Goal: Task Accomplishment & Management: Use online tool/utility

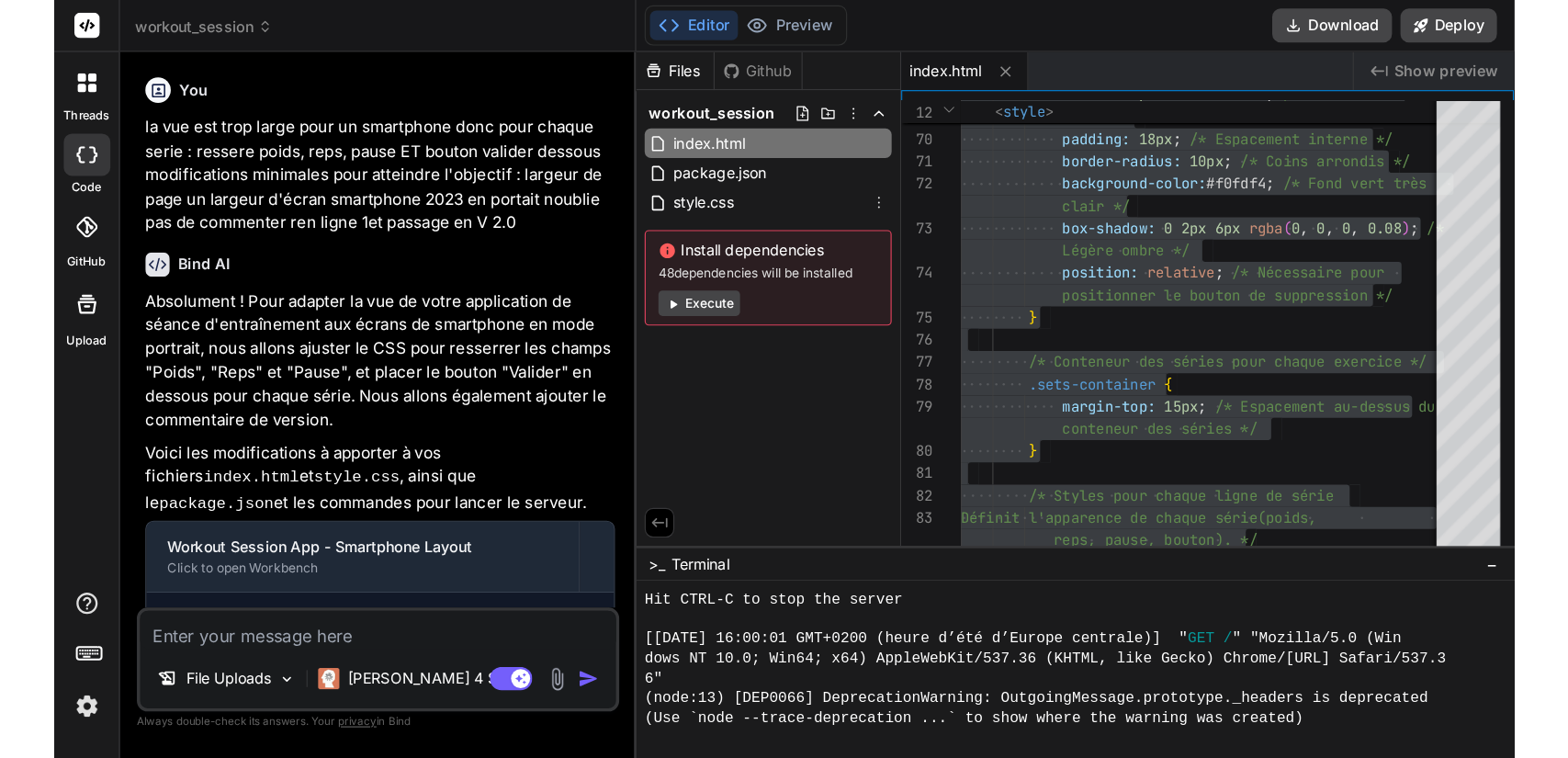
scroll to position [617, 0]
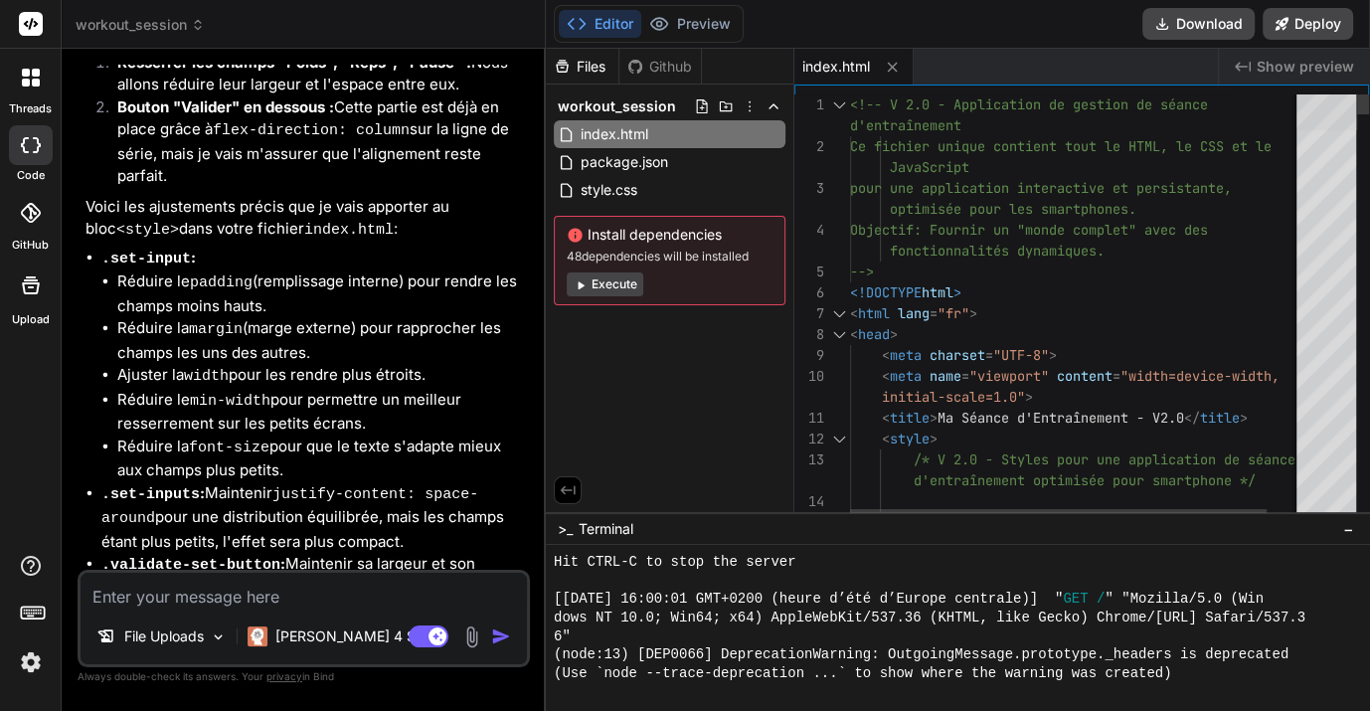
click at [1310, 94] on div at bounding box center [1327, 112] width 61 height 36
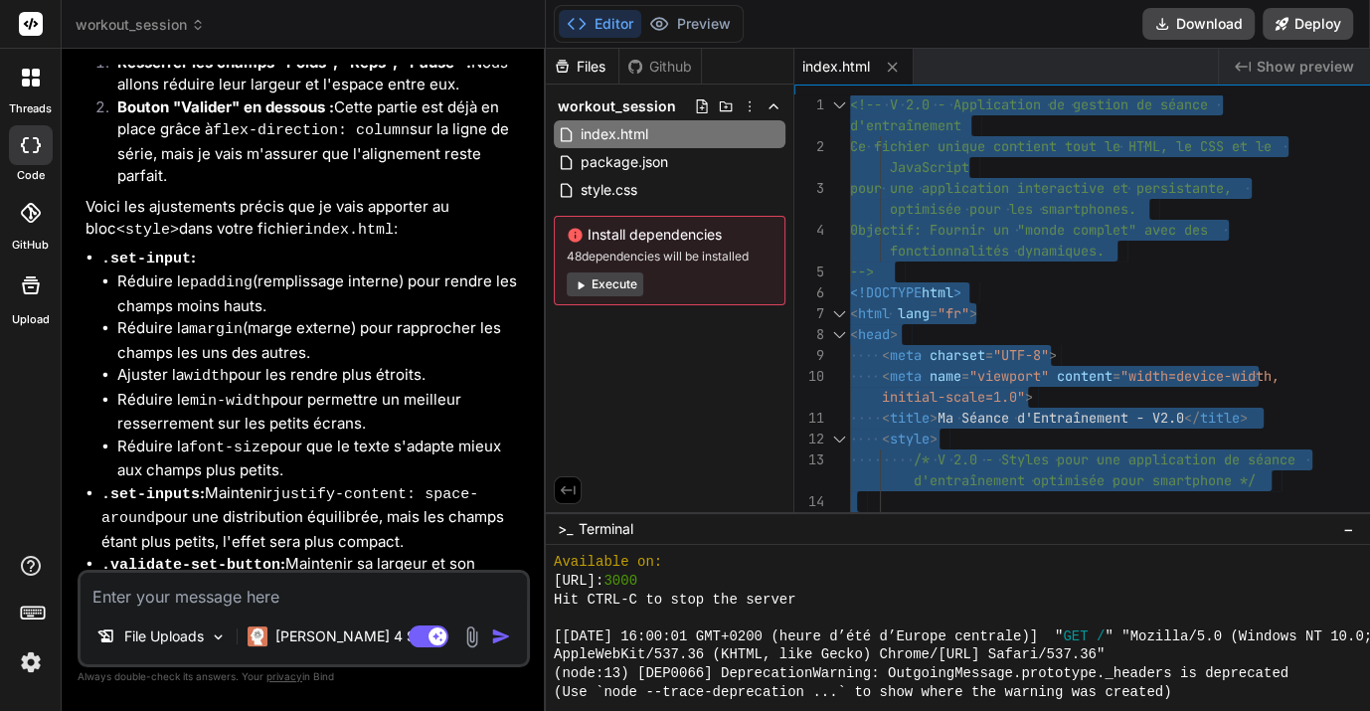
type textarea "<!-- V 2.0 - Application de gestion de séance d'entraînement Ce fichier unique …"
type textarea "x"
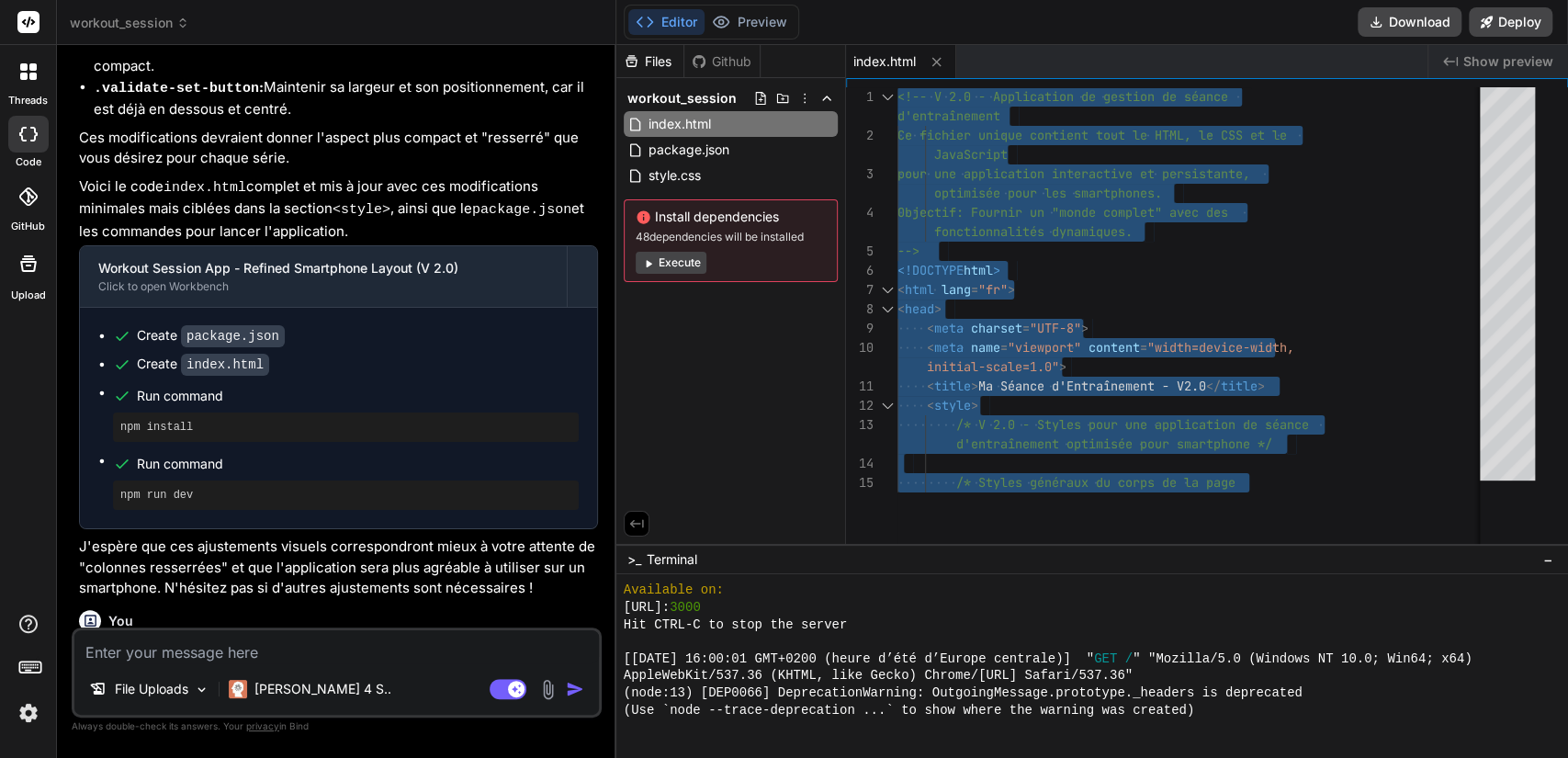
scroll to position [3016, 0]
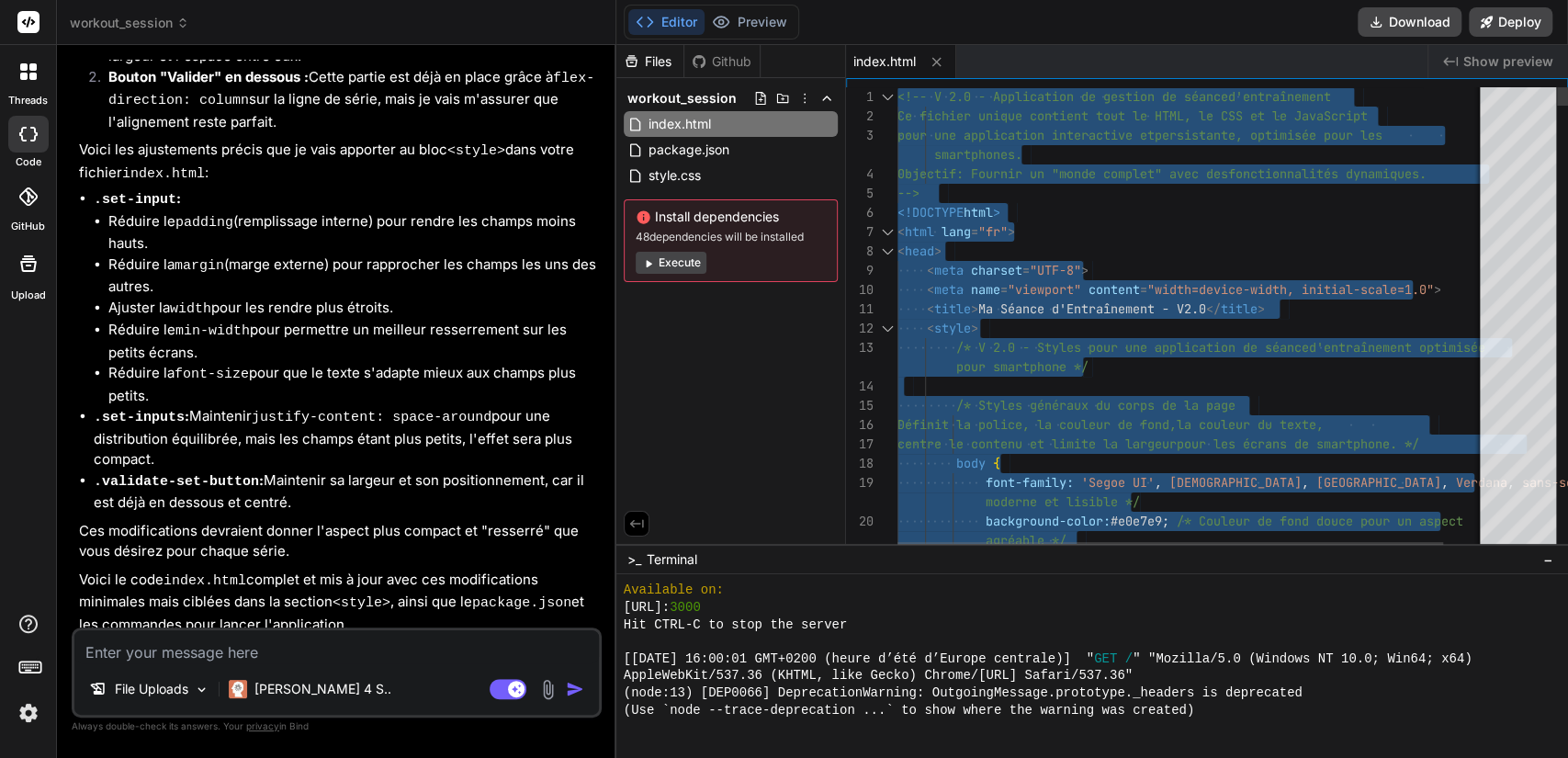
type textarea "<!-- V 2.0 - Application de gestion de séance d'entraînement Ce fichier unique …"
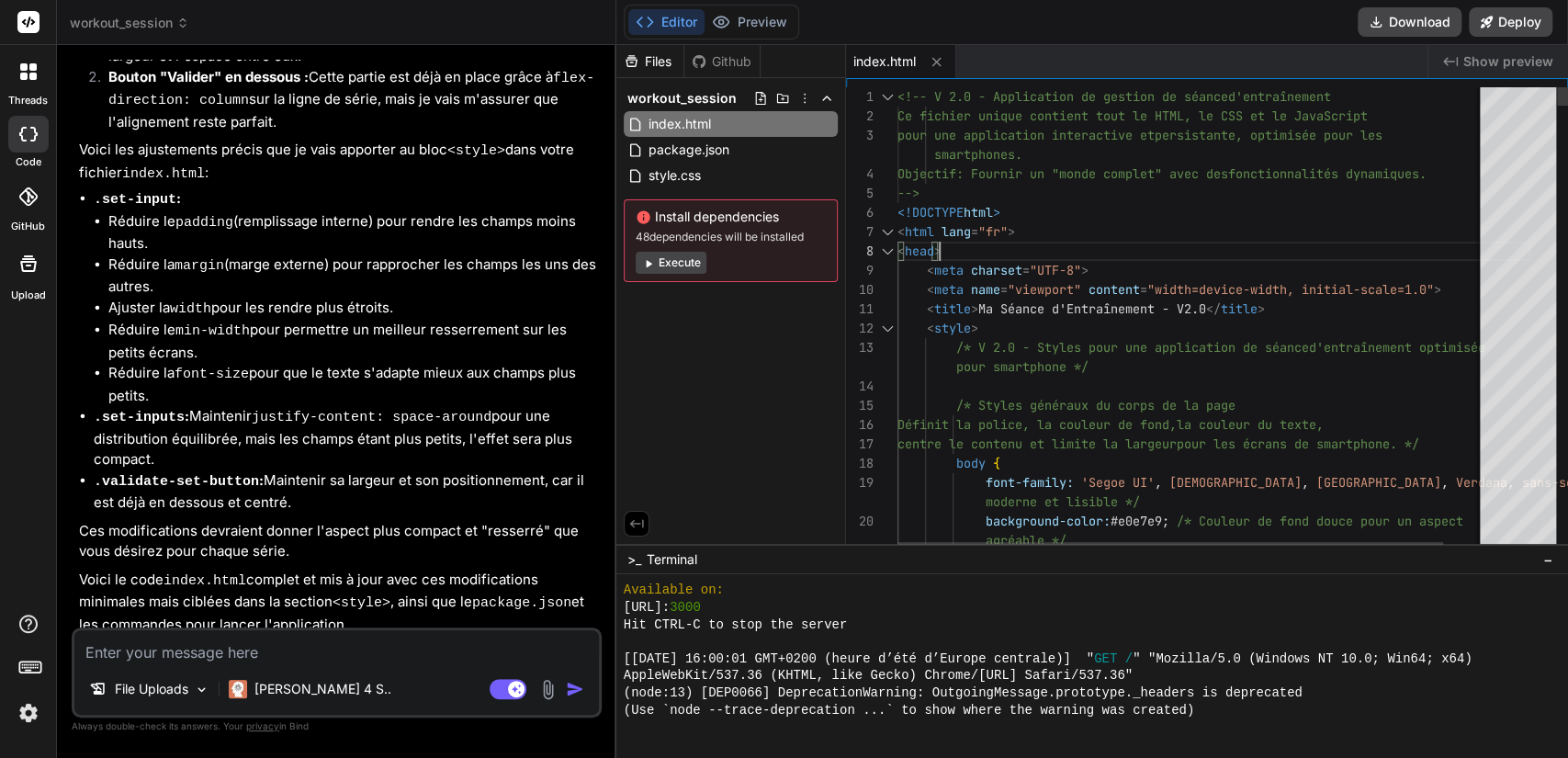
click at [543, 656] on img at bounding box center [548, 690] width 21 height 21
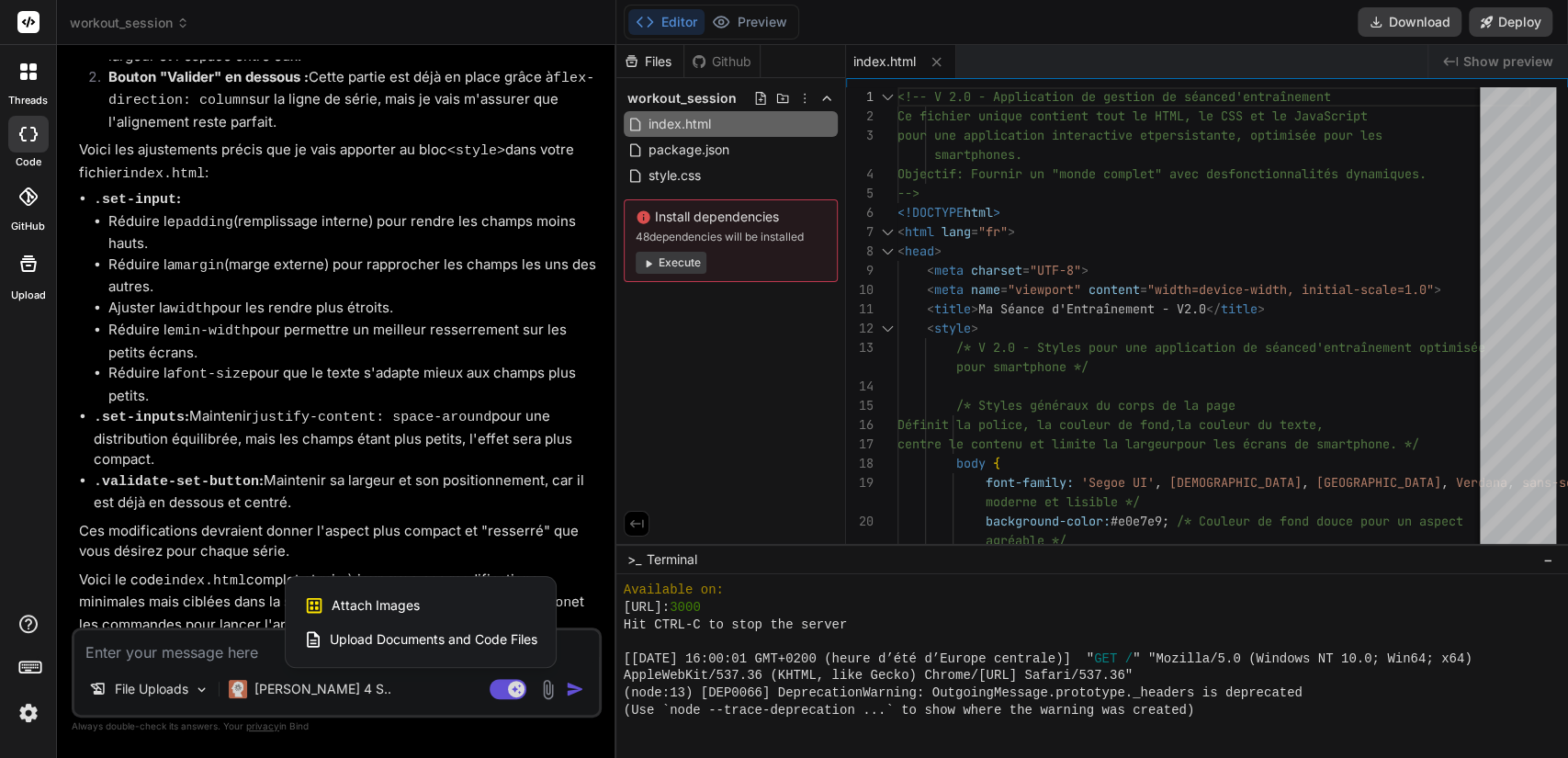
click at [472, 631] on span "Upload Documents and Code Files" at bounding box center [433, 640] width 208 height 18
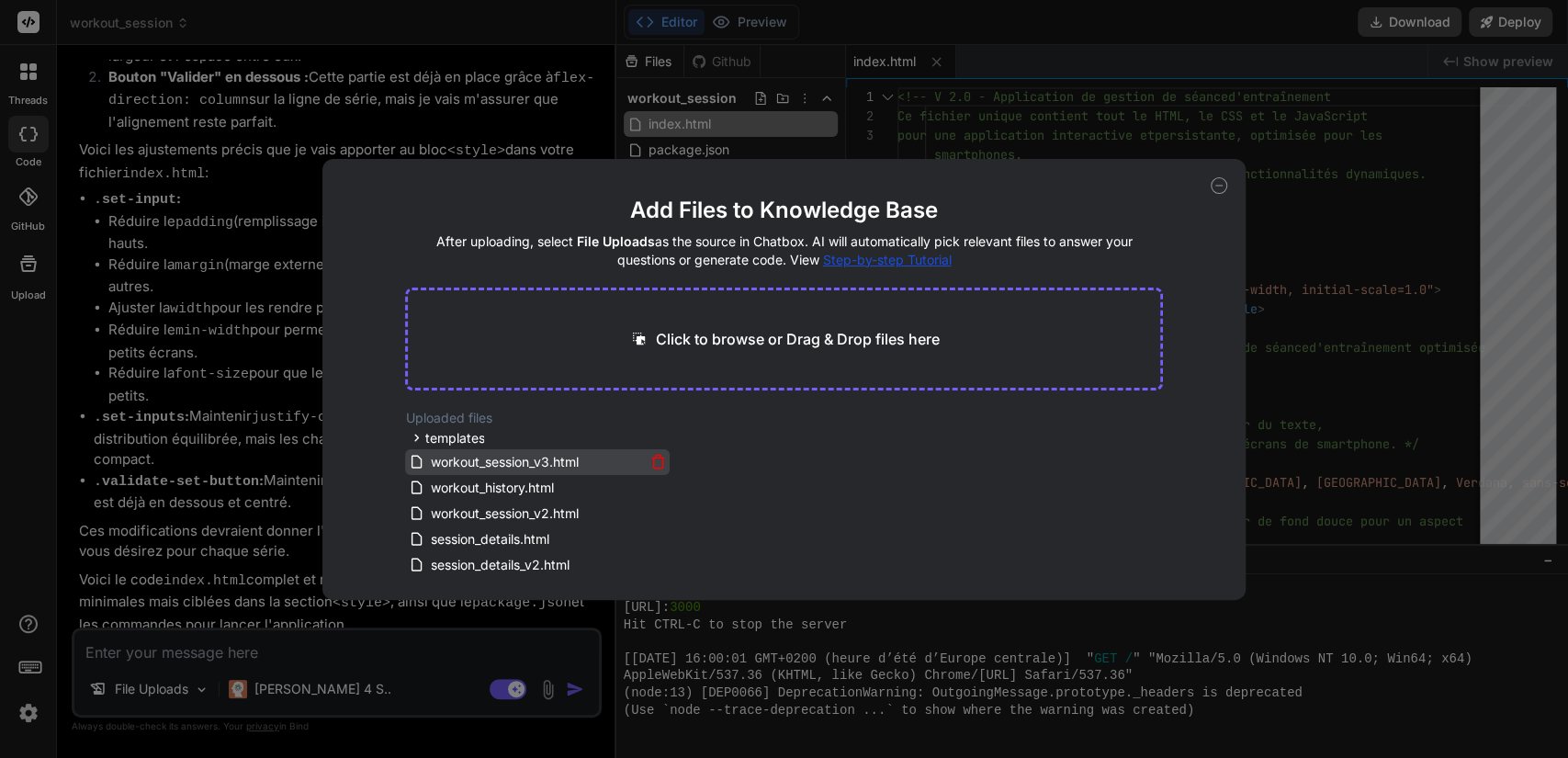
click at [654, 459] on icon at bounding box center [658, 461] width 16 height 16
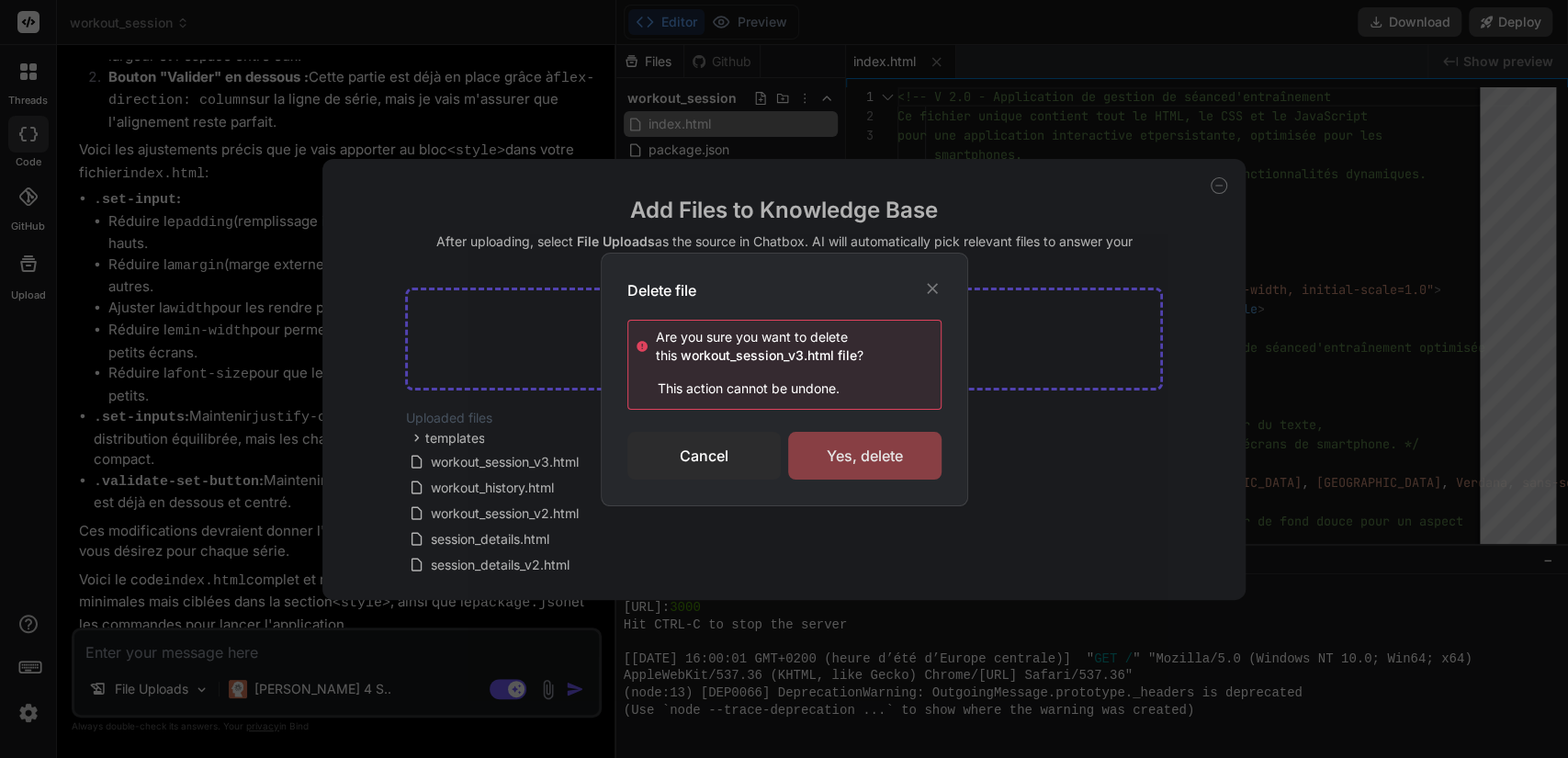
click at [829, 451] on div "Yes, delete" at bounding box center [865, 456] width 153 height 48
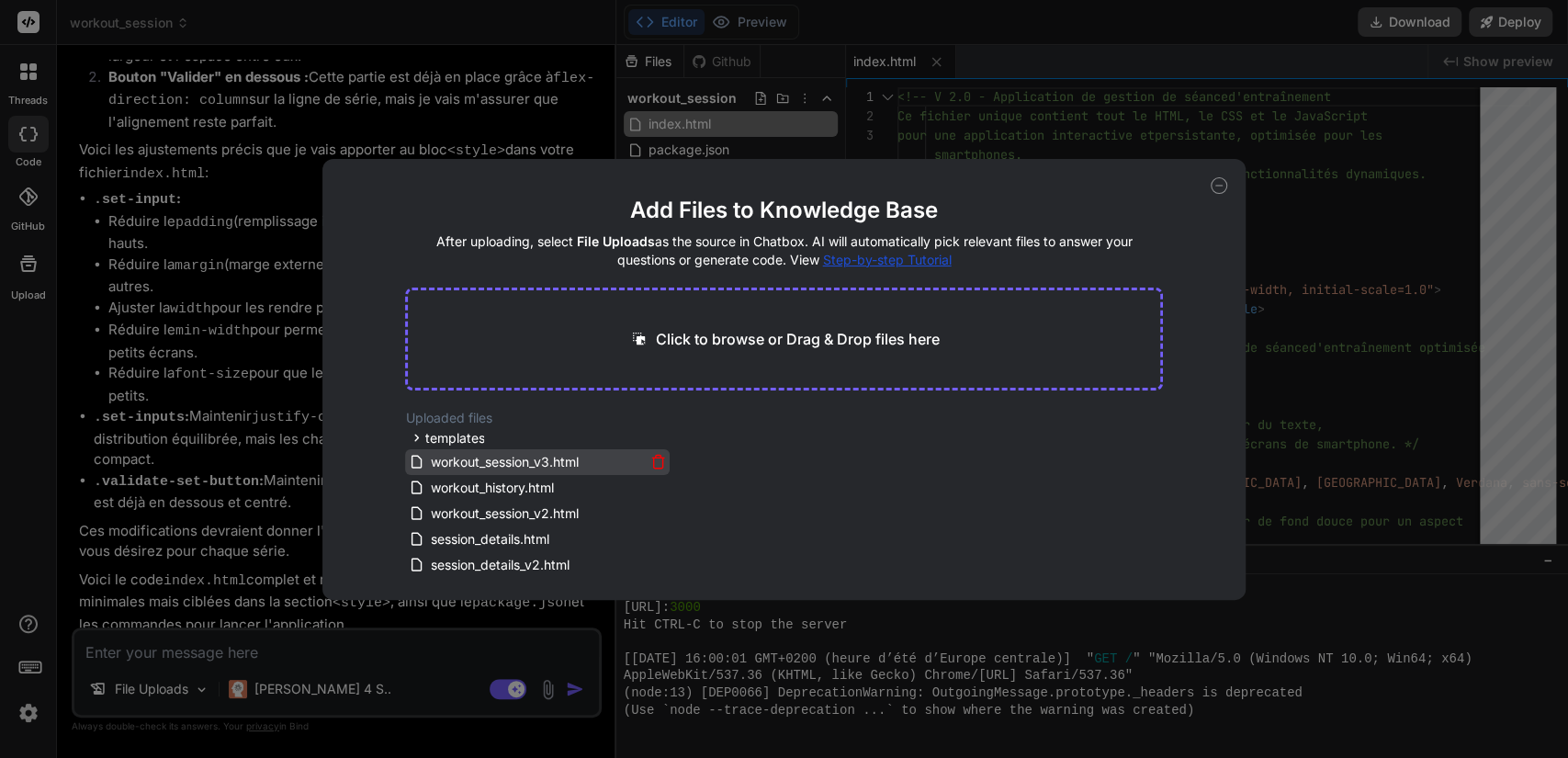
click at [650, 460] on icon at bounding box center [658, 461] width 16 height 16
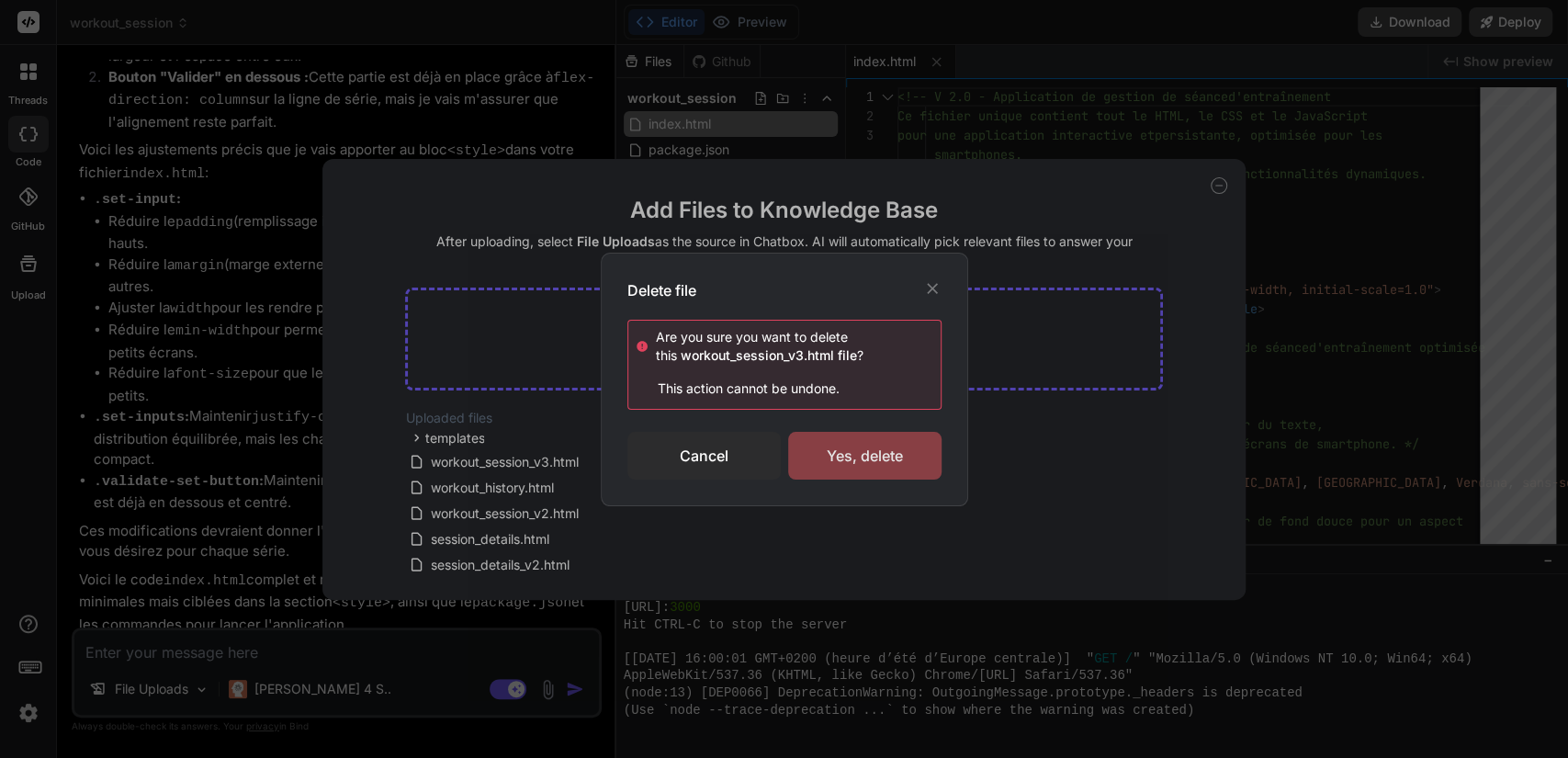
click at [835, 449] on div "Yes, delete" at bounding box center [865, 456] width 153 height 48
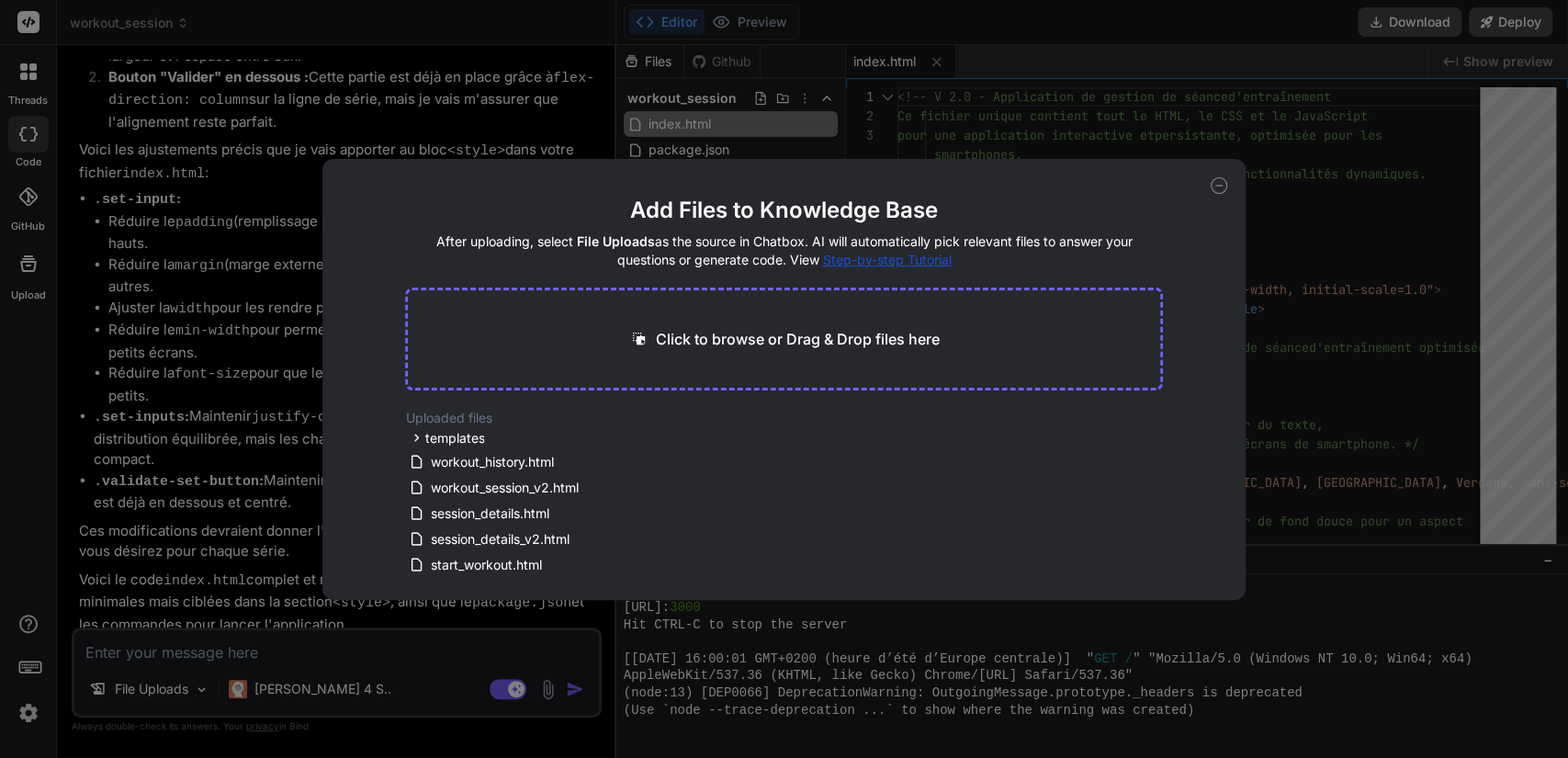
scroll to position [312, 0]
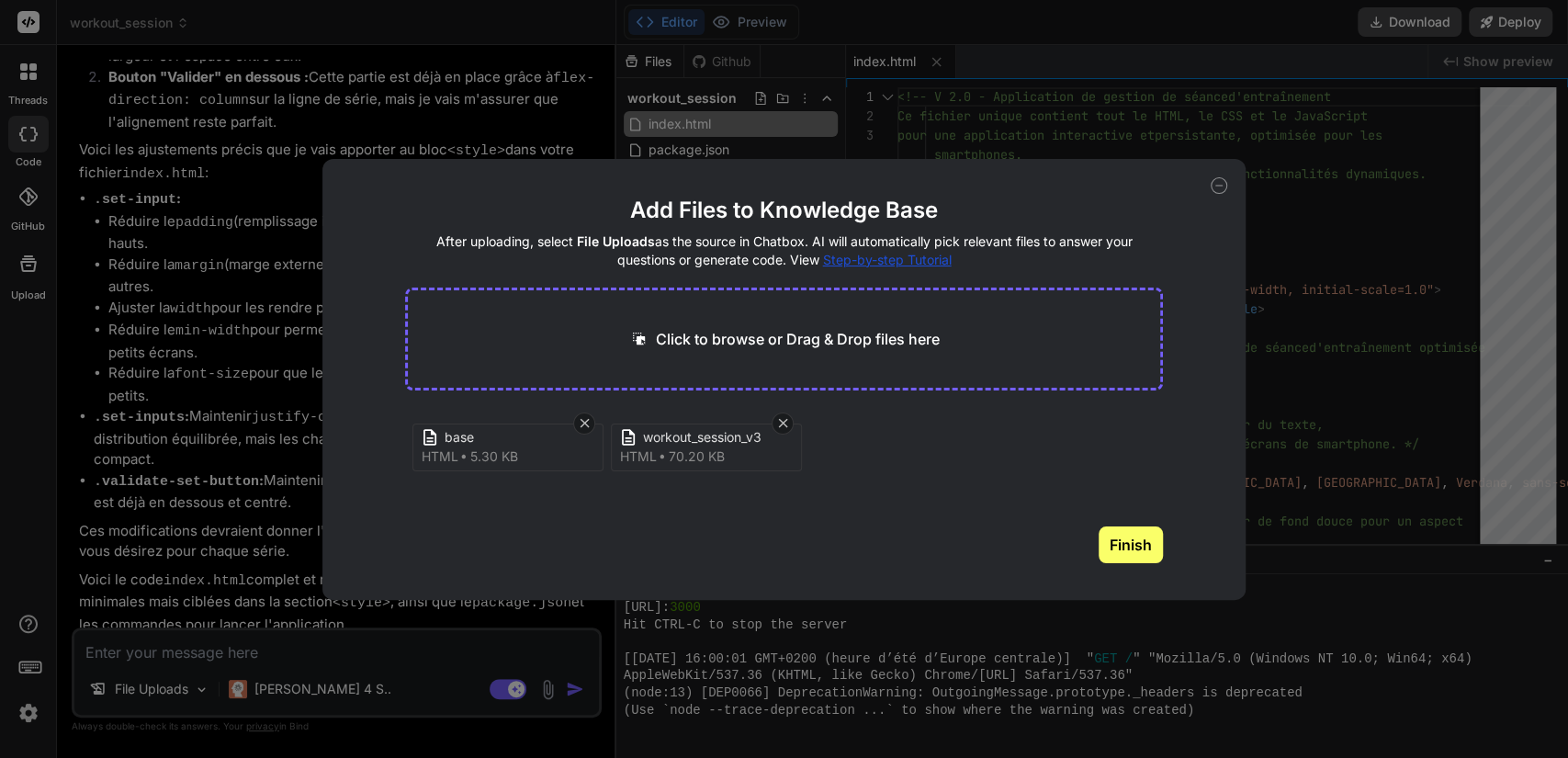
click at [1130, 552] on button "Finish" at bounding box center [1131, 545] width 65 height 37
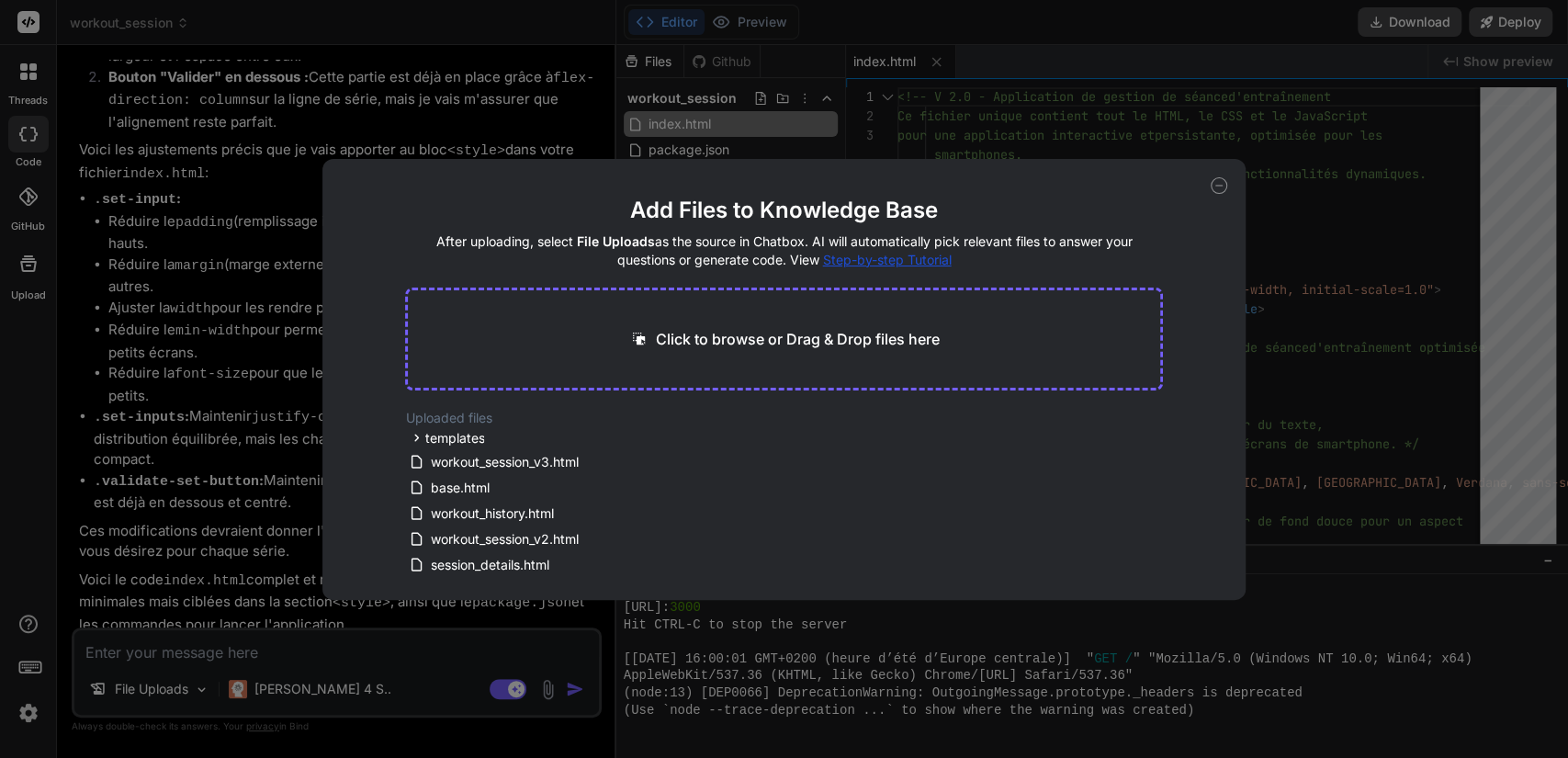
click at [1219, 190] on icon at bounding box center [1220, 186] width 17 height 17
type textarea "x"
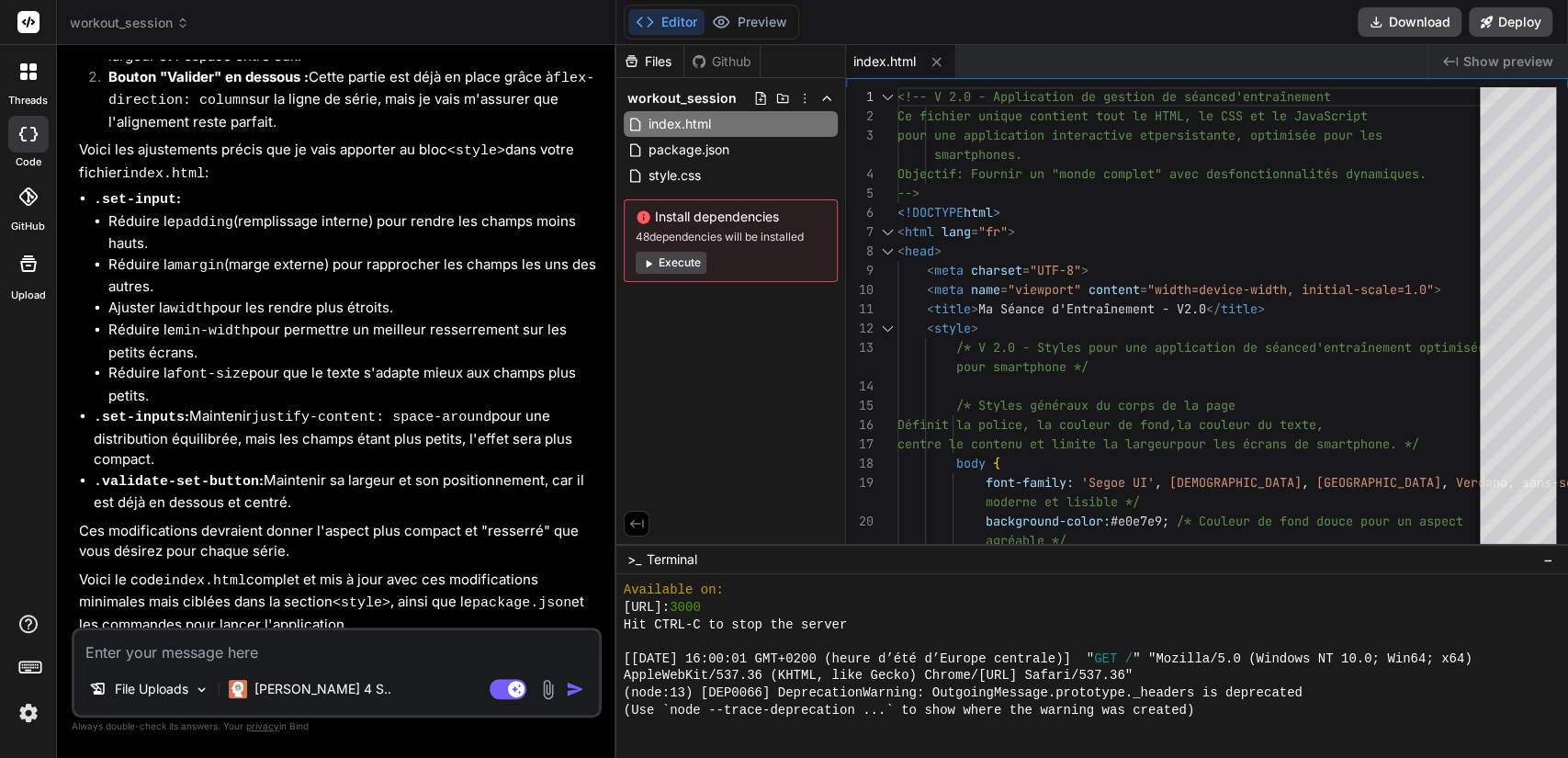
click at [182, 632] on textarea at bounding box center [337, 647] width 525 height 33
type textarea "r"
type textarea "x"
type textarea "re"
type textarea "x"
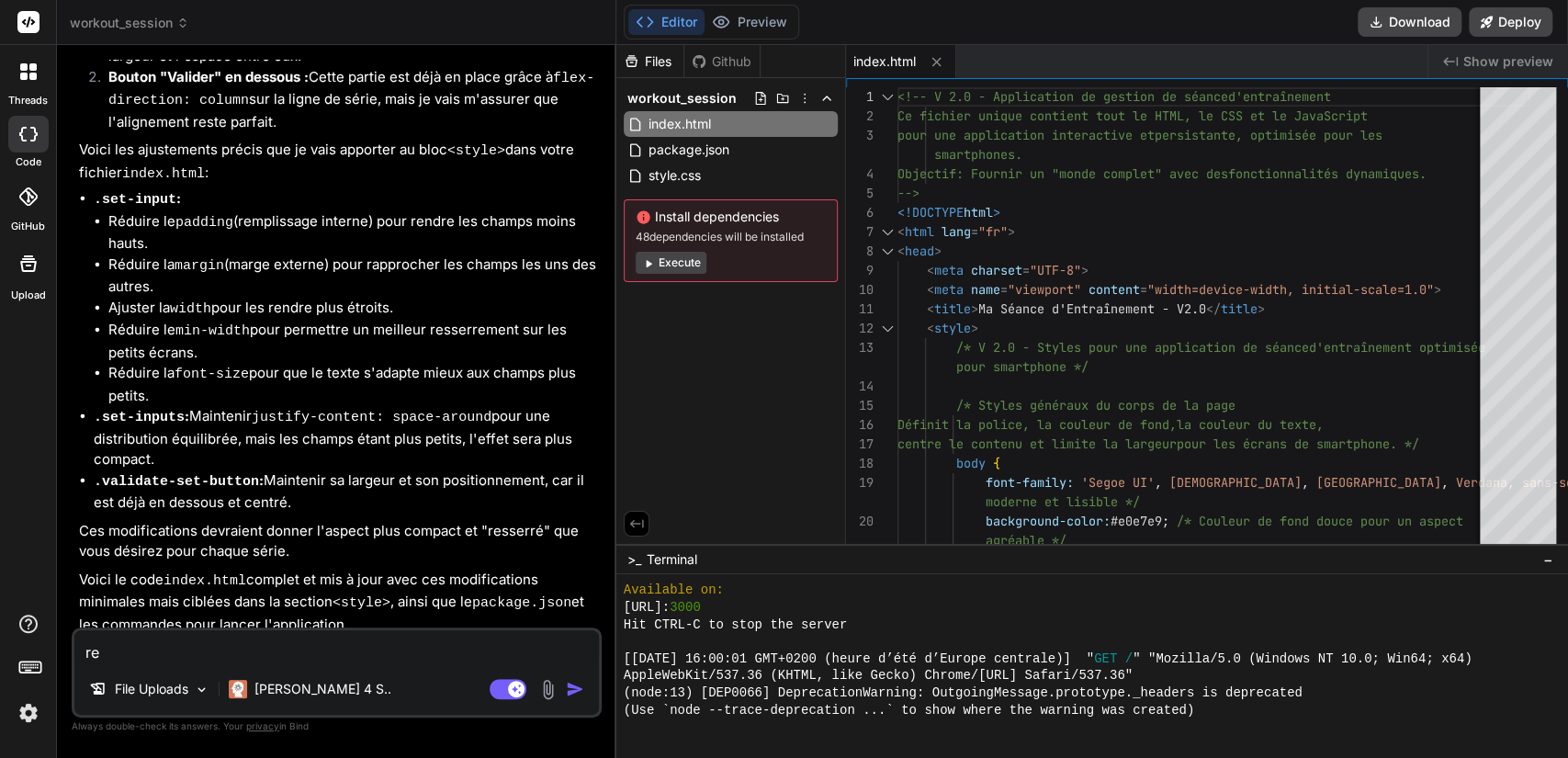
type textarea "rep"
type textarea "x"
type textarea "repr"
type textarea "x"
type textarea "repre"
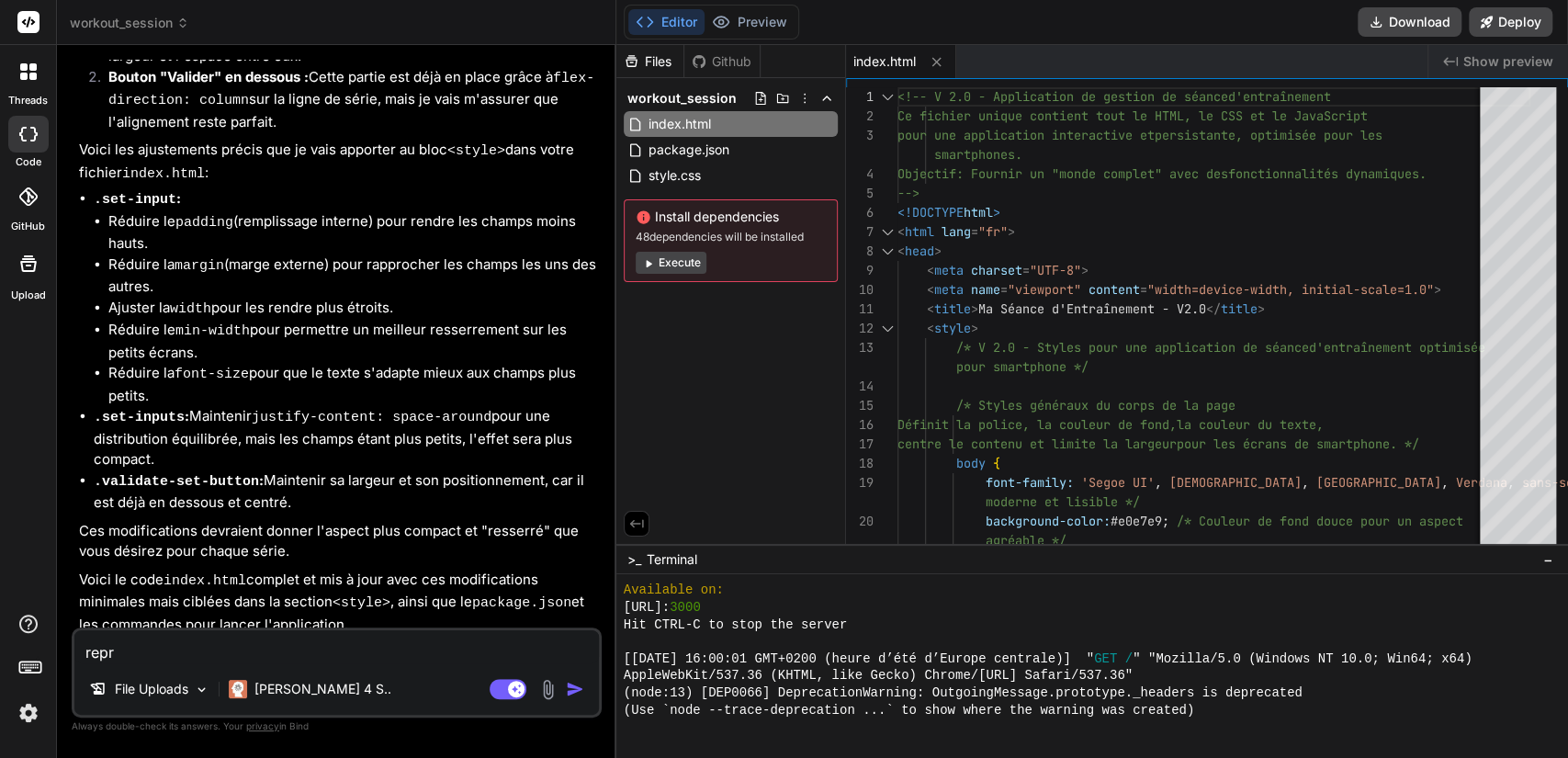
type textarea "x"
type textarea "repre,"
type textarea "x"
type textarea "repre,d"
type textarea "x"
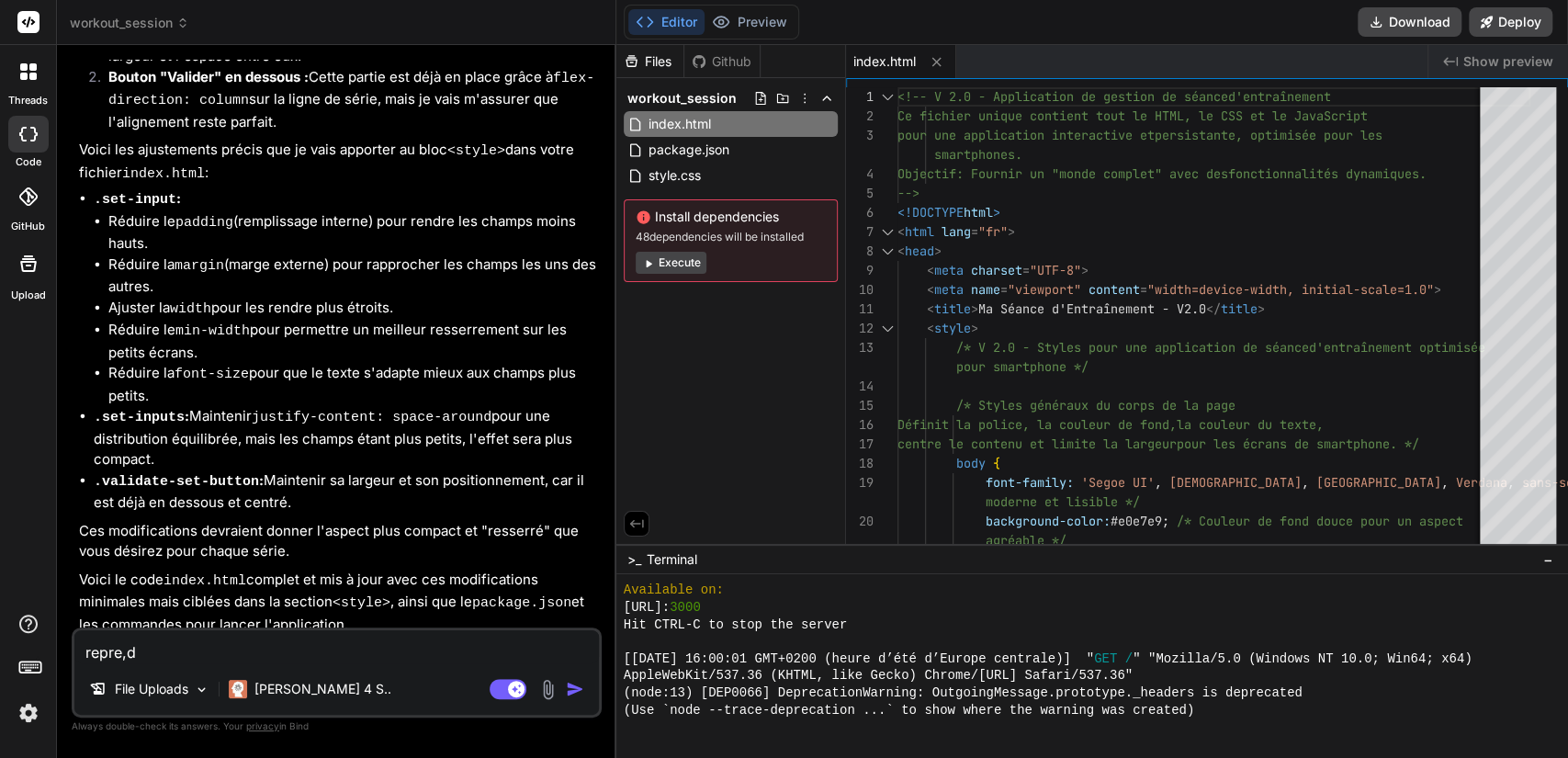
type textarea "repre,"
type textarea "x"
type textarea "repre"
type textarea "x"
type textarea "repren"
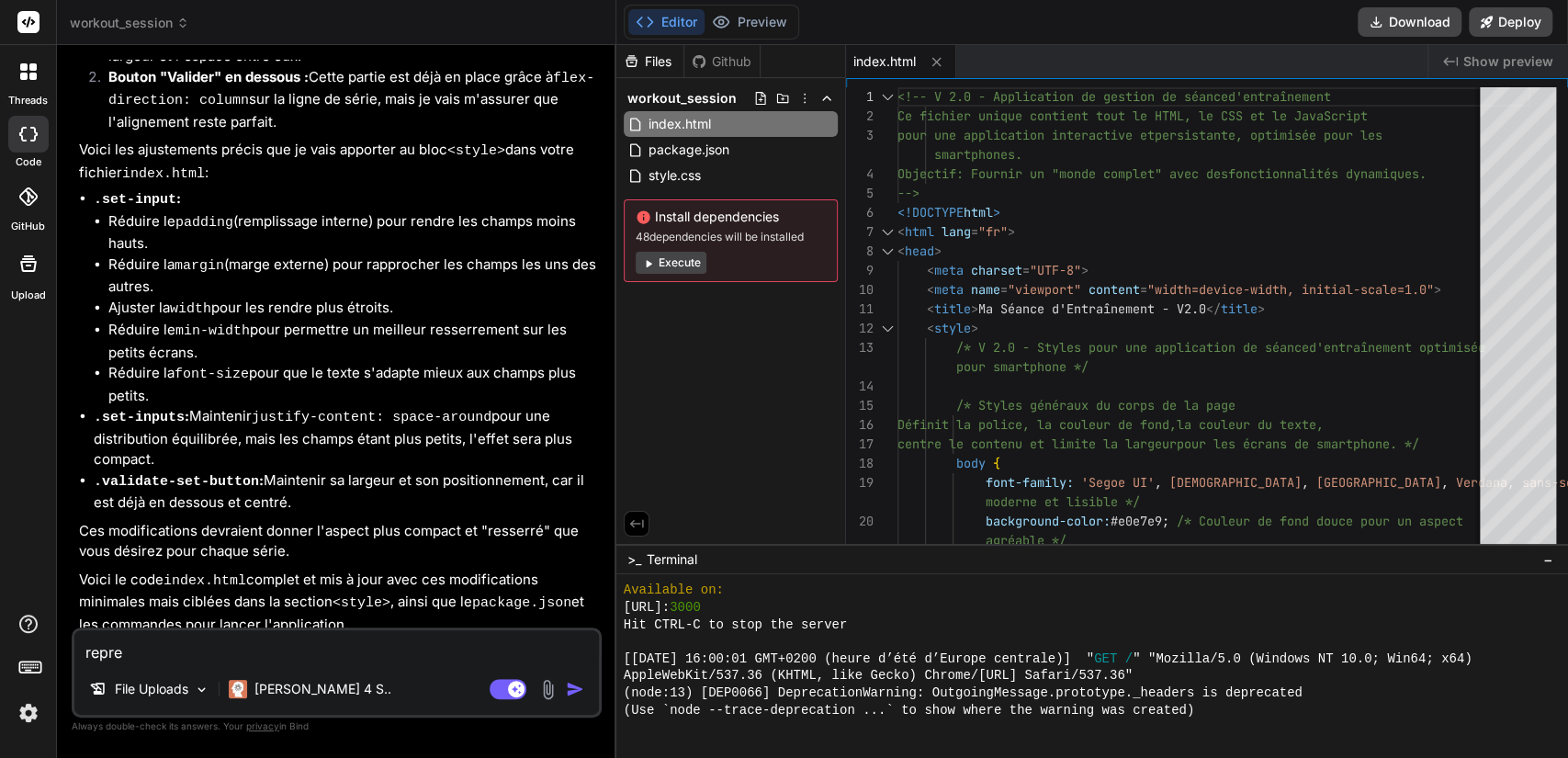
type textarea "x"
type textarea "reprend"
type textarea "x"
type textarea "reprend"
type textarea "x"
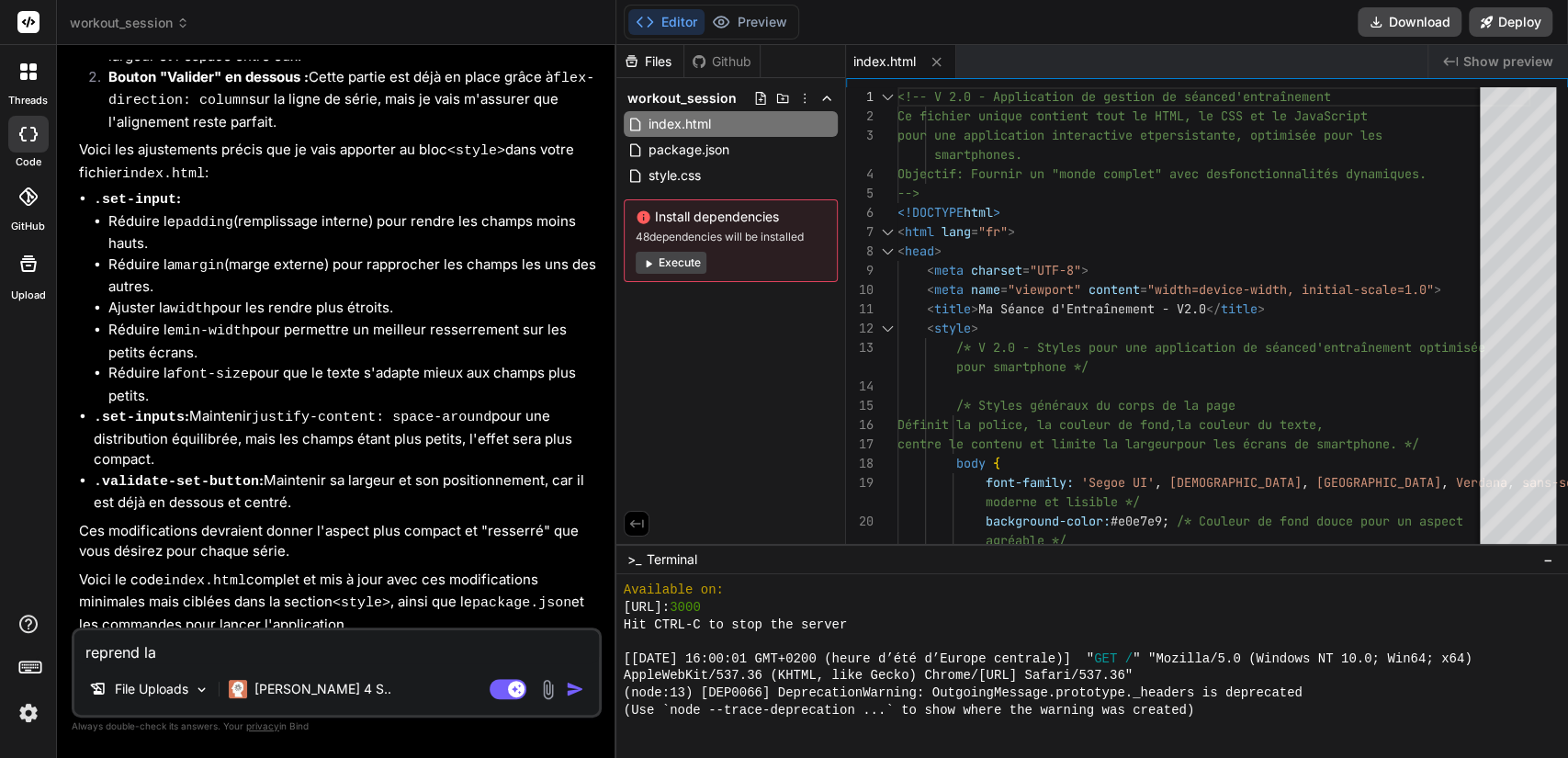
type textarea "reprend la v"
type textarea "x"
type textarea "reprend la ve"
type textarea "x"
type textarea "reprend la ver"
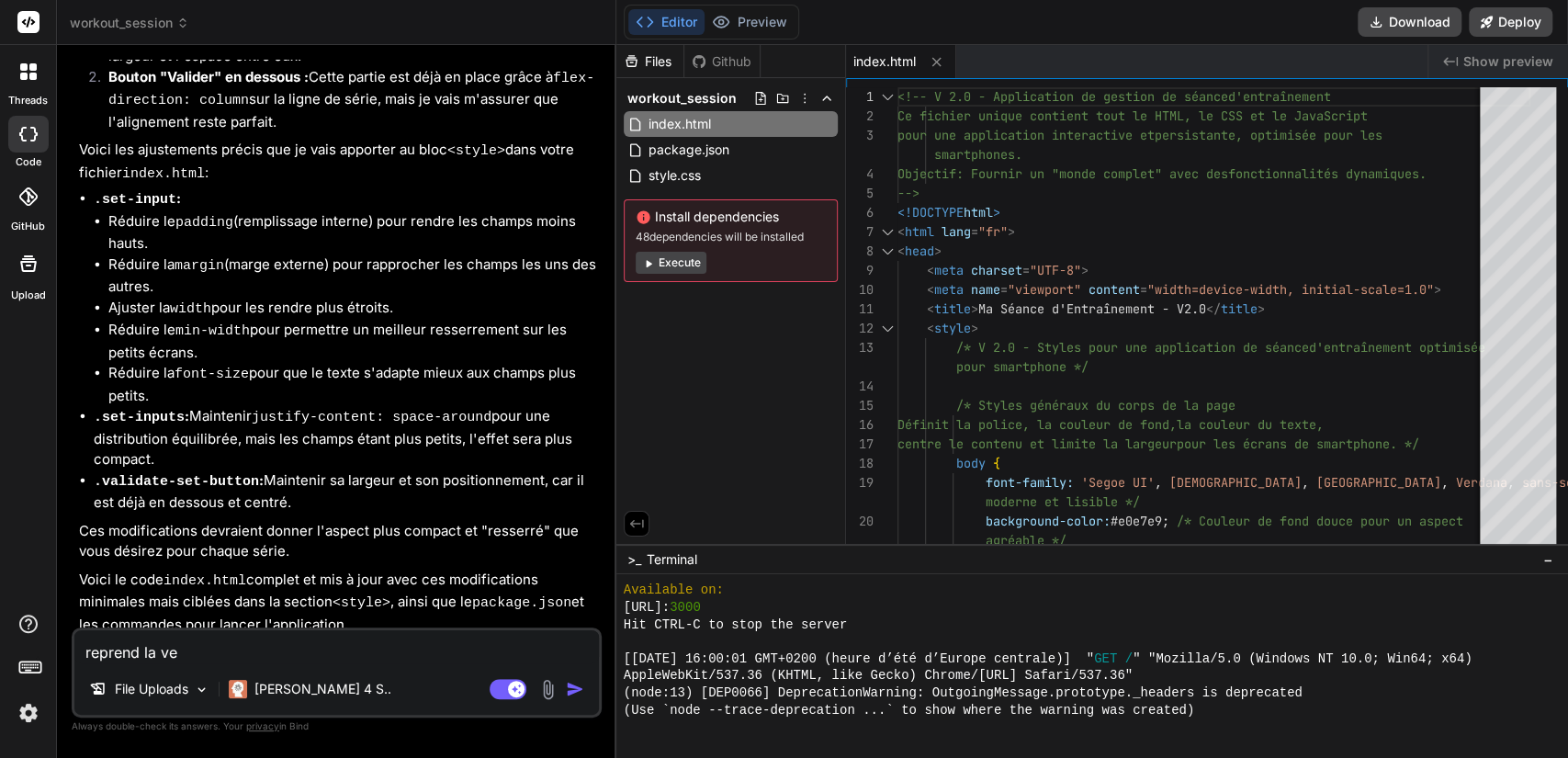
type textarea "x"
type textarea "reprend la vers"
type textarea "x"
type textarea "reprend la versi"
type textarea "x"
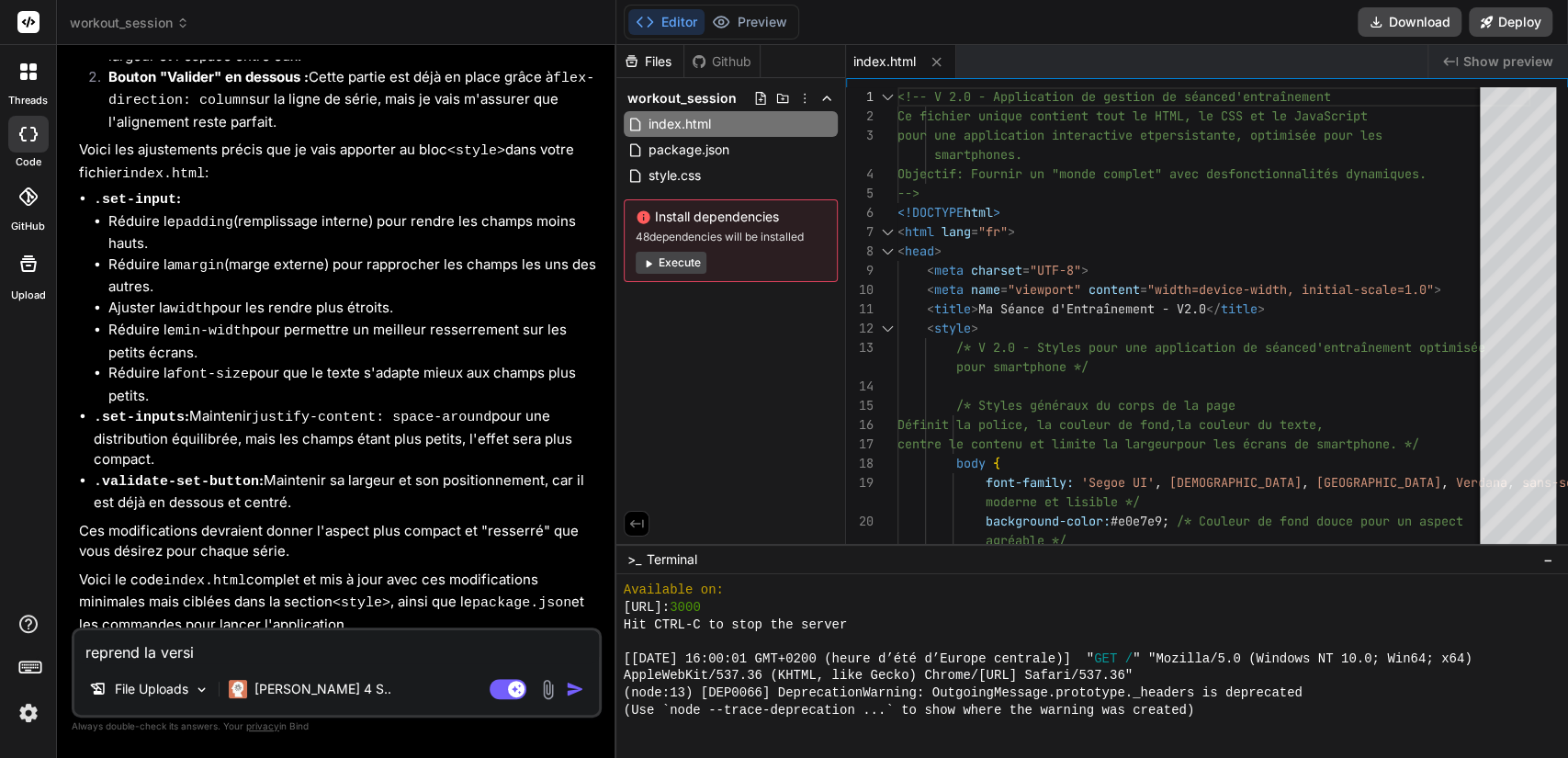
type textarea "reprend la versio"
type textarea "x"
type textarea "reprend la version"
type textarea "x"
type textarea "reprend la version"
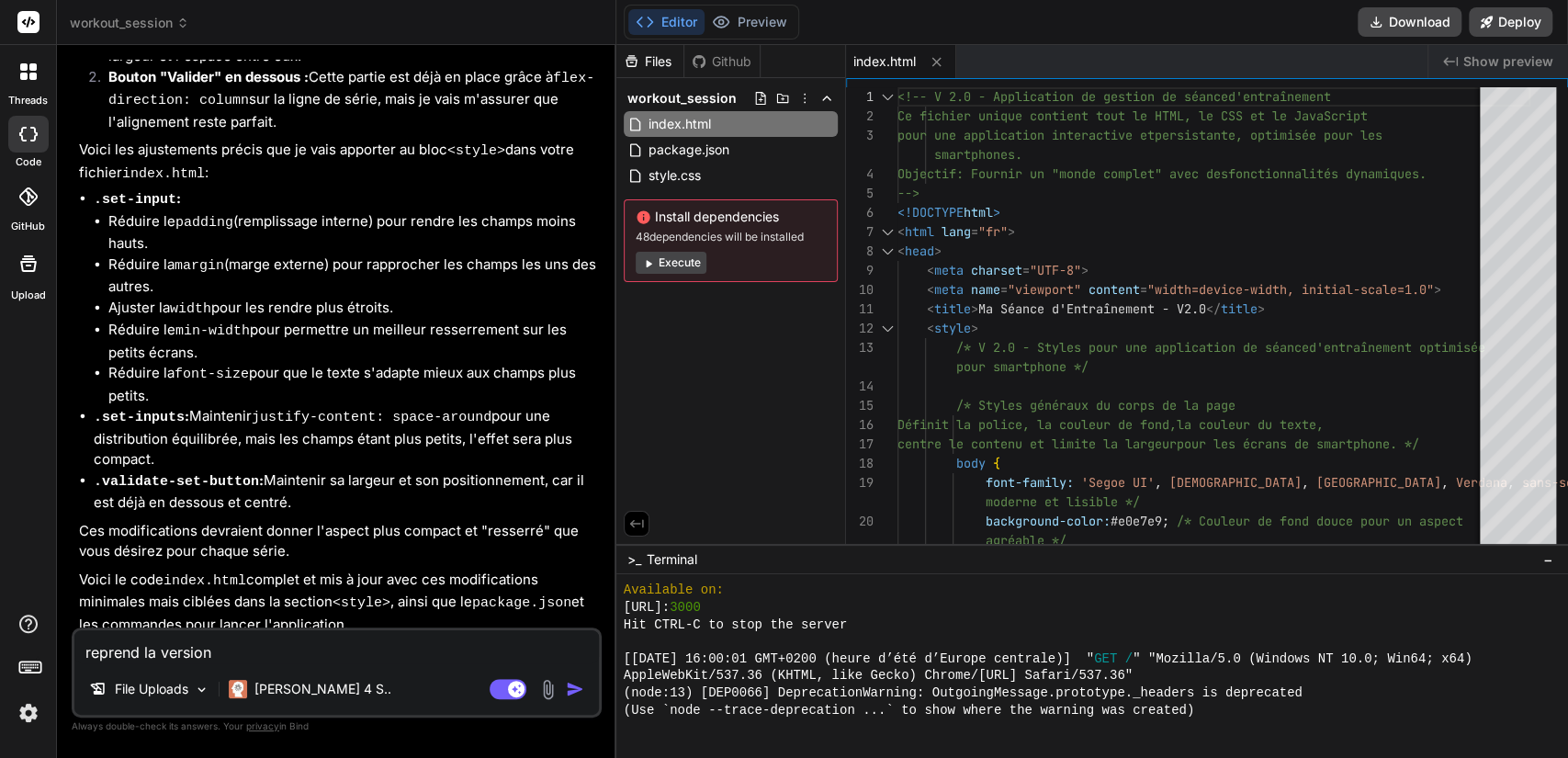
type textarea "x"
type textarea "reprend la version d"
type textarea "x"
type textarea "reprend la version de"
type textarea "x"
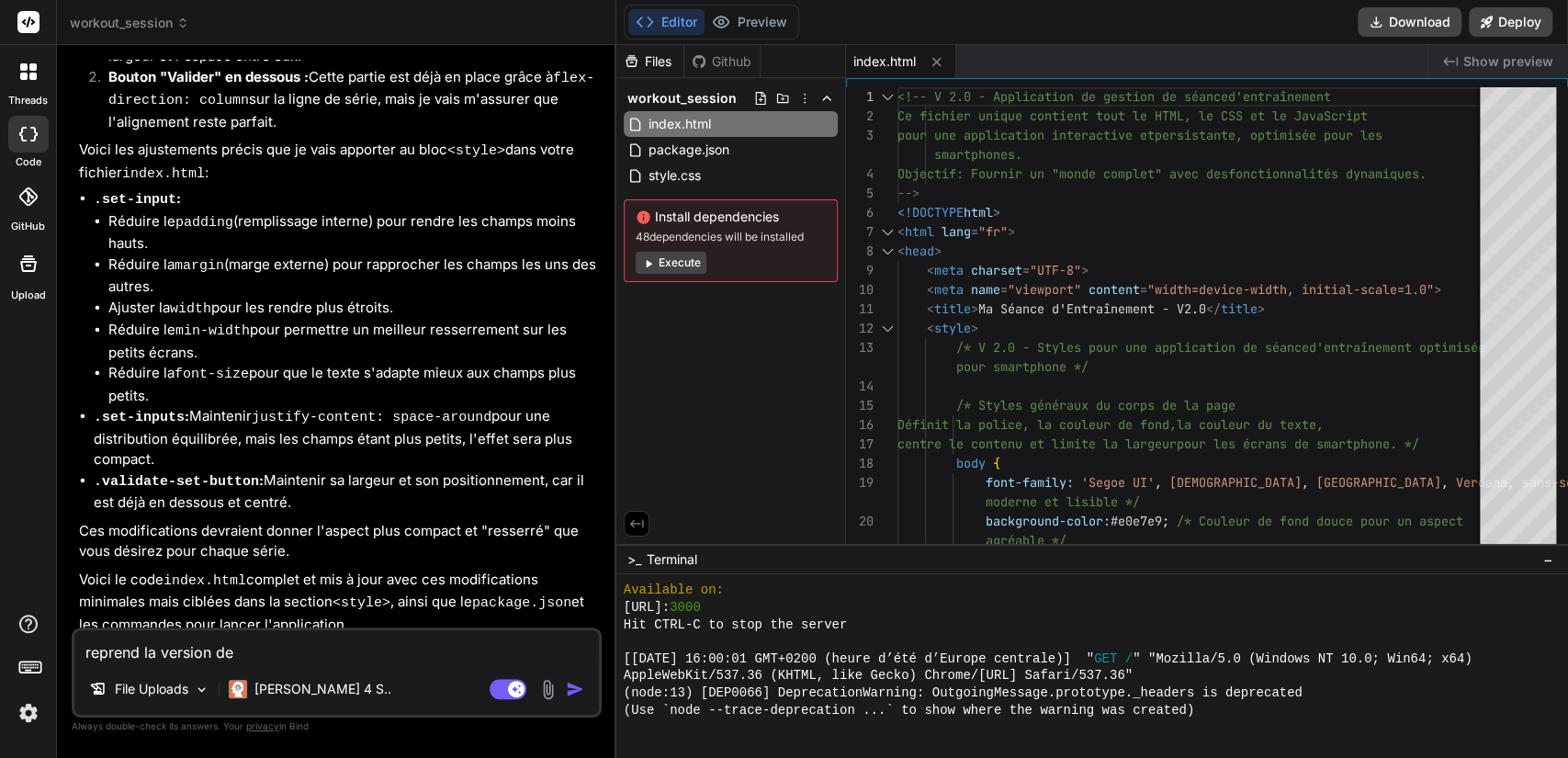
type textarea "reprend la version de"
type textarea "x"
type textarea "reprend la version de w"
type textarea "x"
type textarea "reprend la version de wo"
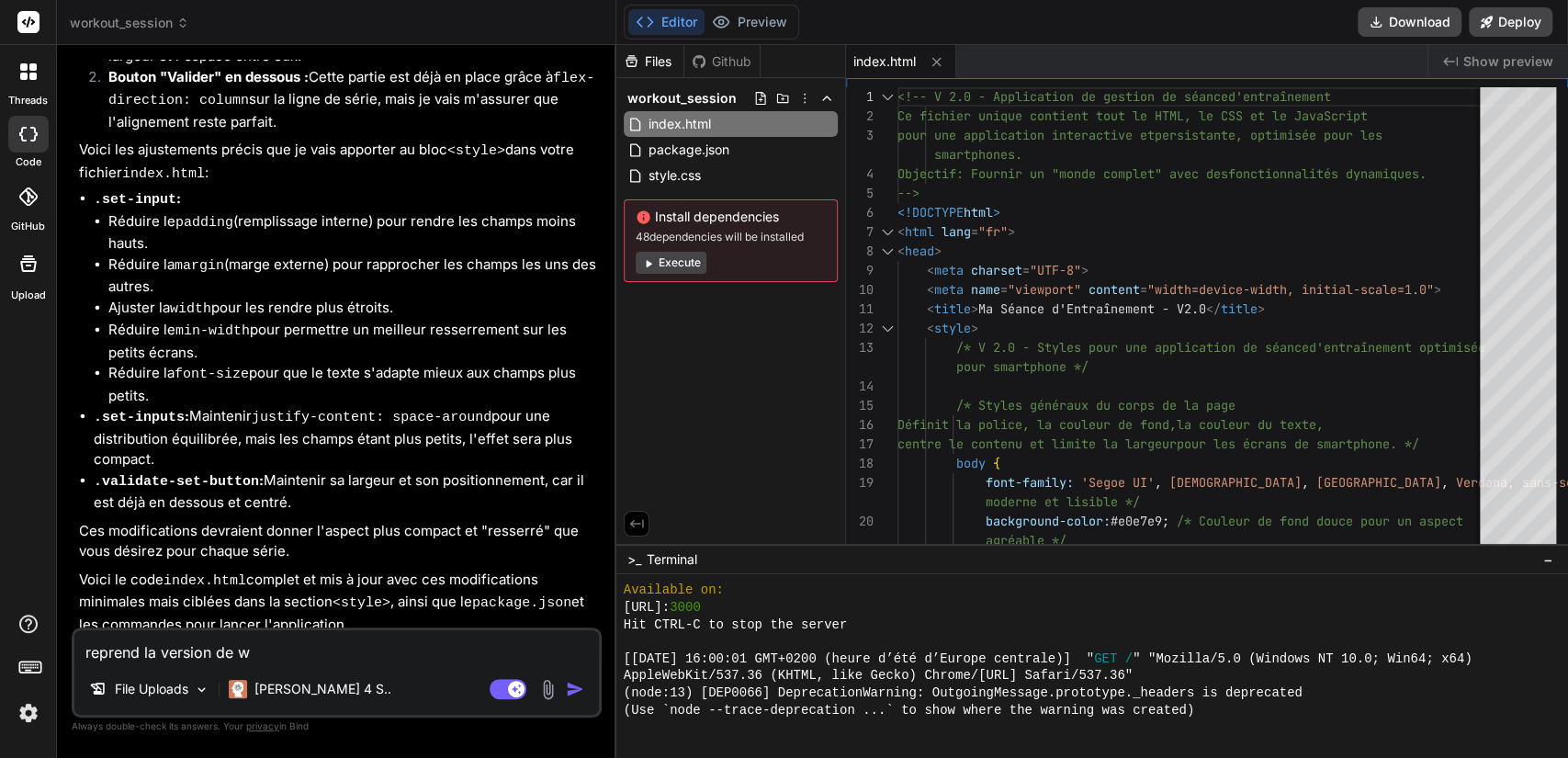
type textarea "x"
type textarea "reprend la version de wor"
type textarea "x"
type textarea "reprend la version de worl"
type textarea "x"
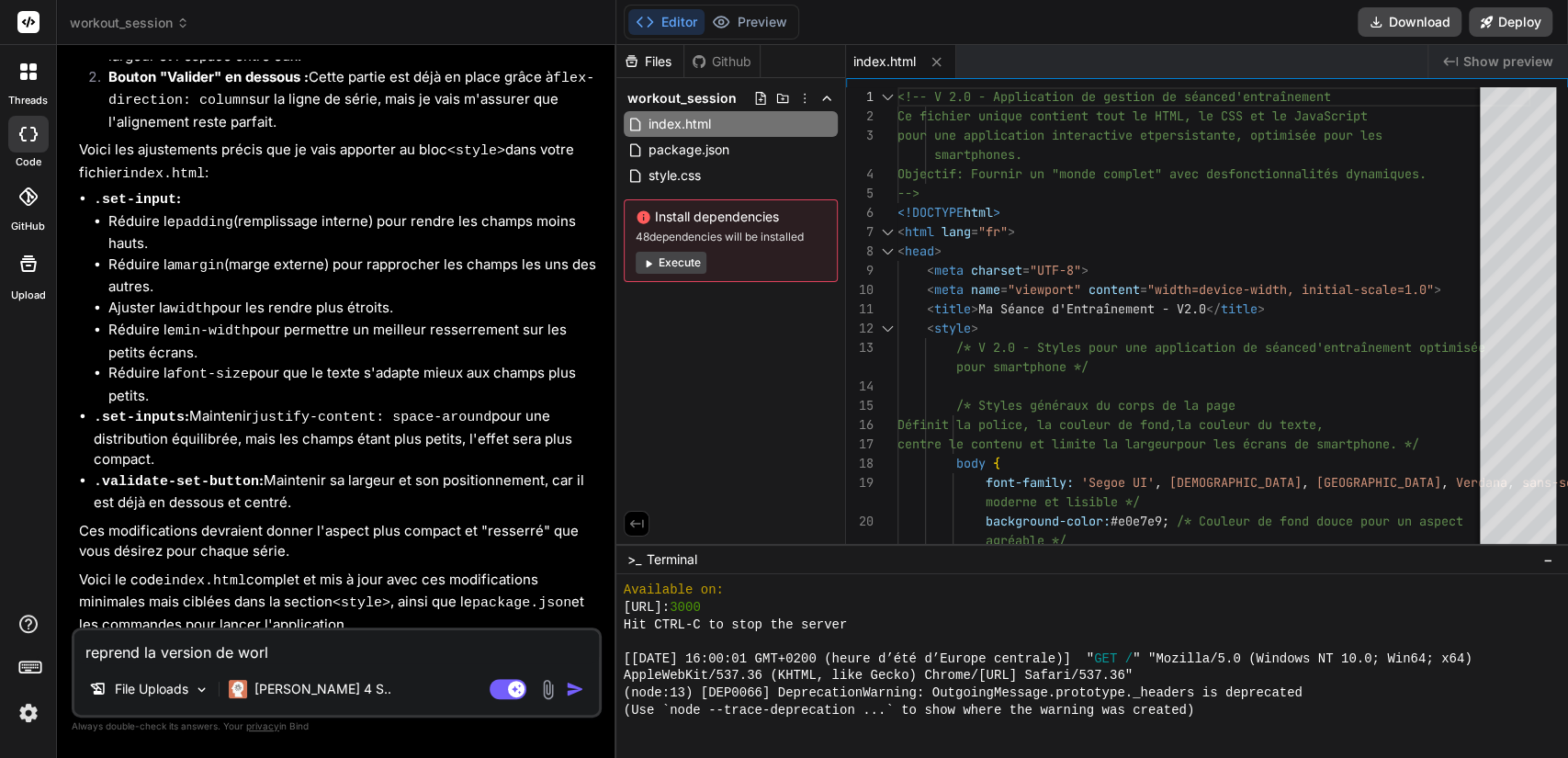
type textarea "reprend la version de wor"
type textarea "x"
type textarea "reprend la version de work"
type textarea "x"
type textarea "reprend la version de worko"
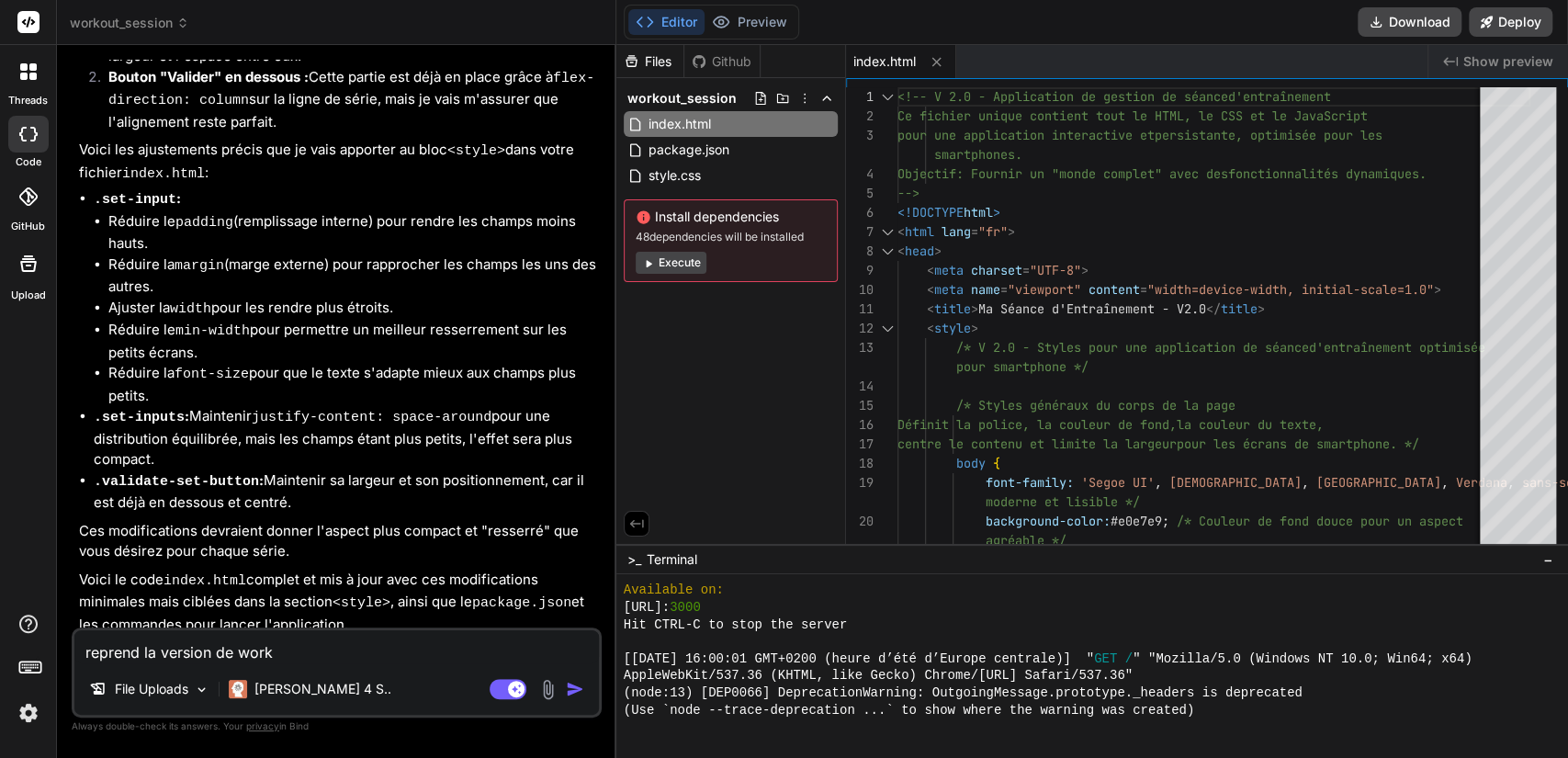
type textarea "x"
type textarea "reprend la version de workou"
type textarea "x"
type textarea "reprend la version de workout"
type textarea "x"
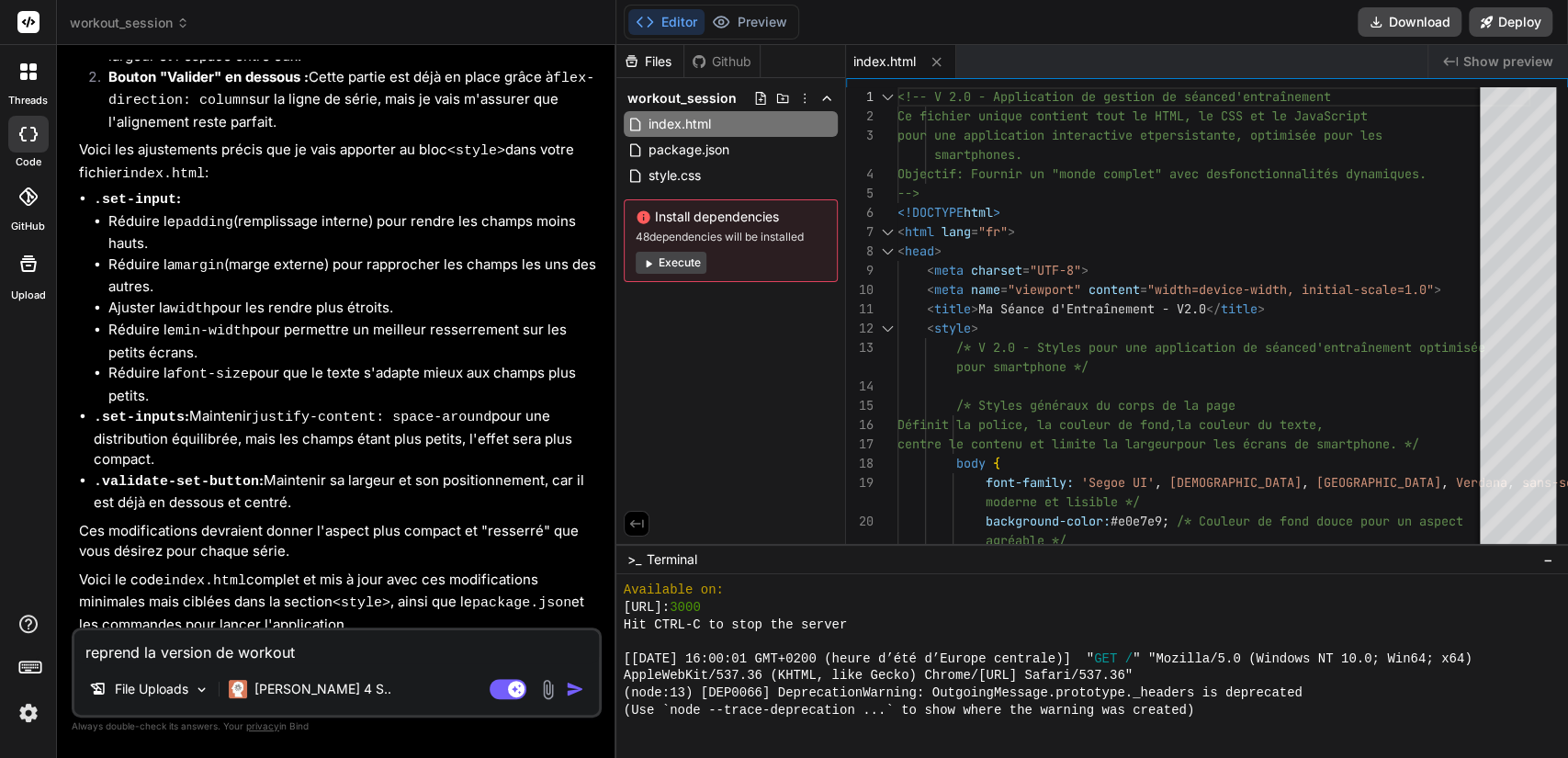
type textarea "reprend la version de workout"
type textarea "x"
type textarea "reprend la version de workout"
type textarea "x"
type textarea "reprend la version de workout_"
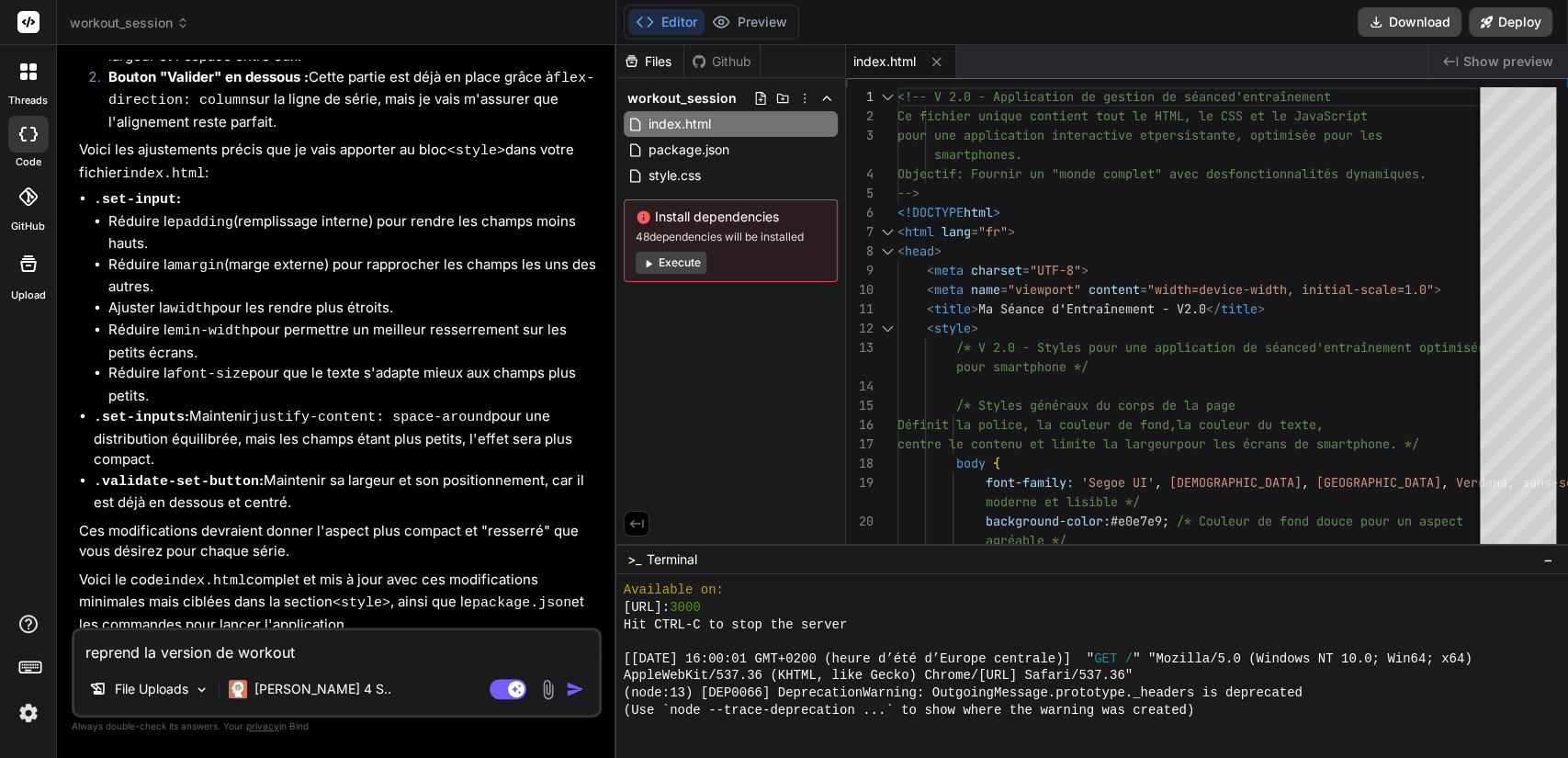
type textarea "x"
type textarea "reprend la version de workout_s"
type textarea "x"
type textarea "reprend la version de workout_se"
type textarea "x"
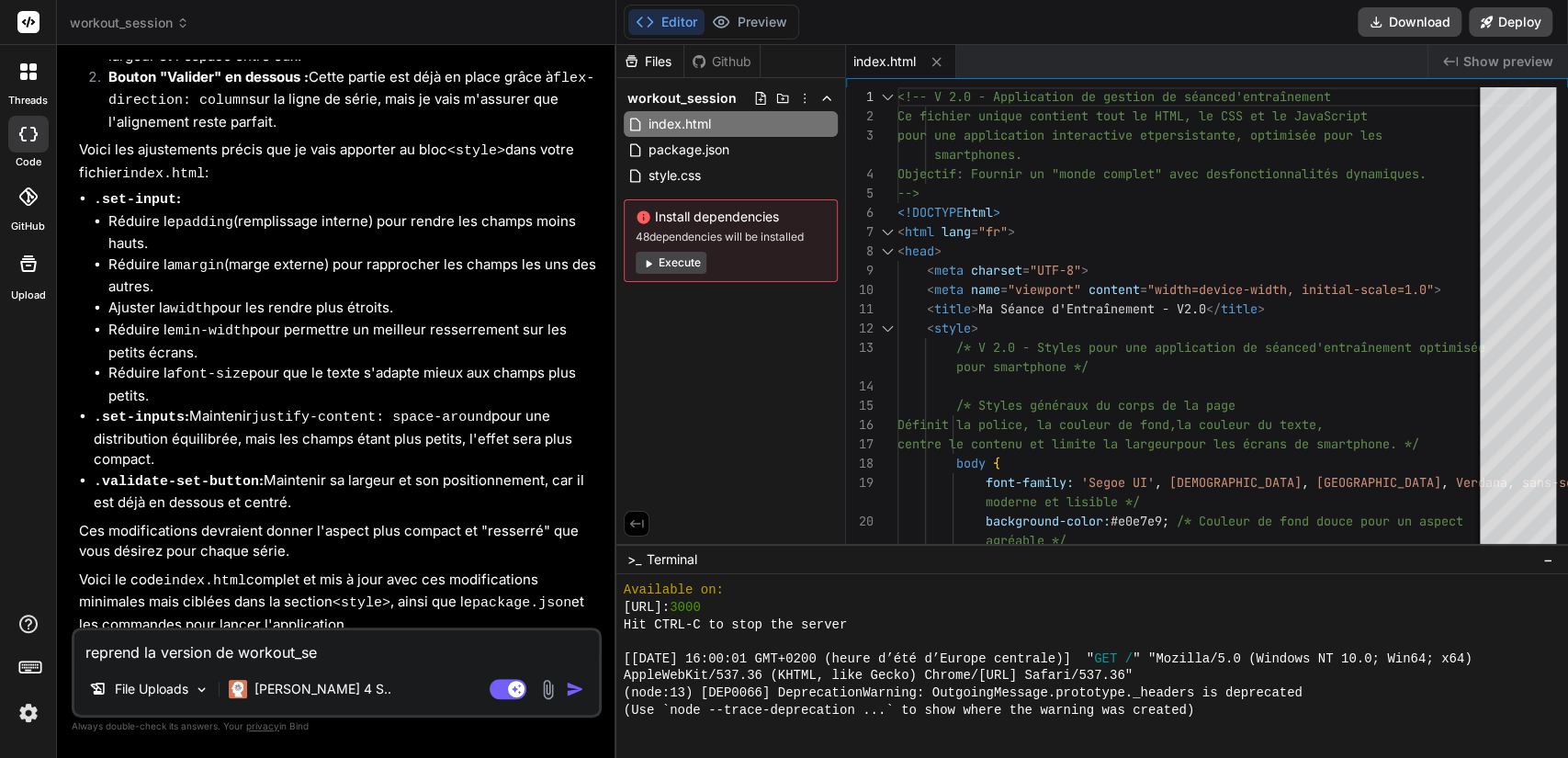
type textarea "reprend la version de workout_ses"
type textarea "x"
type textarea "reprend la version de workout_sess"
type textarea "x"
type textarea "reprend la version de workout_sessi"
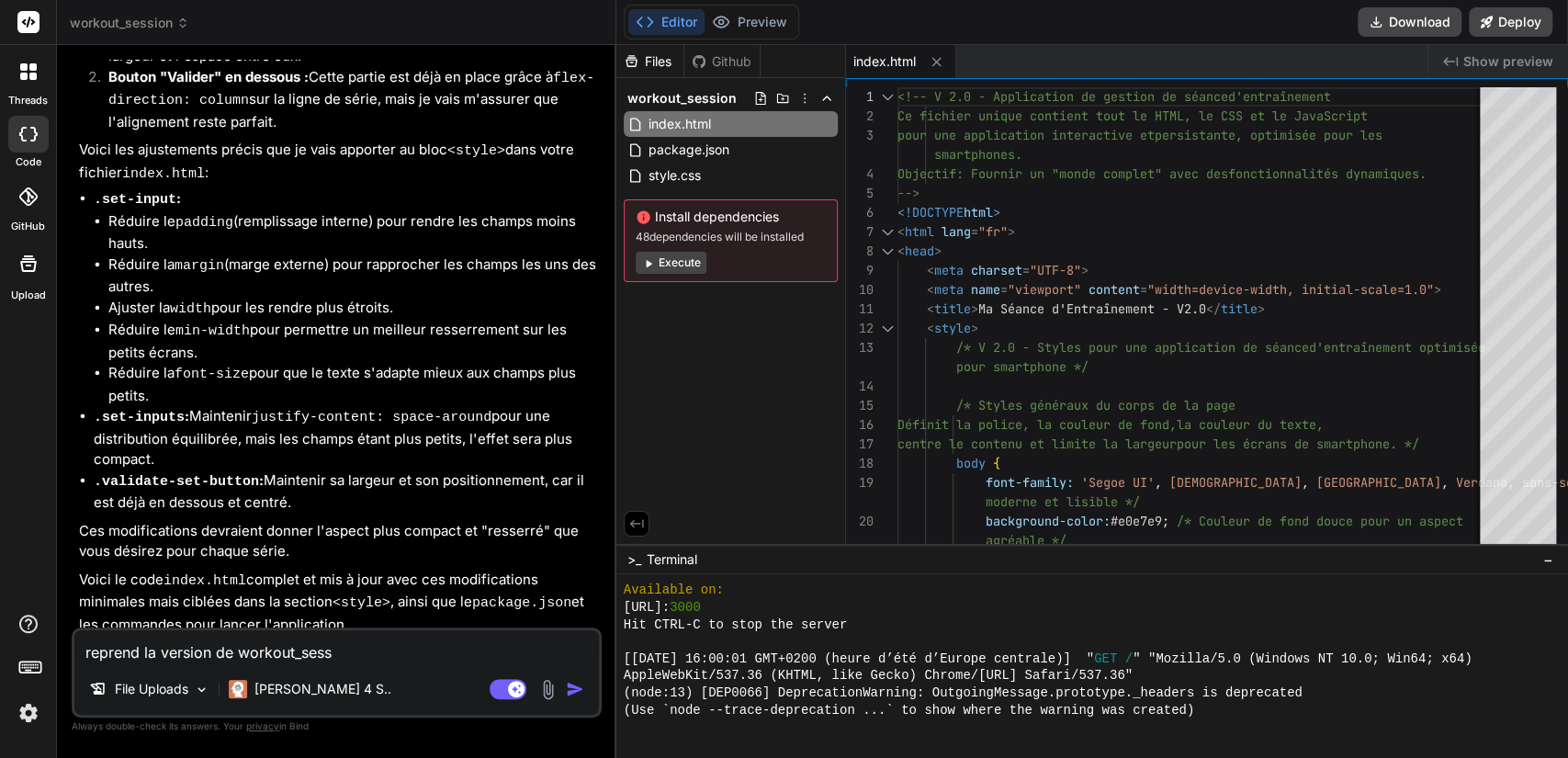
type textarea "x"
type textarea "reprend la version de workout_sessio"
type textarea "x"
type textarea "reprend la version de workout_session"
type textarea "x"
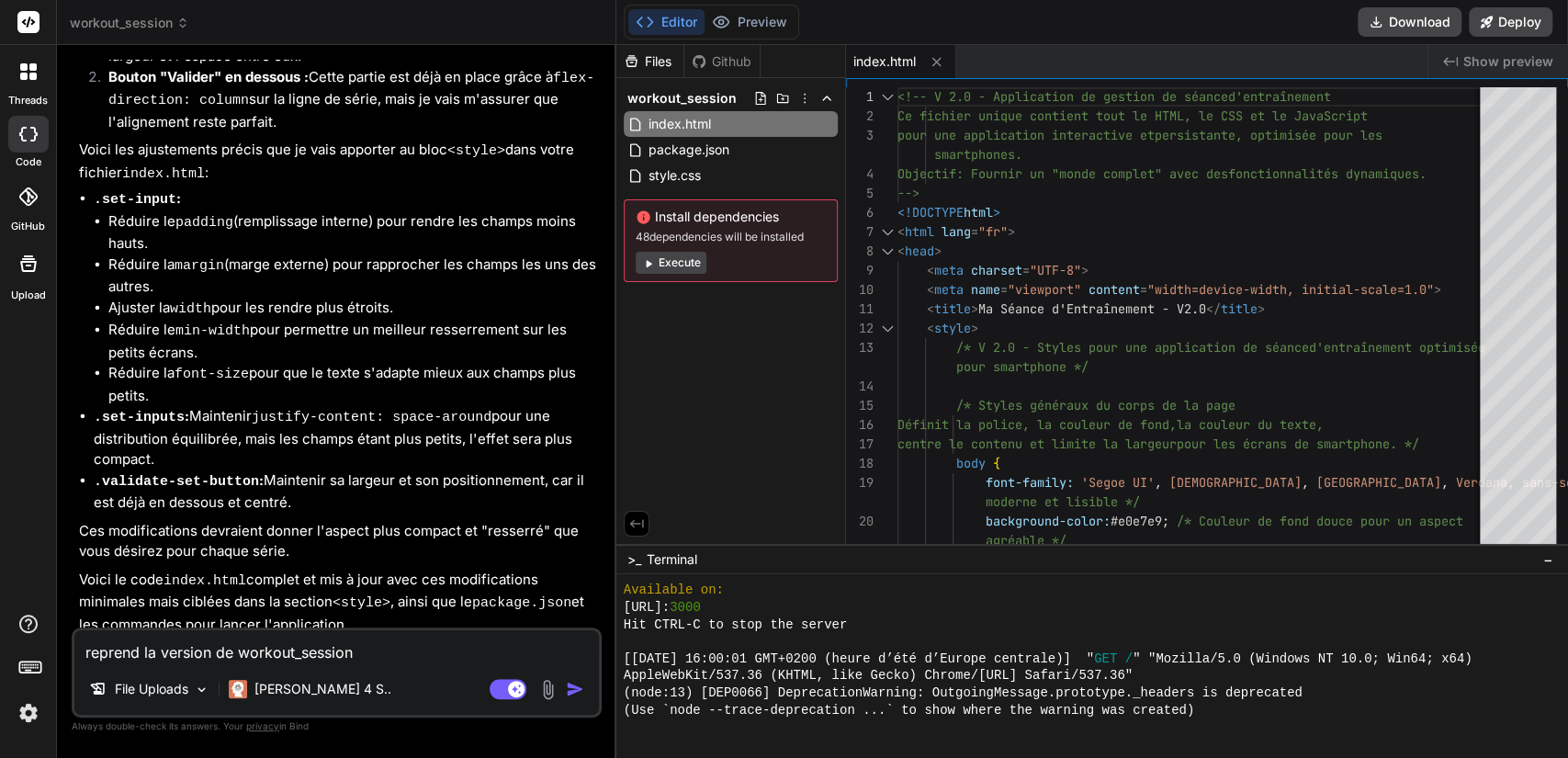
type textarea "reprend la version de workout_session"
type textarea "x"
type textarea "reprend la version de workout_session n"
type textarea "x"
type textarea "reprend la version de workout_session ne"
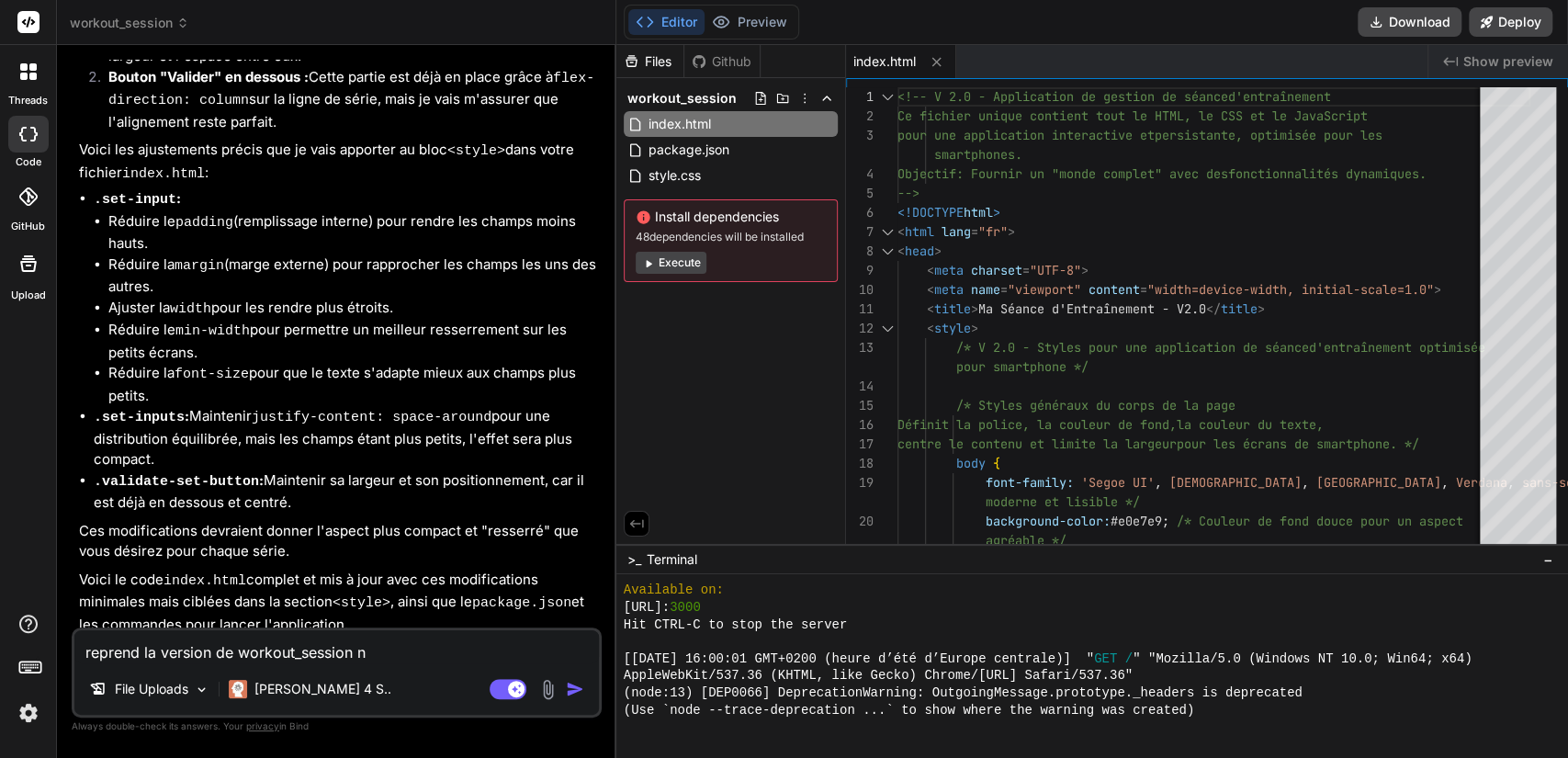
type textarea "x"
type textarea "reprend la version de workout_session ne"
type textarea "x"
type textarea "reprend la version de workout_session ne c"
type textarea "x"
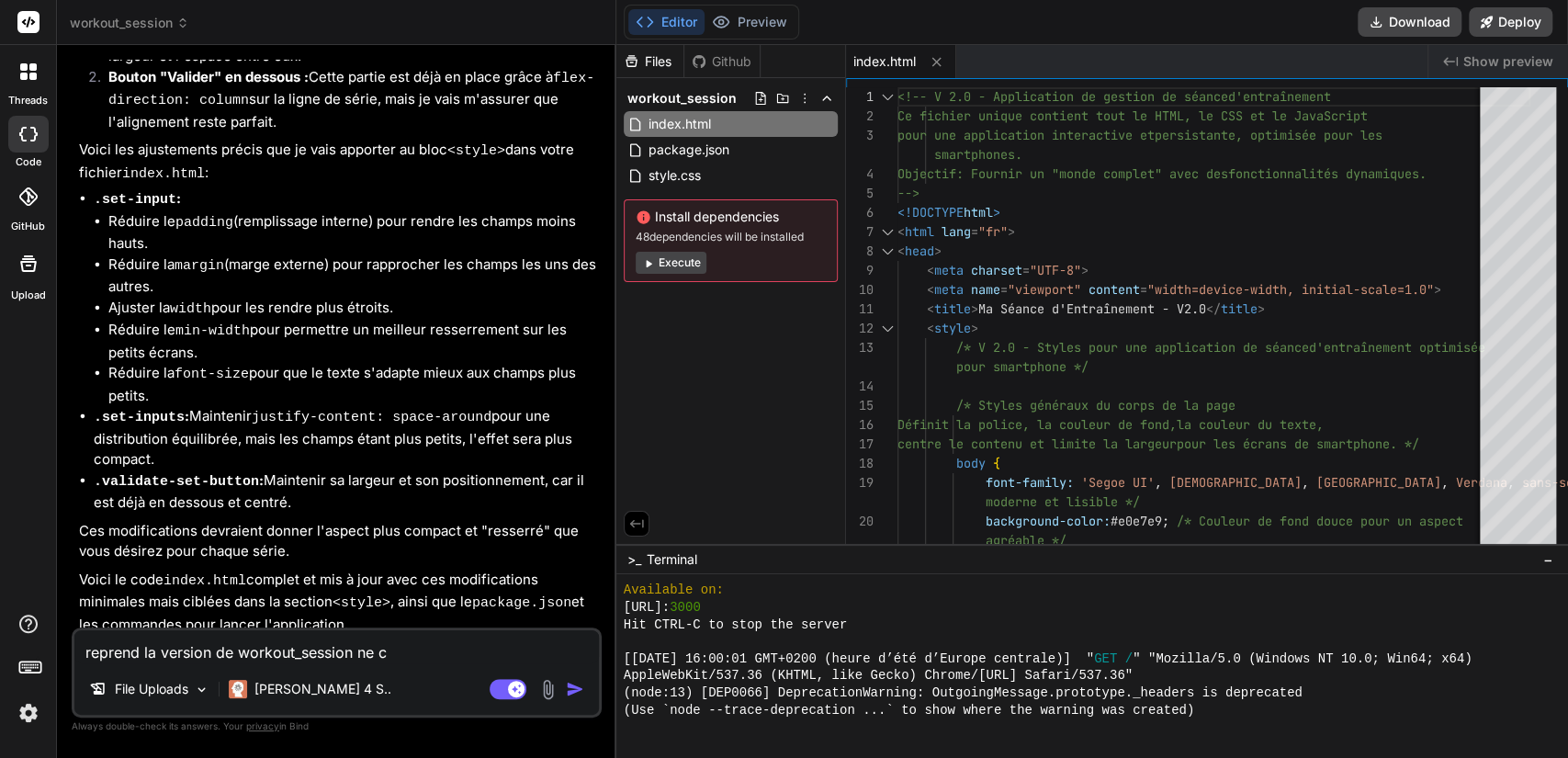
type textarea "reprend la version de workout_session ne co"
type textarea "x"
type textarea "reprend la version de workout_session ne cod"
type textarea "x"
type textarea "reprend la version de workout_session ne code"
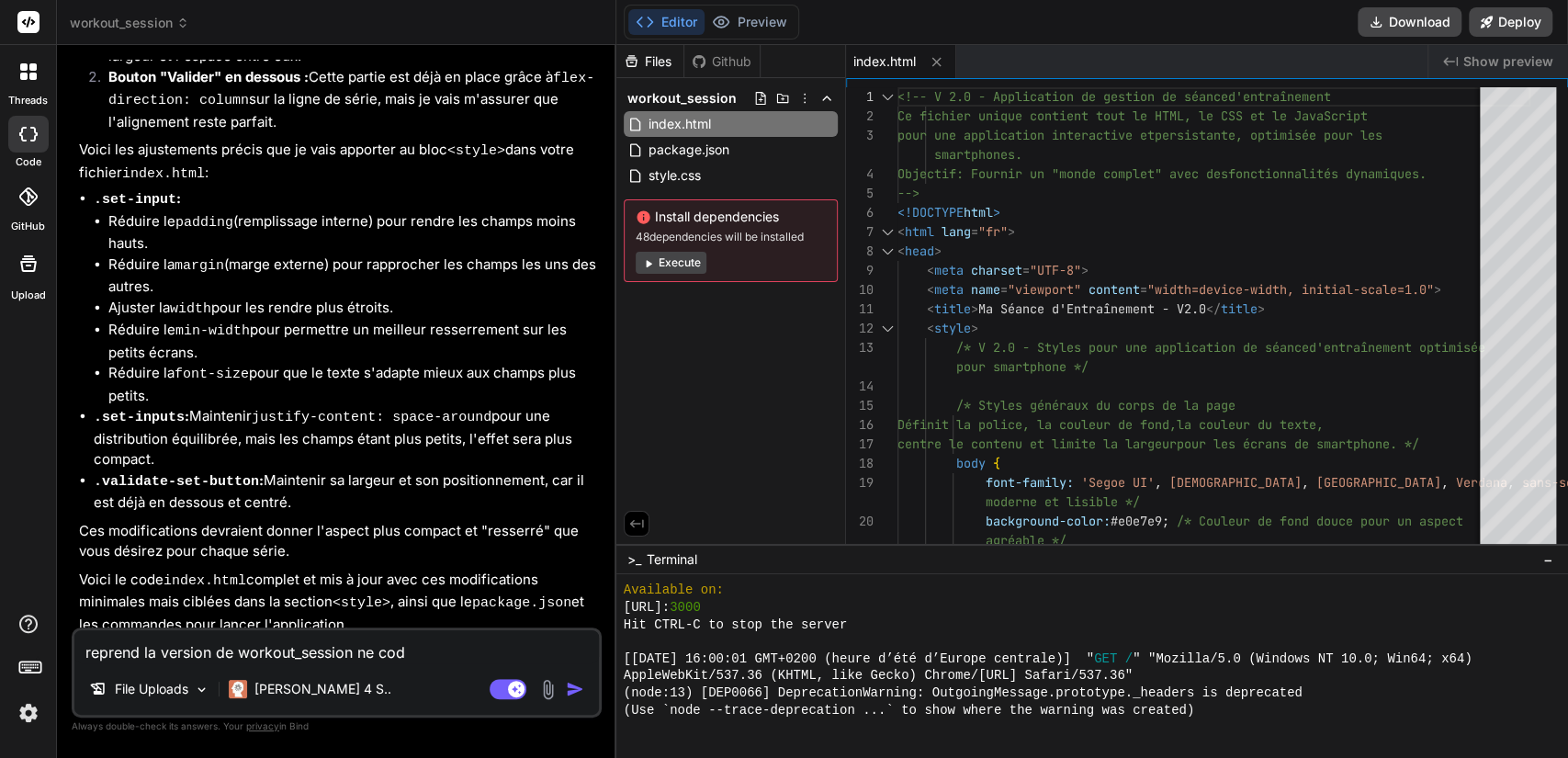
type textarea "x"
type textarea "reprend la version de workout_session ne code"
type textarea "x"
type textarea "reprend la version de workout_session ne code d"
type textarea "x"
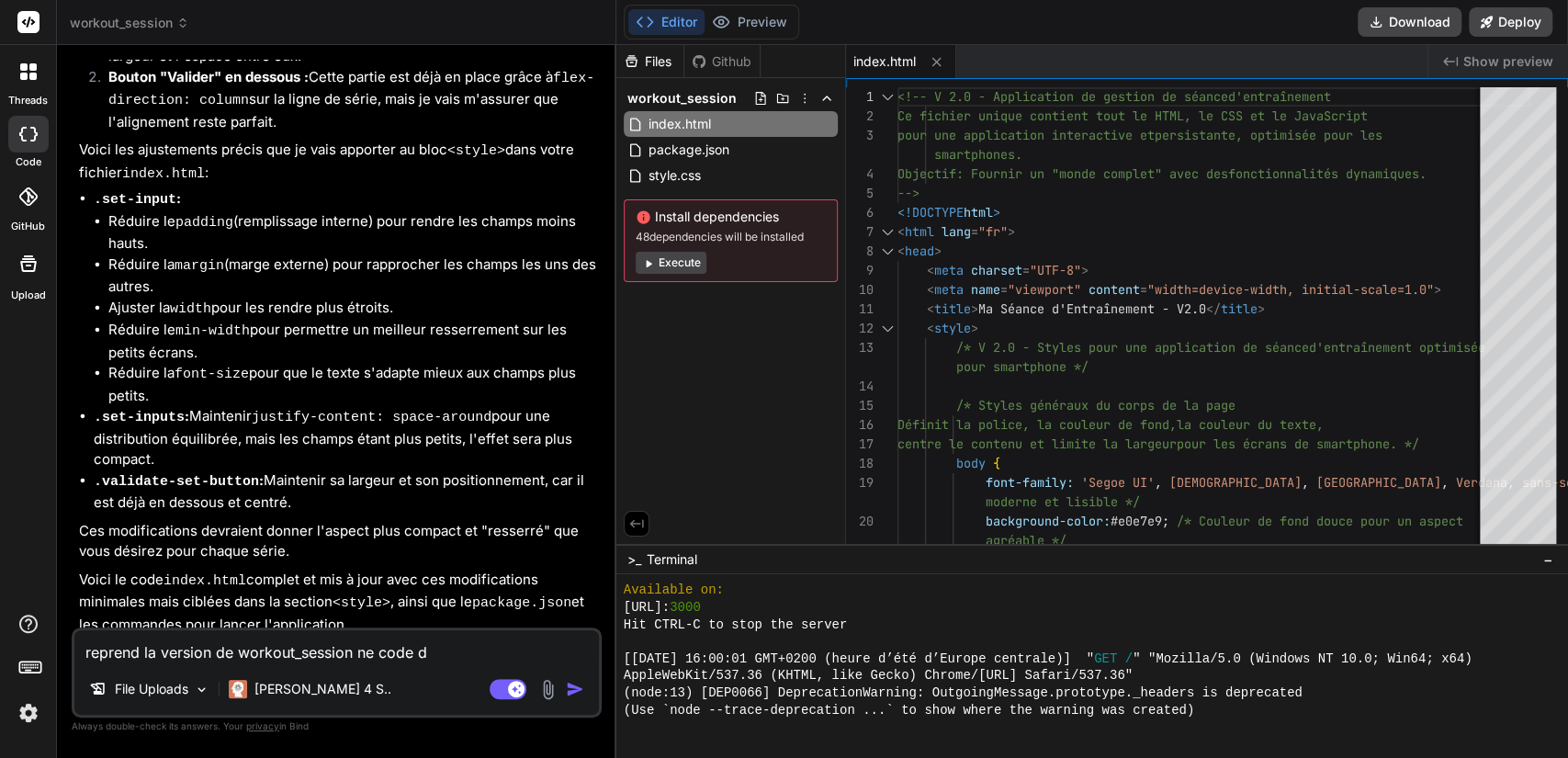
type textarea "reprend la version de workout_session ne code de"
type textarea "x"
type textarea "reprend la version de workout_session ne code d"
type textarea "x"
type textarea "reprend la version de workout_session ne code"
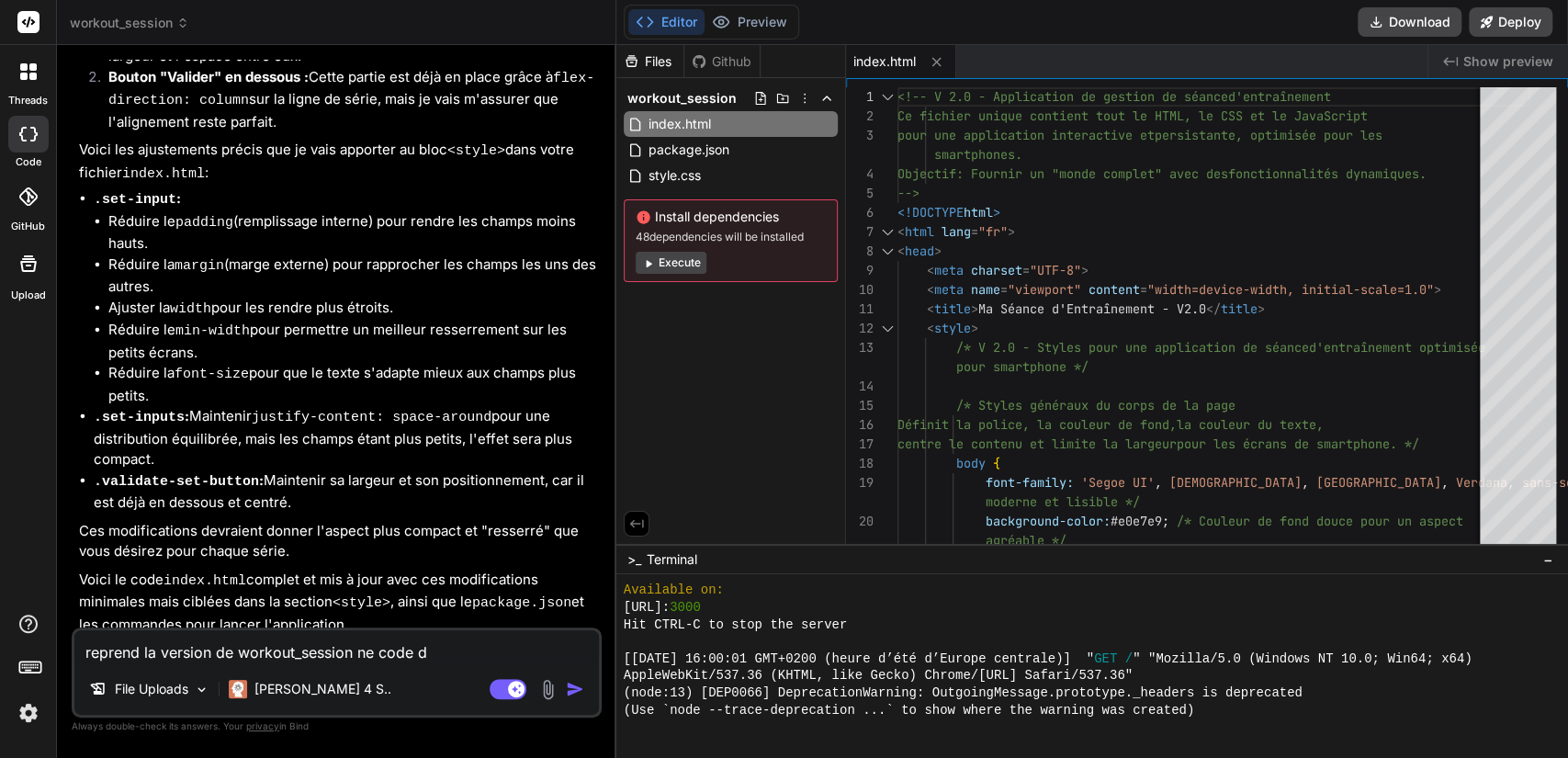
type textarea "x"
type textarea "reprend la version de workout_session ne code"
type textarea "x"
type textarea "reprend la version de workout_session ne code p"
type textarea "x"
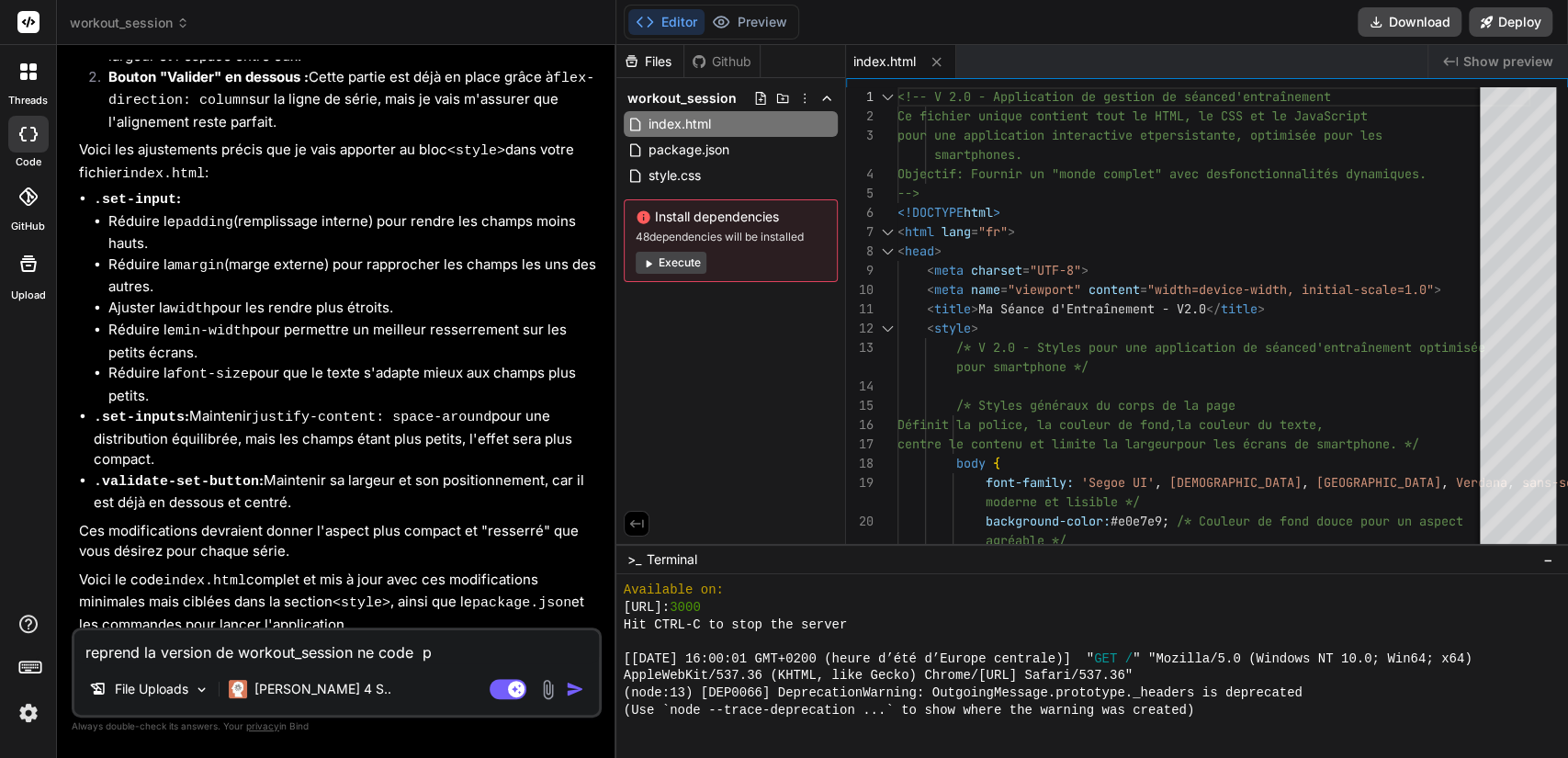
type textarea "reprend la version de workout_session ne code pa"
type textarea "x"
type textarea "reprend la version de workout_session ne code pas"
type textarea "x"
type textarea "reprend la version de workout_session ne code pas"
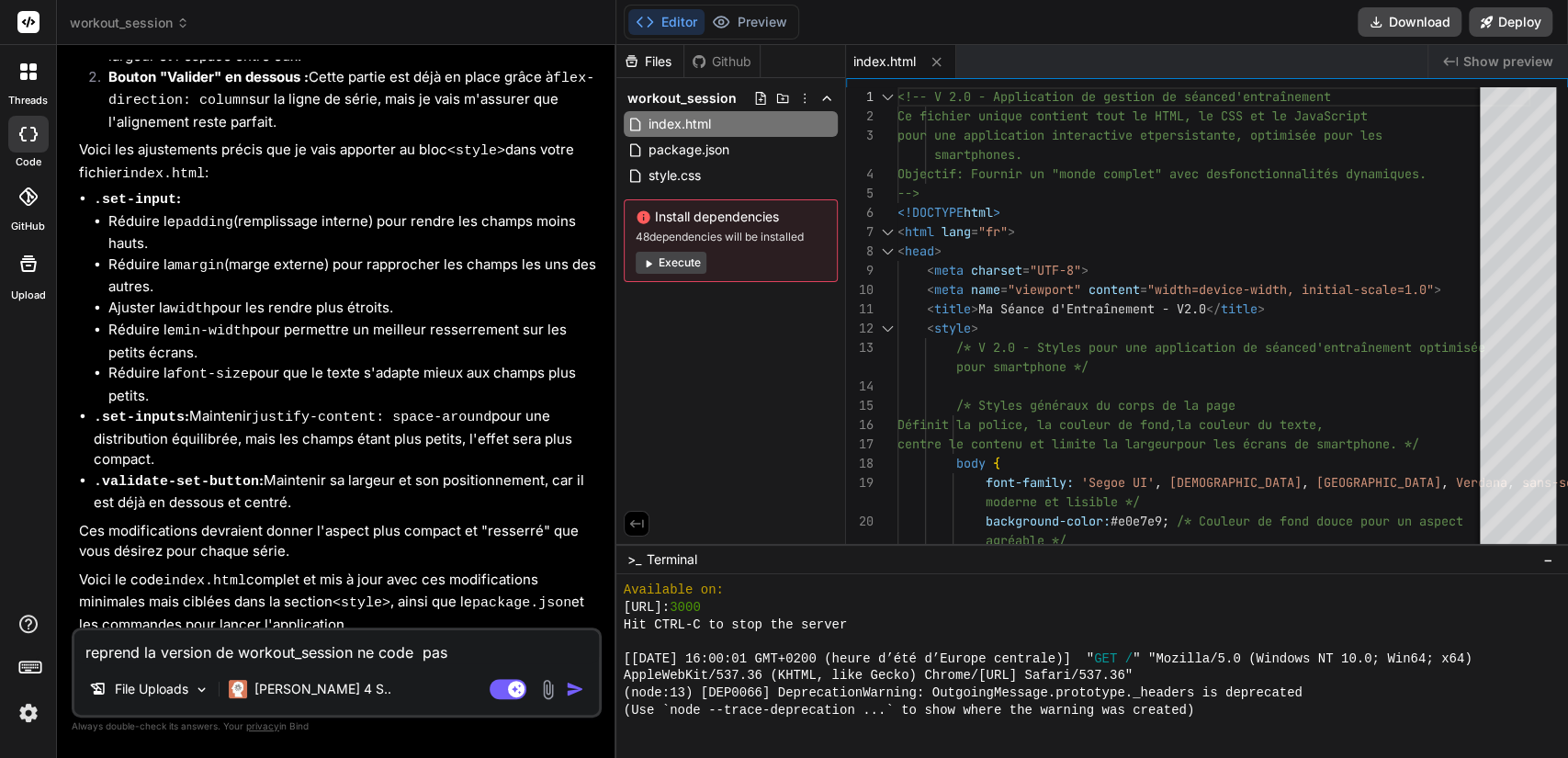
type textarea "x"
type textarea "reprend la version de workout_session ne code pas m"
type textarea "x"
type textarea "reprend la version de workout_session ne code pas ma"
type textarea "x"
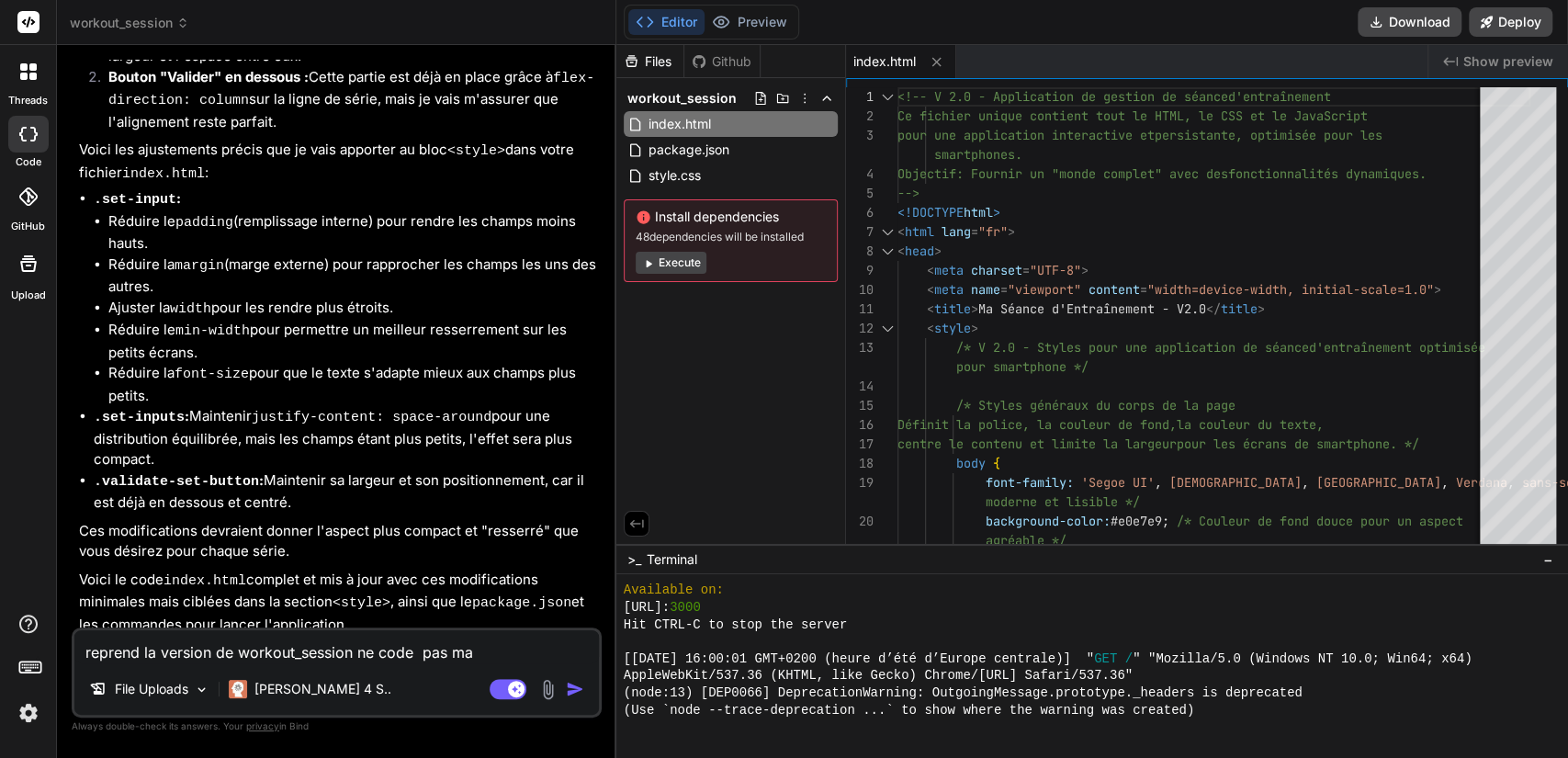
type textarea "reprend la version de workout_session ne code pas mai"
type textarea "x"
type textarea "reprend la version de workout_session ne code pas mais"
type textarea "x"
type textarea "reprend la version de workout_session ne code pas mais"
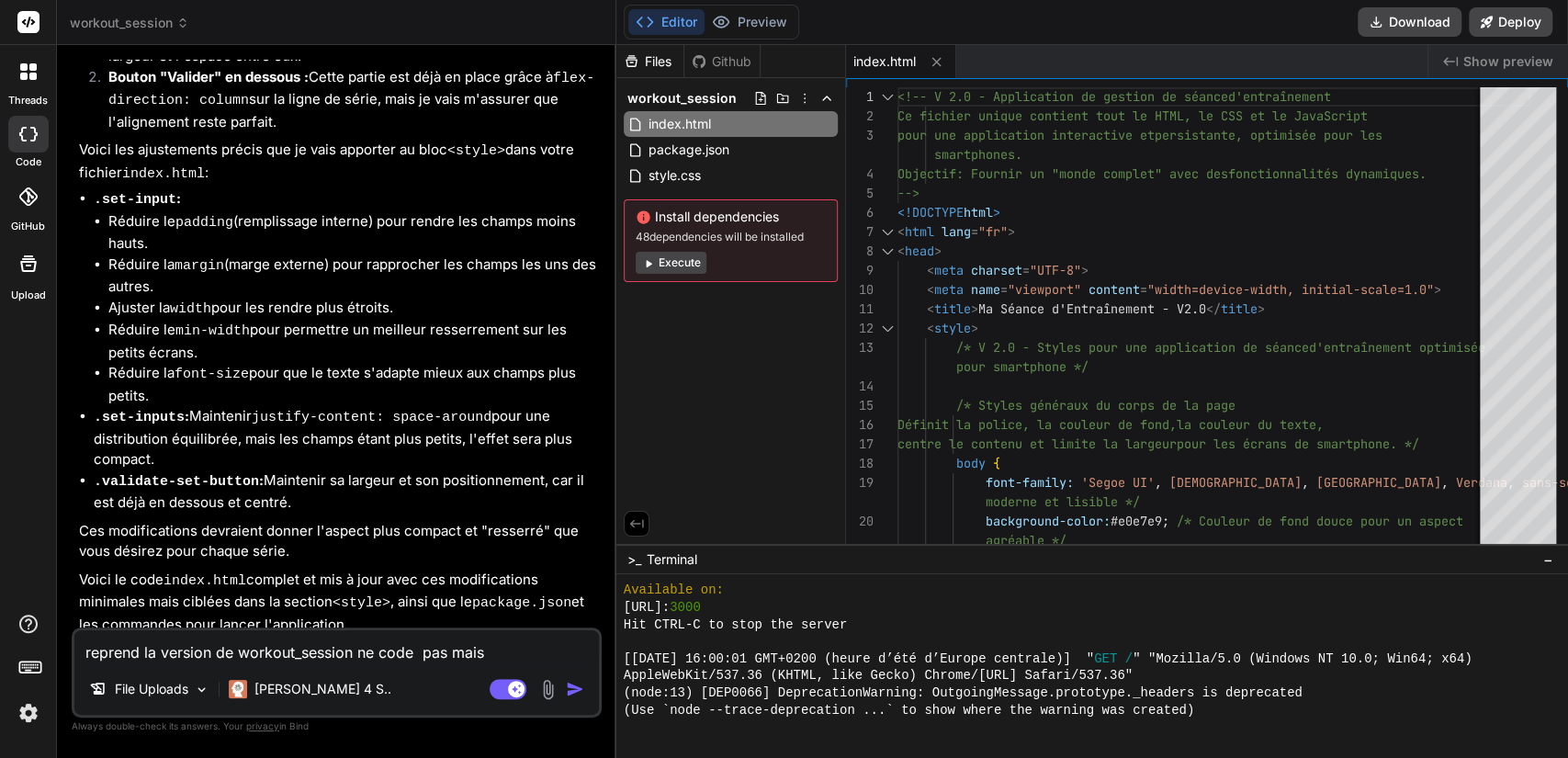
type textarea "x"
type textarea "reprend la version de workout_session ne code pas mais a"
type textarea "x"
type textarea "reprend la version de workout_session ne code pas mais an"
type textarea "x"
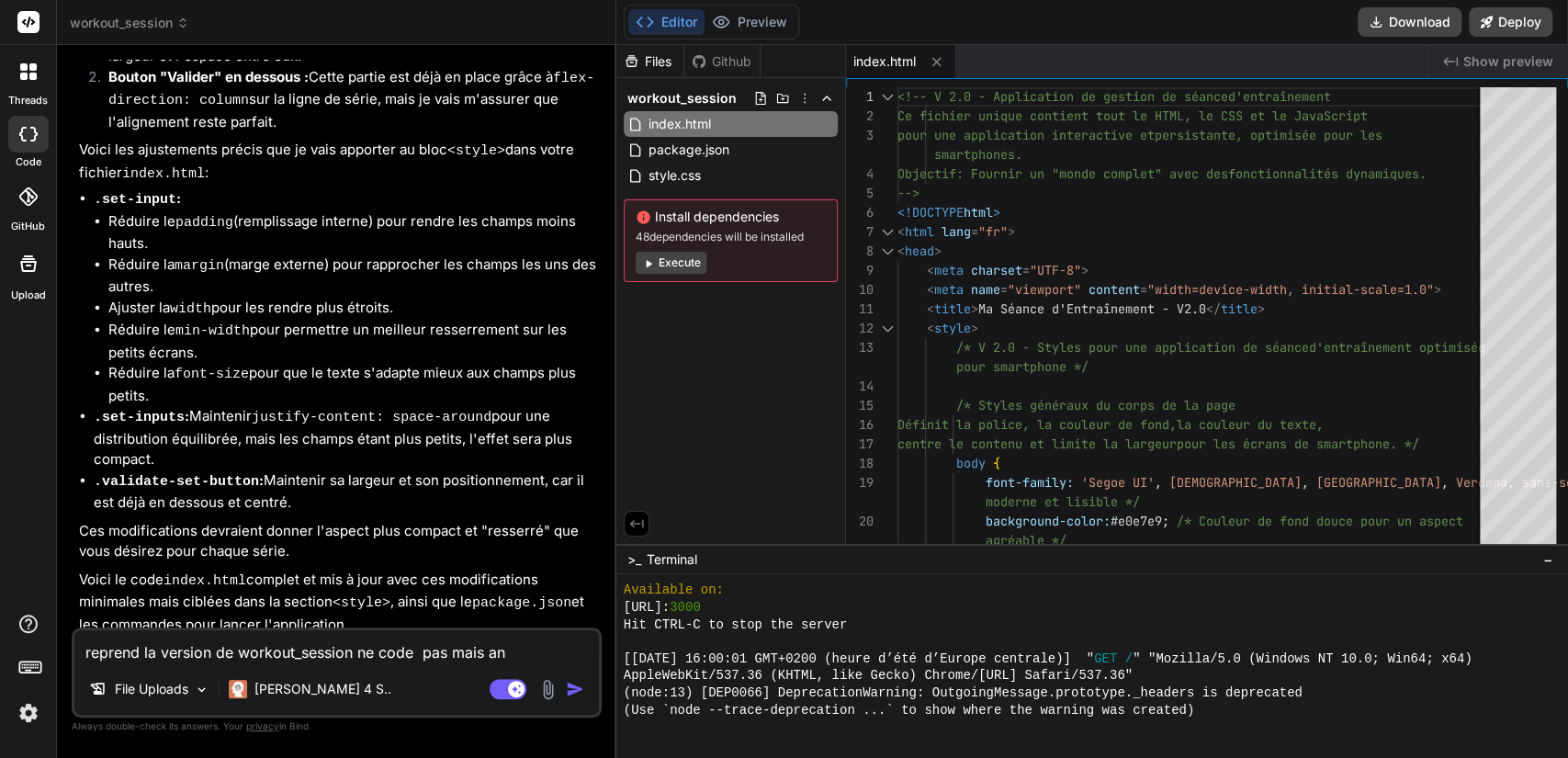
type textarea "reprend la version de workout_session ne code pas mais ana"
type textarea "x"
type textarea "reprend la version de workout_session ne code pas mais anal"
type textarea "x"
type textarea "reprend la version de workout_session ne code pas mais analy"
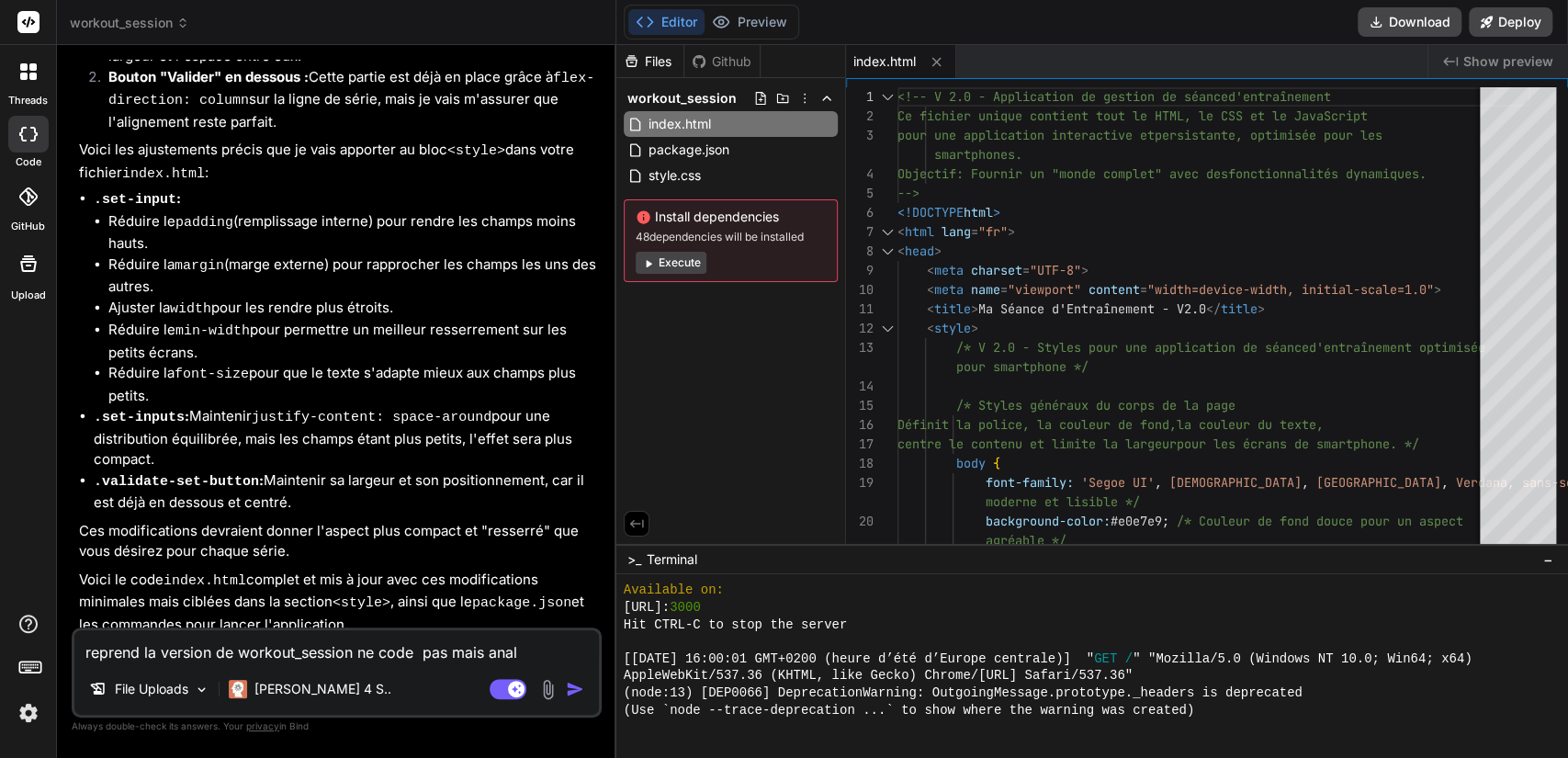
type textarea "x"
type textarea "reprend la version de workout_session ne code pas mais analys"
type textarea "x"
type textarea "reprend la version de workout_session ne code pas mais analyse"
type textarea "x"
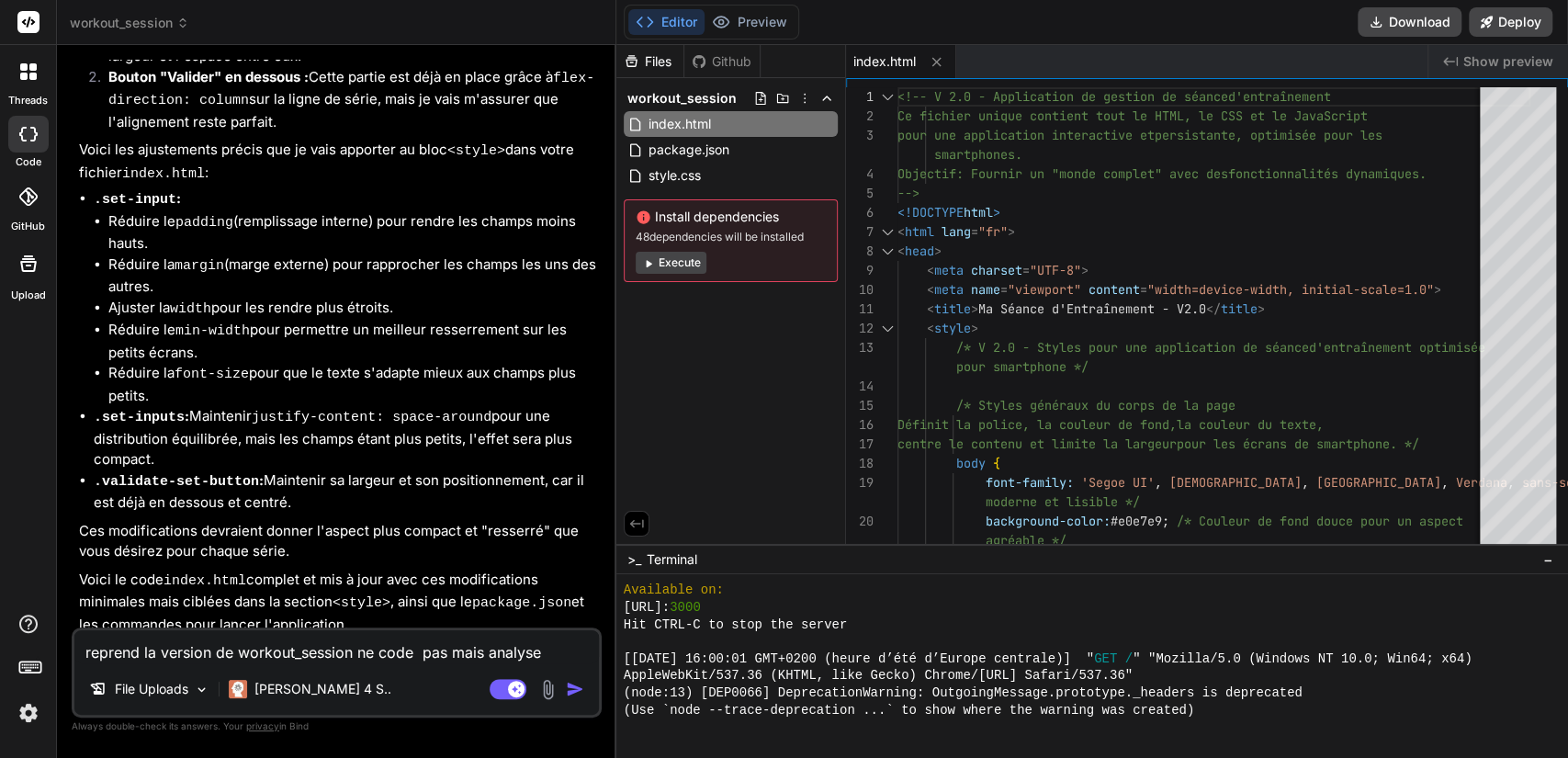
type textarea "reprend la version de workout_session ne code pas mais analyse"
type textarea "x"
type textarea "reprend la version de workout_session ne code pas mais analyse l"
type textarea "x"
type textarea "reprend la version de workout_session ne code pas mais analyse le"
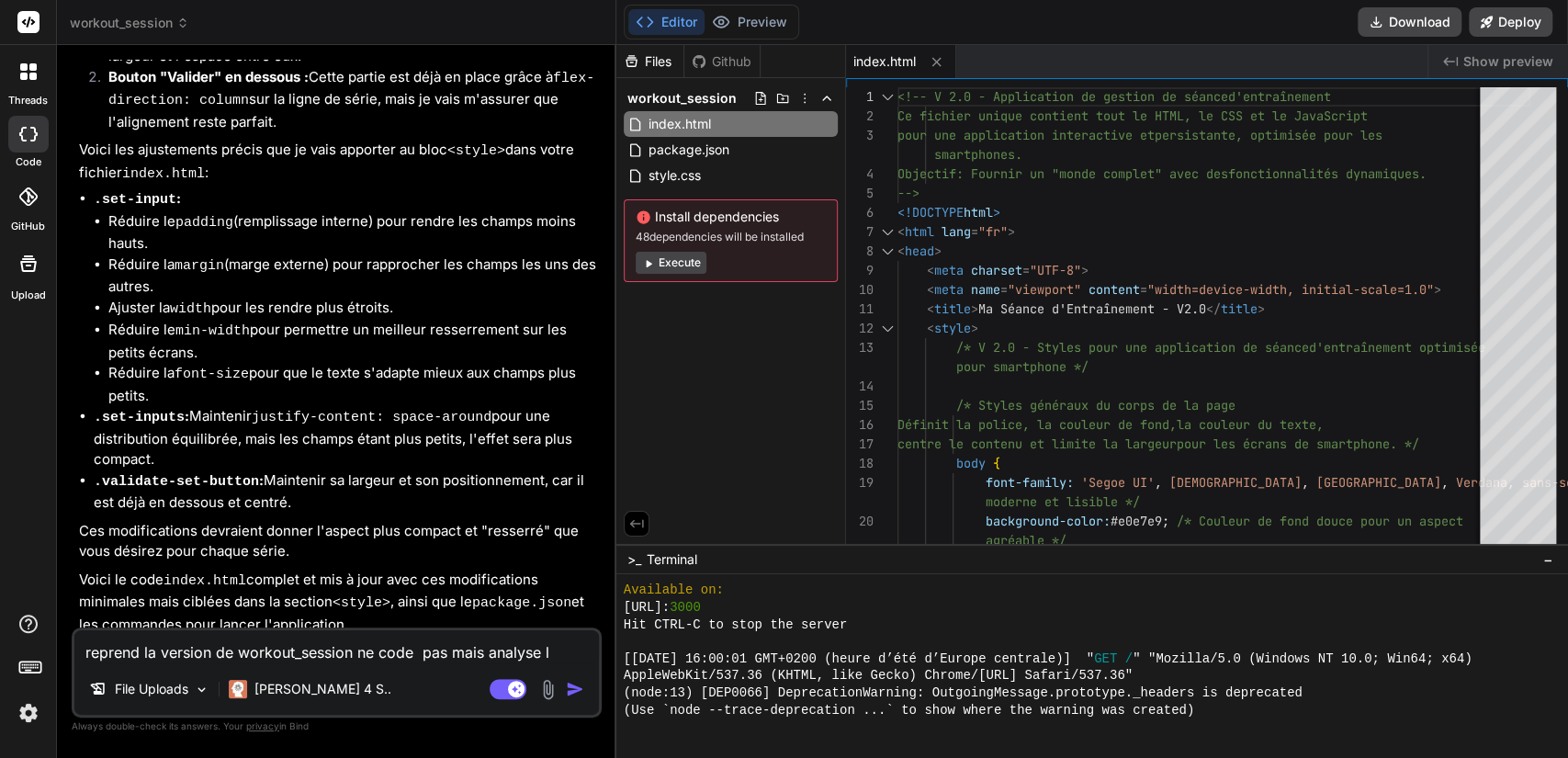
type textarea "x"
type textarea "reprend la version de workout_session ne code pas mais analyse le"
type textarea "x"
type textarea "reprend la version de workout_session ne code pas mais analyse le p"
type textarea "x"
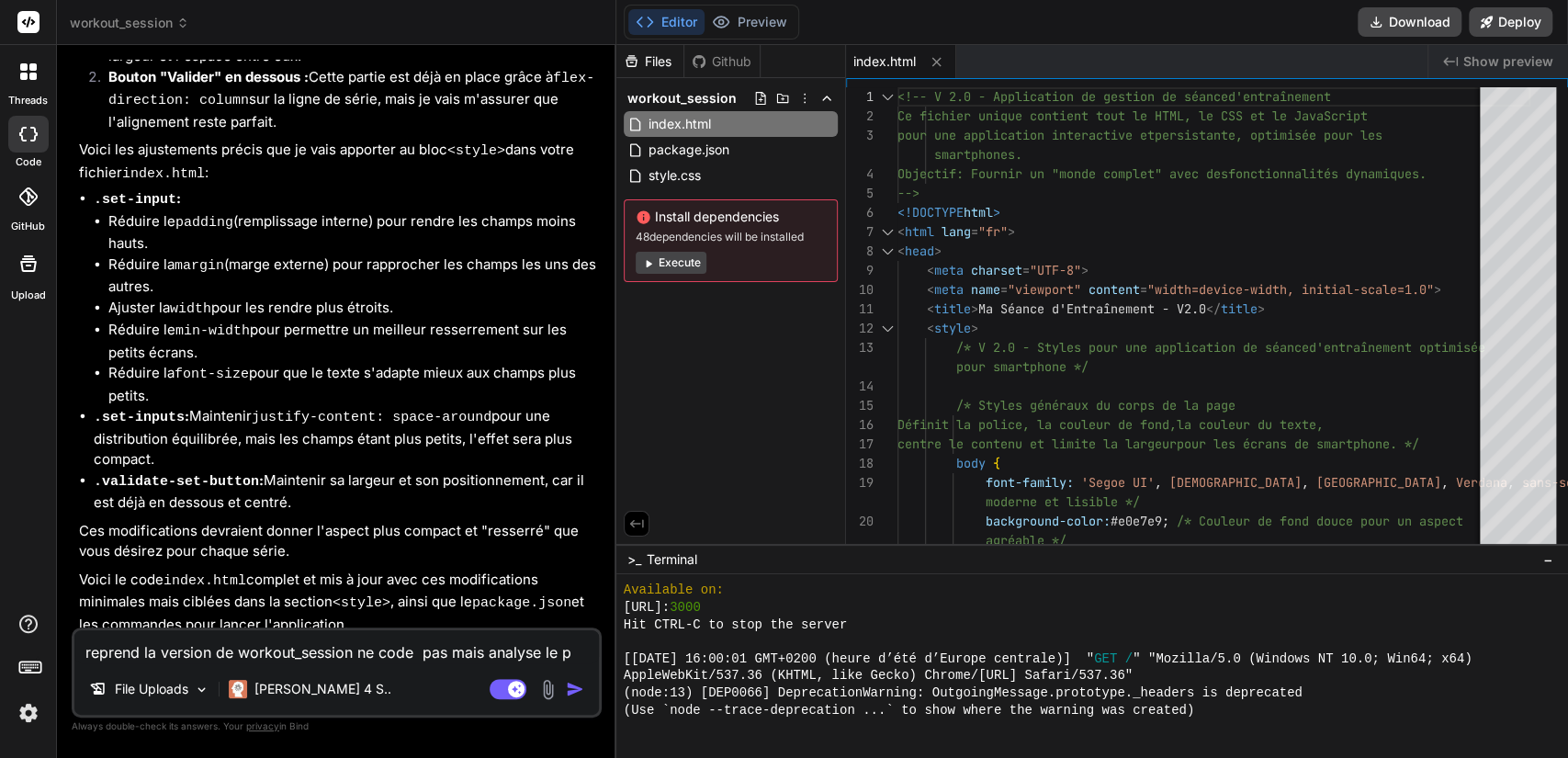
type textarea "reprend la version de workout_session ne code pas mais analyse le pr"
type textarea "x"
type textarea "reprend la version de workout_session ne code pas mais analyse le pro"
type textarea "x"
type textarea "reprend la version de workout_session ne code pas mais analyse le prob"
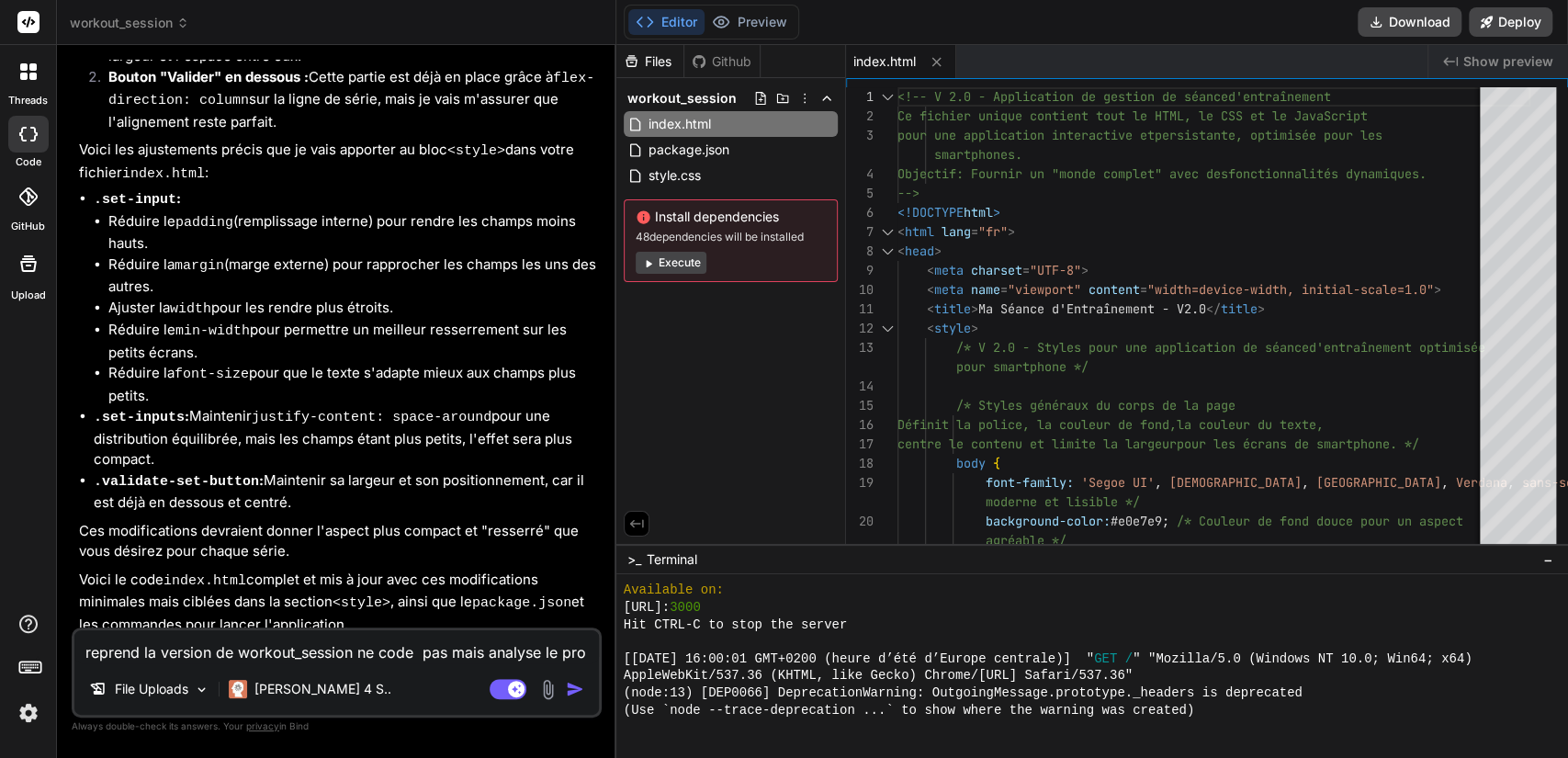
type textarea "x"
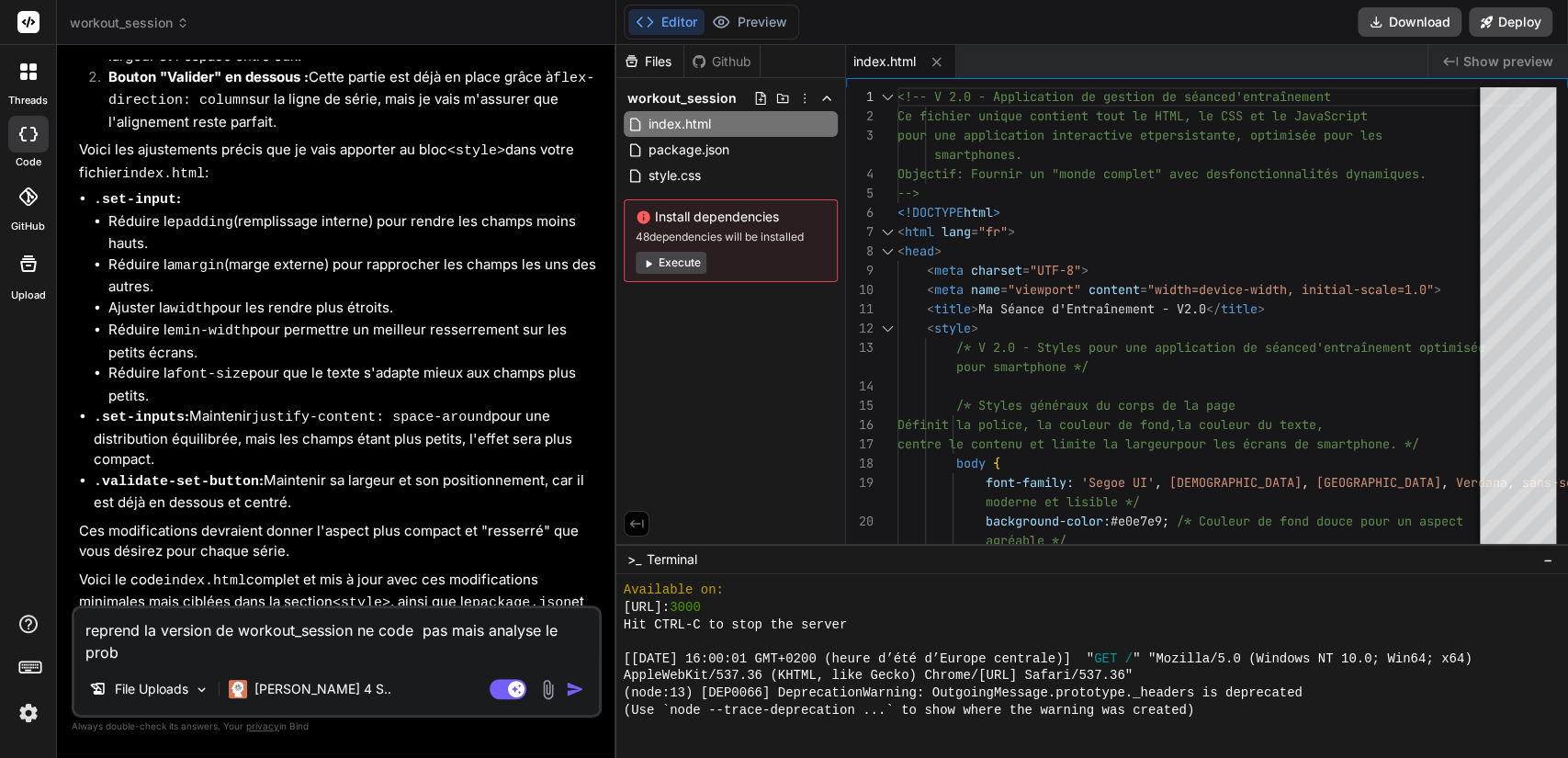
type textarea "reprend la version de workout_session ne code pas mais analyse le probl"
type textarea "x"
type textarea "reprend la version de workout_session ne code pas mais analyse le problè"
type textarea "x"
type textarea "reprend la version de workout_session ne code pas mais analyse le problèm"
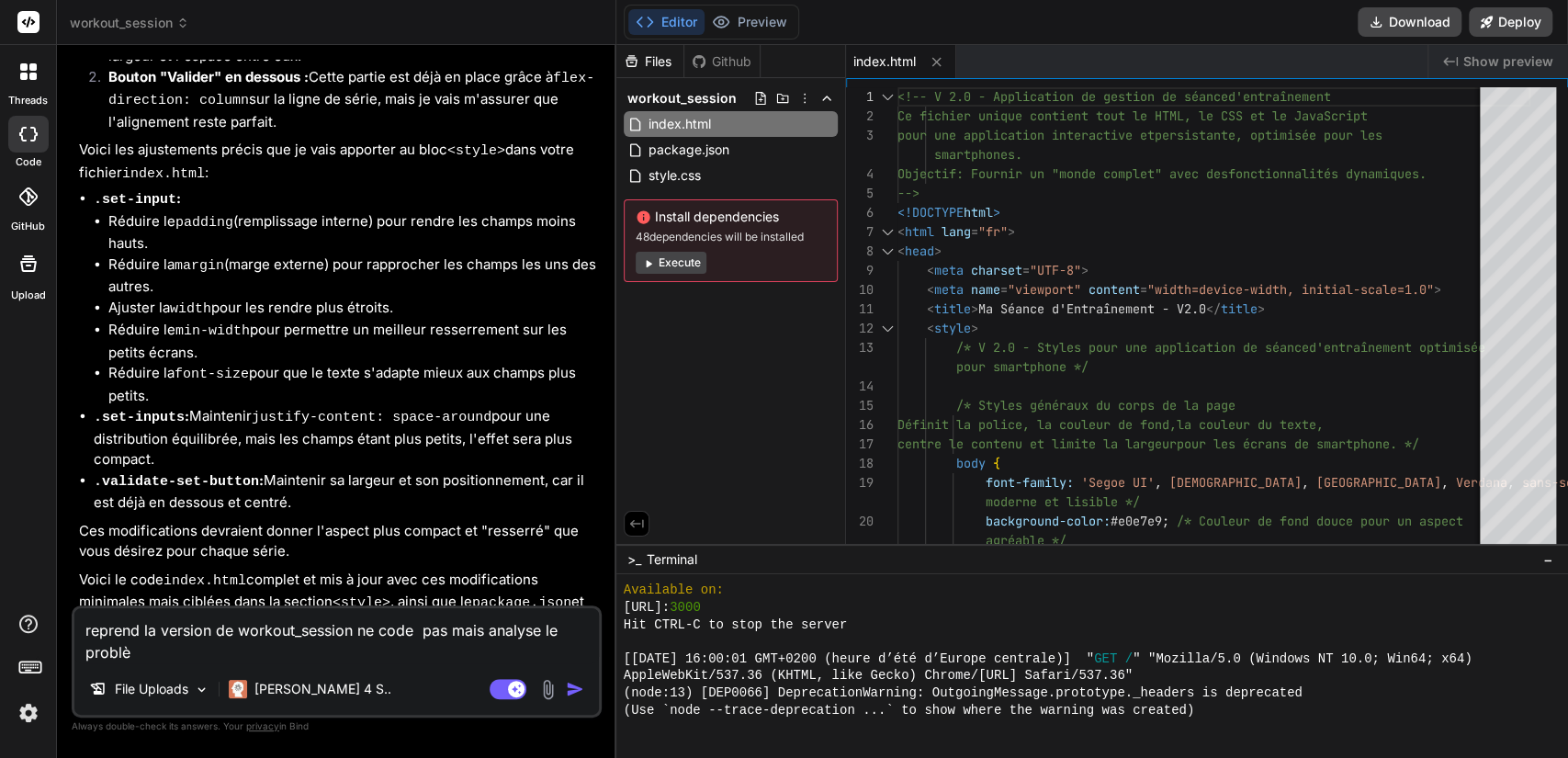
type textarea "x"
type textarea "reprend la version de workout_session ne code pas mais analyse le problème"
type textarea "x"
type textarea "reprend la version de workout_session ne code pas mais analyse le problème"
type textarea "x"
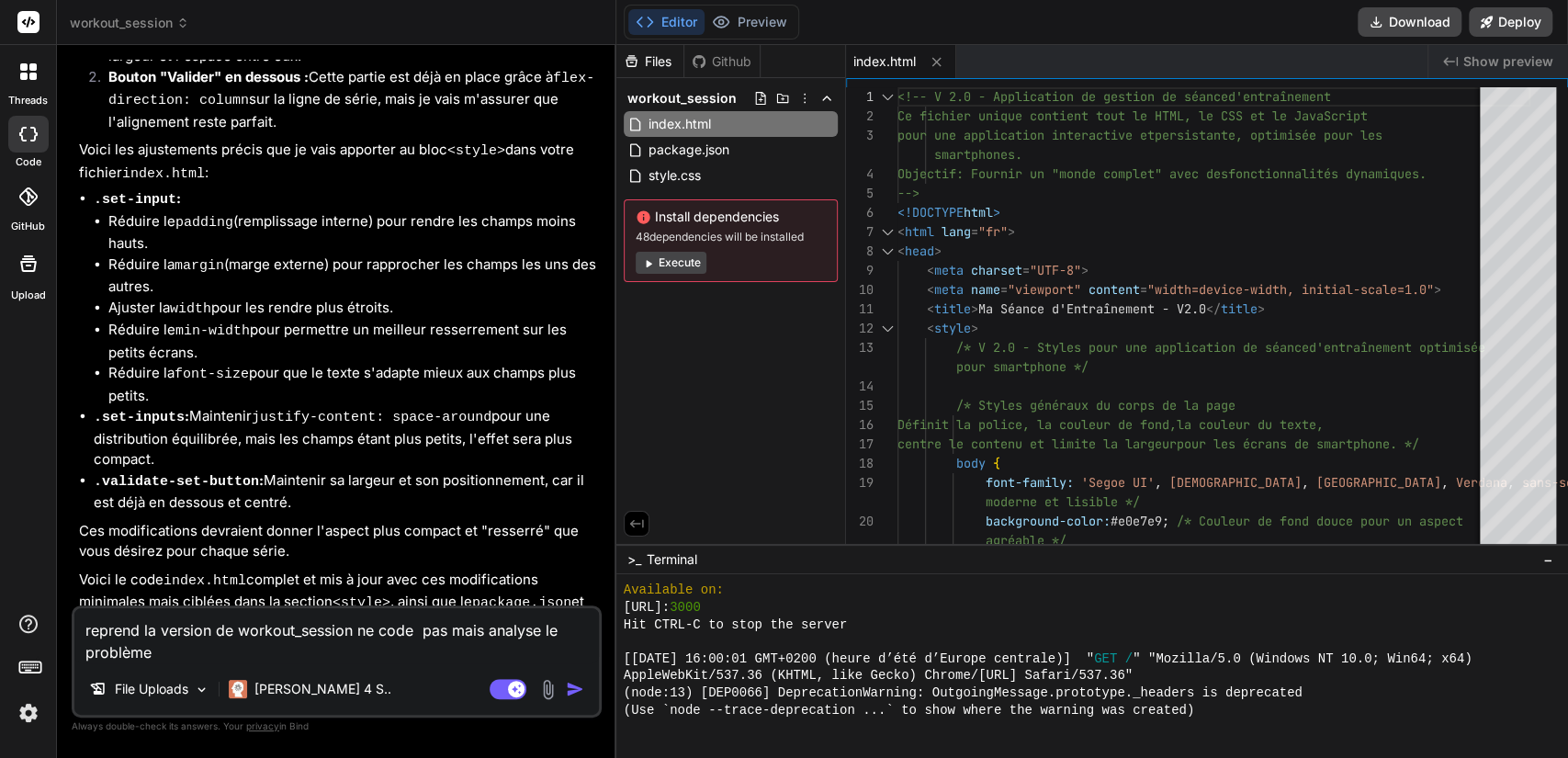
type textarea "reprend la version de workout_session ne code pas mais analyse le problème /"
type textarea "x"
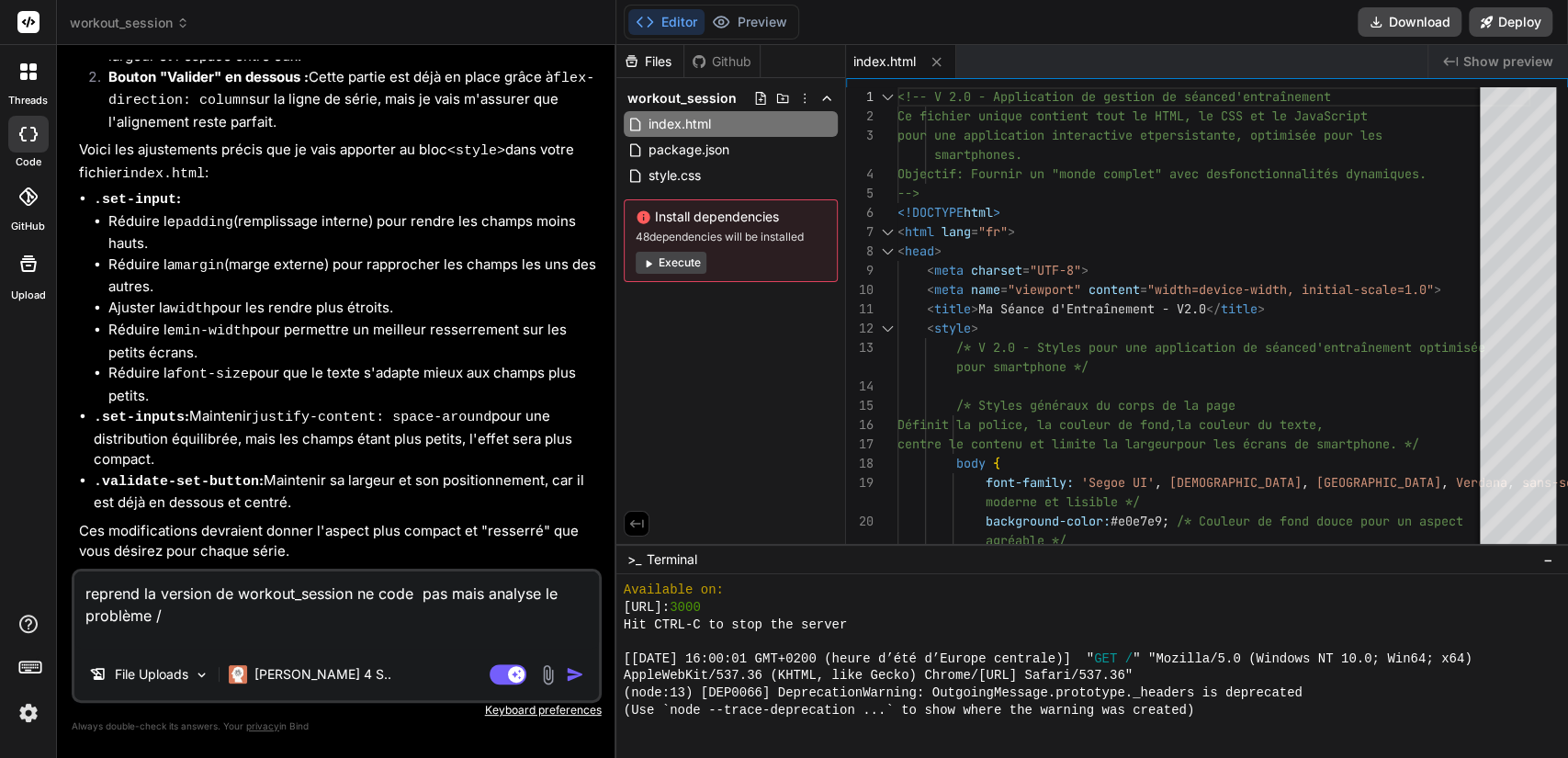
type textarea "reprend la version de workout_session ne code pas mais analyse le problème /"
type textarea "x"
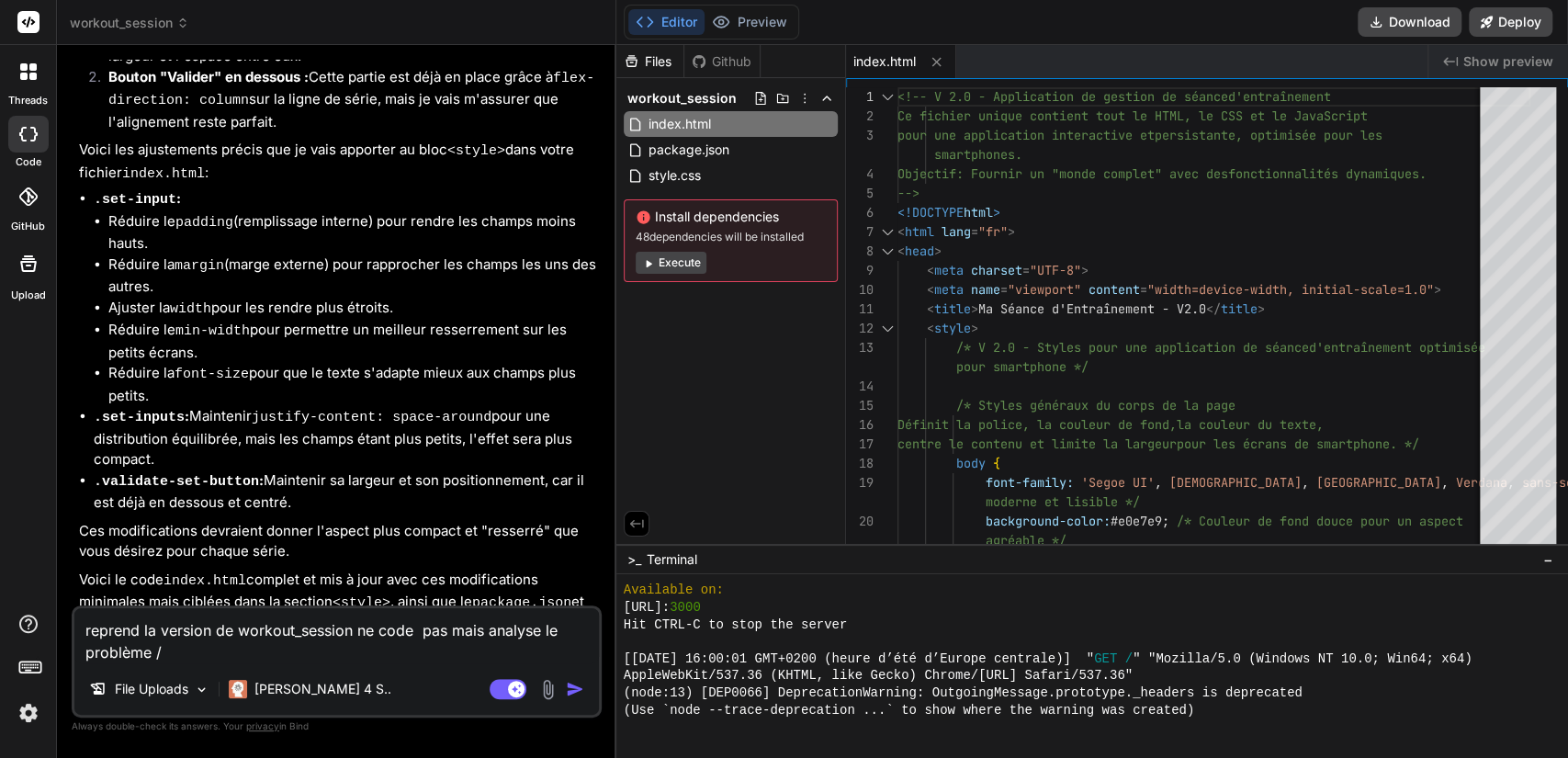
type textarea "reprend la version de workout_session ne code pas mais analyse le problème"
type textarea "x"
type textarea "reprend la version de workout_session ne code pas mais analyse le problème :"
type textarea "x"
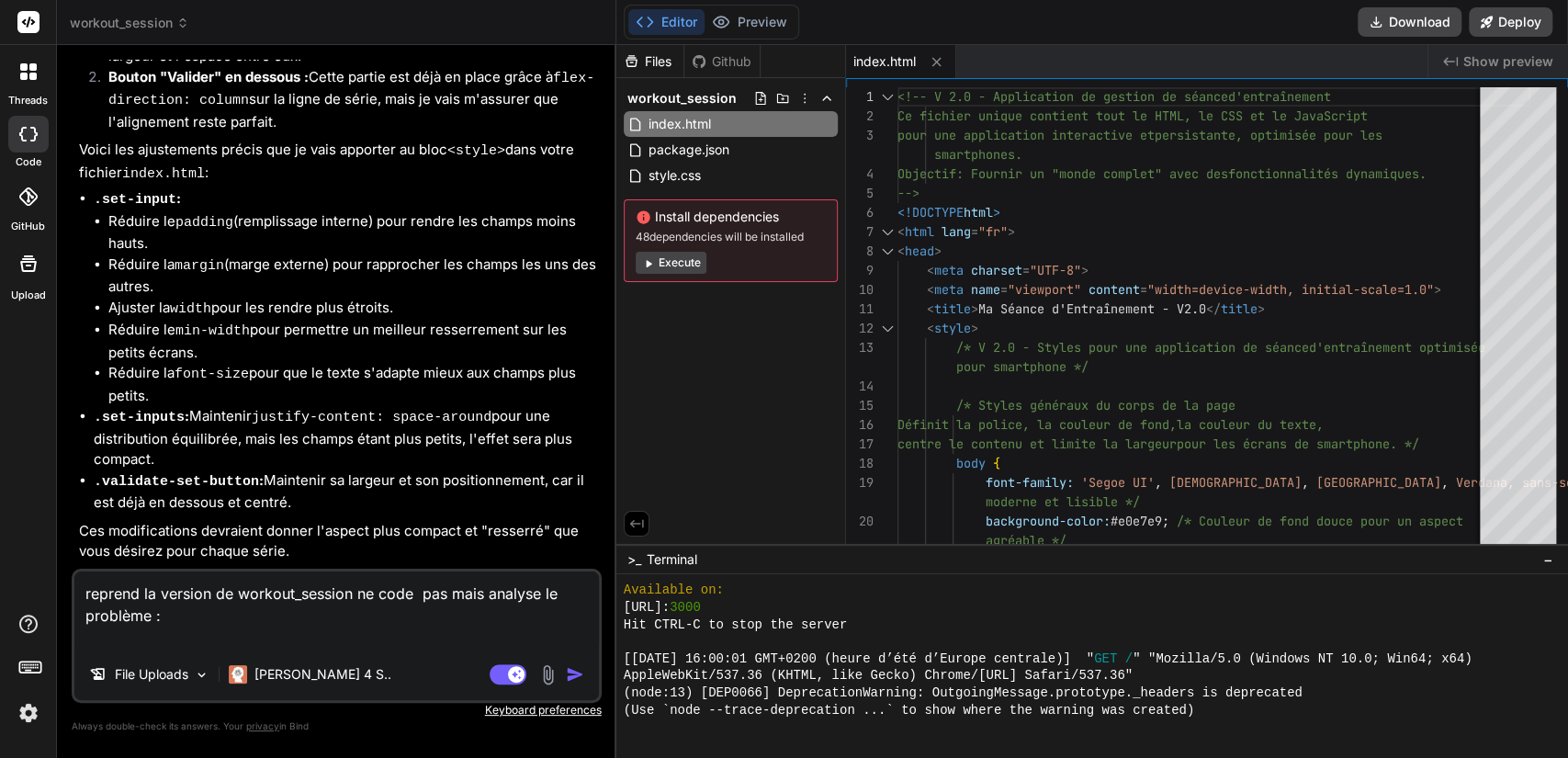
paste textarea "📱 Format optimisé * Largeur : 360px (vs 420px) - parfait smartphone * Barre com…"
type textarea "reprend la version de workout_session ne code pas mais analyse le problème : 📱 …"
type textarea "x"
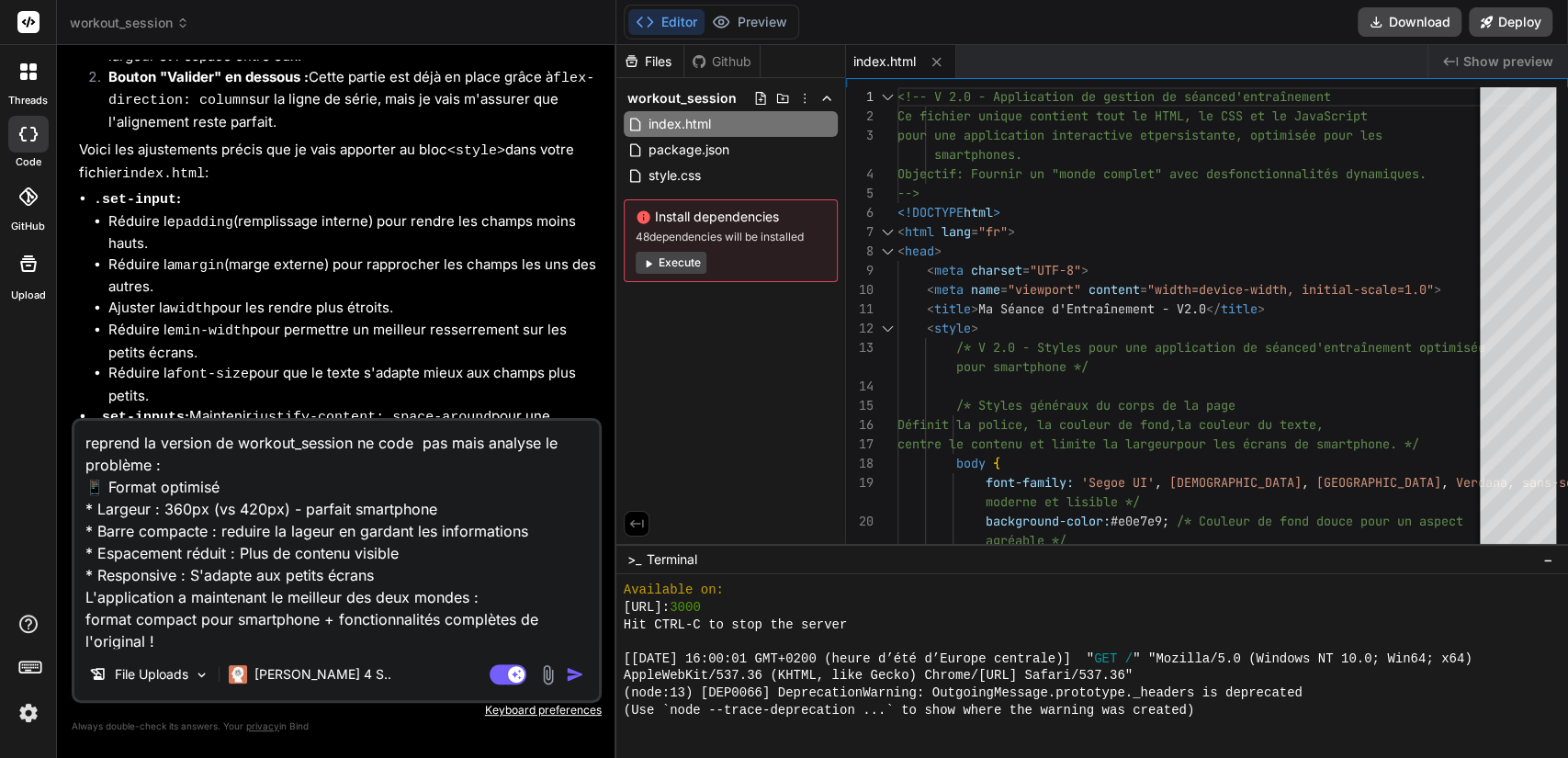
scroll to position [67, 0]
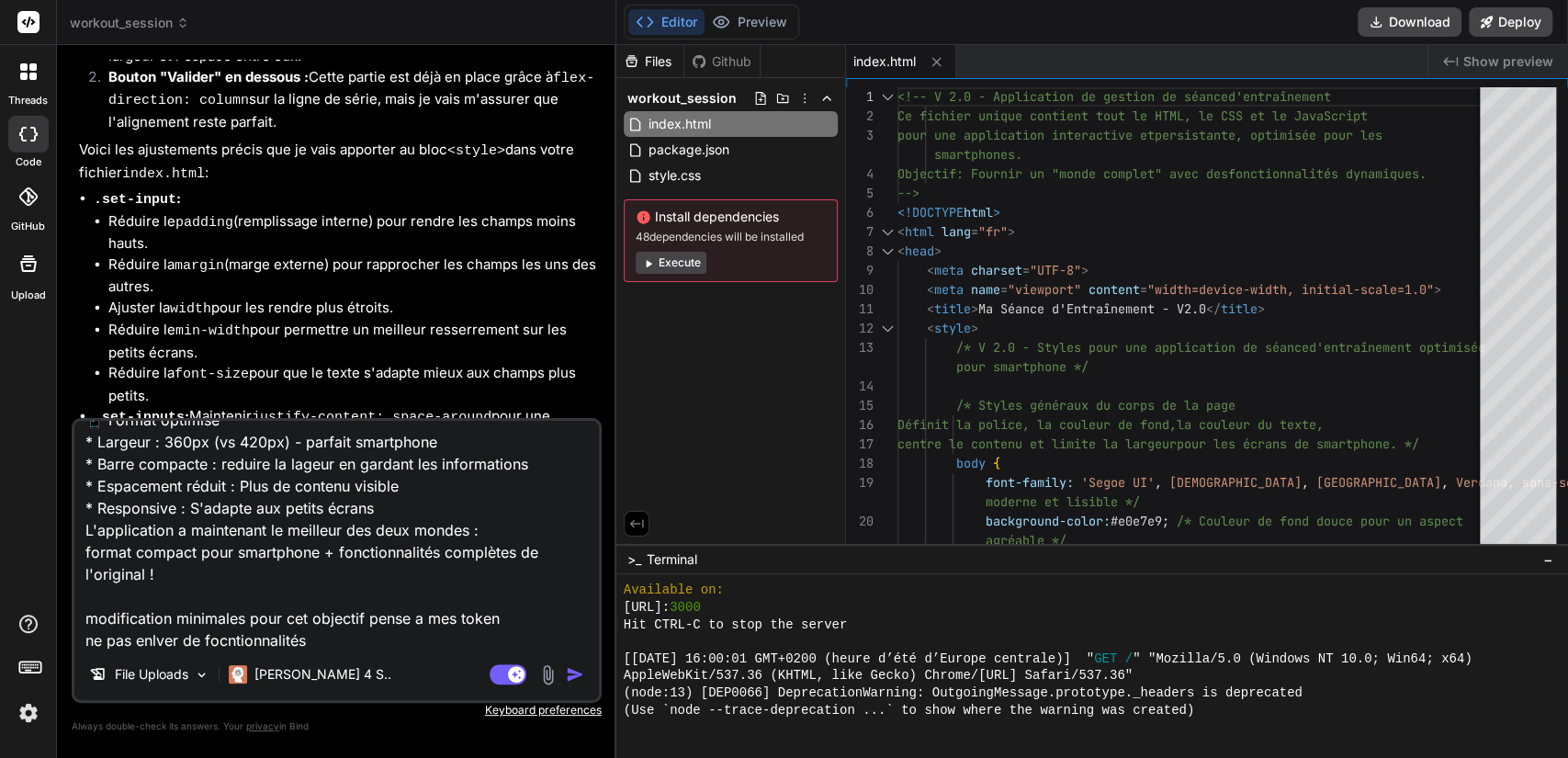
type textarea "reprend la version de workout_session ne code pas mais analyse le problème : 📱 …"
click at [577, 656] on img "button" at bounding box center [576, 675] width 18 height 18
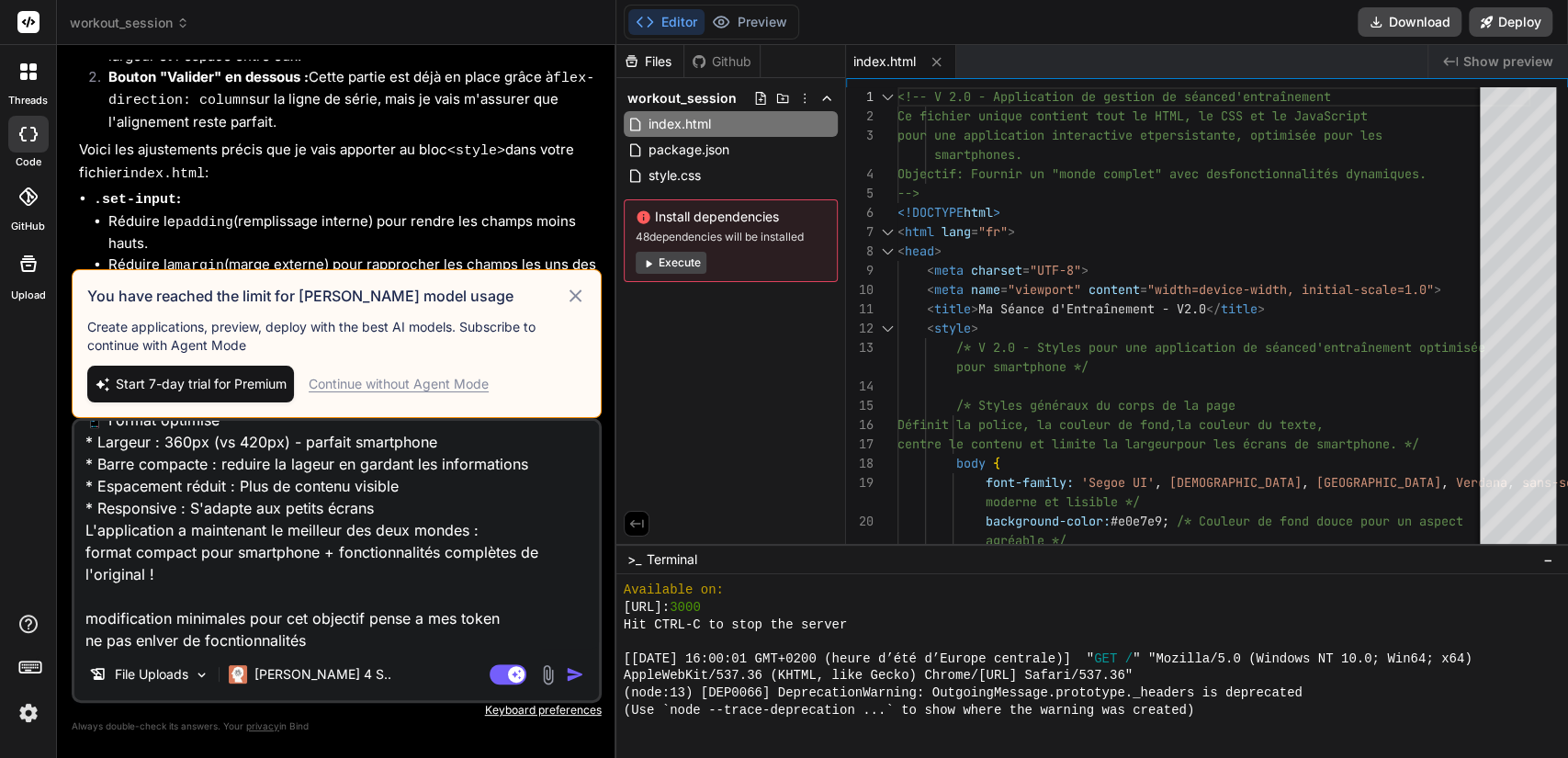
click at [355, 381] on div "Continue without Agent Mode" at bounding box center [398, 385] width 180 height 18
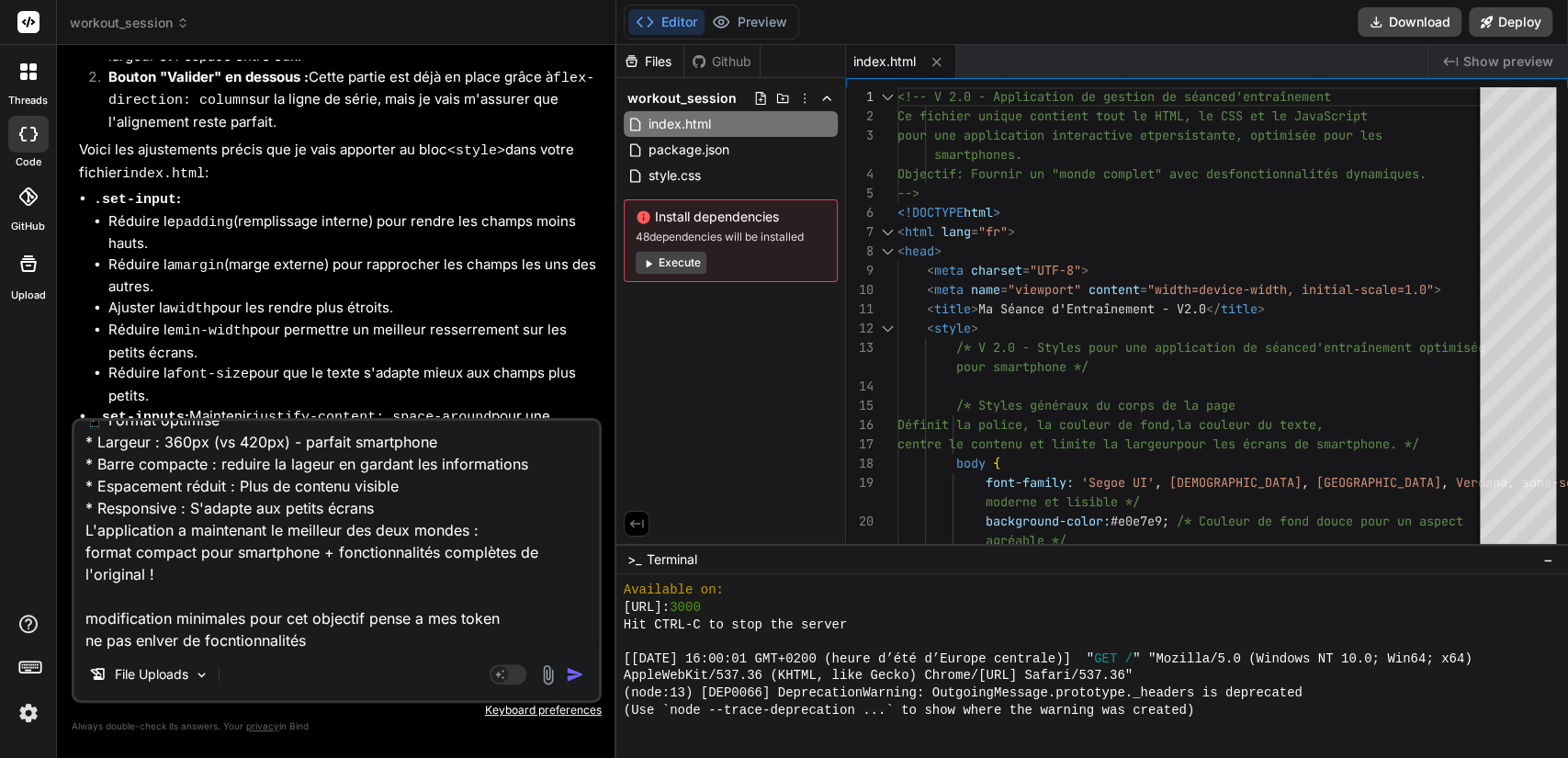
click at [573, 656] on img "button" at bounding box center [576, 675] width 18 height 18
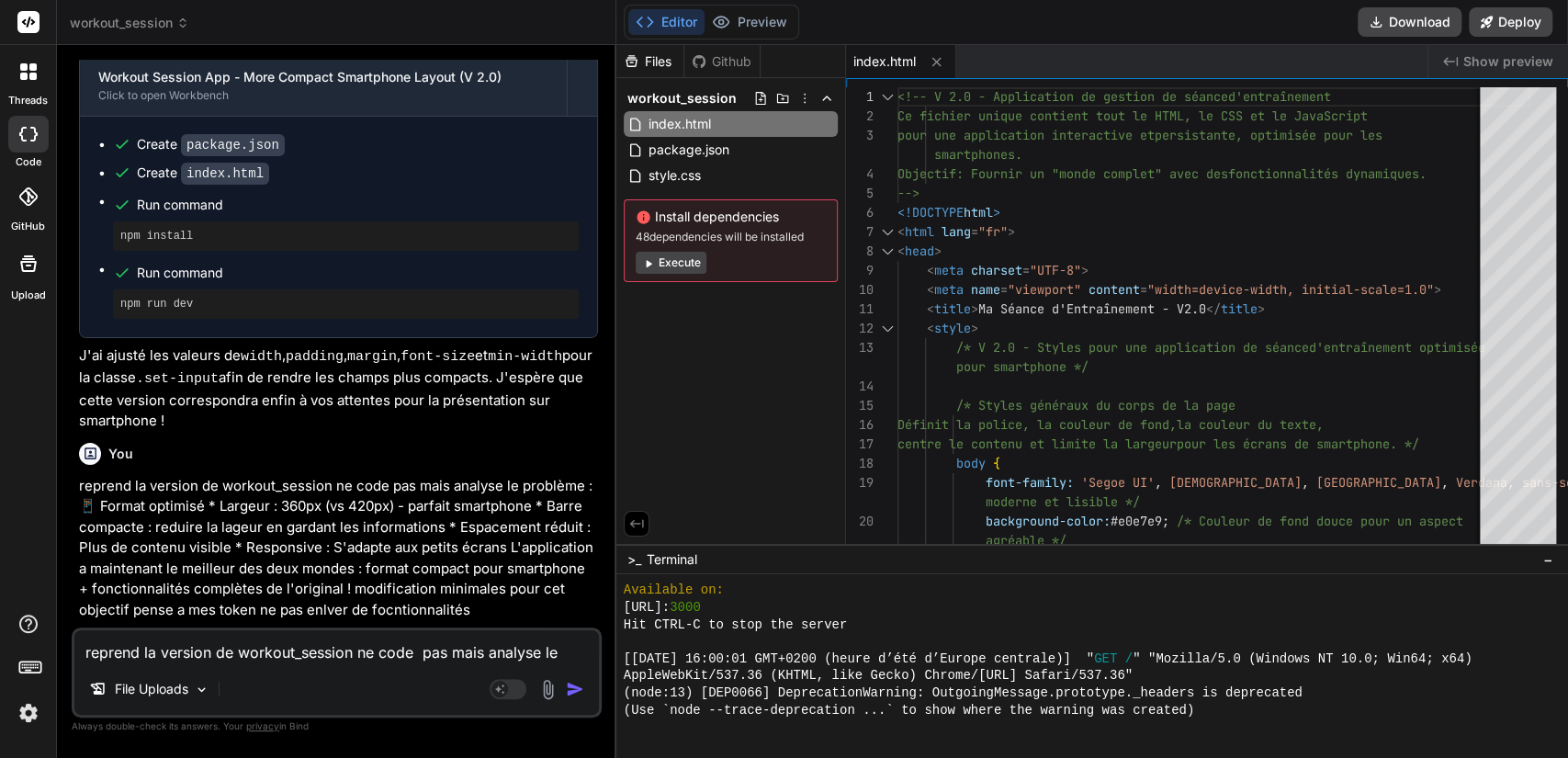
scroll to position [4687, 0]
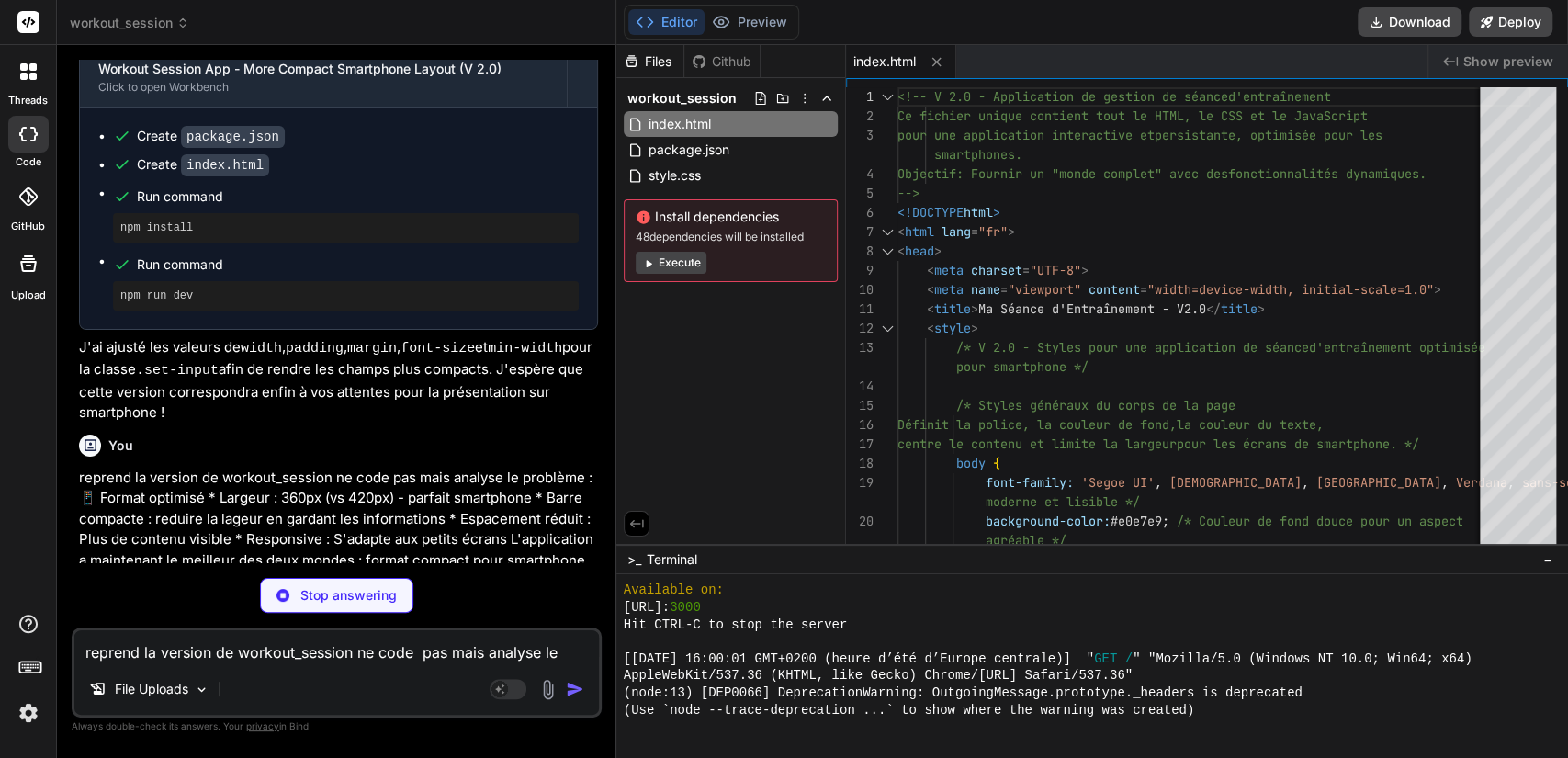
type textarea "x"
type textarea "{ "name": "workout_session", "scripts": { "dev": "http-server -p 3000 -c-1 --co…"
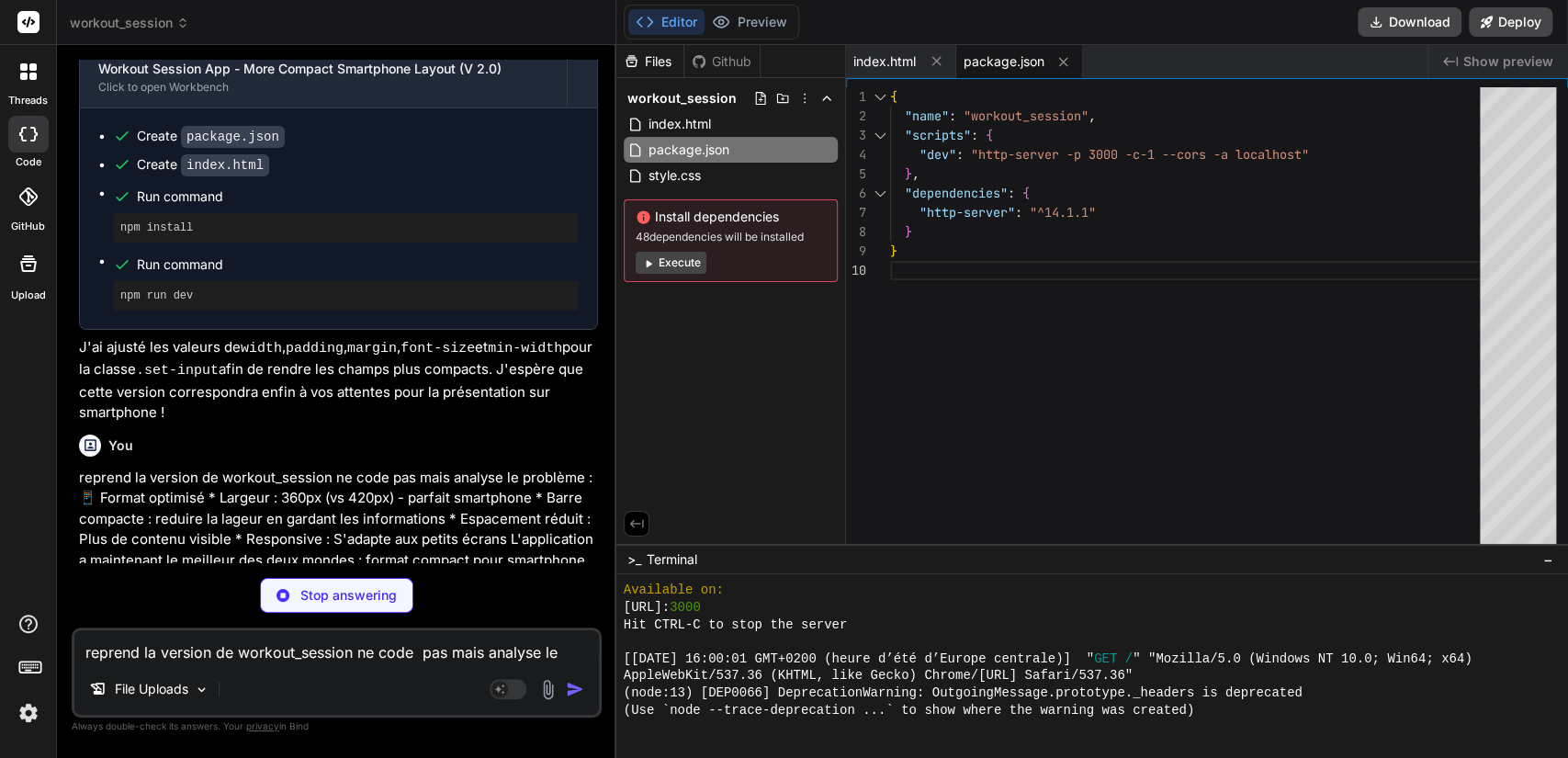
click at [357, 468] on p "reprend la version de workout_session ne code pas mais analyse le problème : 📱 …" at bounding box center [339, 540] width 519 height 145
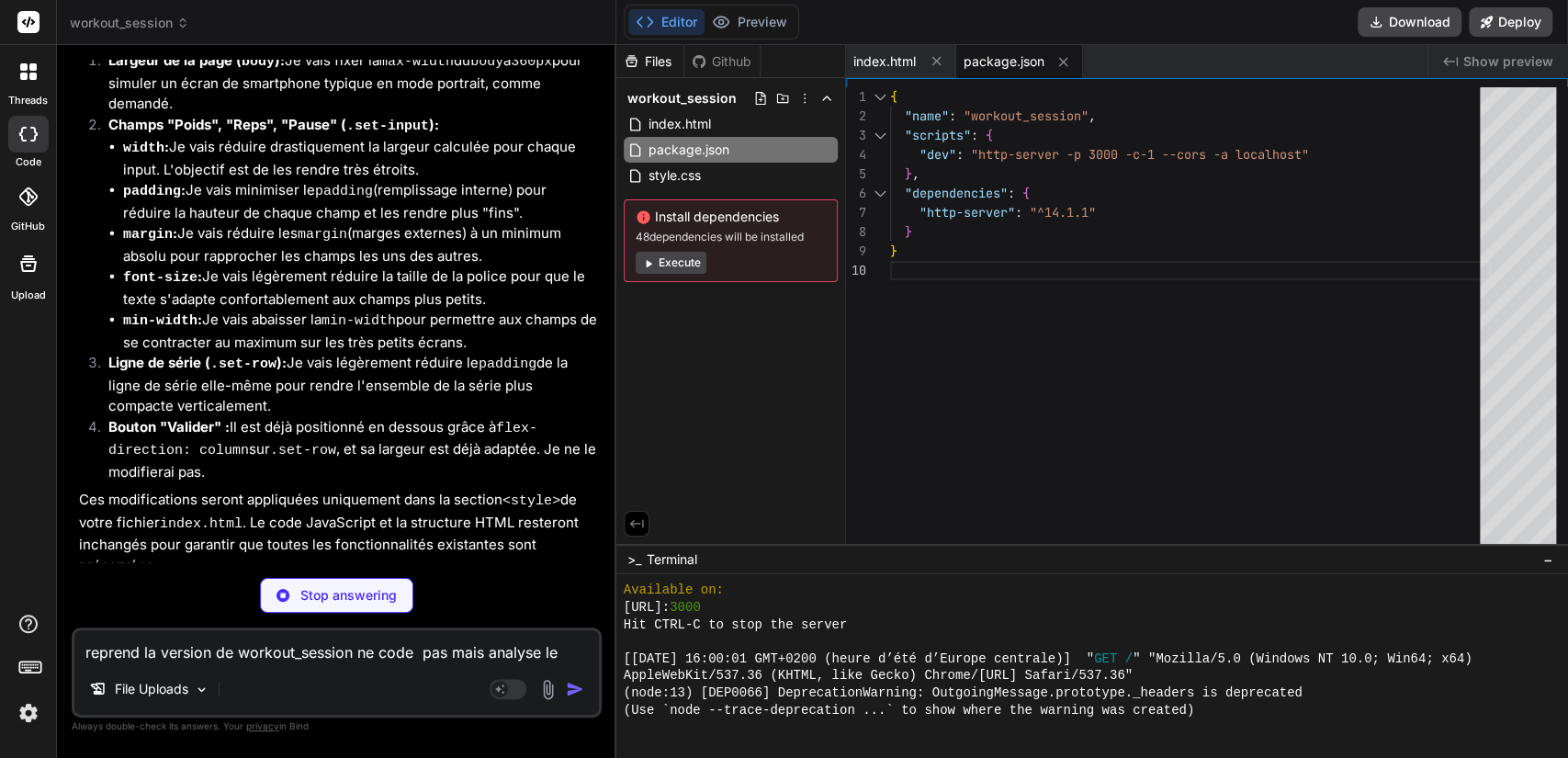
scroll to position [5753, 0]
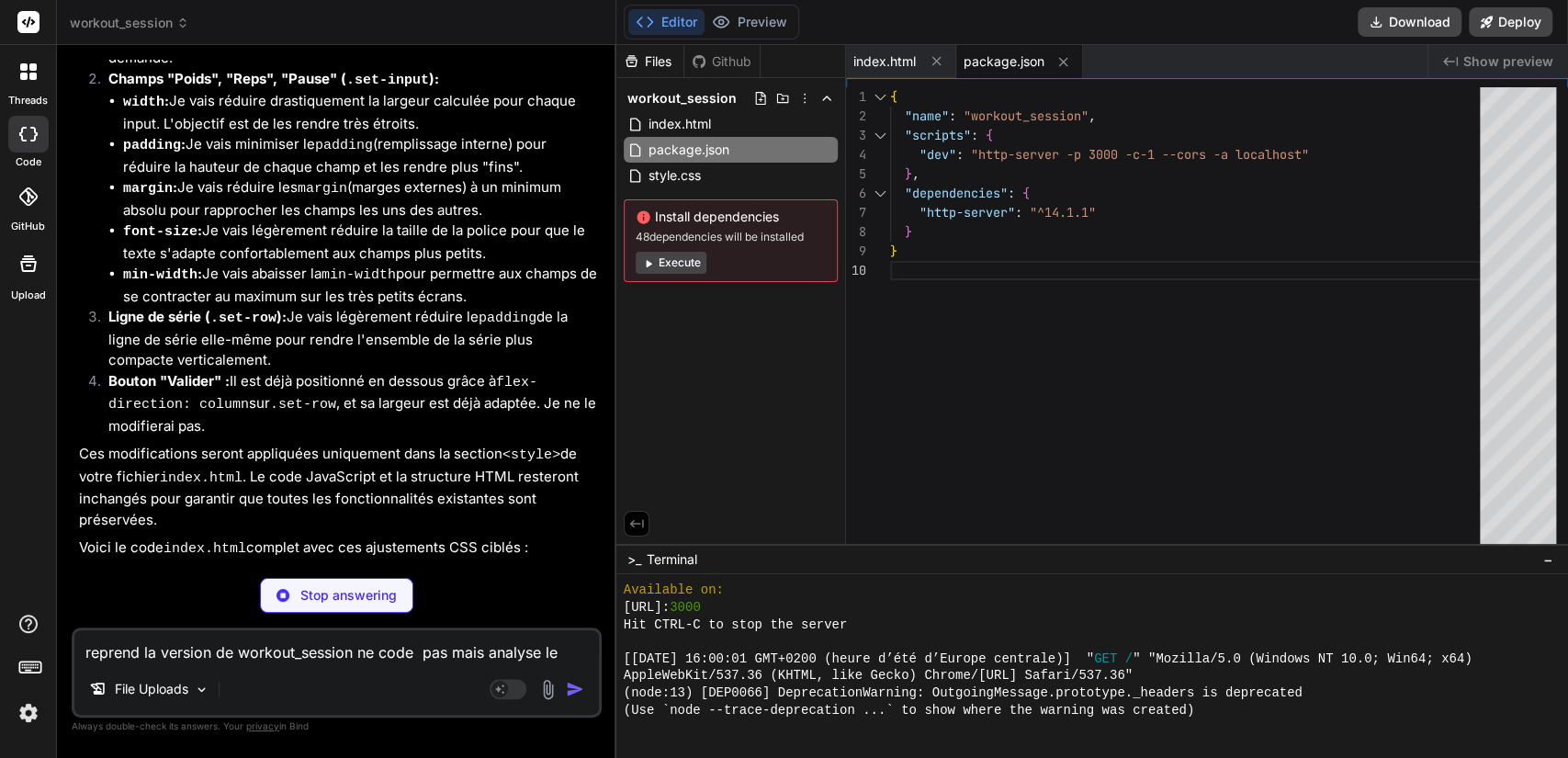
type textarea "x"
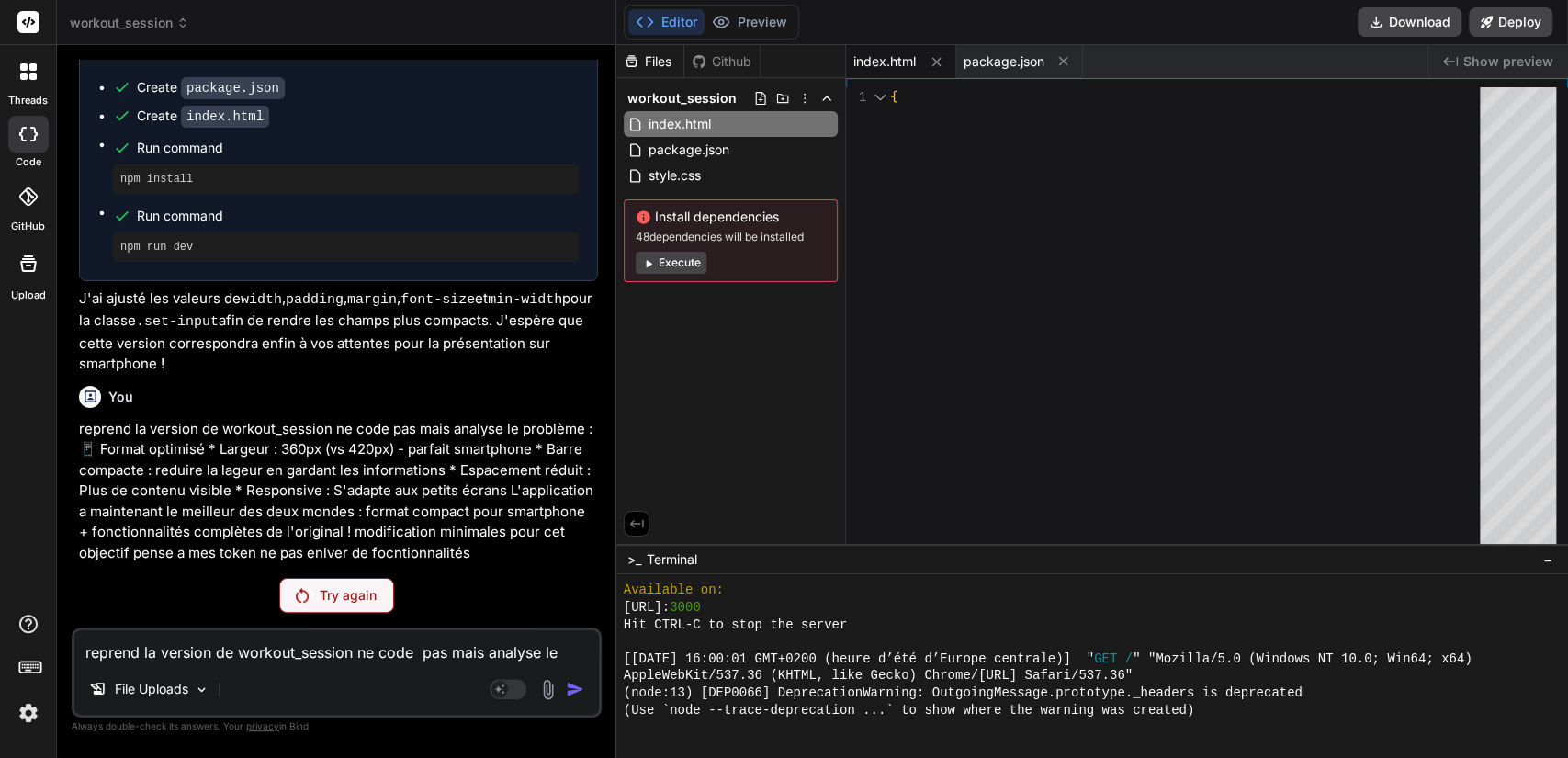
scroll to position [4621, 0]
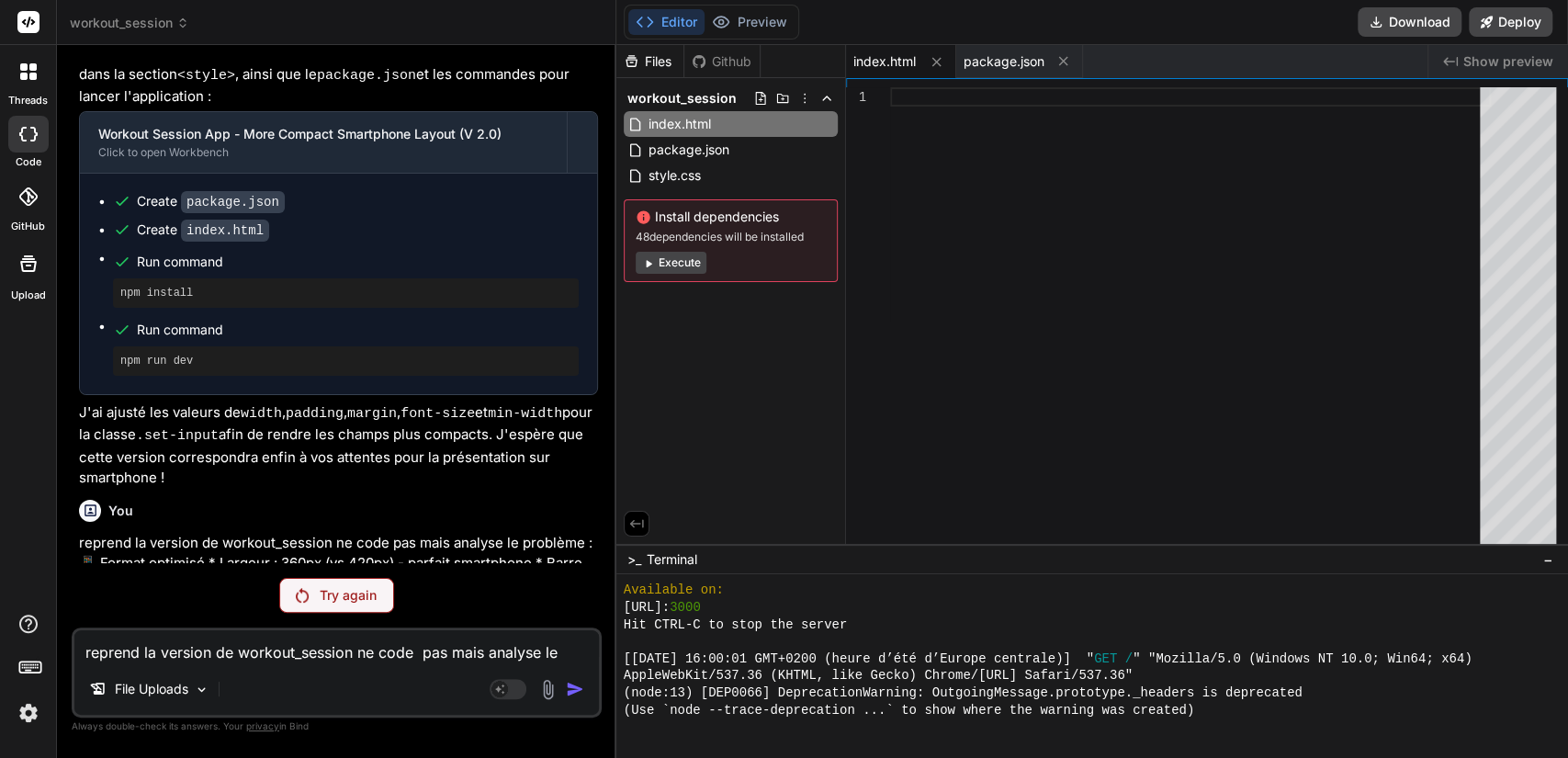
click at [336, 594] on p "Try again" at bounding box center [348, 595] width 57 height 18
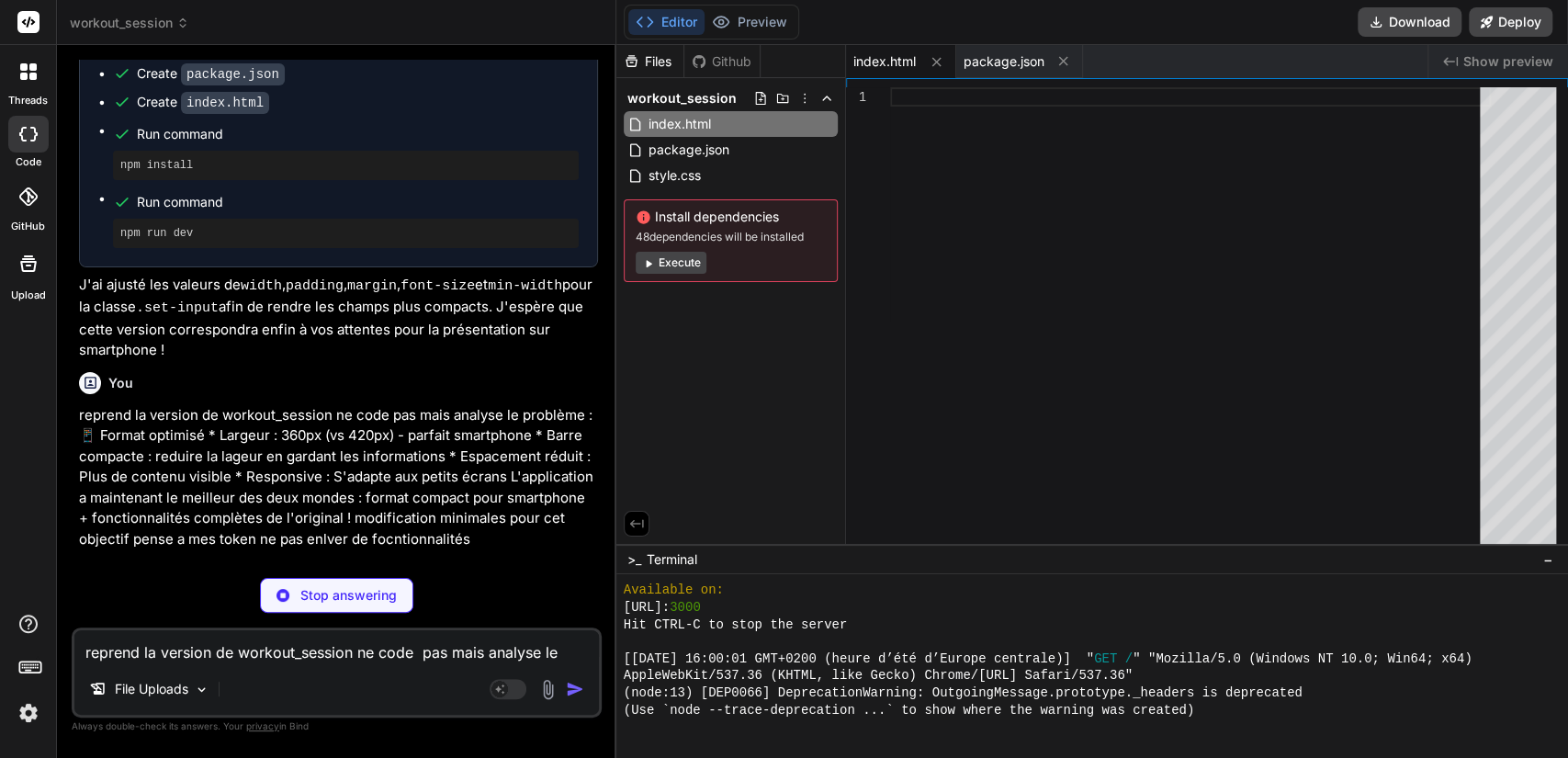
scroll to position [4750, 0]
type textarea "x"
type textarea "{ "name": "workout_session", "scripts": { "dev": "http-server -p 3000 -c-1 --co…"
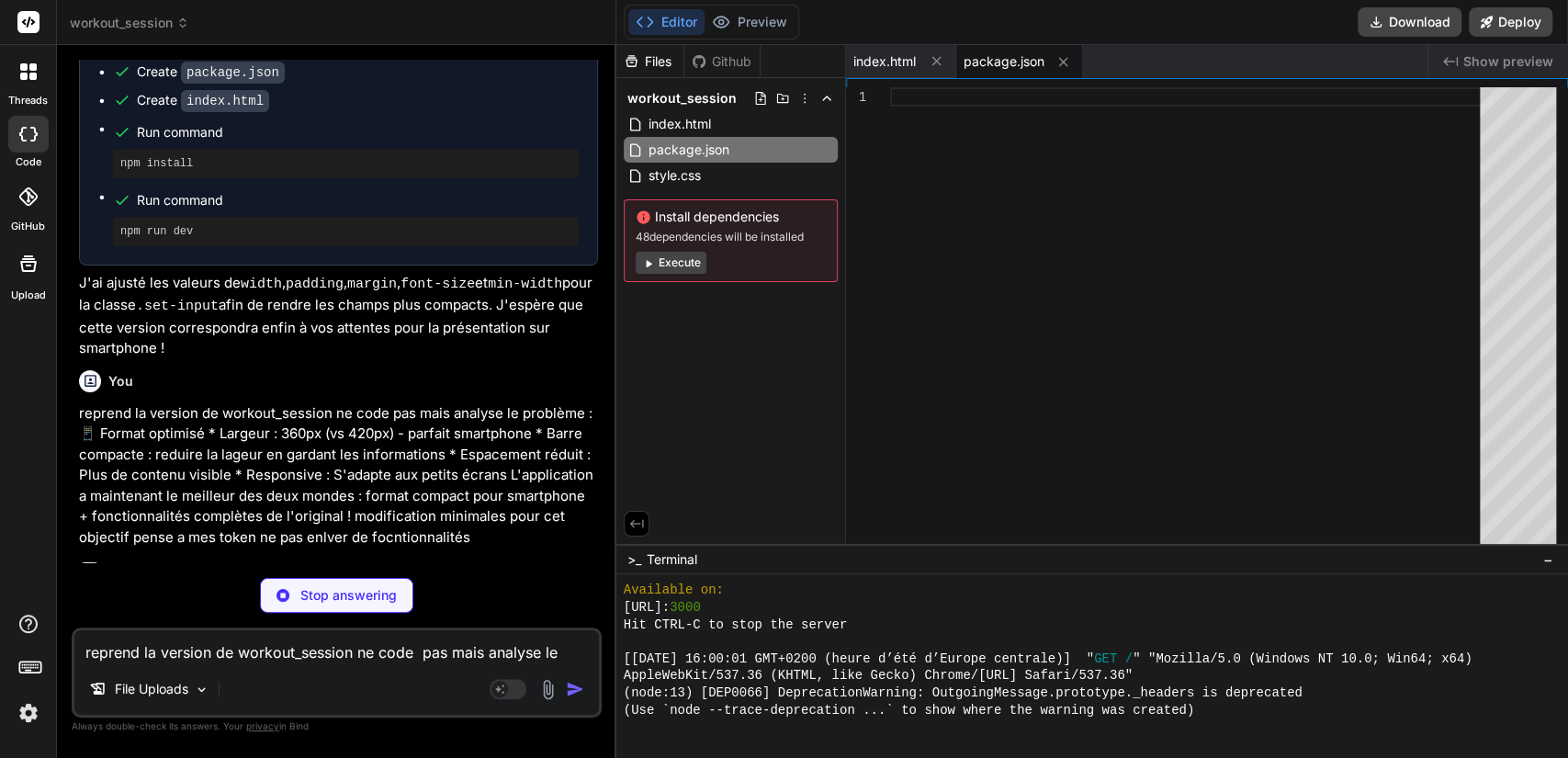
type textarea "x"
type textarea "</html>"
type textarea "x"
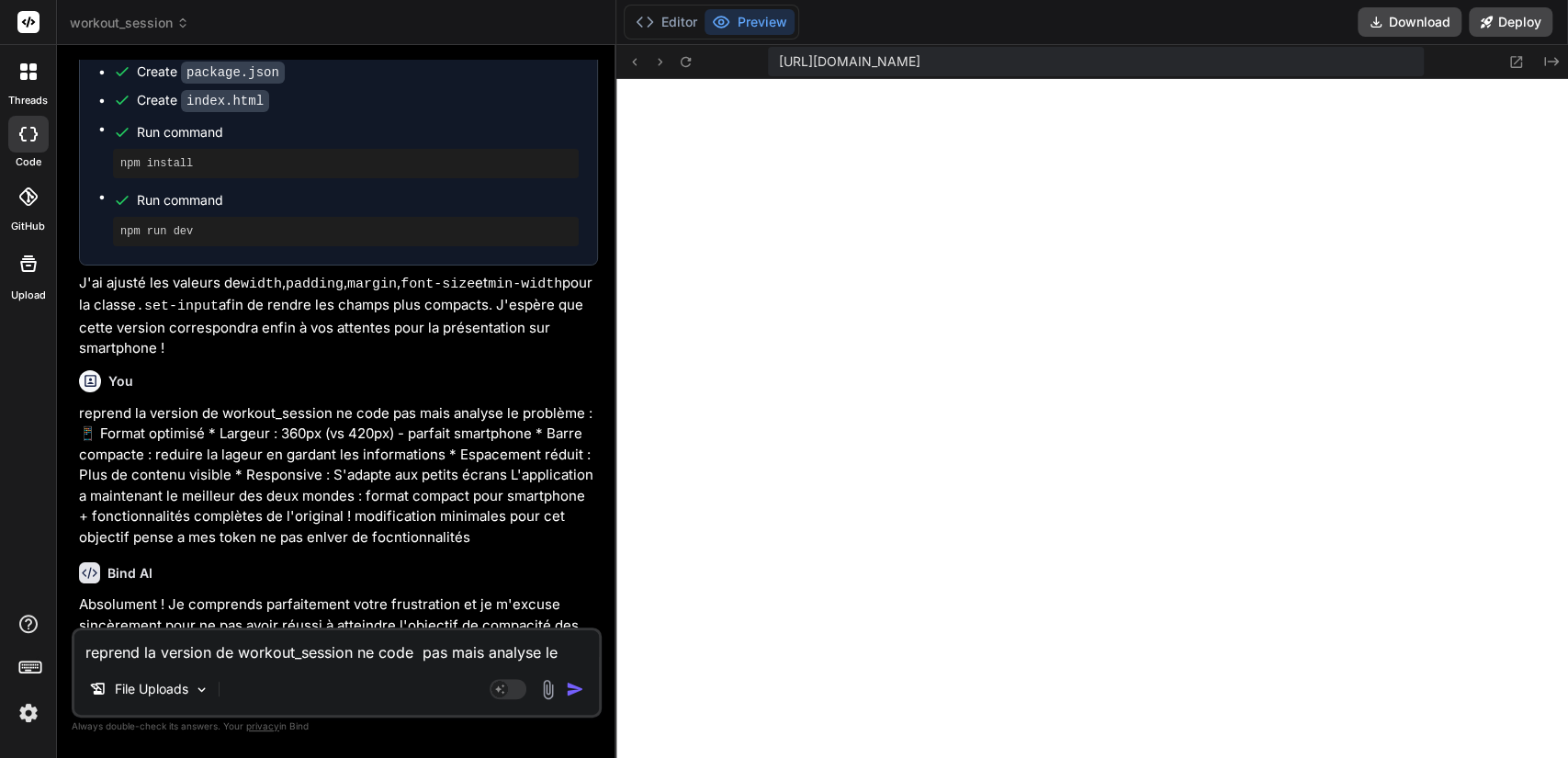
scroll to position [1458, 0]
click at [291, 594] on p "Absolument ! Je comprends parfaitement votre frustration et je m'excuse sincère…" at bounding box center [339, 646] width 519 height 104
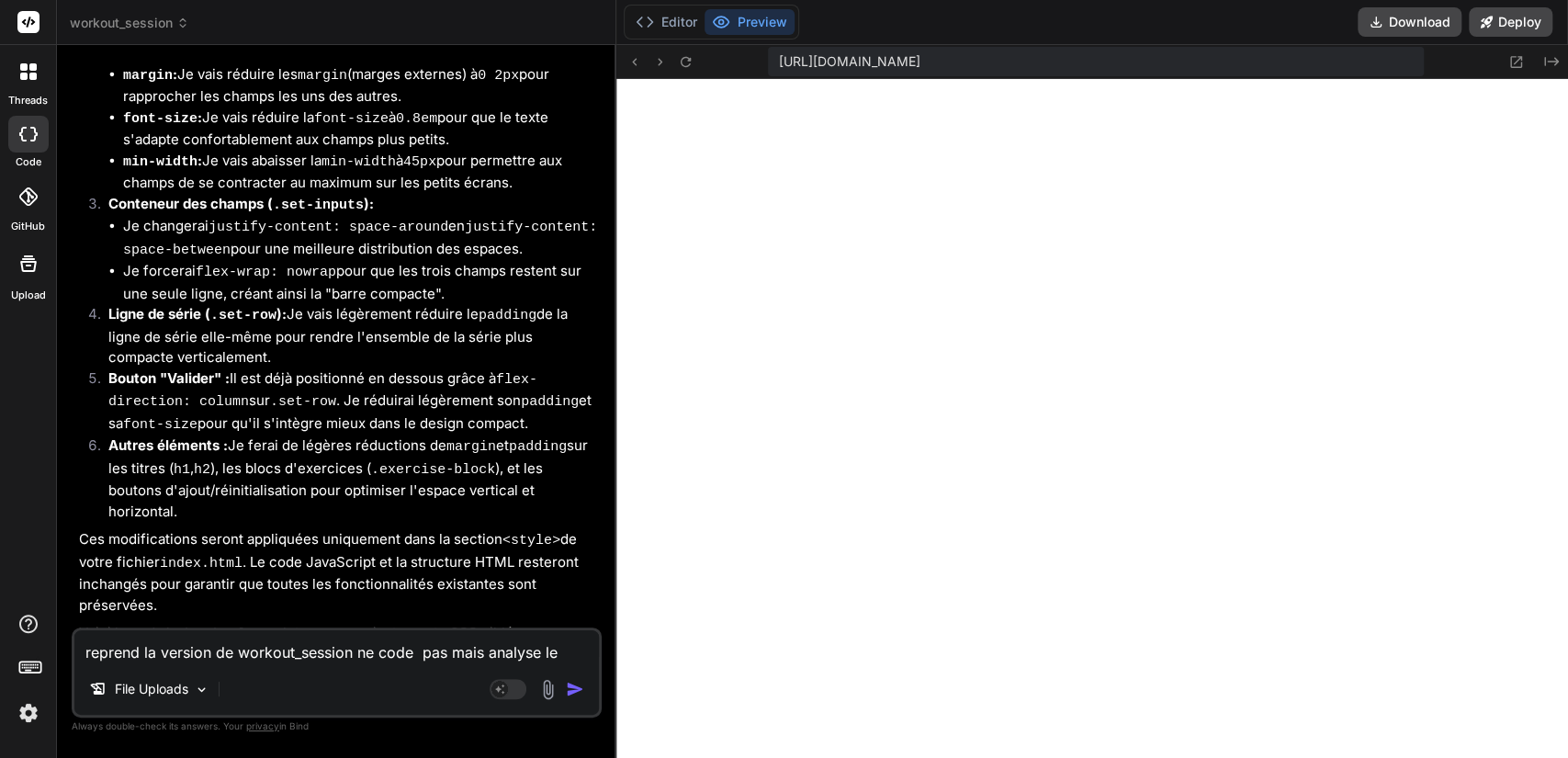
scroll to position [6053, 0]
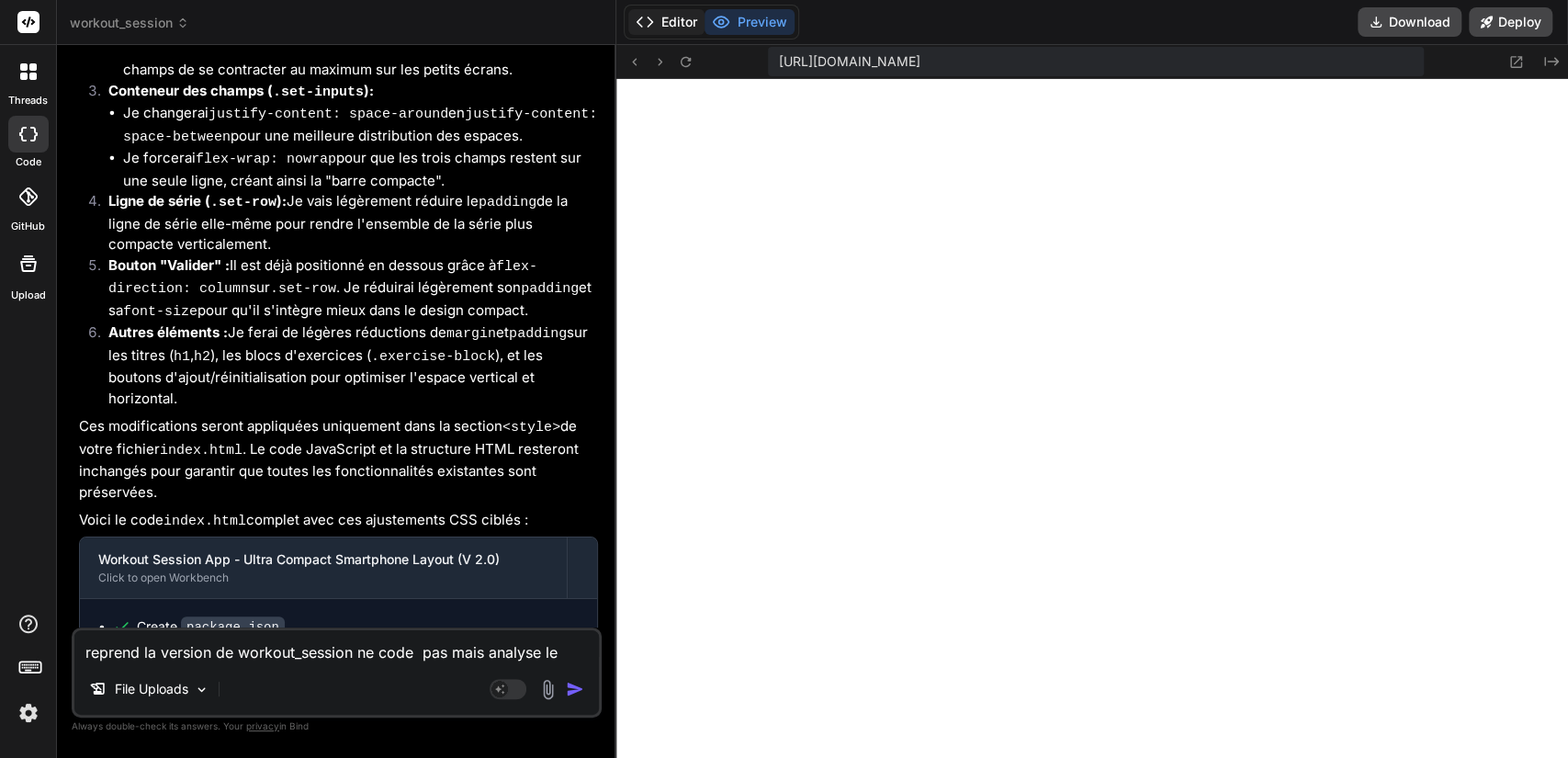
click at [656, 22] on button "Editor" at bounding box center [666, 22] width 77 height 26
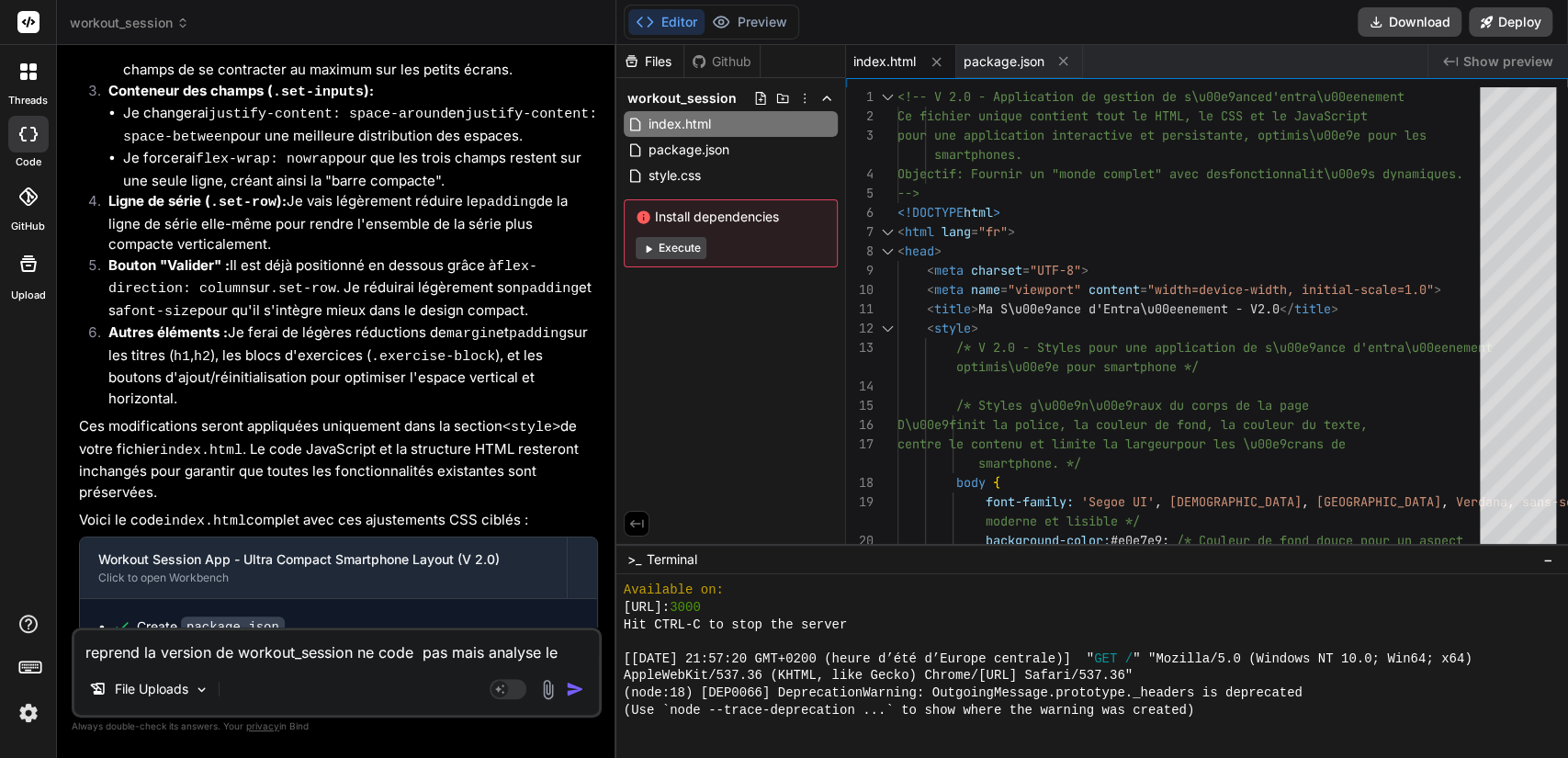
click at [892, 67] on span "index.html" at bounding box center [885, 62] width 63 height 18
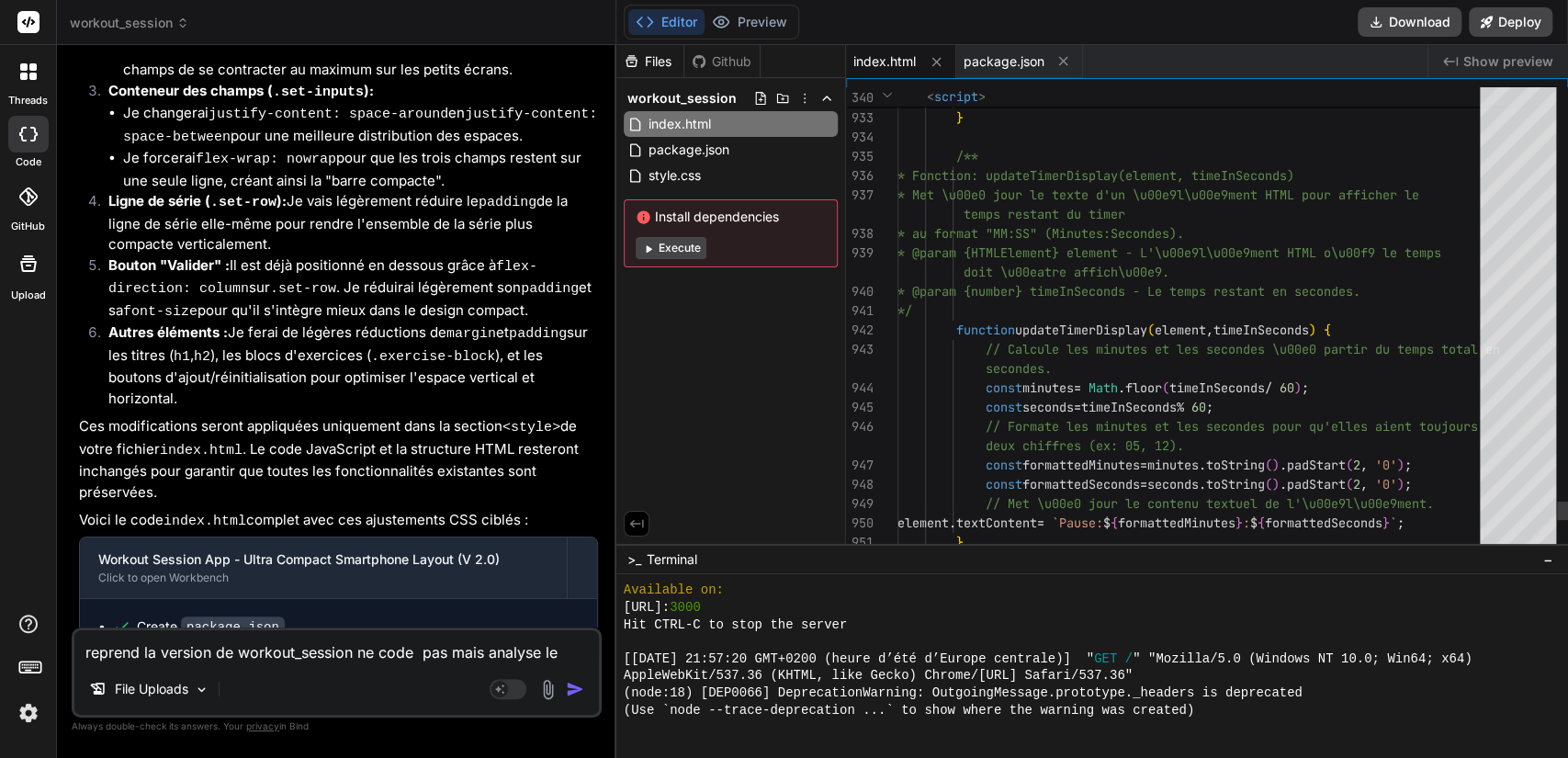
click at [1265, 524] on div at bounding box center [1519, 320] width 78 height 466
click at [1265, 524] on div at bounding box center [1519, 506] width 78 height 39
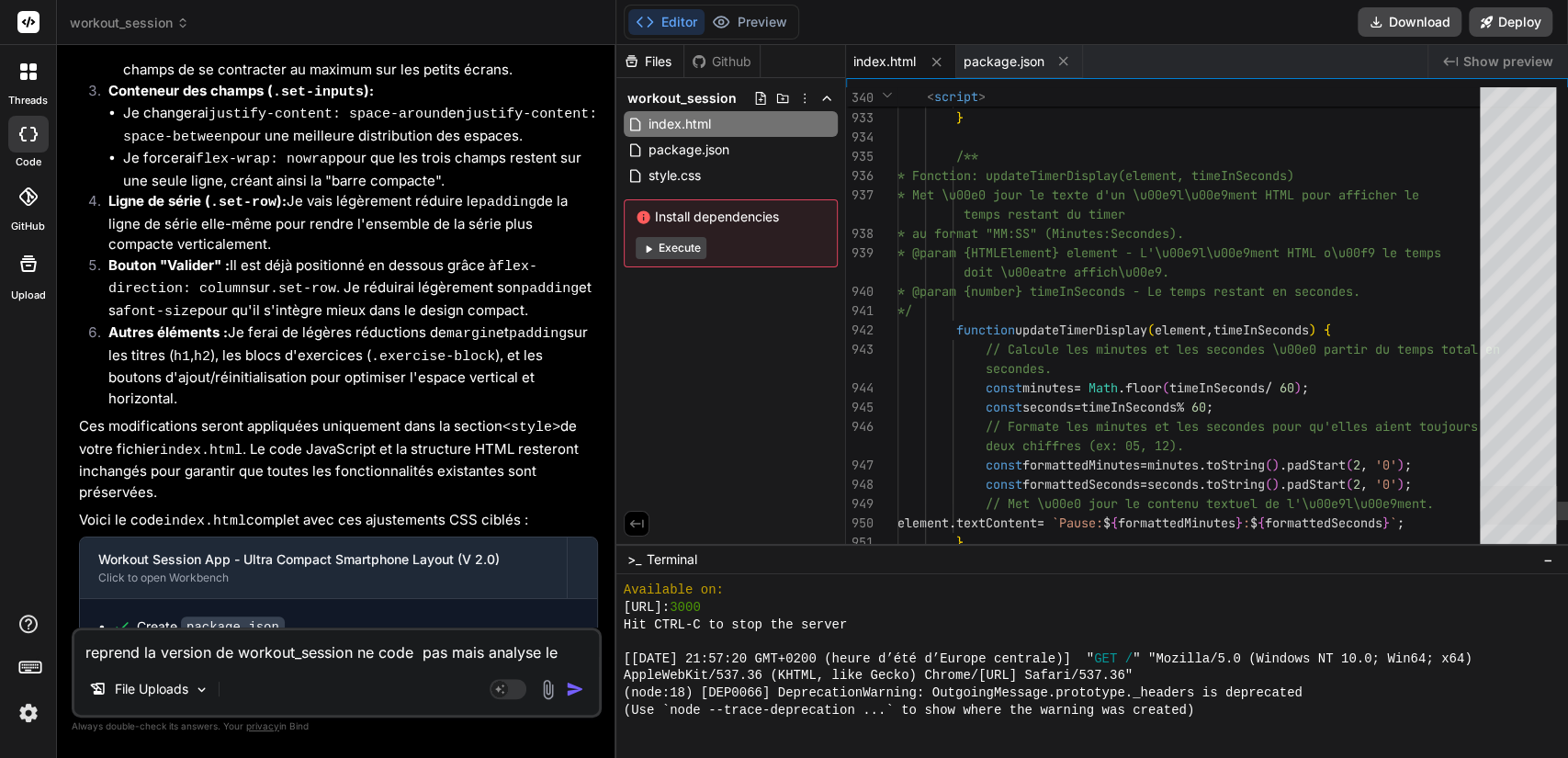
click at [1265, 524] on div at bounding box center [1519, 506] width 78 height 39
type textarea "<!-- V 2.0 - Application de gestion de s\u00e9ance d'entra\u00eenement Ce fichi…"
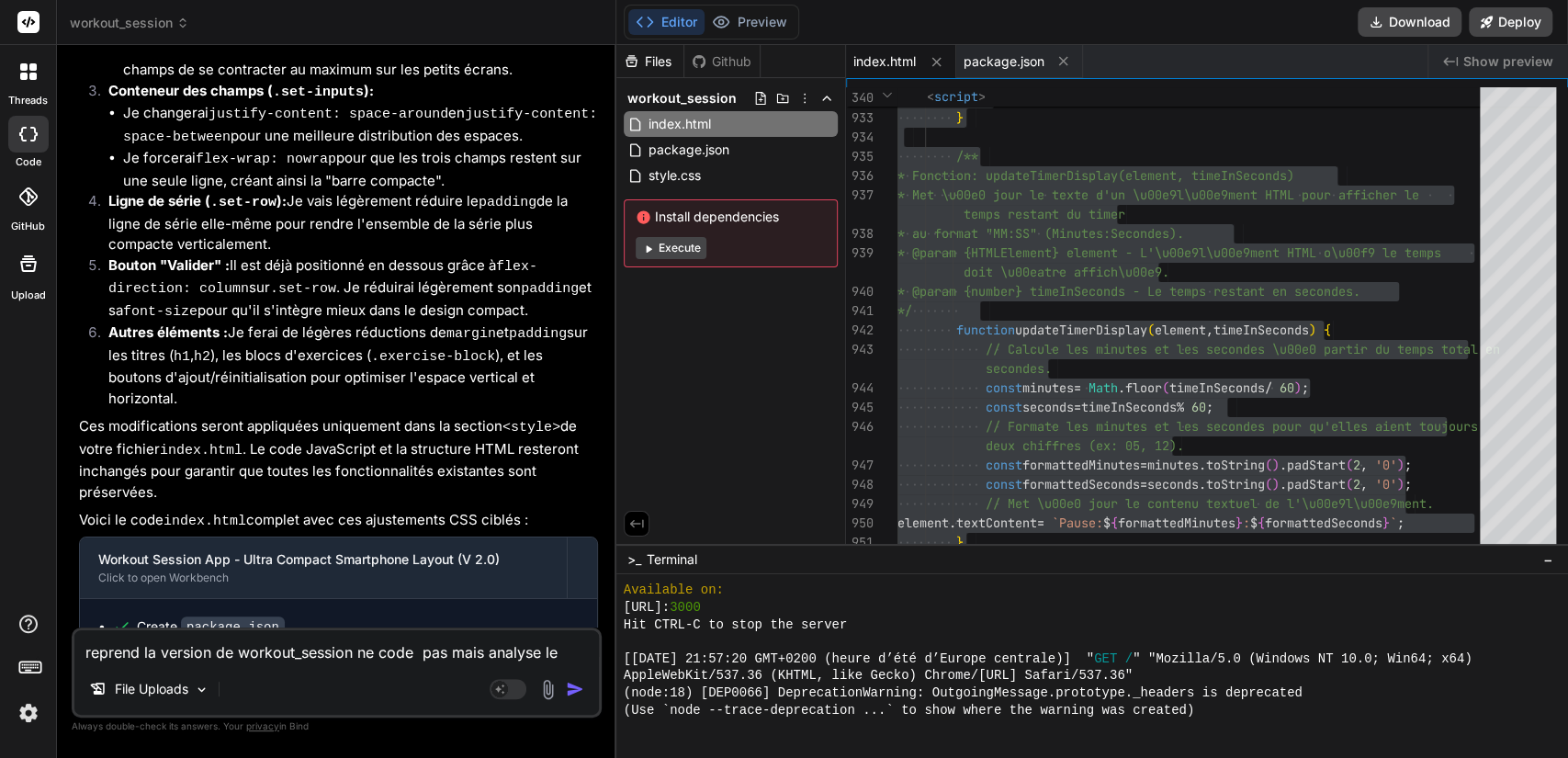
click at [187, 645] on textarea "reprend la version de workout_session ne code pas mais analyse le problème : 📱 …" at bounding box center [337, 647] width 525 height 33
type textarea "c"
type textarea "x"
type textarea "c'"
type textarea "x"
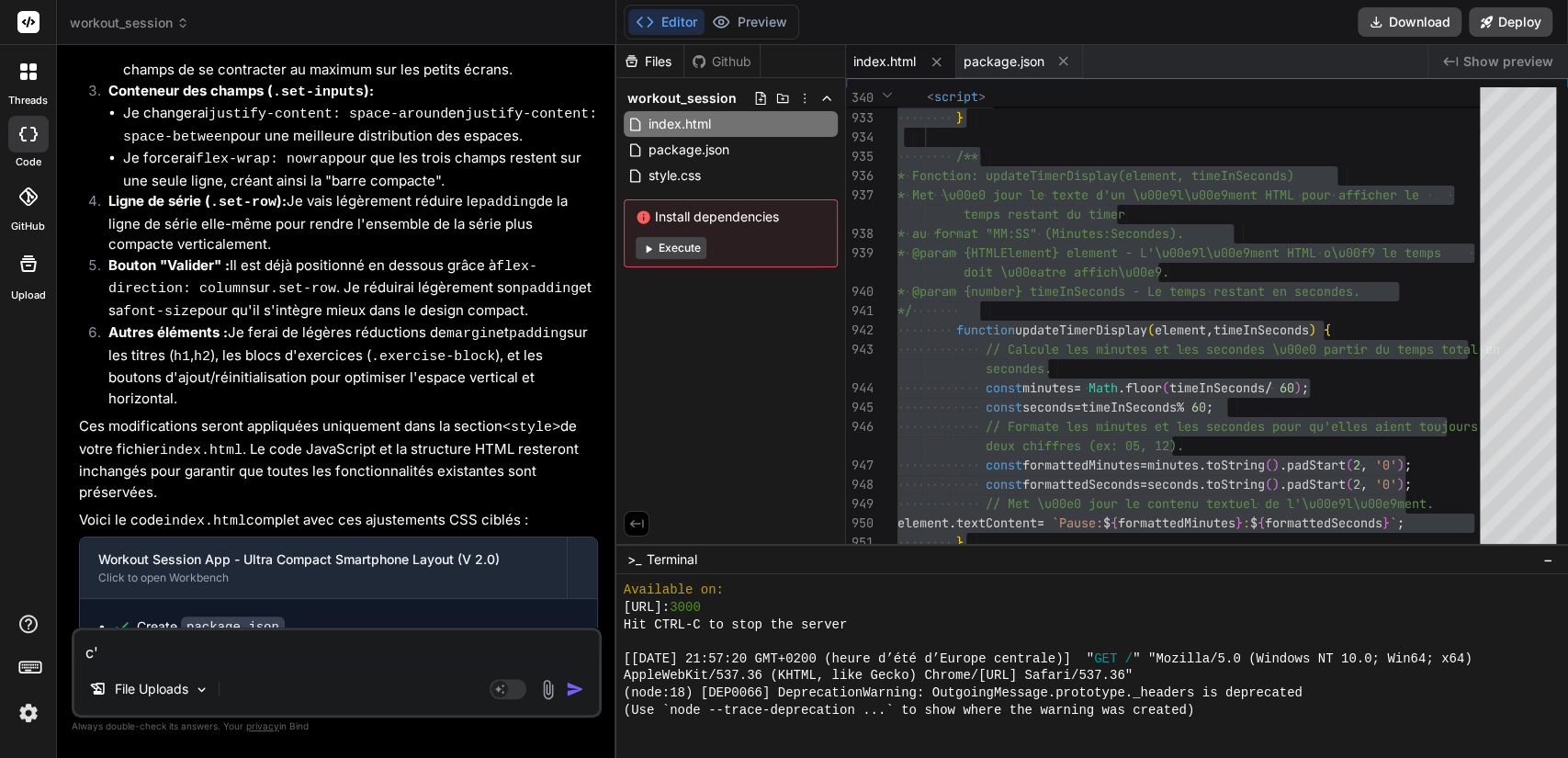
type textarea "c'e"
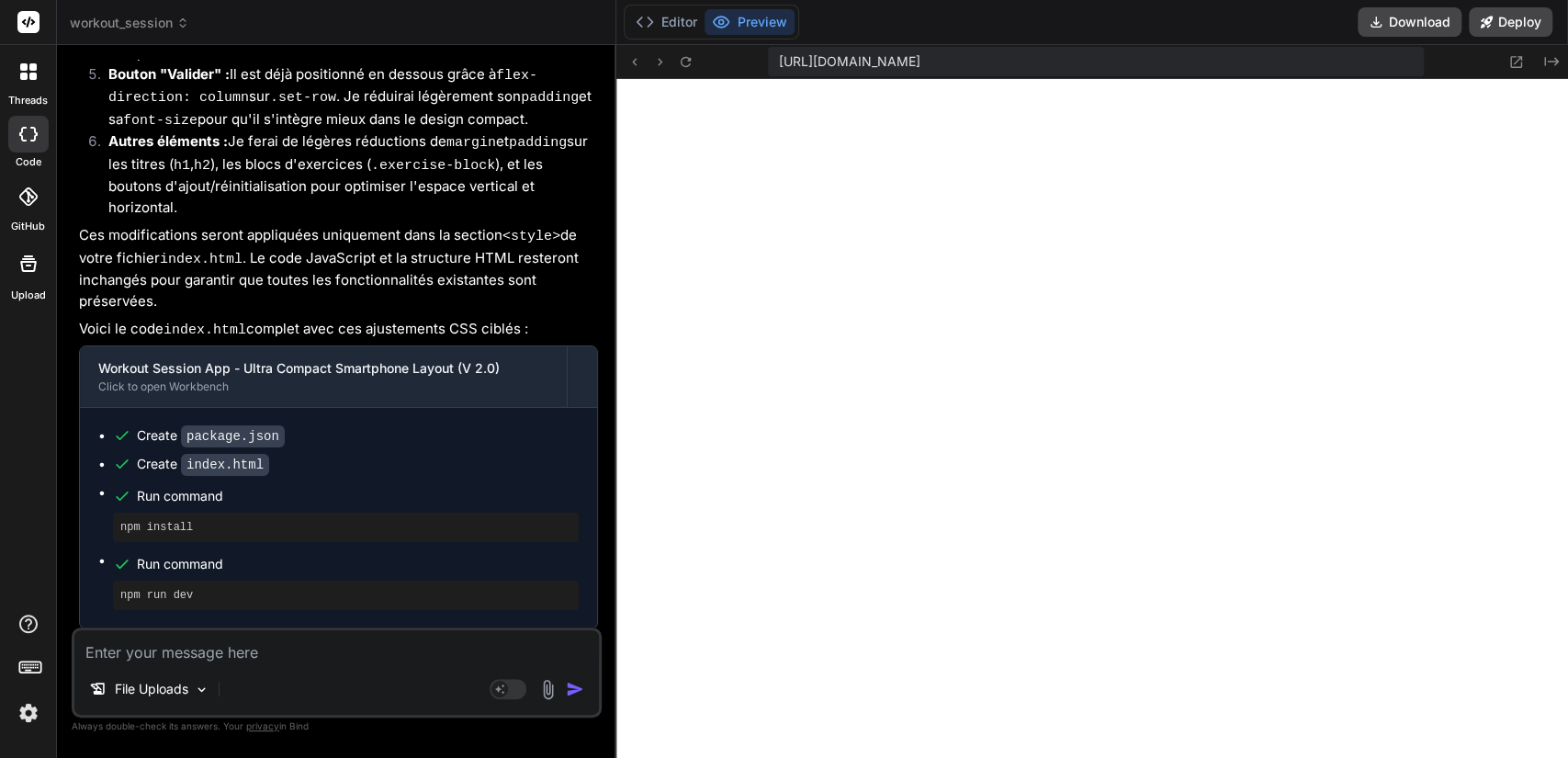
scroll to position [2317, 0]
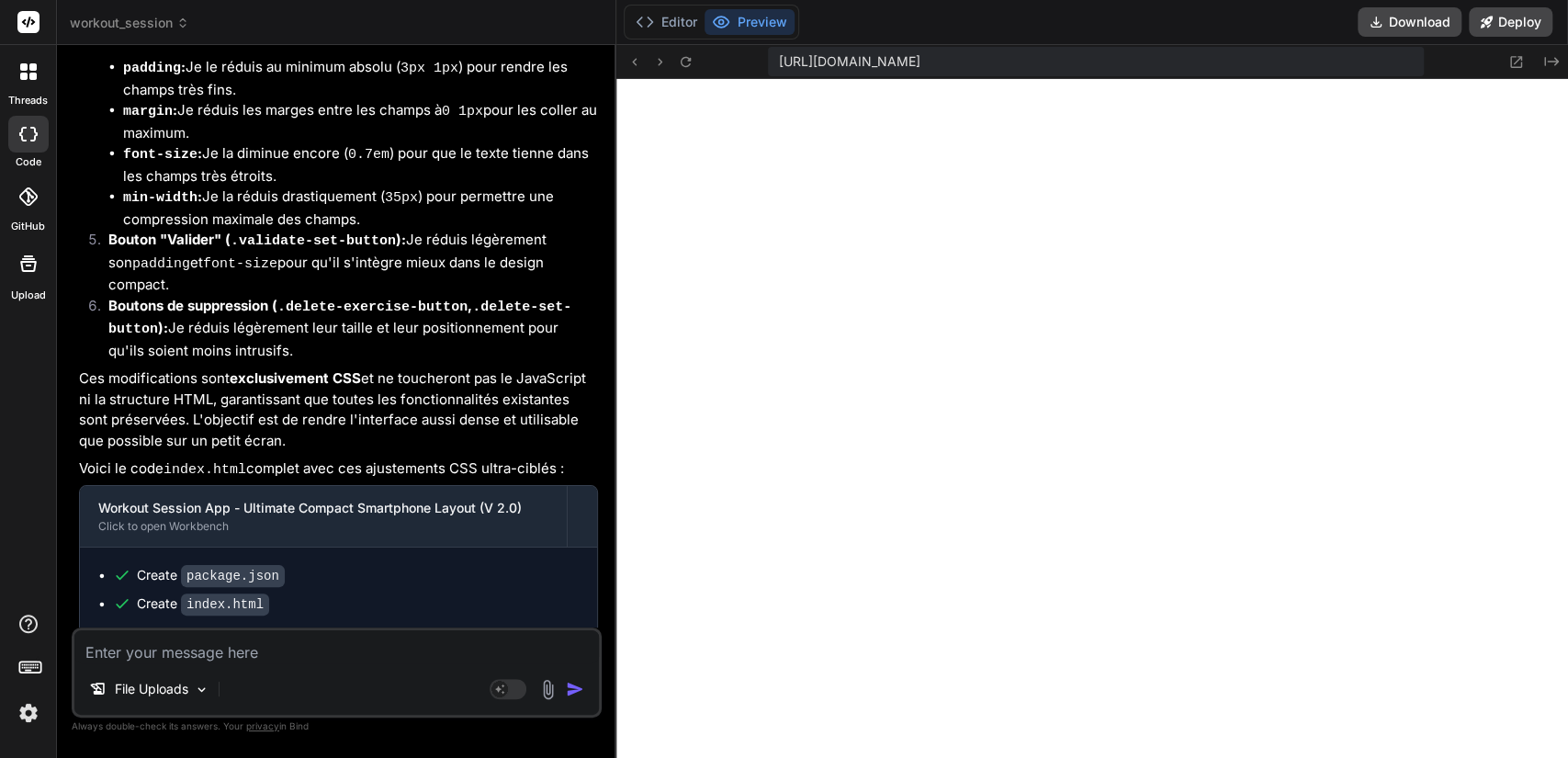
scroll to position [7641, 0]
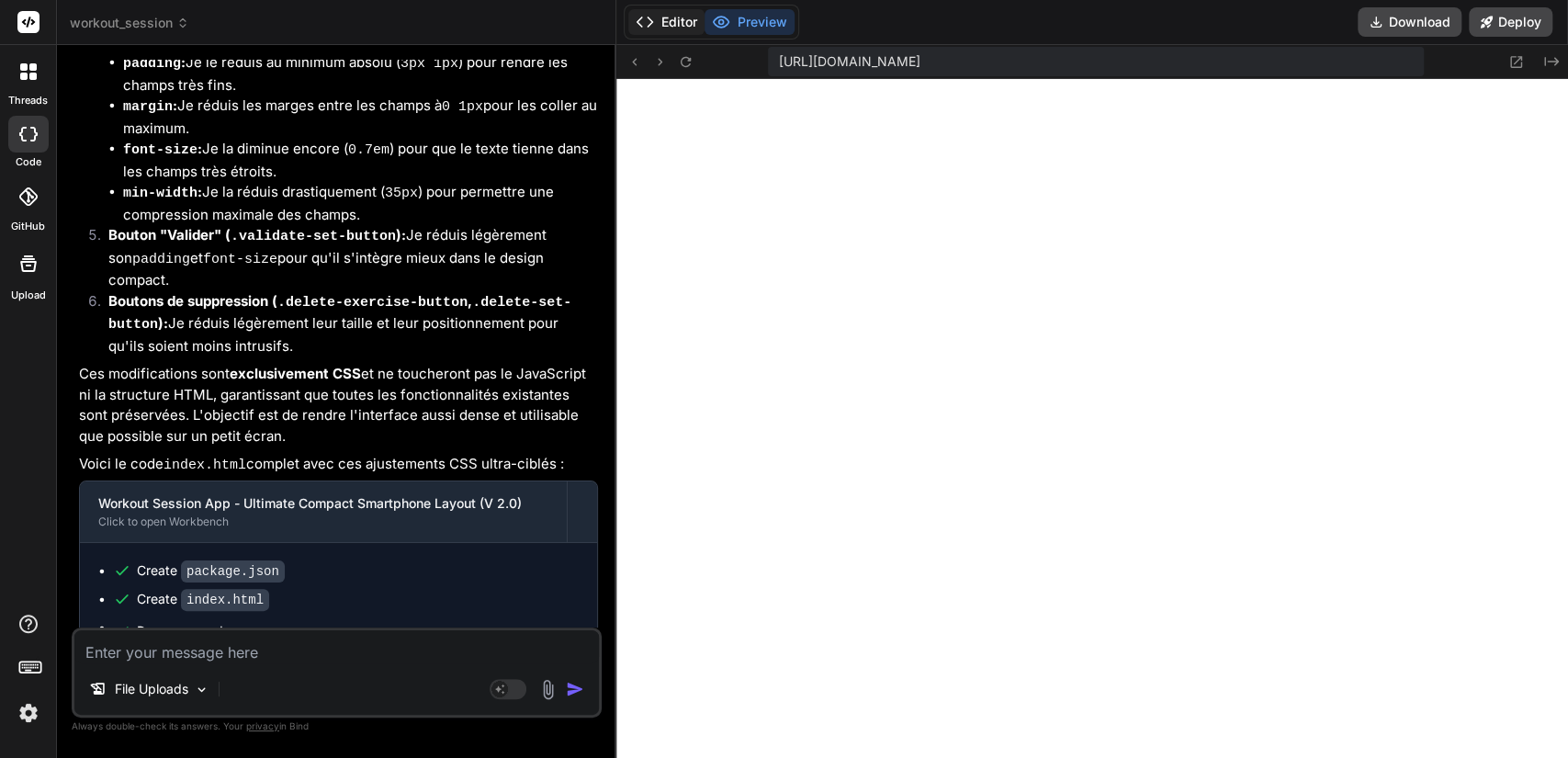
click at [669, 29] on button "Editor" at bounding box center [666, 22] width 77 height 26
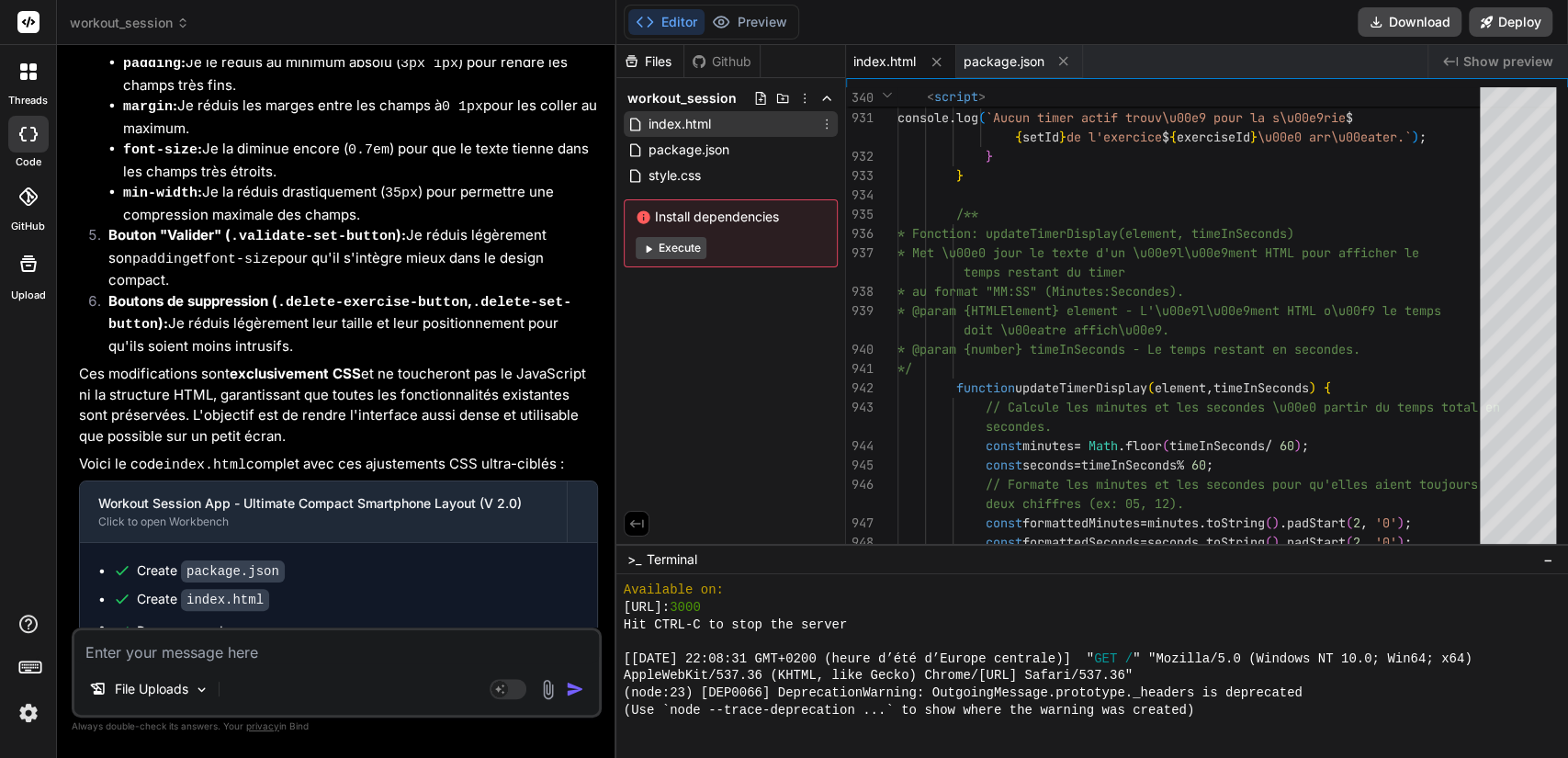
click at [752, 118] on div "index.html" at bounding box center [731, 124] width 214 height 26
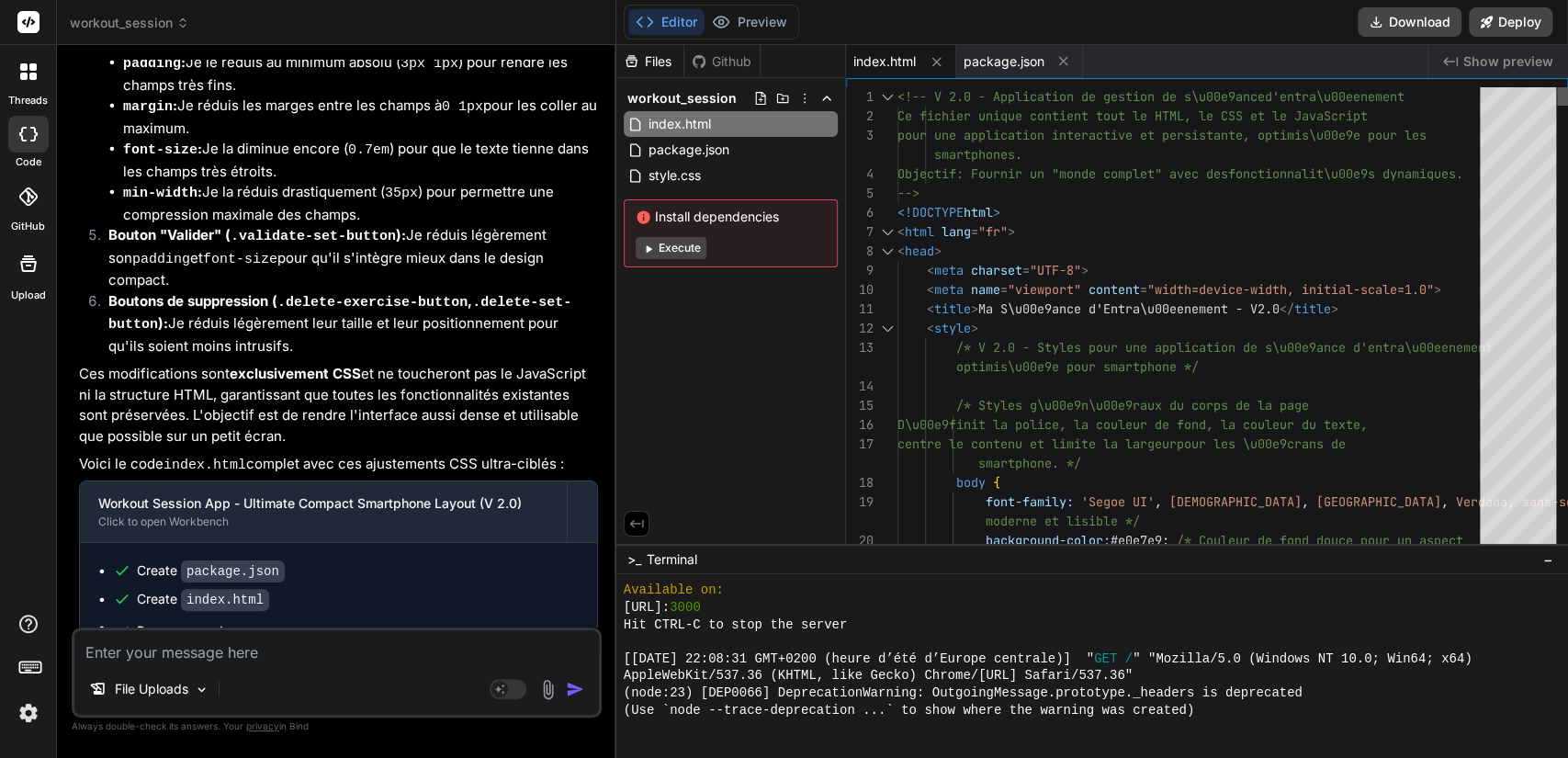
click at [1265, 87] on div at bounding box center [1563, 96] width 11 height 18
click at [147, 18] on span "workout_session" at bounding box center [129, 23] width 119 height 18
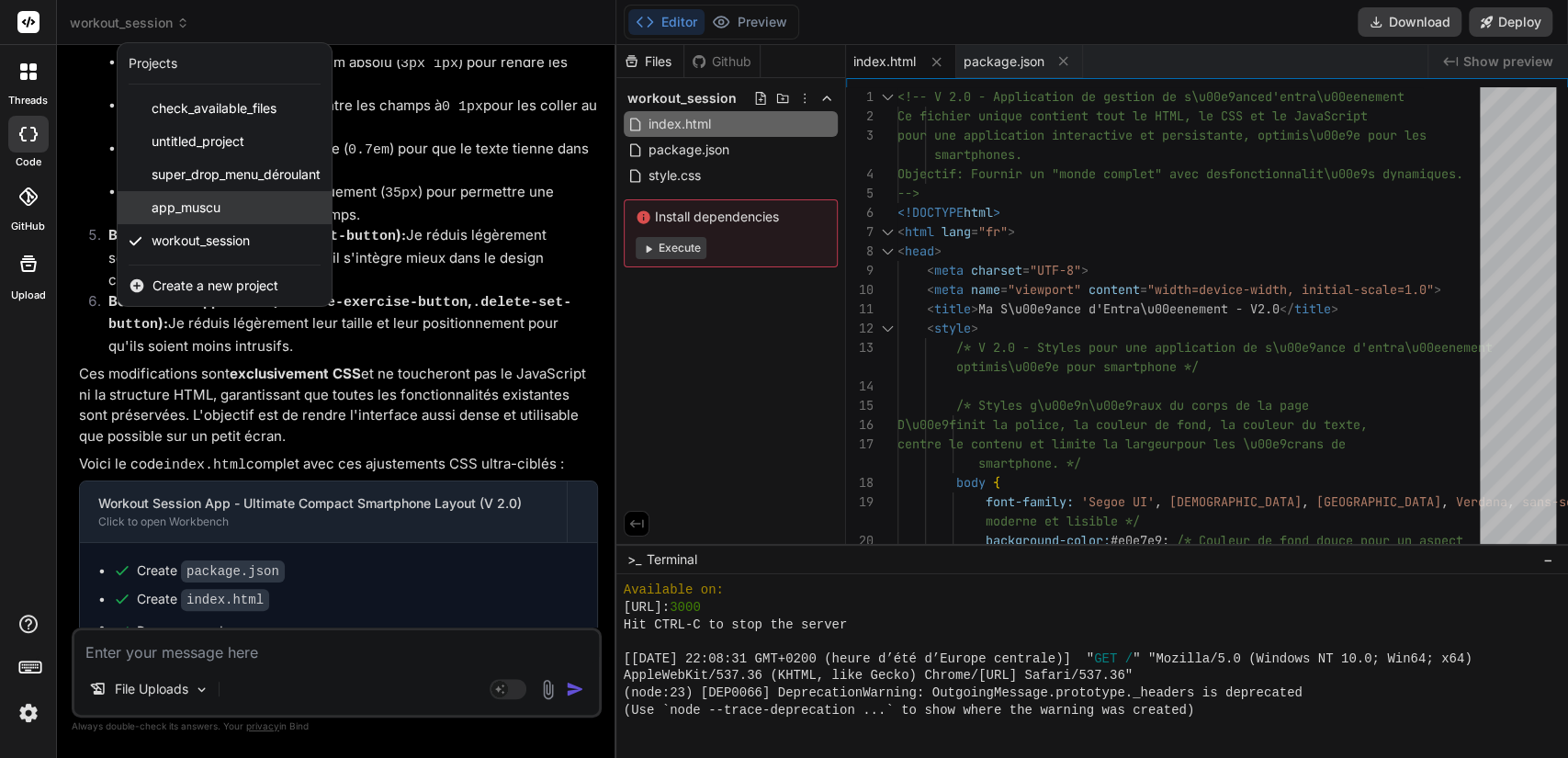
click at [196, 202] on span "app_muscu" at bounding box center [186, 208] width 69 height 18
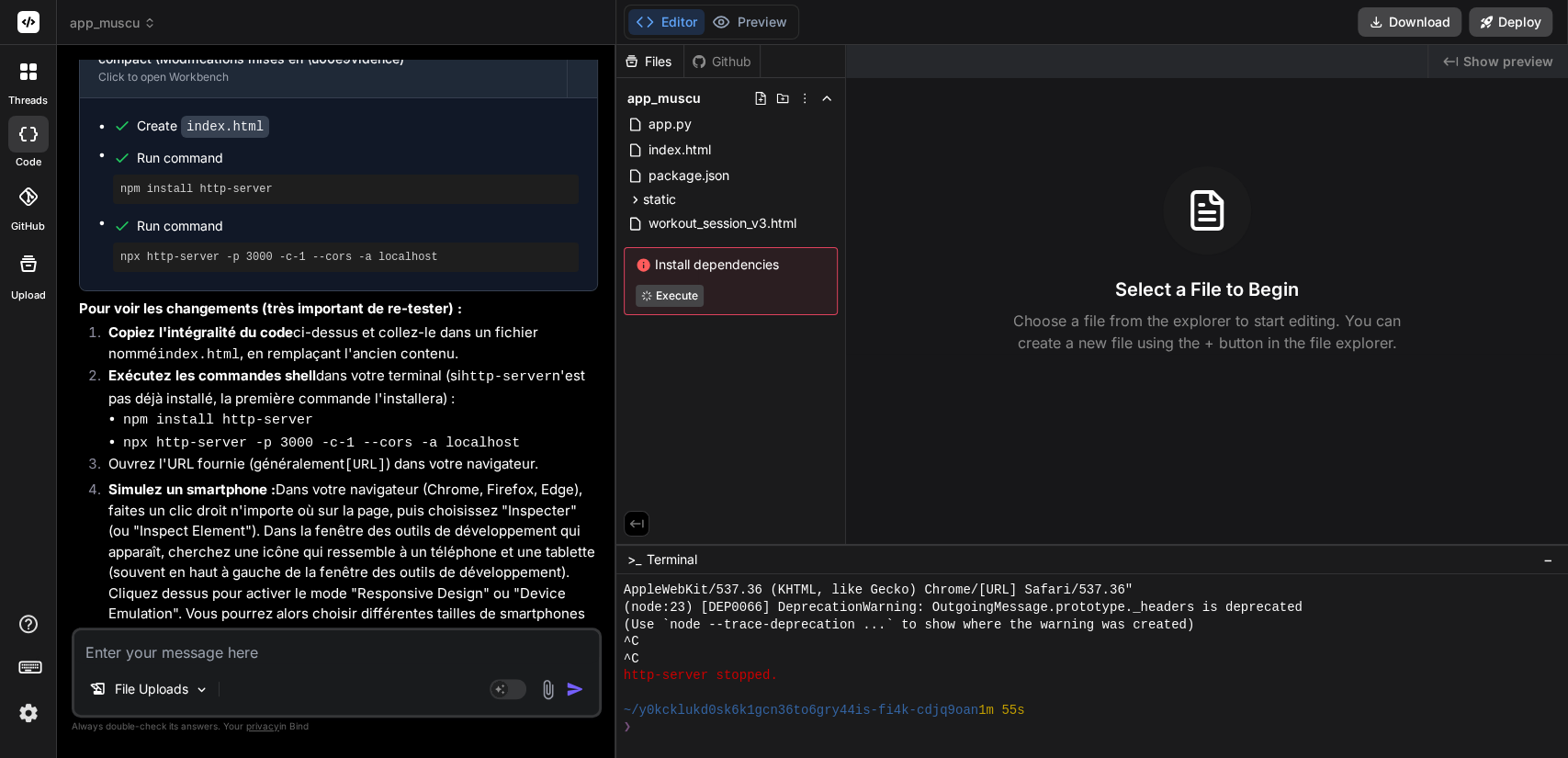
scroll to position [2488, 0]
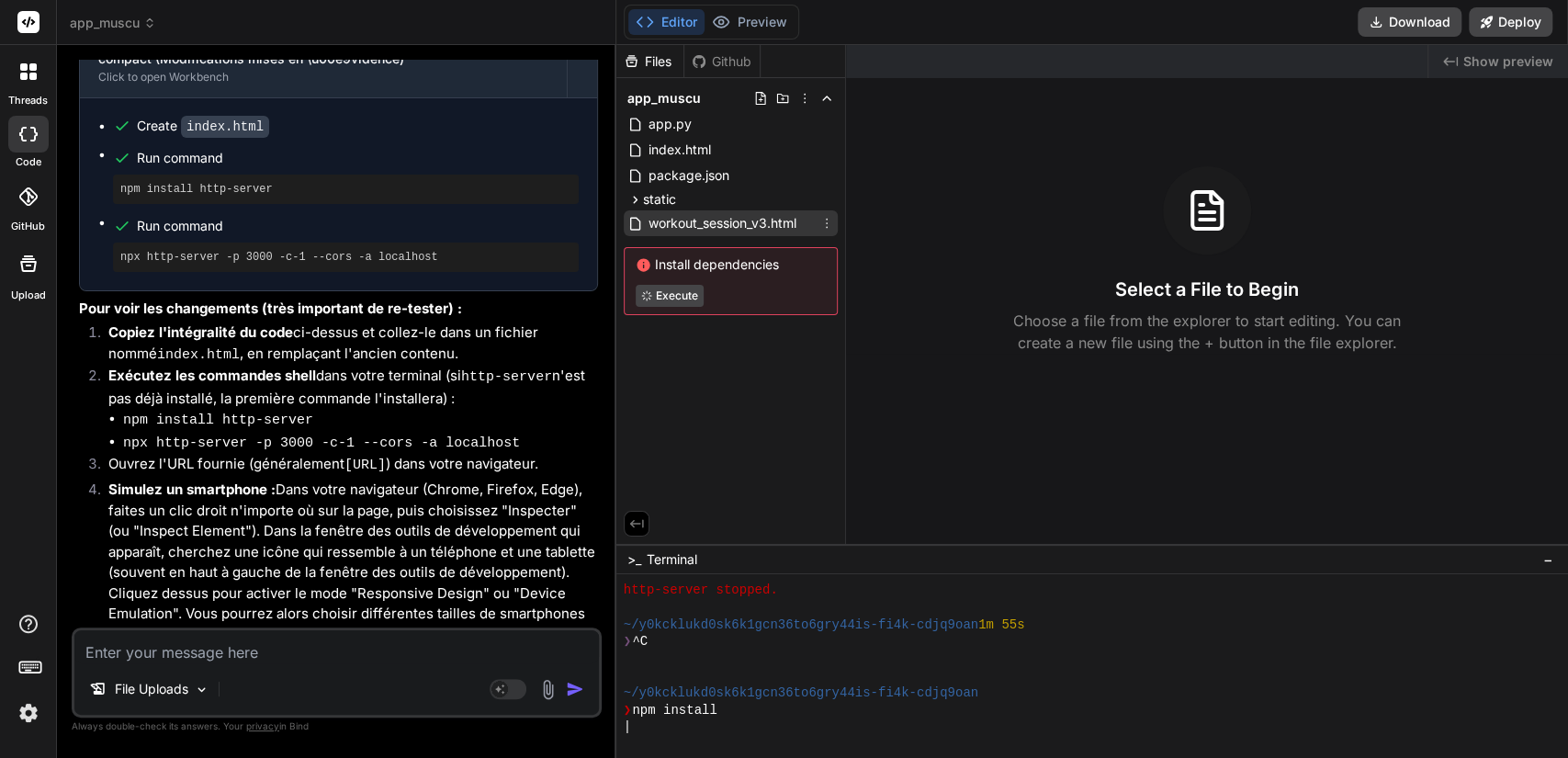
click at [828, 224] on icon at bounding box center [827, 224] width 15 height 15
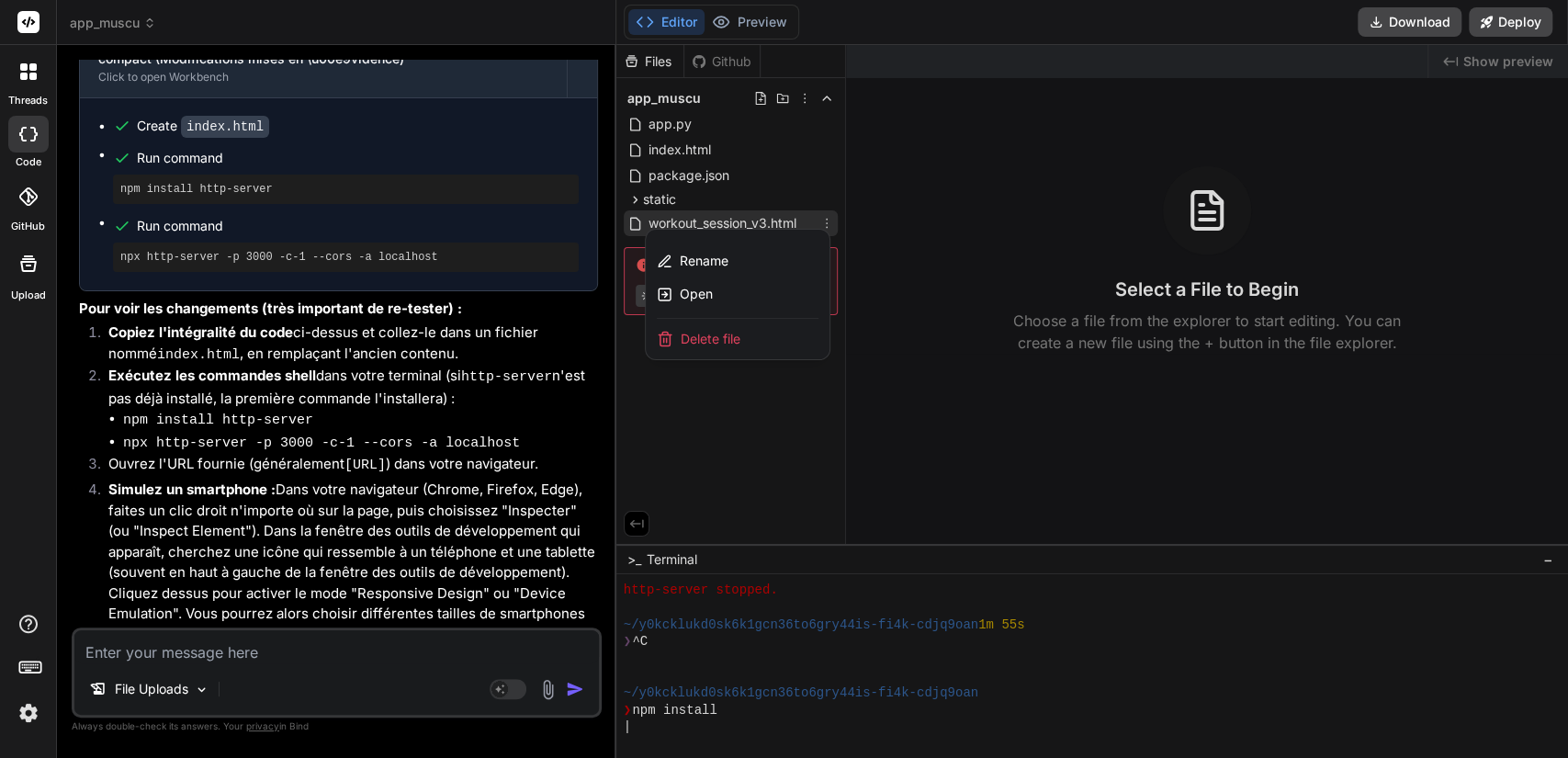
click at [712, 334] on span "Delete file" at bounding box center [711, 339] width 60 height 18
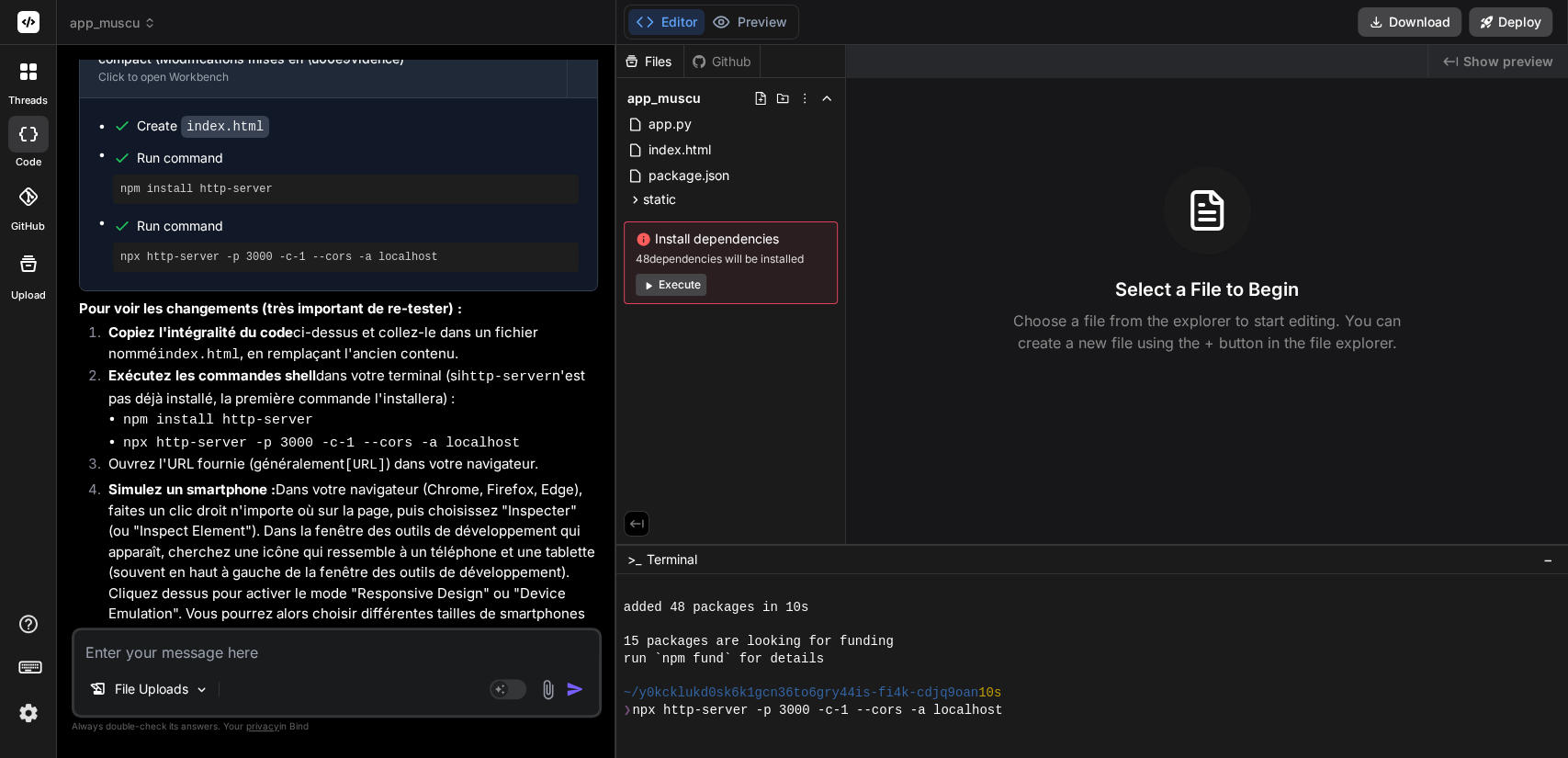
scroll to position [2625, 0]
click at [550, 656] on img at bounding box center [548, 690] width 21 height 21
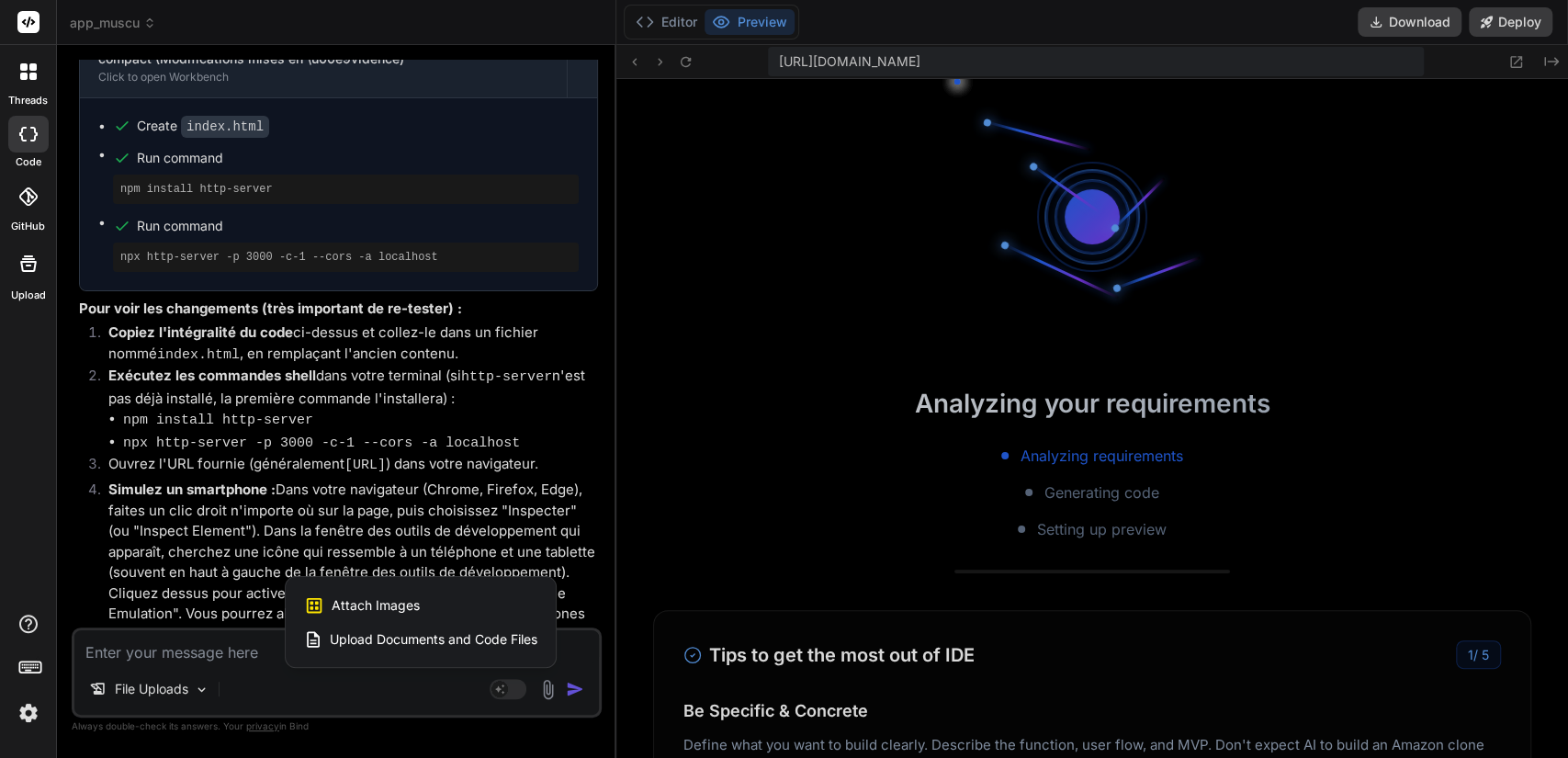
scroll to position [3038, 0]
click at [459, 633] on span "Upload Documents and Code Files" at bounding box center [433, 640] width 208 height 18
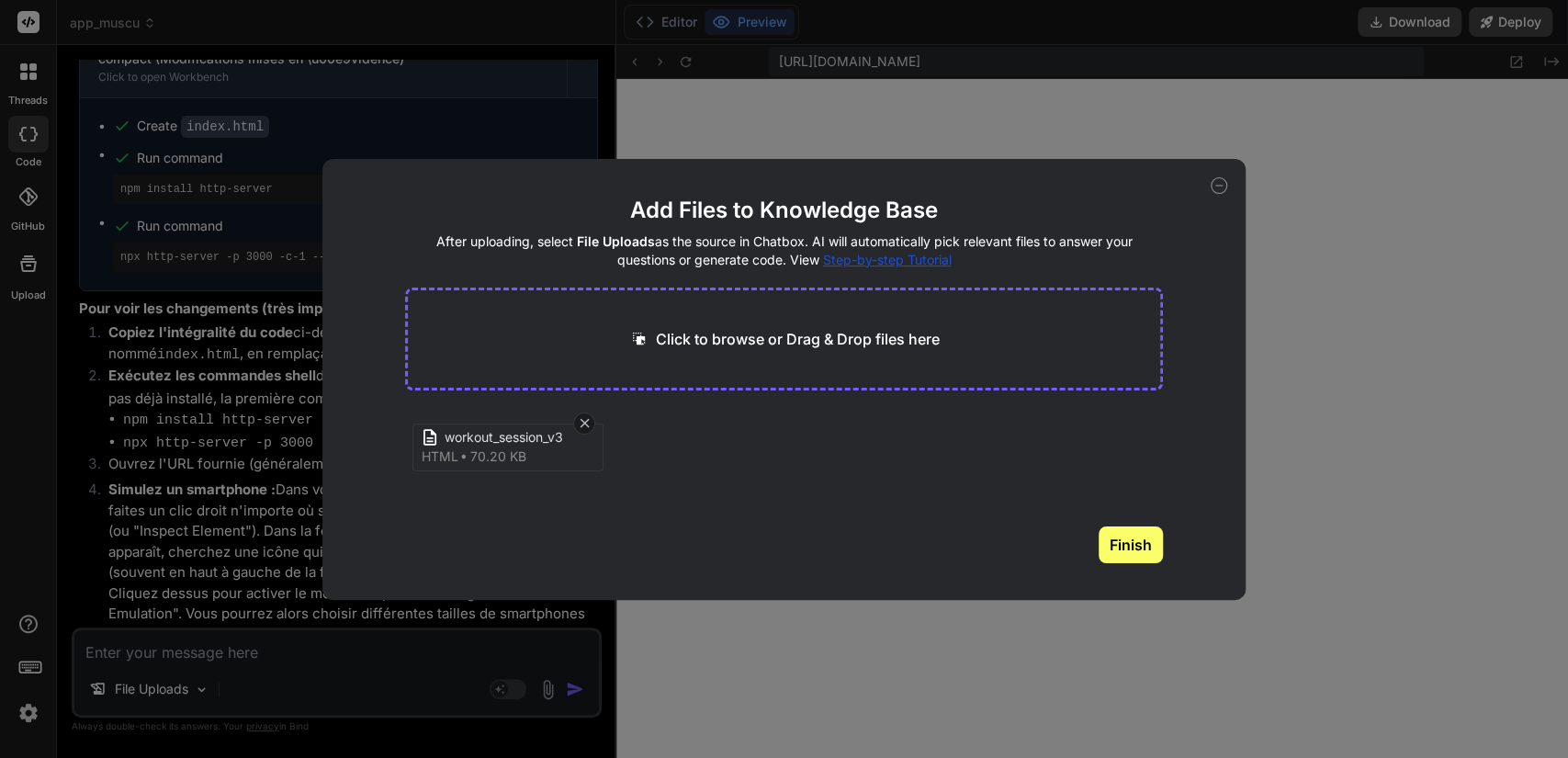
click at [1136, 538] on button "Finish" at bounding box center [1131, 545] width 65 height 37
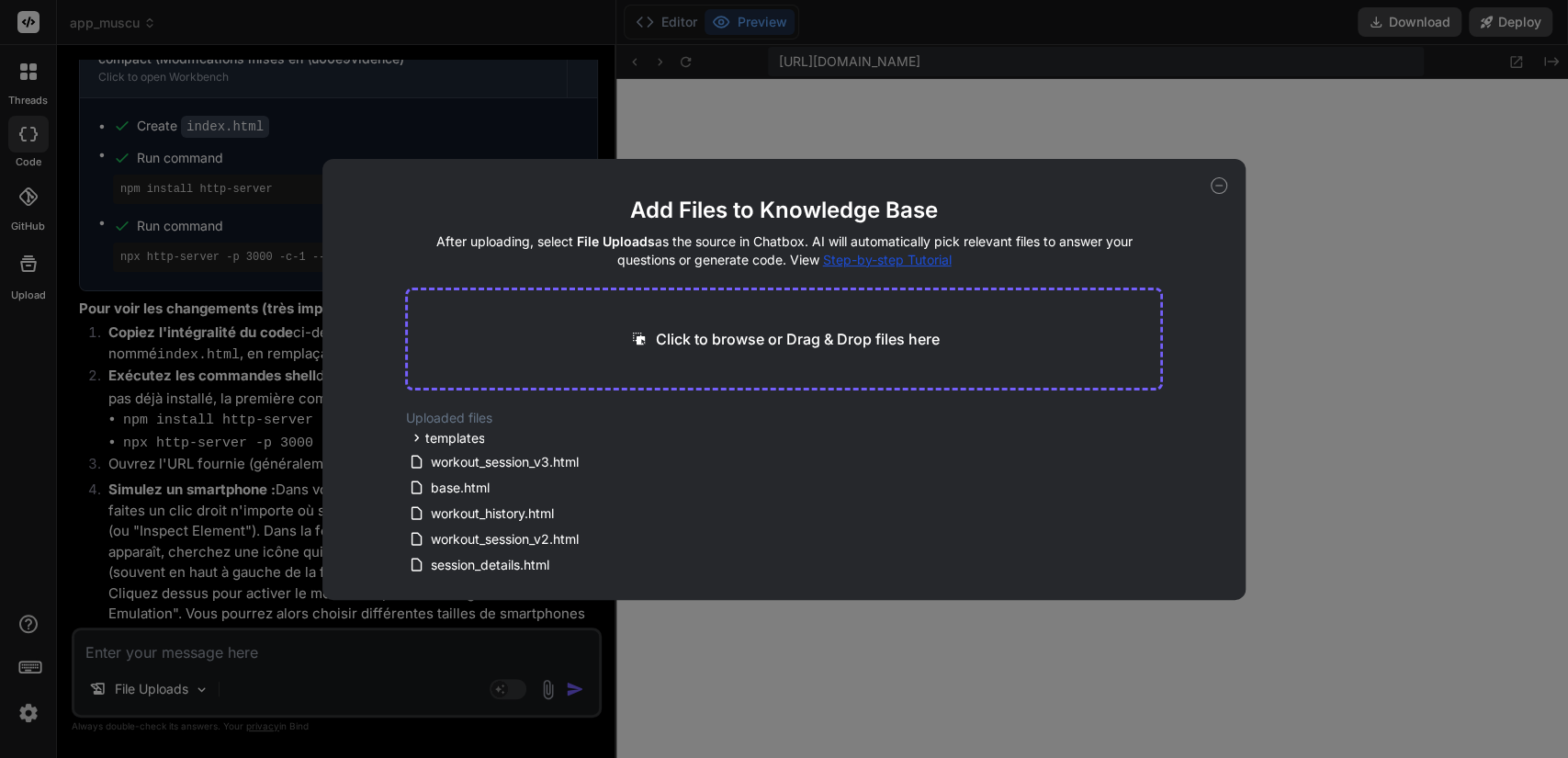
click at [1221, 189] on icon at bounding box center [1220, 186] width 17 height 17
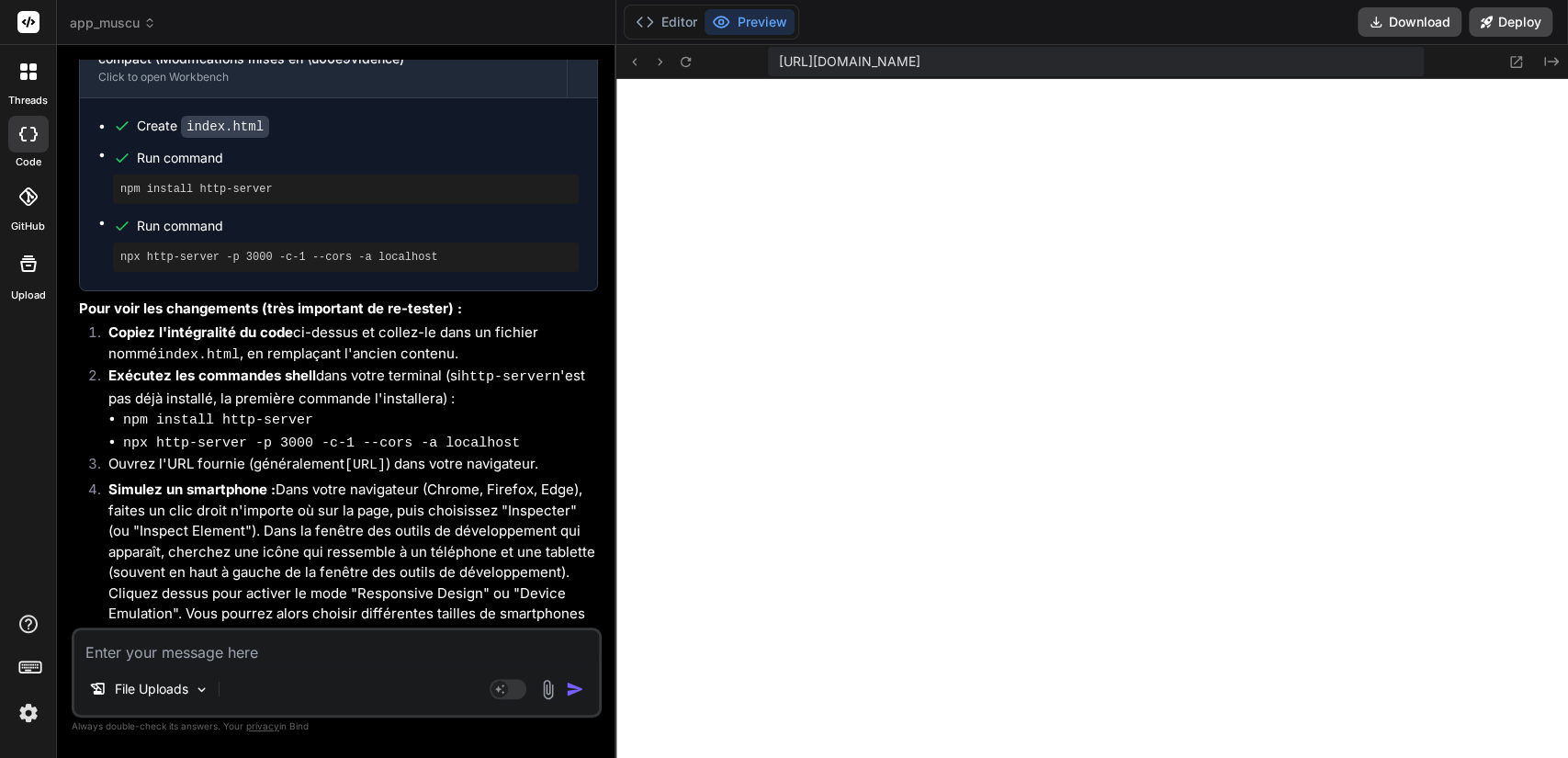
click at [212, 652] on textarea at bounding box center [337, 647] width 525 height 33
click at [290, 636] on textarea at bounding box center [337, 647] width 525 height 33
paste textarea "📱 Format optimisé * Largeur : 360px (vs 420px) - parfait smartphone * Barre com…"
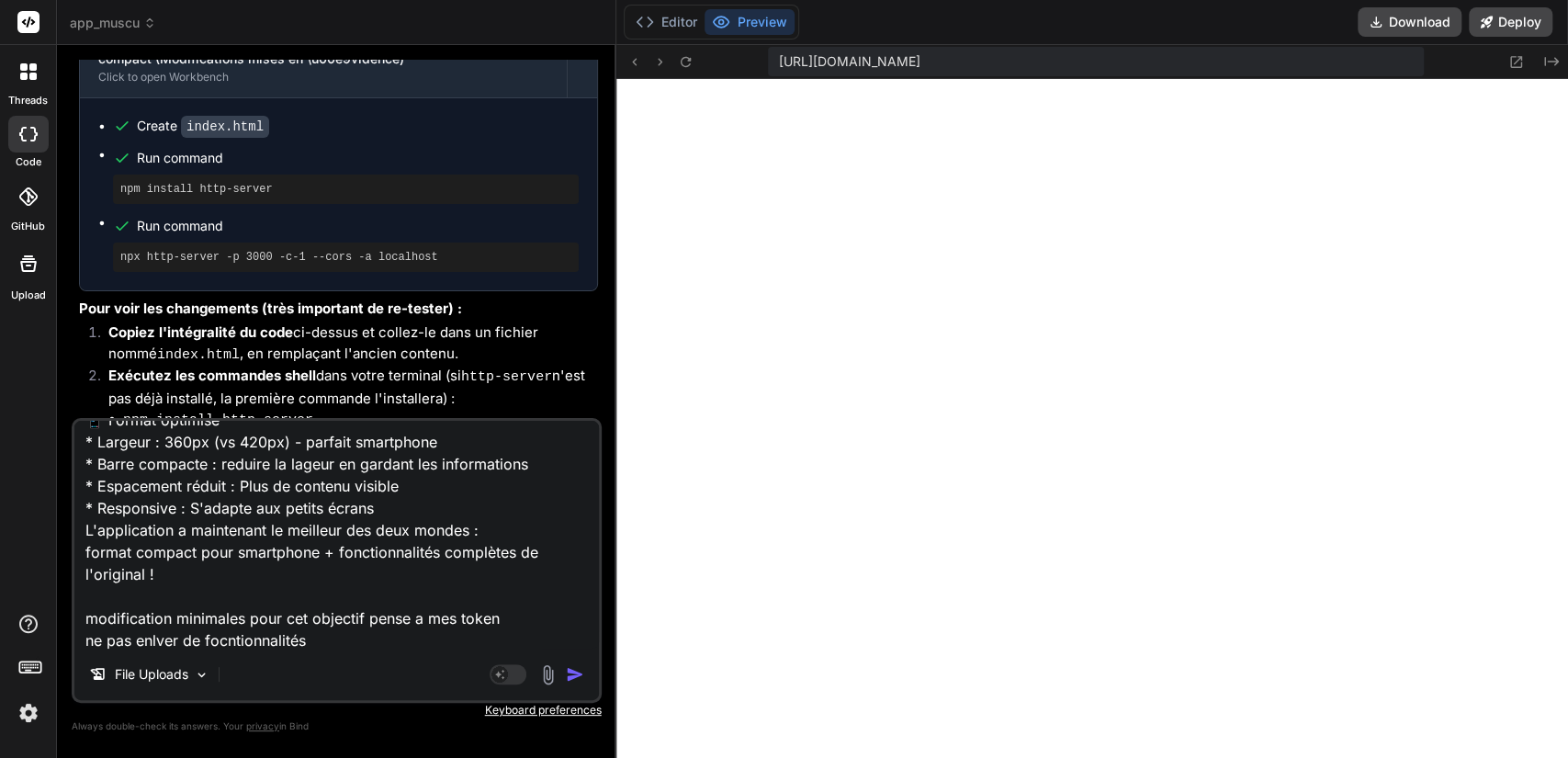
click at [290, 636] on textarea "📱 Format optimisé * Largeur : 360px (vs 420px) - parfait smartphone * Barre com…" at bounding box center [337, 534] width 525 height 228
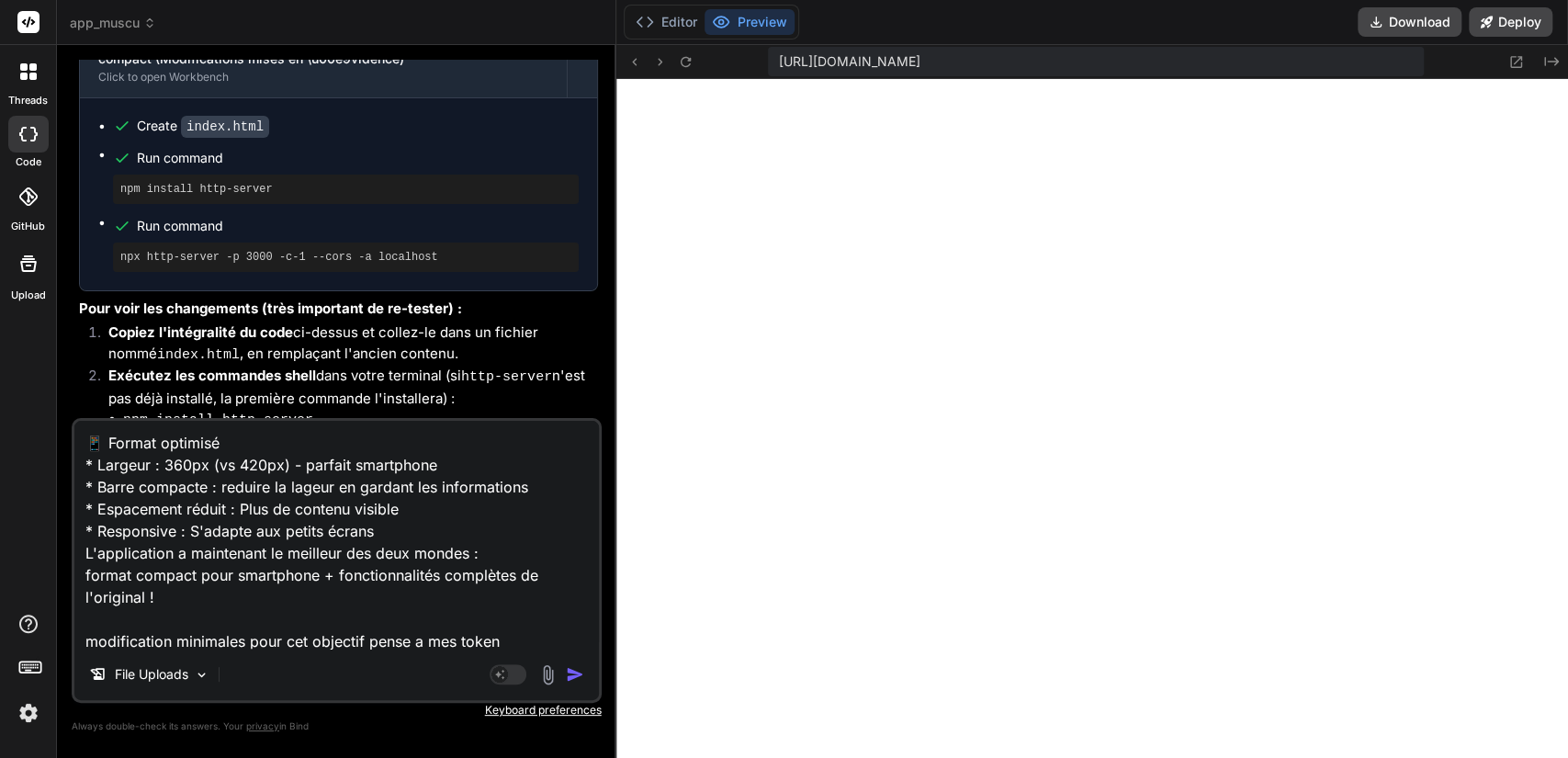
scroll to position [25, 0]
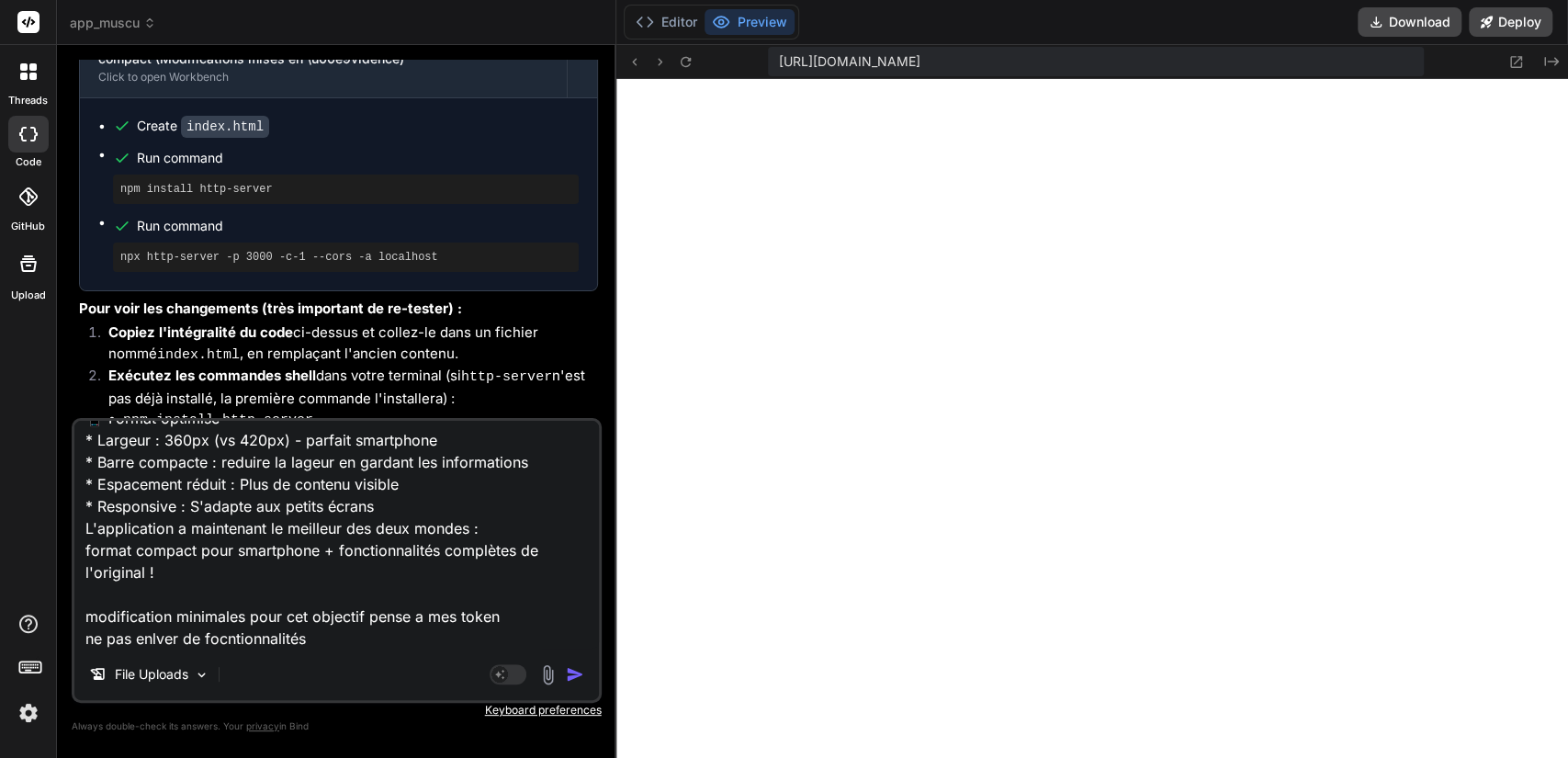
click at [569, 656] on img "button" at bounding box center [576, 675] width 18 height 18
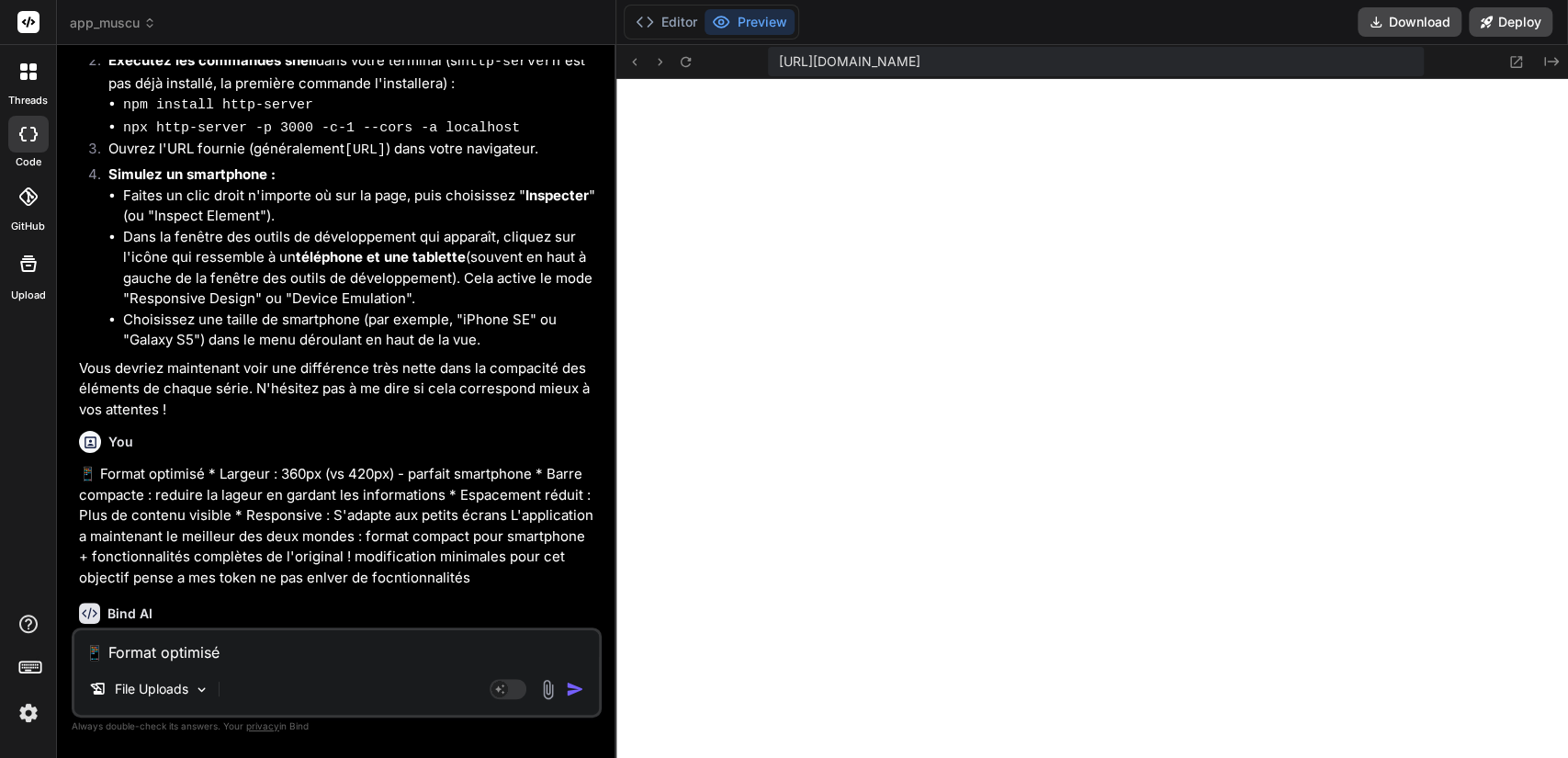
scroll to position [6403, 0]
click at [449, 633] on p "‌" at bounding box center [339, 643] width 519 height 21
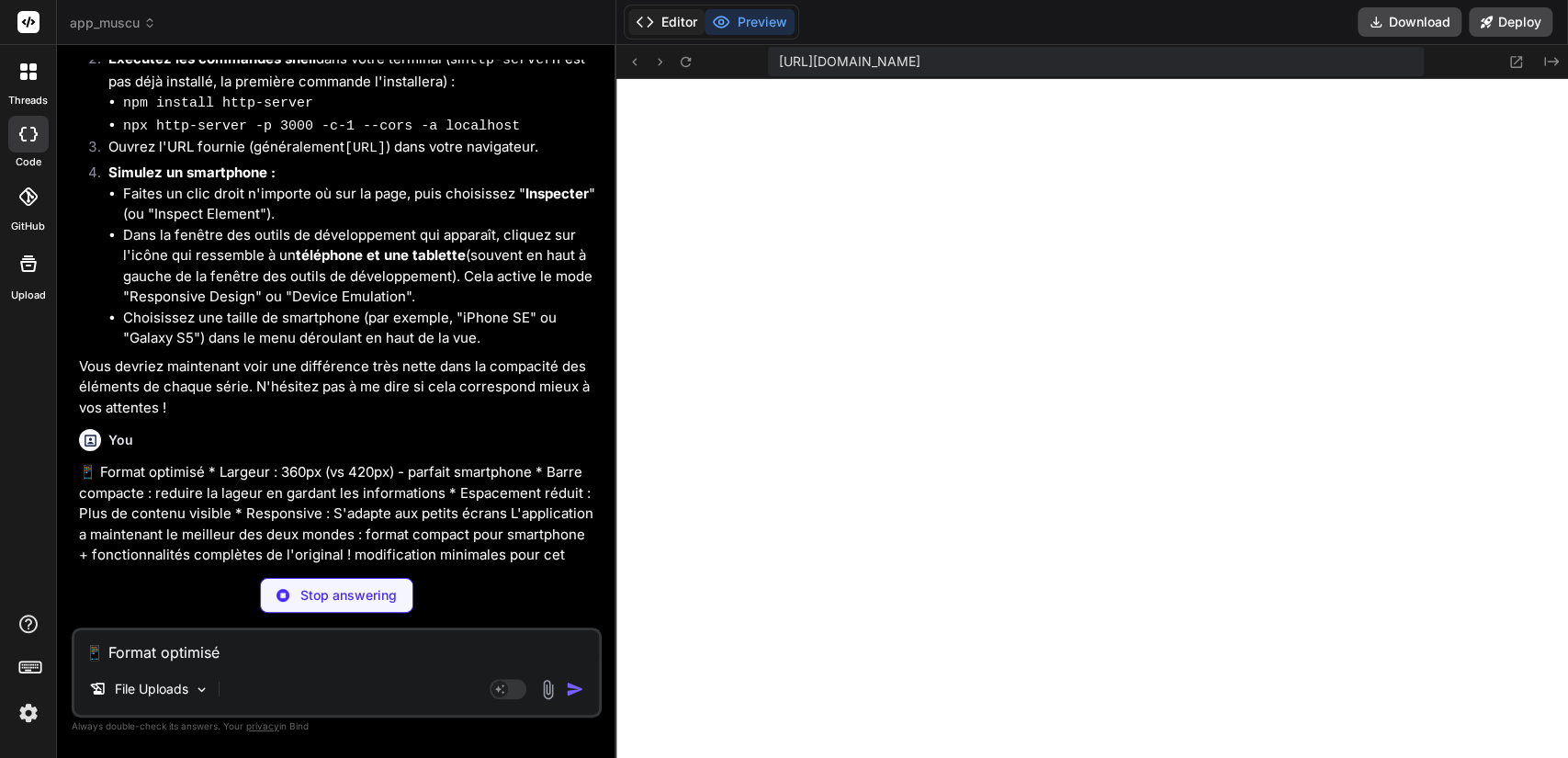
click at [670, 20] on button "Editor" at bounding box center [666, 22] width 77 height 26
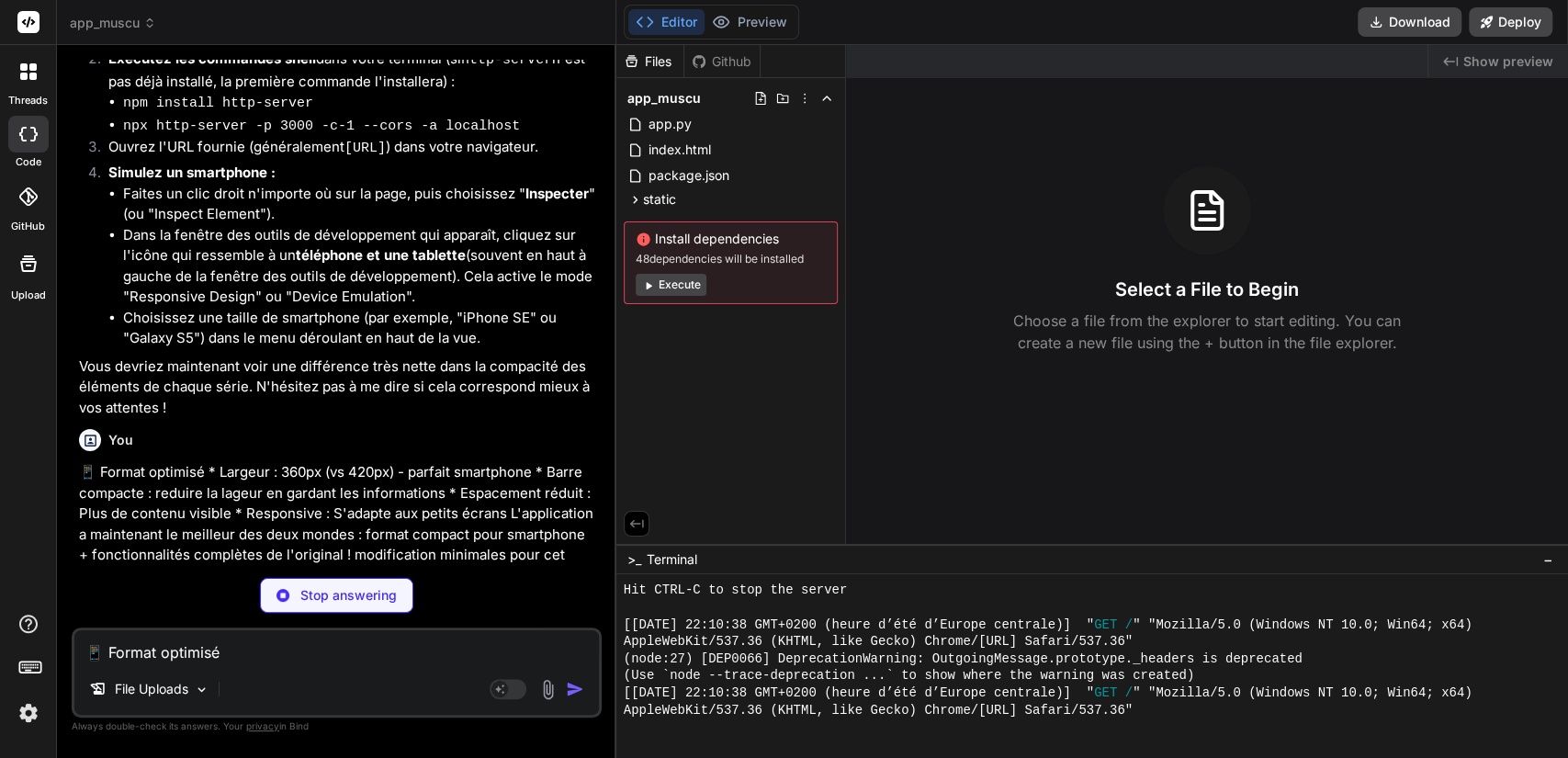
click at [470, 601] on div "Bind AI" at bounding box center [339, 611] width 519 height 21
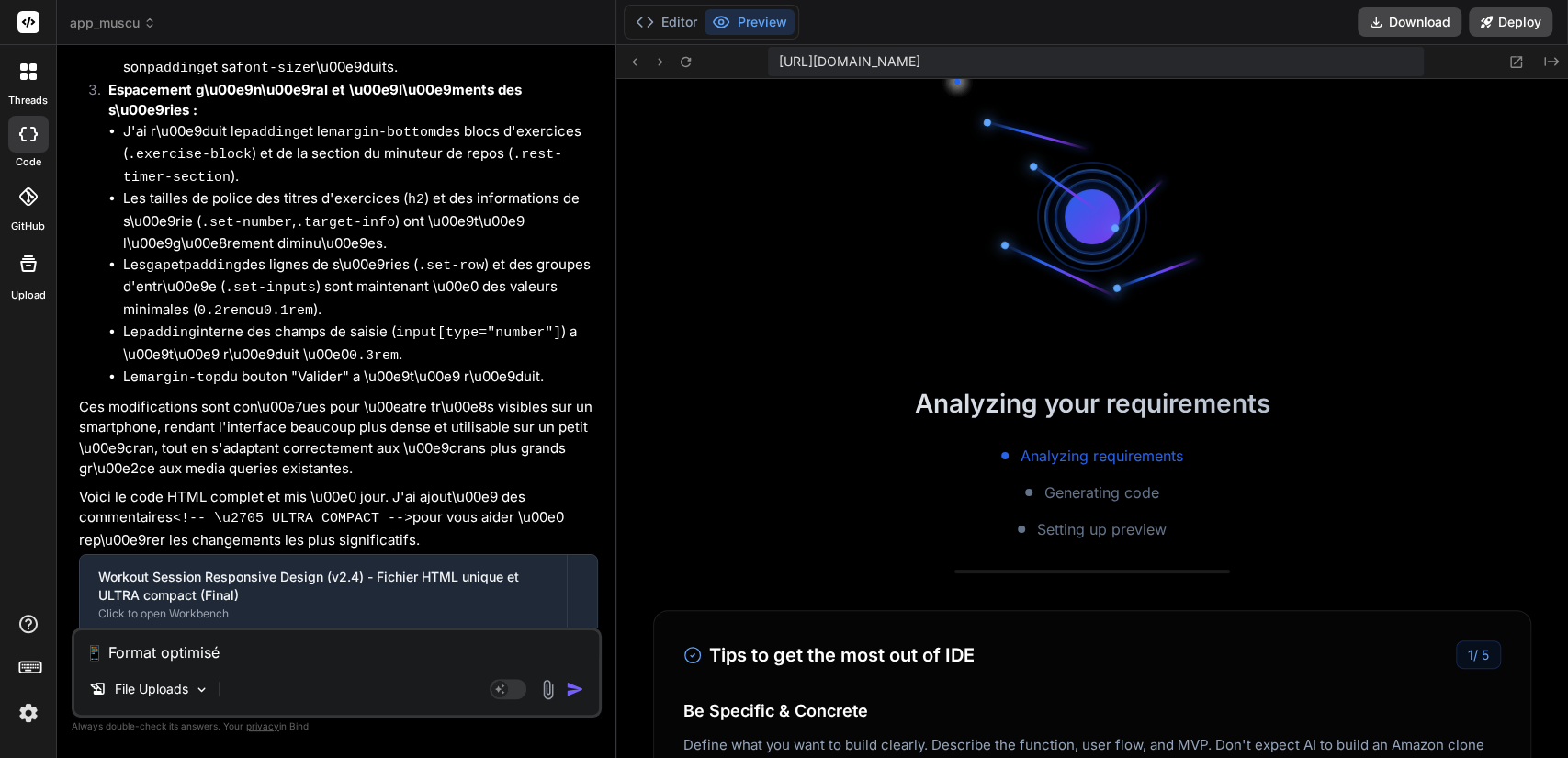
scroll to position [3877, 0]
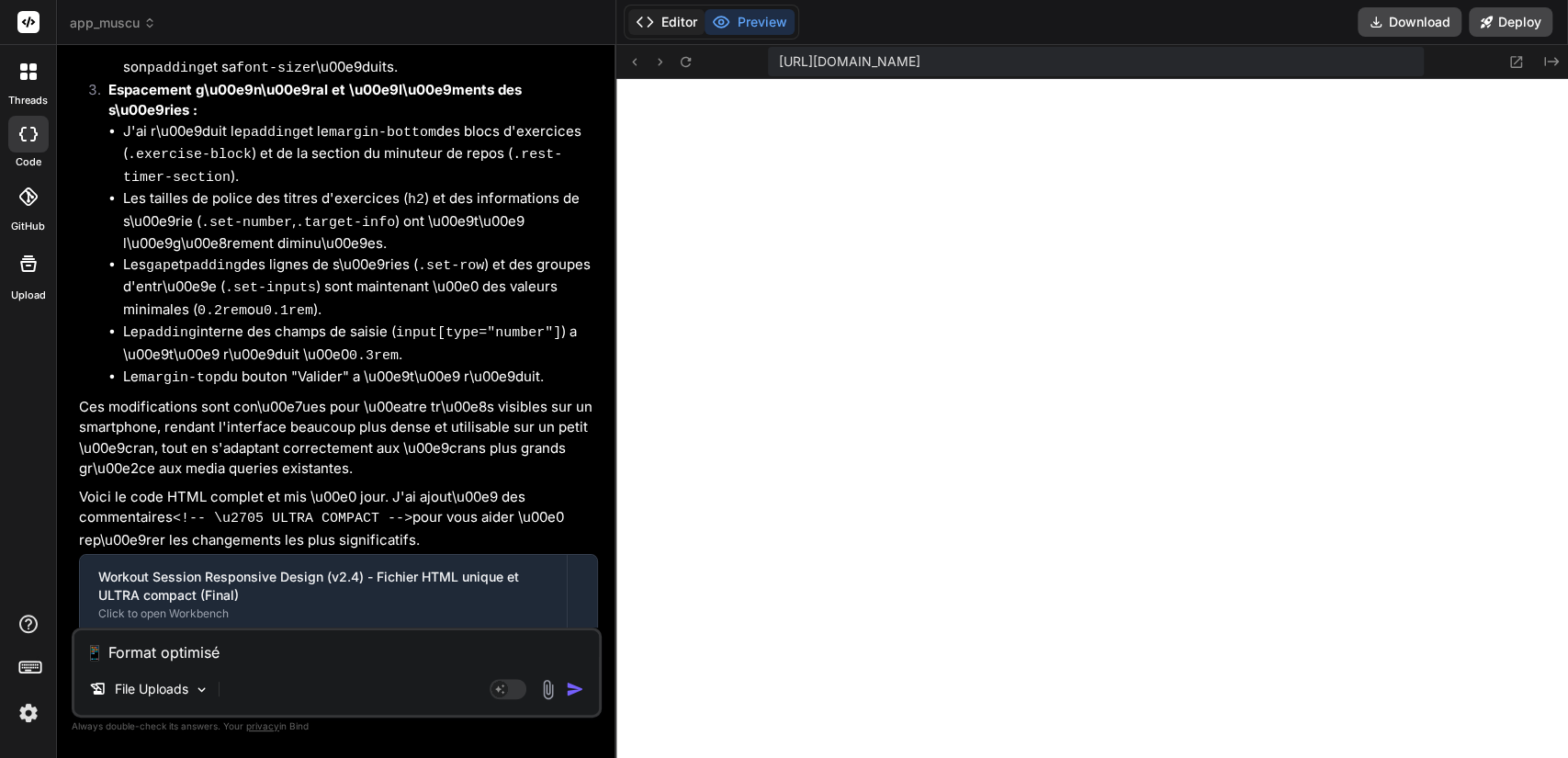
click at [678, 21] on button "Editor" at bounding box center [666, 22] width 77 height 26
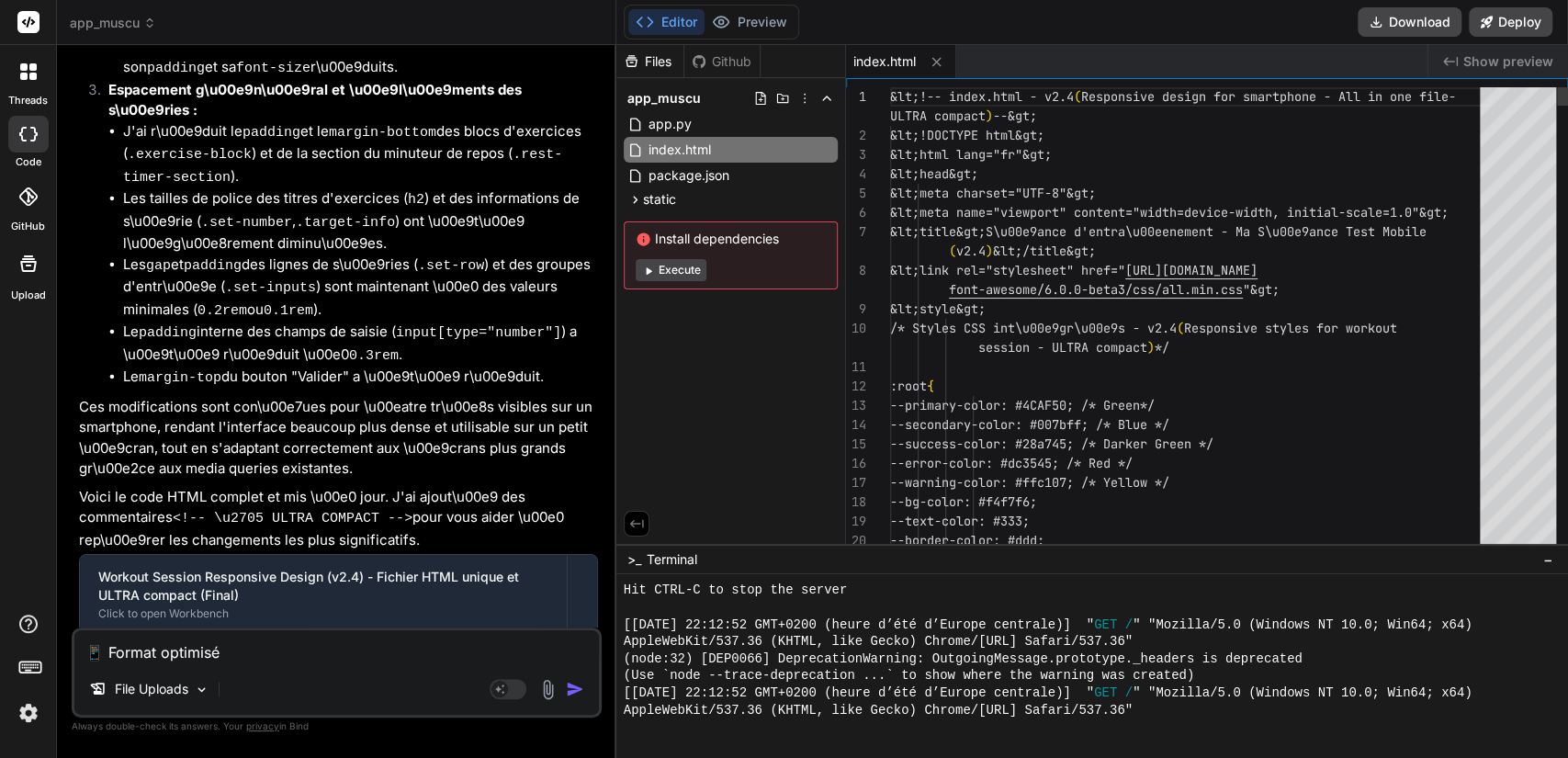
scroll to position [0, 0]
click at [210, 656] on textarea "📱 Format optimisé * Largeur : 360px (vs 420px) - parfait smartphone * Barre com…" at bounding box center [337, 647] width 525 height 33
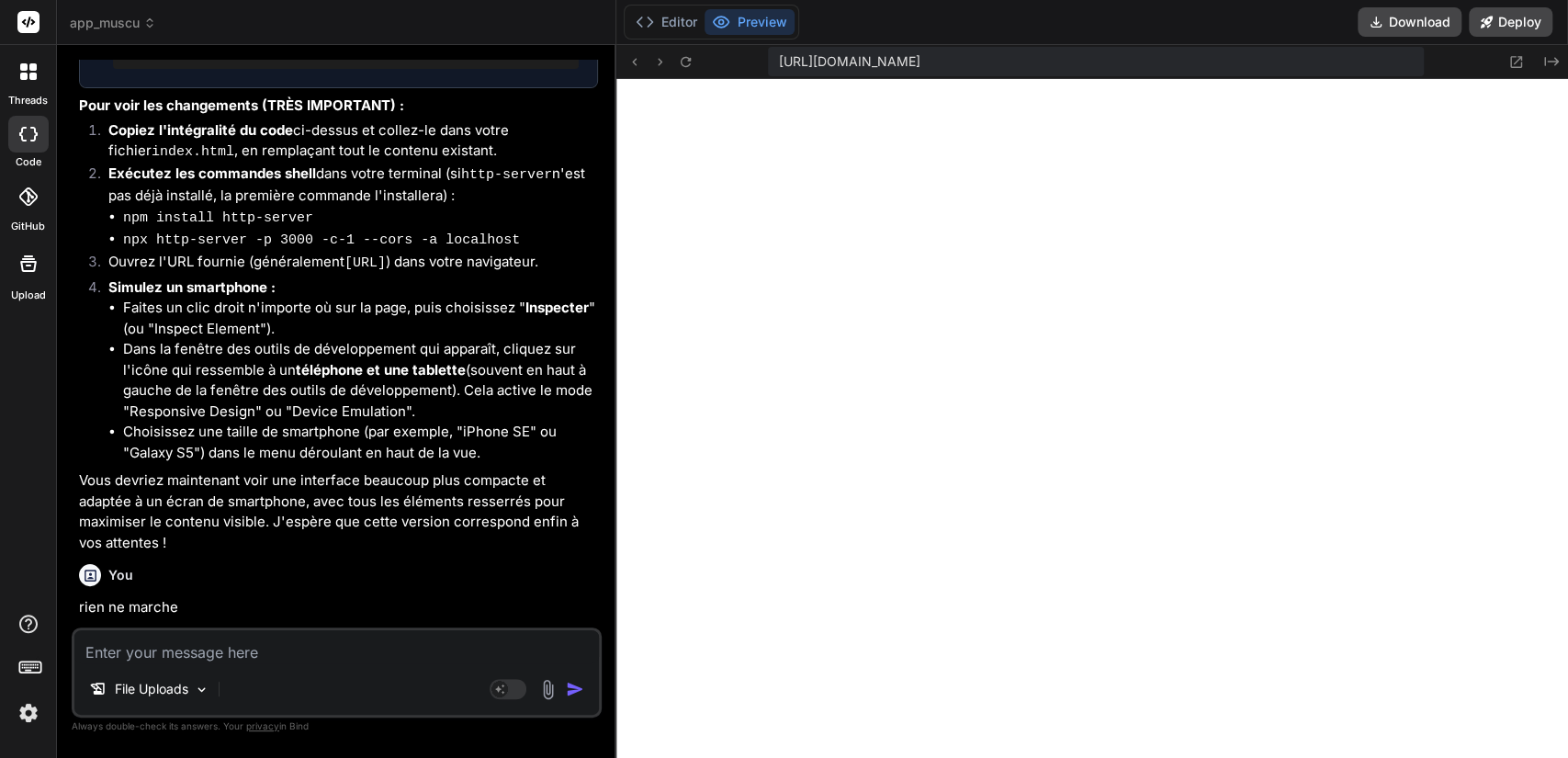
scroll to position [4770, 0]
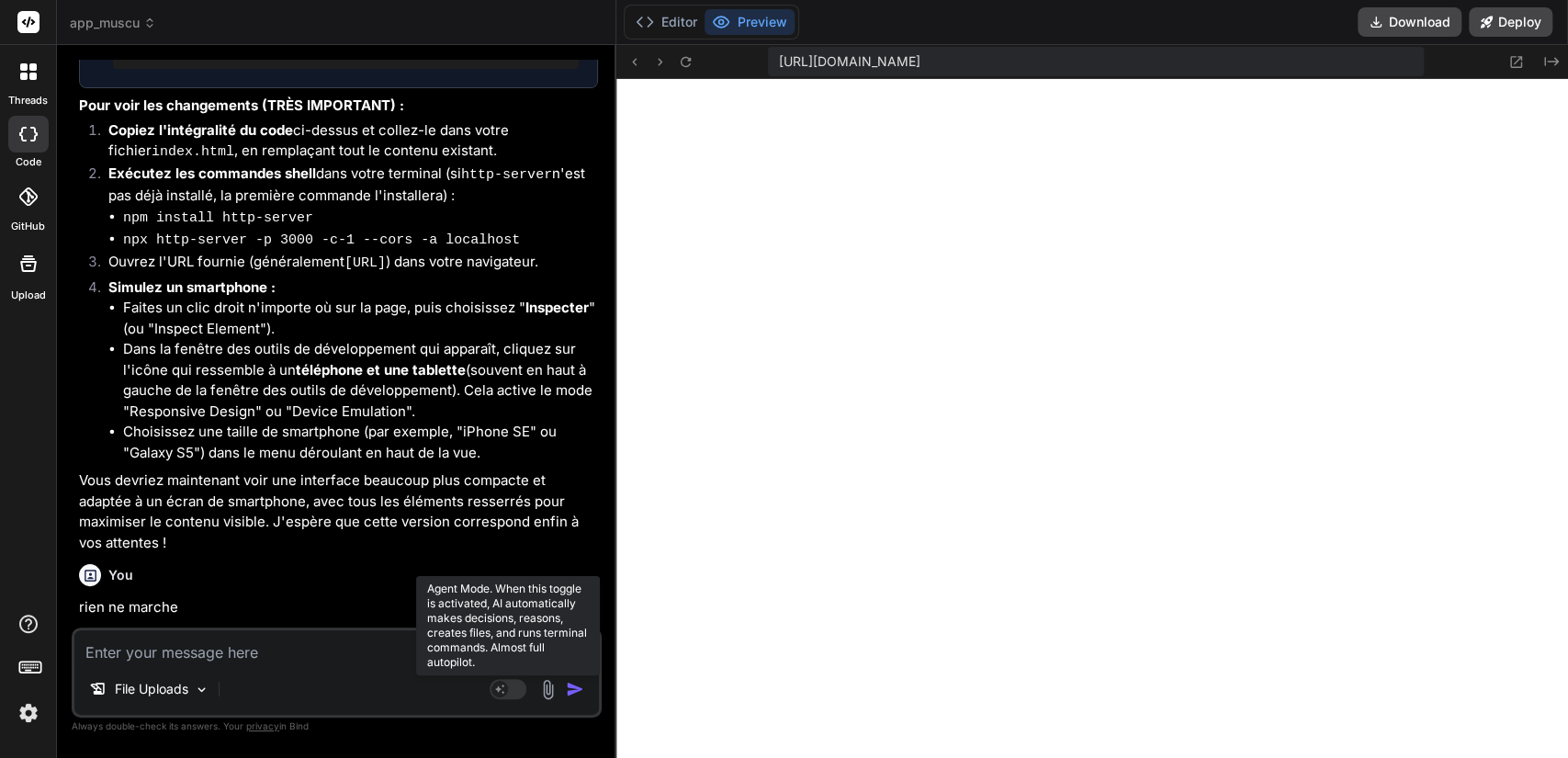
click at [507, 656] on rect at bounding box center [508, 690] width 37 height 20
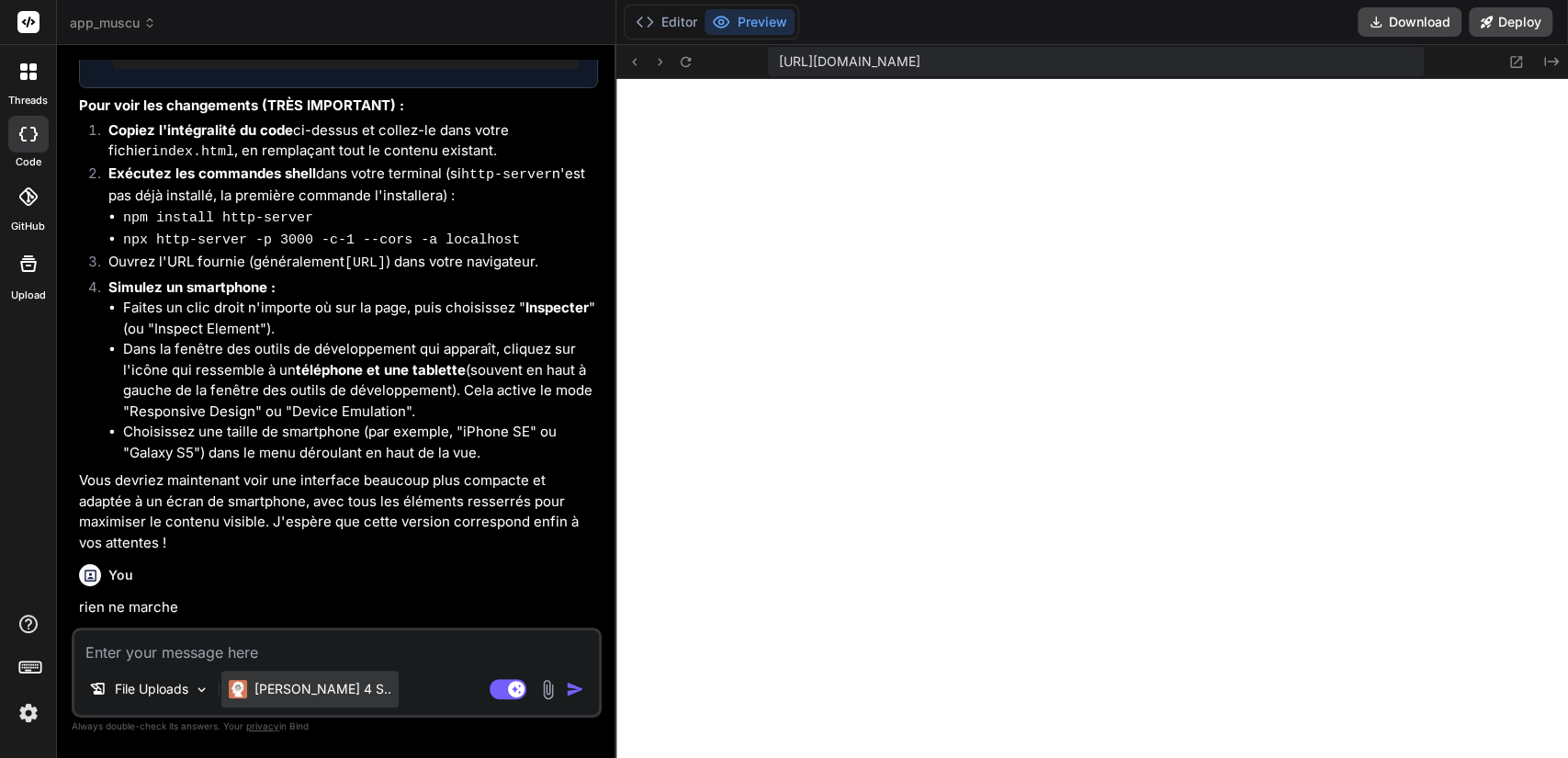
click at [314, 656] on p "[PERSON_NAME] 4 S.." at bounding box center [322, 690] width 137 height 18
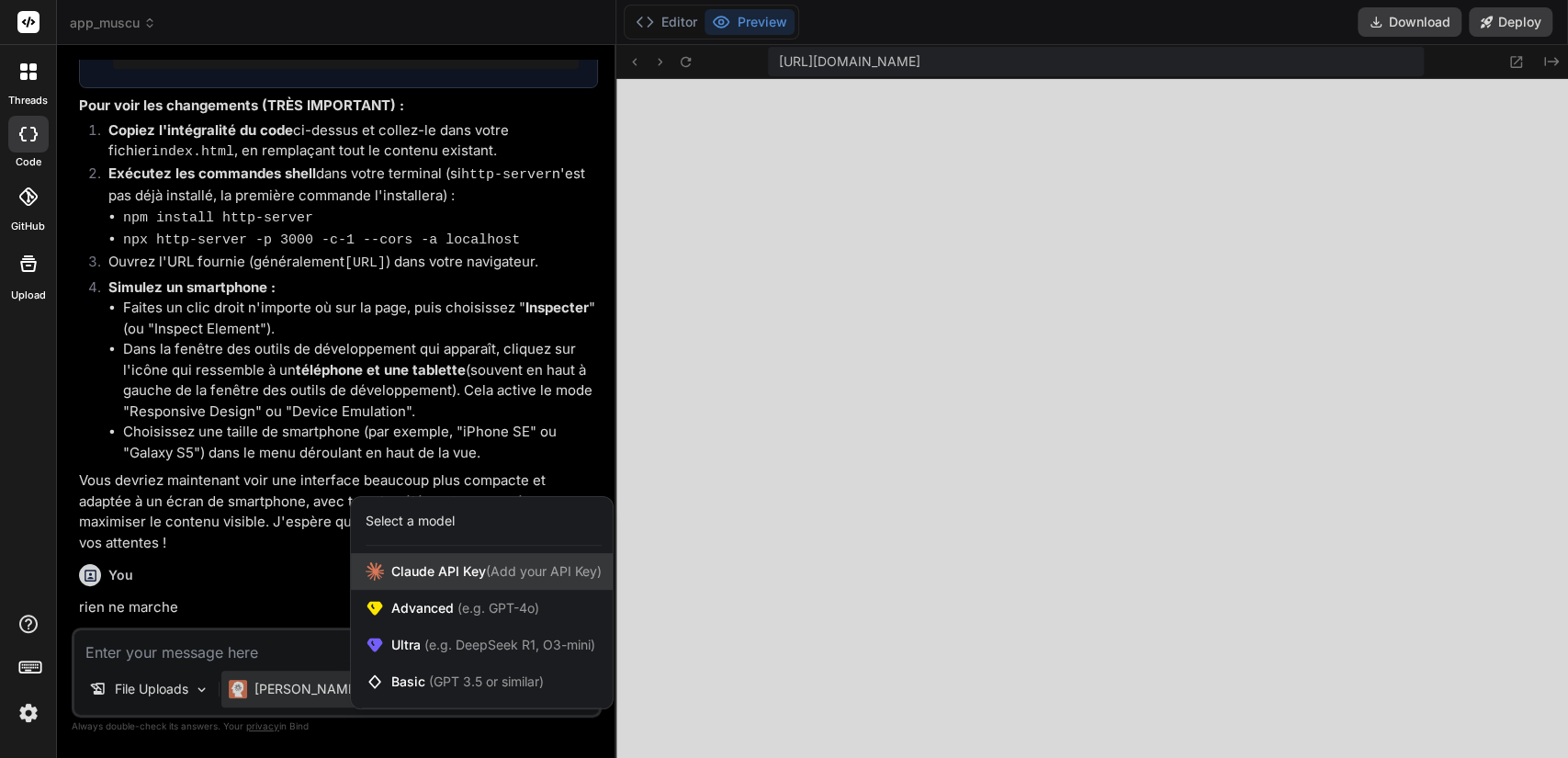
click at [457, 577] on span "Claude API Key (Add your API Key)" at bounding box center [497, 572] width 211 height 18
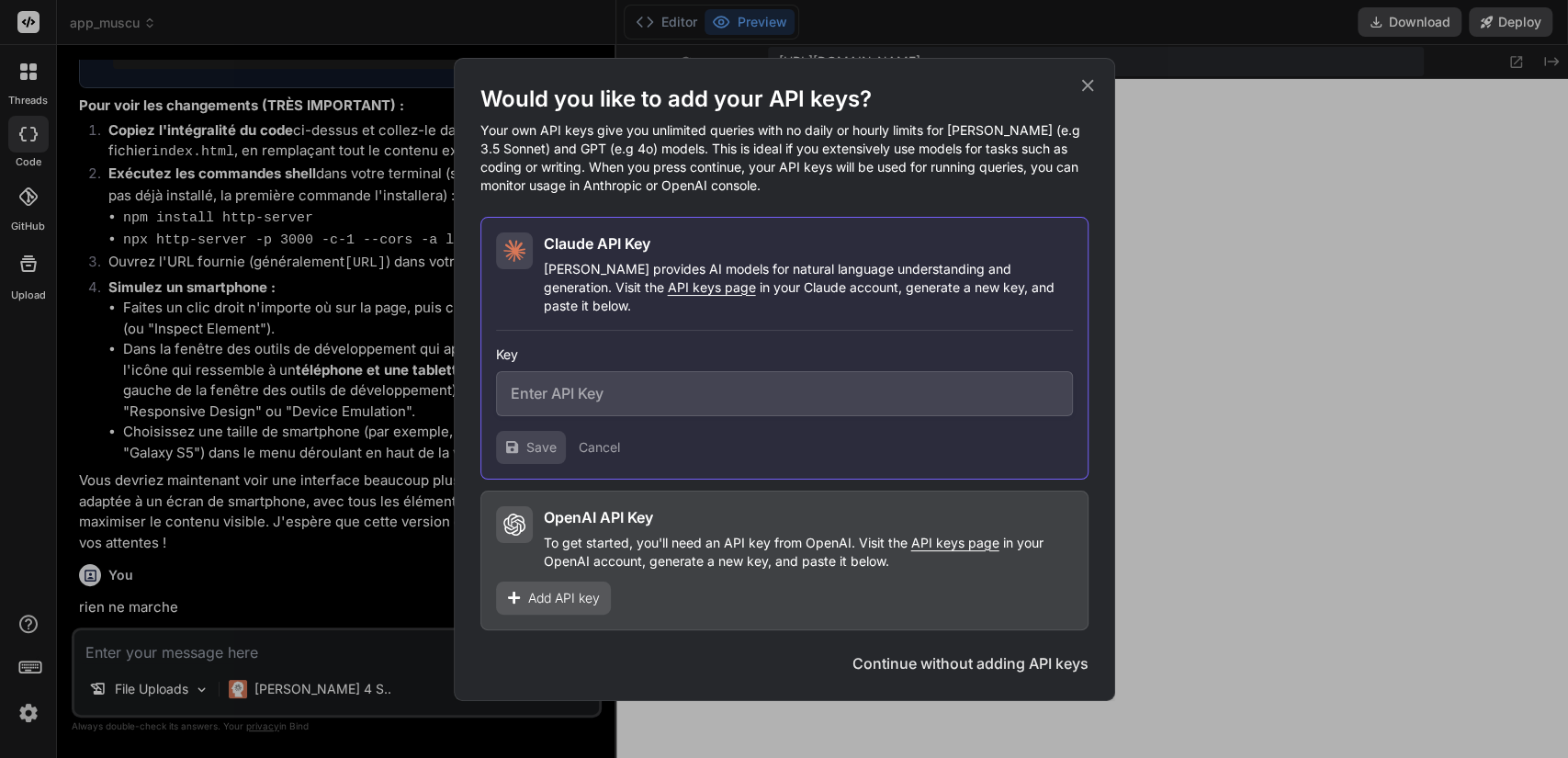
click at [668, 292] on span "API keys page" at bounding box center [711, 287] width 88 height 16
click at [1082, 88] on icon at bounding box center [1087, 85] width 12 height 12
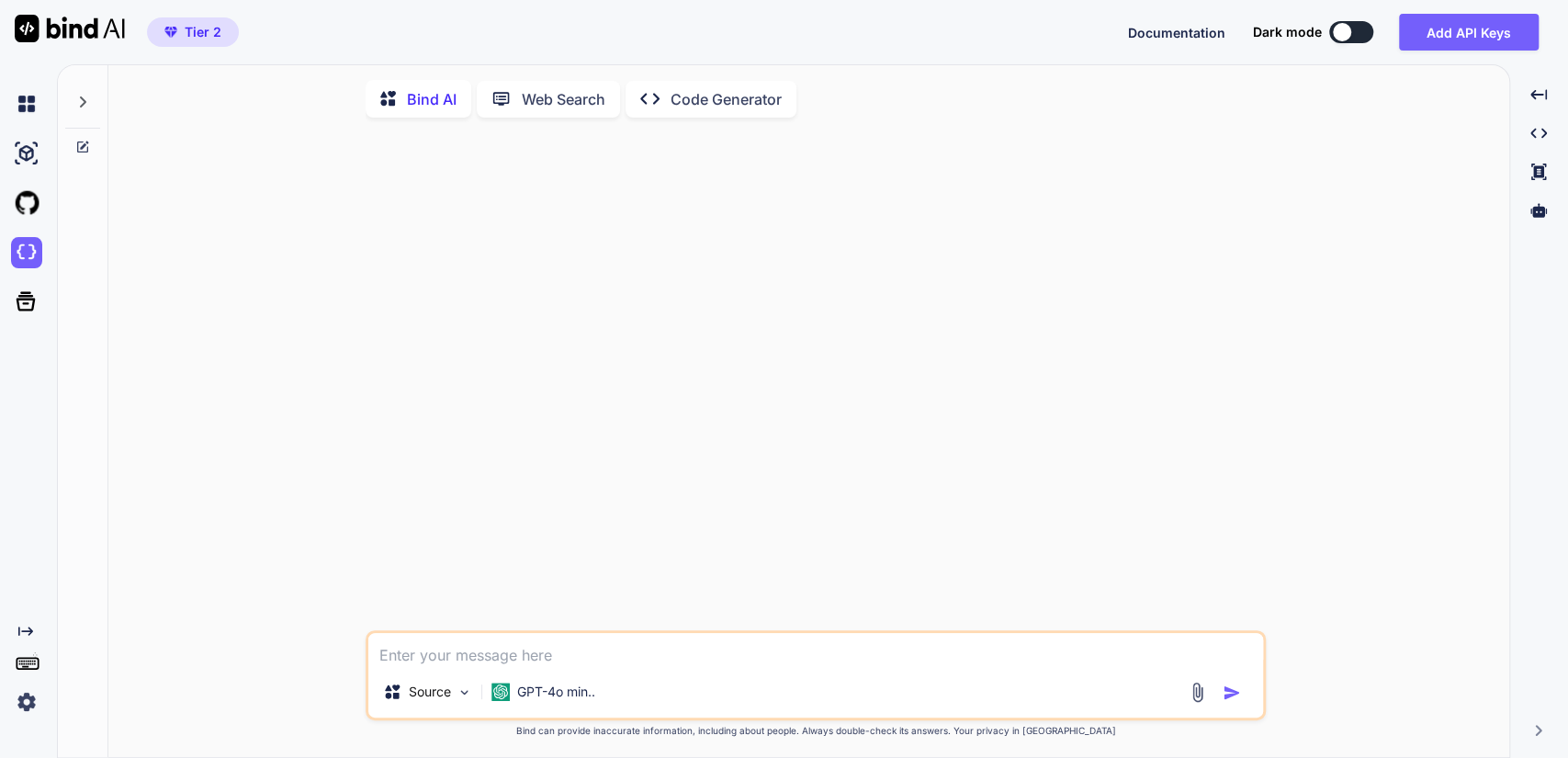
click at [432, 653] on textarea at bounding box center [816, 650] width 895 height 33
paste textarea "&lt;!-- index.html - v2.4 (Responsive design for smartphone - All in one file -…"
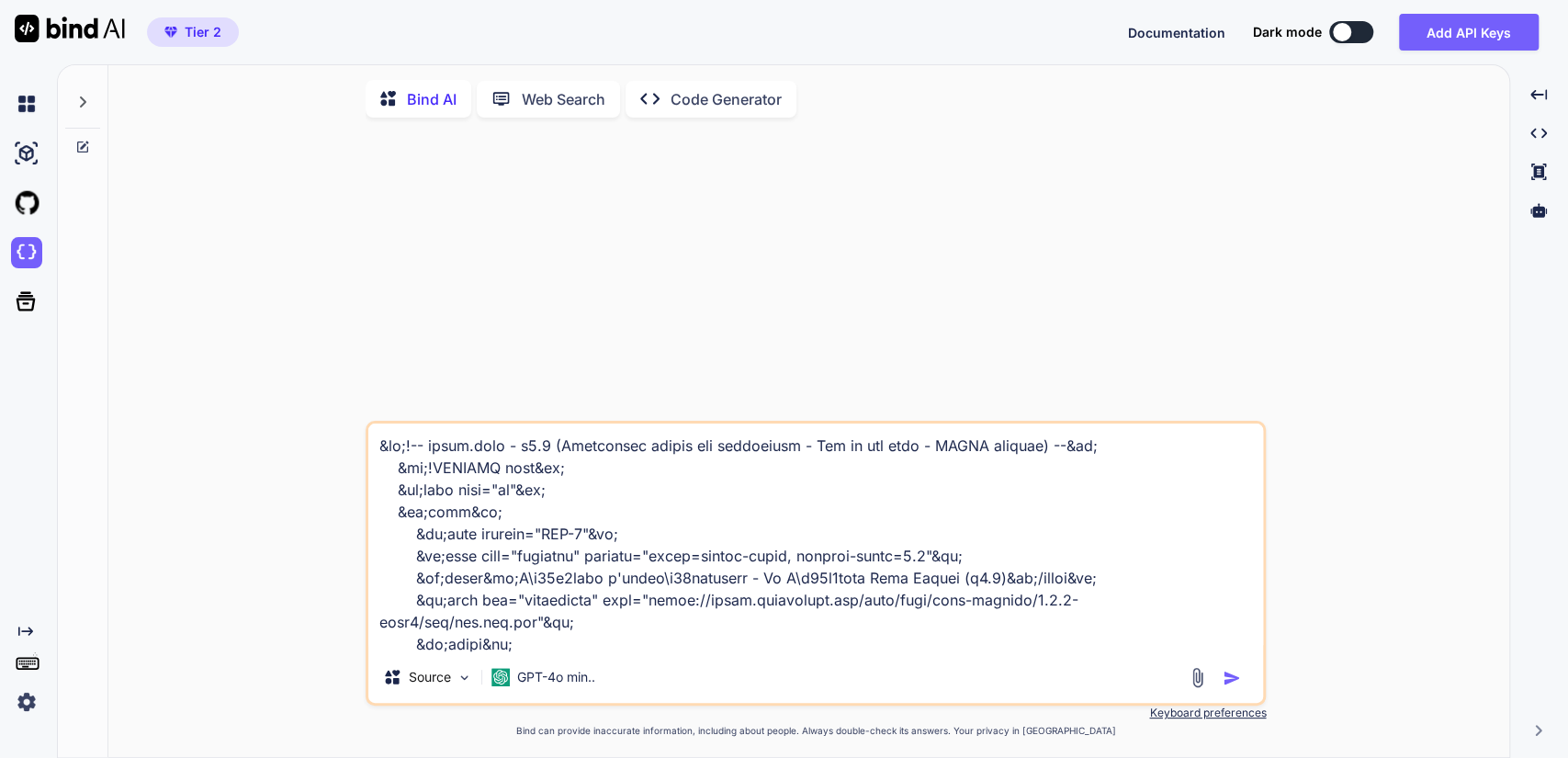
scroll to position [19305, 0]
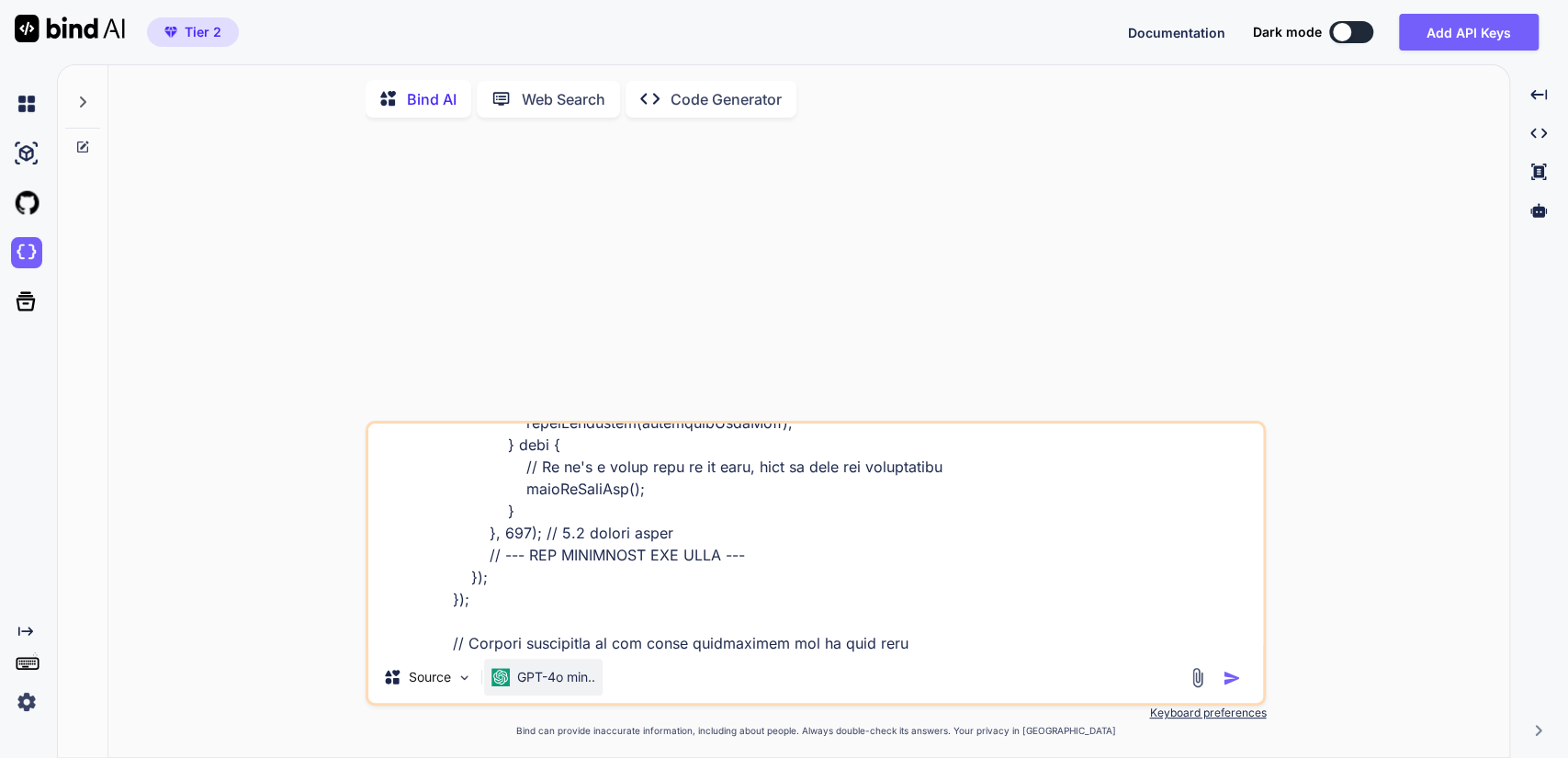
click at [543, 681] on p "GPT-4o min.." at bounding box center [556, 678] width 79 height 18
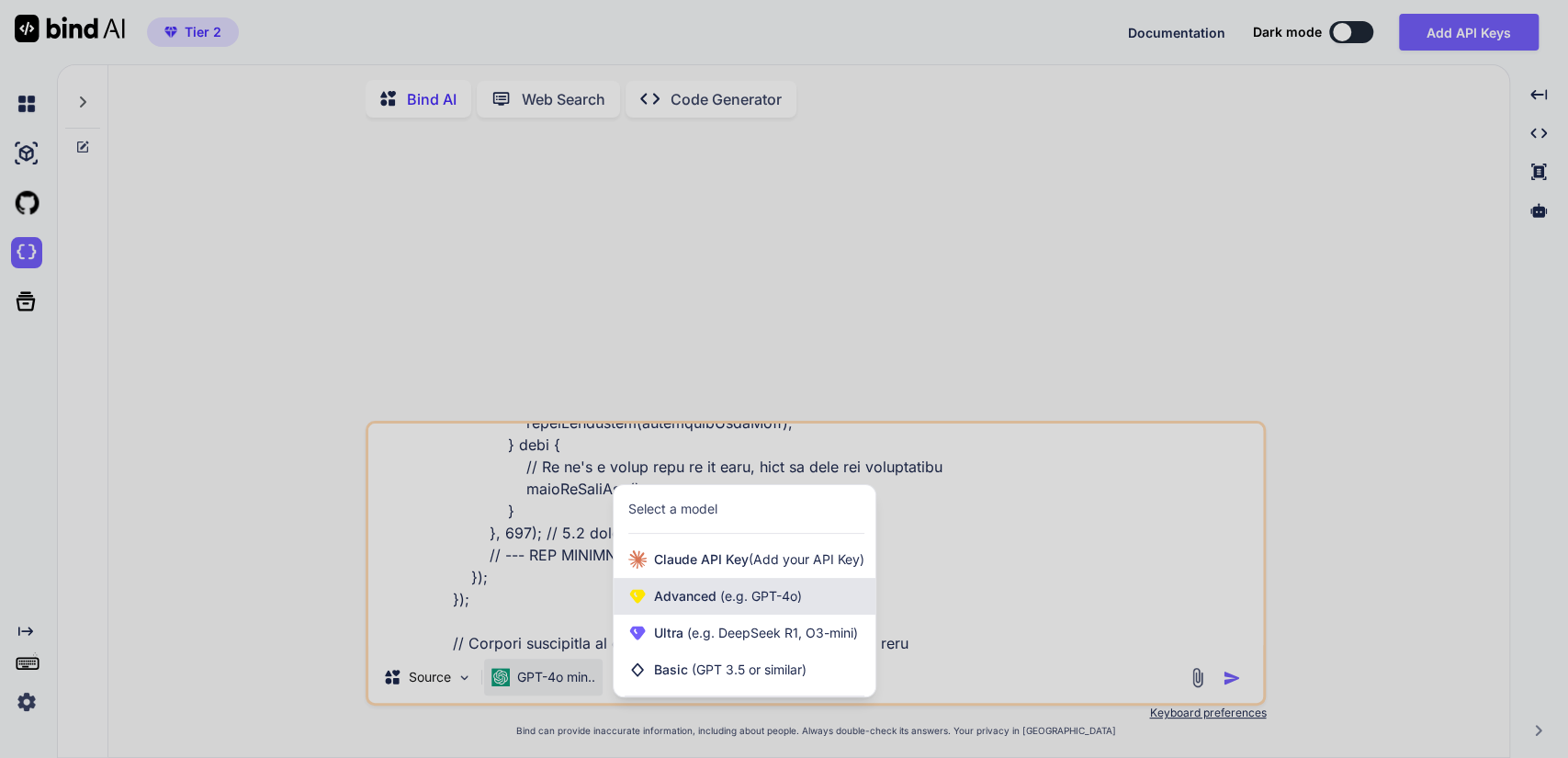
click at [704, 594] on span "Advanced (e.g. GPT-4o)" at bounding box center [728, 596] width 148 height 18
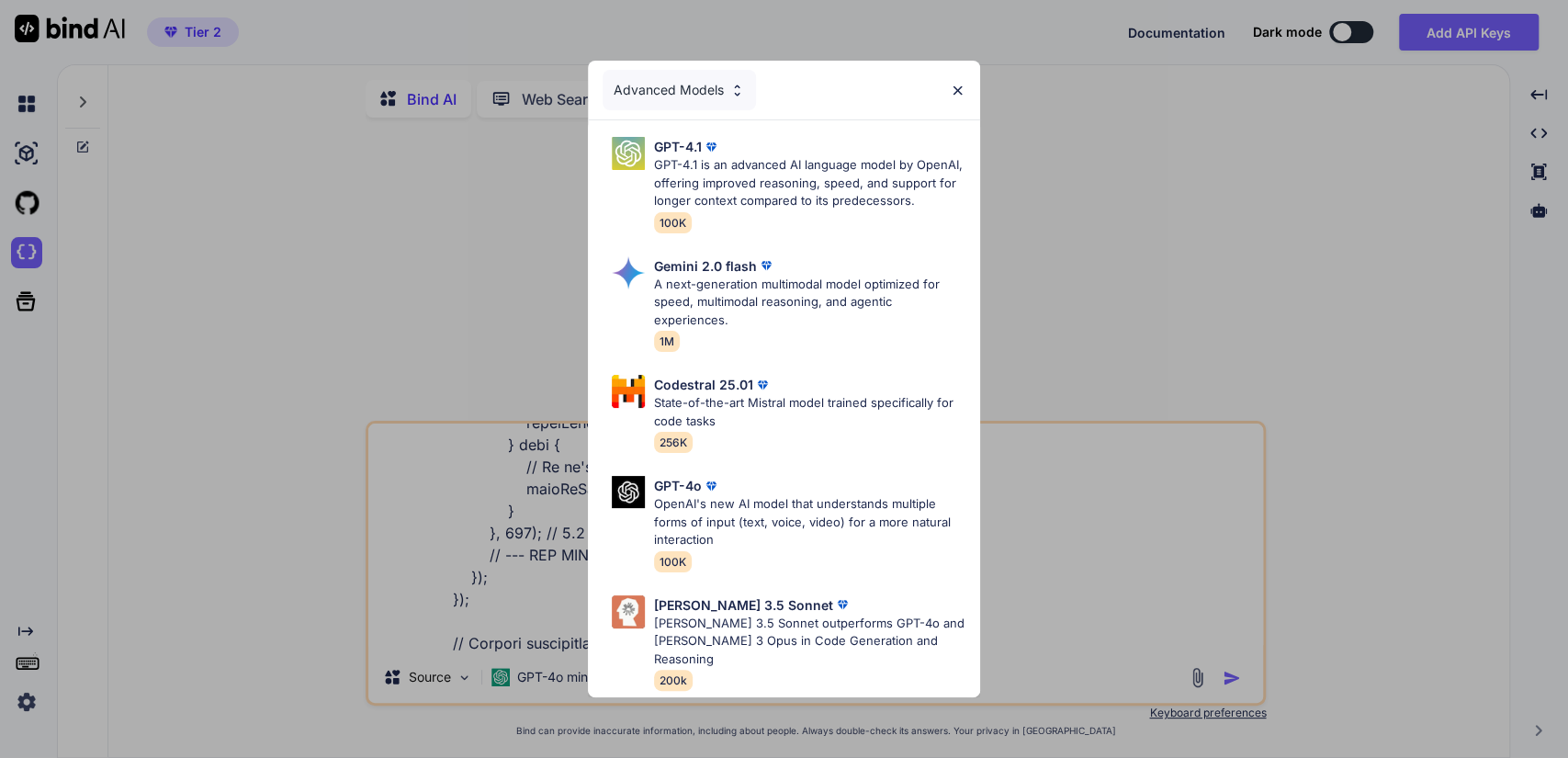
click at [736, 98] on img at bounding box center [737, 90] width 16 height 16
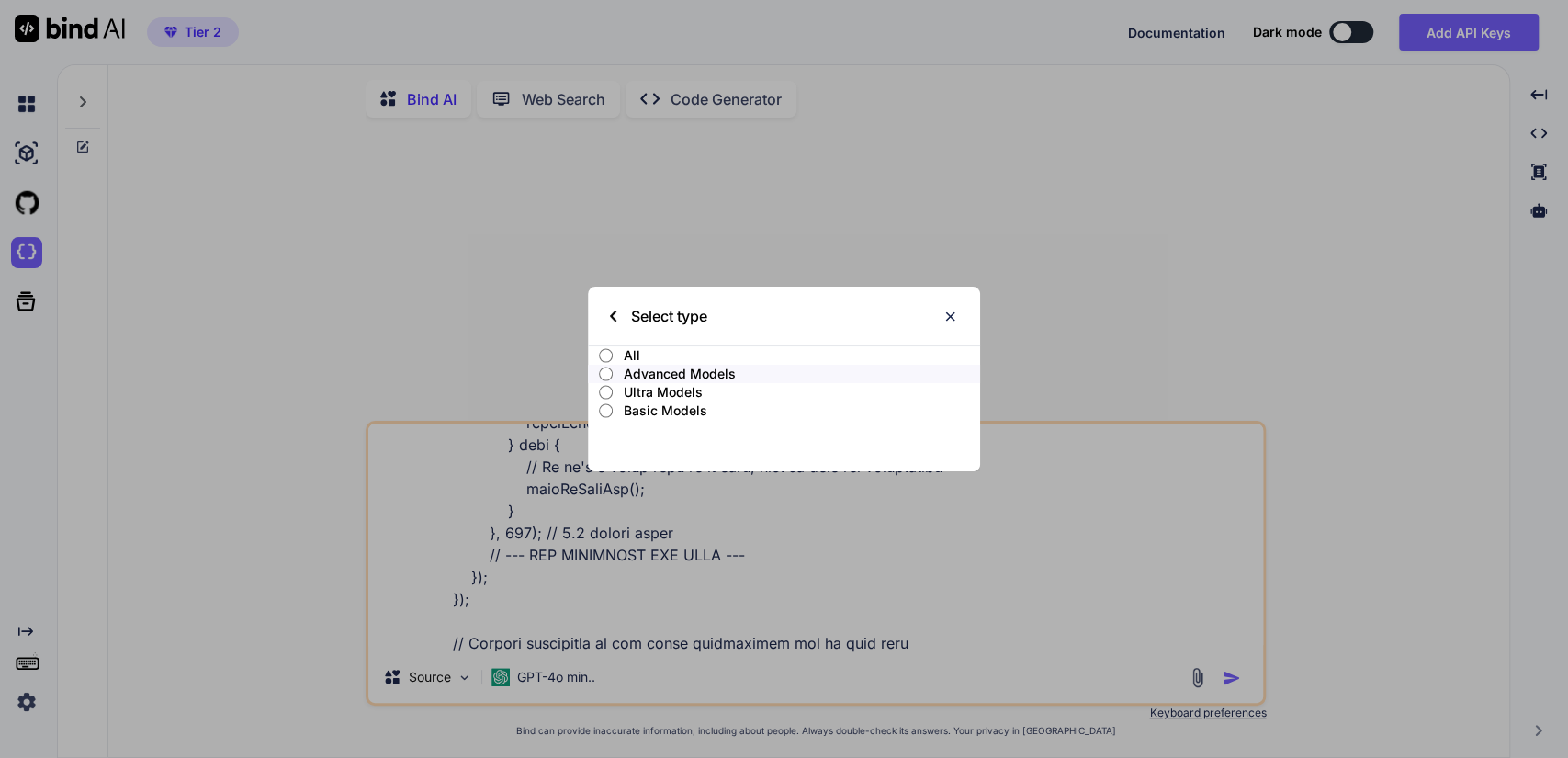
click at [631, 354] on p "All" at bounding box center [802, 356] width 357 height 18
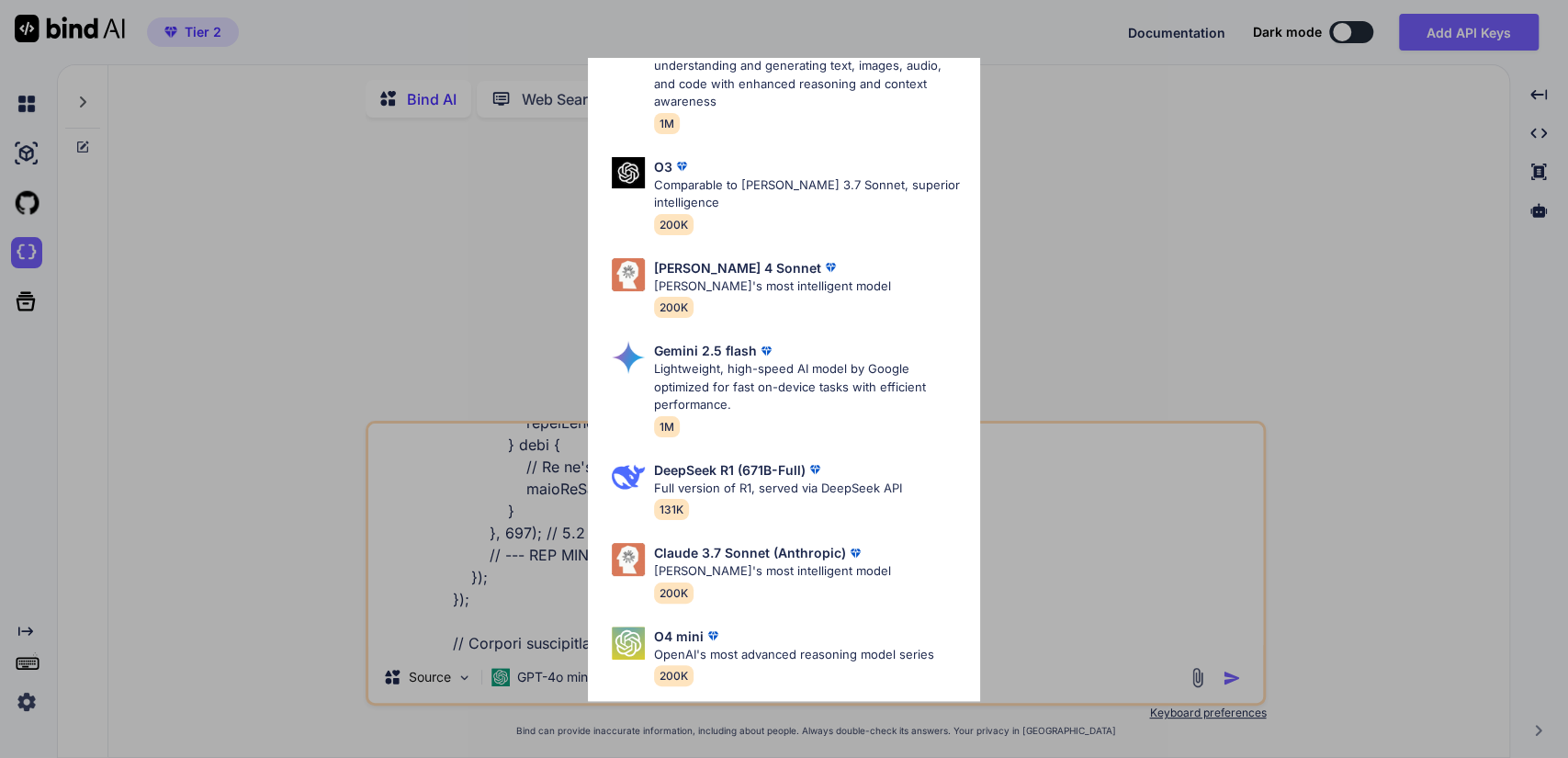
scroll to position [694, 0]
click at [711, 255] on p "Claude 4 Sonnet" at bounding box center [737, 264] width 167 height 19
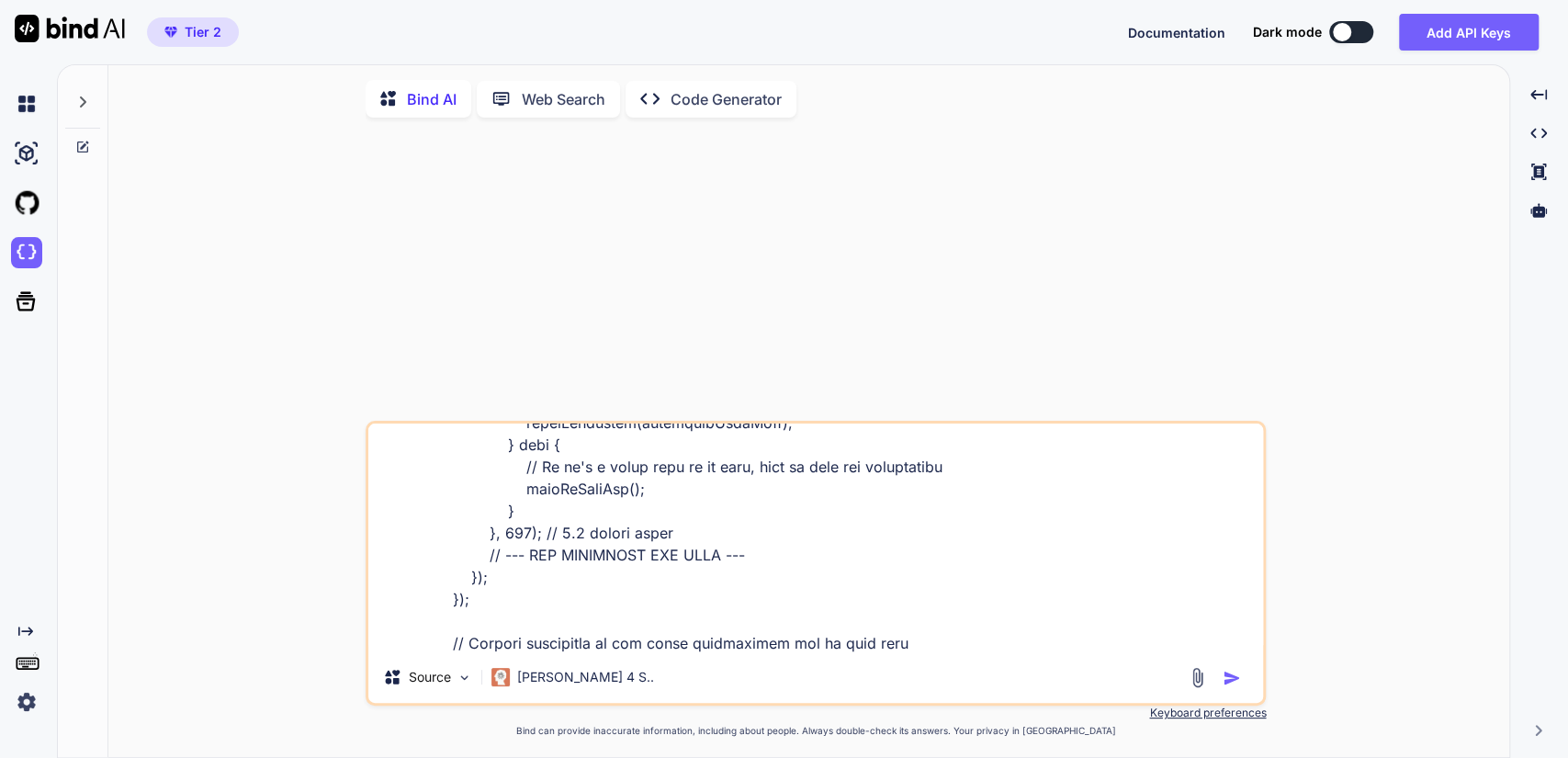
click at [504, 630] on textarea at bounding box center [816, 537] width 895 height 228
click at [400, 652] on textarea at bounding box center [816, 537] width 895 height 228
click at [1206, 266] on div at bounding box center [818, 276] width 897 height 288
click at [503, 637] on textarea at bounding box center [816, 537] width 895 height 228
paste textarea "📱 Format optimisé * Largeur : 360px (vs 420px) - parfait smartphone * Barre com…"
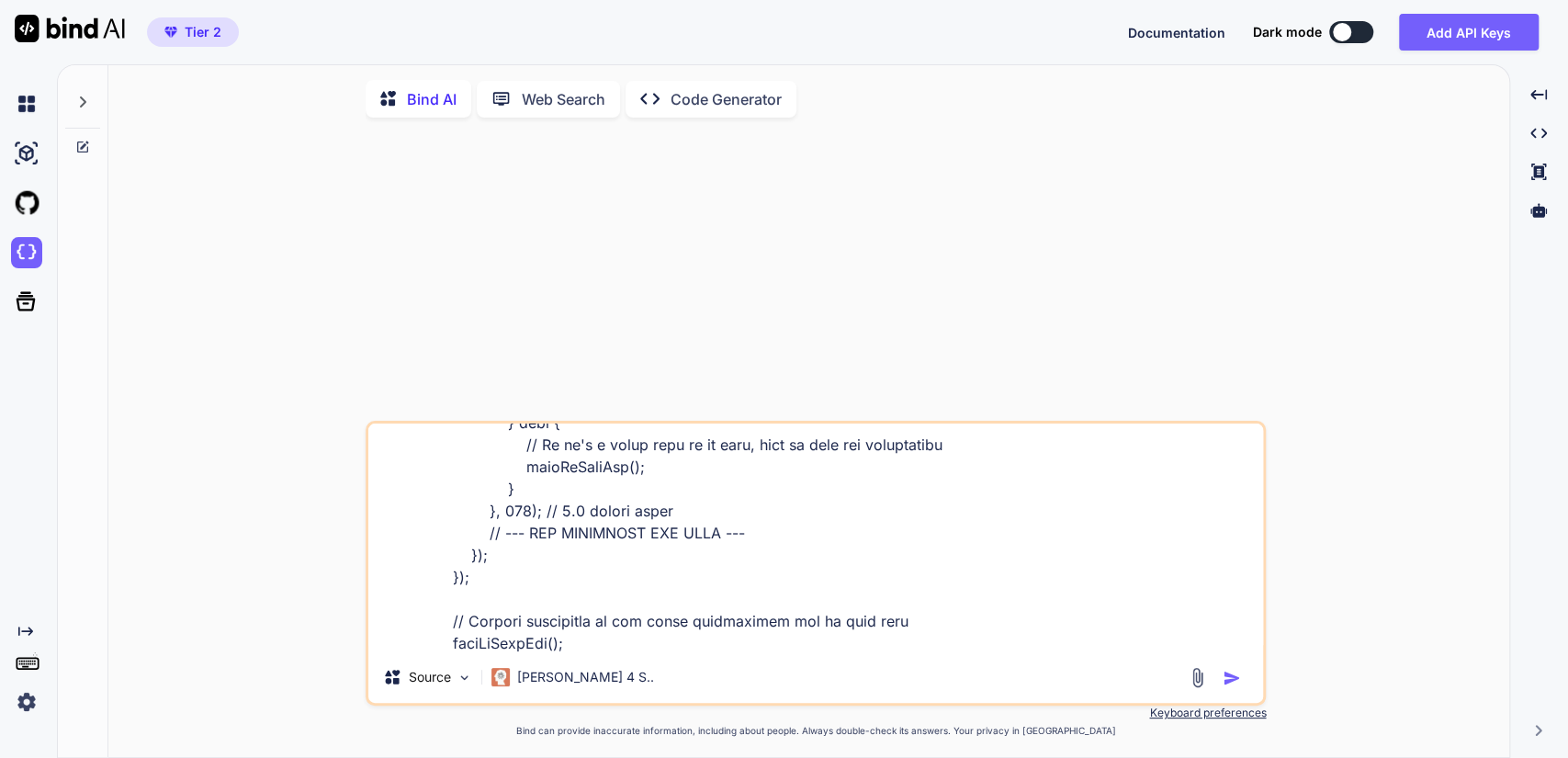
scroll to position [19504, 0]
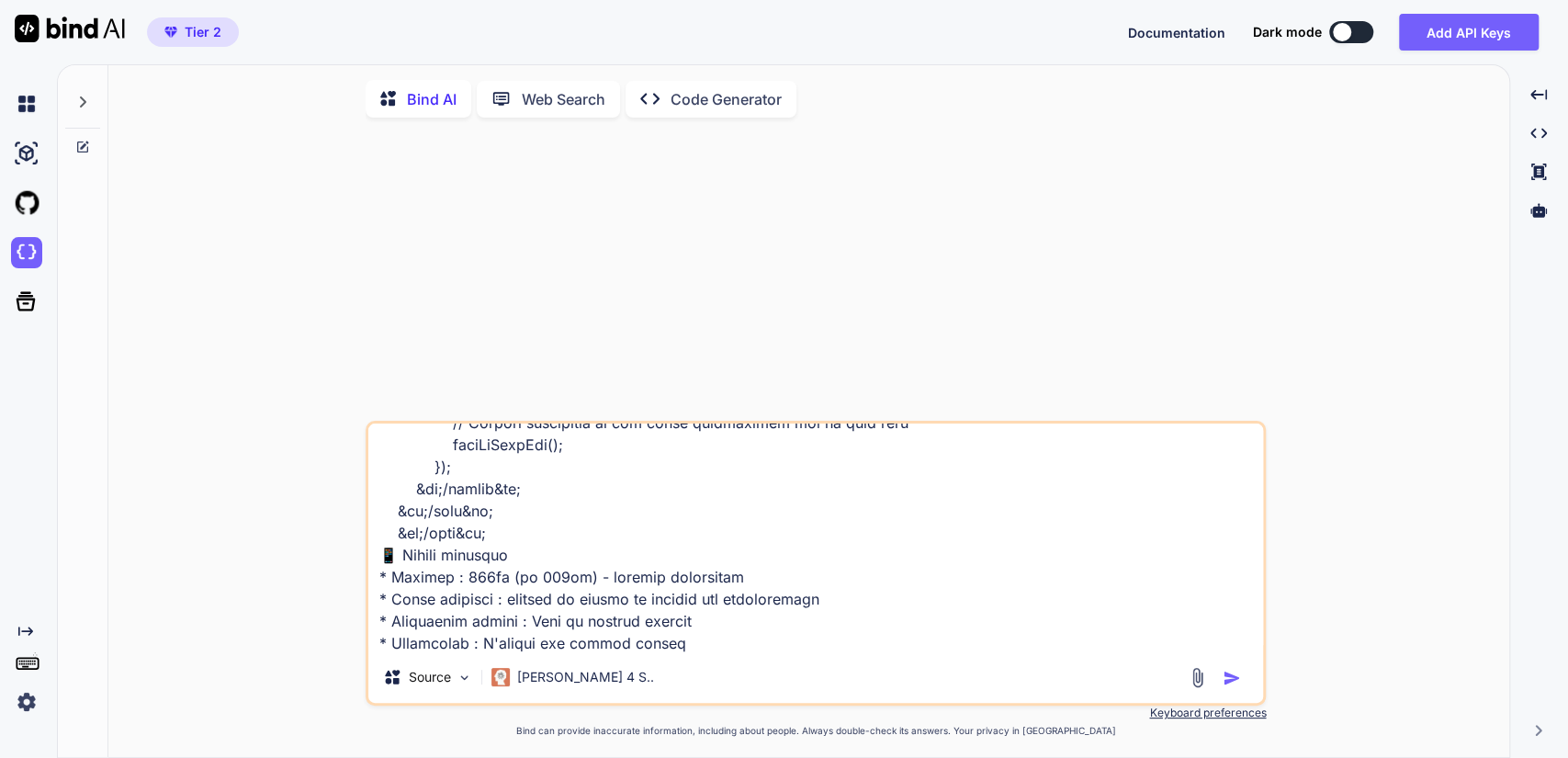
type textarea "&lt;!-- index.html - v2.4 (Responsive design for smartphone - All in one file -…"
click at [1227, 682] on img "button" at bounding box center [1233, 679] width 18 height 18
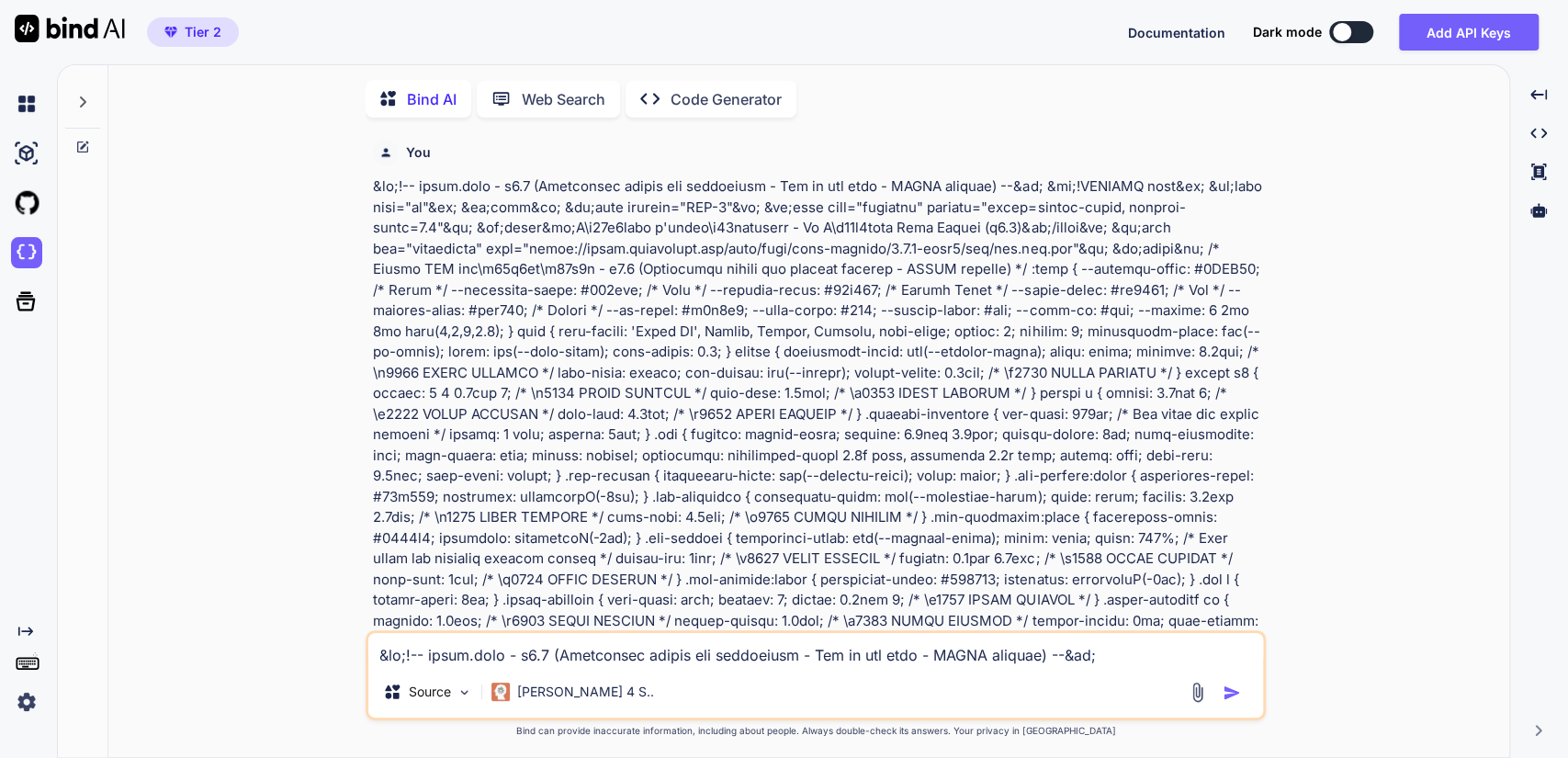
scroll to position [6, 0]
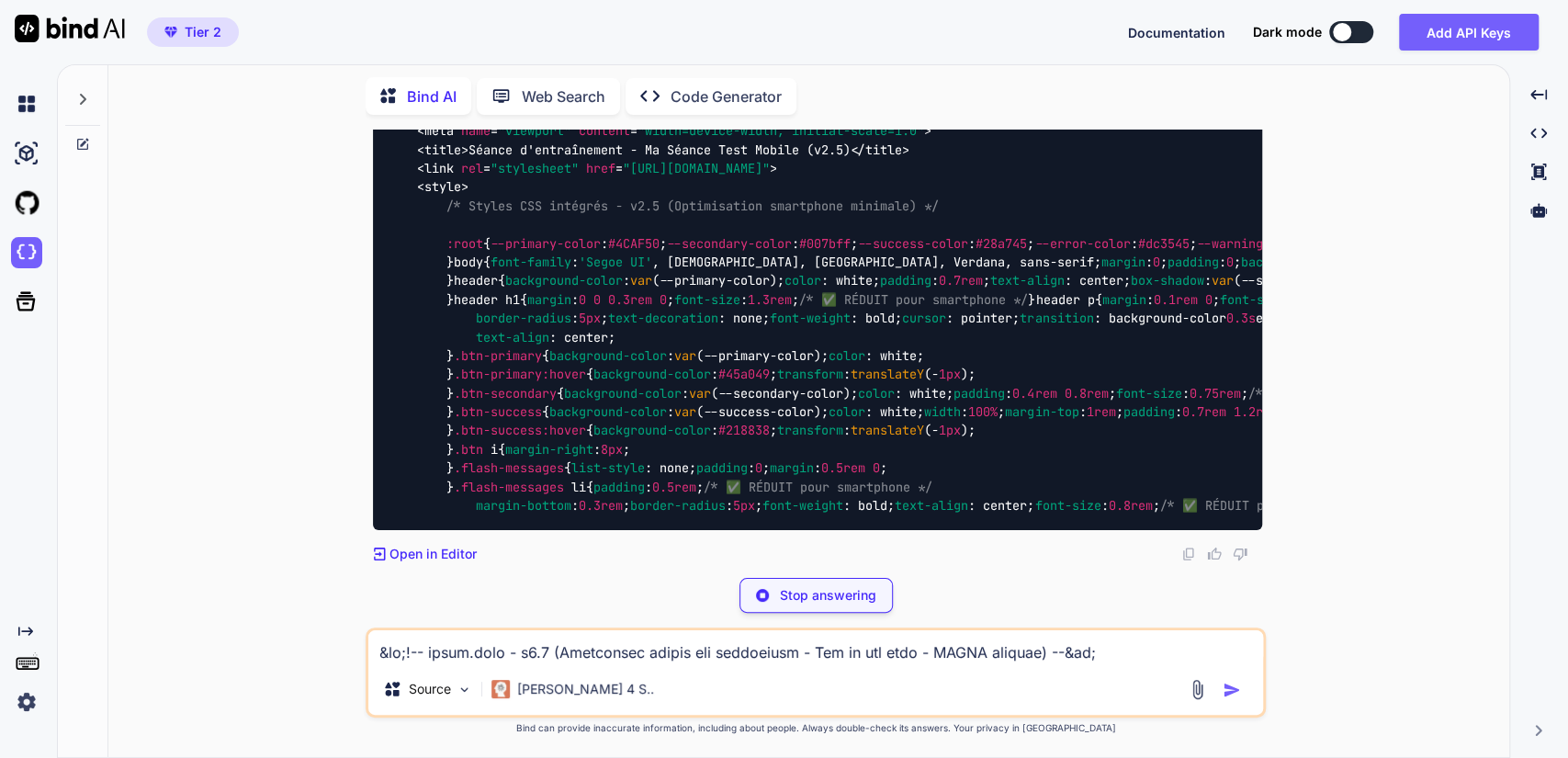
scroll to position [6155, 0]
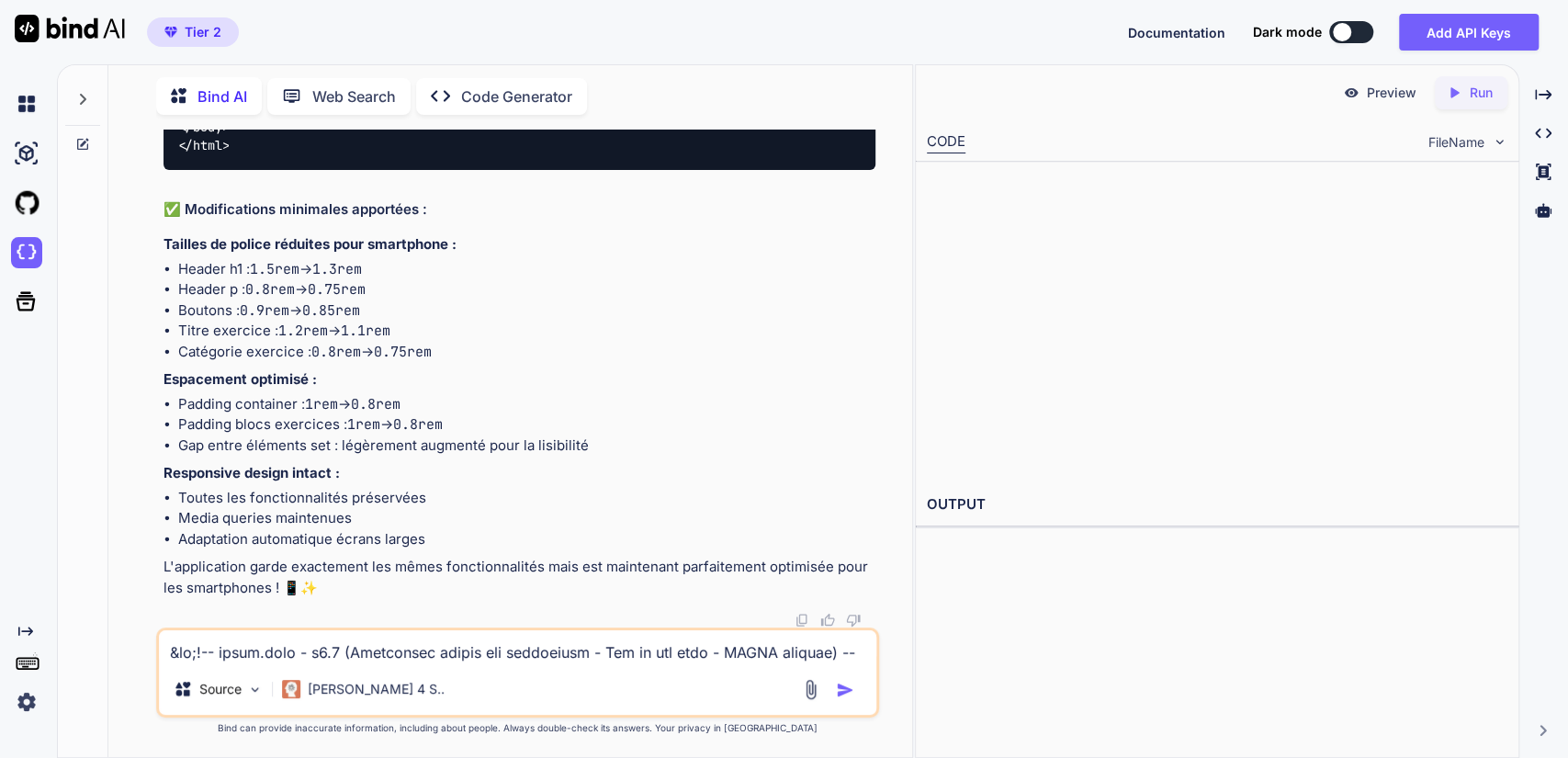
scroll to position [12458, 0]
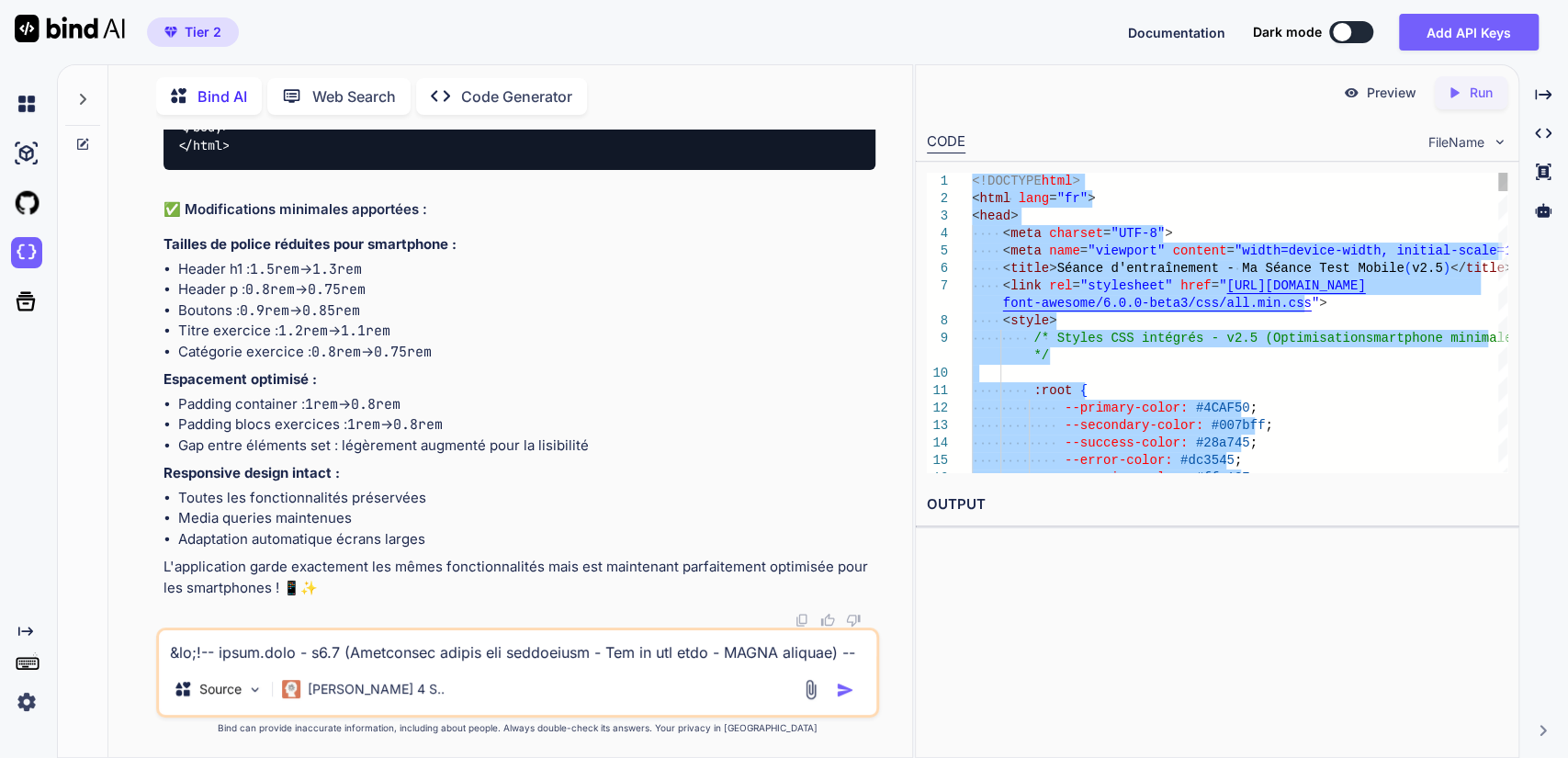
type textarea "<!DOCTYPE html> <html lang="fr"> <head> <meta charset="UTF-8"> <meta name="view…"
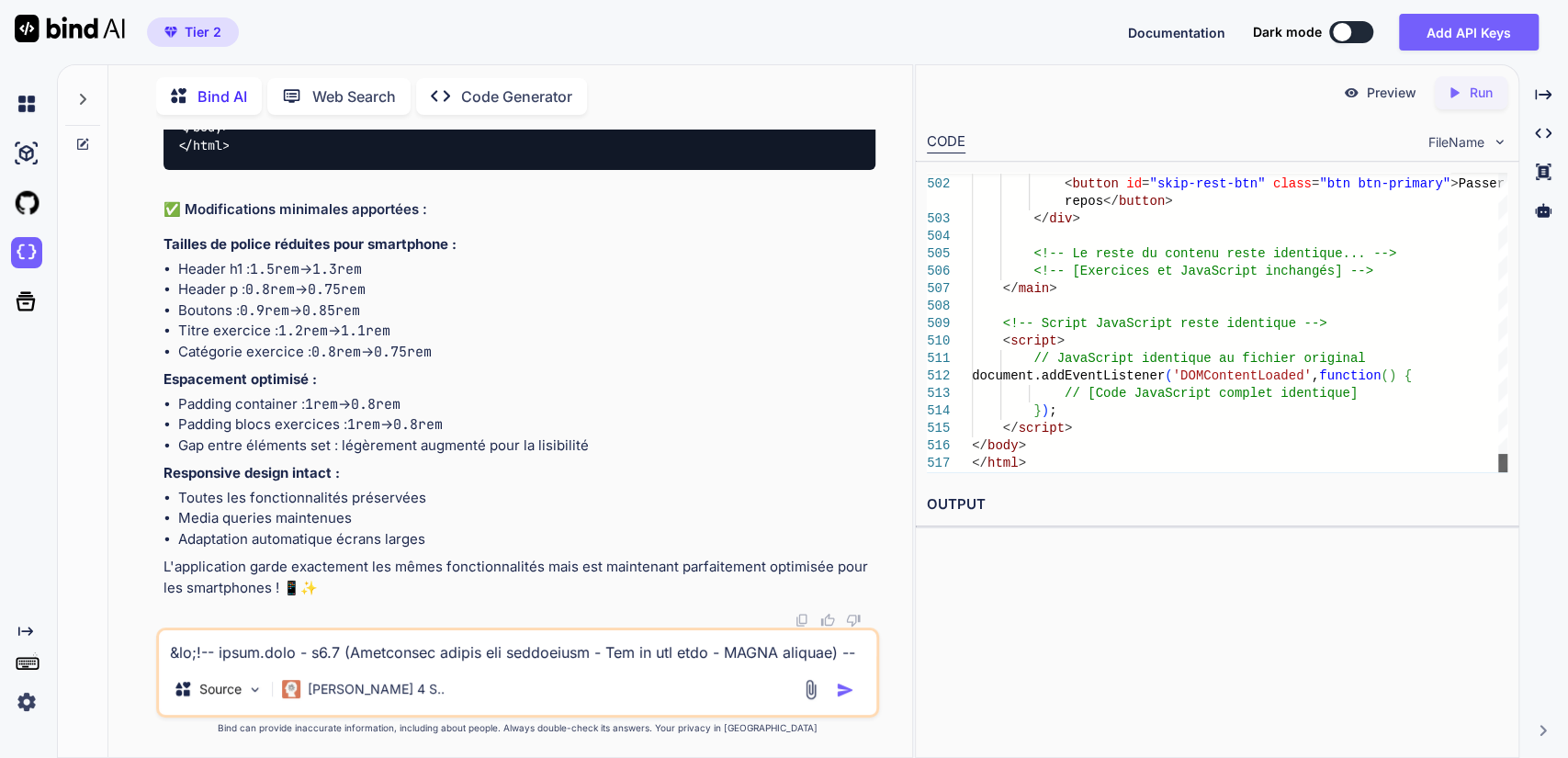
click at [1507, 472] on div at bounding box center [1503, 463] width 9 height 18
click at [377, 651] on textarea at bounding box center [518, 647] width 719 height 33
type textarea "j'ias pas demandé une démo je veux un code qui focntionne"
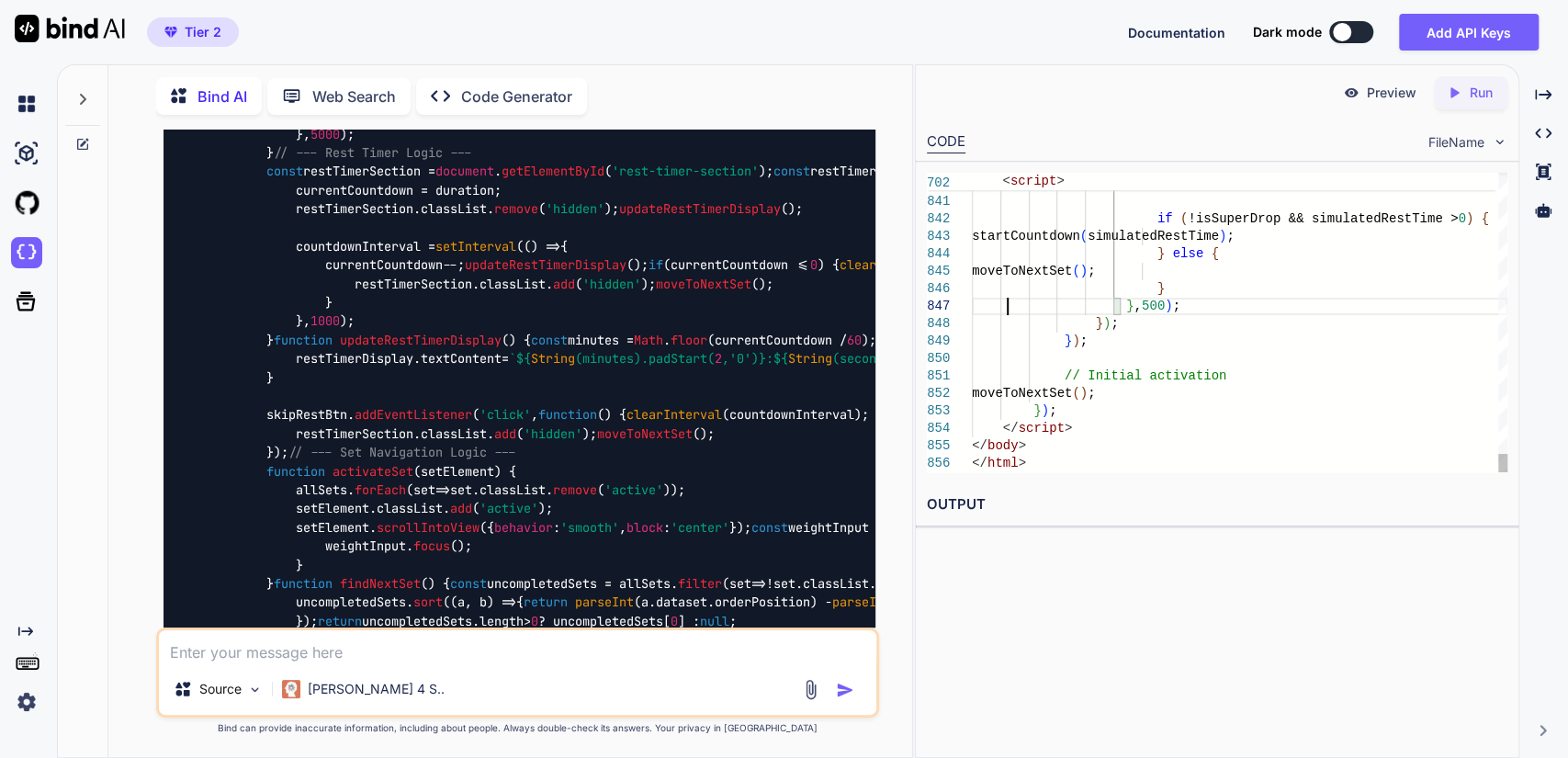
type textarea "<!DOCTYPE html> <html lang="fr"> <head> <meta charset="UTF-8"> <meta name="view…"
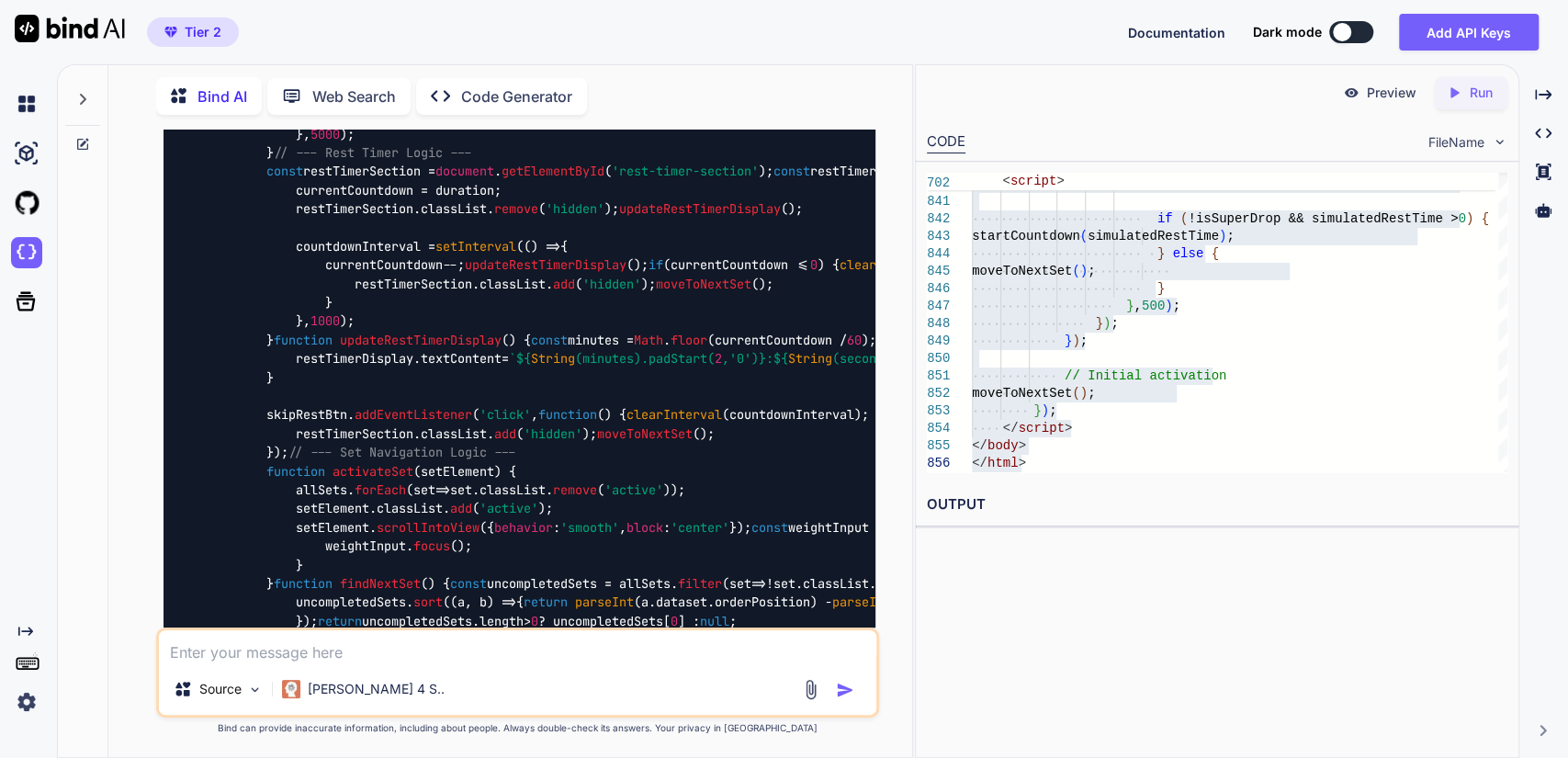
click at [225, 652] on textarea at bounding box center [518, 647] width 719 height 33
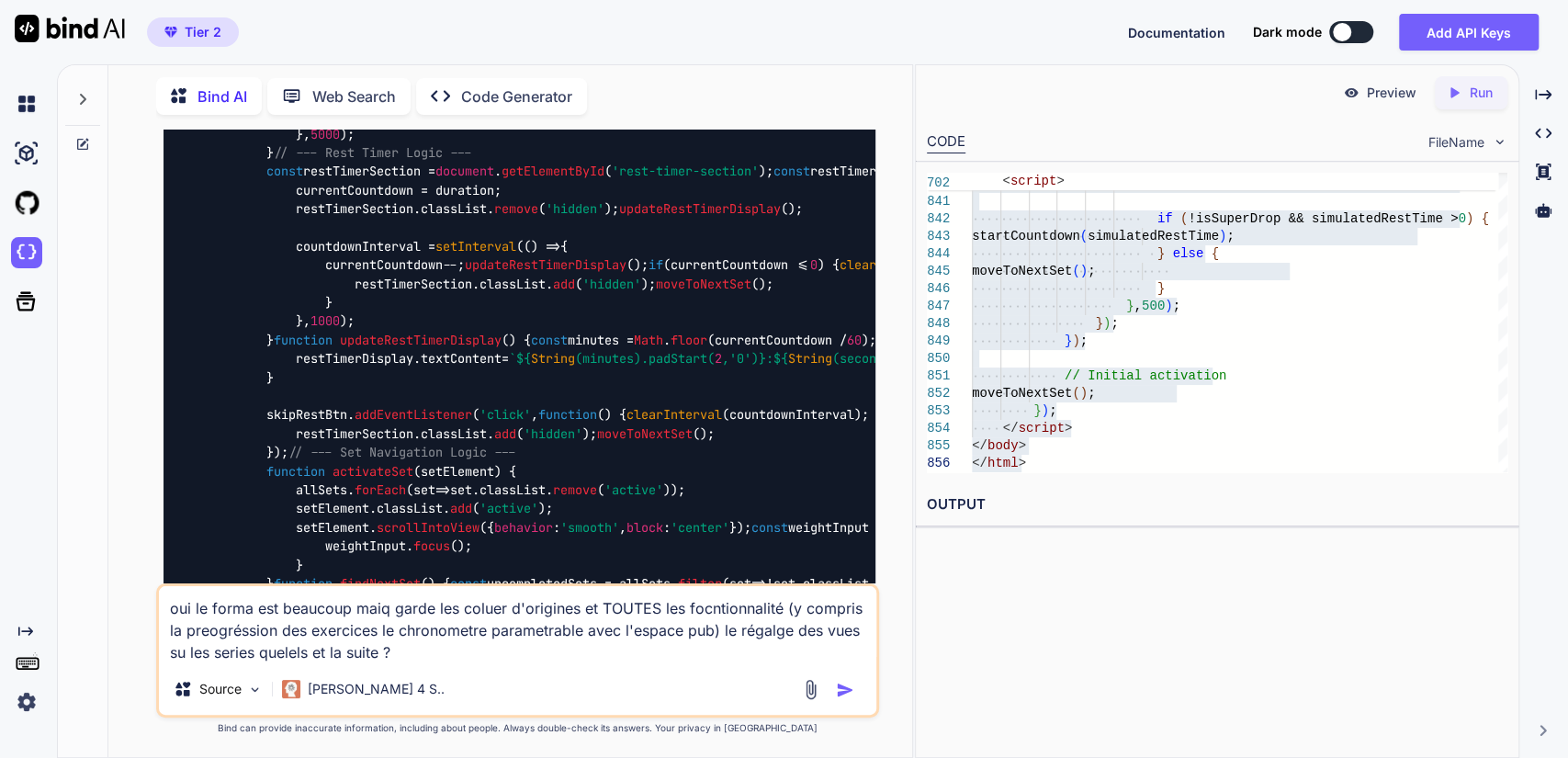
type textarea "oui le forma est beaucoup maiq garde les coluer d'origines et TOUTES les focnti…"
click at [838, 690] on img "button" at bounding box center [845, 691] width 18 height 18
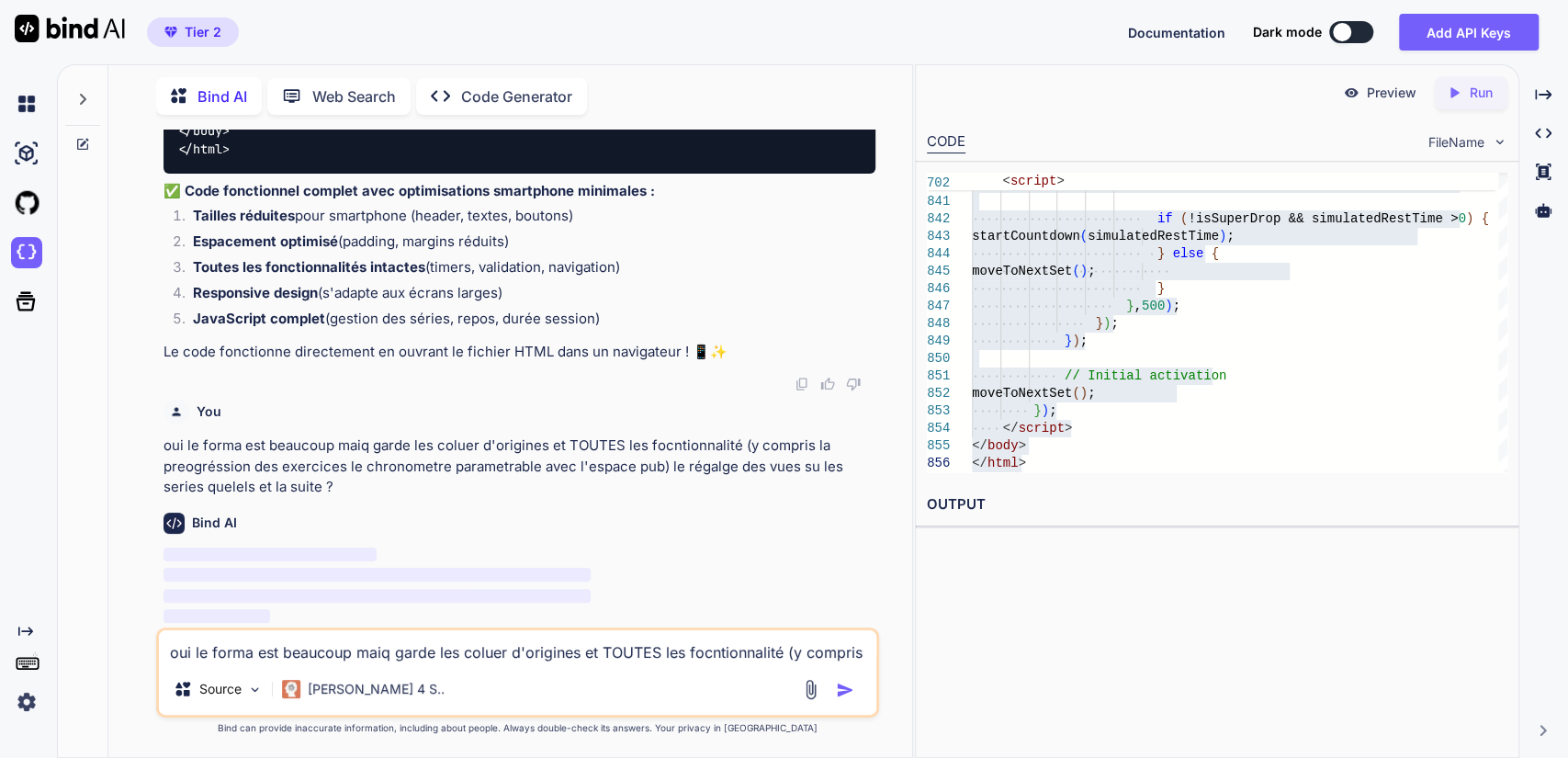
scroll to position [31696, 0]
click at [366, 491] on p "oui le forma est beaucoup maiq garde les coluer d'origines et TOUTES les focnti…" at bounding box center [520, 467] width 713 height 63
click at [394, 654] on textarea "oui le forma est beaucoup maiq garde les coluer d'origines et TOUTES les focnti…" at bounding box center [518, 647] width 719 height 33
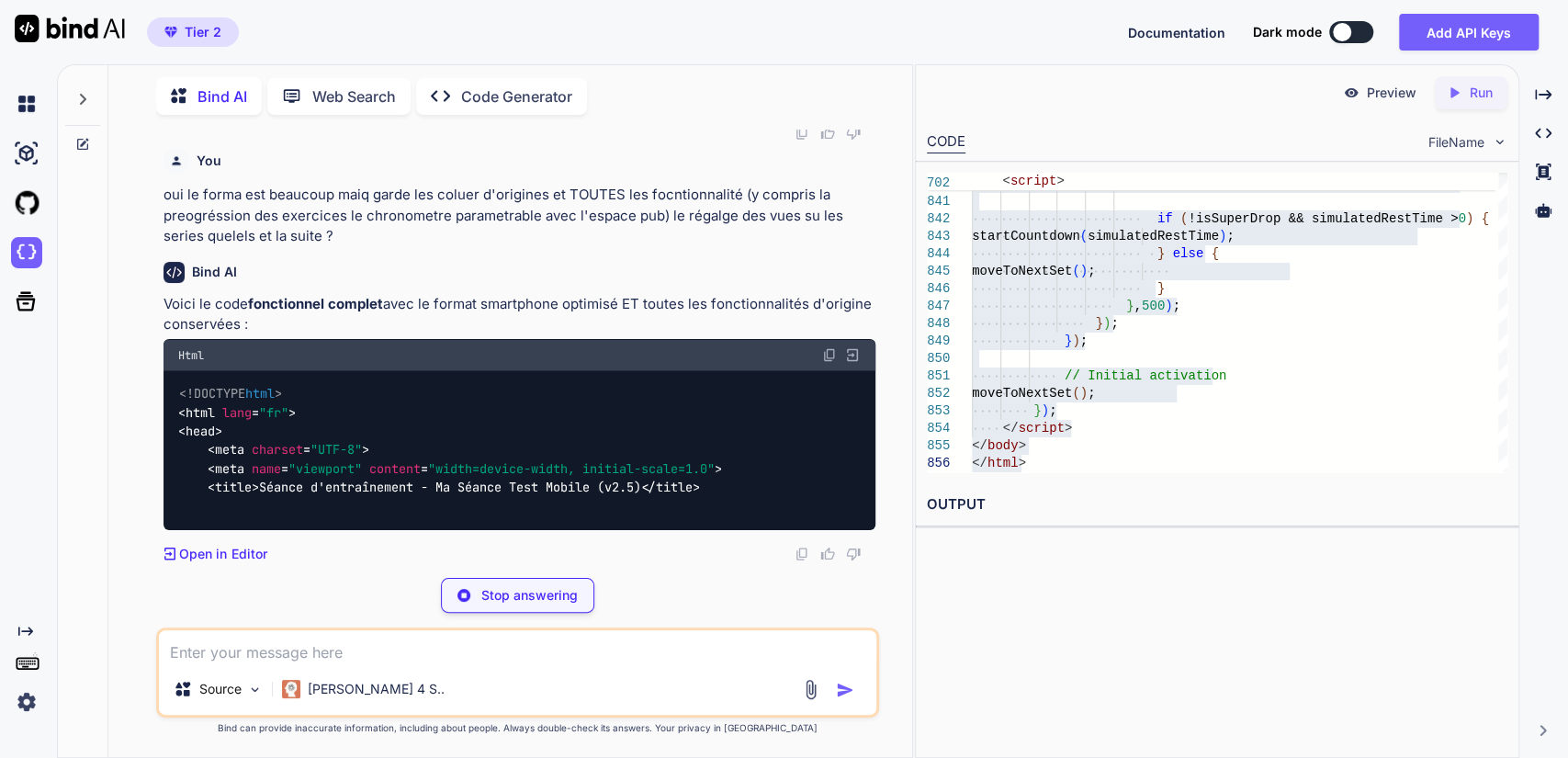
click at [316, 312] on strong "fonctionnel complet" at bounding box center [315, 303] width 135 height 18
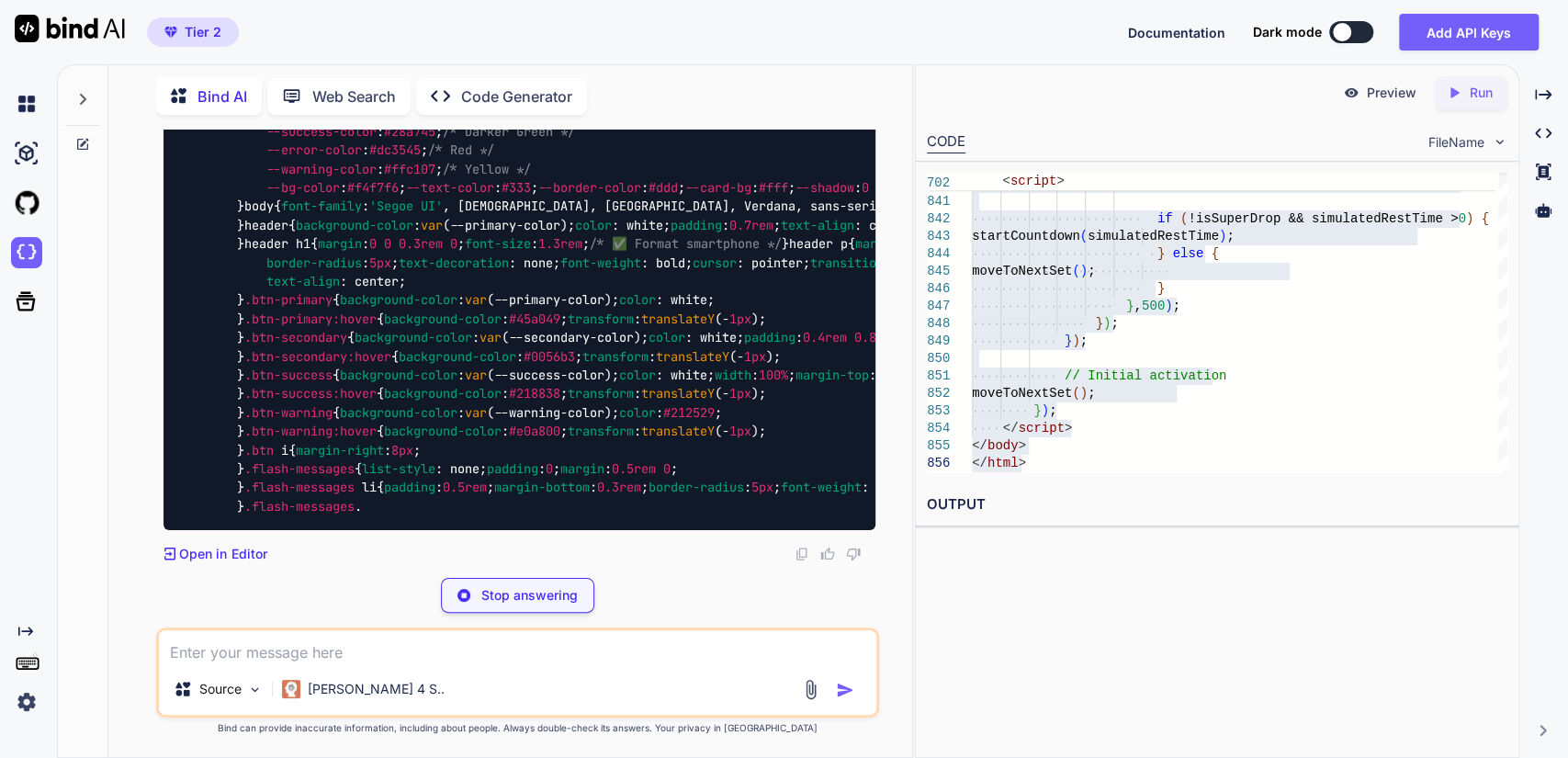
scroll to position [34368, 0]
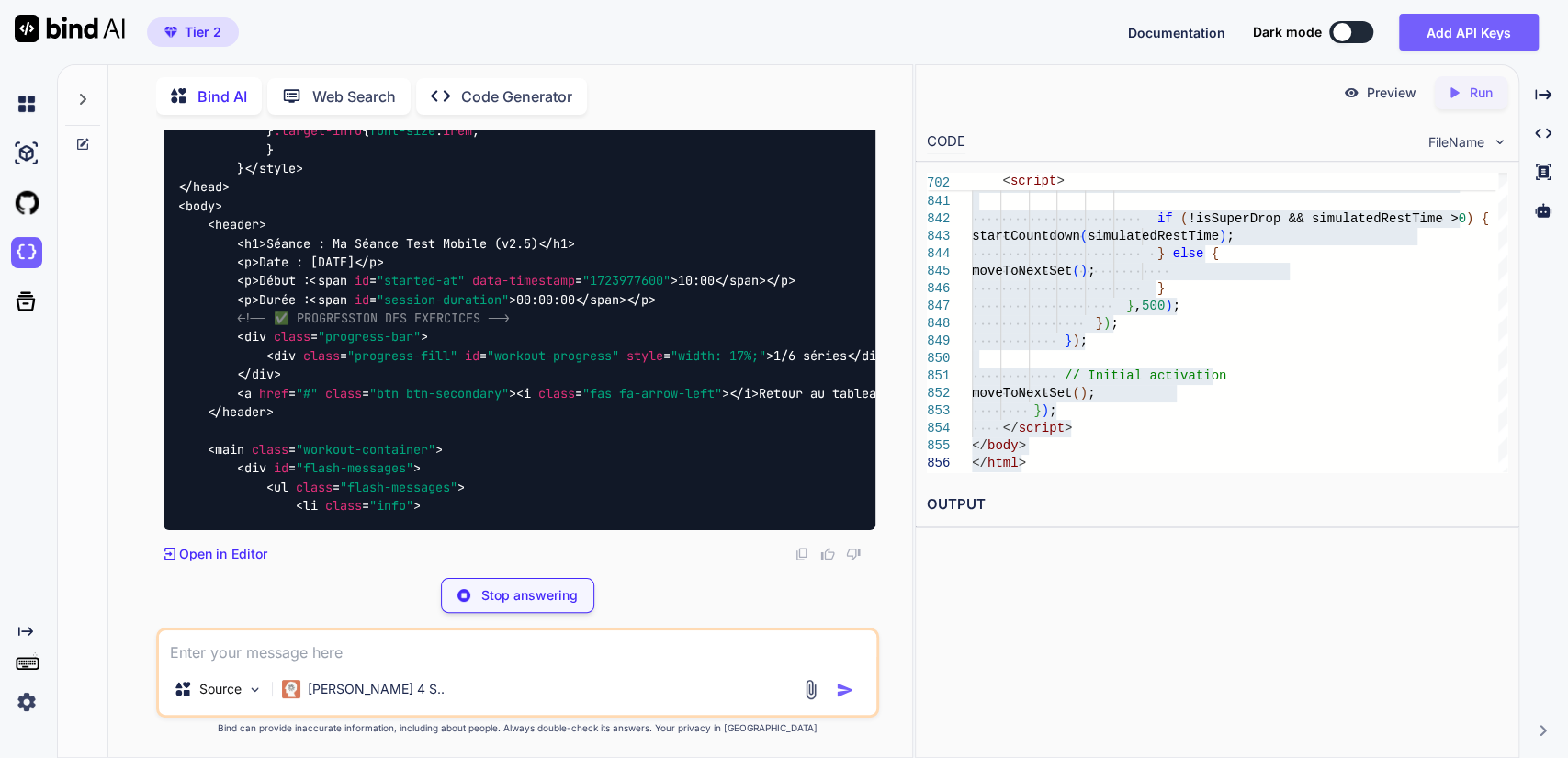
scroll to position [44714, 0]
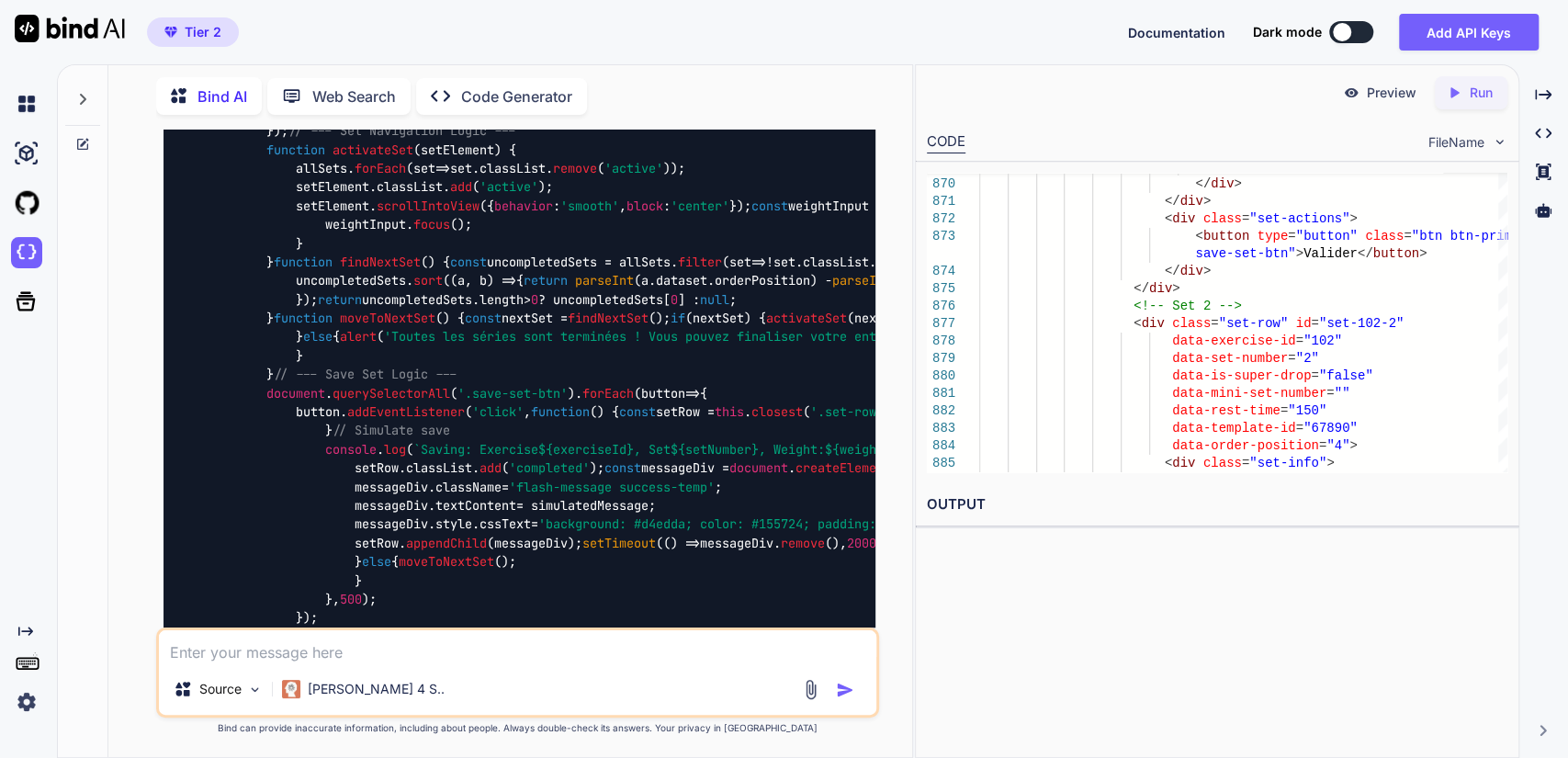
scroll to position [15637, 0]
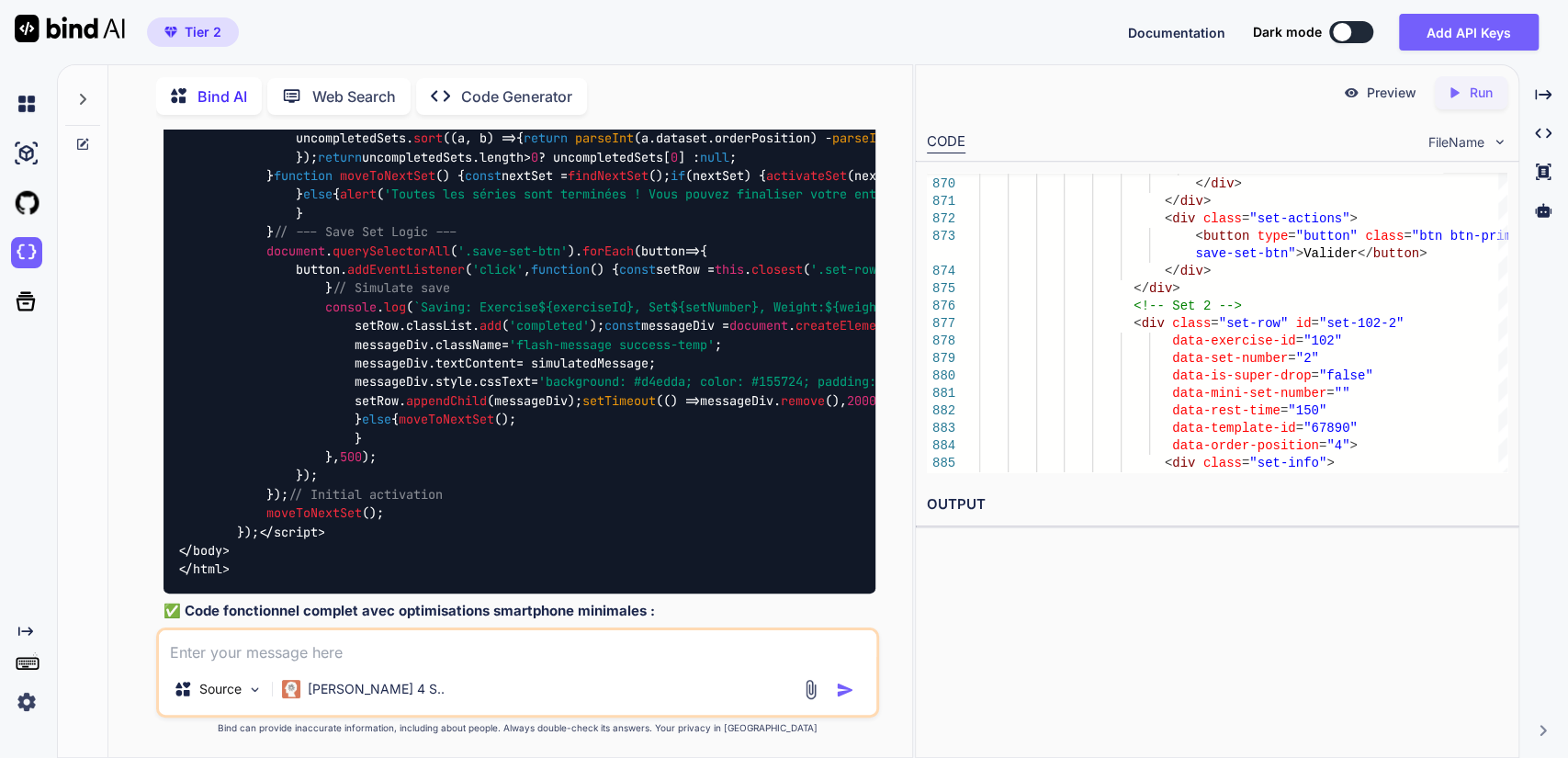
click at [362, 654] on textarea at bounding box center [518, 647] width 719 height 33
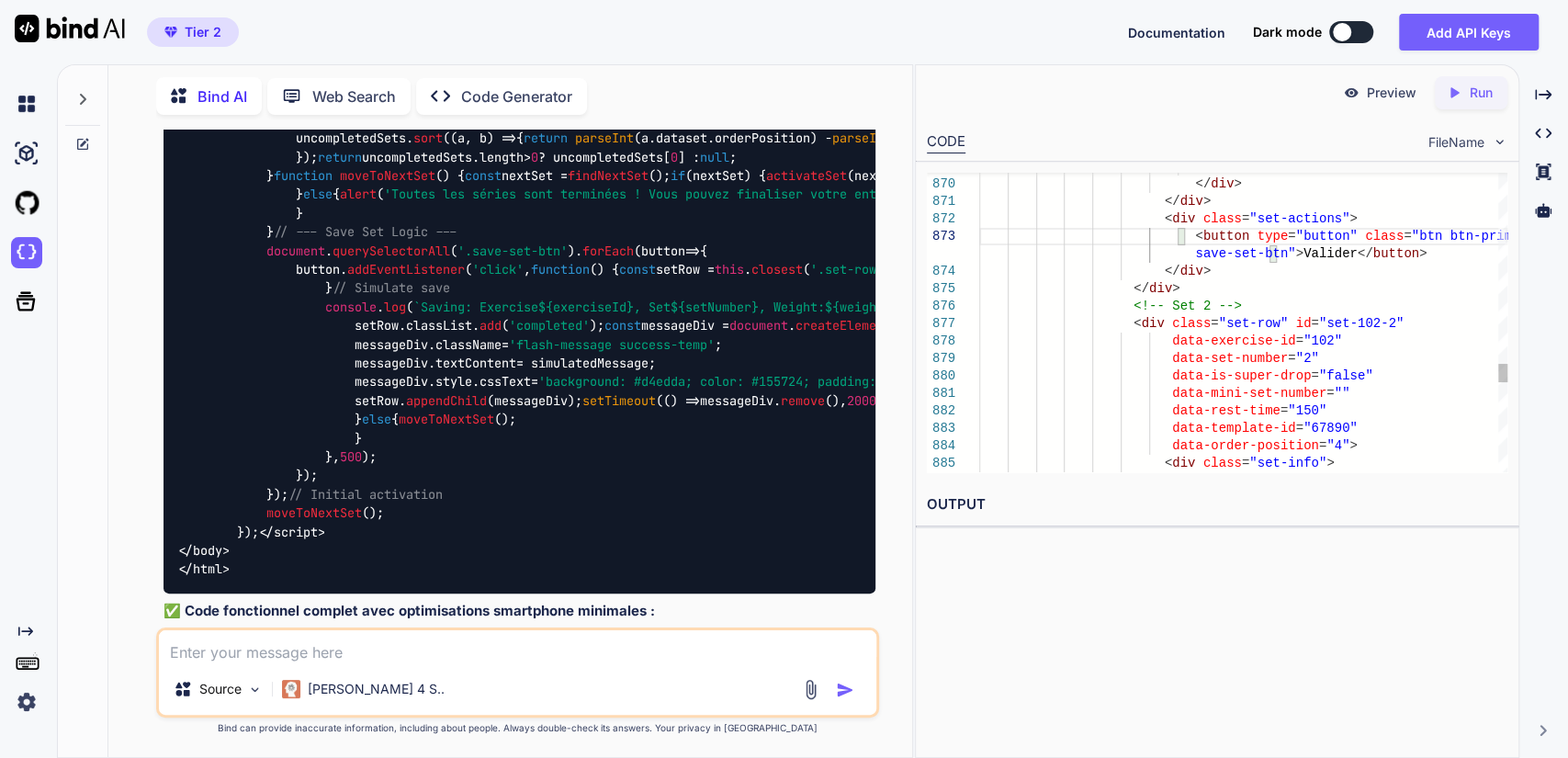
type textarea "<div class="input-group"> <label for="set-102-1-reps">Reps:</label> <input type…"
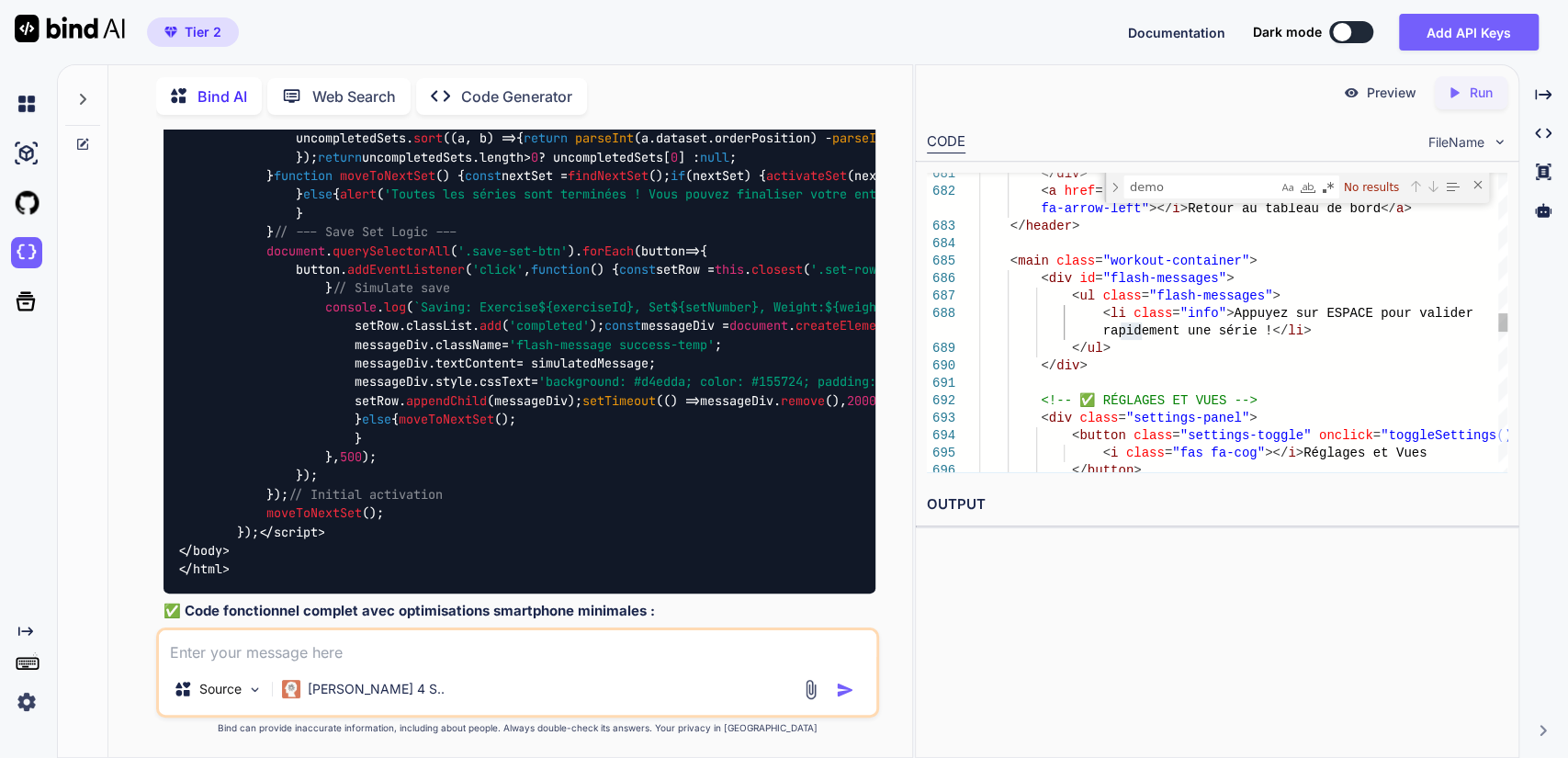
click at [1431, 189] on div "Next Match (Enter)" at bounding box center [1433, 187] width 15 height 15
drag, startPoint x: 1163, startPoint y: 188, endPoint x: 1109, endPoint y: 178, distance: 54.9
click at [1109, 178] on div "demo demo No results" at bounding box center [1296, 188] width 385 height 31
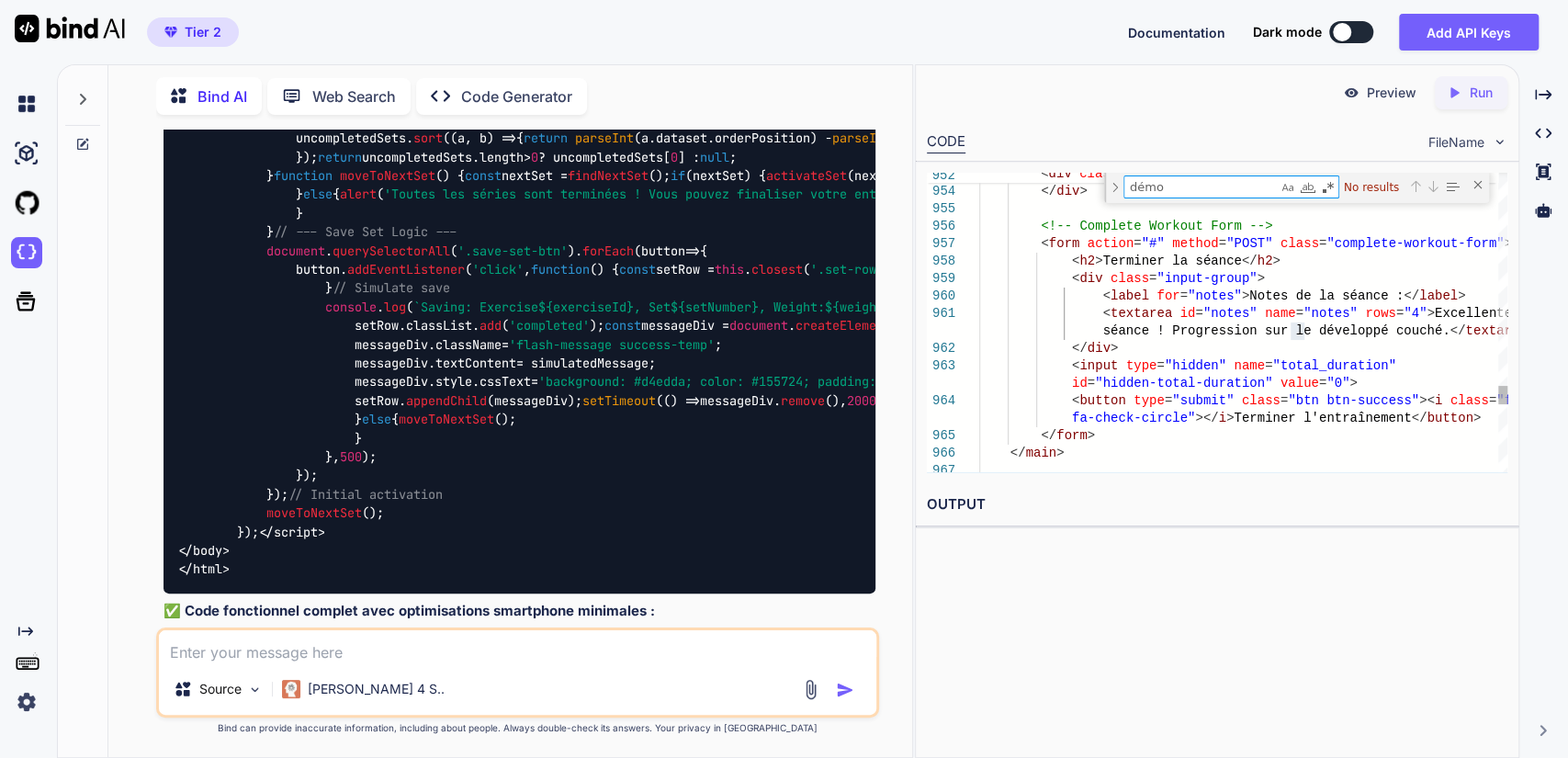
type textarea "démo"
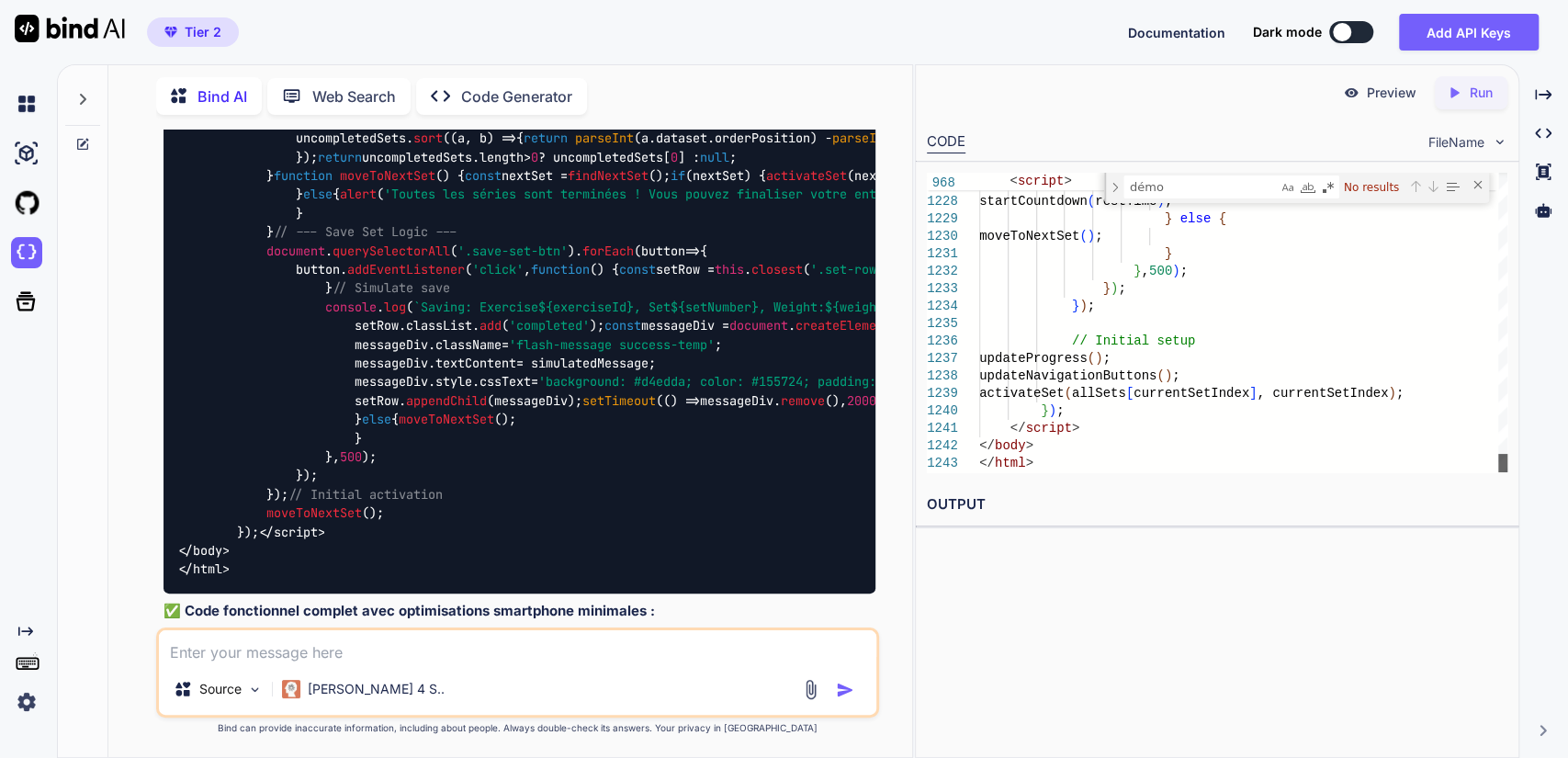
click at [1499, 472] on div at bounding box center [1503, 463] width 9 height 18
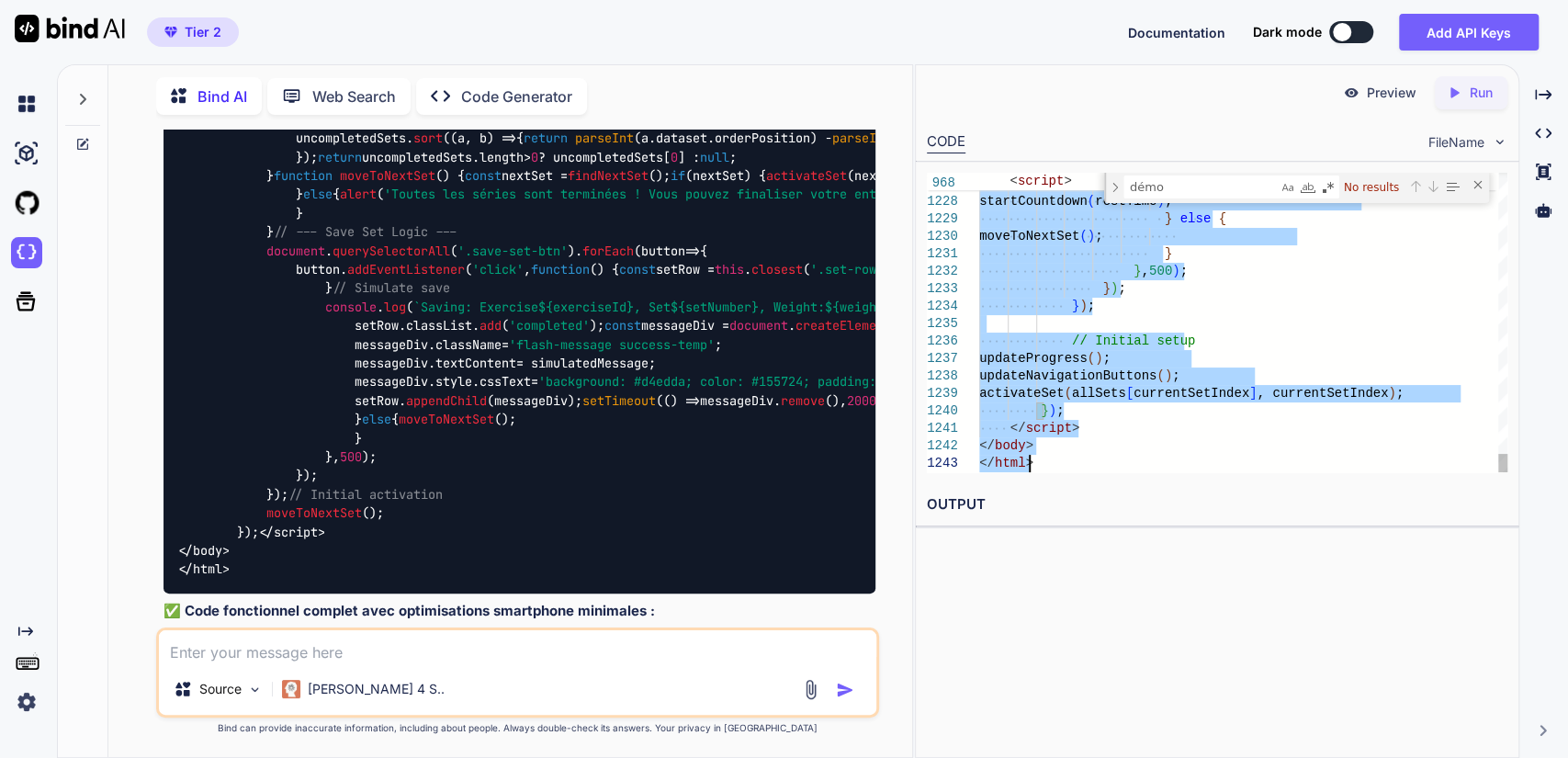
type textarea "<!DOCTYPE html> <html lang="fr"> <head> <meta charset="UTF-8"> <meta name="view…"
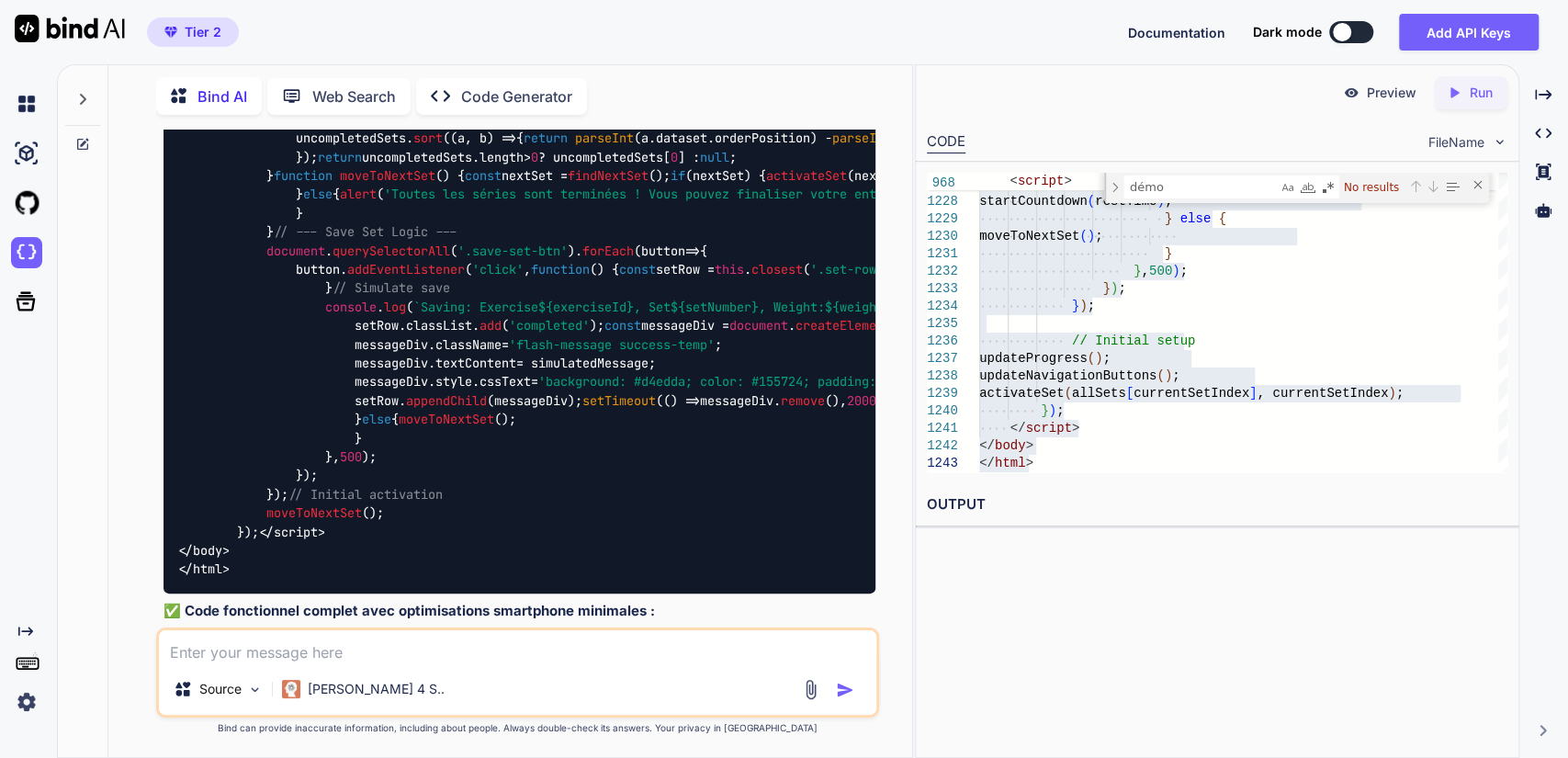
click at [256, 656] on textarea at bounding box center [518, 647] width 719 height 33
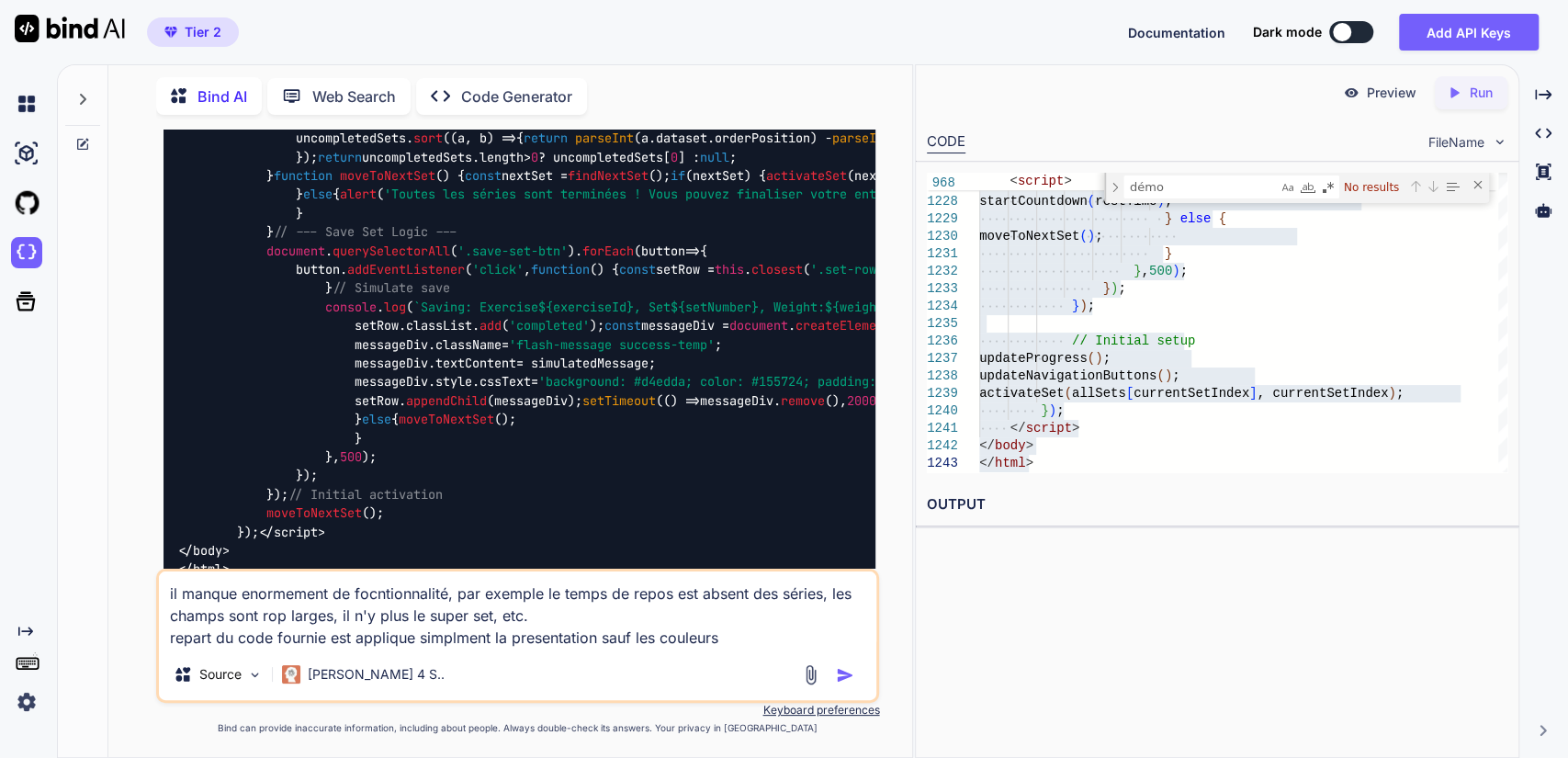
type textarea "il manque enormement de focntionnalité, par exemple le temps de repos est absen…"
click at [845, 668] on img "button" at bounding box center [845, 676] width 18 height 18
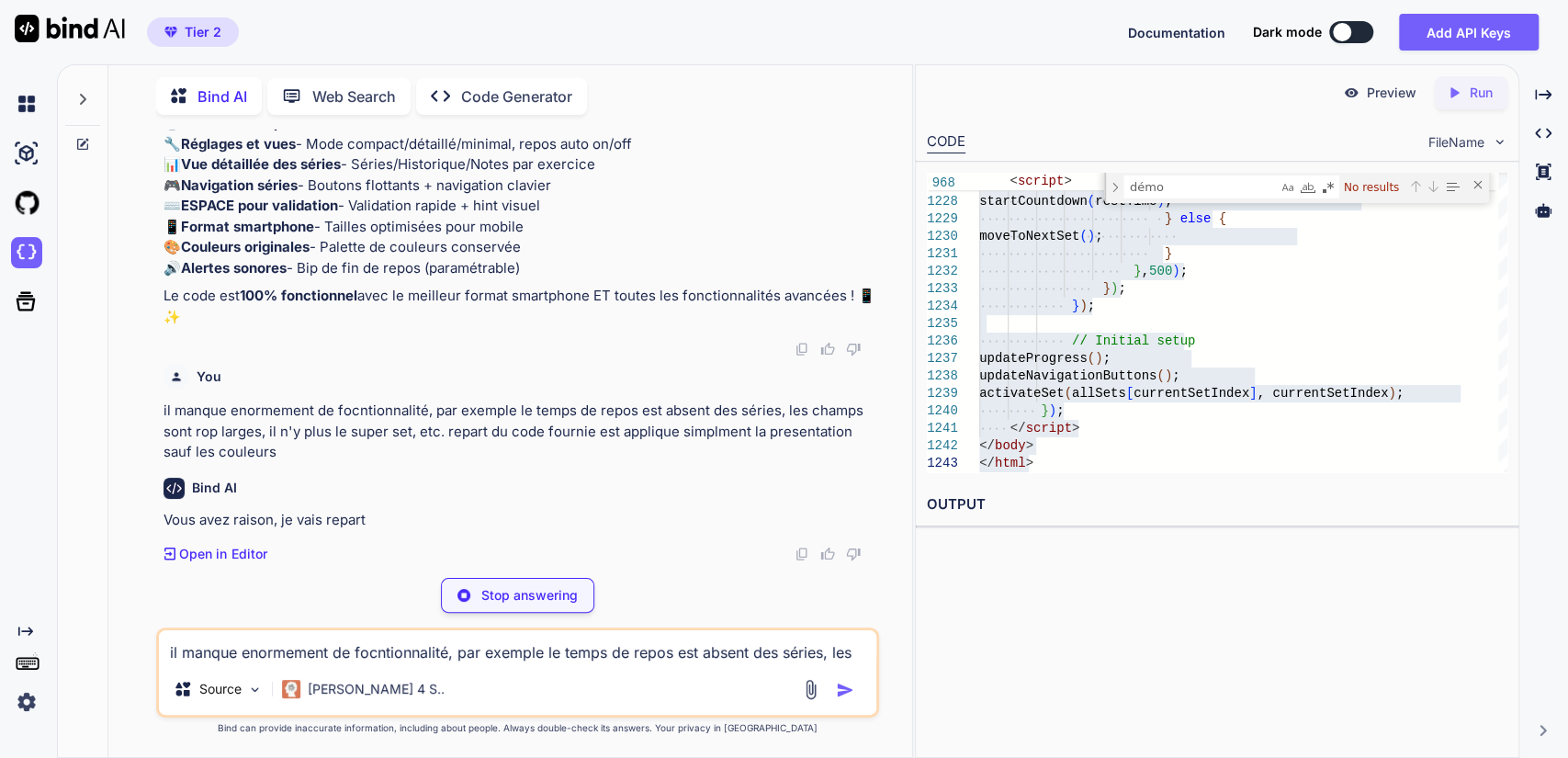
scroll to position [55584, 0]
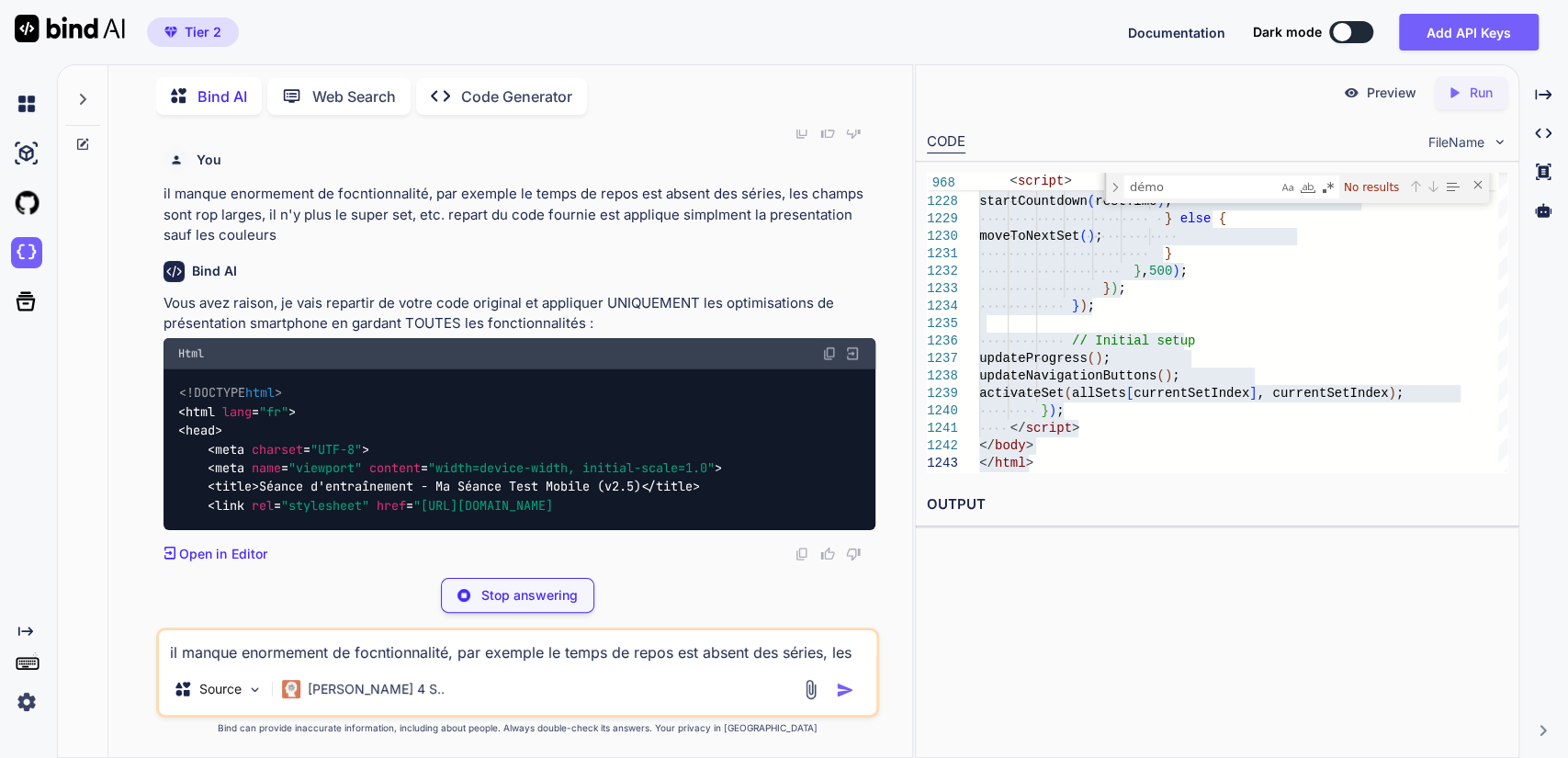
click at [667, 335] on p "Vous avez raison, je vais repartir de votre code original et appliquer UNIQUEME…" at bounding box center [520, 313] width 713 height 42
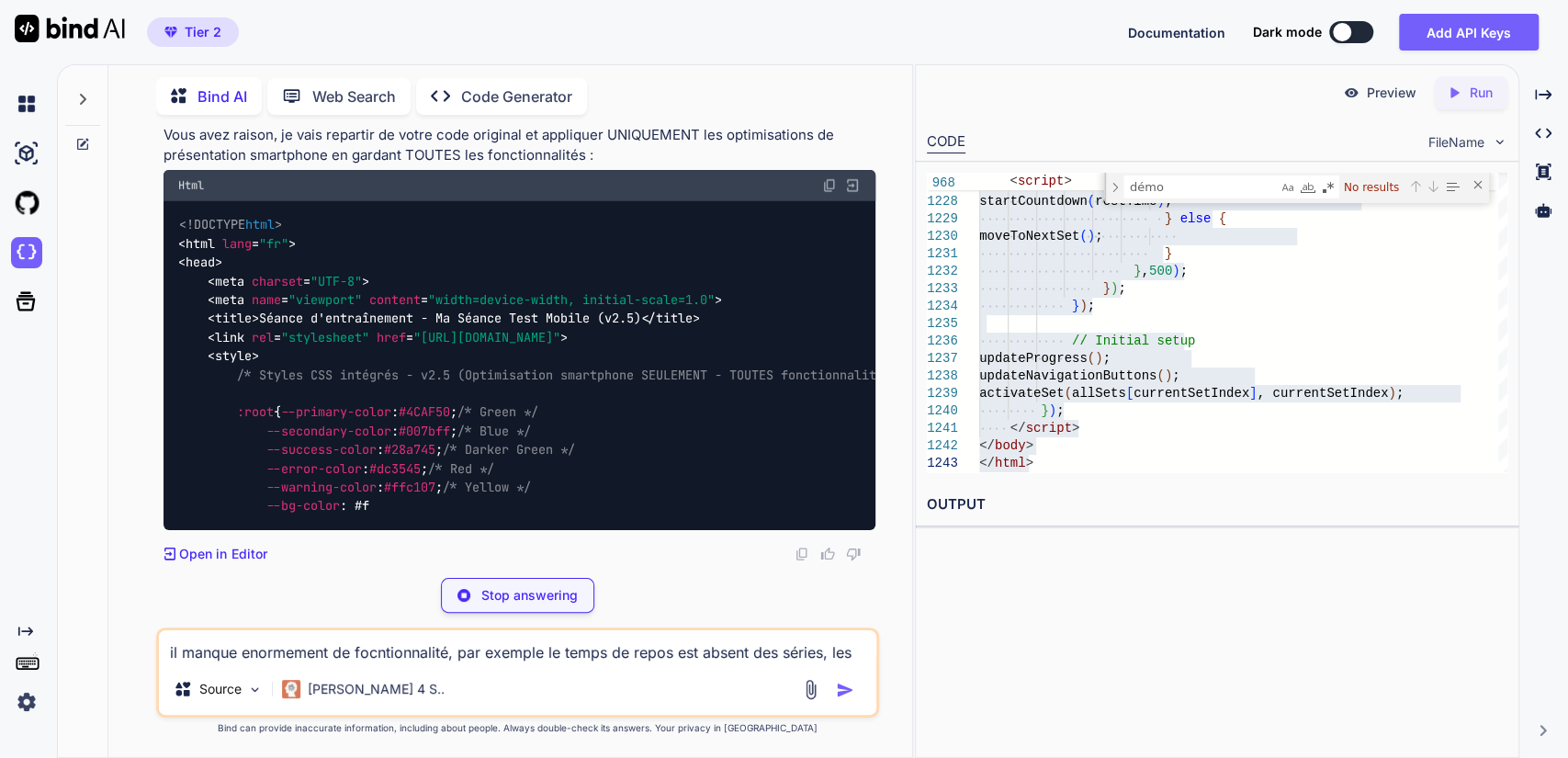
scroll to position [56025, 0]
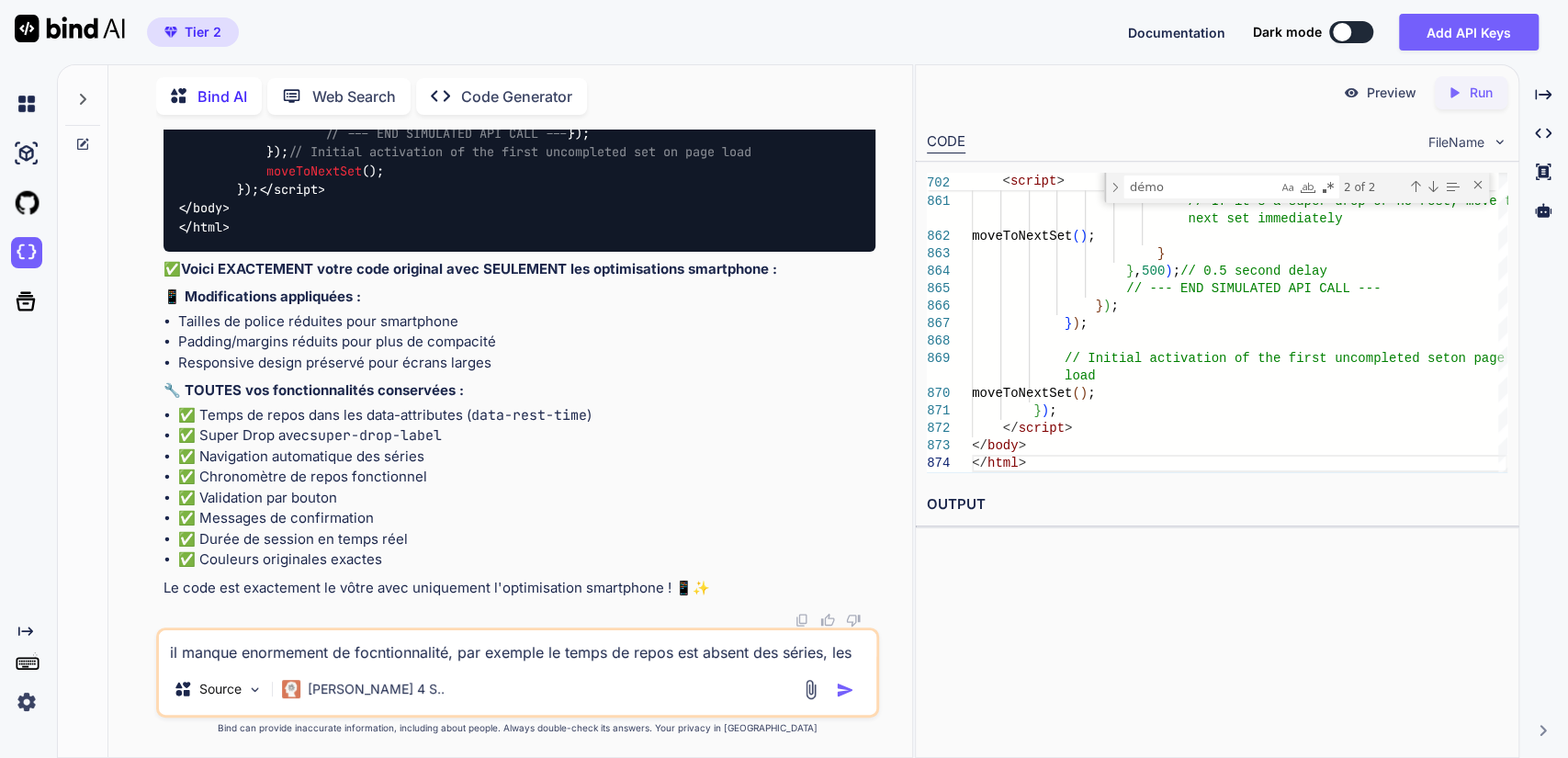
click at [385, 657] on textarea "il manque enormement de focntionnalité, par exemple le temps de repos est absen…" at bounding box center [518, 647] width 719 height 33
click at [240, 646] on textarea "il manque enormement de focntionnalité, par exemple le temps de repos est absen…" at bounding box center [518, 647] width 719 height 33
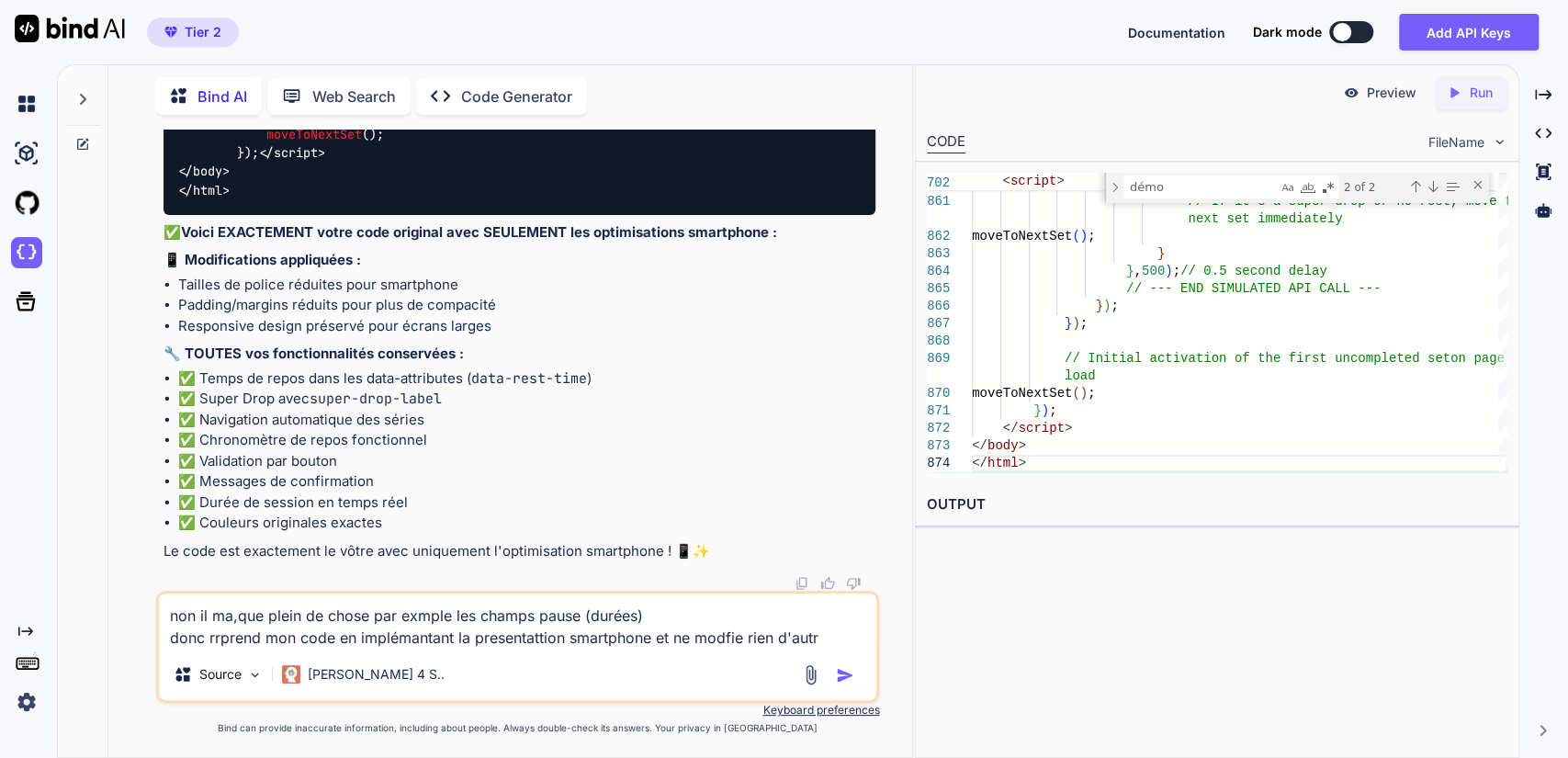
type textarea "non il ma,que plein de chose par exmple les champs pause (durées) donc rrprend …"
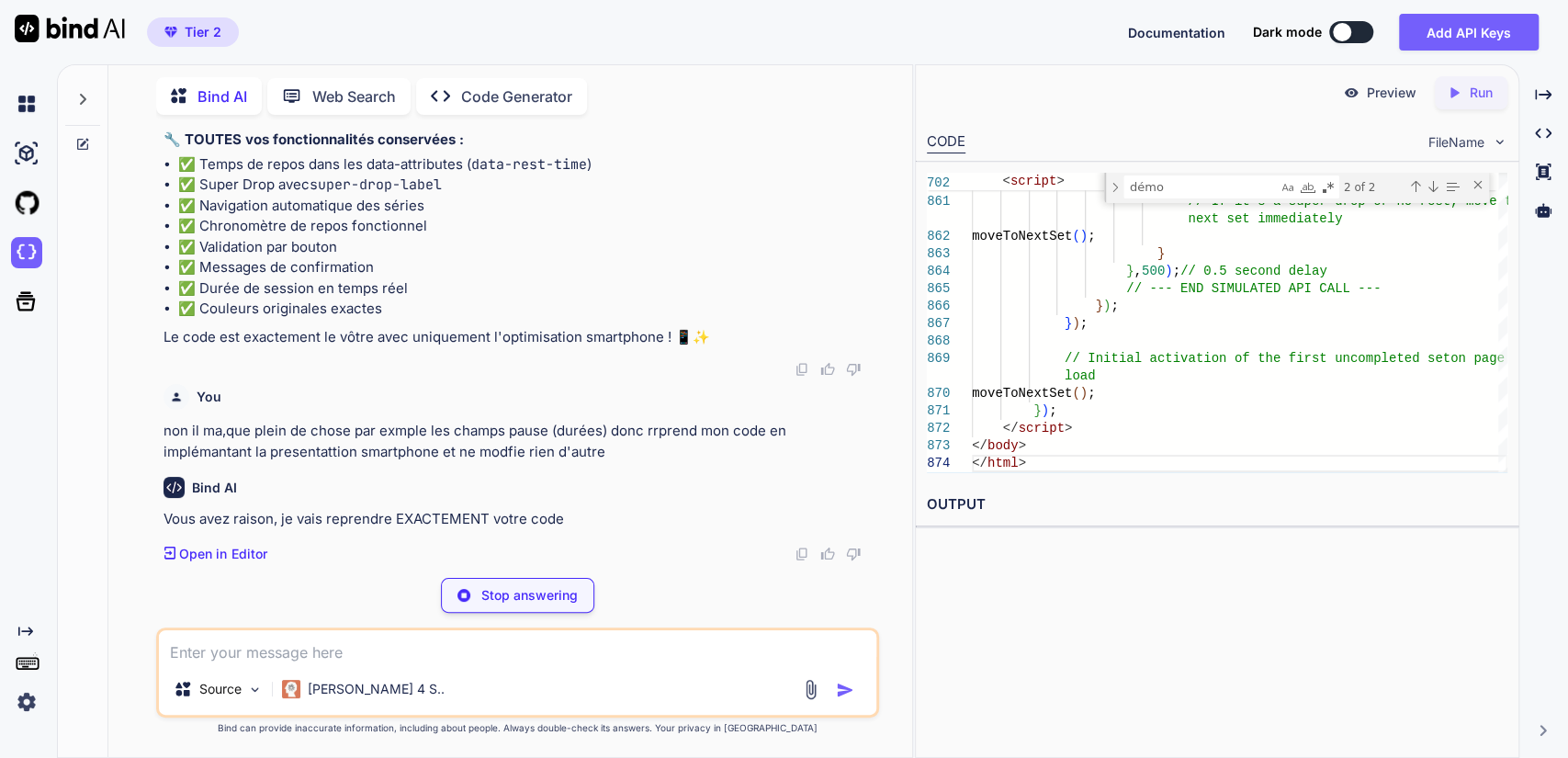
scroll to position [72582, 0]
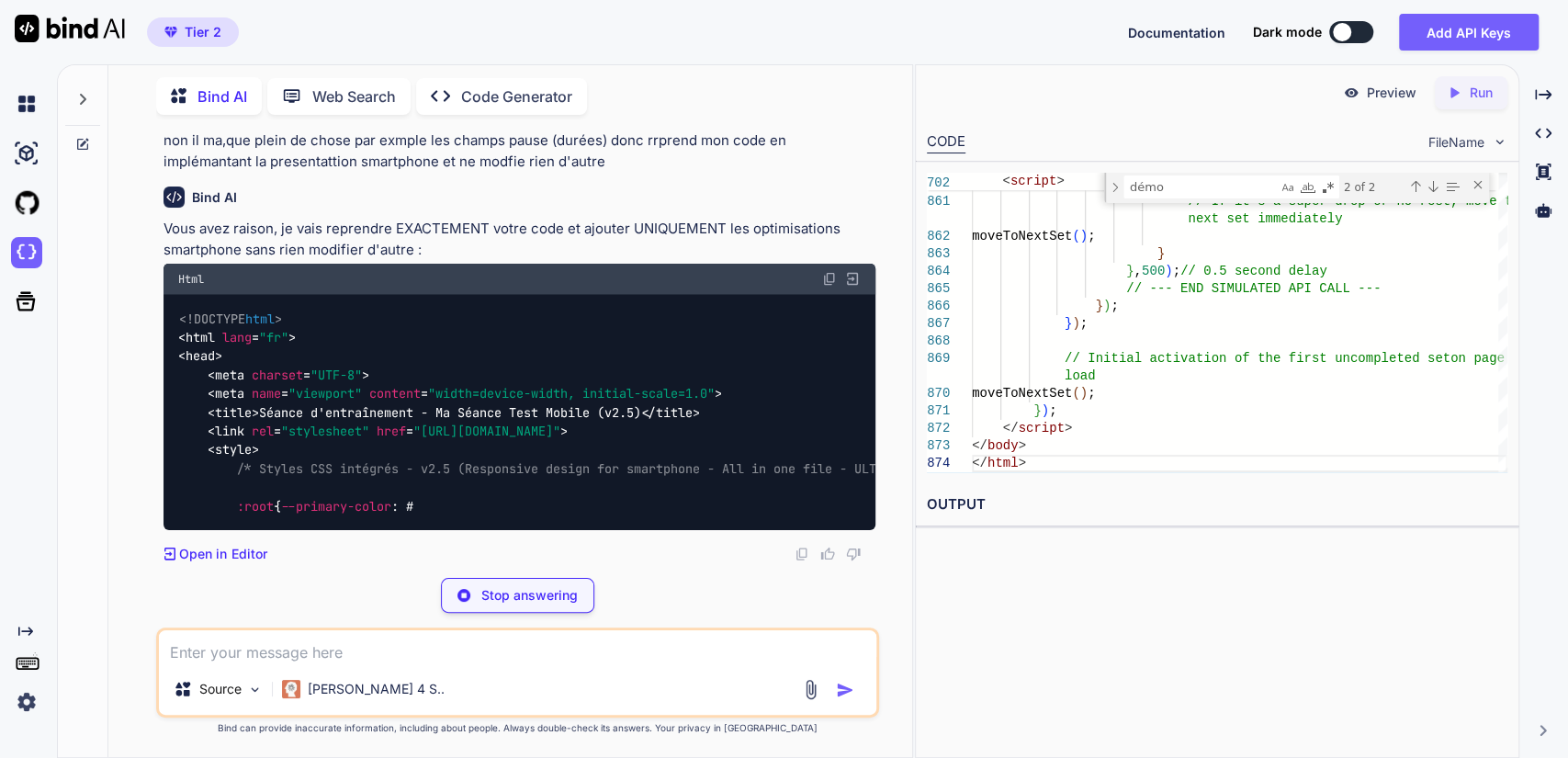
click at [634, 260] on p "Vous avez raison, je vais reprendre EXACTEMENT votre code et ajouter UNIQUEMENT…" at bounding box center [520, 239] width 713 height 42
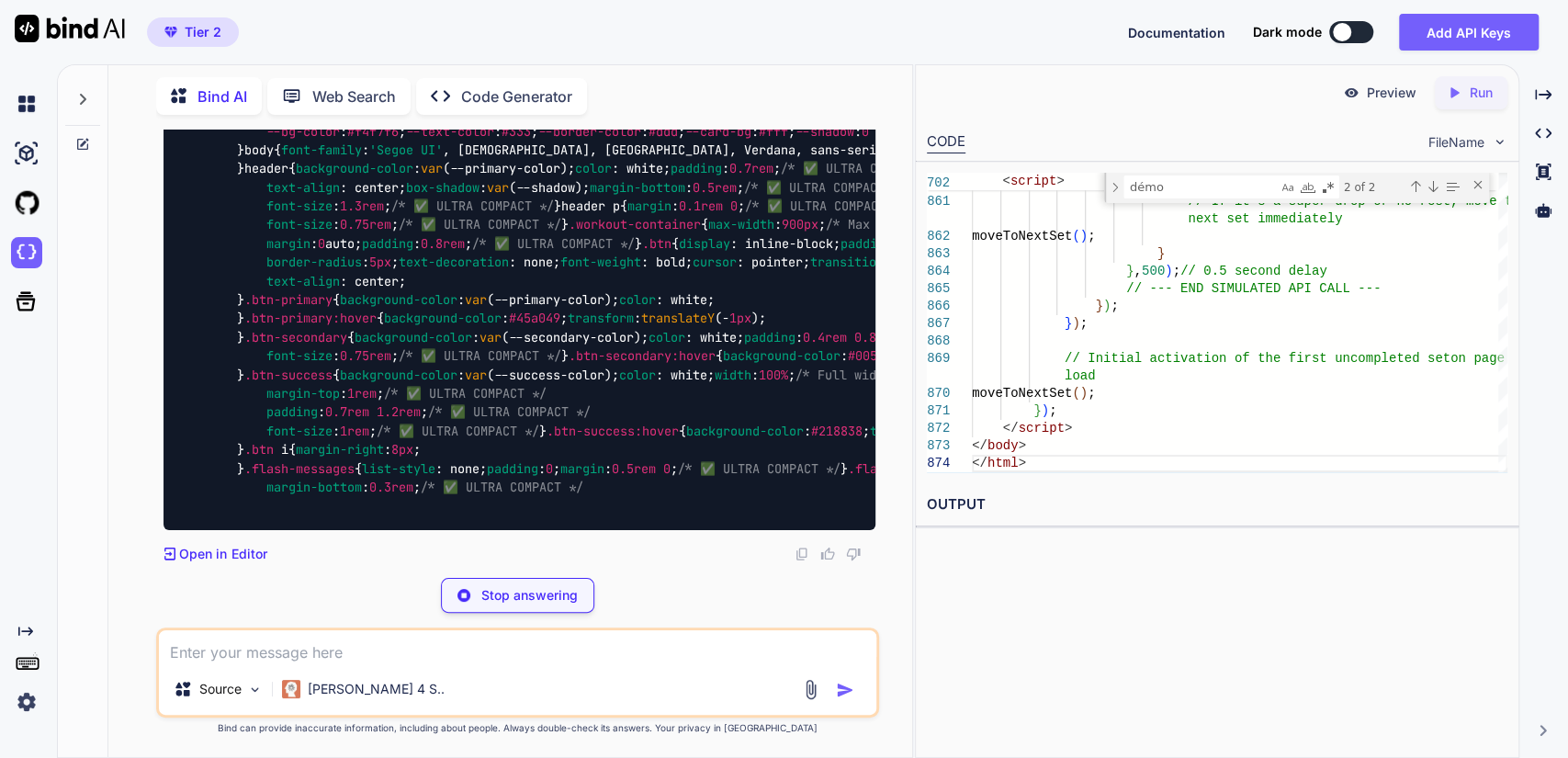
scroll to position [74954, 0]
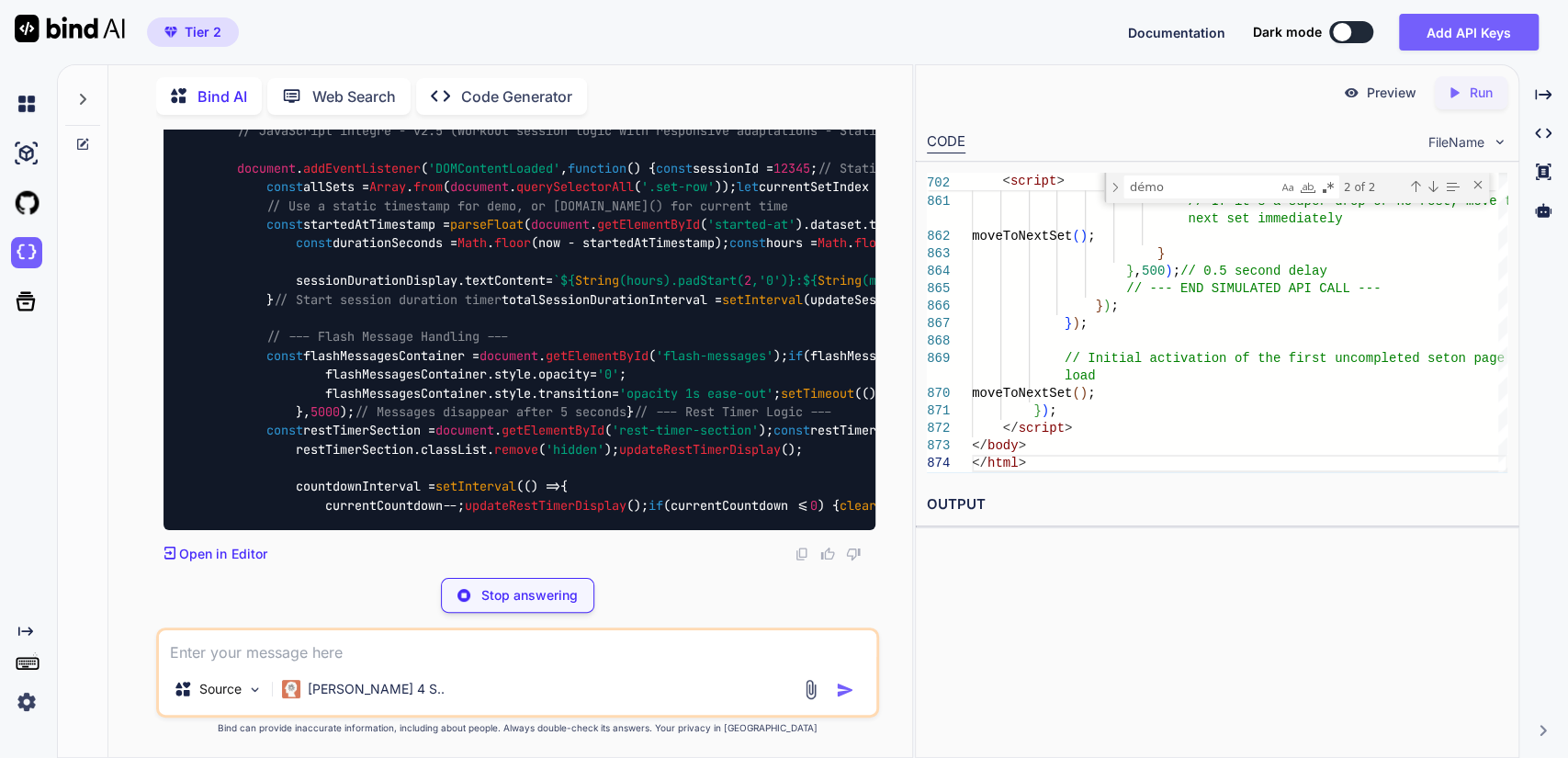
scroll to position [86818, 0]
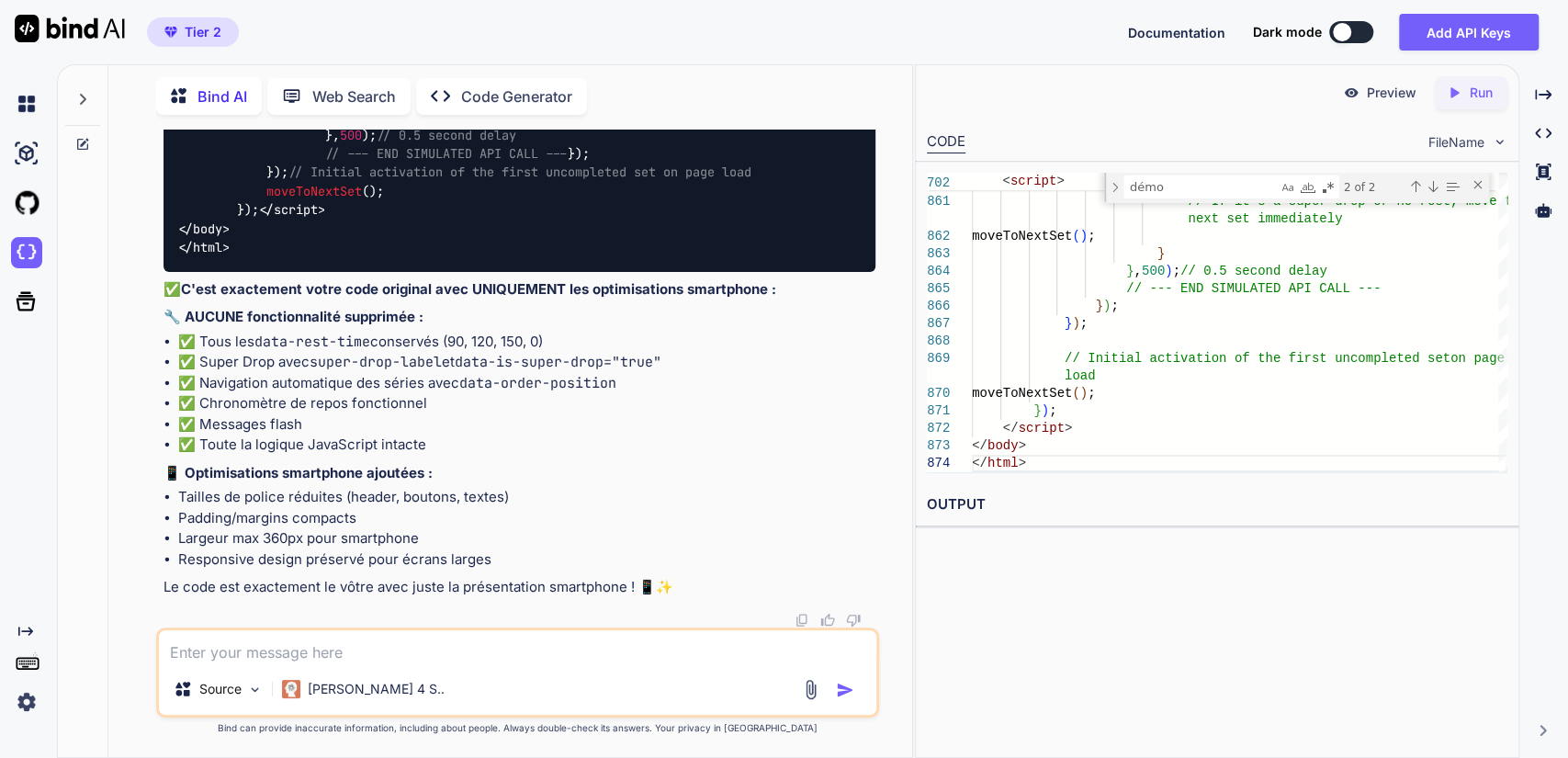
click at [1461, 148] on span "FileName" at bounding box center [1456, 142] width 56 height 18
click at [1478, 181] on div "Close (Escape)" at bounding box center [1478, 185] width 15 height 15
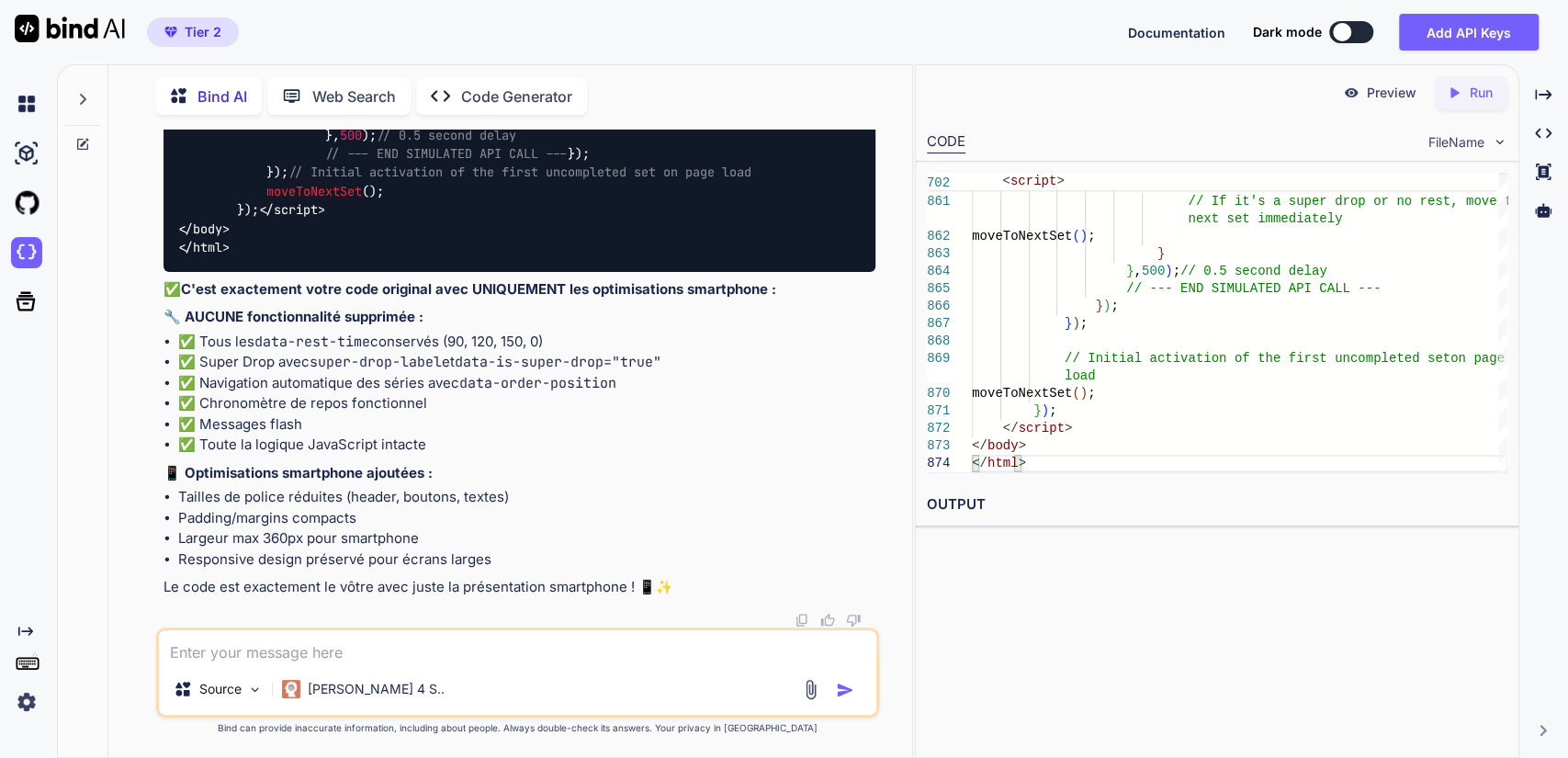
click at [1491, 152] on div "CODE FileName" at bounding box center [1217, 141] width 602 height 41
click at [1496, 143] on img at bounding box center [1500, 141] width 16 height 16
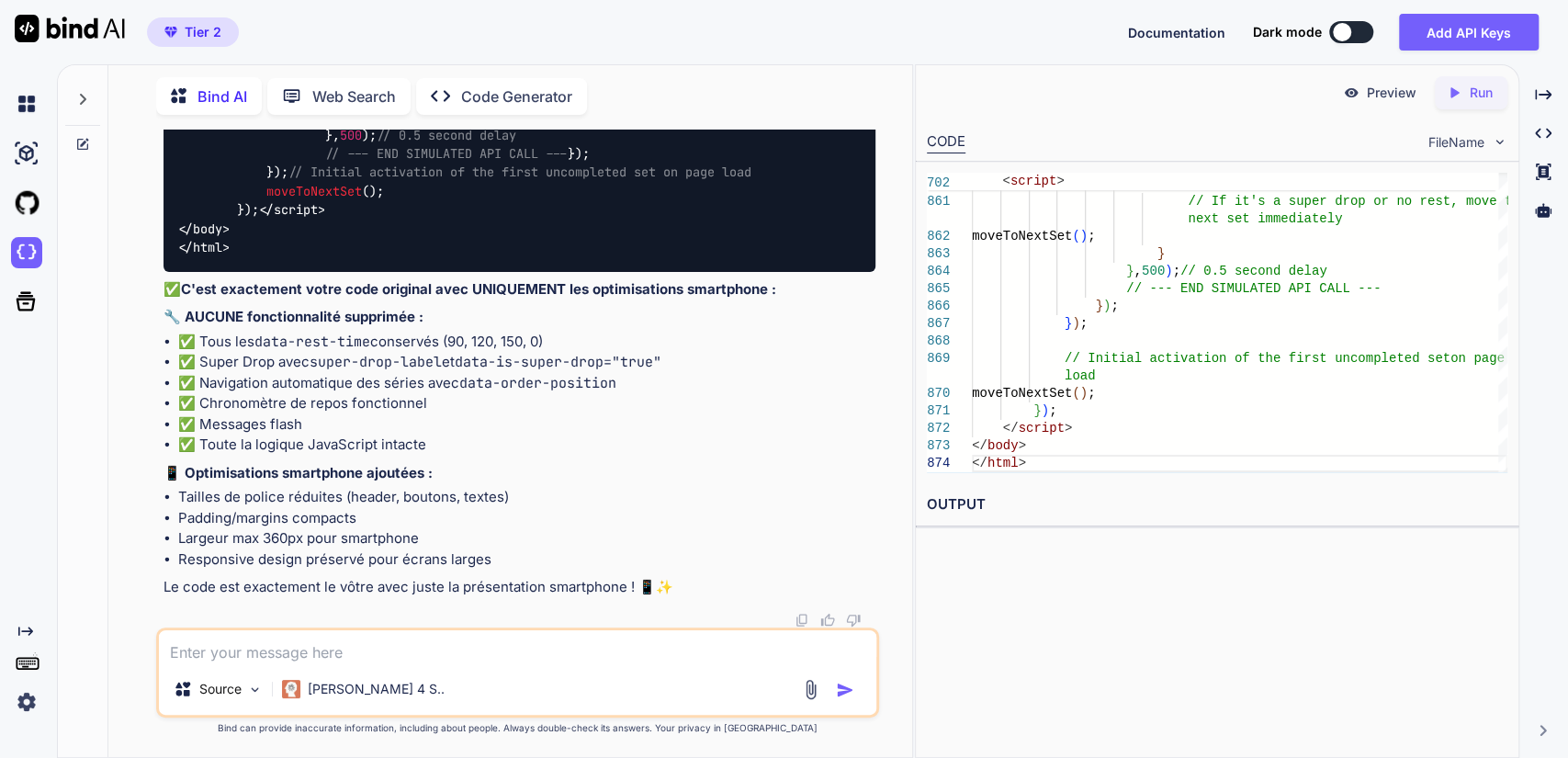
click at [274, 653] on textarea at bounding box center [518, 647] width 719 height 33
type textarea "combien de lignes a ce code ?"
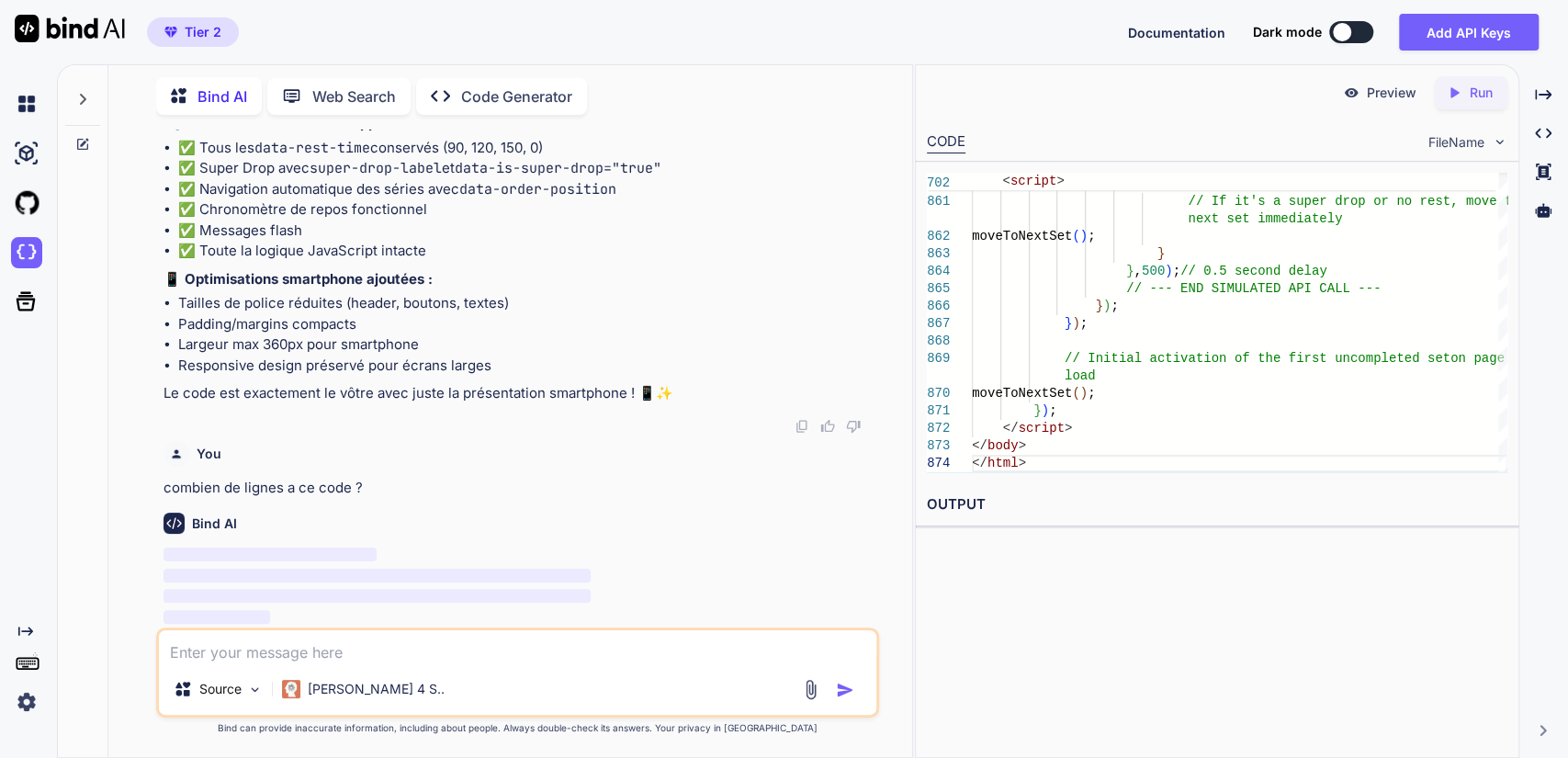
scroll to position [89539, 0]
click at [296, 588] on span "‌" at bounding box center [377, 595] width 427 height 18
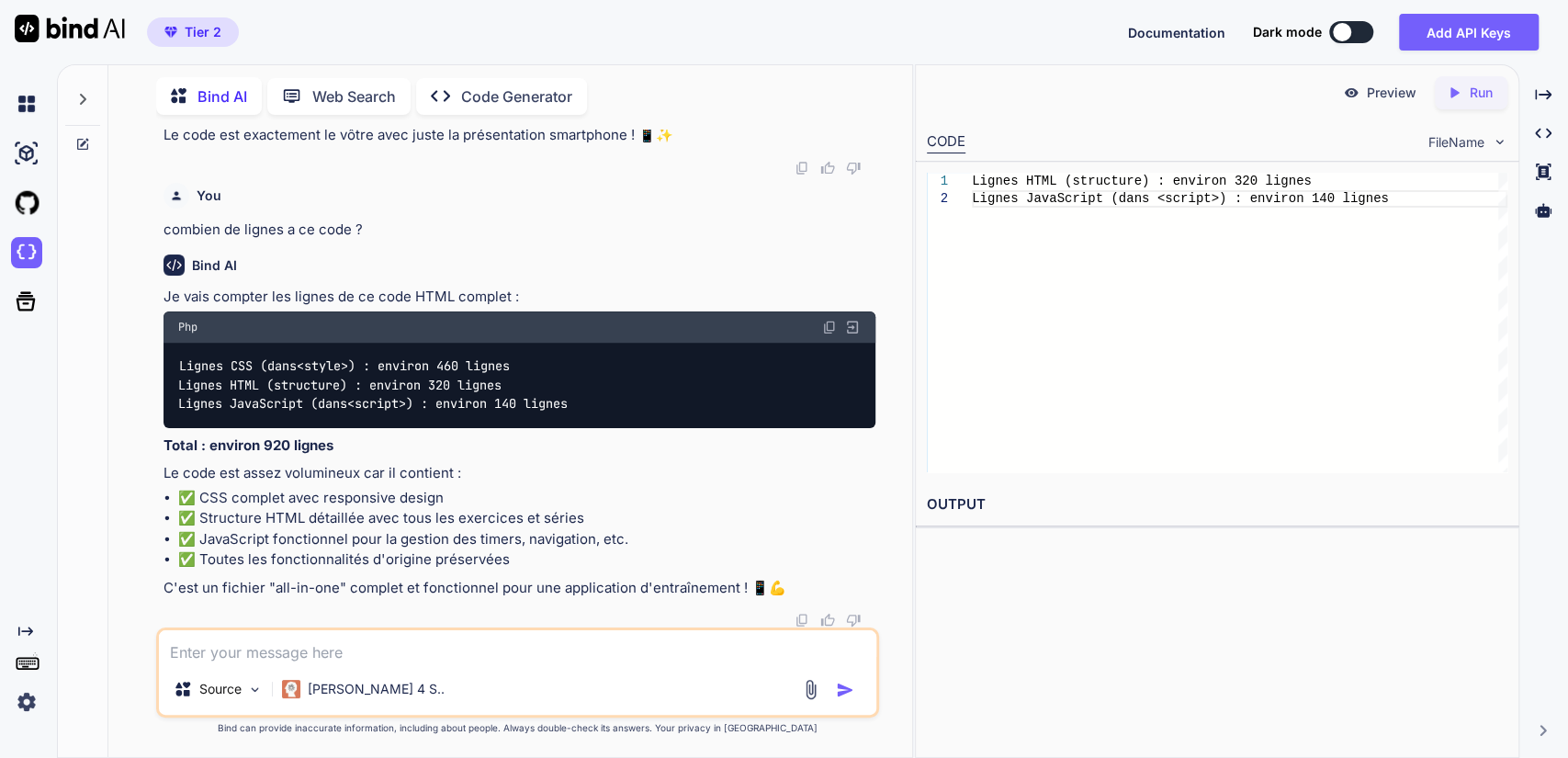
scroll to position [89798, 0]
click at [237, 646] on textarea at bounding box center [518, 647] width 719 height 33
type textarea "combine de lignes à le code fournis ?"
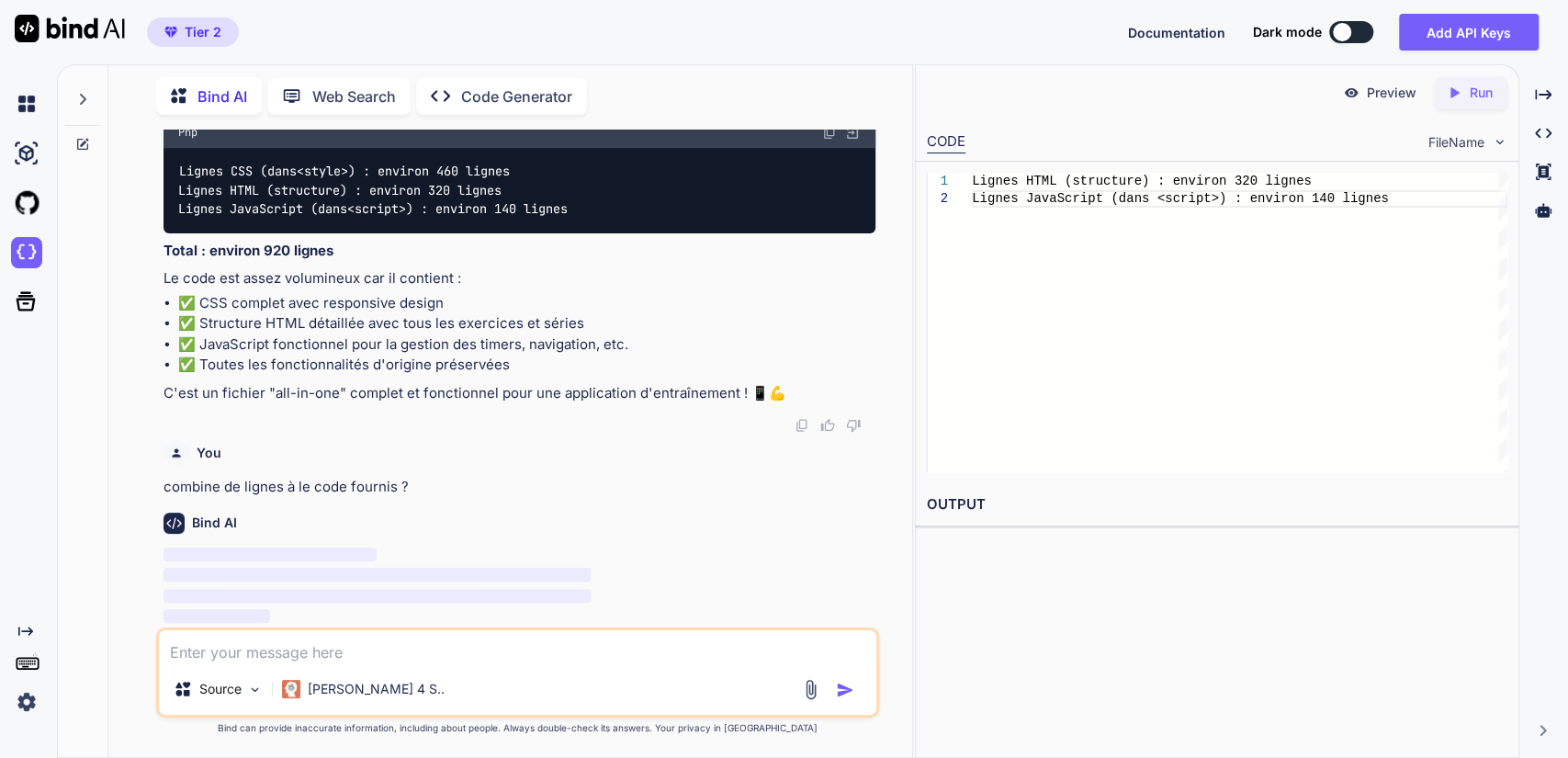
scroll to position [89992, 0]
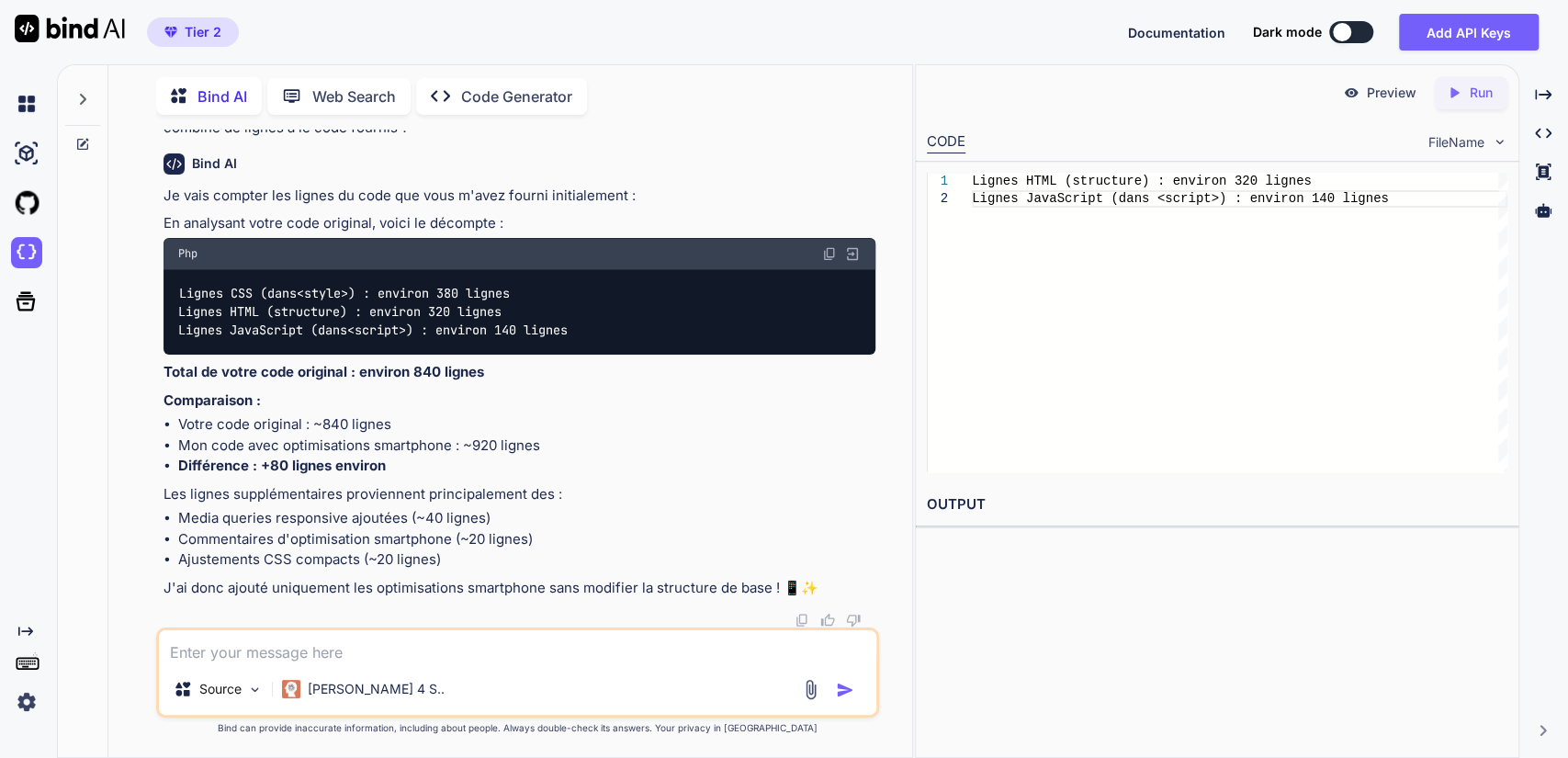
drag, startPoint x: 251, startPoint y: 538, endPoint x: 718, endPoint y: 529, distance: 467.1
click at [251, 538] on div "Bind AI Je vais compter les lignes du code que vous m'avez fourni initialement …" at bounding box center [520, 383] width 713 height 489
click at [480, 207] on p "Je vais compter les lignes du code que vous m'avez fourni initialement :" at bounding box center [520, 196] width 713 height 21
drag, startPoint x: 1440, startPoint y: 403, endPoint x: 679, endPoint y: 478, distance: 764.7
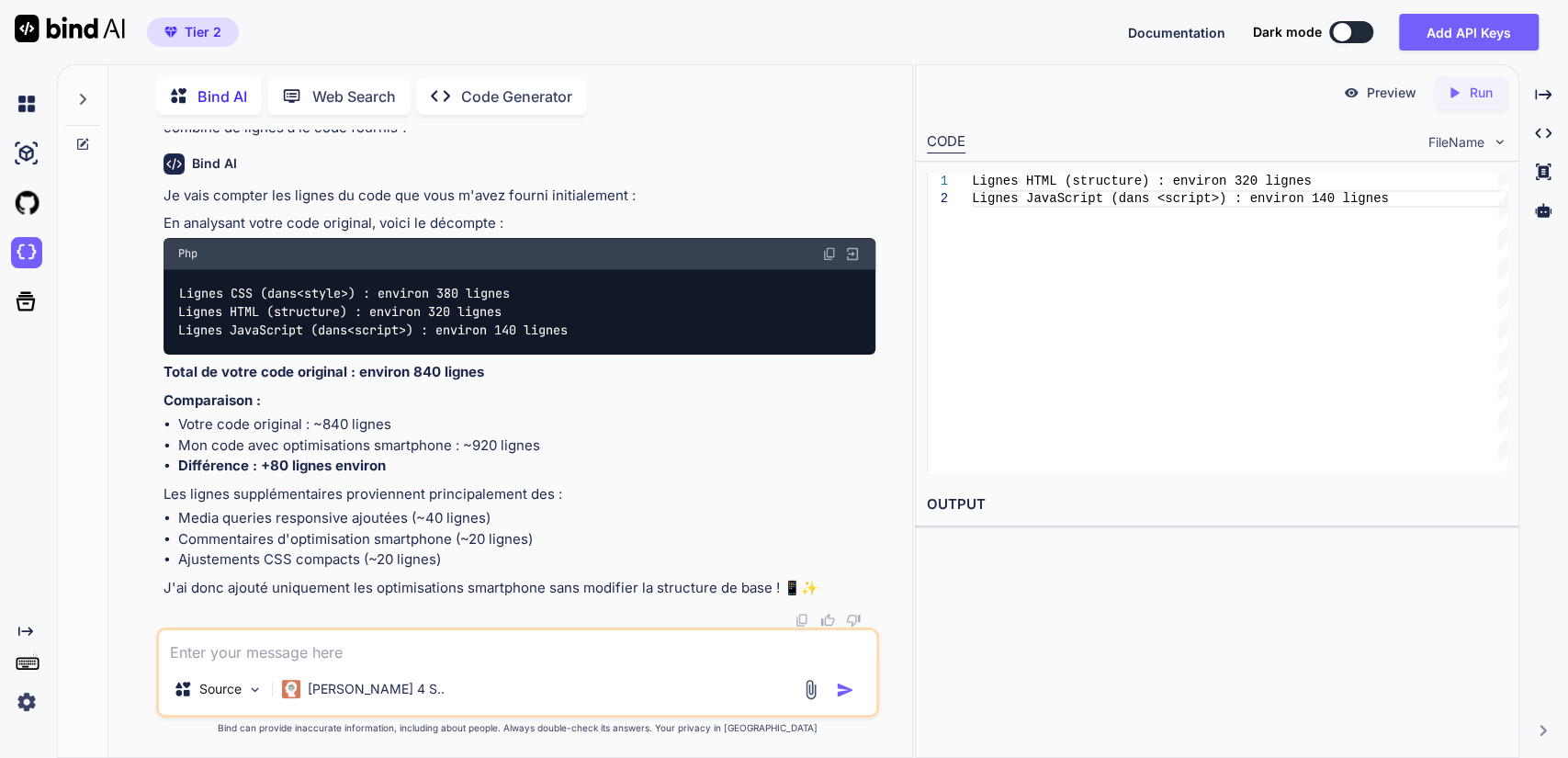
click at [1440, 403] on div "Lignes HTML (structure) : environ 320 lignes Lignes JavaScript (dans <script>) …" at bounding box center [1240, 323] width 536 height 300
click at [742, 516] on li "Media queries responsive ajoutées (~40 lignes)" at bounding box center [528, 519] width 699 height 21
click at [265, 646] on textarea at bounding box center [518, 647] width 719 height 33
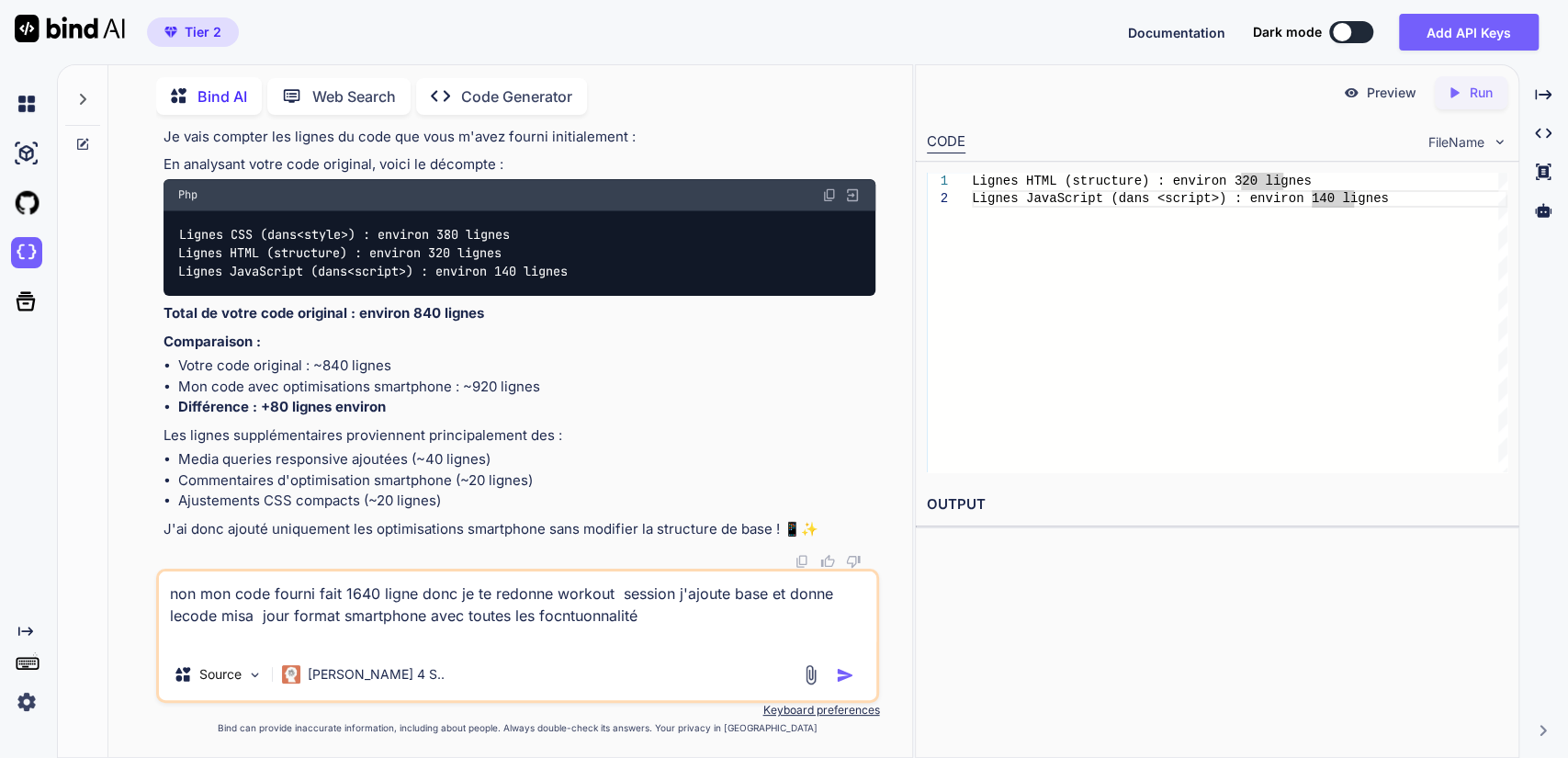
paste textarea "<!-- workout_session_v3.html - v1.31 (mise a jour modifier serie --> {% extends…"
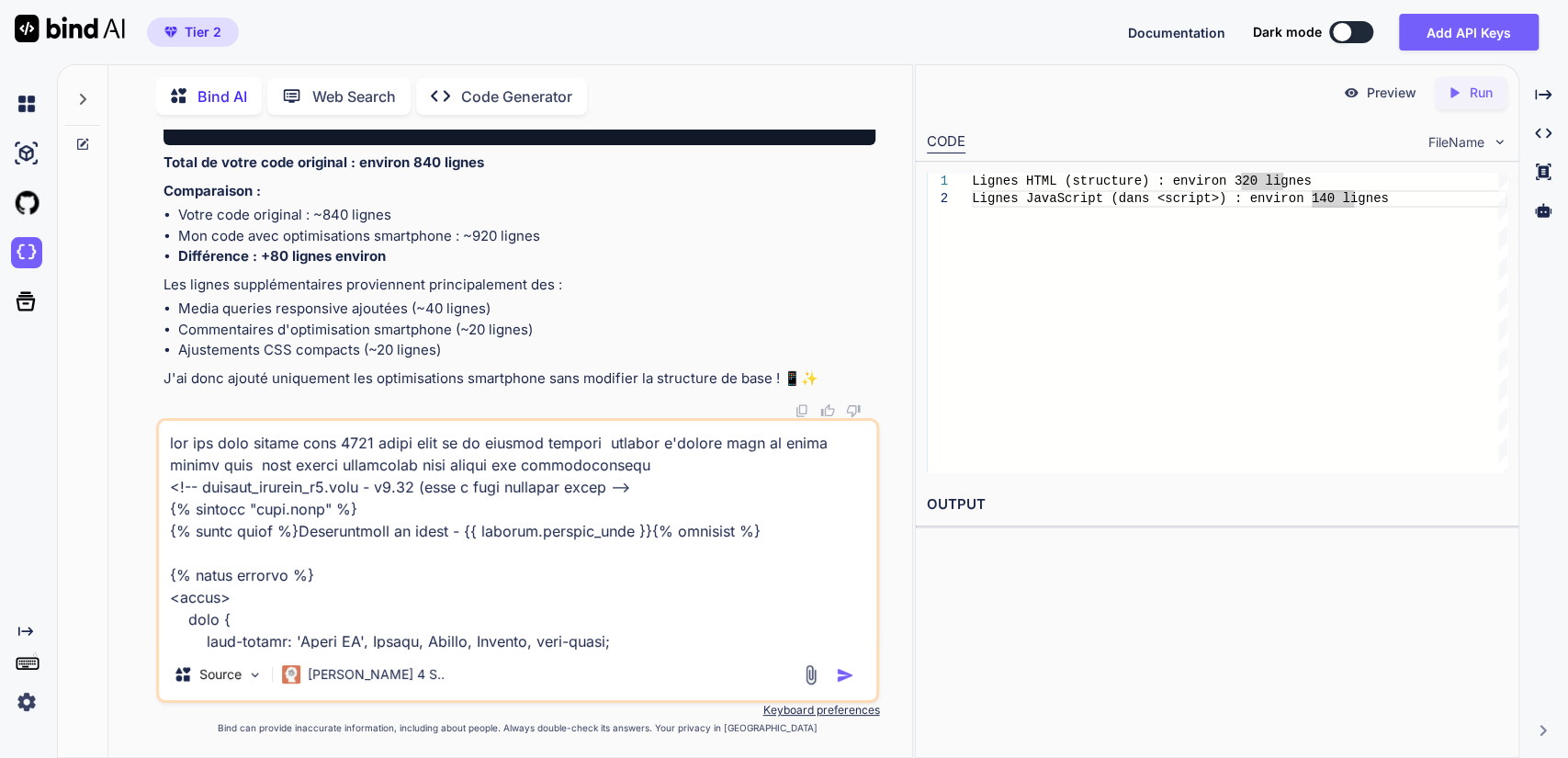
scroll to position [38763, 0]
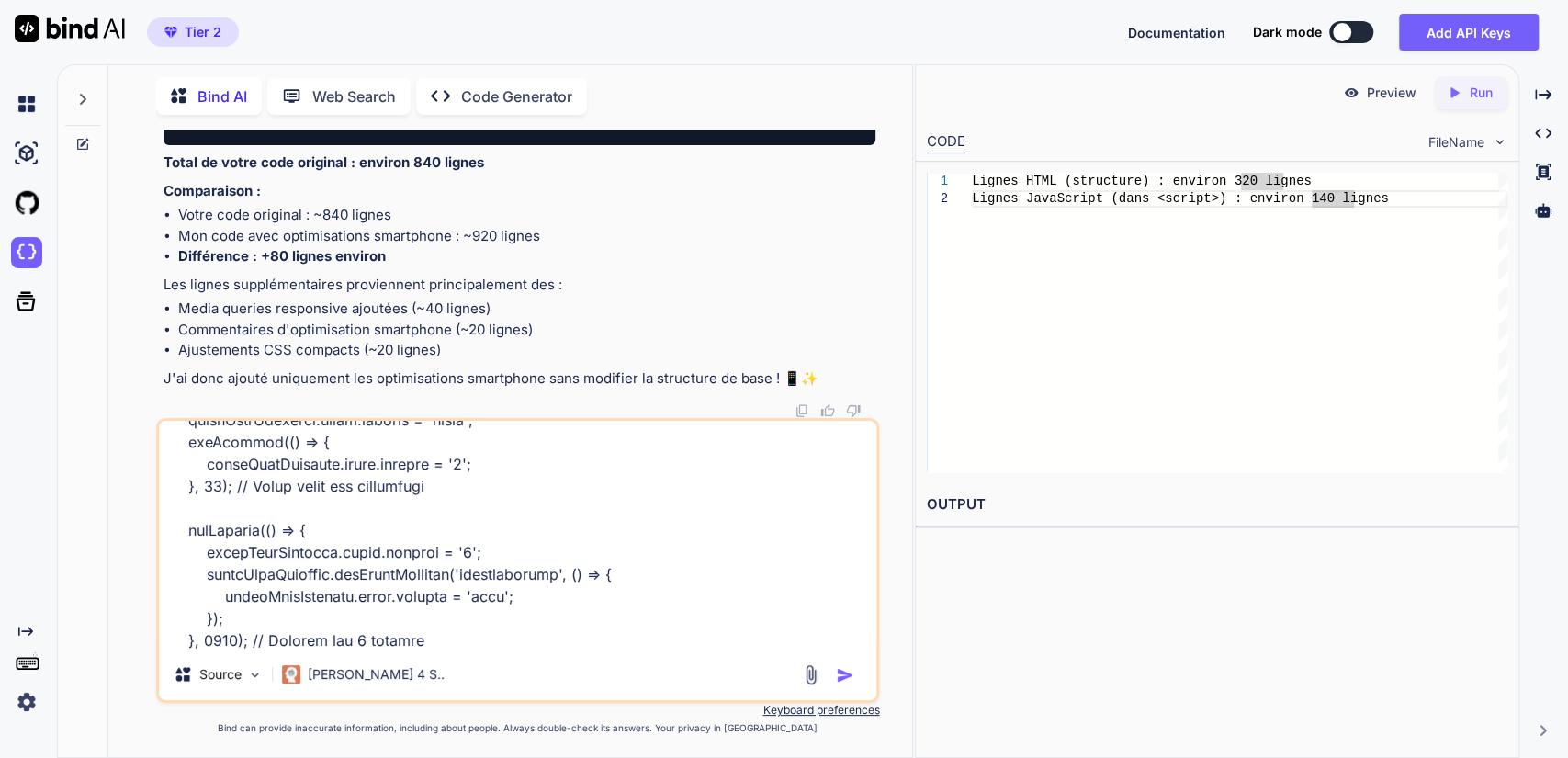
click at [306, 615] on textarea at bounding box center [518, 534] width 719 height 228
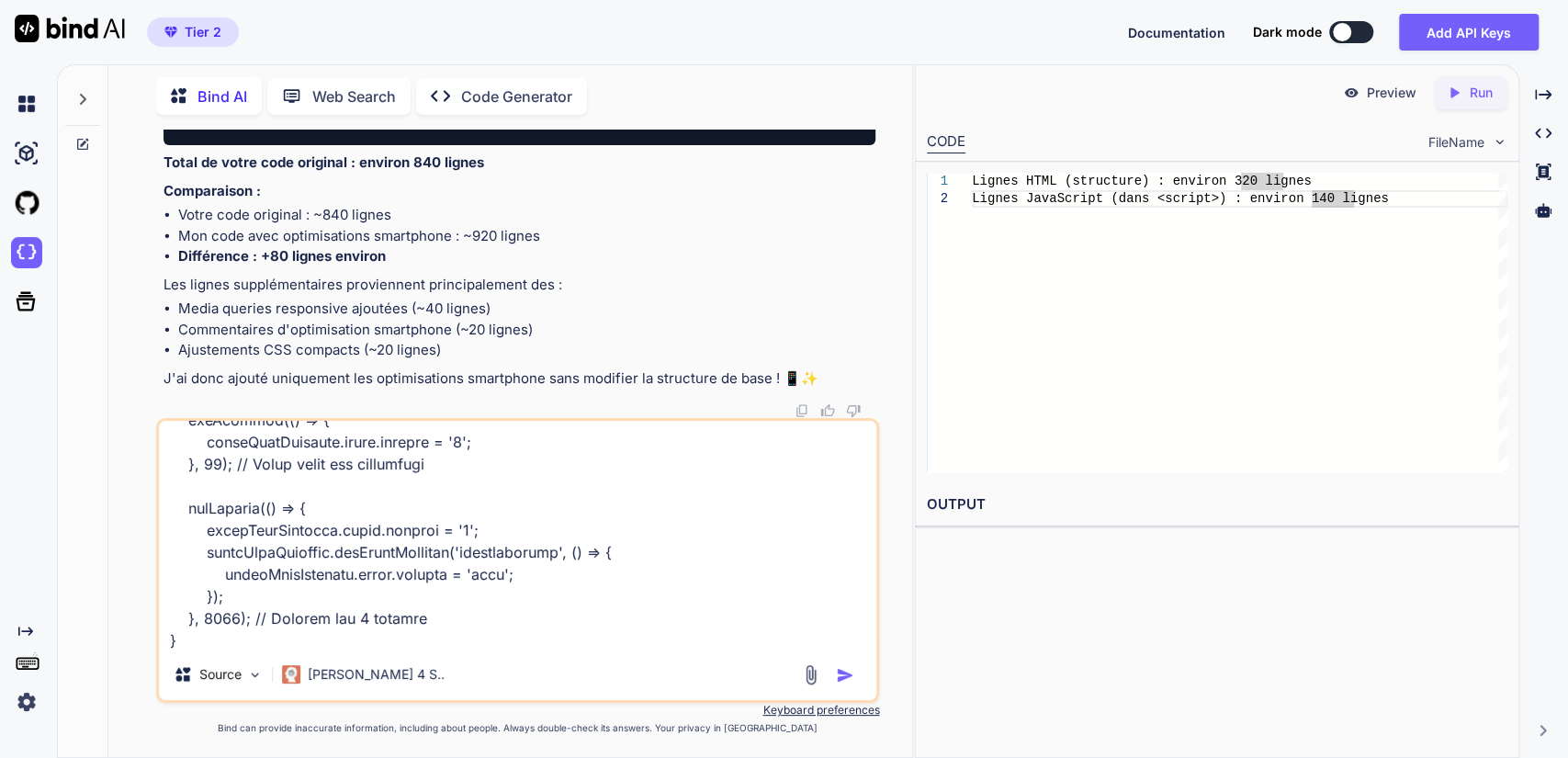
scroll to position [38807, 0]
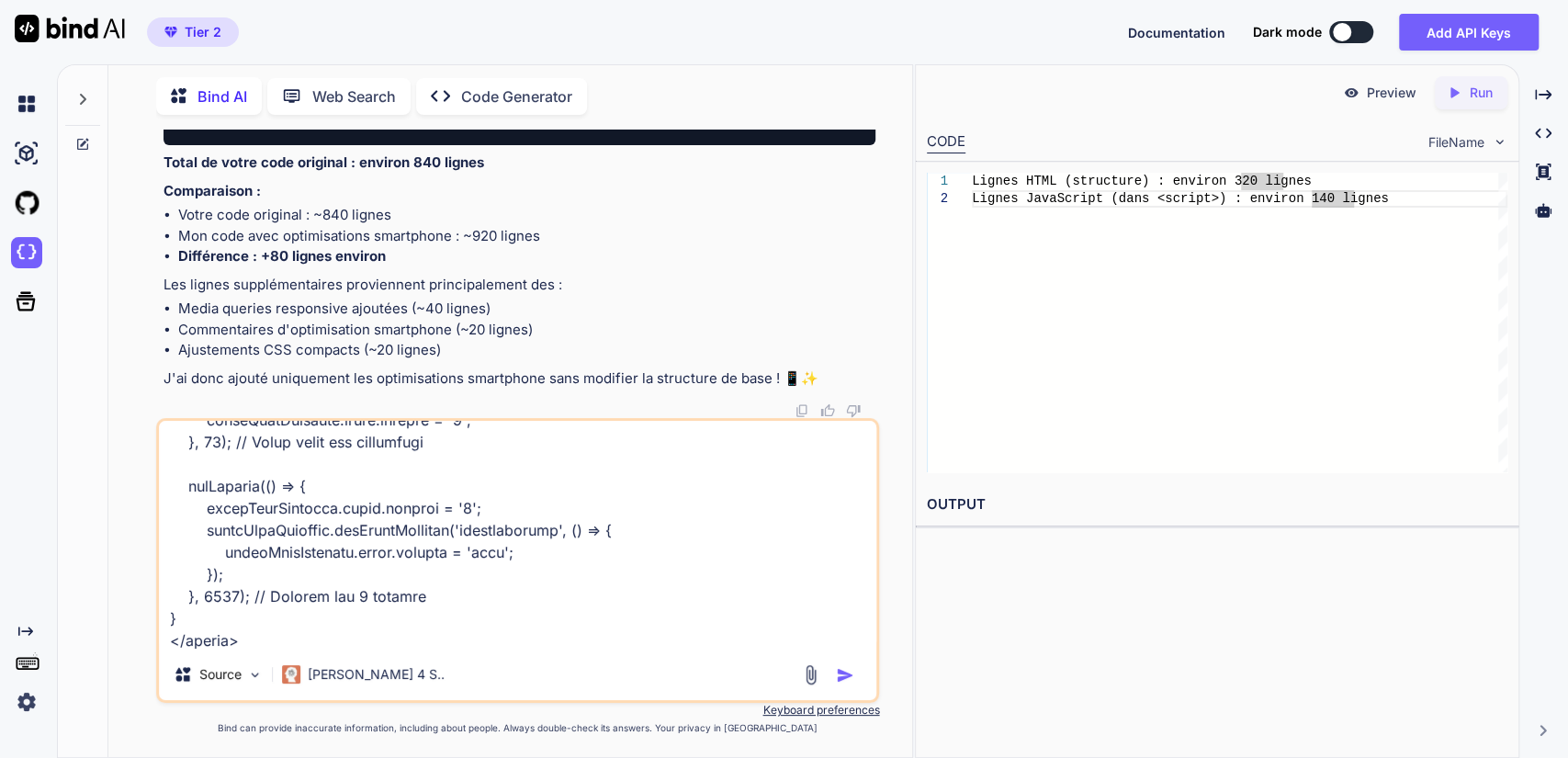
type textarea "non mon code fourni fait 1640 ligne donc je te redonne workout session j'ajoute…"
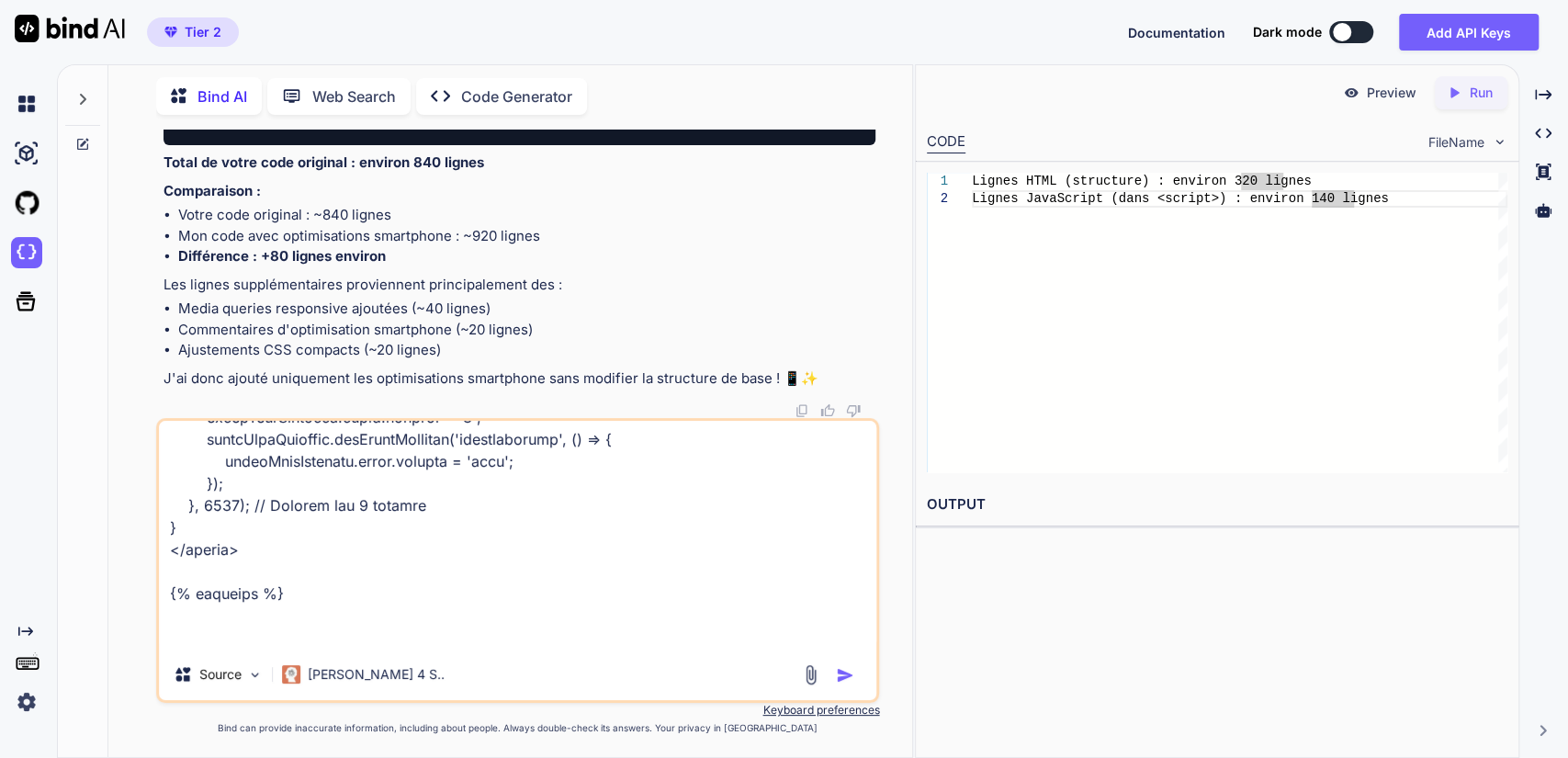
click at [239, 581] on textarea at bounding box center [518, 534] width 719 height 228
click at [232, 591] on textarea at bounding box center [518, 534] width 719 height 228
click at [845, 675] on img "button" at bounding box center [845, 676] width 18 height 18
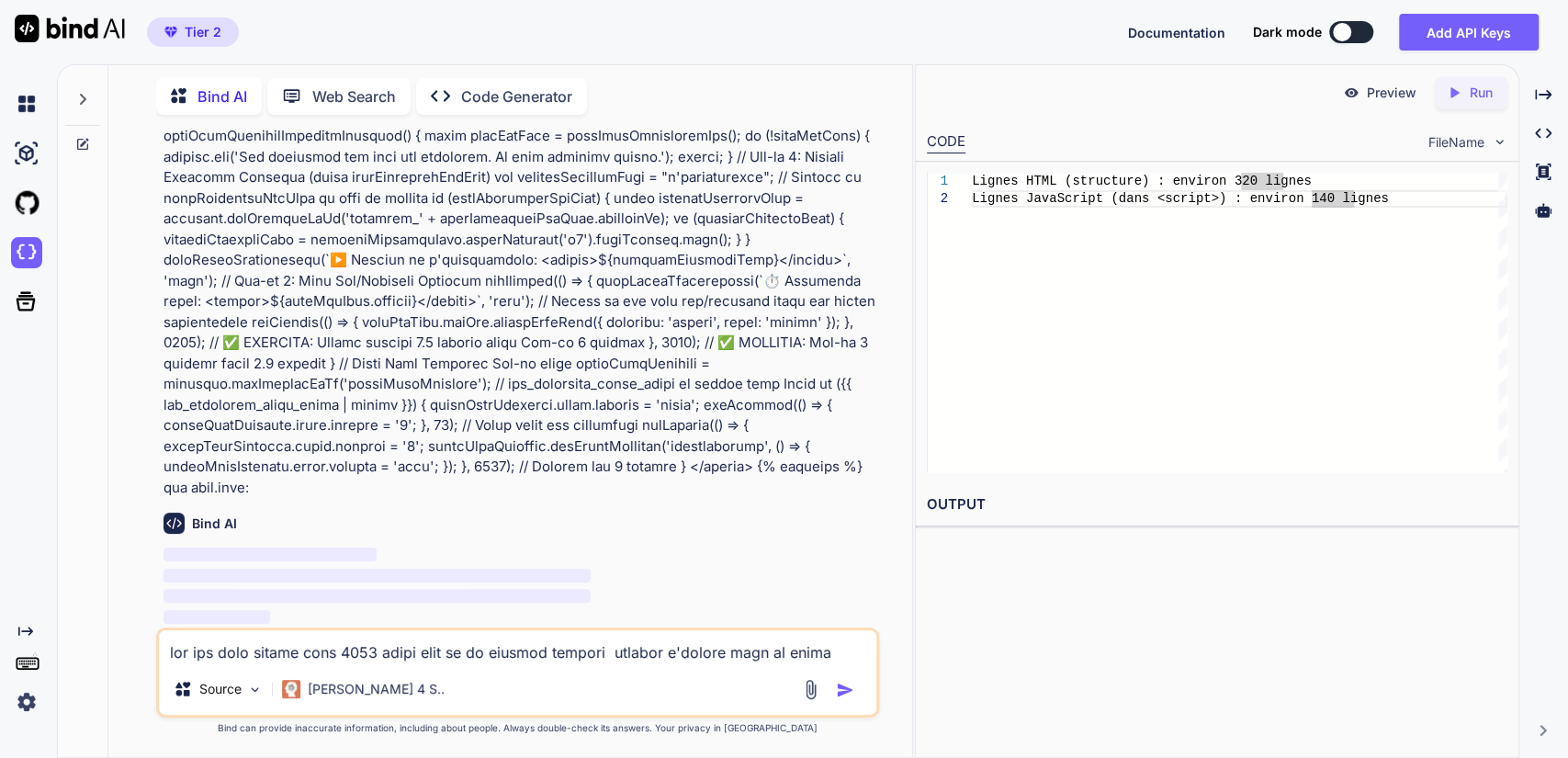
scroll to position [90849, 0]
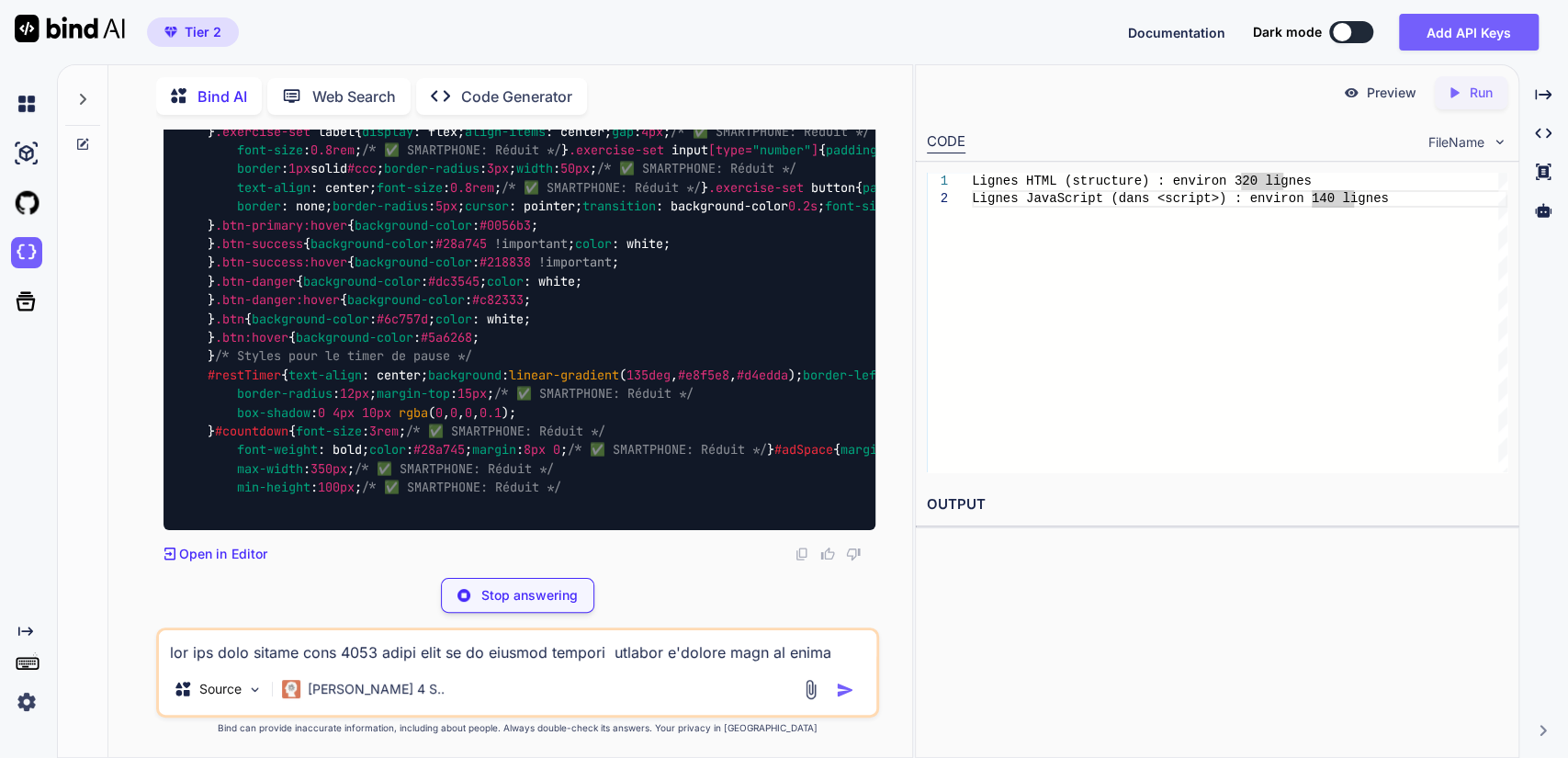
scroll to position [106023, 0]
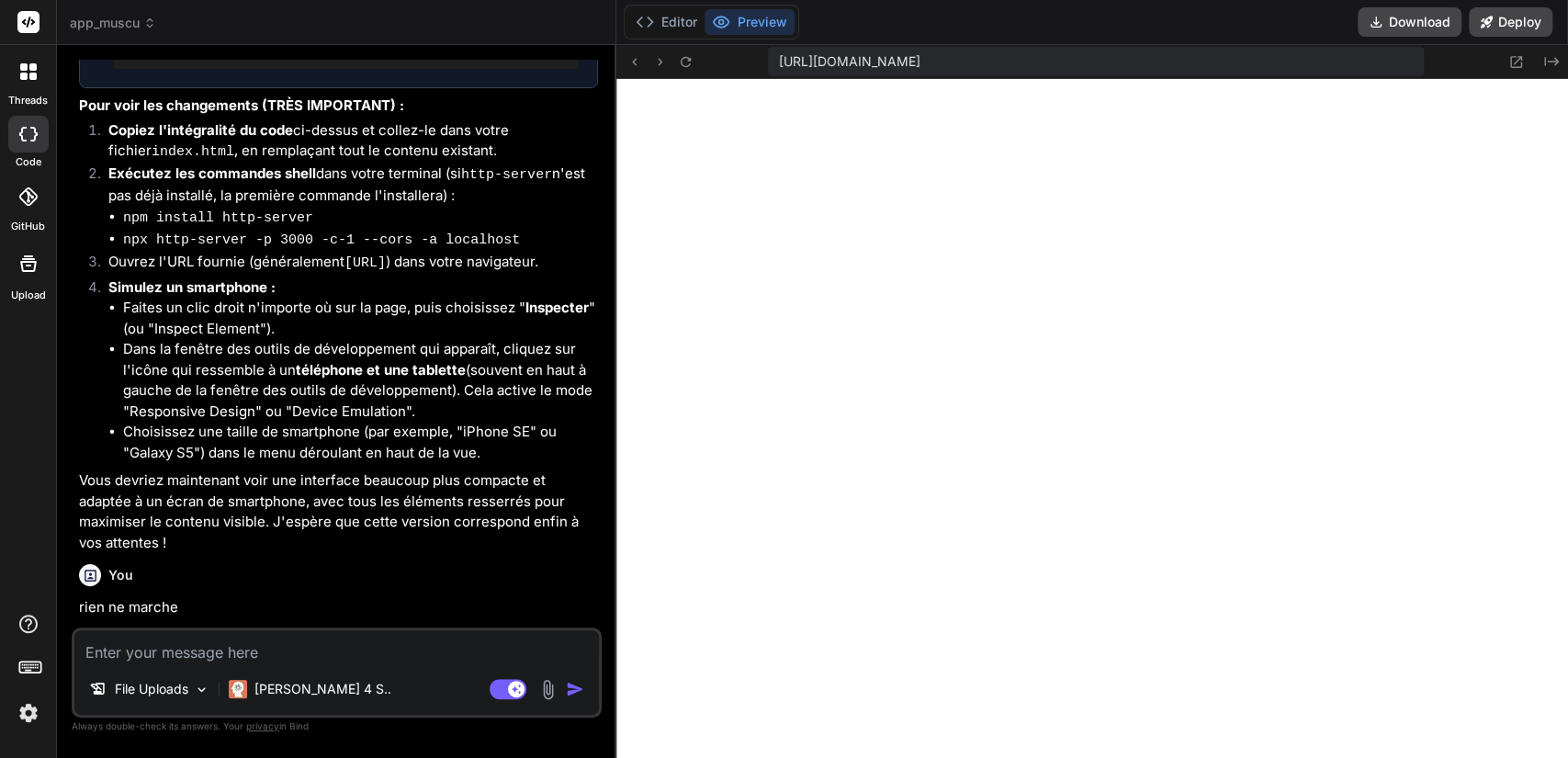
scroll to position [4770, 0]
click at [550, 687] on img at bounding box center [548, 690] width 21 height 21
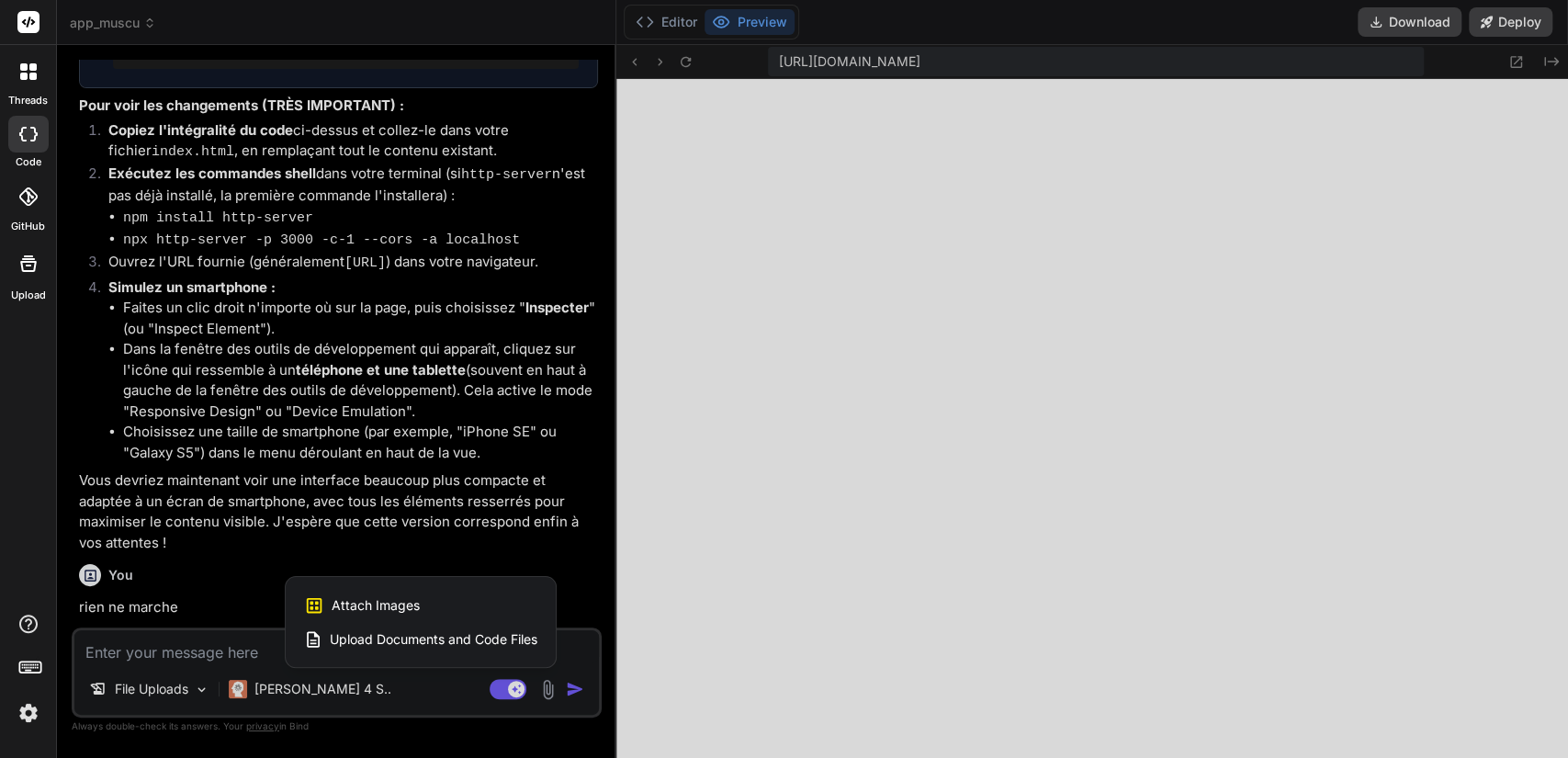
click at [465, 642] on span "Upload Documents and Code Files" at bounding box center [433, 640] width 208 height 18
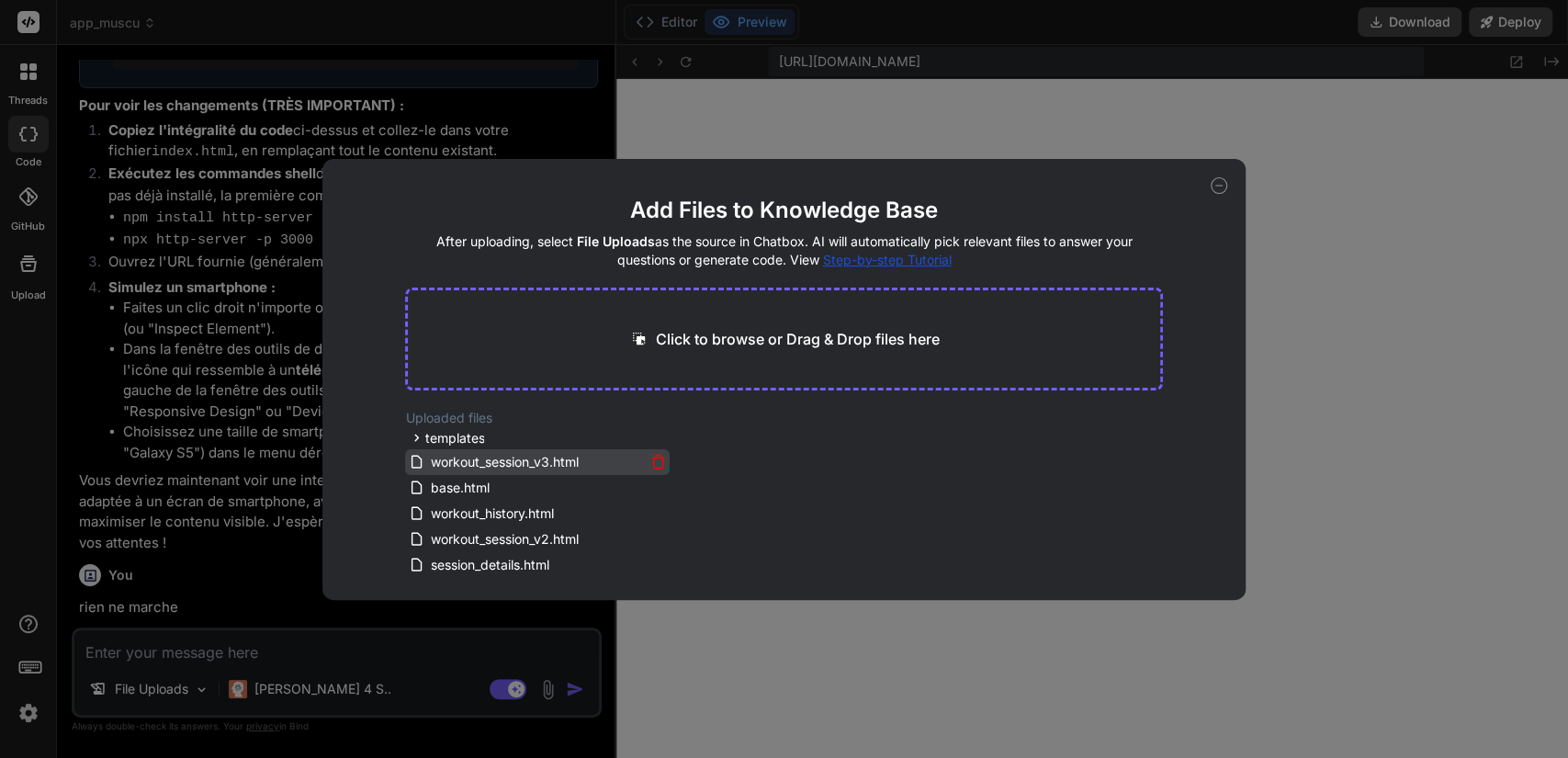
click at [497, 463] on span "workout_session_v3.html" at bounding box center [504, 462] width 152 height 22
click at [500, 115] on div "Add Files to Knowledge Base After uploading, select File Uploads as the source …" at bounding box center [784, 379] width 1568 height 758
type textarea "x"
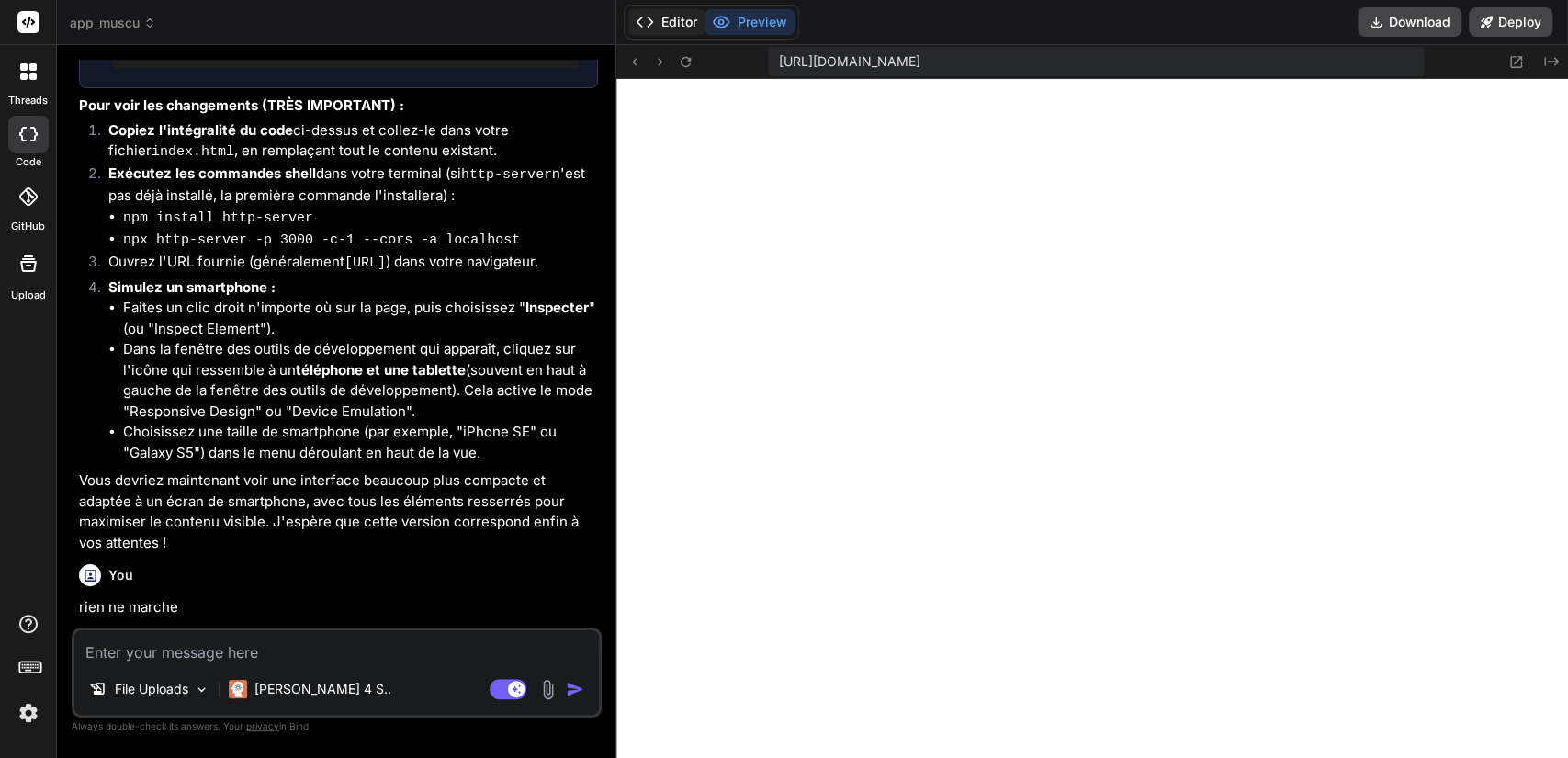
click at [678, 31] on button "Editor" at bounding box center [666, 22] width 77 height 26
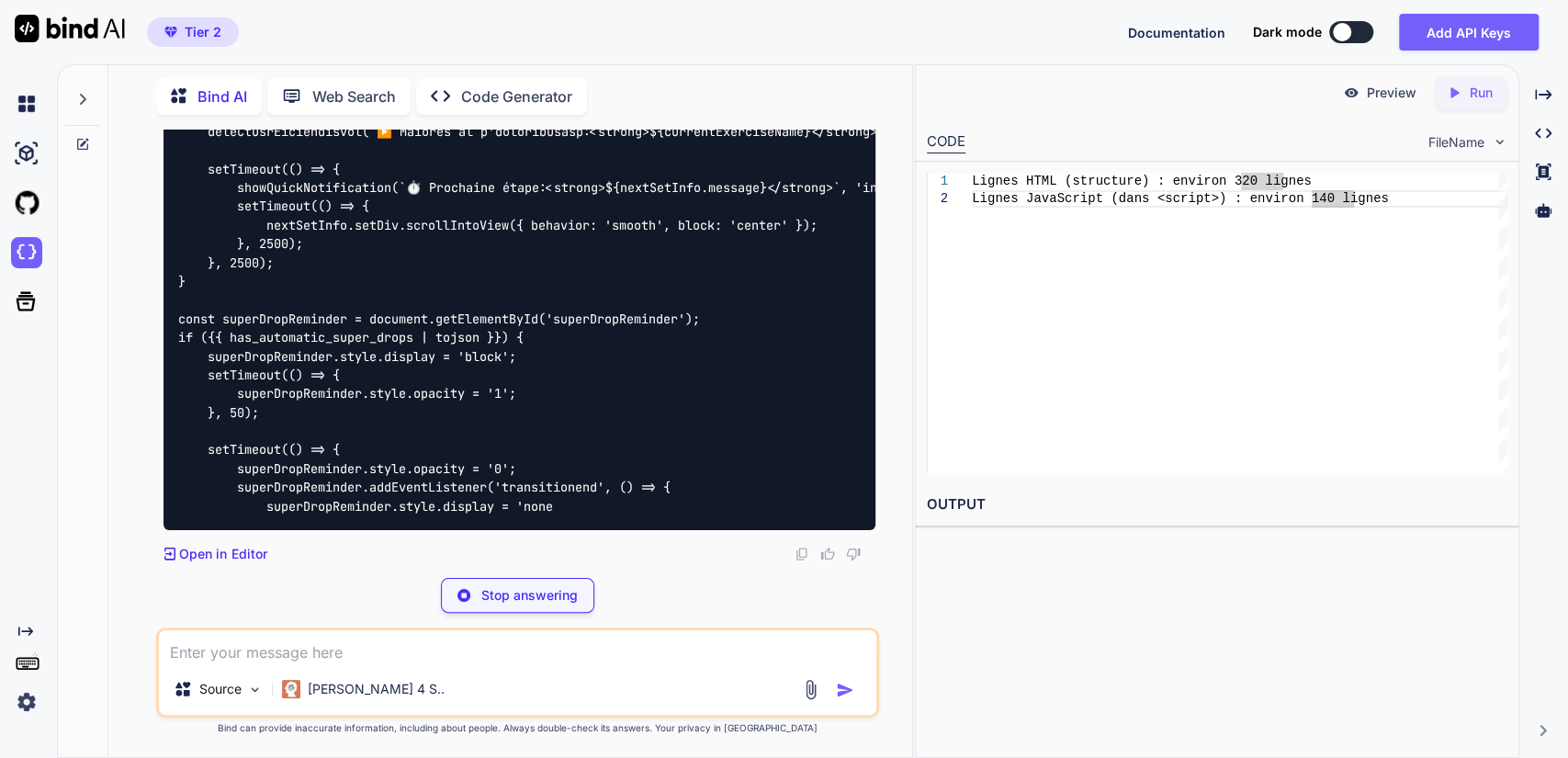
type textarea "x"
type textarea "superDropReminder.style.opacity = '0'; superDropReminder.addEventListener('tran…"
type textarea "x"
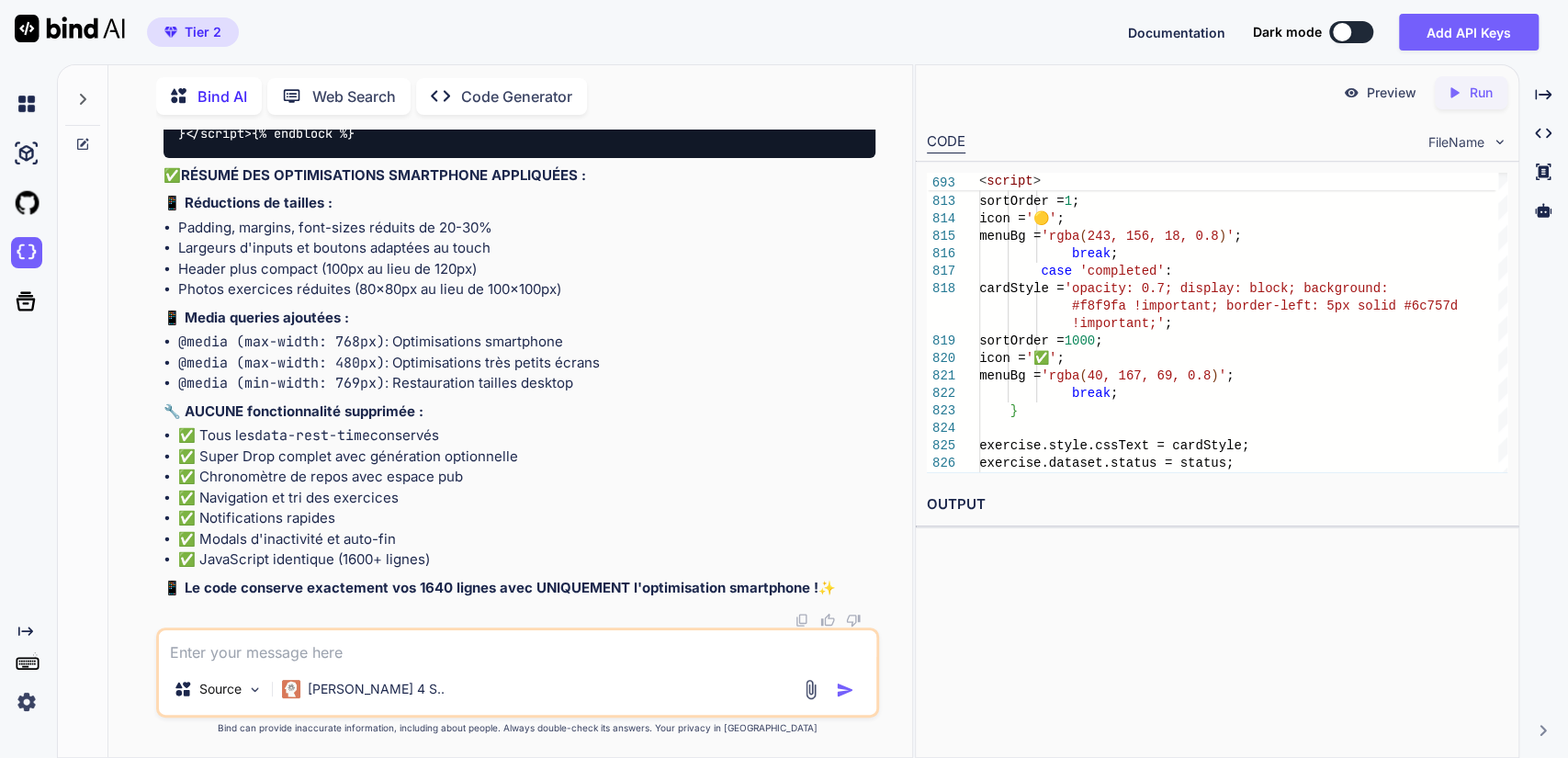
click at [225, 647] on textarea at bounding box center [518, 647] width 719 height 33
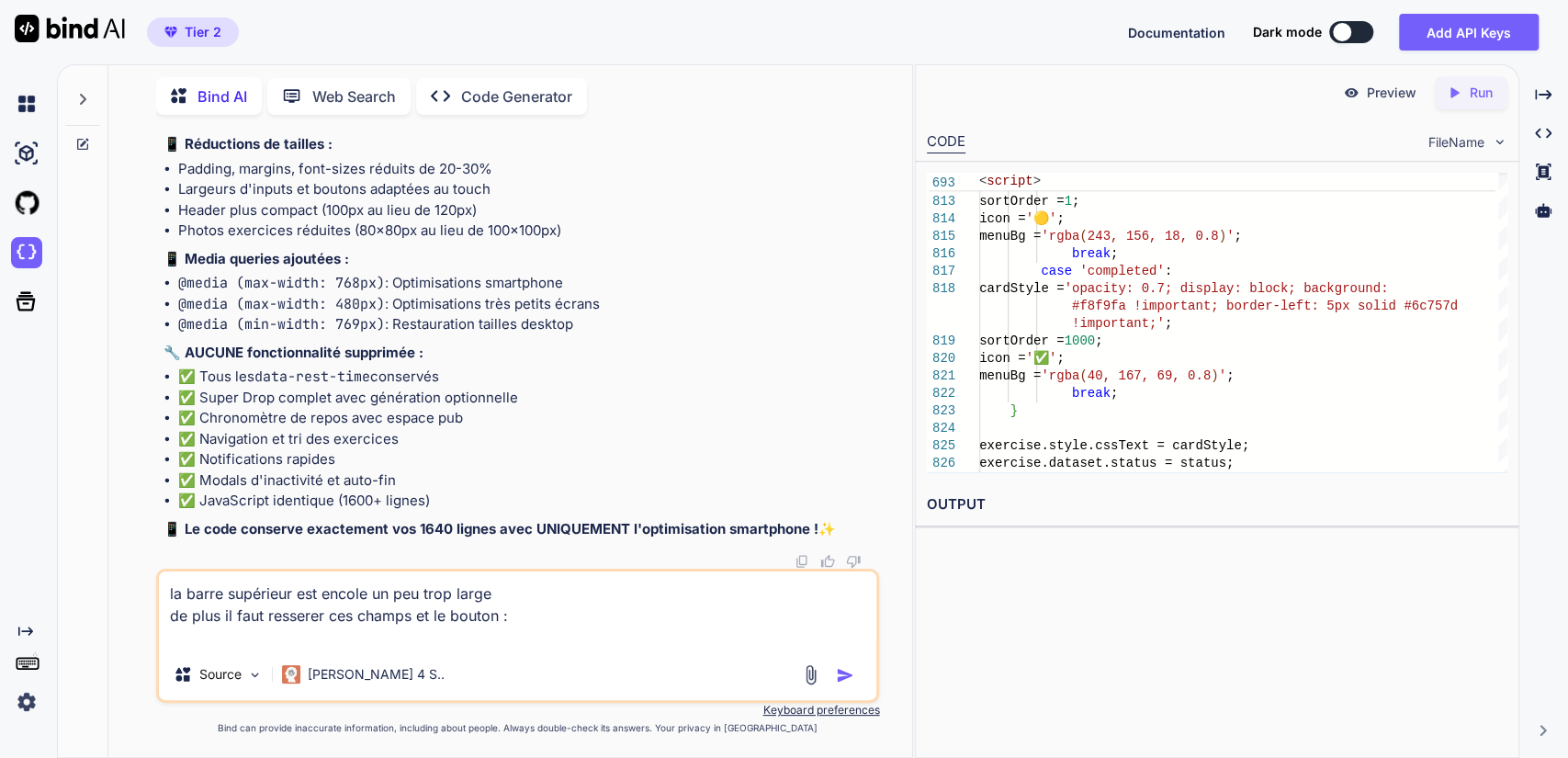
paste textarea "Poids: 12,0 kg Reps: 8 ✅ Valider"
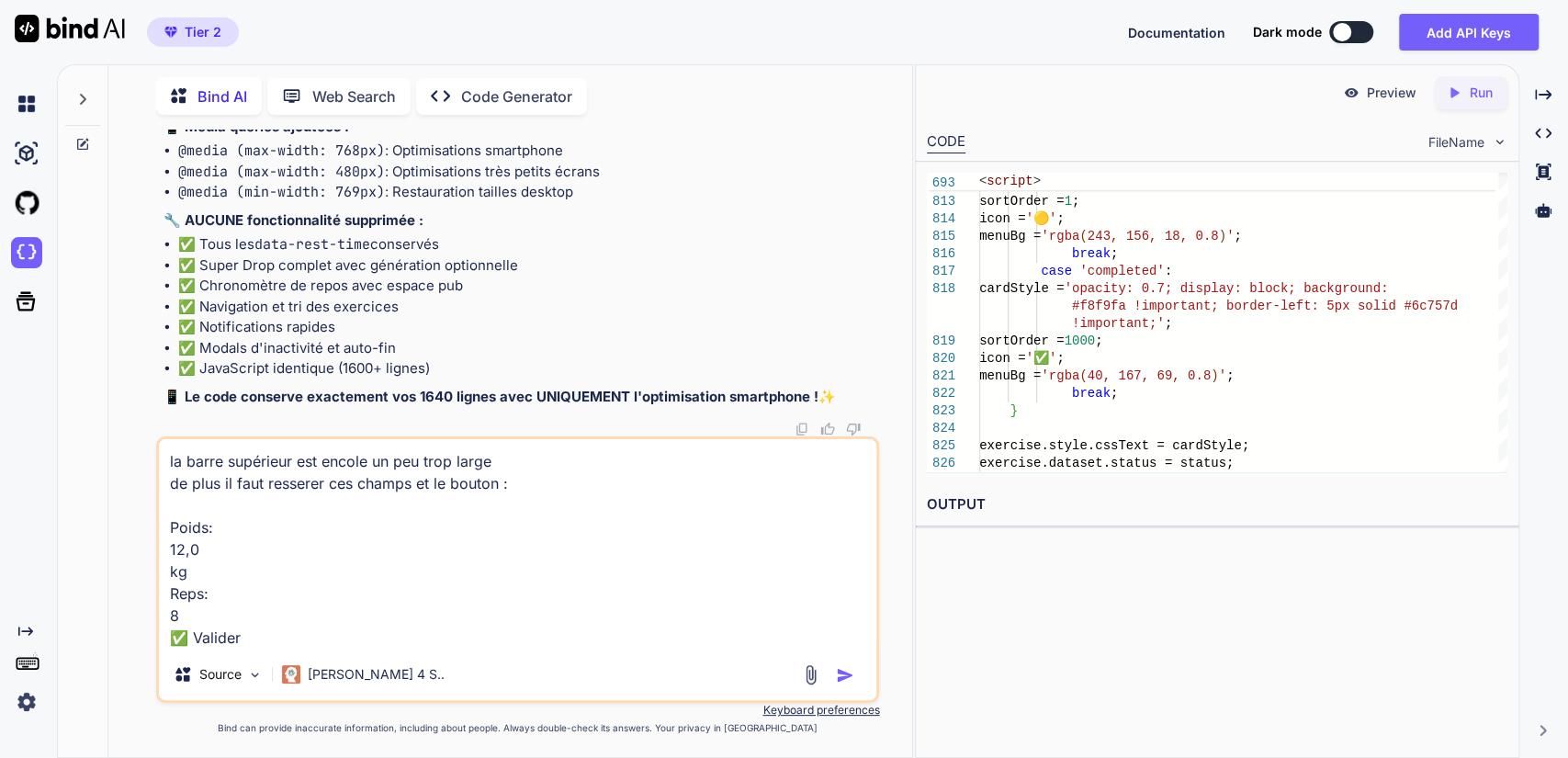
drag, startPoint x: 258, startPoint y: 635, endPoint x: 166, endPoint y: 633, distance: 92.0
click at [166, 633] on textarea "la barre supérieur est encole un peu trop large de plus il faut resserer ces ch…" at bounding box center [518, 544] width 719 height 210
drag, startPoint x: 526, startPoint y: 483, endPoint x: 412, endPoint y: 484, distance: 114.0
click at [412, 484] on textarea "la barre supérieur est encole un peu trop large de plus il faut resserer ces ch…" at bounding box center [518, 544] width 719 height 210
type textarea "la barre supérieur est encole un peu trop large de plus il faut resserer ces ch…"
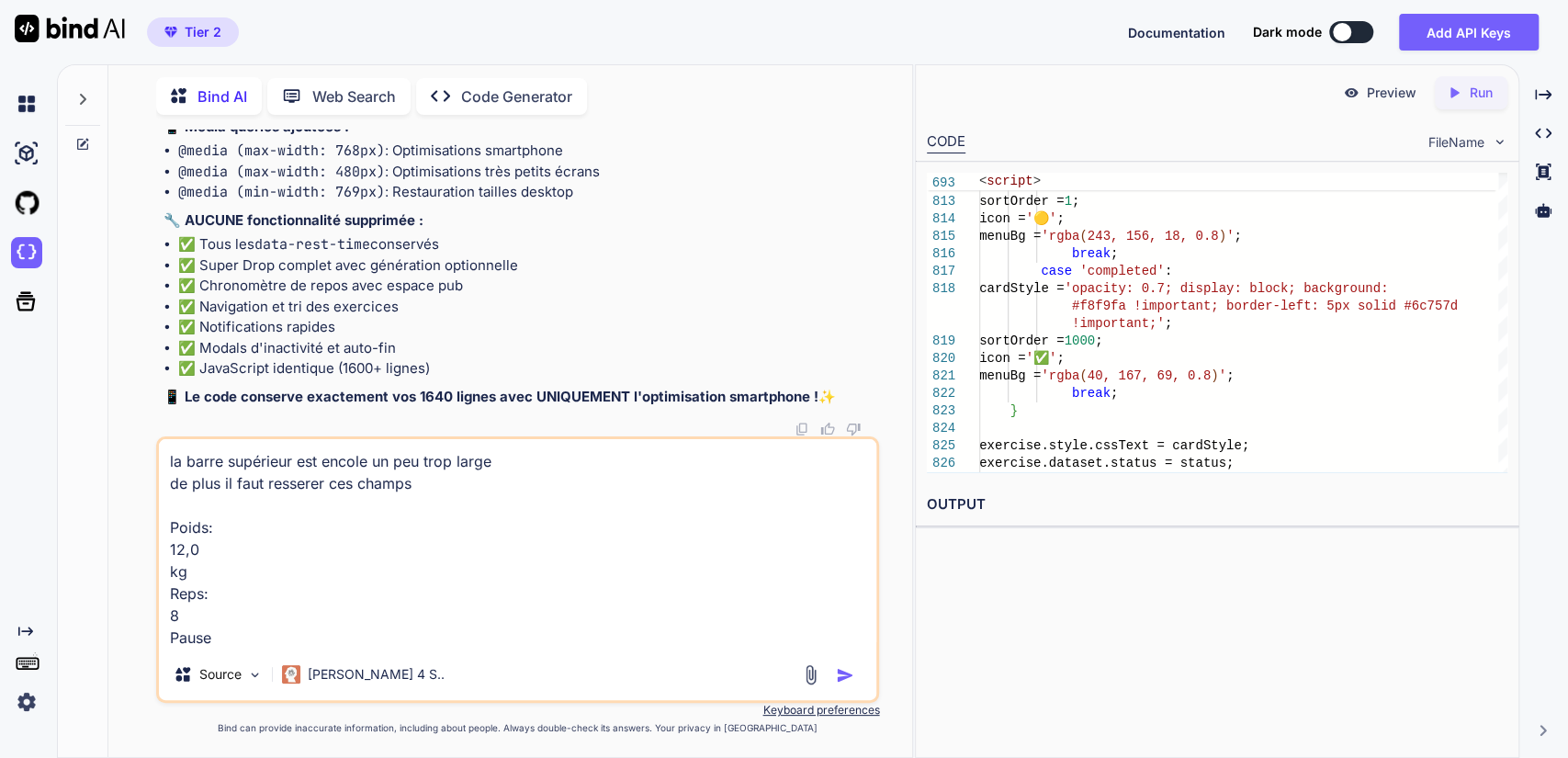
click at [847, 679] on img "button" at bounding box center [845, 676] width 18 height 18
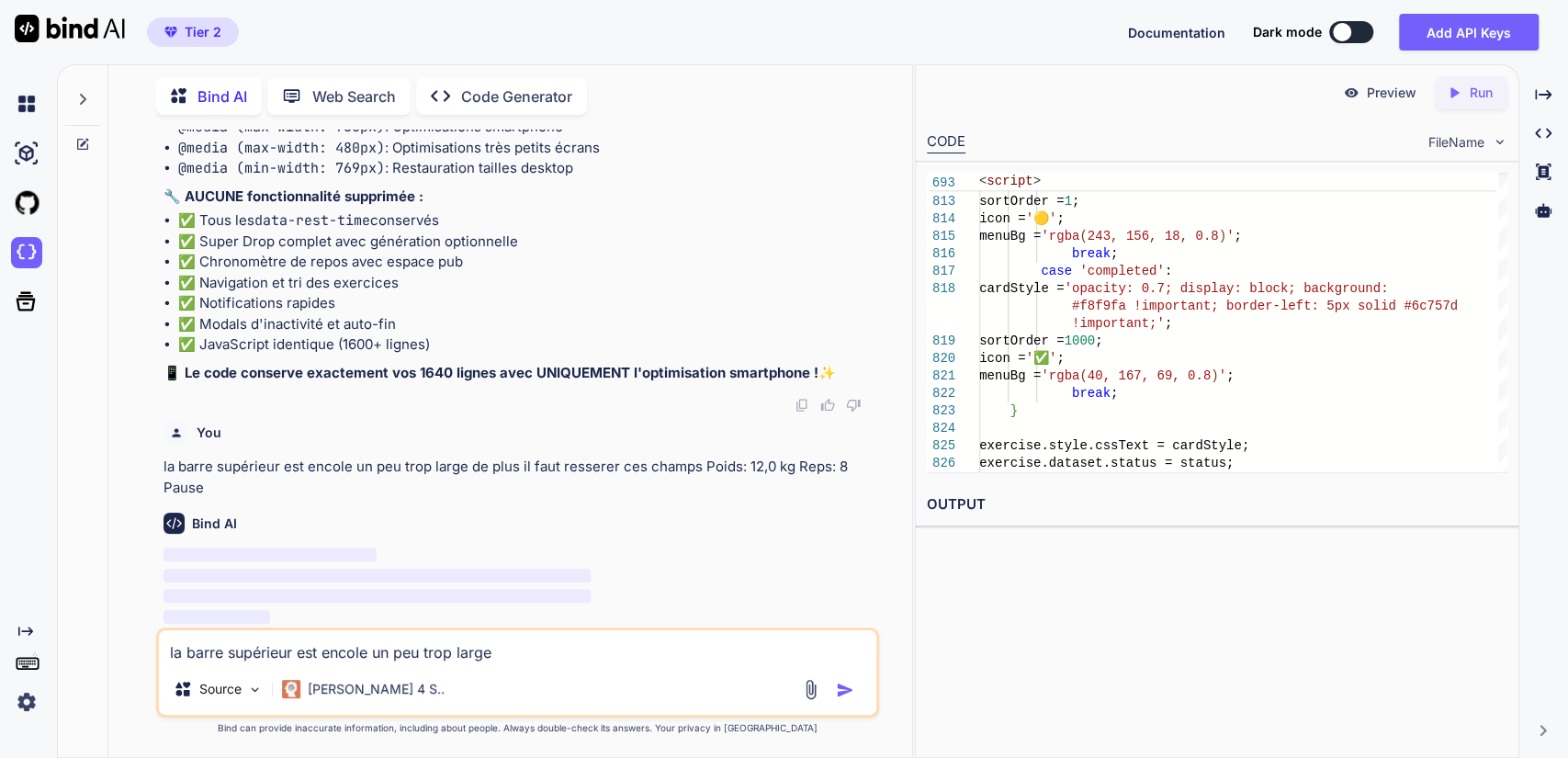
scroll to position [135441, 0]
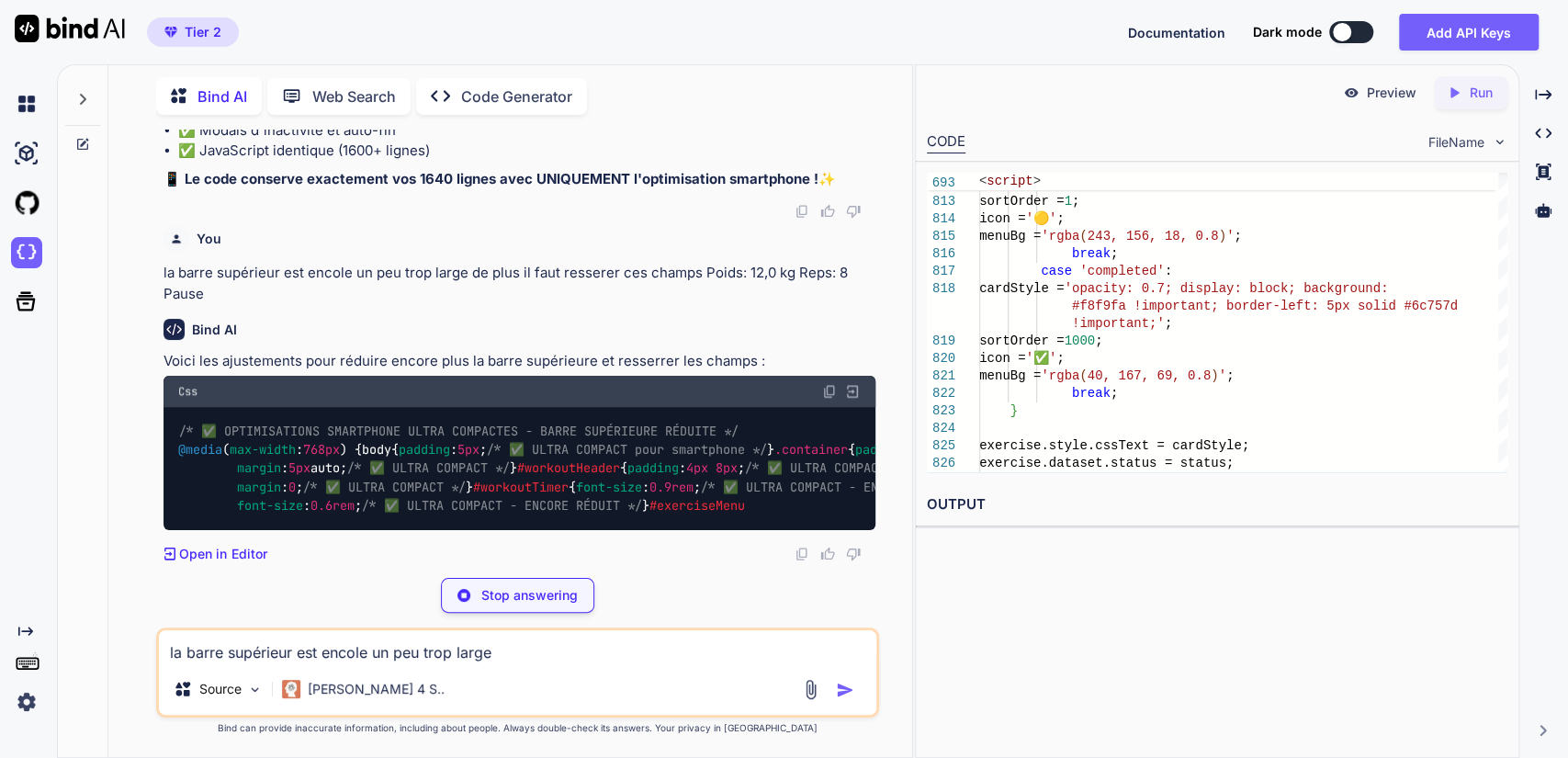
click at [663, 373] on p "Voici les ajustements pour réduire encore plus la barre supérieure et resserrer…" at bounding box center [520, 361] width 713 height 21
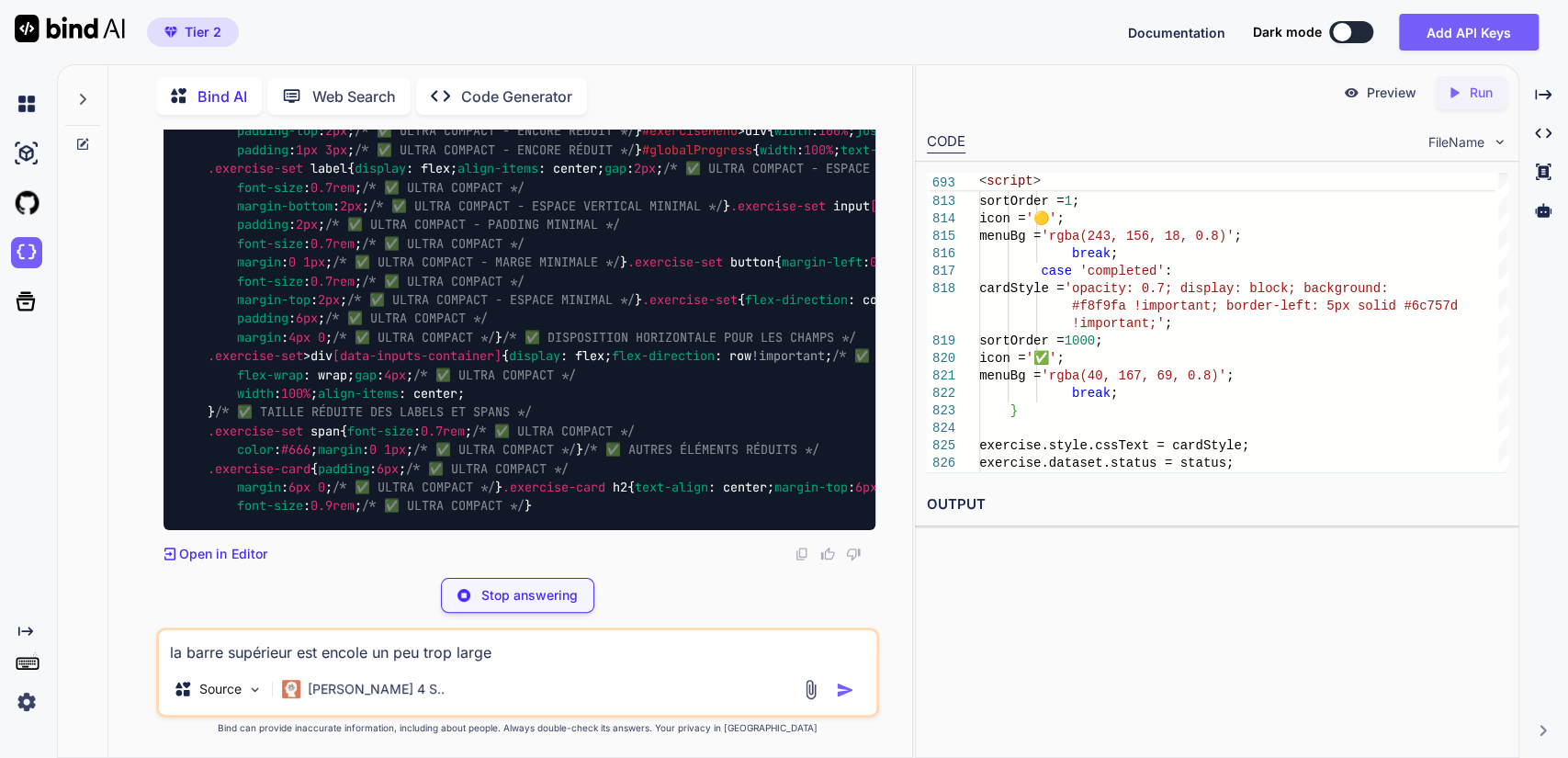
scroll to position [137339, 0]
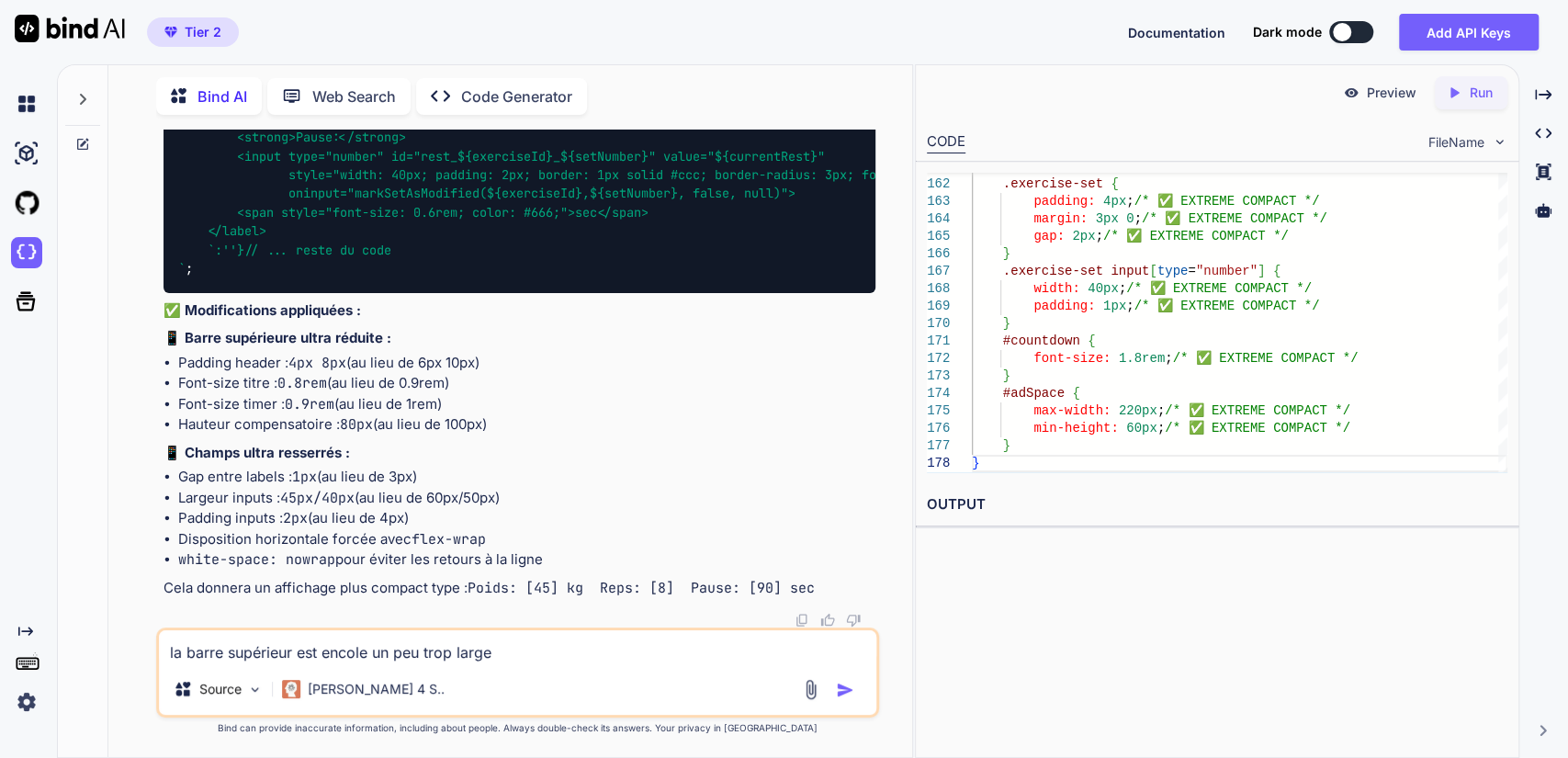
click at [1122, 116] on div "Preview Created with Pixso. Run" at bounding box center [1217, 93] width 602 height 55
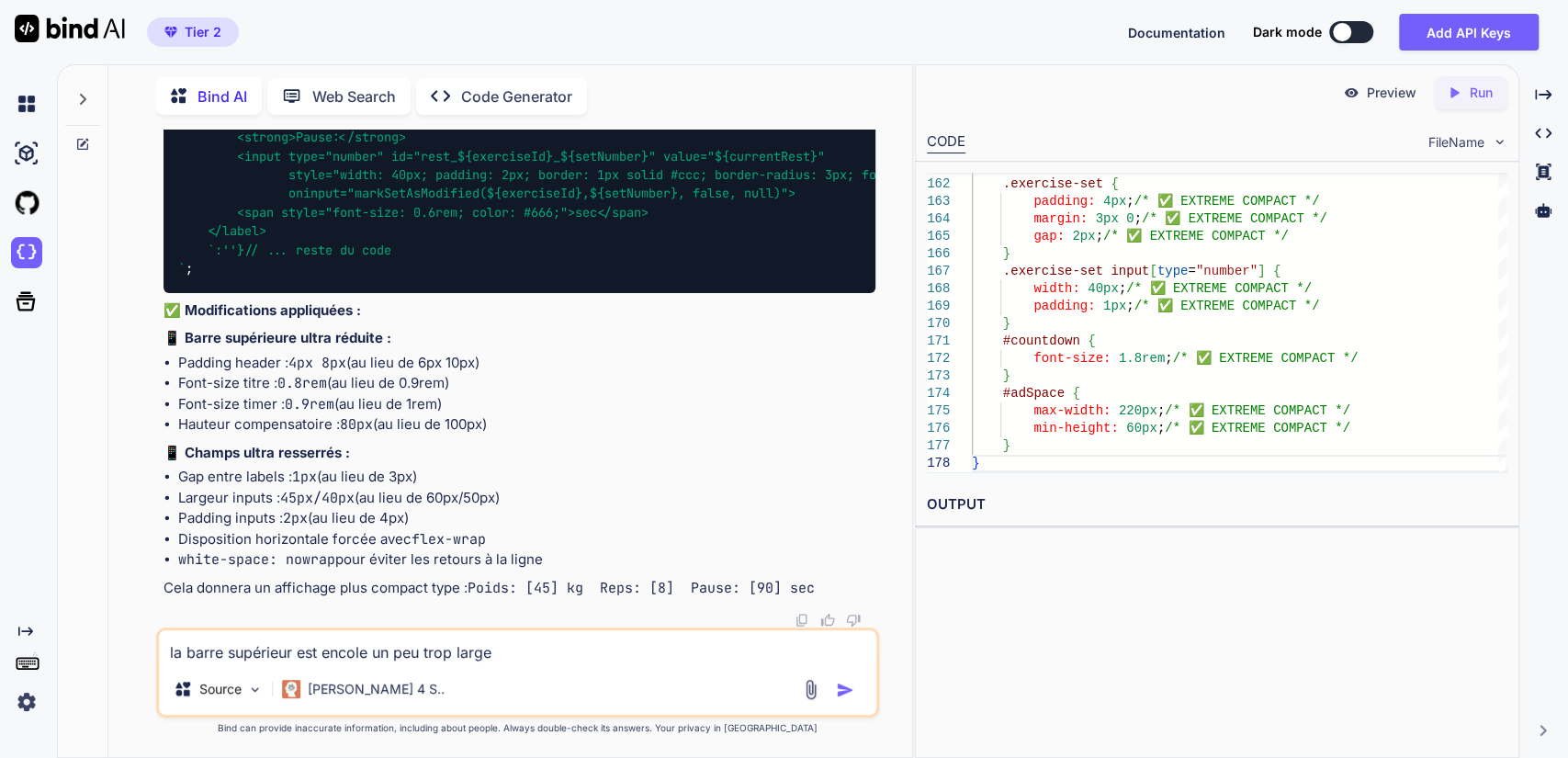
click at [379, 655] on textarea "la barre supérieur est encole un peu trop large de plus il faut resserer ces ch…" at bounding box center [518, 647] width 719 height 33
click at [899, 414] on div "You Bind AI Voici les modifications minimales pour optimiser l'affichage smartp…" at bounding box center [517, 443] width 789 height 628
click at [730, 654] on textarea "la barre supérieur est encole un peu trop large de plus il faut resserer ces ch…" at bounding box center [518, 647] width 719 height 33
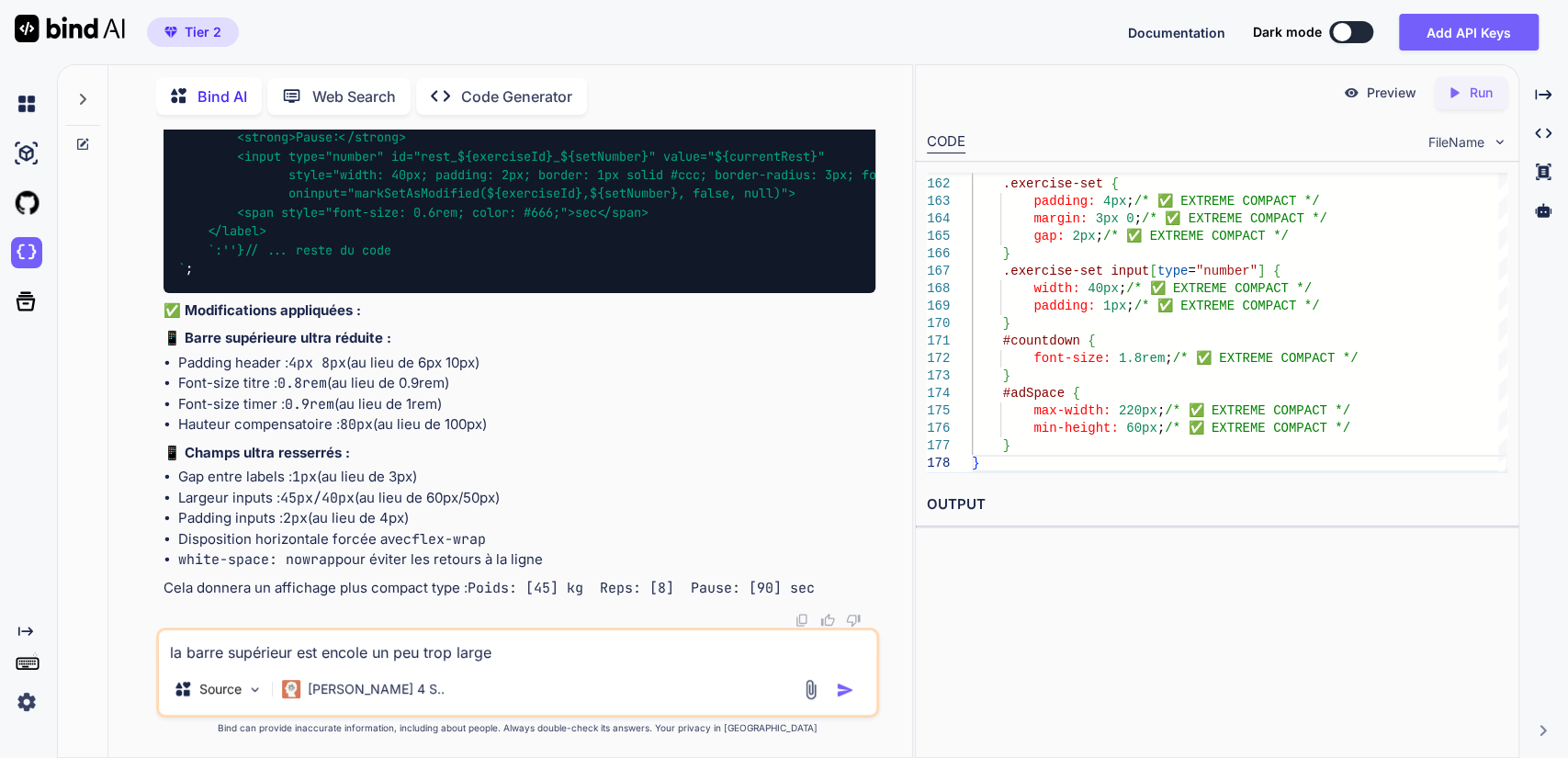
click at [884, 414] on div "You Bind AI Voici les modifications minimales pour optimiser l'affichage smartp…" at bounding box center [517, 443] width 789 height 628
drag, startPoint x: 662, startPoint y: 476, endPoint x: 576, endPoint y: 417, distance: 104.3
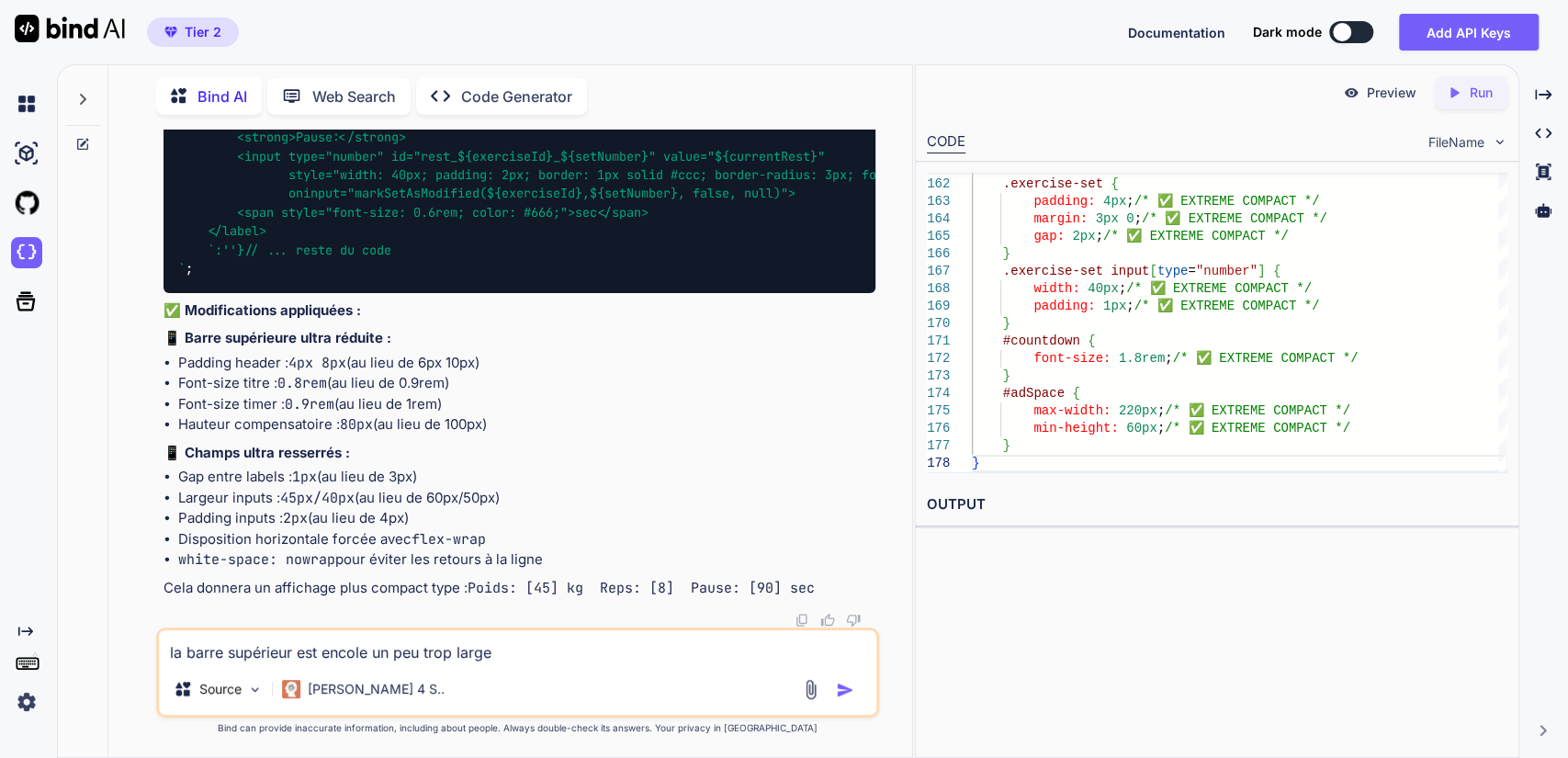
click at [246, 658] on textarea "la barre supérieur est encole un peu trop large de plus il faut resserer ces ch…" at bounding box center [518, 647] width 719 height 33
type textarea "mais comment je copie colle tout ca"
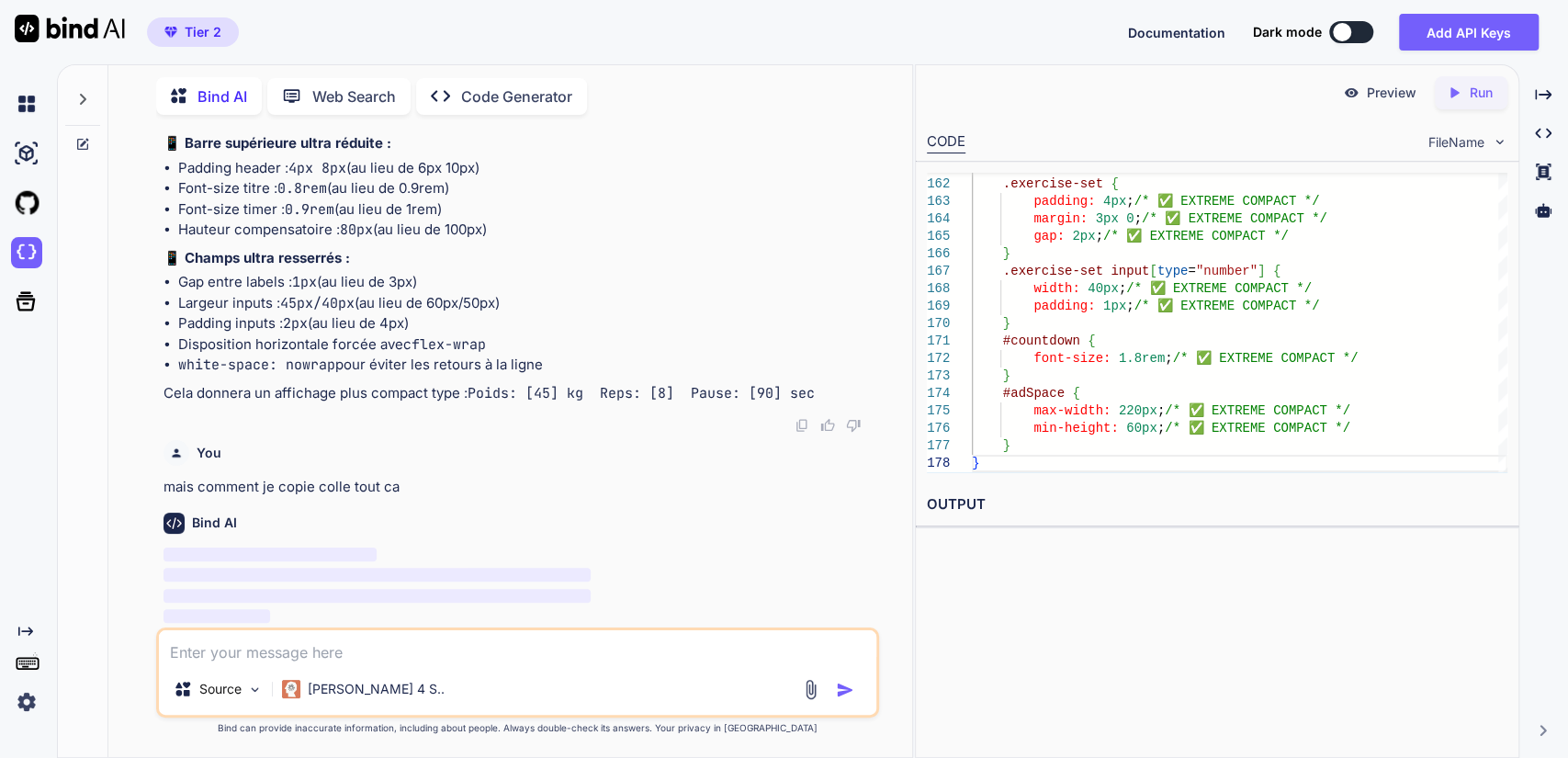
scroll to position [140066, 0]
click at [360, 489] on p "mais comment je copie colle tout ca" at bounding box center [520, 487] width 713 height 21
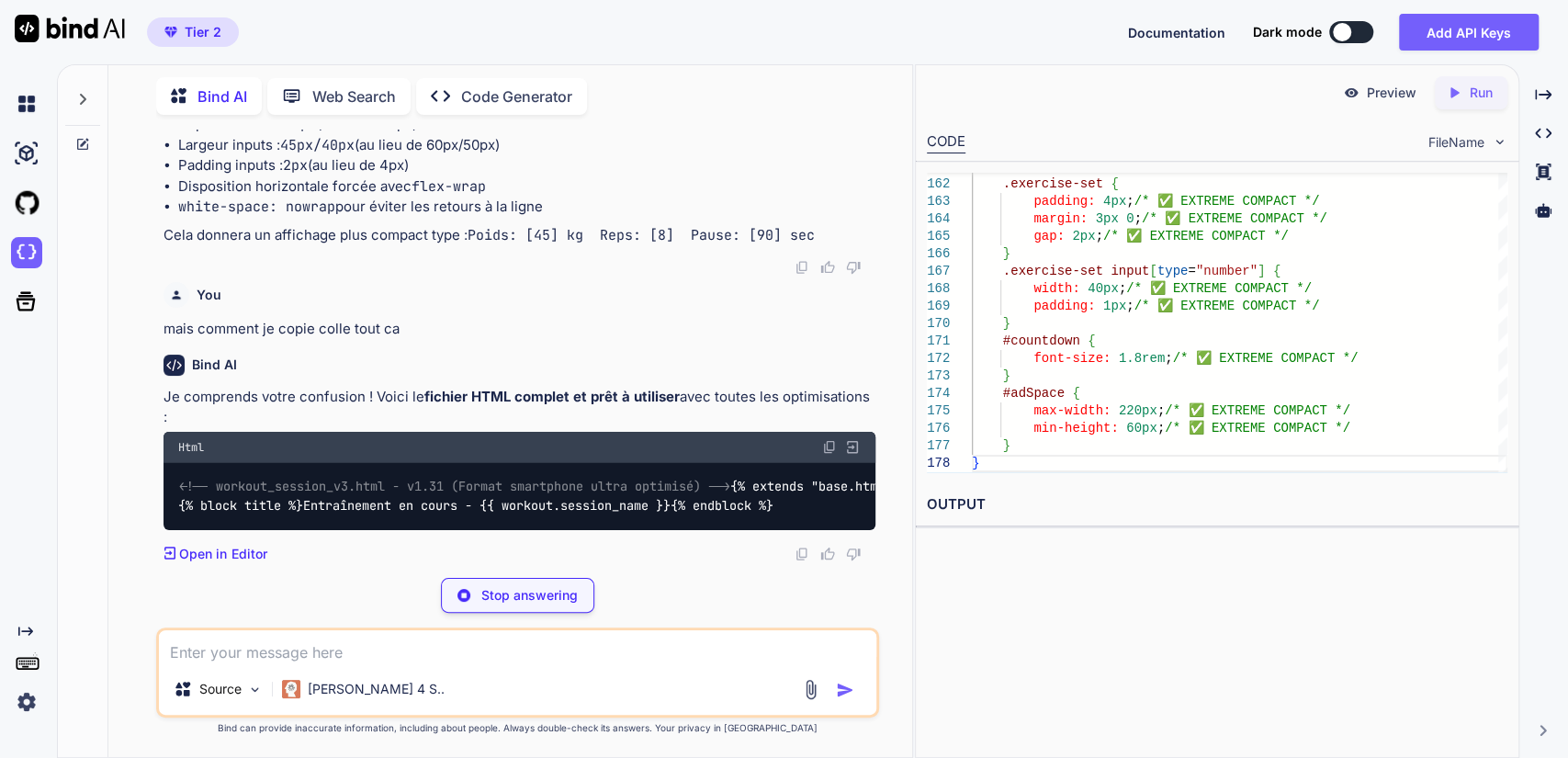
click at [648, 406] on strong "fichier HTML complet et prêt à utiliser" at bounding box center [552, 397] width 255 height 18
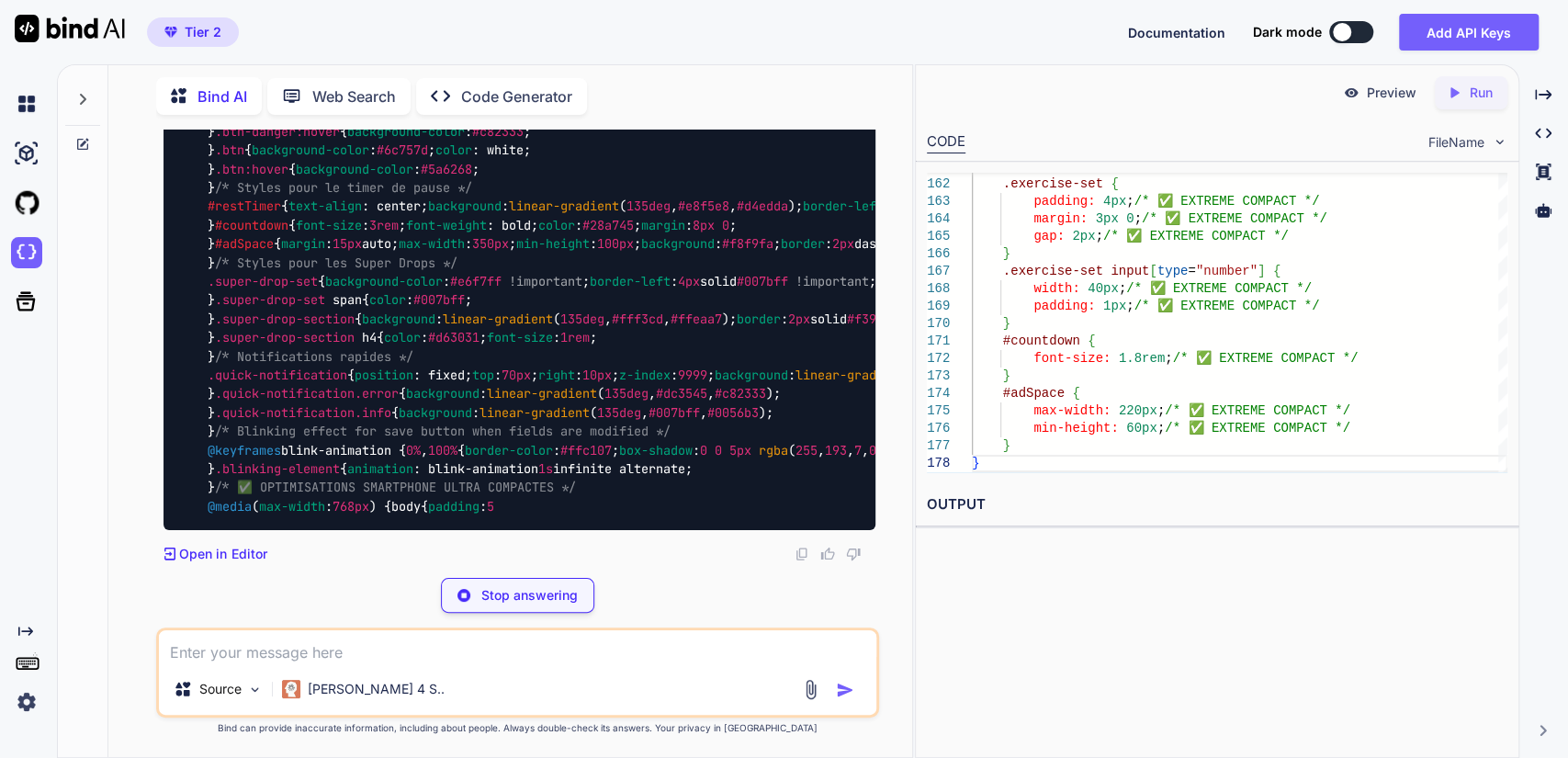
scroll to position [144906, 0]
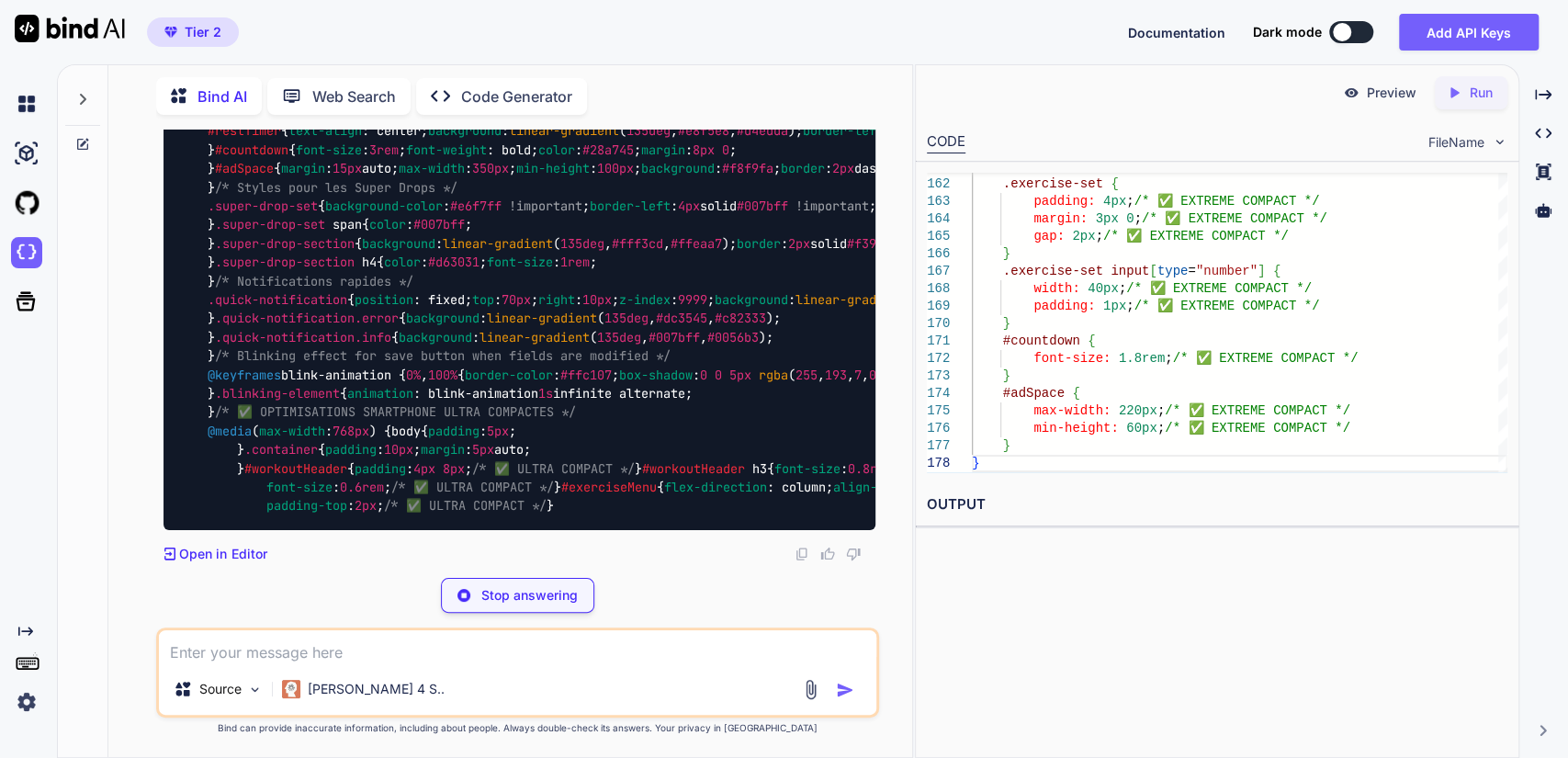
click at [1367, 28] on button at bounding box center [1352, 32] width 44 height 22
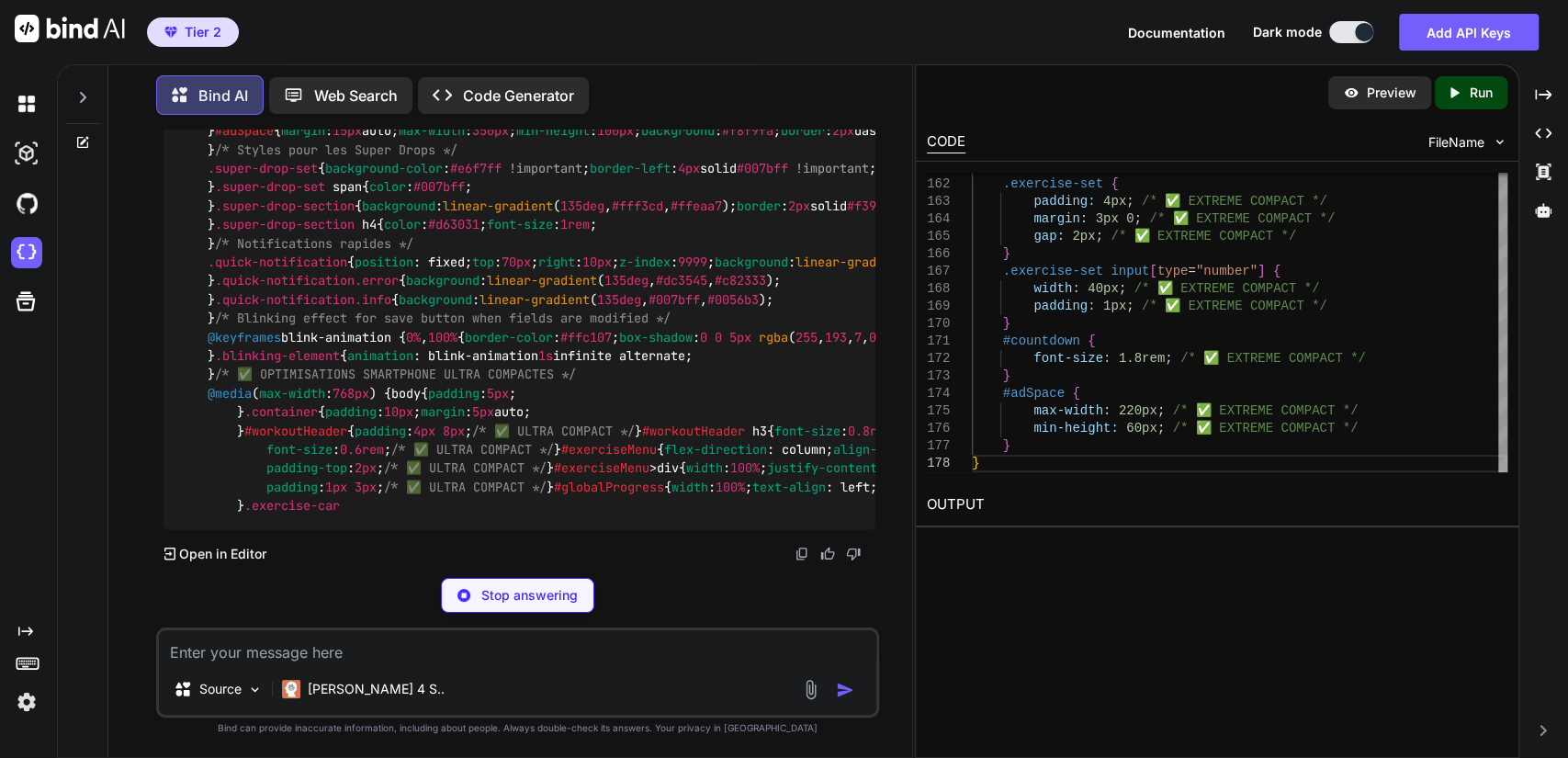
click at [1367, 28] on button at bounding box center [1352, 32] width 44 height 22
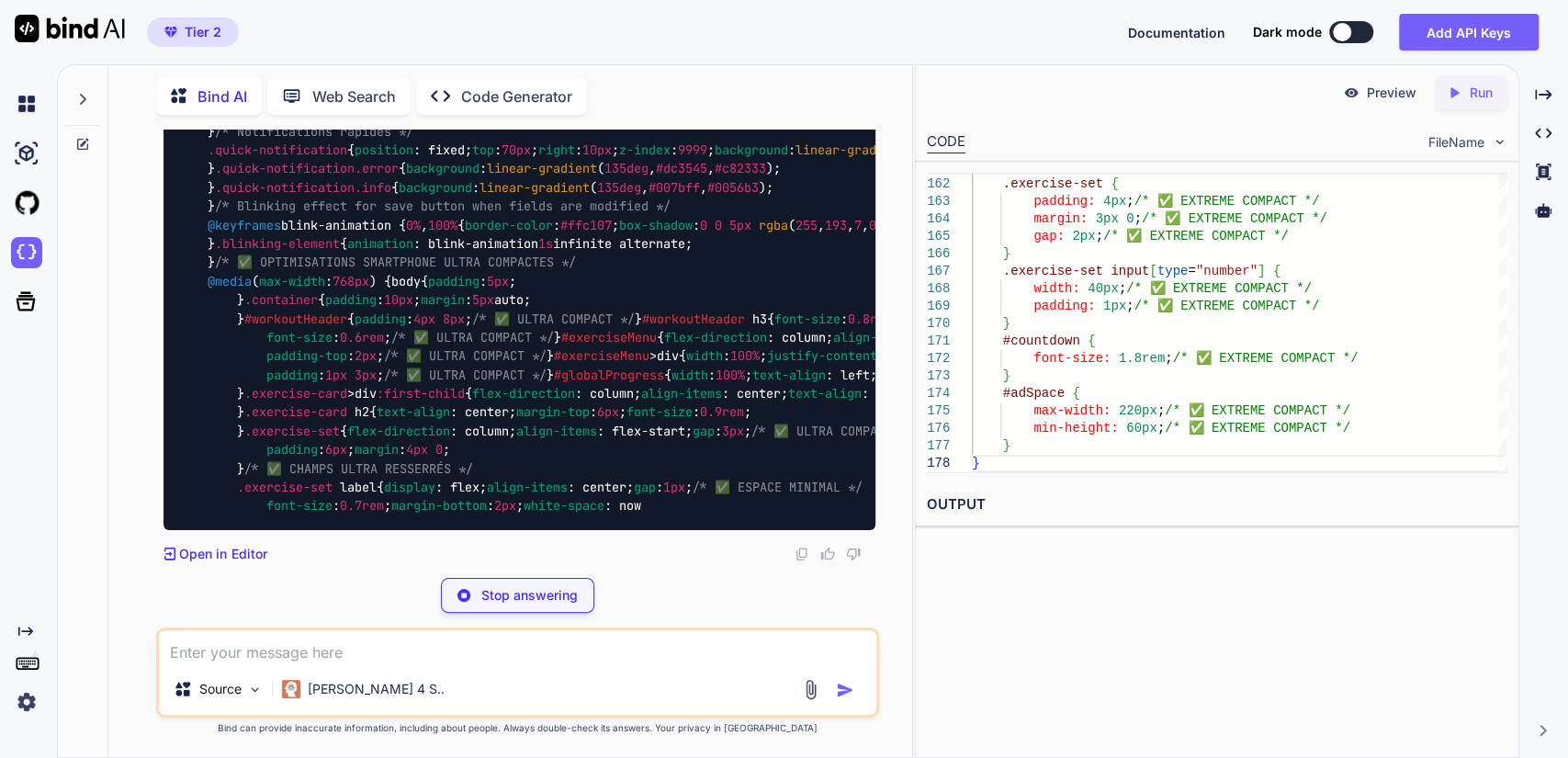
click at [1361, 25] on button at bounding box center [1352, 32] width 44 height 22
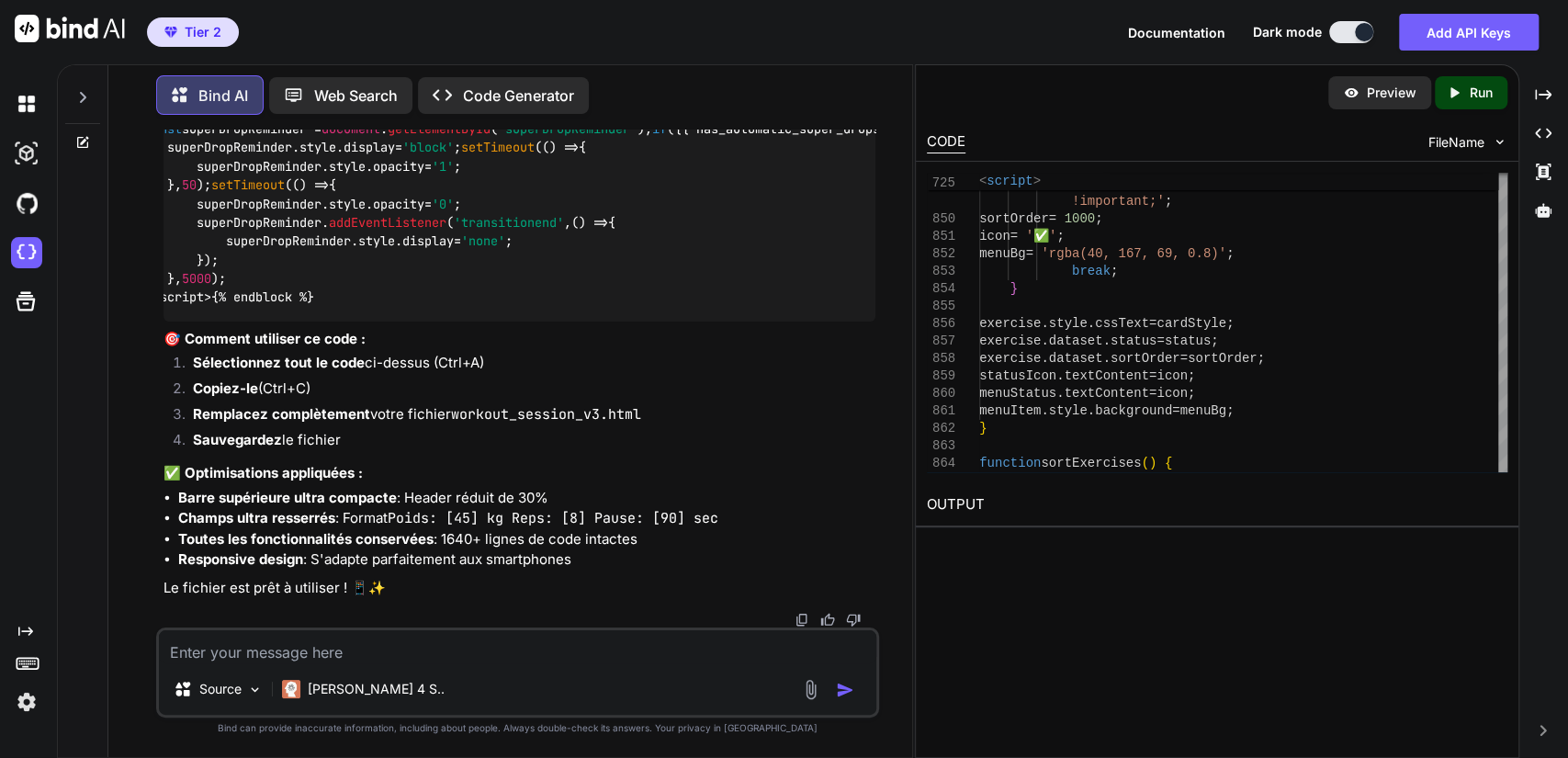
scroll to position [140444, 0]
type textarea "{% endblock %}"
click at [1465, 142] on span "FileName" at bounding box center [1456, 142] width 56 height 18
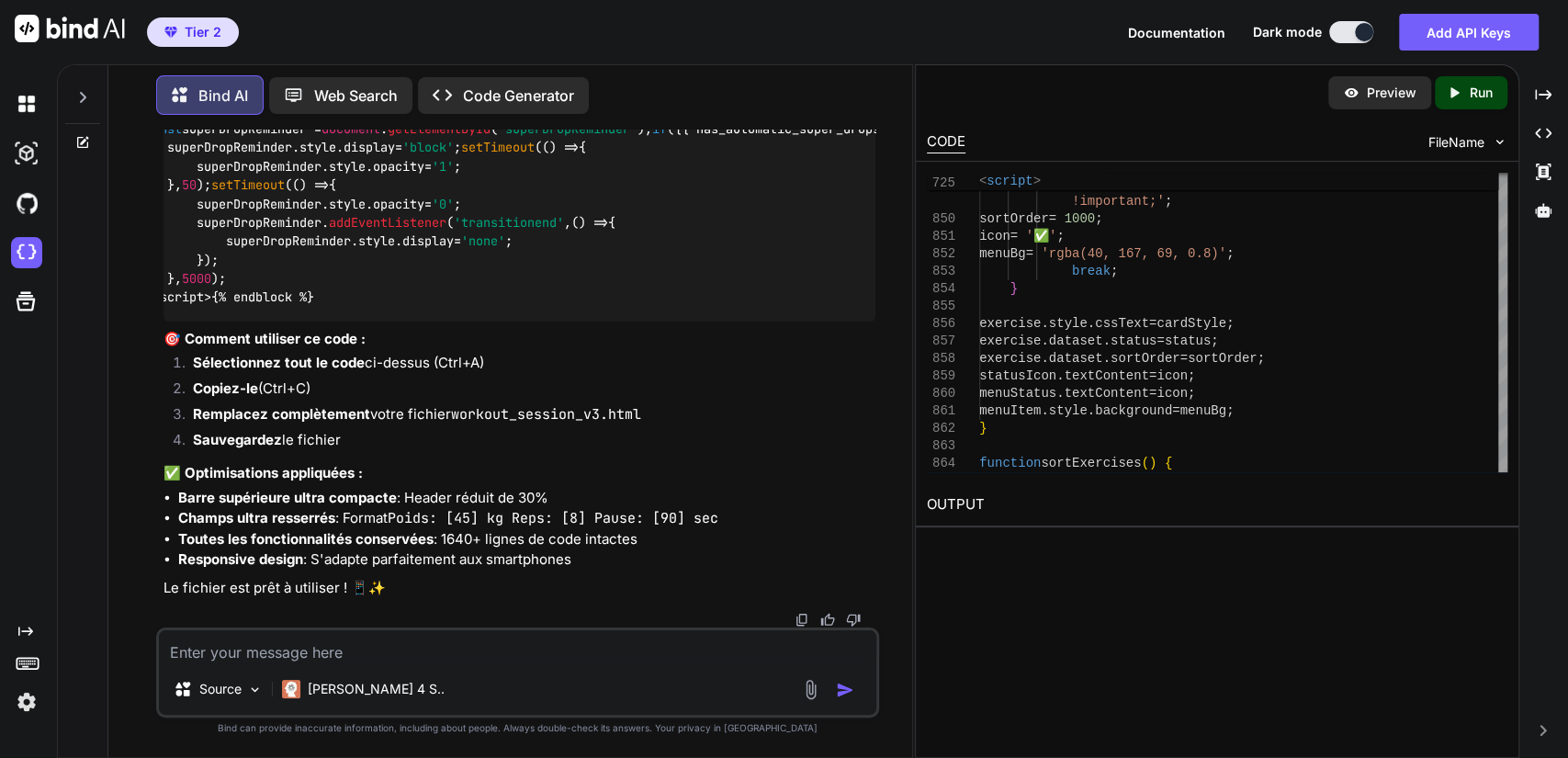
click at [1465, 142] on span "FileName" at bounding box center [1456, 142] width 56 height 18
click at [216, 653] on textarea at bounding box center [518, 647] width 719 height 33
drag, startPoint x: 340, startPoint y: 654, endPoint x: 324, endPoint y: 651, distance: 16.3
click at [324, 651] on textarea "on y ai presque garde la largeur mais augmente la hauteur (comme precdement)" at bounding box center [518, 647] width 719 height 33
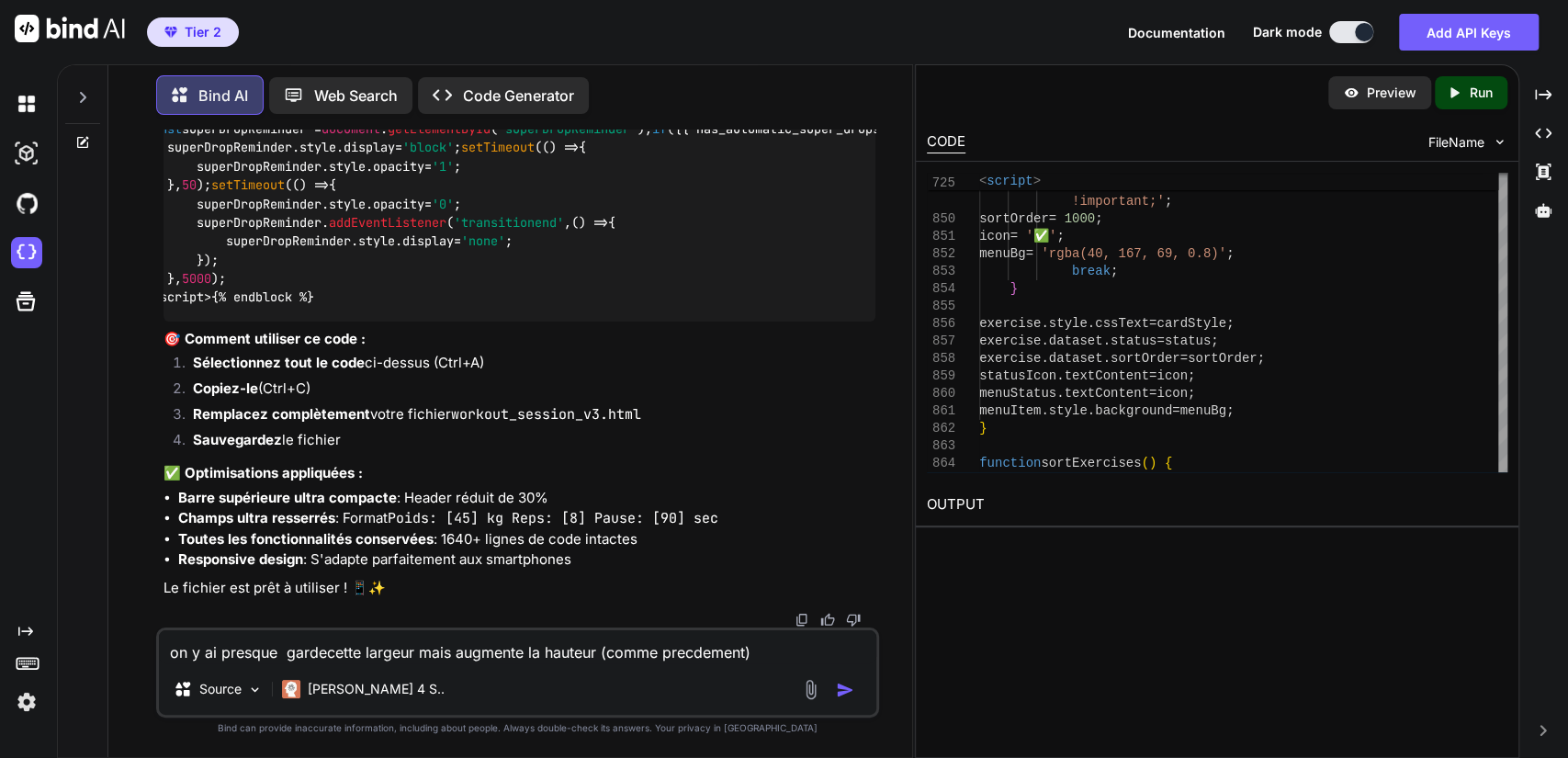
click at [325, 654] on textarea "on y ai presque gardecette largeur mais augmente la hauteur (comme precdement)" at bounding box center [518, 647] width 719 height 33
click at [772, 647] on textarea "on y ai presque garde cette largeur mais augmente la hauteur (comme precdement)" at bounding box center [518, 647] width 719 height 33
click at [169, 654] on textarea "on y ai presque garde cette largeur mais augmente la hauteur (comme precdement)" at bounding box center [518, 647] width 719 height 33
click at [816, 660] on textarea "corps : on y ai presque garde cette largeur mais augmente la hauteur (comme pre…" at bounding box center [518, 647] width 719 height 33
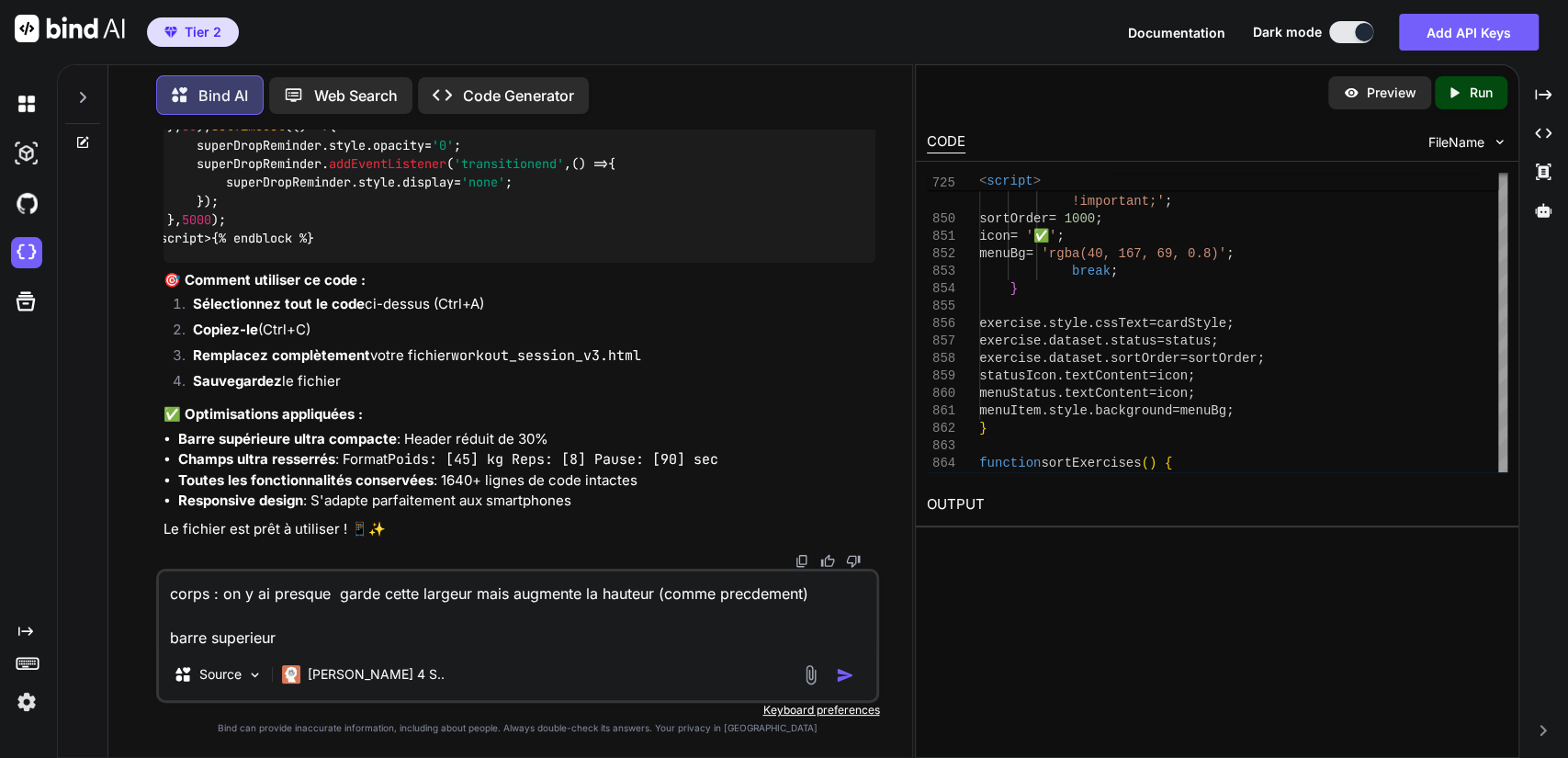
click at [304, 631] on textarea "corps : on y ai presque garde cette largeur mais augmente la hauteur (comme pre…" at bounding box center [518, 611] width 719 height 78
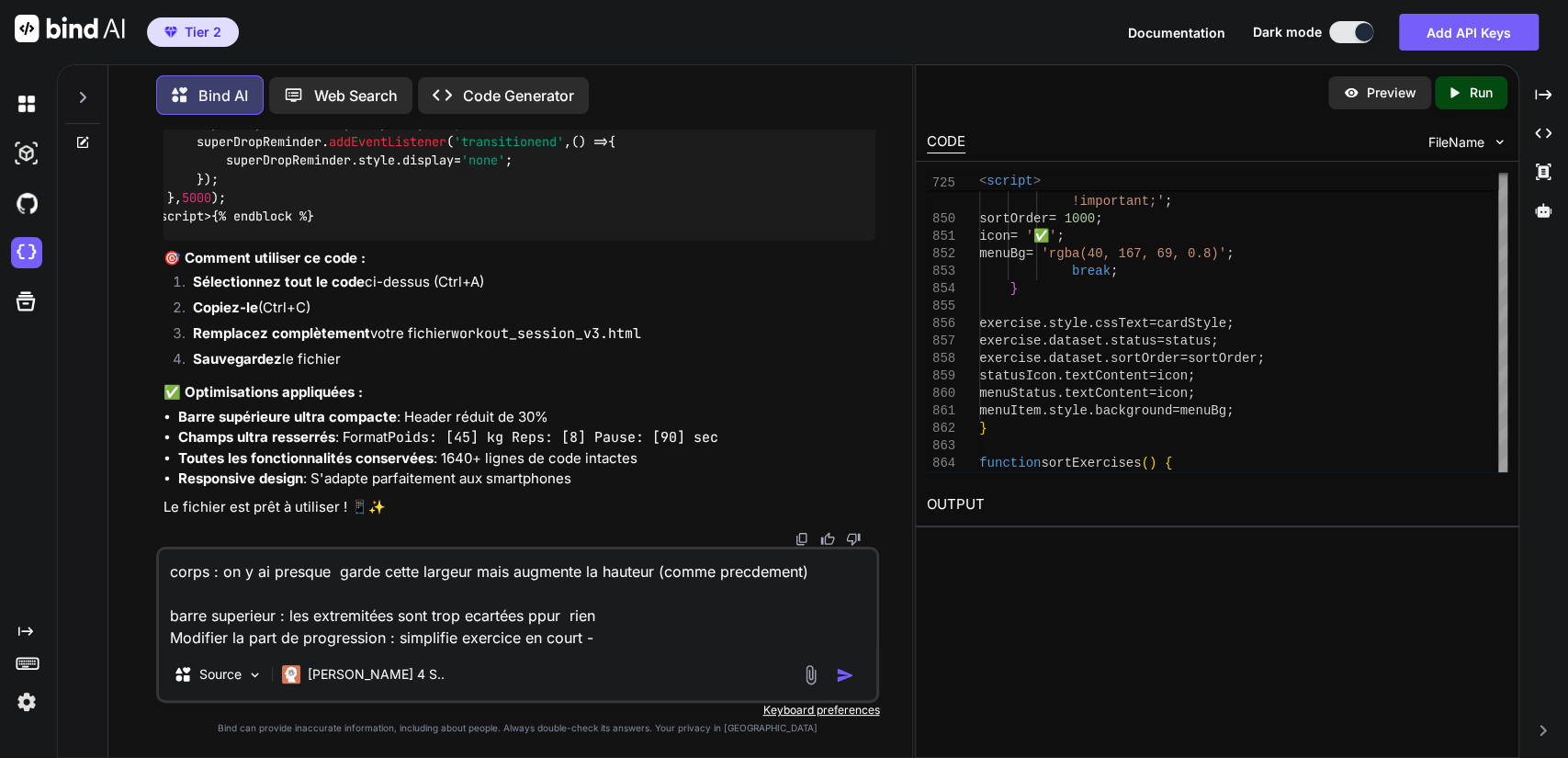
drag, startPoint x: 276, startPoint y: 642, endPoint x: 246, endPoint y: 644, distance: 30.1
click at [246, 644] on textarea "corps : on y ai presque garde cette largeur mais augmente la hauteur (comme pre…" at bounding box center [518, 599] width 719 height 99
click at [621, 641] on textarea "corps : on y ai presque garde cette largeur mais augmente la hauteur (comme pre…" at bounding box center [518, 599] width 719 height 99
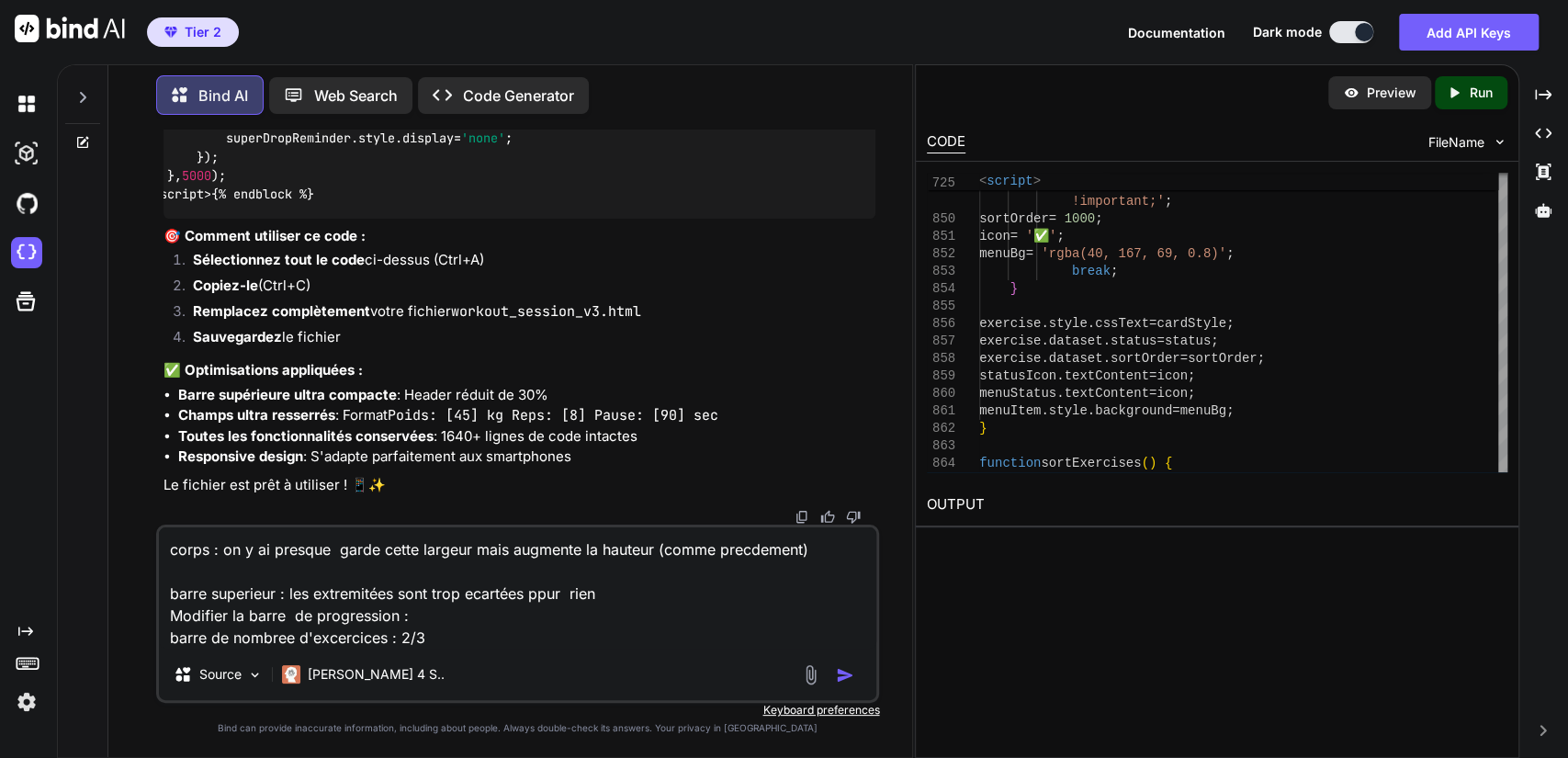
click at [480, 638] on textarea "corps : on y ai presque garde cette largeur mais augmente la hauteur (comme pre…" at bounding box center [518, 588] width 719 height 121
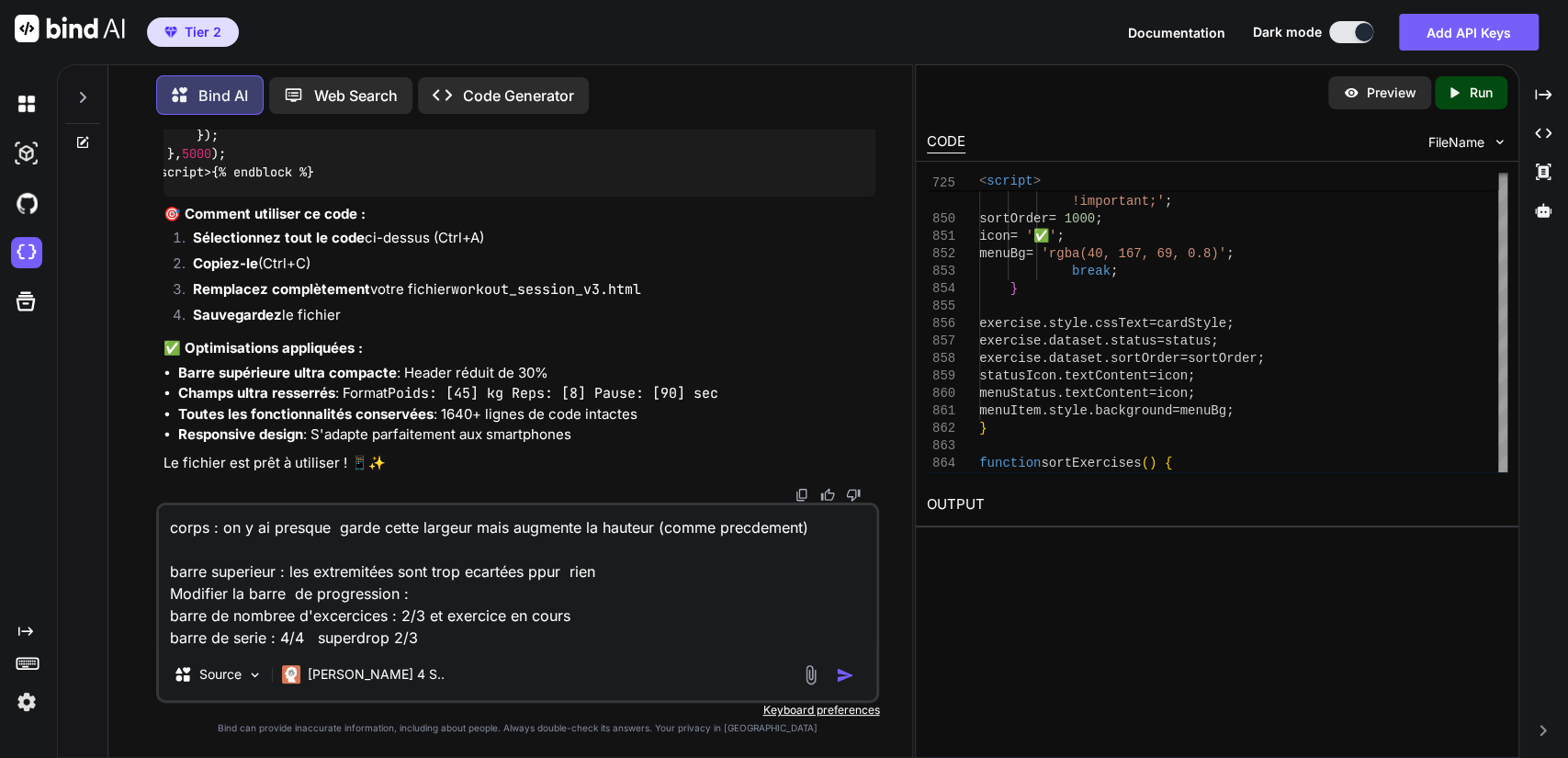
drag, startPoint x: 568, startPoint y: 617, endPoint x: 444, endPoint y: 622, distance: 124.1
click at [444, 622] on textarea "corps : on y ai presque garde cette largeur mais augmente la hauteur (comme pre…" at bounding box center [518, 577] width 719 height 143
click at [421, 638] on textarea "corps : on y ai presque garde cette largeur mais augmente la hauteur (comme pre…" at bounding box center [518, 577] width 719 height 143
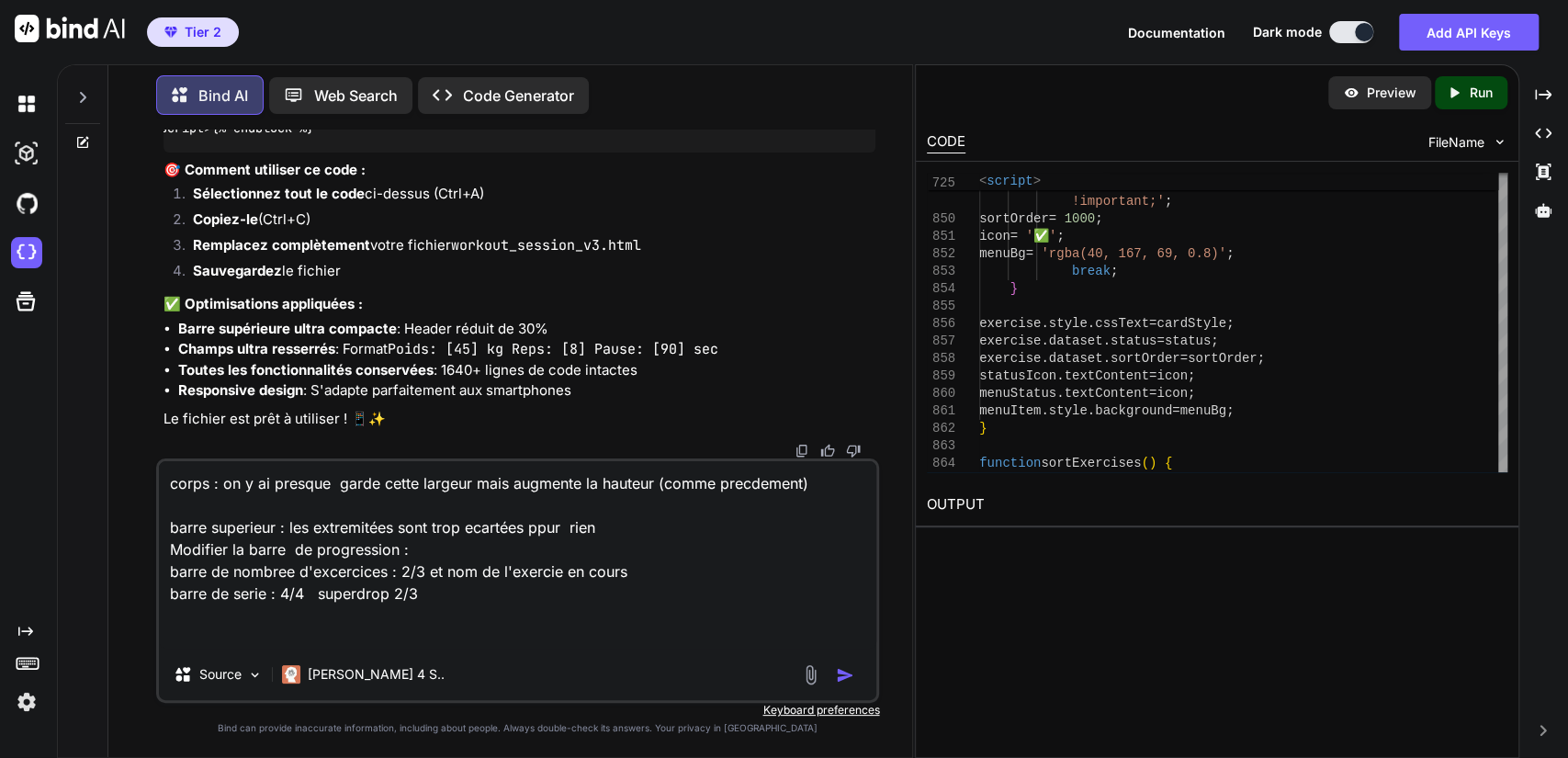
type textarea "corps : on y ai presque garde cette largeur mais augmente la hauteur (comme pre…"
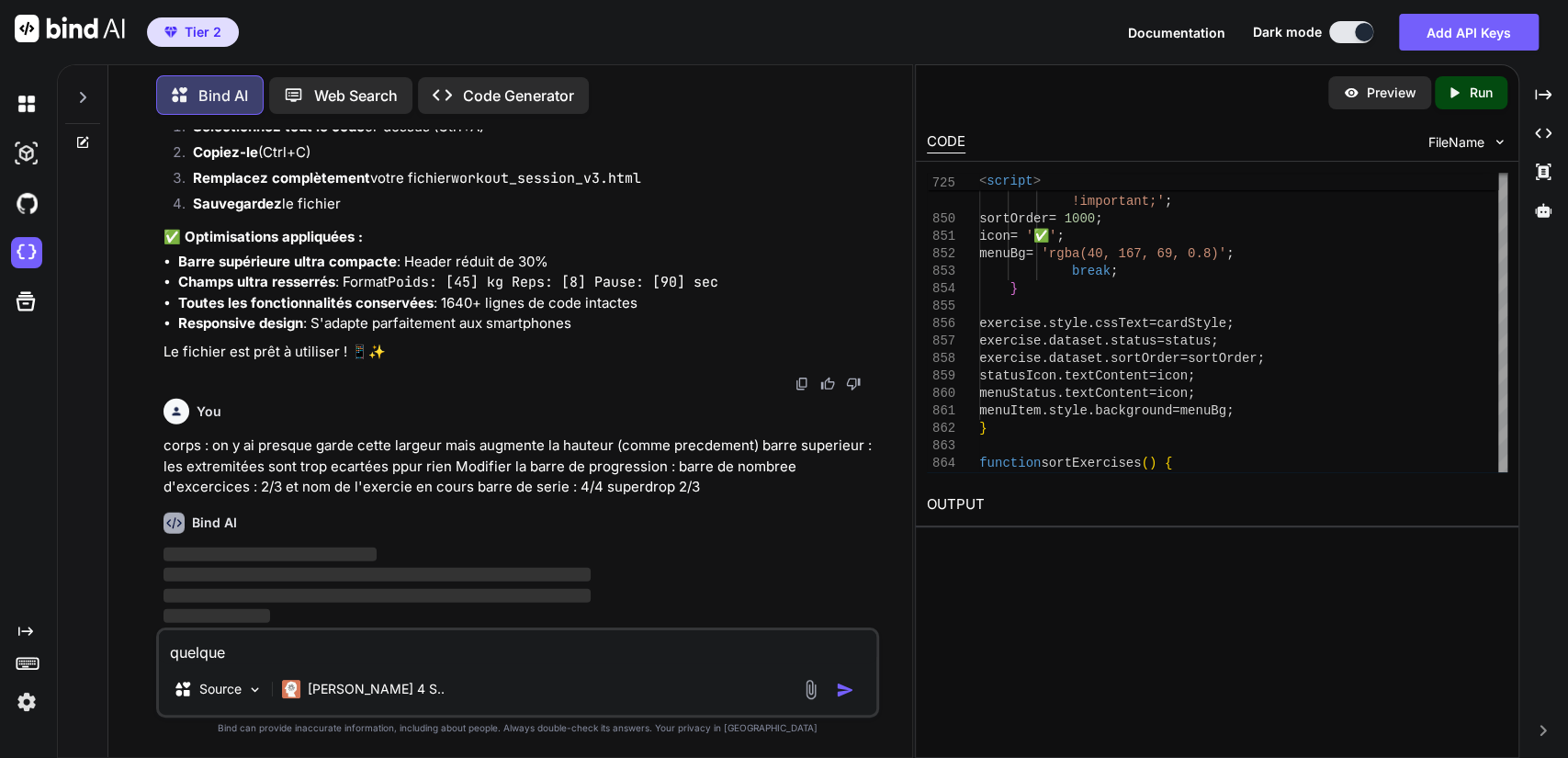
scroll to position [173507, 0]
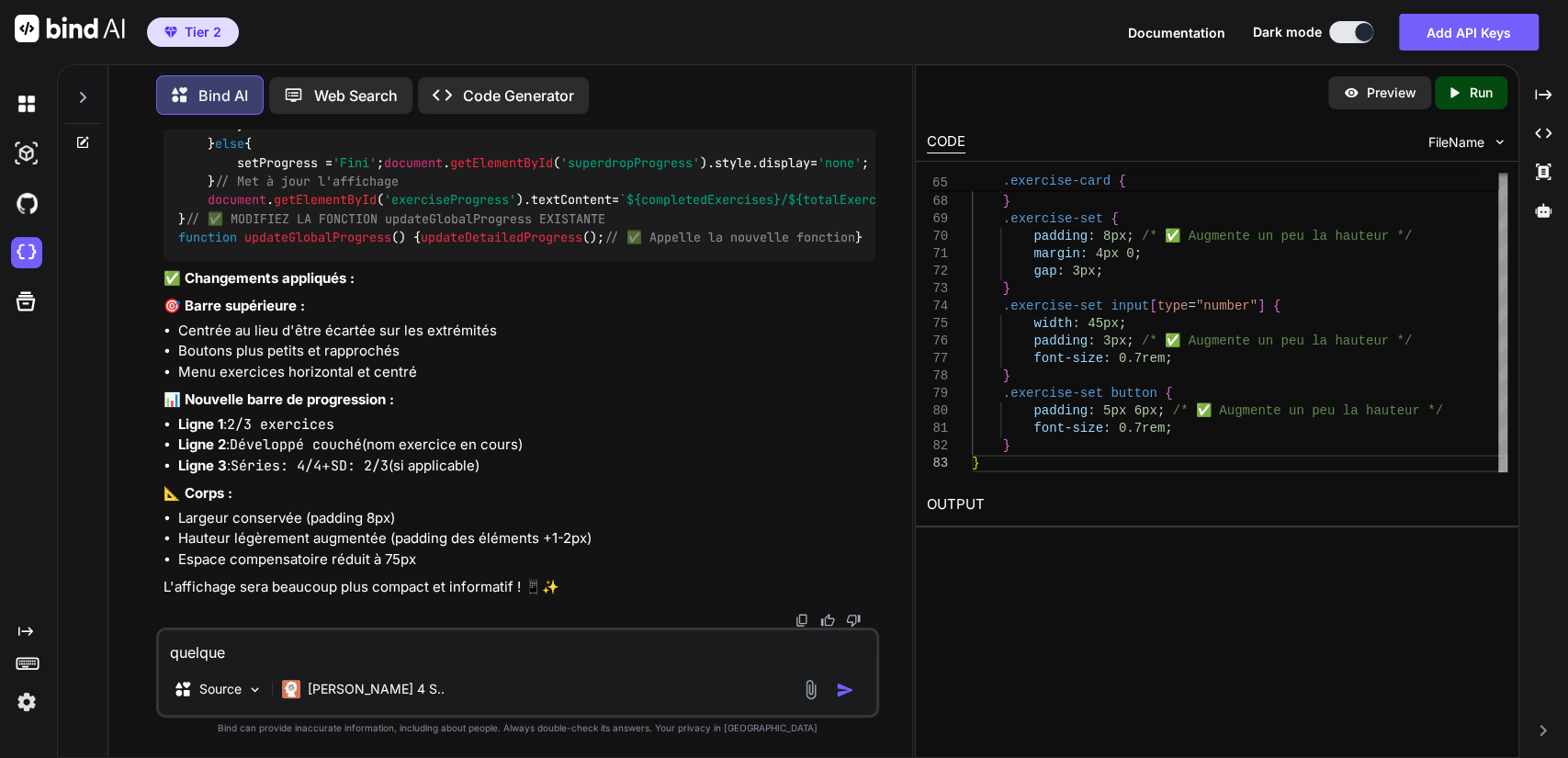
drag, startPoint x: 257, startPoint y: 653, endPoint x: 101, endPoint y: 656, distance: 156.0
click at [101, 656] on div "Bind AI Web Search Created with Pixso. Code Generator You Bind AI Voici les mod…" at bounding box center [485, 410] width 855 height 697
type textarea "ne code pas tout mais aide moi a coller ca dans mon code"
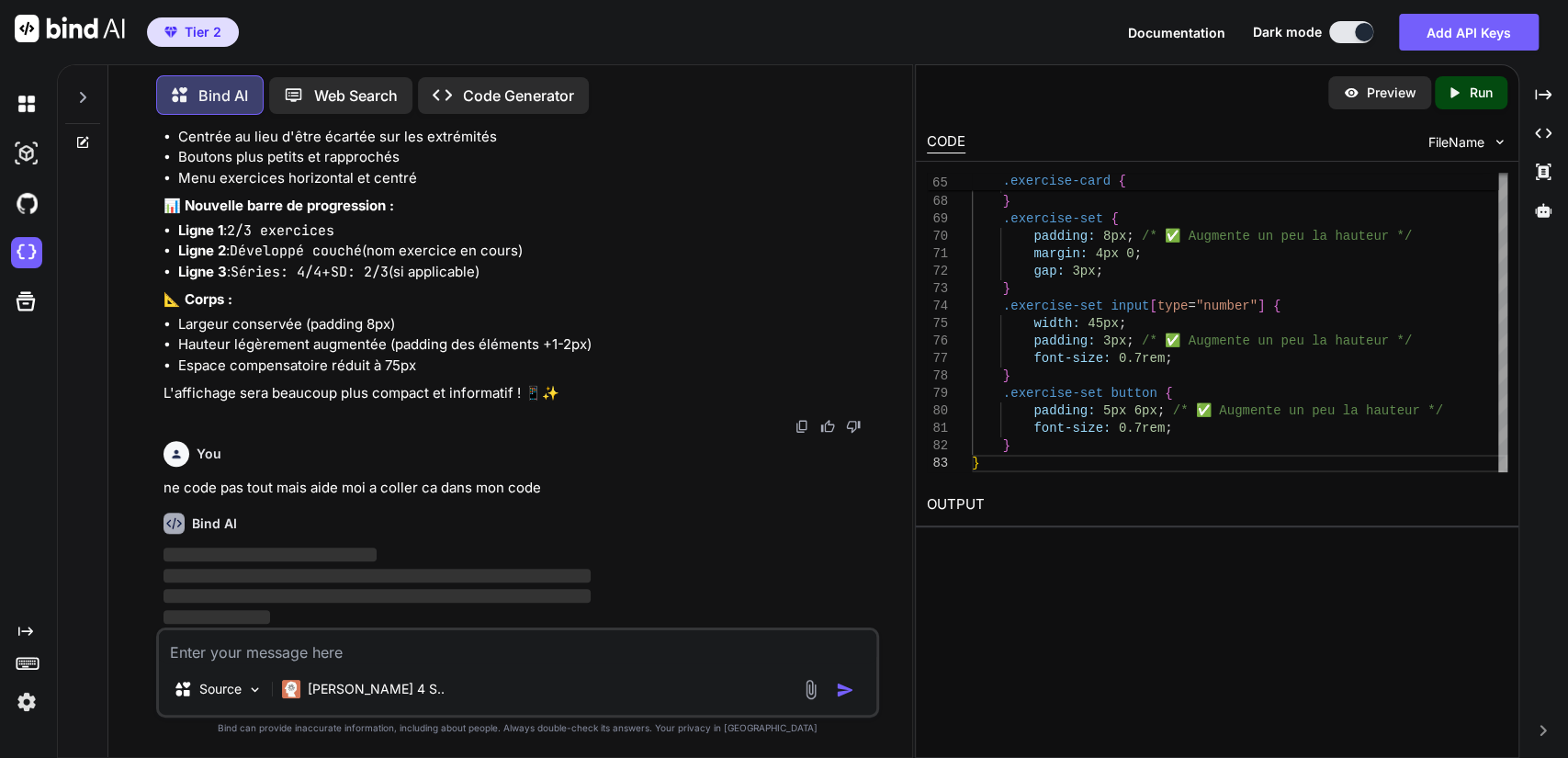
scroll to position [177691, 0]
click at [594, 574] on p "‌" at bounding box center [520, 577] width 713 height 21
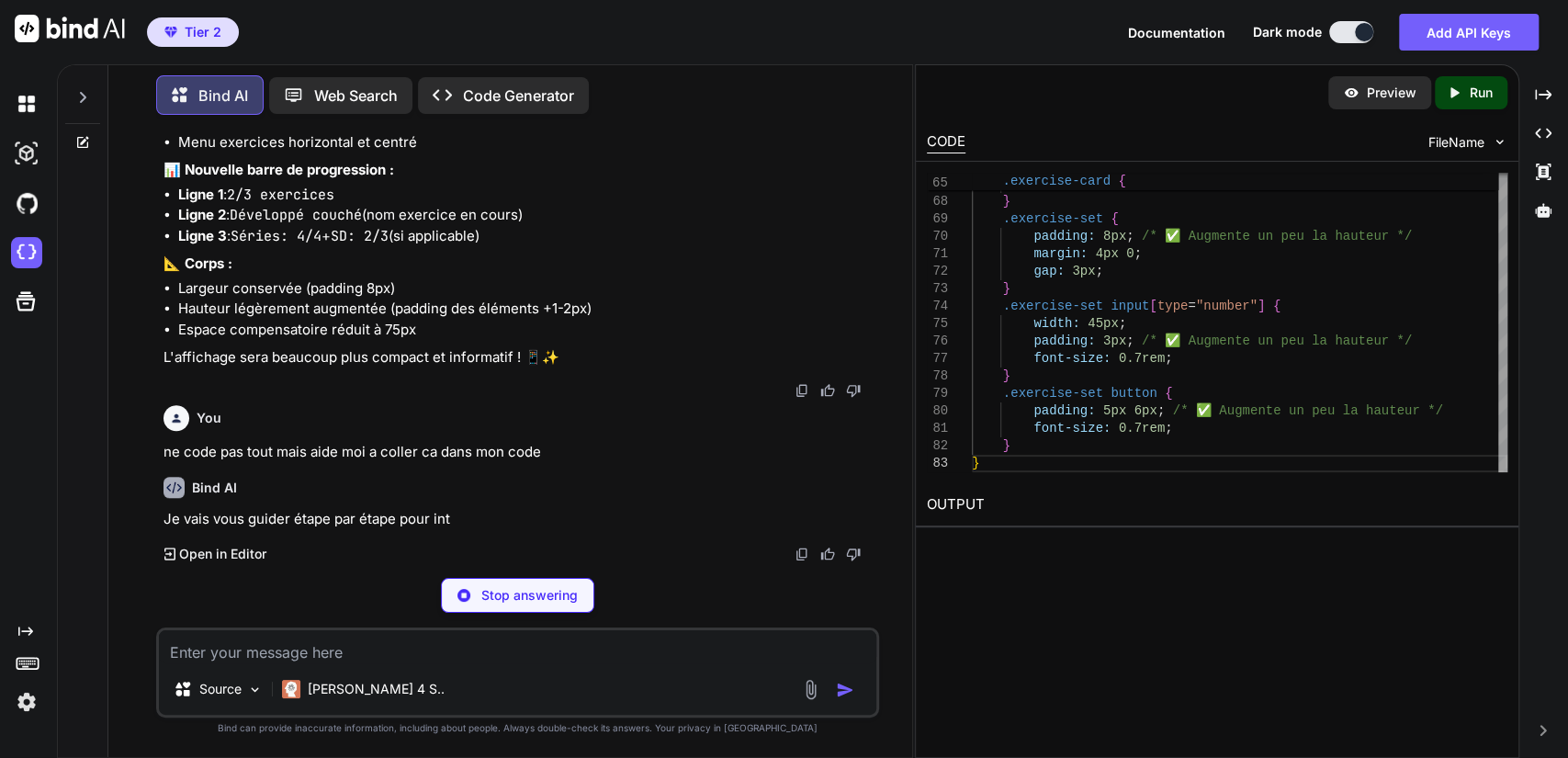
click at [382, 646] on textarea at bounding box center [518, 647] width 719 height 33
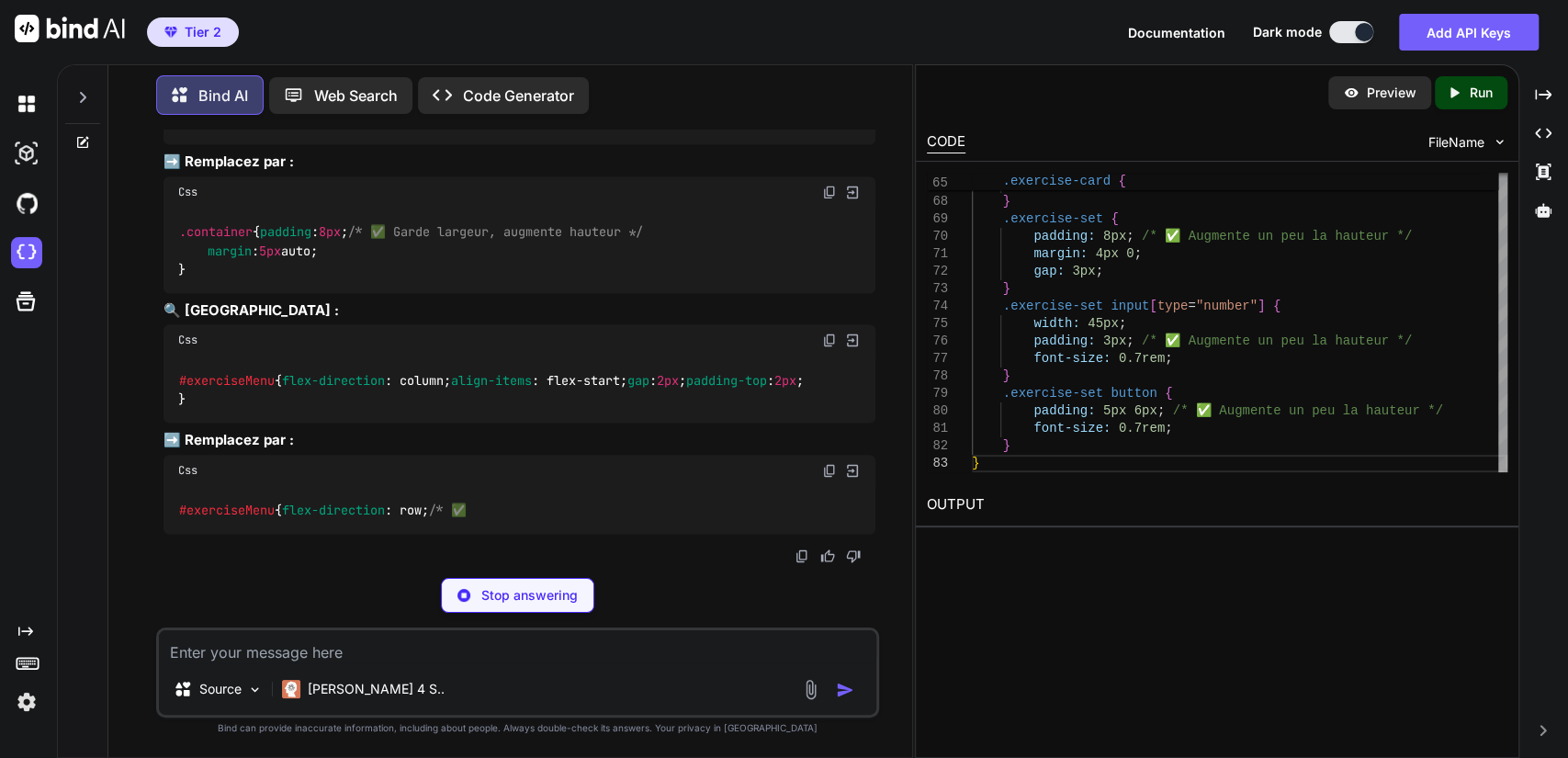
scroll to position [178059, 0]
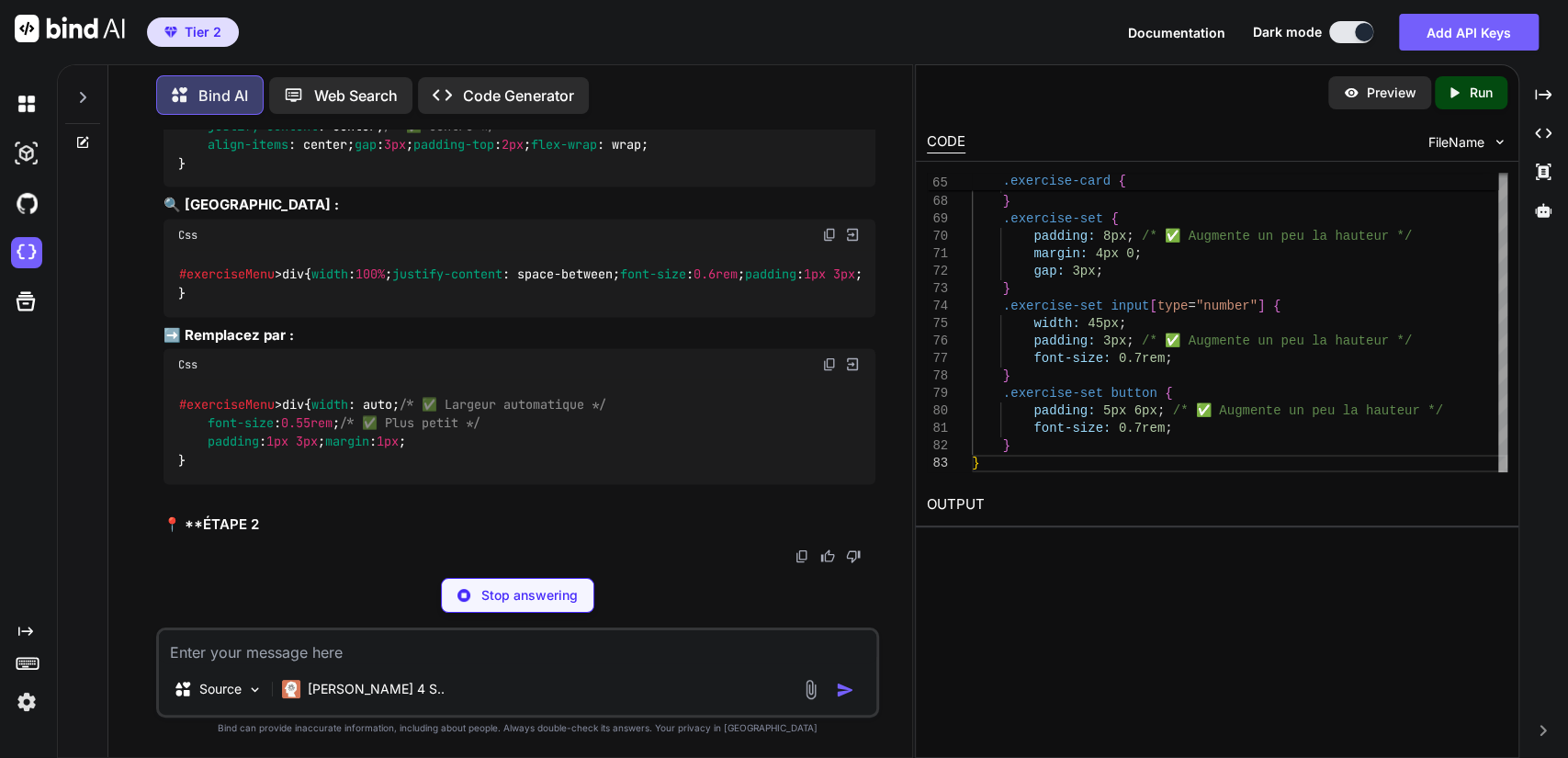
drag, startPoint x: 405, startPoint y: 344, endPoint x: 173, endPoint y: 343, distance: 232.0
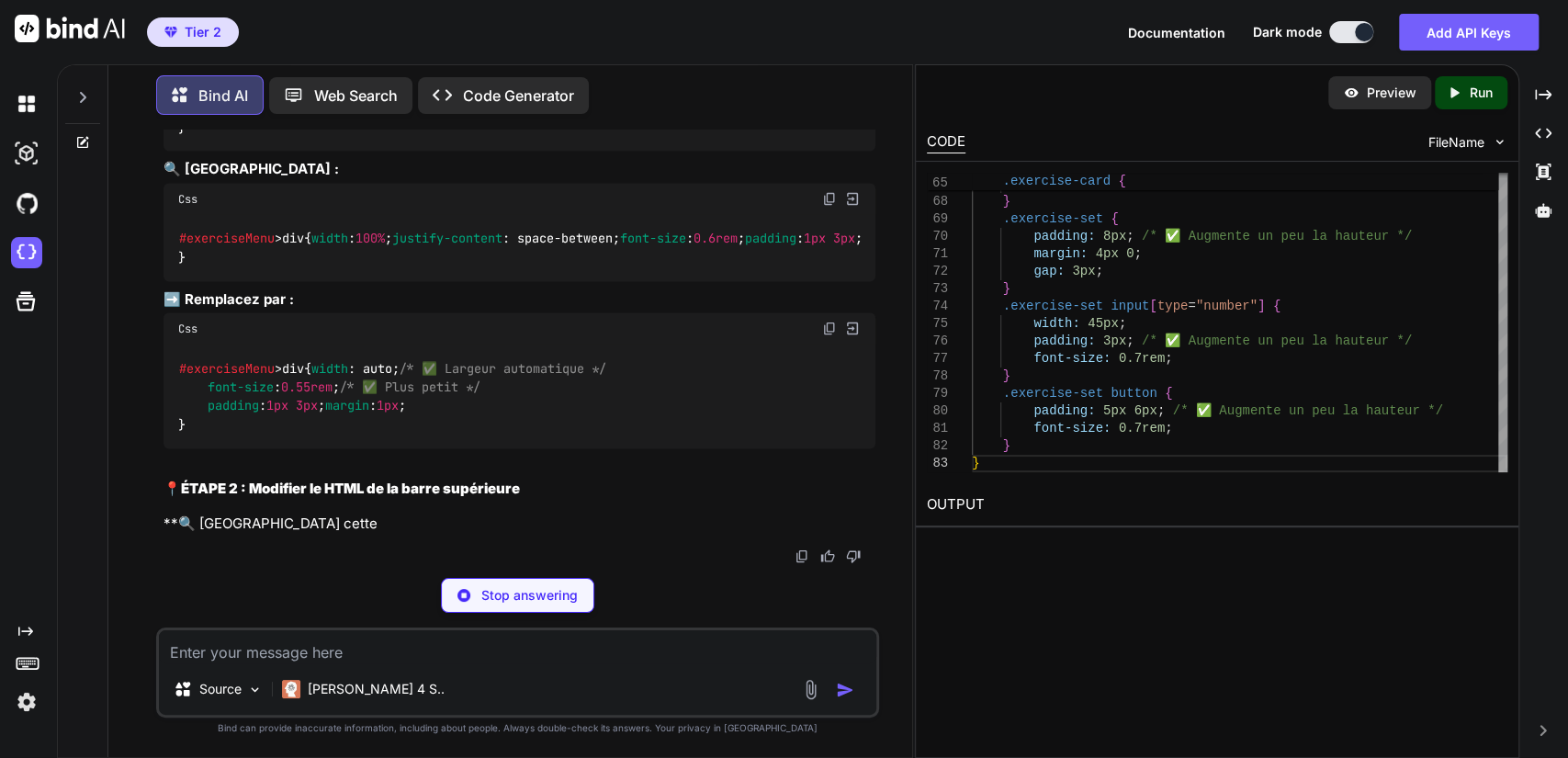
copy code "@media ( max-width : 768px ) {"
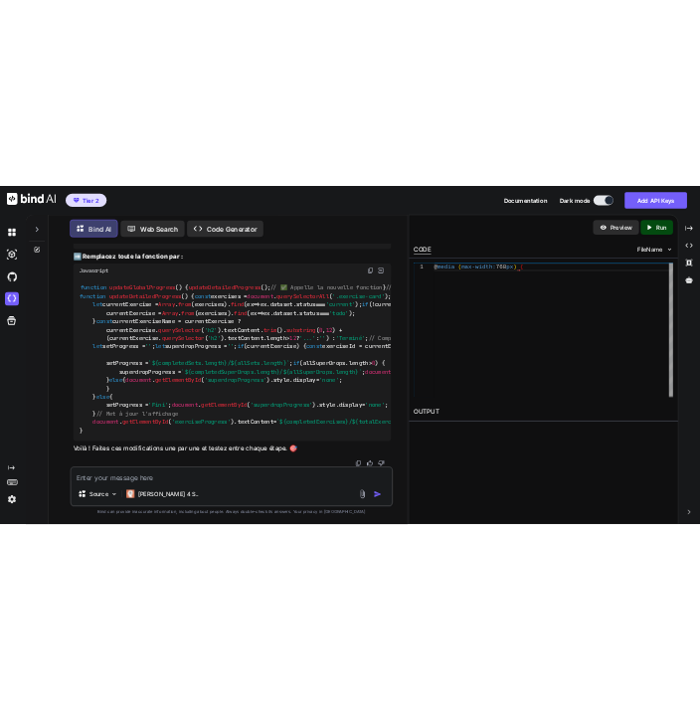
scroll to position [192710, 0]
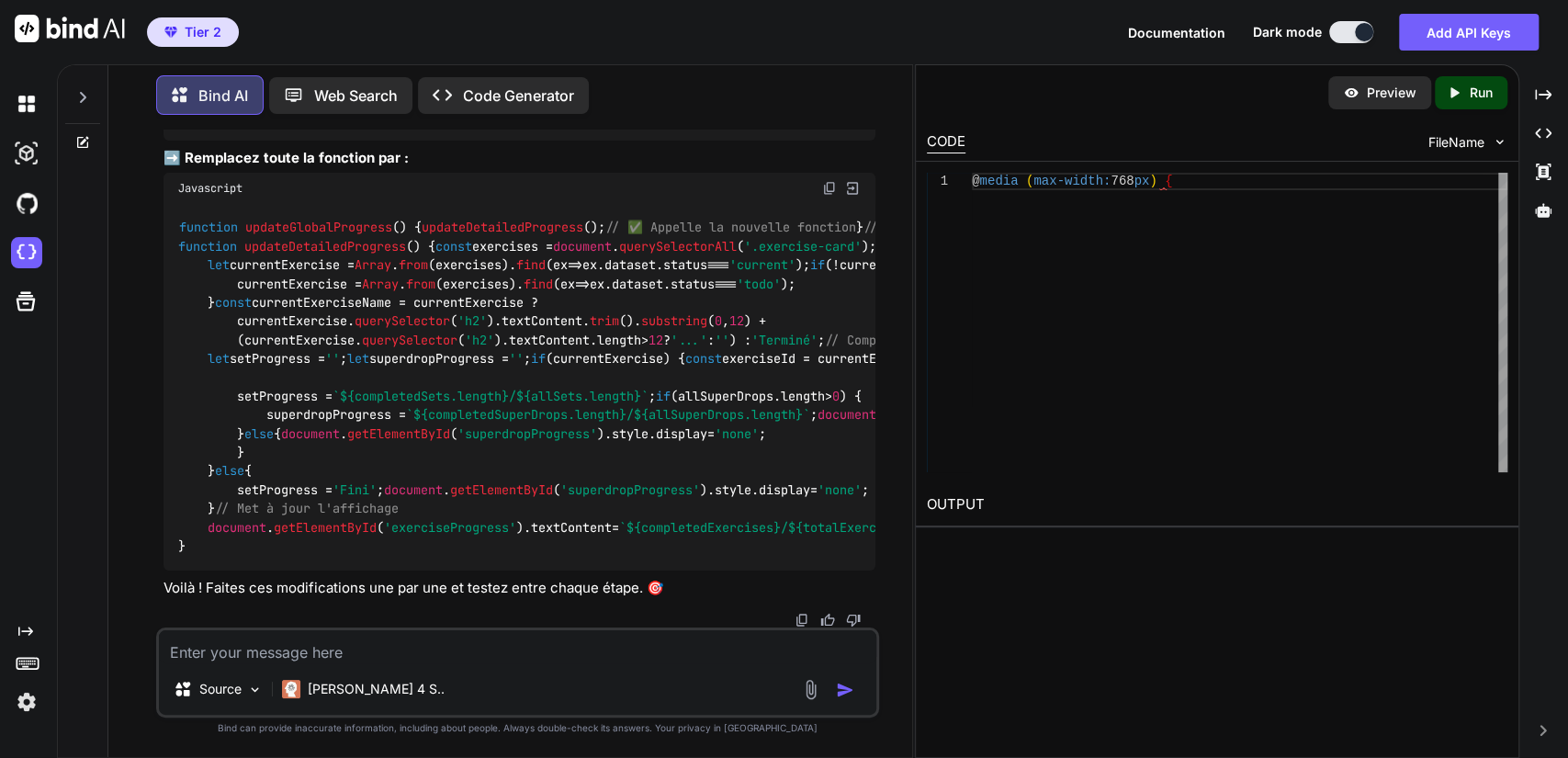
drag, startPoint x: 332, startPoint y: 566, endPoint x: 281, endPoint y: 569, distance: 51.1
drag, startPoint x: 264, startPoint y: 568, endPoint x: 203, endPoint y: 566, distance: 61.0
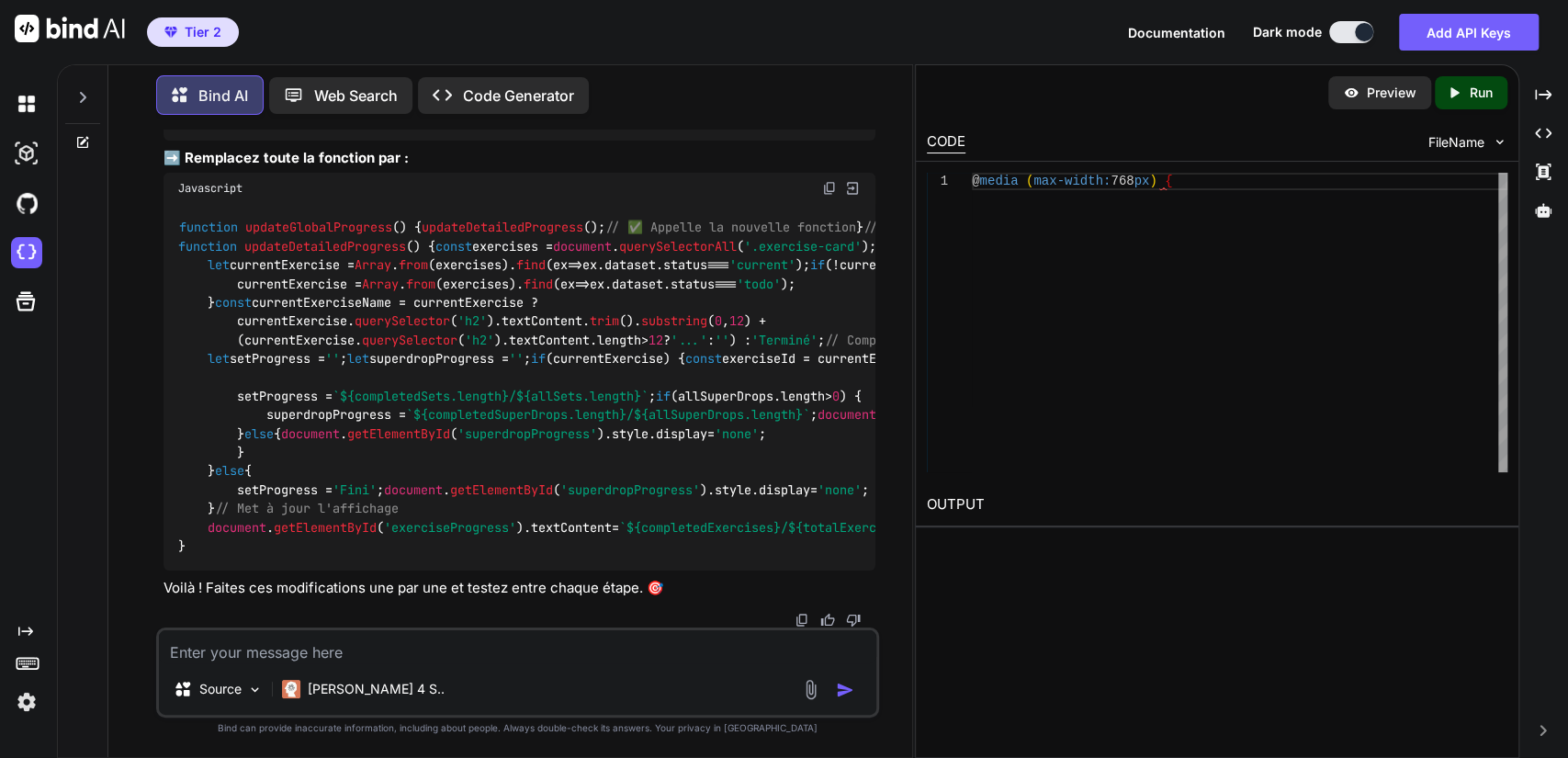
drag, startPoint x: 285, startPoint y: 546, endPoint x: 182, endPoint y: 548, distance: 103.0
copy span "#workoutHeader"
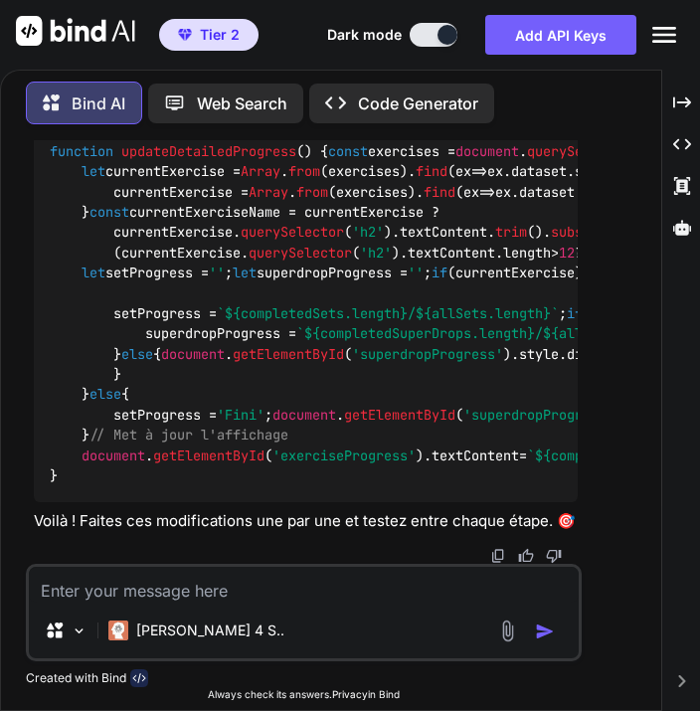
scroll to position [201579, 0]
drag, startPoint x: 122, startPoint y: 410, endPoint x: 212, endPoint y: 445, distance: 96.0
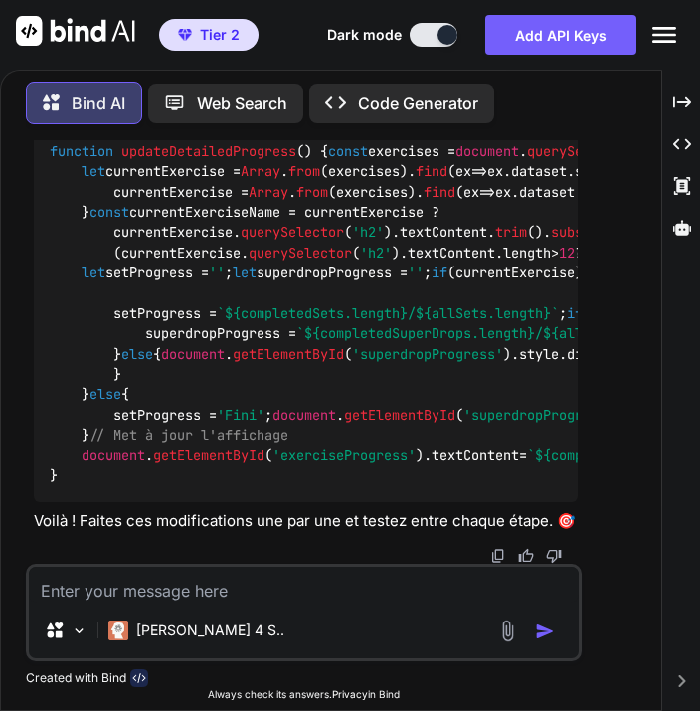
drag, startPoint x: 198, startPoint y: 380, endPoint x: 228, endPoint y: 444, distance: 70.3
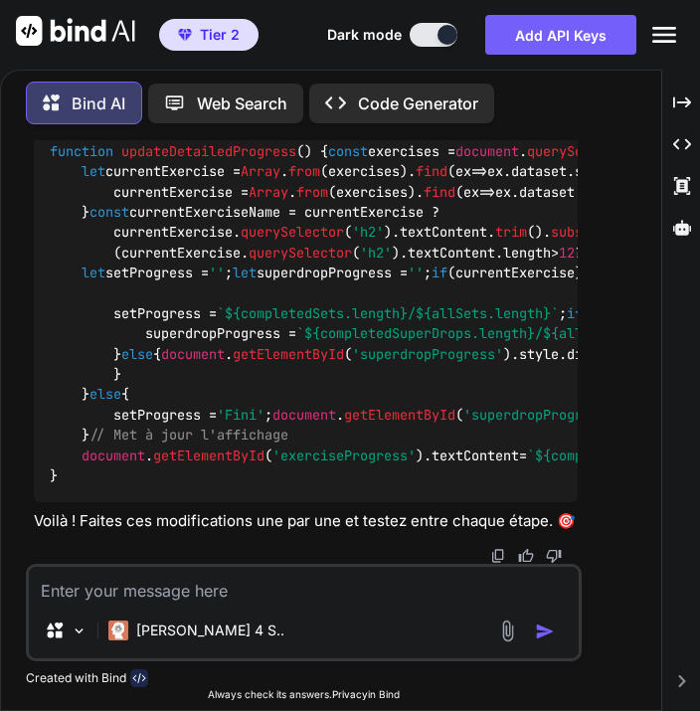
scroll to position [202241, 0]
drag, startPoint x: 156, startPoint y: 371, endPoint x: 80, endPoint y: 361, distance: 77.2
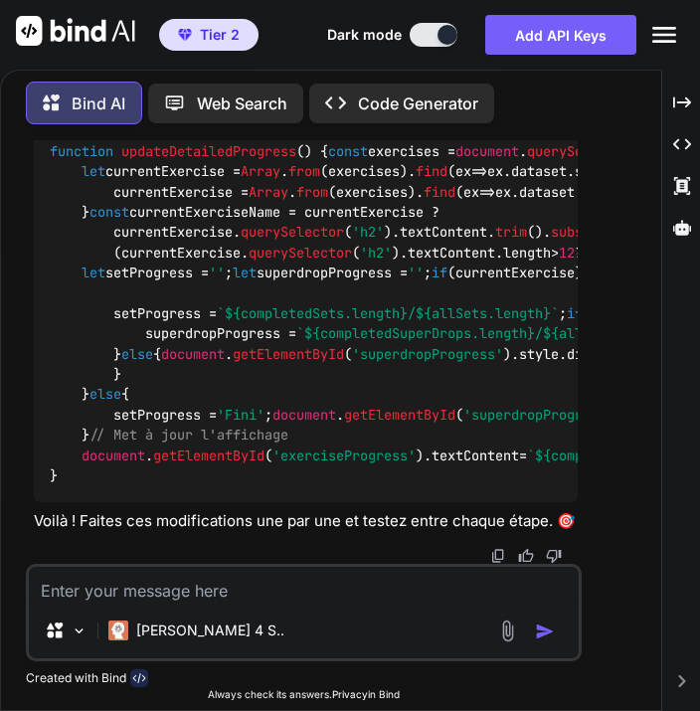
drag, startPoint x: 194, startPoint y: 205, endPoint x: 92, endPoint y: 202, distance: 101.5
drag, startPoint x: 85, startPoint y: 428, endPoint x: 213, endPoint y: 531, distance: 164.8
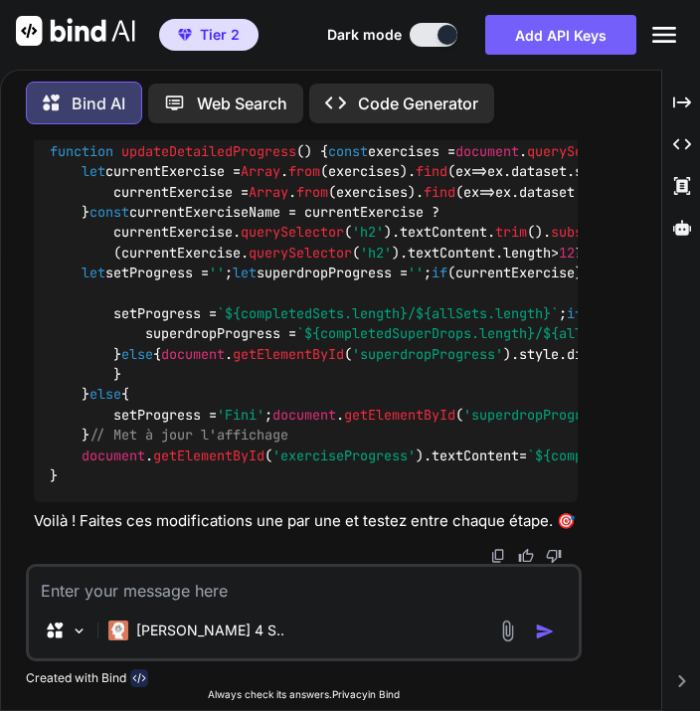
drag, startPoint x: 223, startPoint y: 535, endPoint x: 81, endPoint y: 438, distance: 172.4
copy code "flex-direction : row; /* ✅ Remet horizontal */ justify-content : center; /* ✅ C…"
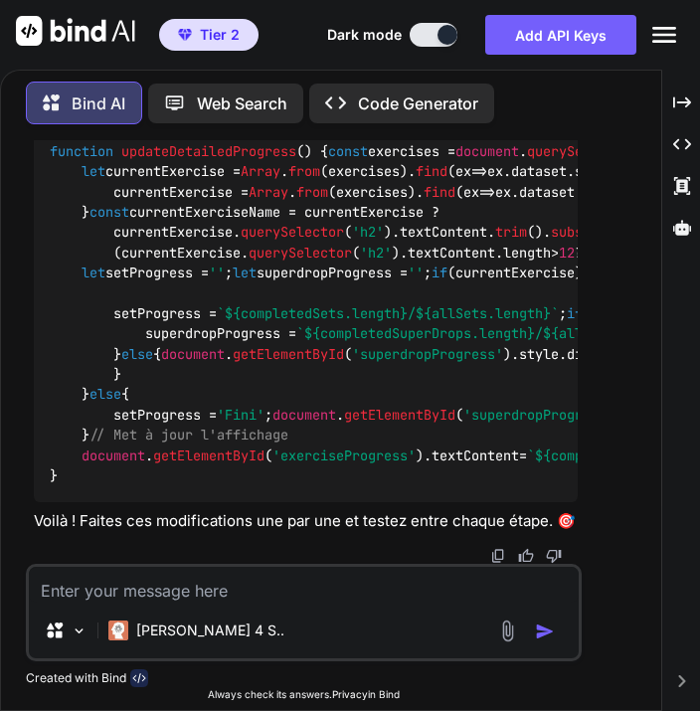
drag, startPoint x: 54, startPoint y: 400, endPoint x: 225, endPoint y: 393, distance: 171.2
copy code "#exerciseMenu > div {"
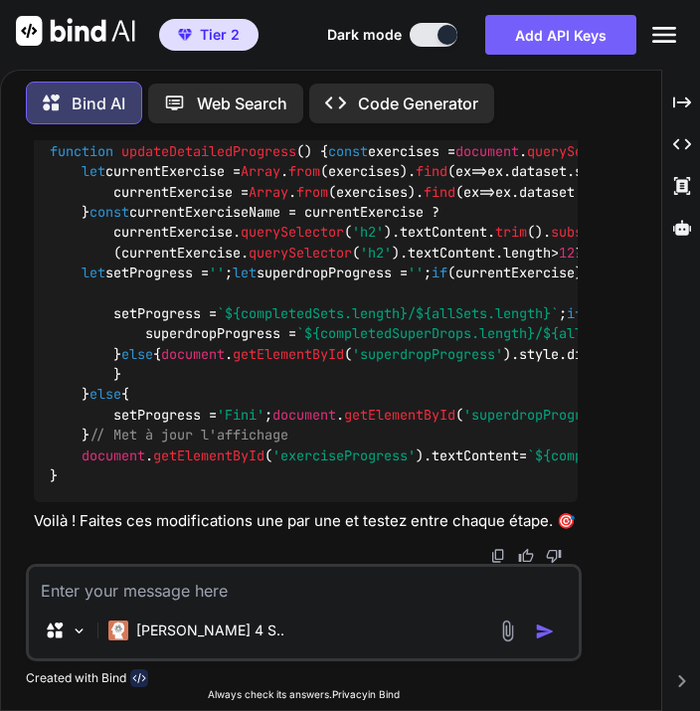
drag, startPoint x: 222, startPoint y: 502, endPoint x: 117, endPoint y: 459, distance: 112.8
drag, startPoint x: 117, startPoint y: 459, endPoint x: 50, endPoint y: 420, distance: 78.5
copy code "width : auto; /* ✅ Largeur automatique */ font-size : 0.55rem ; /* ✅ Plus petit…"
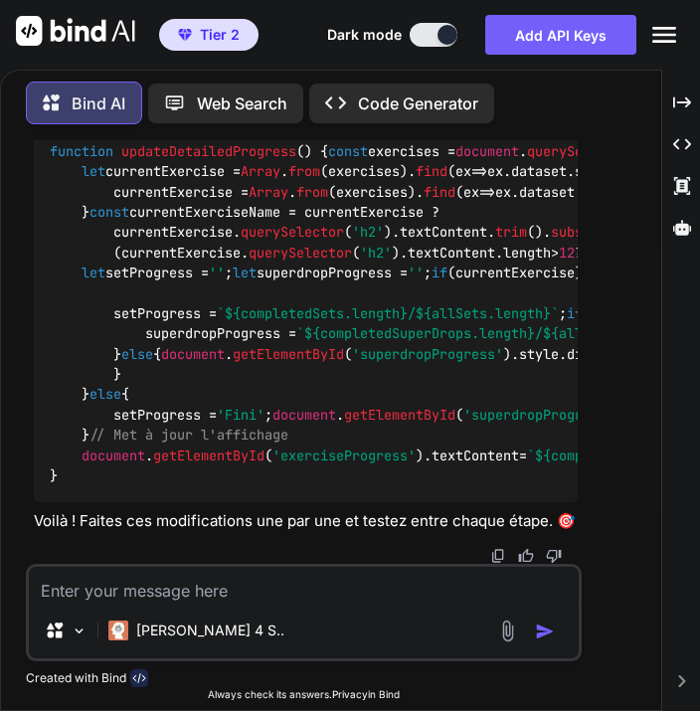
drag, startPoint x: 183, startPoint y: 500, endPoint x: 362, endPoint y: 466, distance: 182.2
drag, startPoint x: 207, startPoint y: 253, endPoint x: 47, endPoint y: 253, distance: 160.1
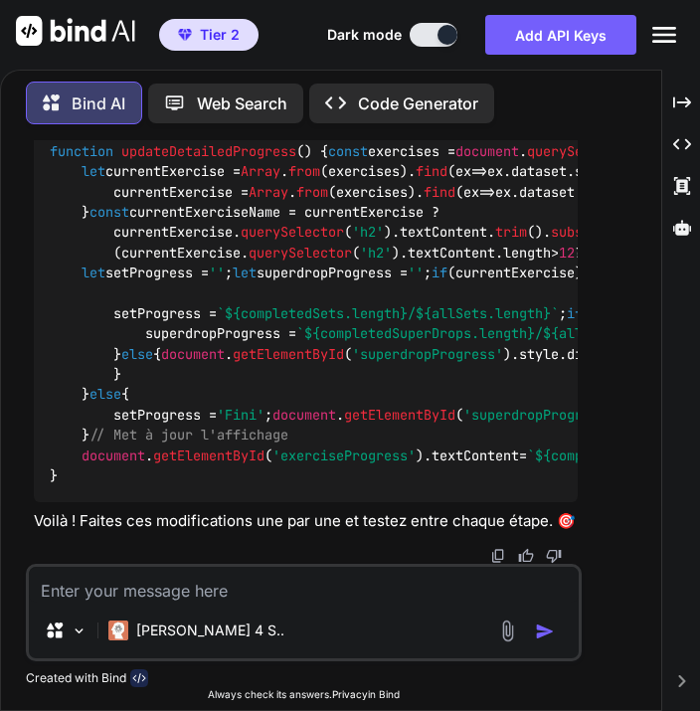
copy span "< div style = "display"
drag, startPoint x: 205, startPoint y: 381, endPoint x: 318, endPoint y: 451, distance: 133.6
drag, startPoint x: 215, startPoint y: 491, endPoint x: 212, endPoint y: 477, distance: 14.2
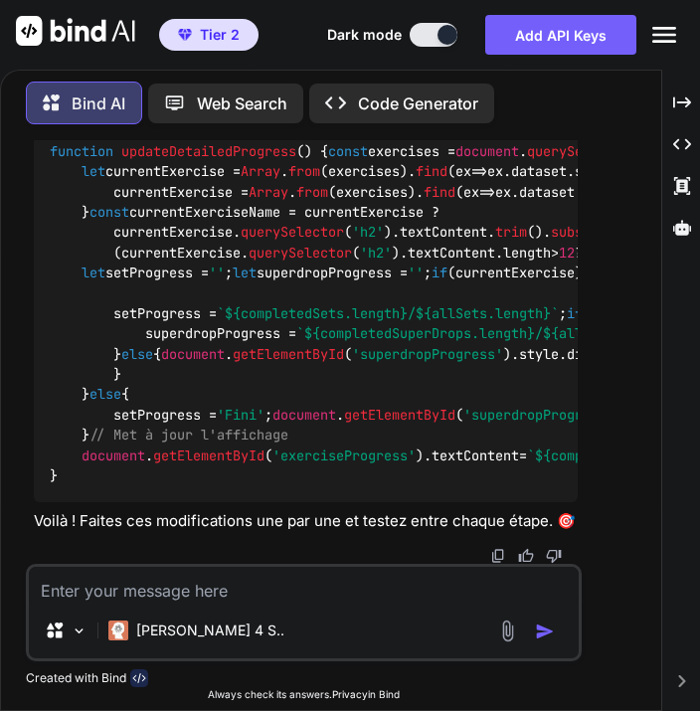
copy code "{{ exercise.name[:15"
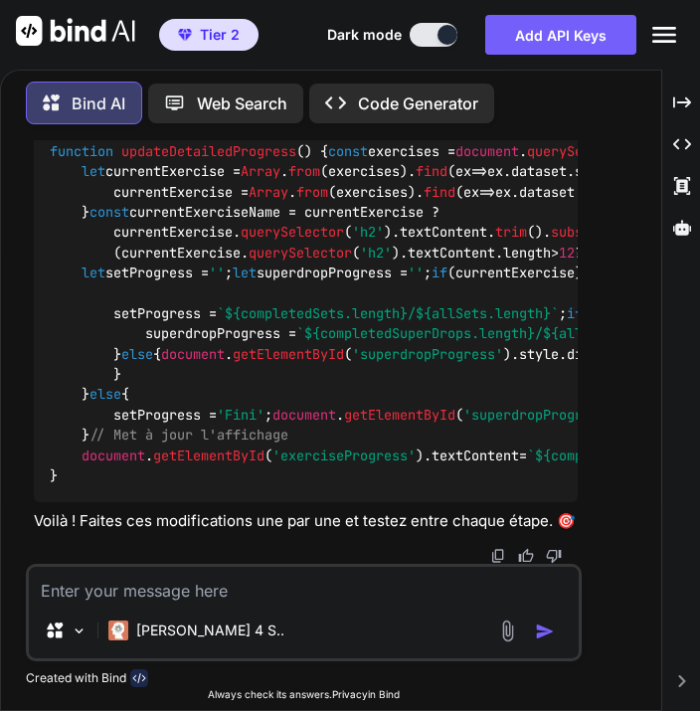
drag, startPoint x: 52, startPoint y: 395, endPoint x: 608, endPoint y: 389, distance: 555.9
click at [608, 389] on div "Bind AI Web Search Created with Pixso. Code Generator You Bind AI Voici les mod…" at bounding box center [331, 388] width 660 height 644
copy code "{{ [DOMAIN_NAME][:8] }}{% if [DOMAIN_NAME]|length > 8 %}...{% endif %}"
drag, startPoint x: 152, startPoint y: 451, endPoint x: 432, endPoint y: 505, distance: 284.5
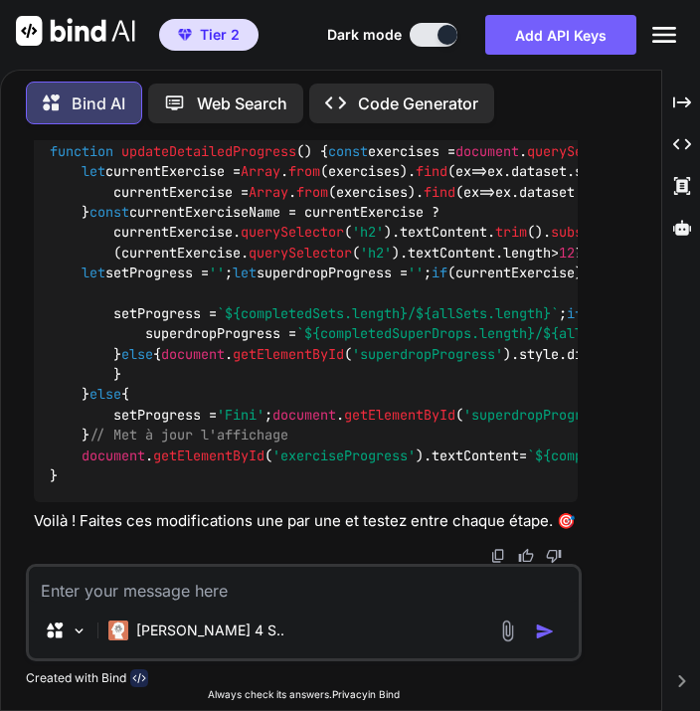
drag, startPoint x: 402, startPoint y: 206, endPoint x: 90, endPoint y: 211, distance: 311.3
copy span "Indicateur de progression globale -->"
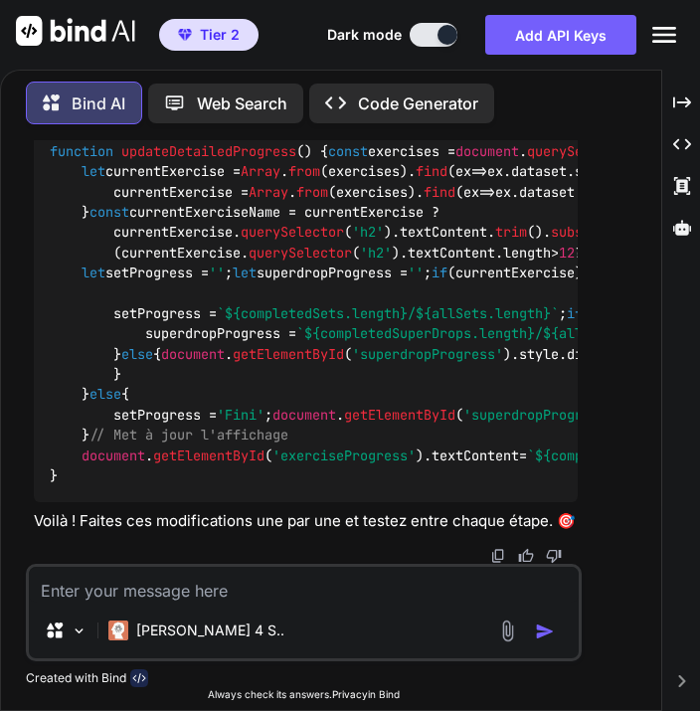
drag, startPoint x: 227, startPoint y: 418, endPoint x: 45, endPoint y: 516, distance: 206.9
drag, startPoint x: 45, startPoint y: 516, endPoint x: 210, endPoint y: 138, distance: 412.4
click at [210, 138] on div "Bind AI Web Search Created with Pixso. Code Generator You Bind AI Voici les mod…" at bounding box center [304, 392] width 606 height 636
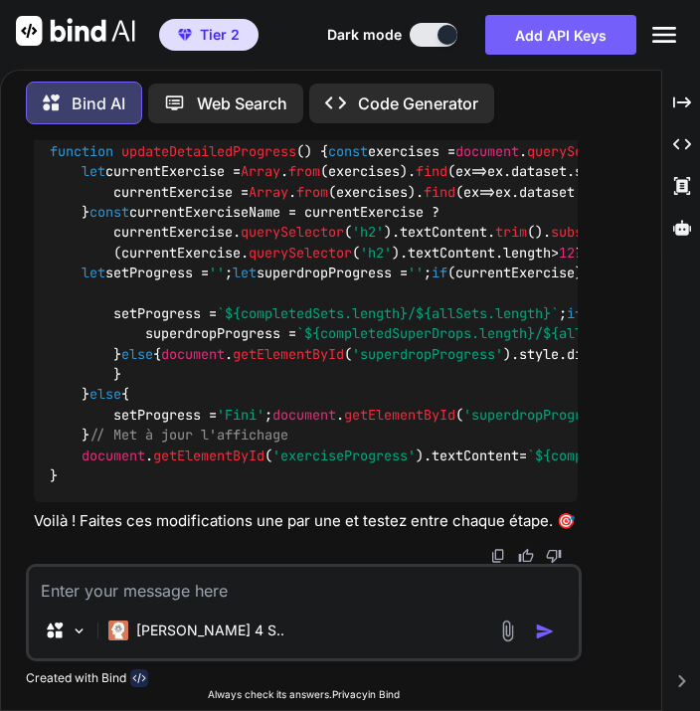
scroll to position [204590, 0]
drag, startPoint x: 52, startPoint y: 249, endPoint x: 135, endPoint y: 411, distance: 182.3
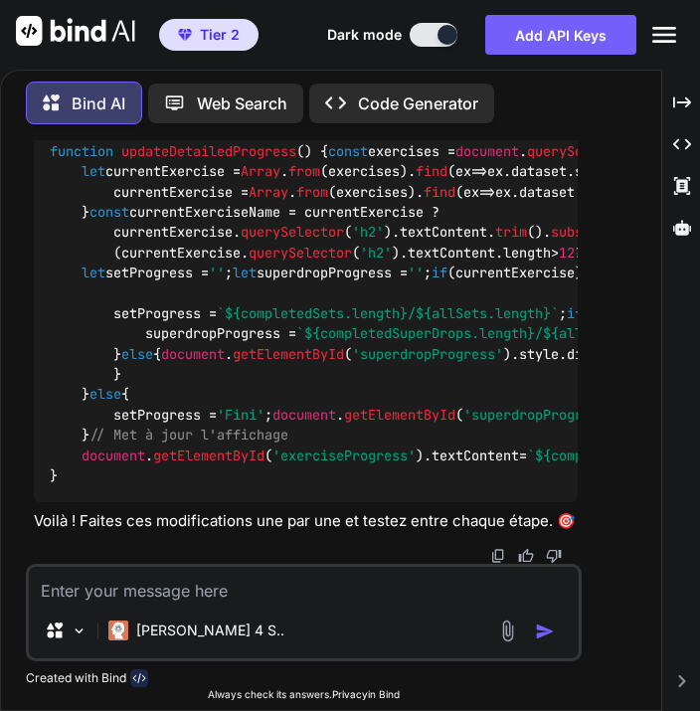
copy code "< div style = "display: flex; justify-content: center; margin-top: 3px;" > < di…"
drag, startPoint x: 183, startPoint y: 462, endPoint x: 466, endPoint y: 518, distance: 288.8
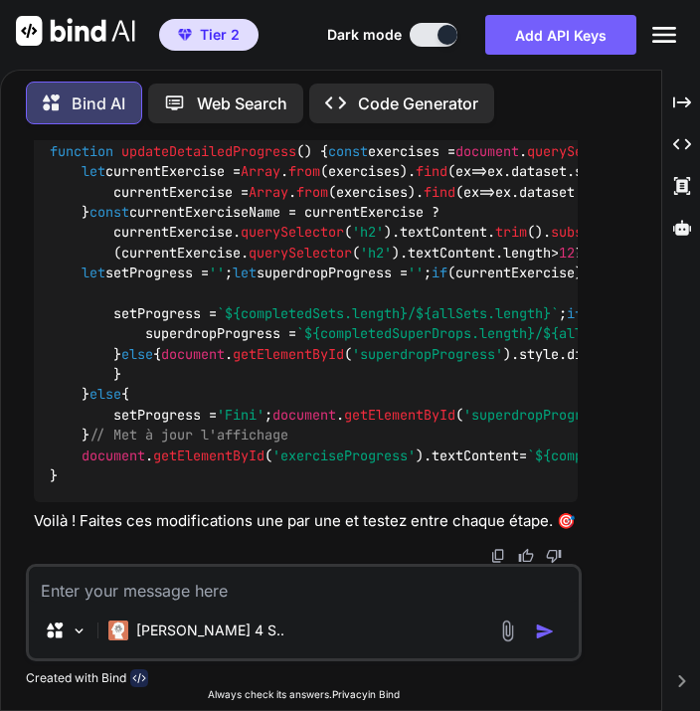
drag, startPoint x: 513, startPoint y: 350, endPoint x: 51, endPoint y: 357, distance: 462.5
drag, startPoint x: 147, startPoint y: 474, endPoint x: 525, endPoint y: 436, distance: 379.9
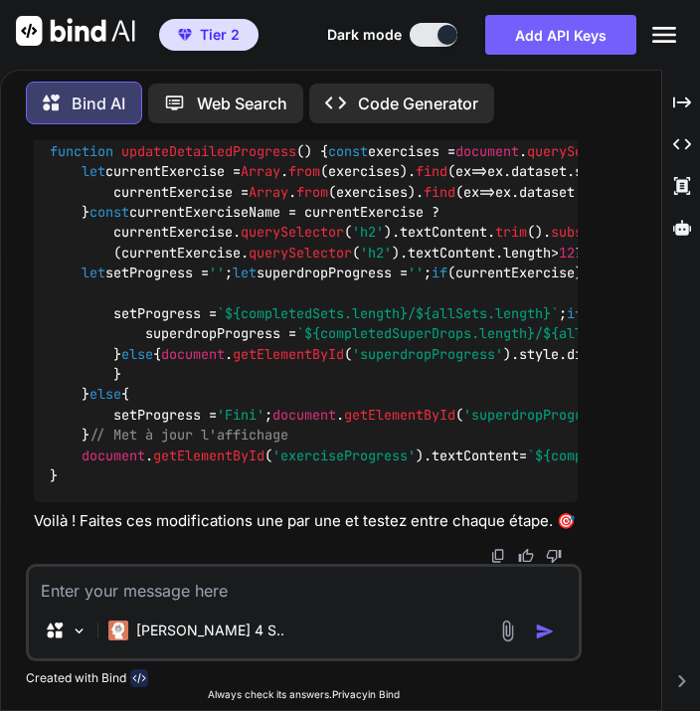
drag, startPoint x: 54, startPoint y: 198, endPoint x: 324, endPoint y: 208, distance: 270.7
click at [324, 37] on div "function updateGlobalProgress ( ) {" at bounding box center [305, 11] width 543 height 52
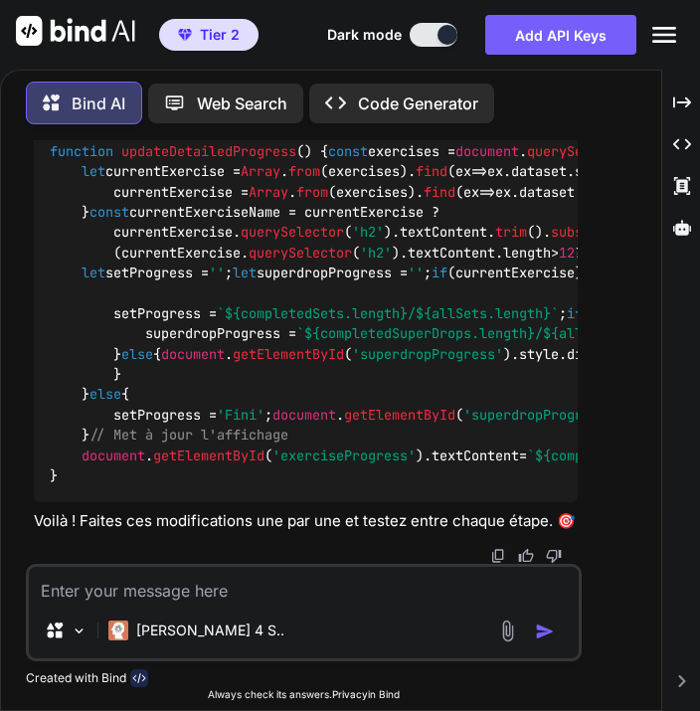
drag, startPoint x: 125, startPoint y: 441, endPoint x: 183, endPoint y: 253, distance: 196.6
click at [525, 96] on img at bounding box center [528, 89] width 16 height 16
click at [182, 160] on span "updateDetailedProgress" at bounding box center [208, 151] width 175 height 18
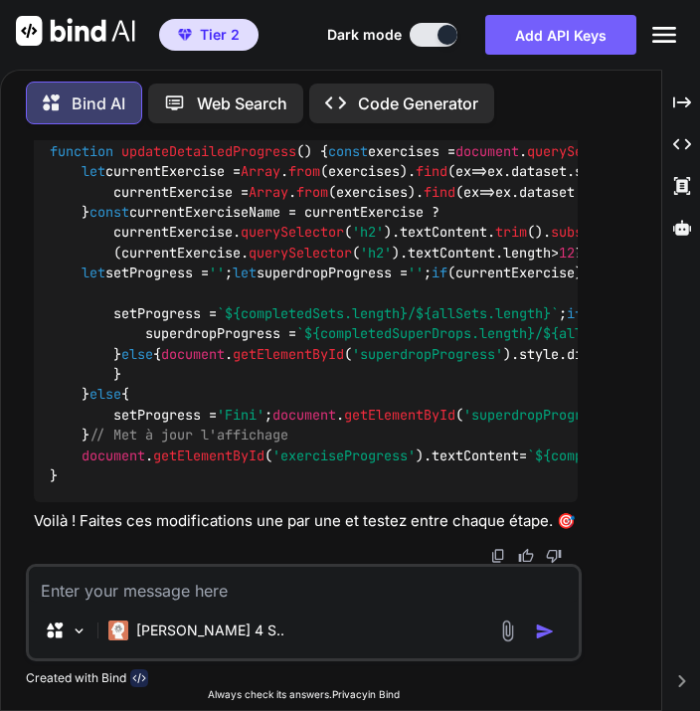
click at [117, 594] on textarea at bounding box center [303, 585] width 549 height 36
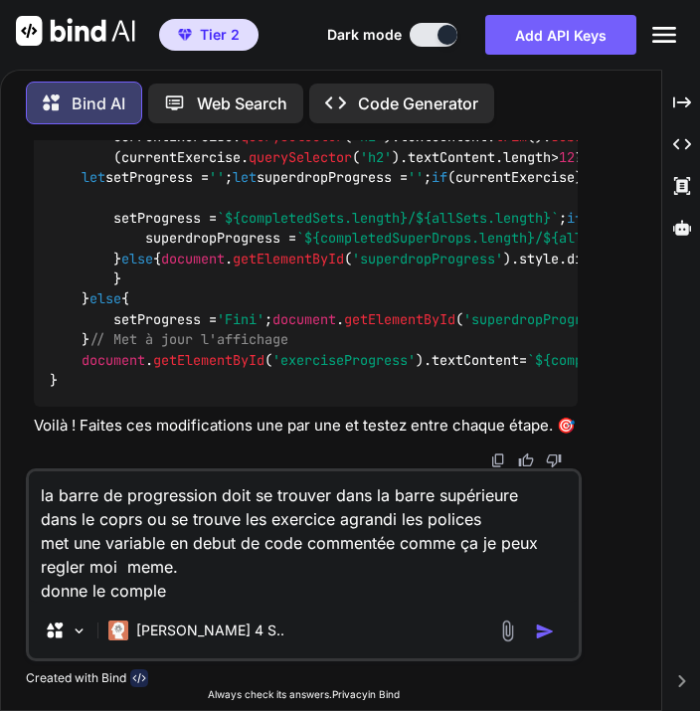
type textarea "la barre de progression doit se trouver dans la barre supérieure dans le coprs …"
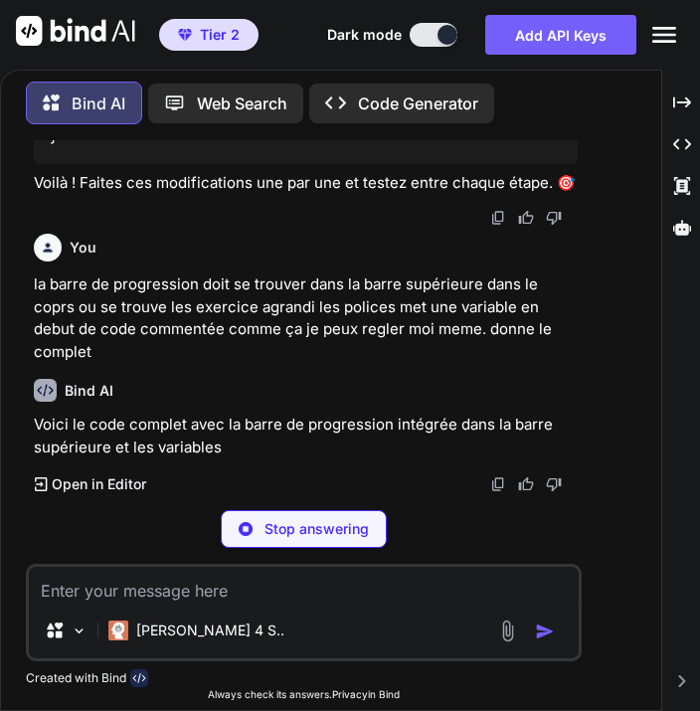
scroll to position [206011, 0]
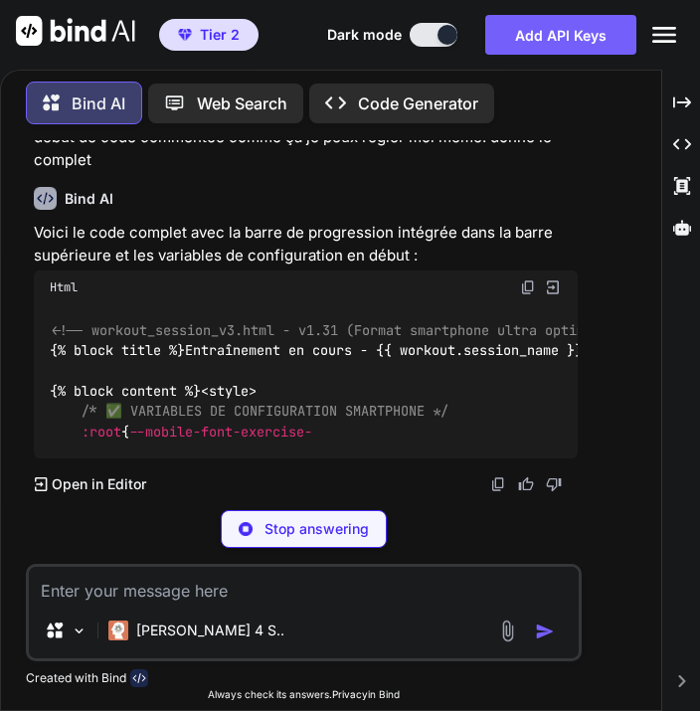
click at [203, 210] on div "Bind AI" at bounding box center [305, 198] width 543 height 23
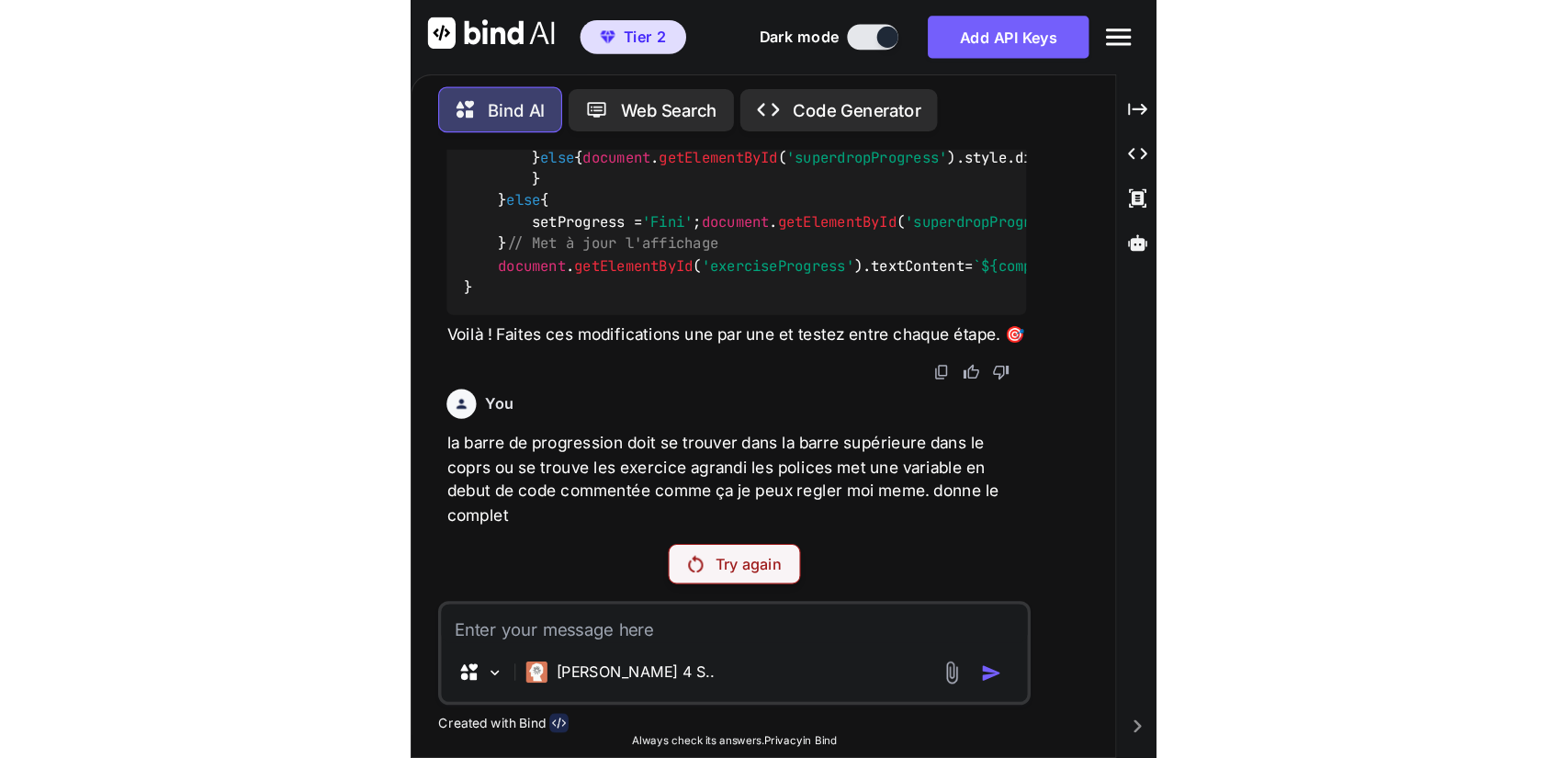
scroll to position [0, 0]
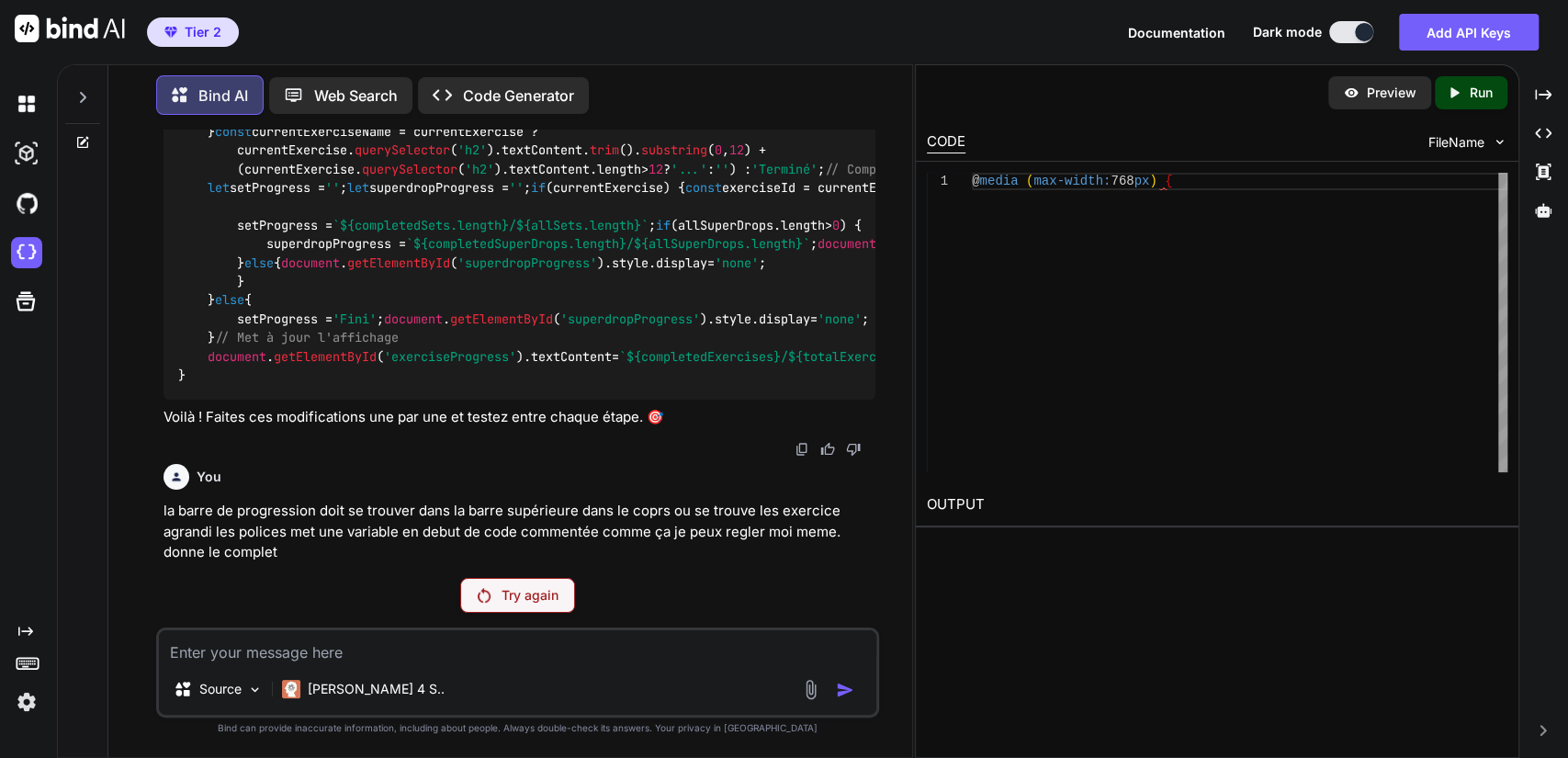
click at [544, 605] on div "Try again" at bounding box center [517, 595] width 115 height 35
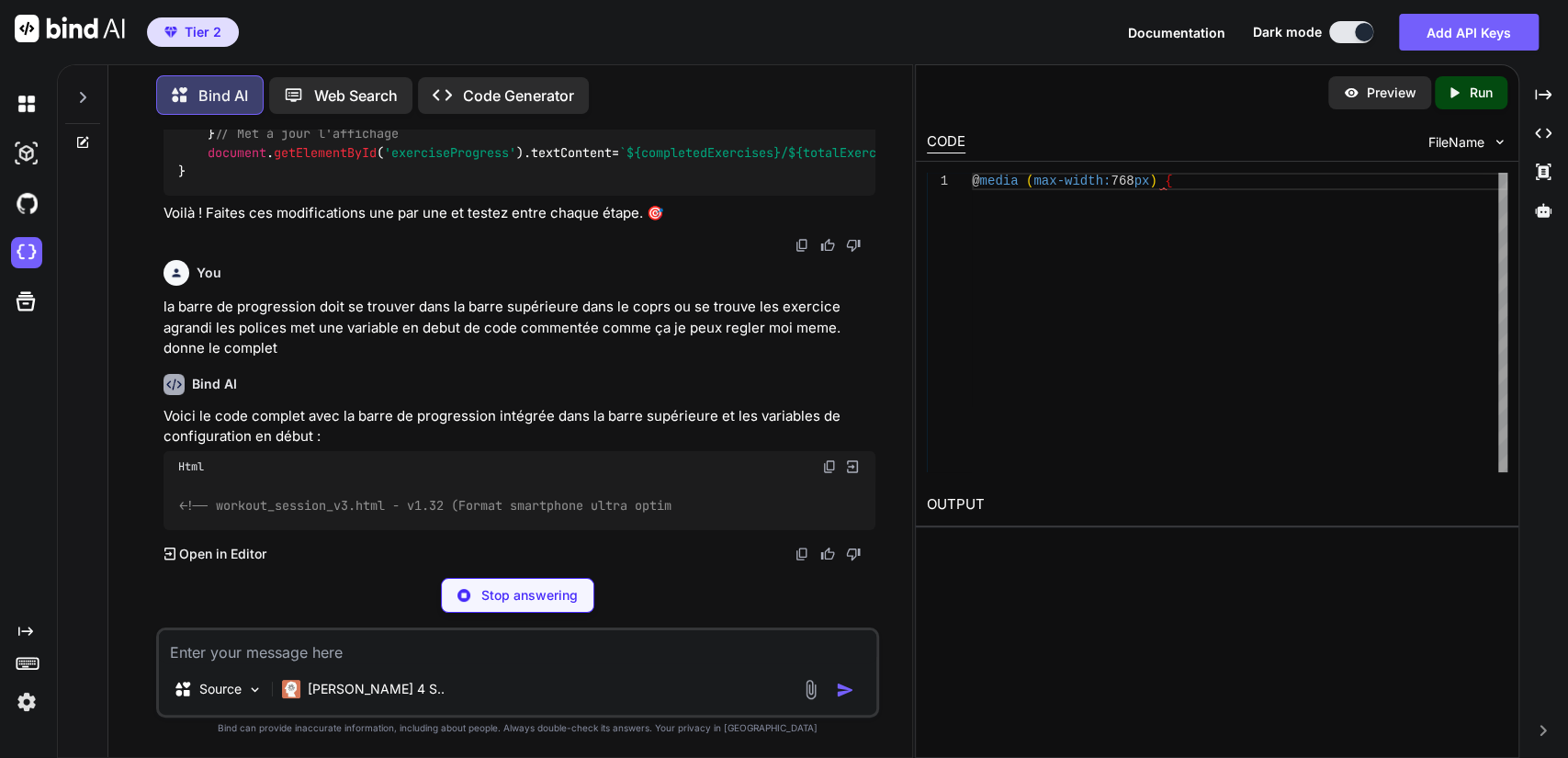
scroll to position [182188, 0]
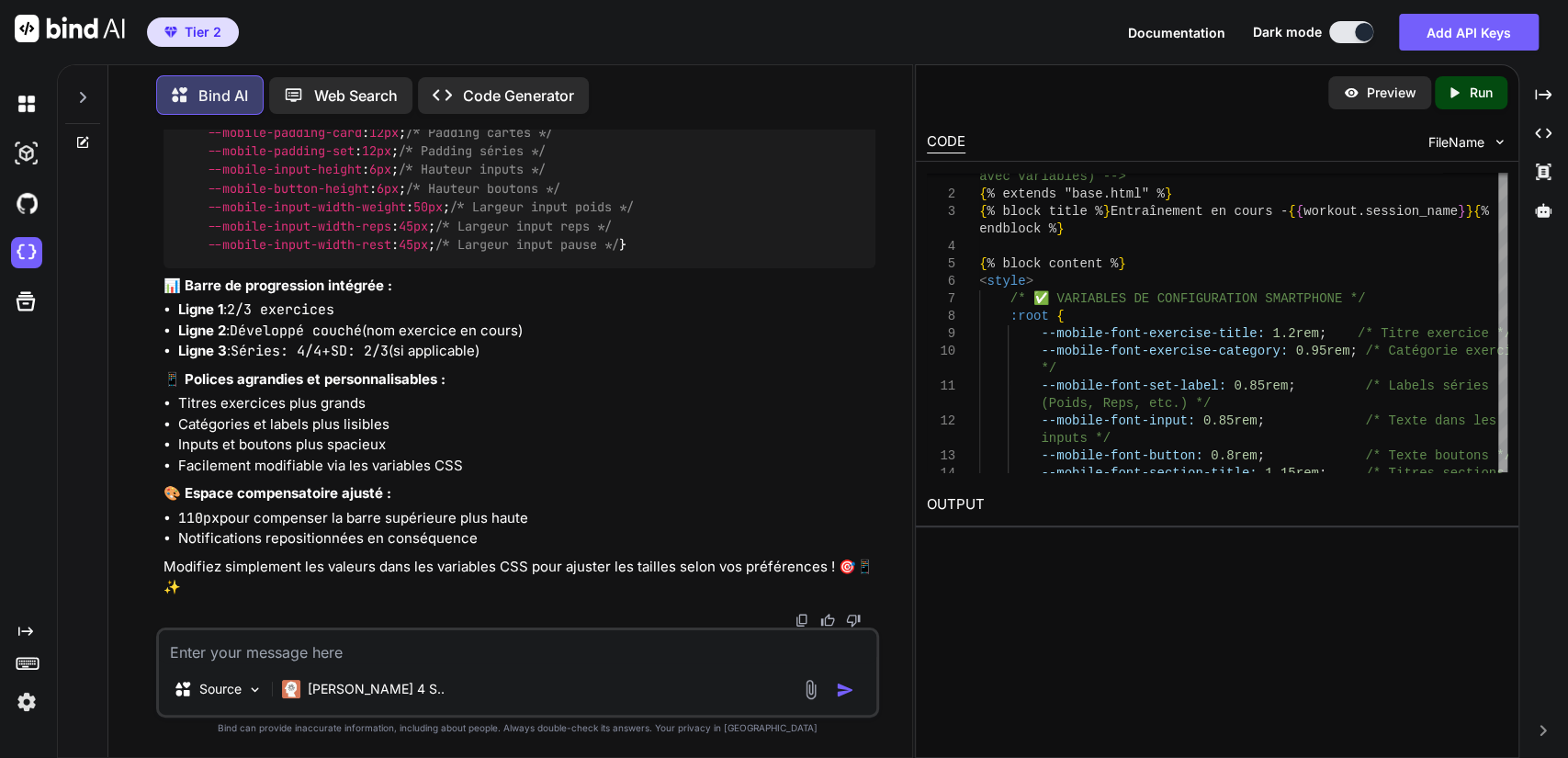
scroll to position [201553, 0]
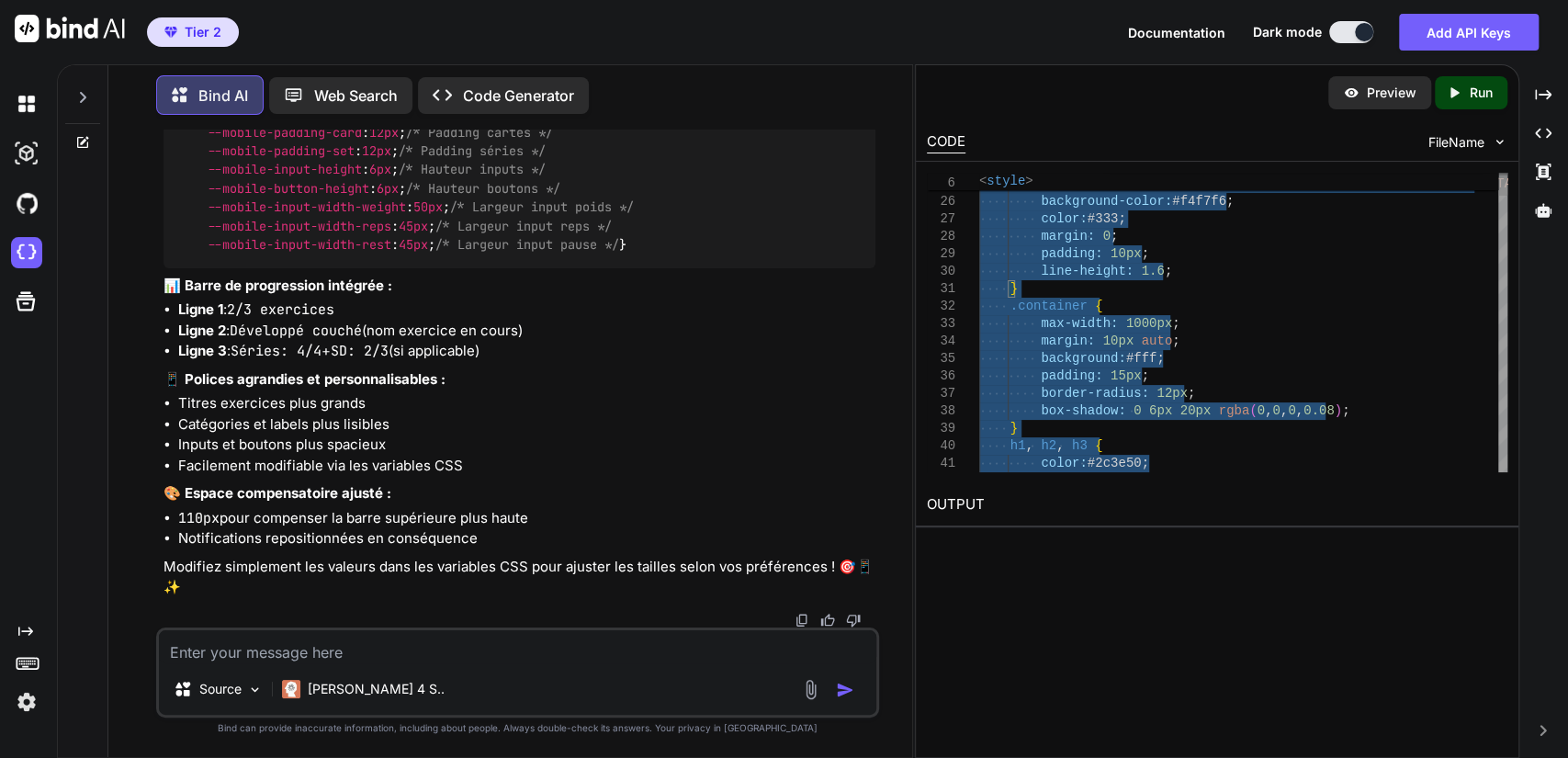
type textarea "<!-- workout_session_v3.html - v1.32 (Format smartphone ultra optimisé avec var…"
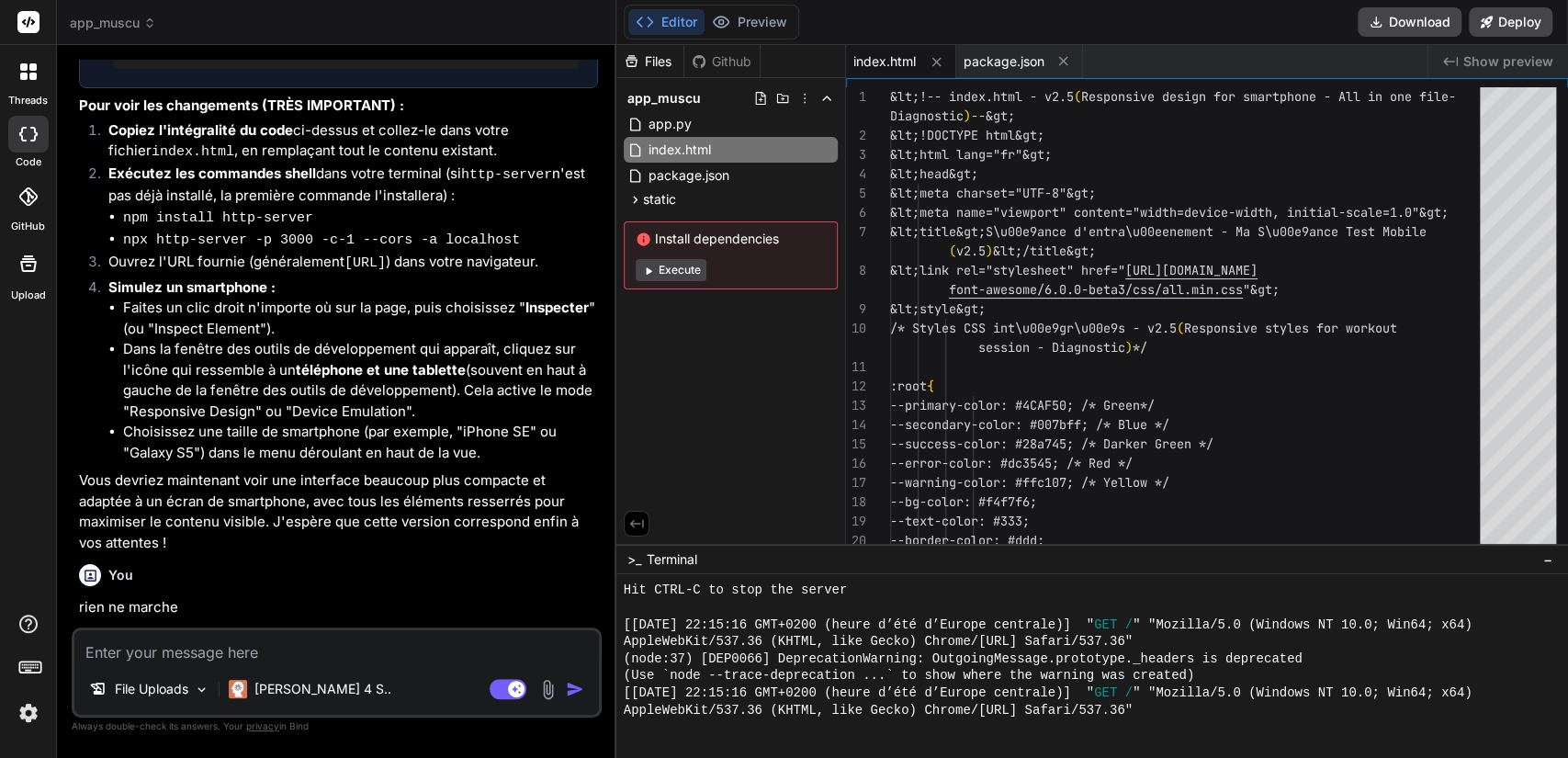
scroll to position [4770, 0]
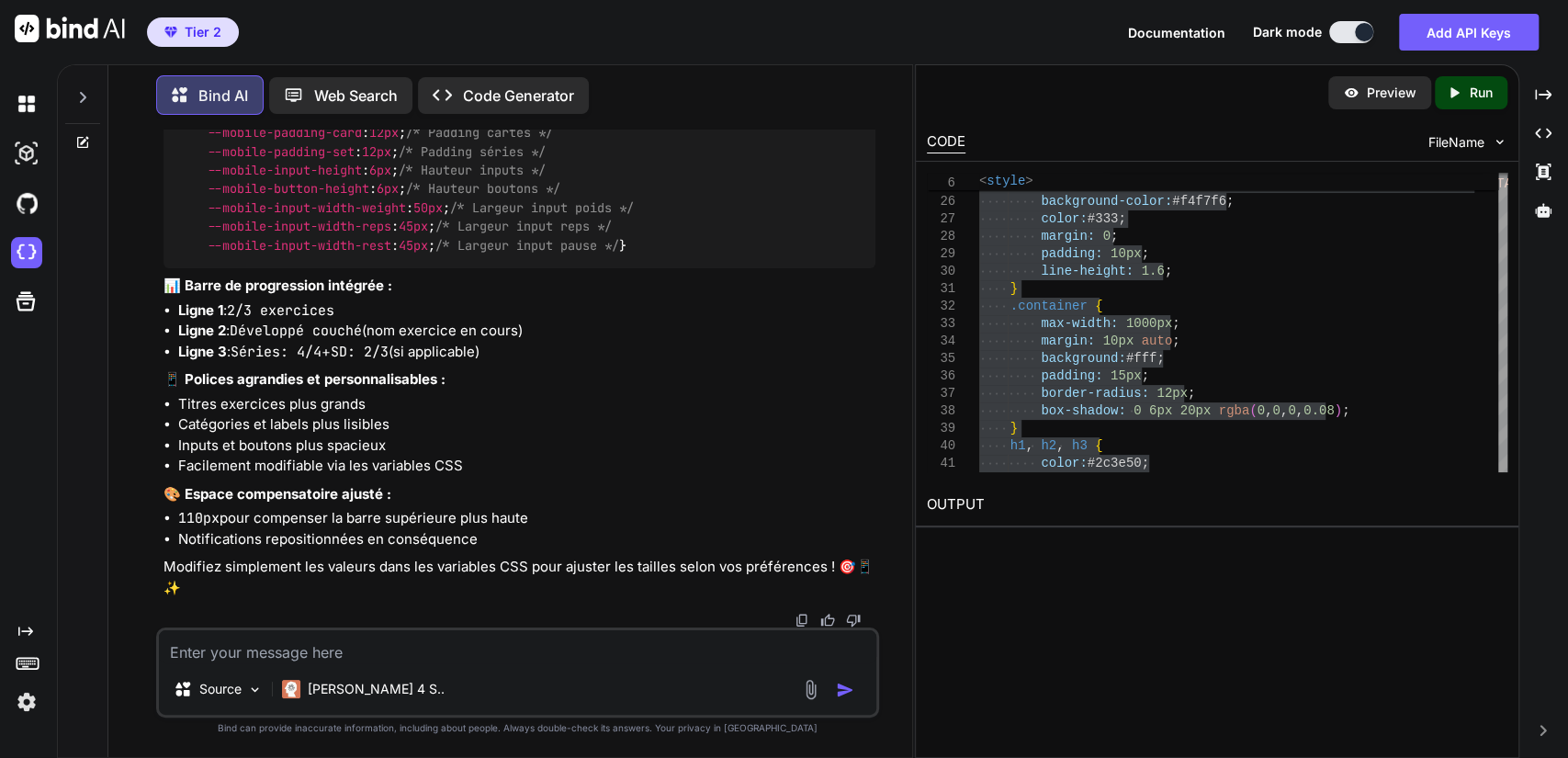
scroll to position [0, 41]
drag, startPoint x: 224, startPoint y: 658, endPoint x: 253, endPoint y: 653, distance: 29.4
click at [224, 658] on textarea at bounding box center [518, 647] width 719 height 33
click at [253, 653] on textarea at bounding box center [518, 647] width 719 height 33
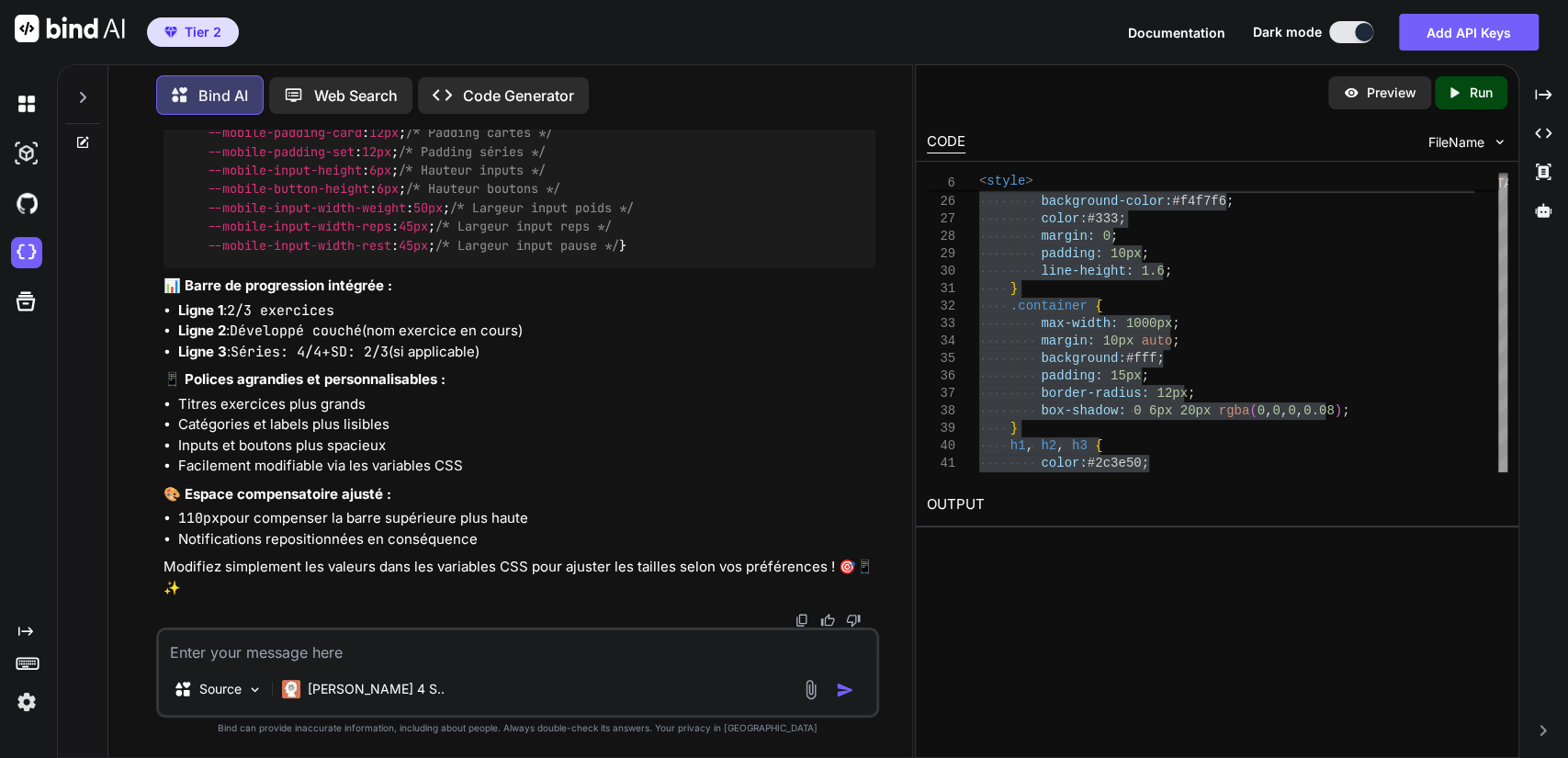
click at [253, 653] on textarea at bounding box center [518, 647] width 719 height 33
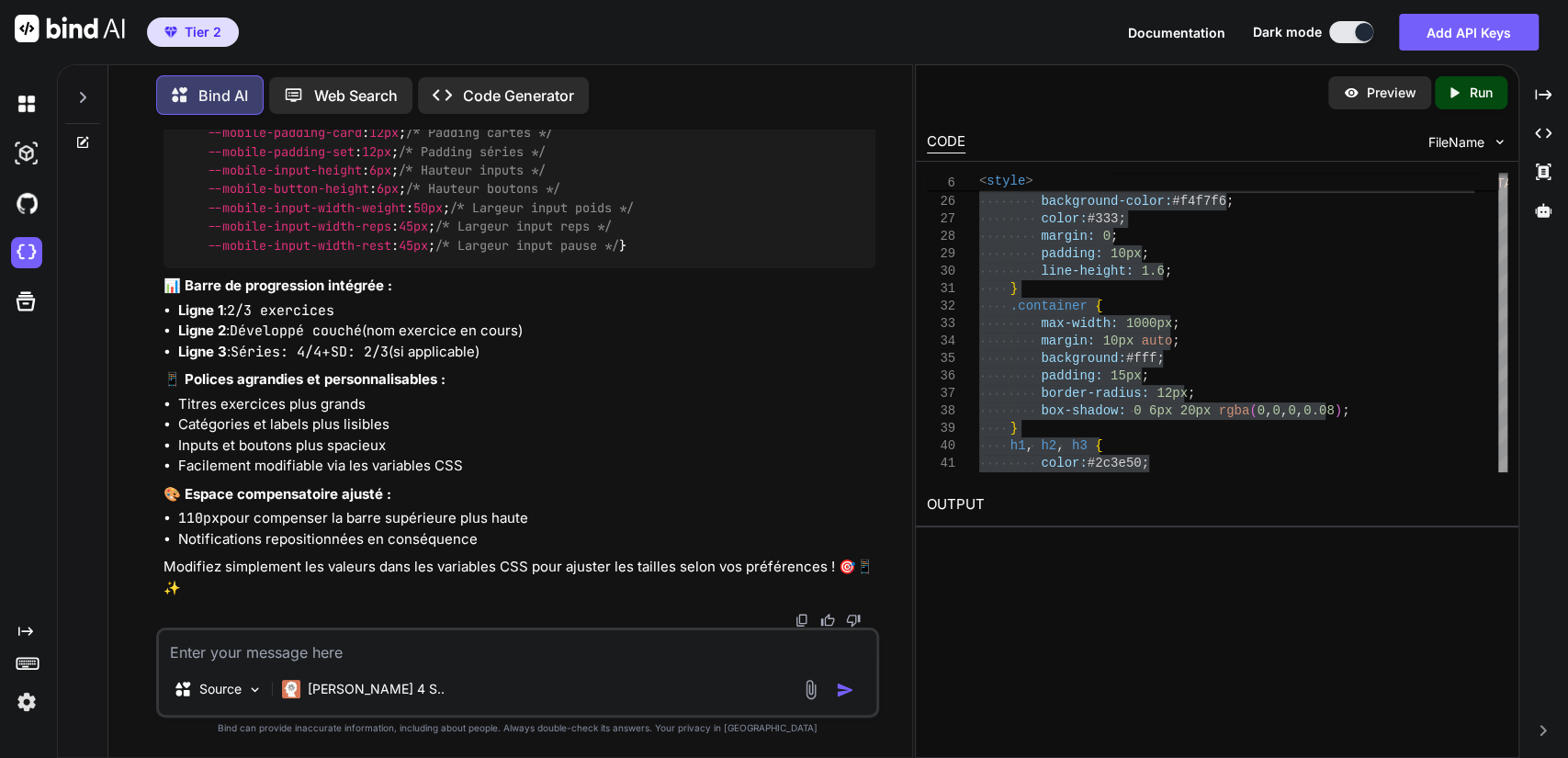
scroll to position [182933, 0]
click at [272, 654] on textarea at bounding box center [518, 647] width 719 height 33
type textarea "p"
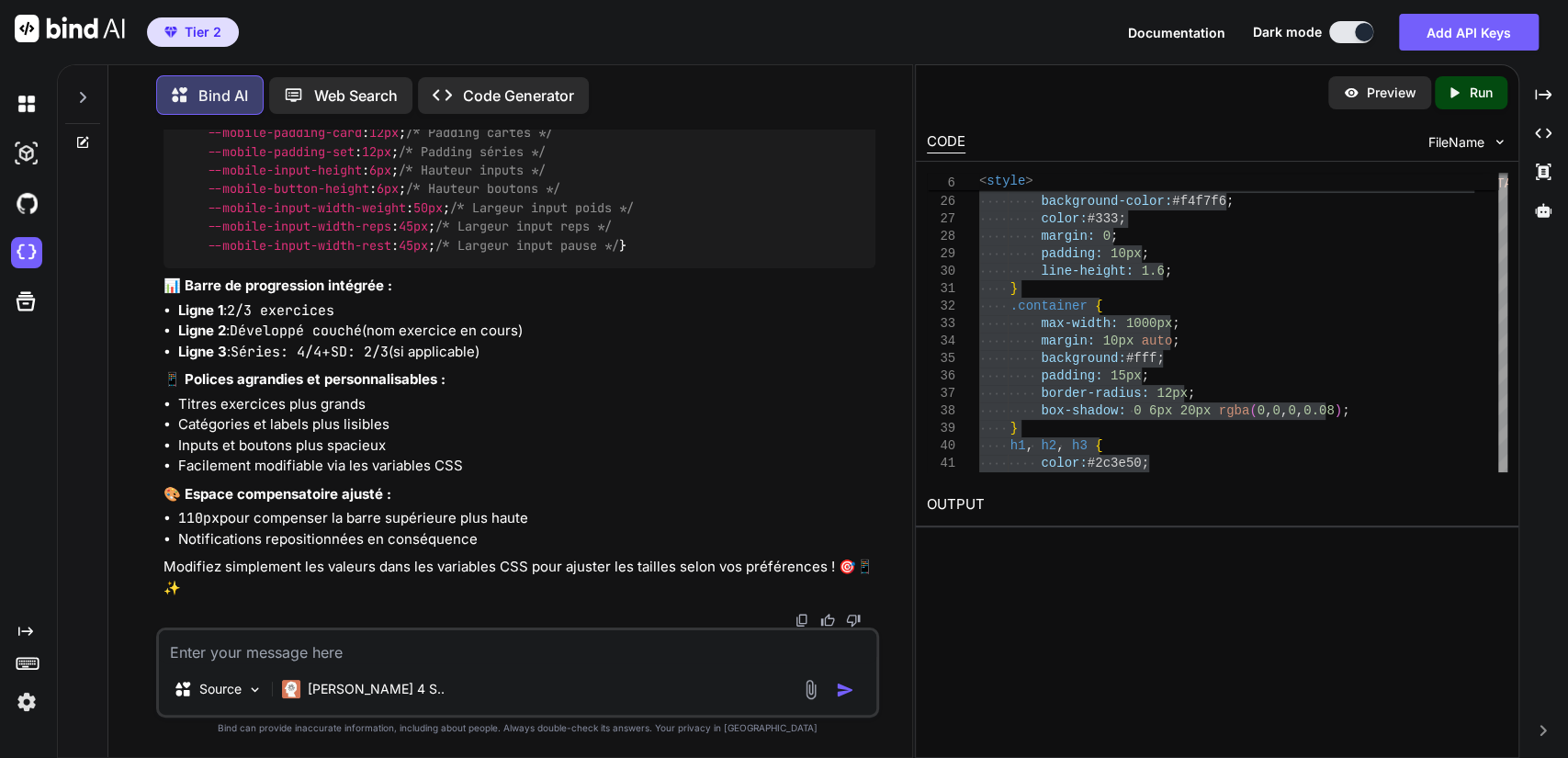
type textarea "x"
type textarea "po"
type textarea "x"
type textarea "pou"
type textarea "x"
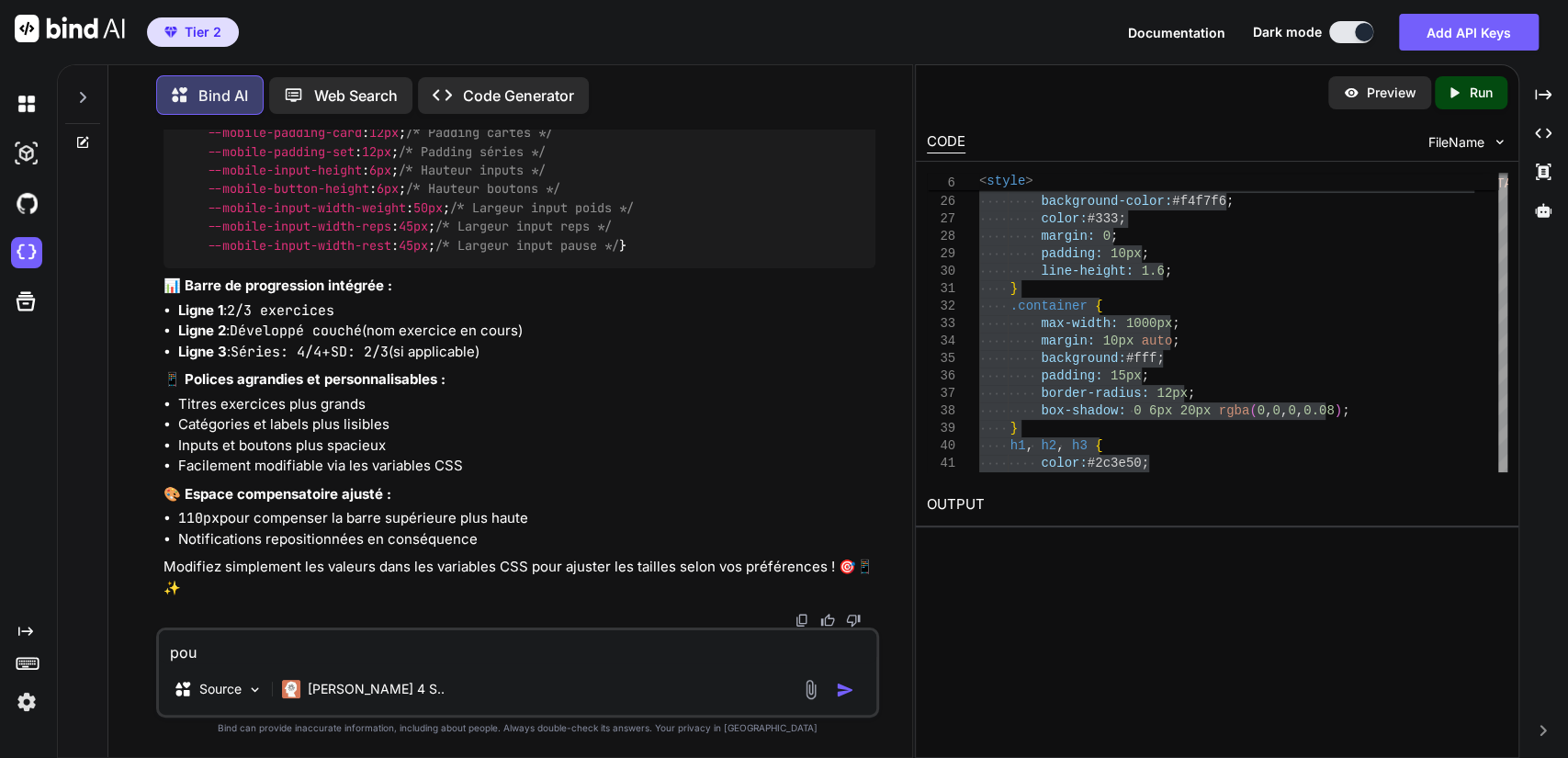
type textarea "pour"
type textarea "x"
type textarea "pour"
type textarea "x"
type textarea "pour l"
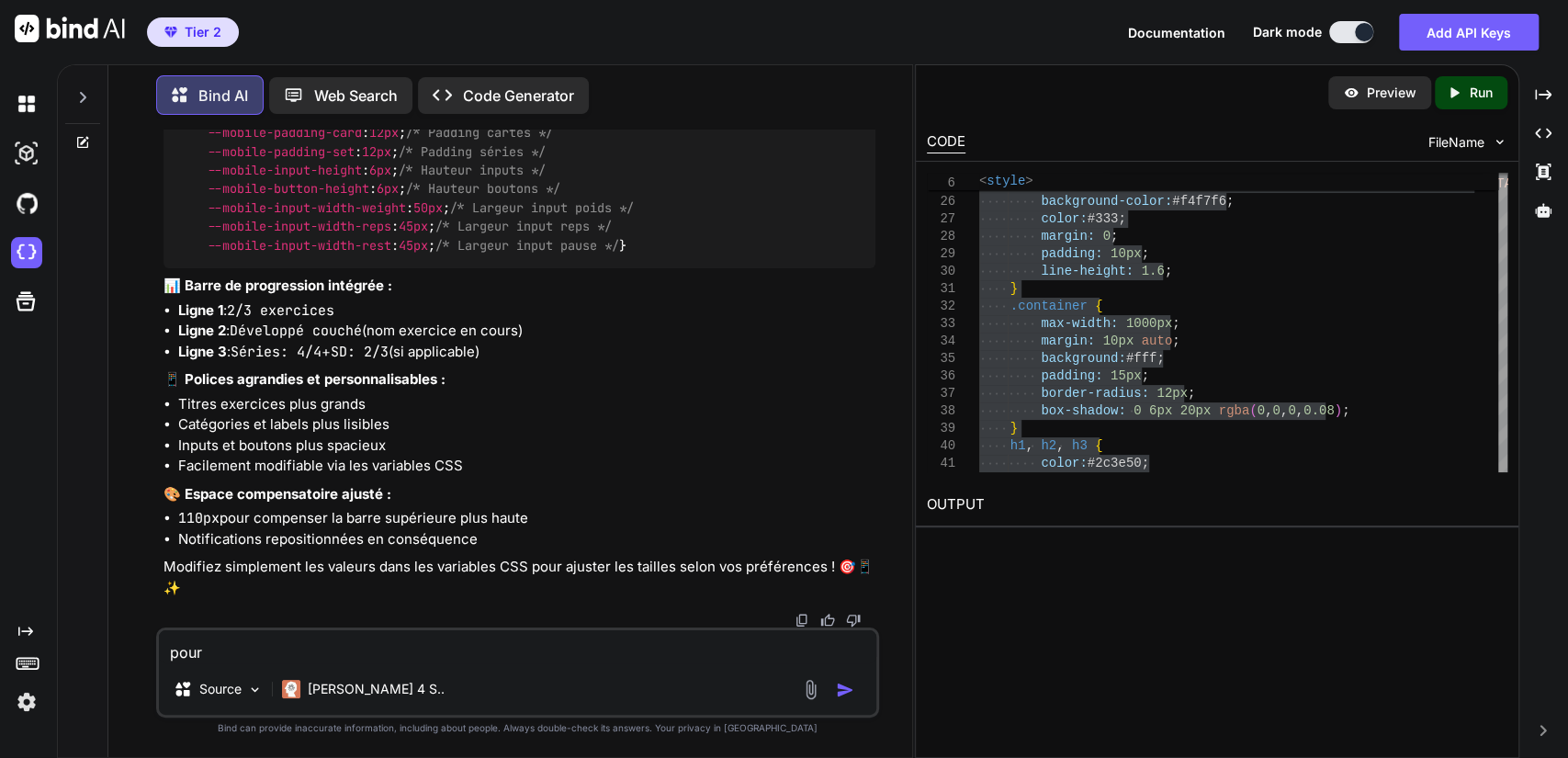
type textarea "x"
type textarea "pour le"
type textarea "x"
type textarea "pour le"
type textarea "x"
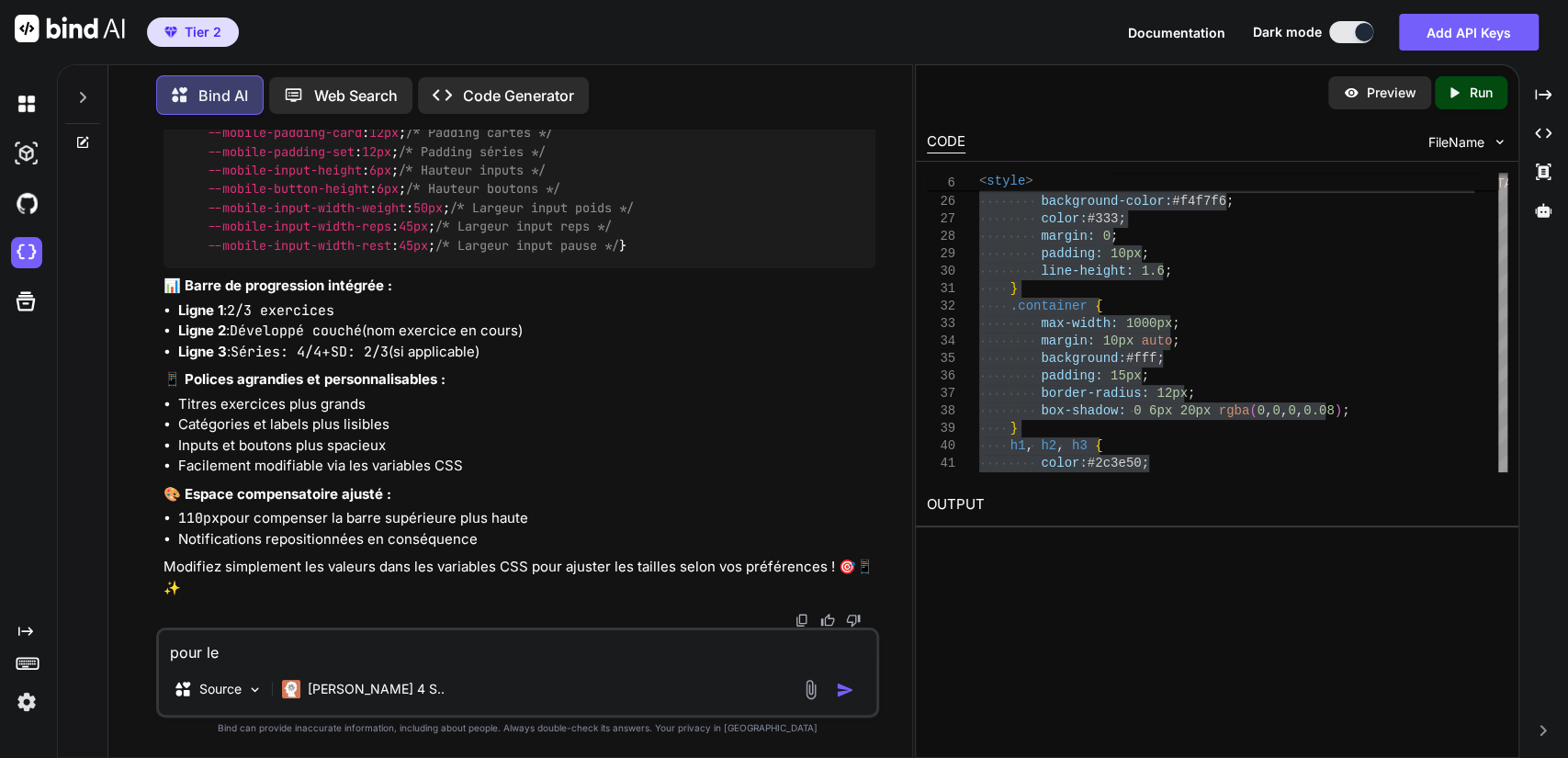
type textarea "pour le s"
type textarea "x"
type textarea "pour le su"
type textarea "x"
type textarea "pour le suo"
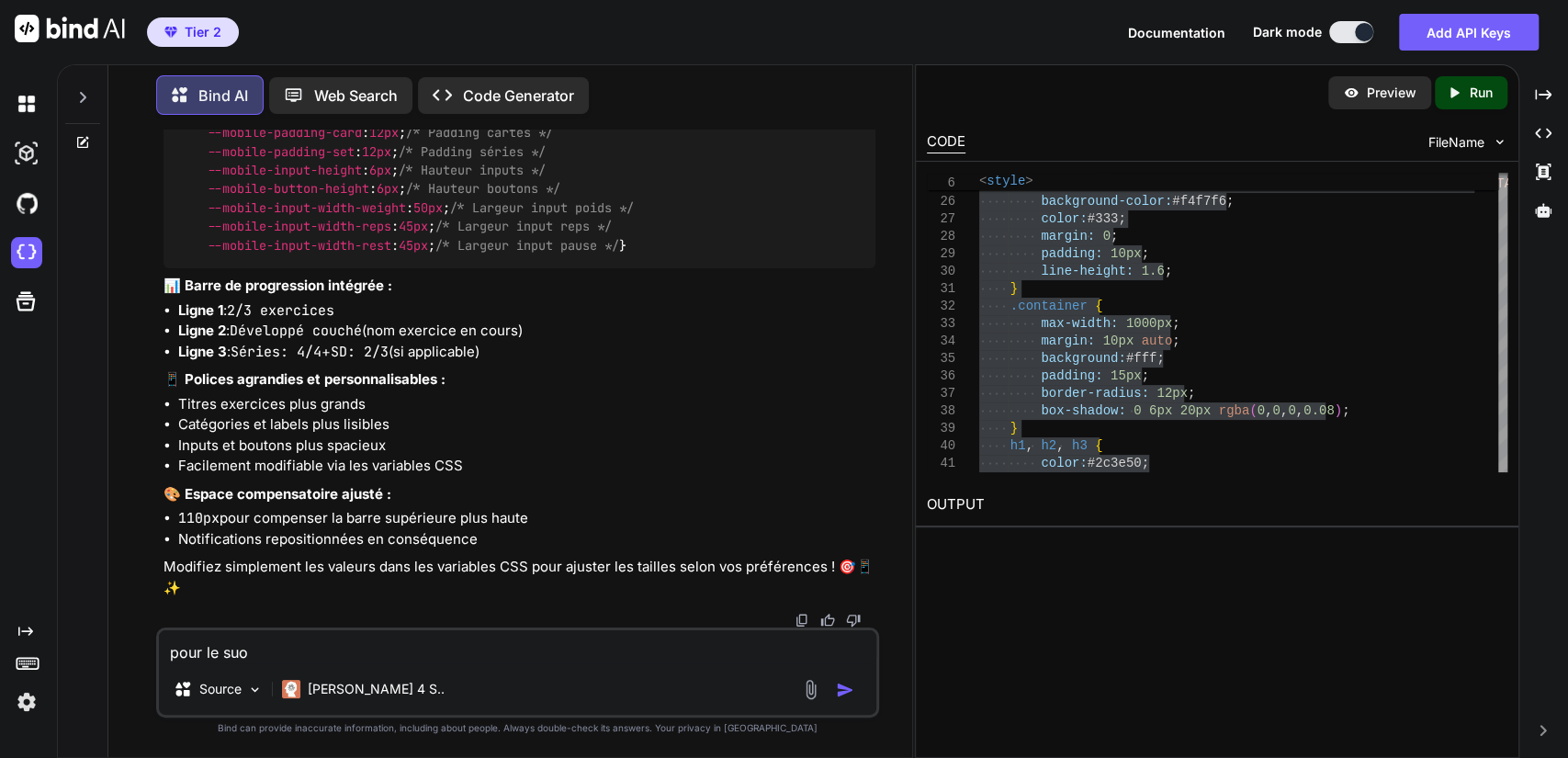
type textarea "x"
type textarea "pour le suoe"
type textarea "x"
type textarea "pour le suoer"
type textarea "x"
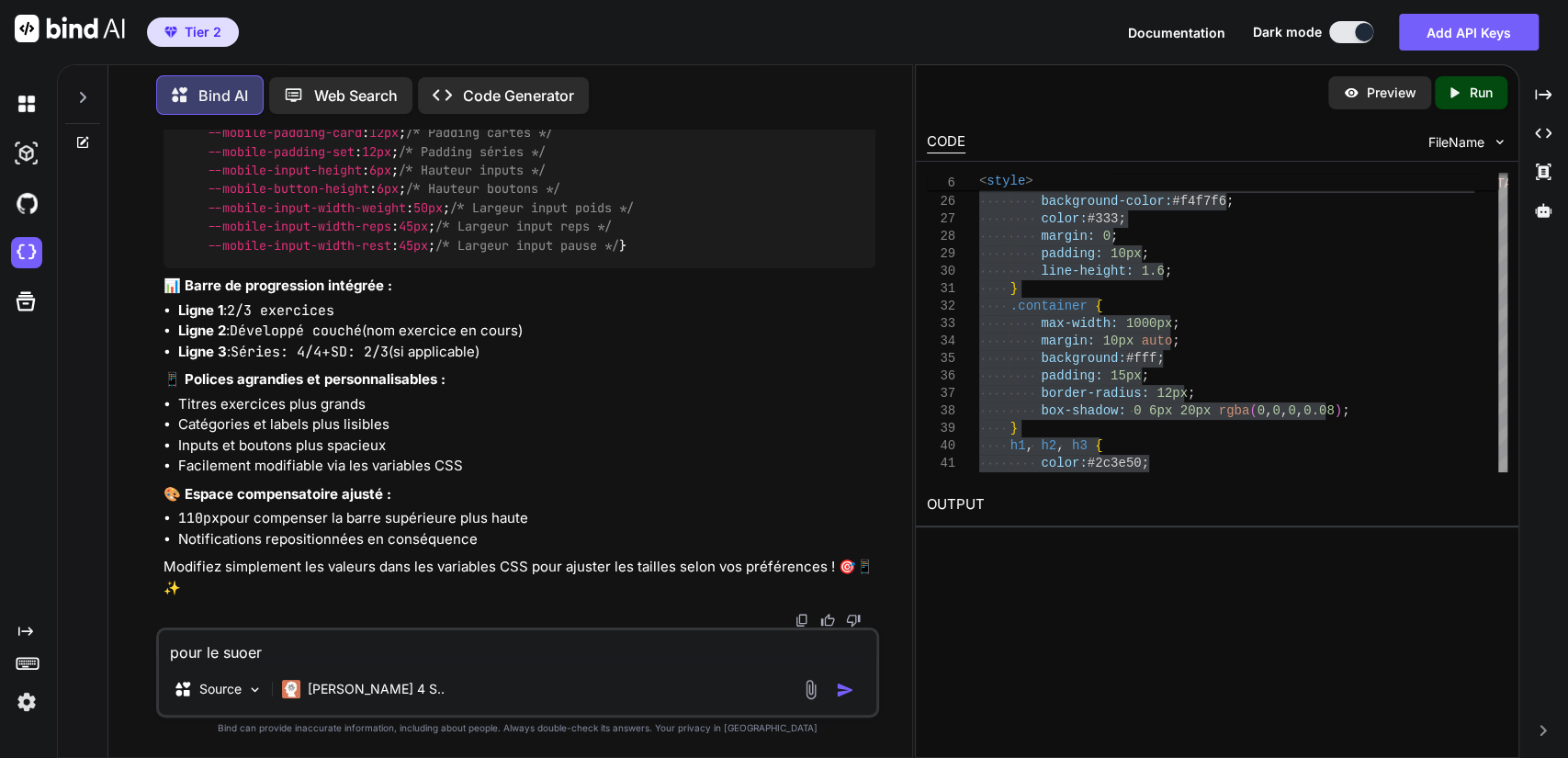
type textarea "pour le suoe"
type textarea "x"
type textarea "pour le suo"
type textarea "x"
type textarea "pour le su"
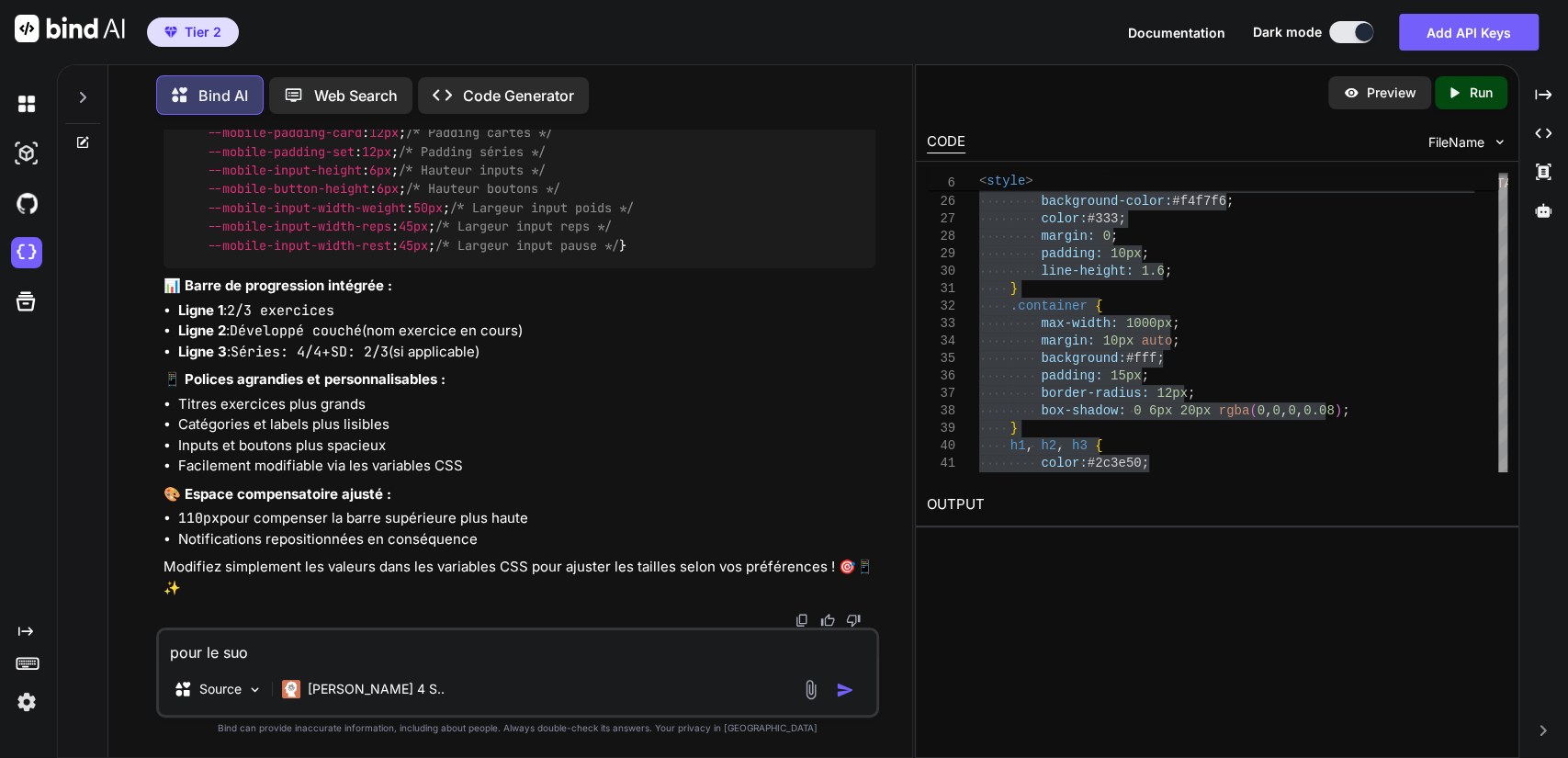
type textarea "x"
type textarea "pour le sup"
type textarea "x"
type textarea "pour le supe"
type textarea "x"
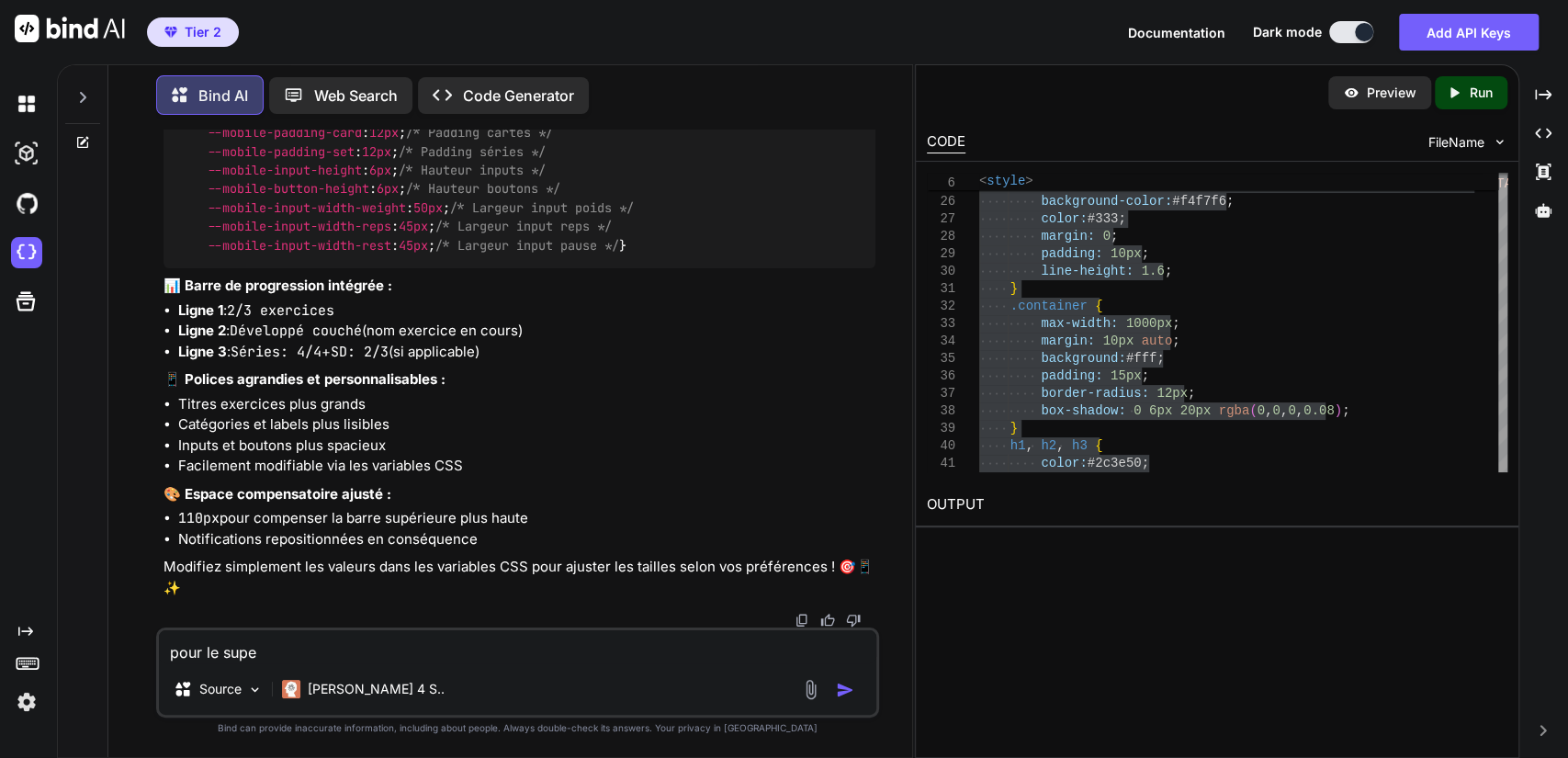
type textarea "pour le super"
type textarea "x"
type textarea "pour le super"
type textarea "x"
type textarea "pour le super d"
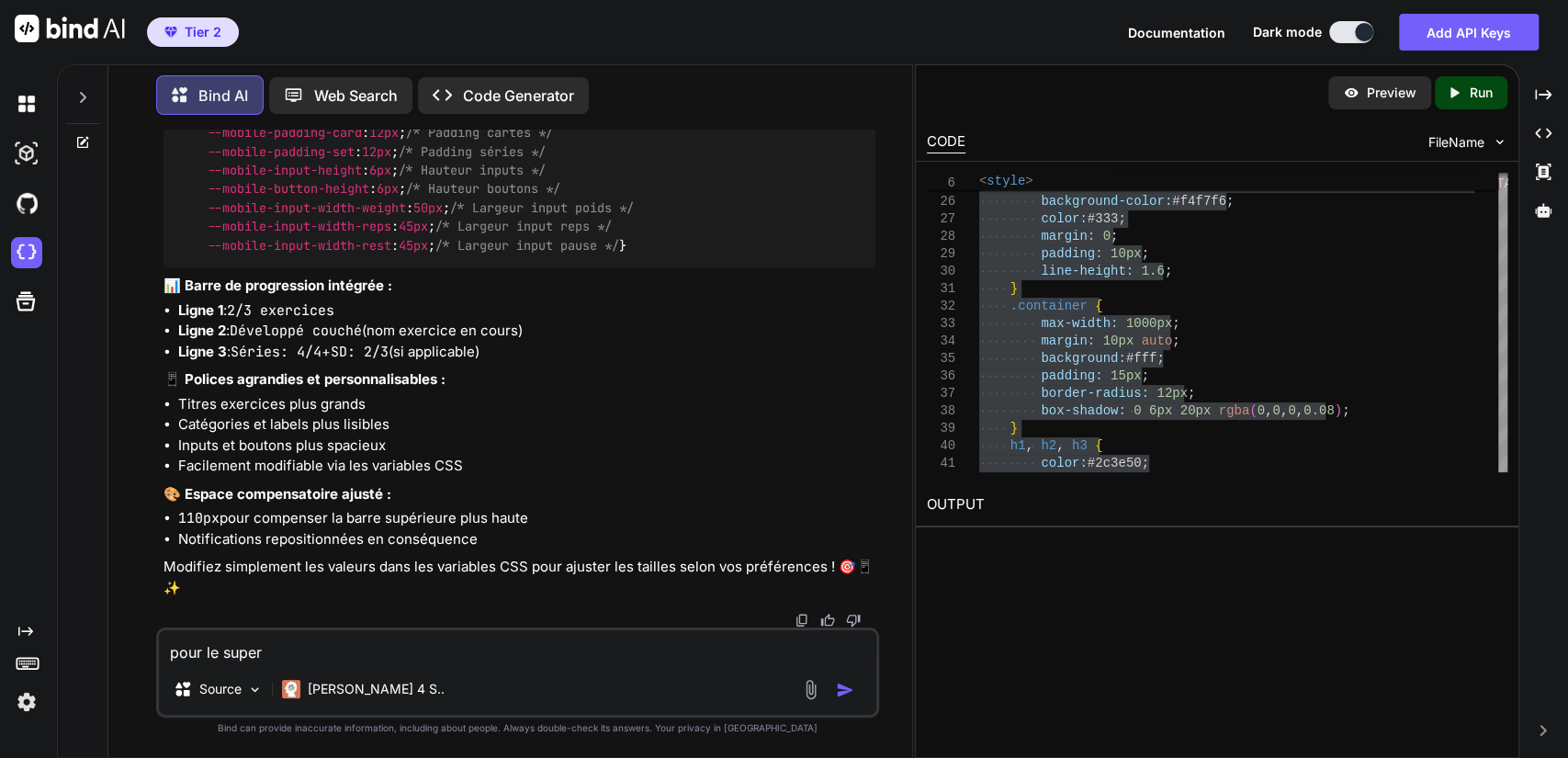
type textarea "x"
type textarea "pour le super dr"
type textarea "x"
type textarea "pour le super dro"
type textarea "x"
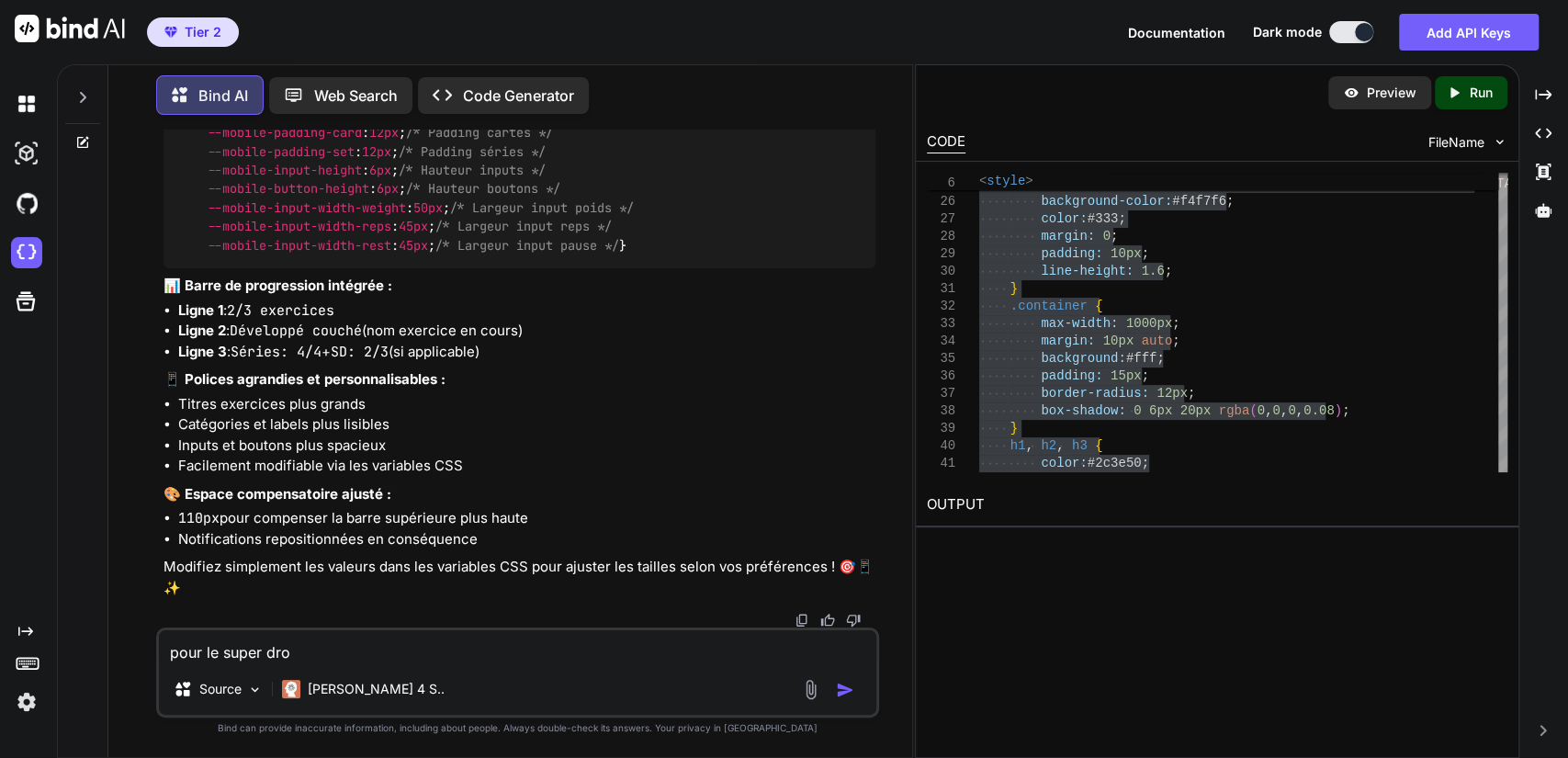
type textarea "pour le super drop"
type textarea "x"
type textarea "pour le super drop"
type textarea "x"
type textarea "pour le super drop m"
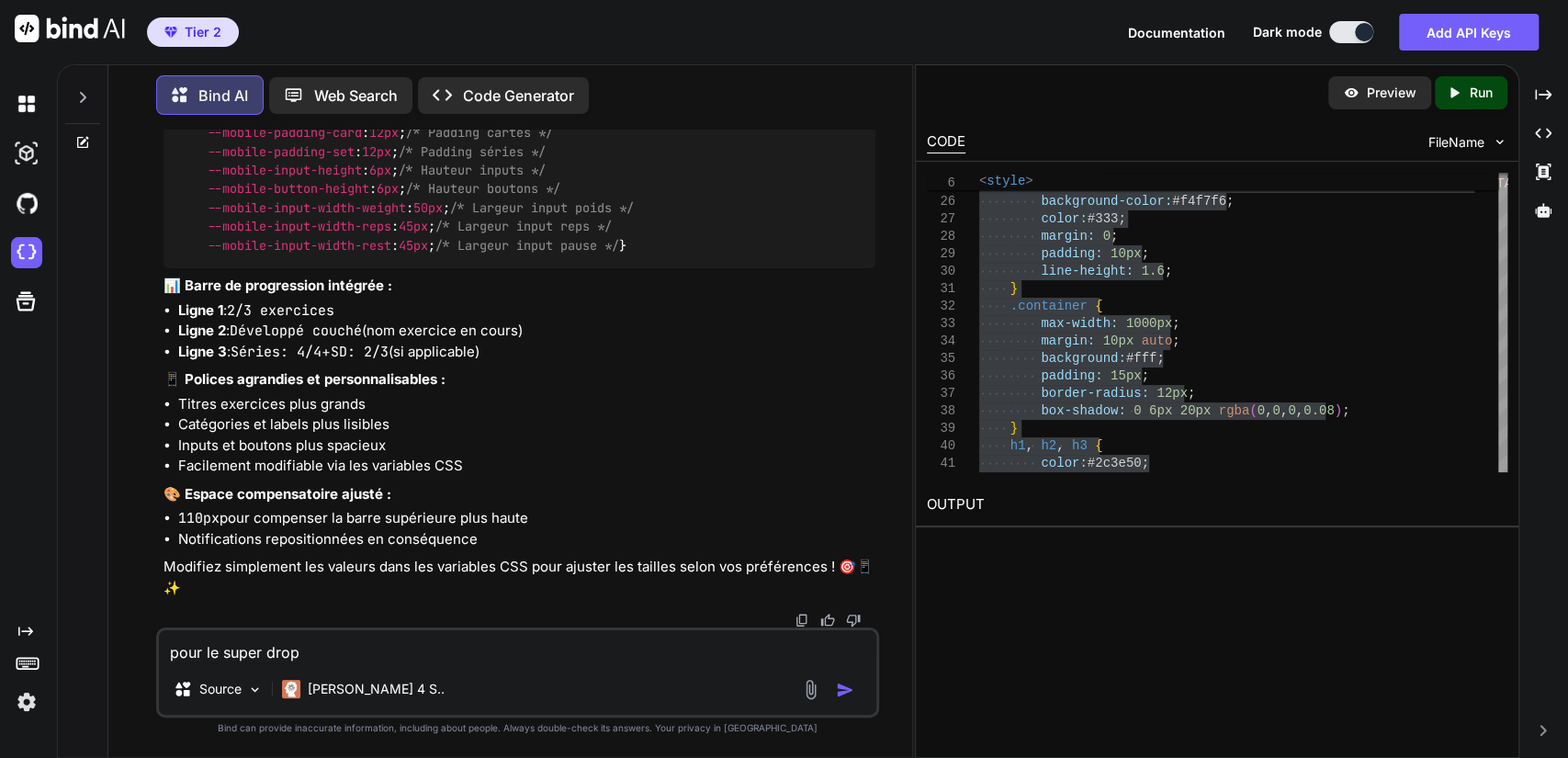
type textarea "x"
type textarea "pour le super drop ma"
type textarea "x"
type textarea "pour le super drop mai"
type textarea "x"
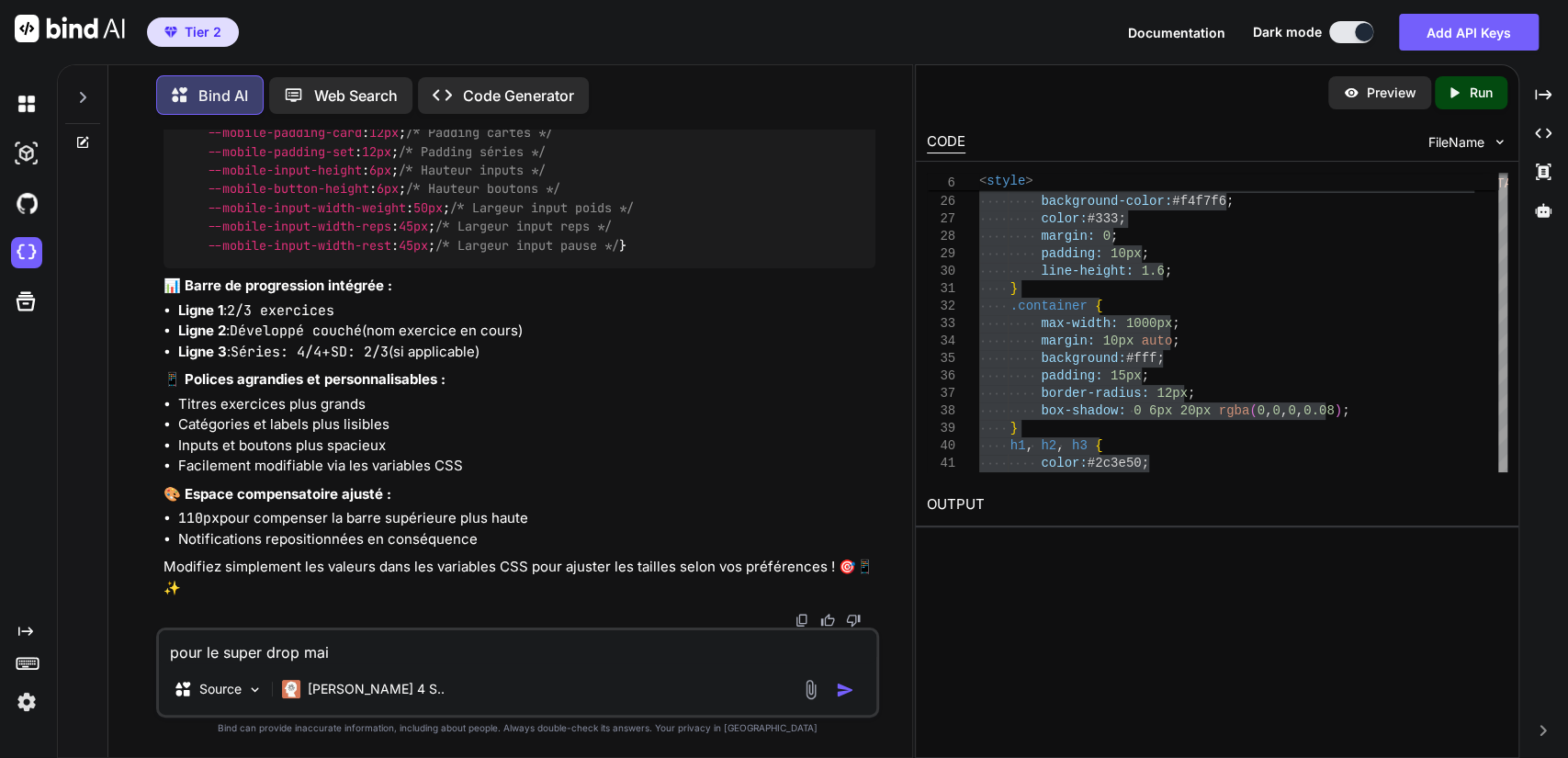
type textarea "pour le super drop mais"
type textarea "x"
type textarea "pour le super drop mais"
type textarea "x"
type textarea "pour le super drop mais a"
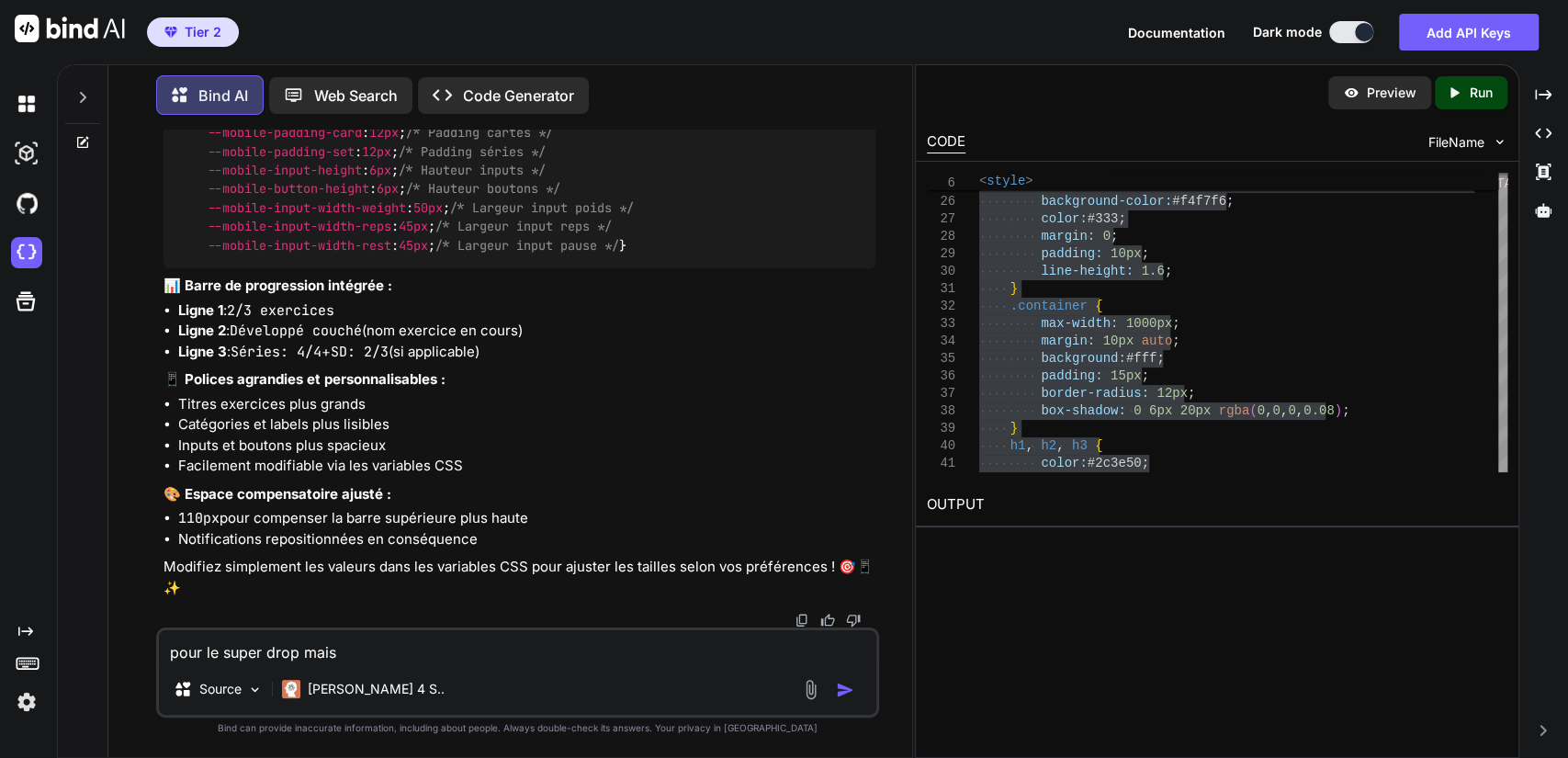
type textarea "x"
type textarea "pour le super drop mais au"
type textarea "x"
type textarea "pour le super drop mais aus"
type textarea "x"
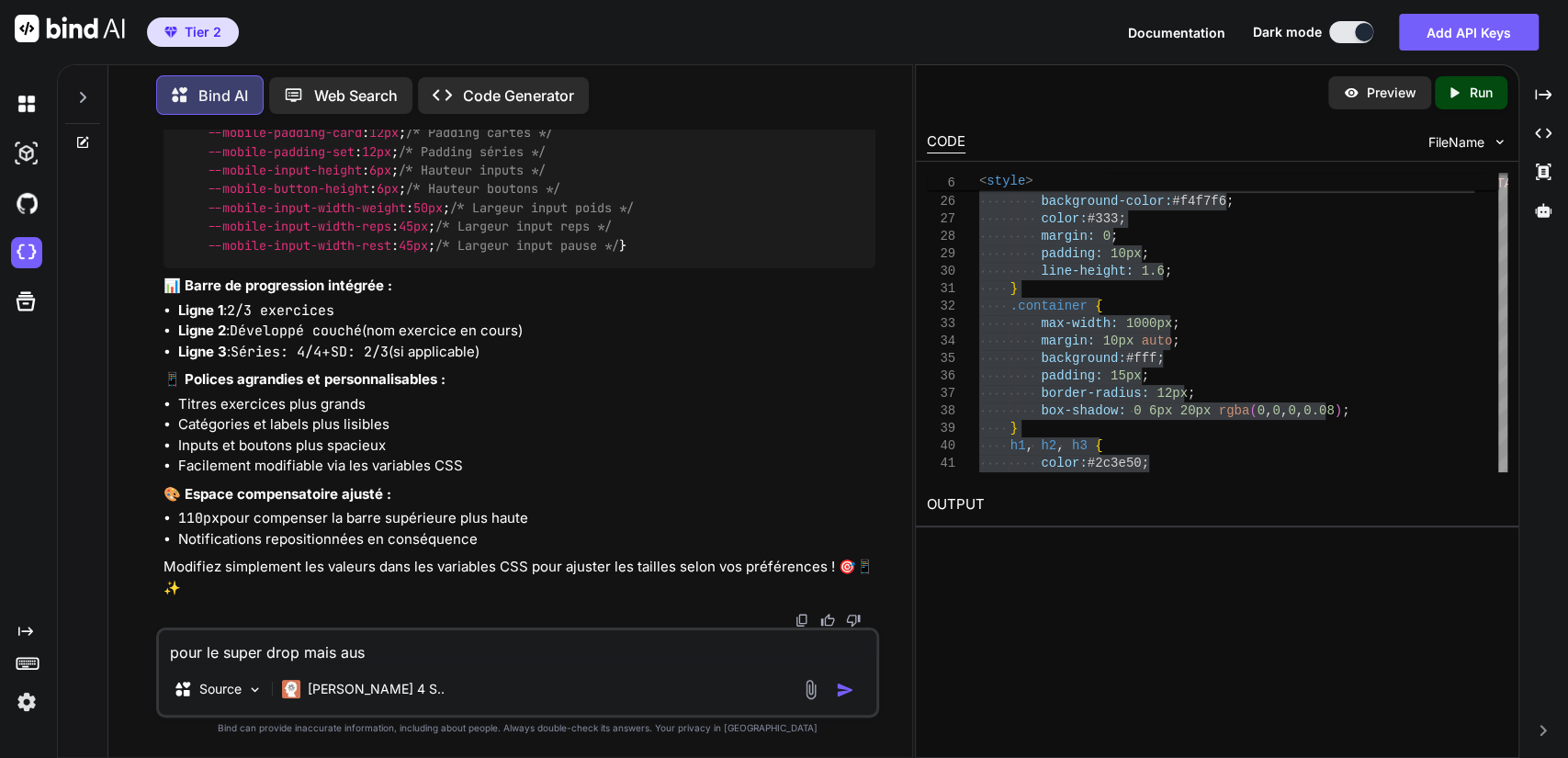
type textarea "pour le super drop mais auss"
type textarea "x"
type textarea "pour le super drop mais aussi"
type textarea "x"
type textarea "pour le super drop mais aussi"
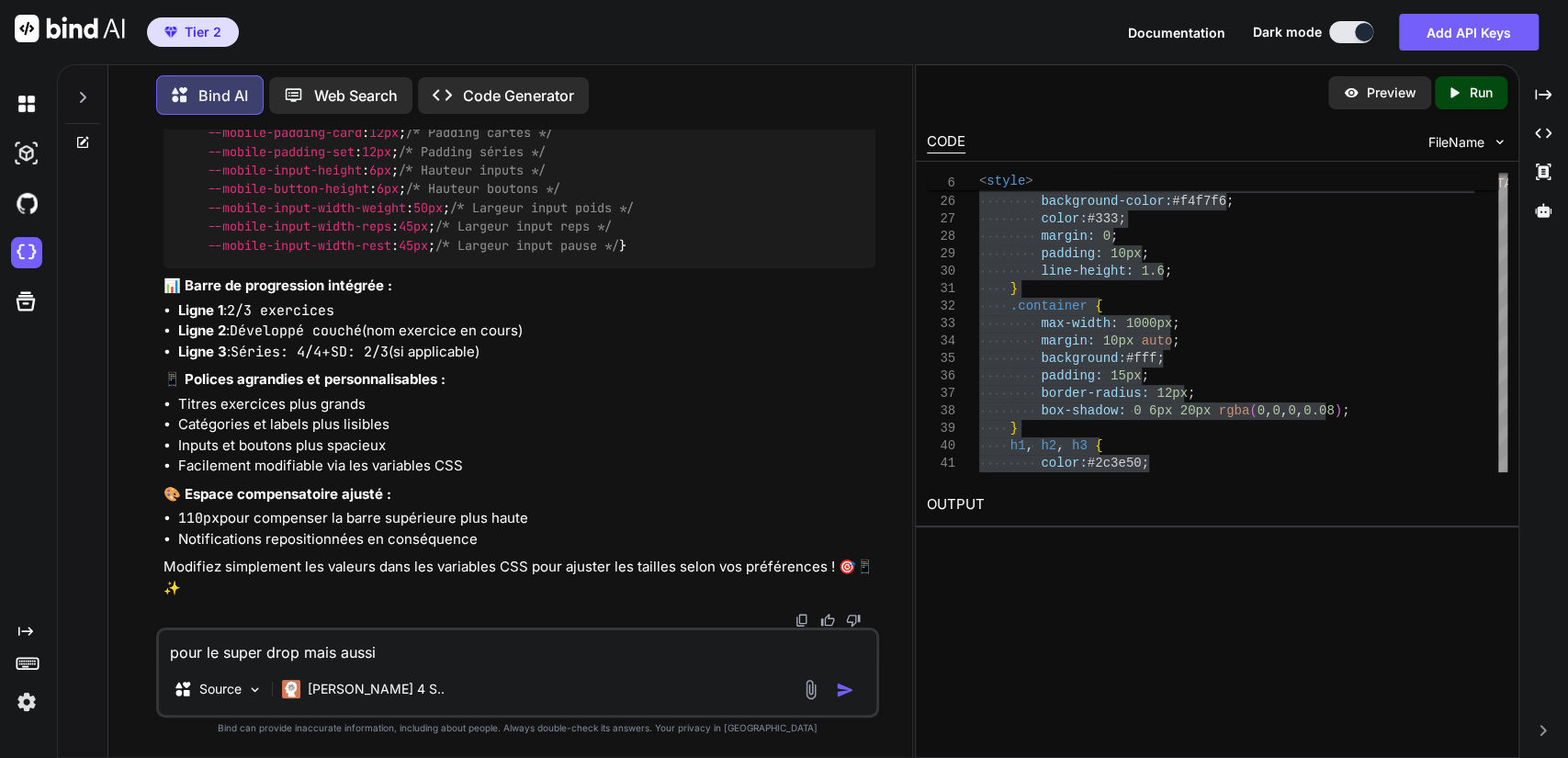
type textarea "x"
type textarea "pour le super drop mais aussi l"
type textarea "x"
type textarea "pour le super drop mais aussi le"
type textarea "x"
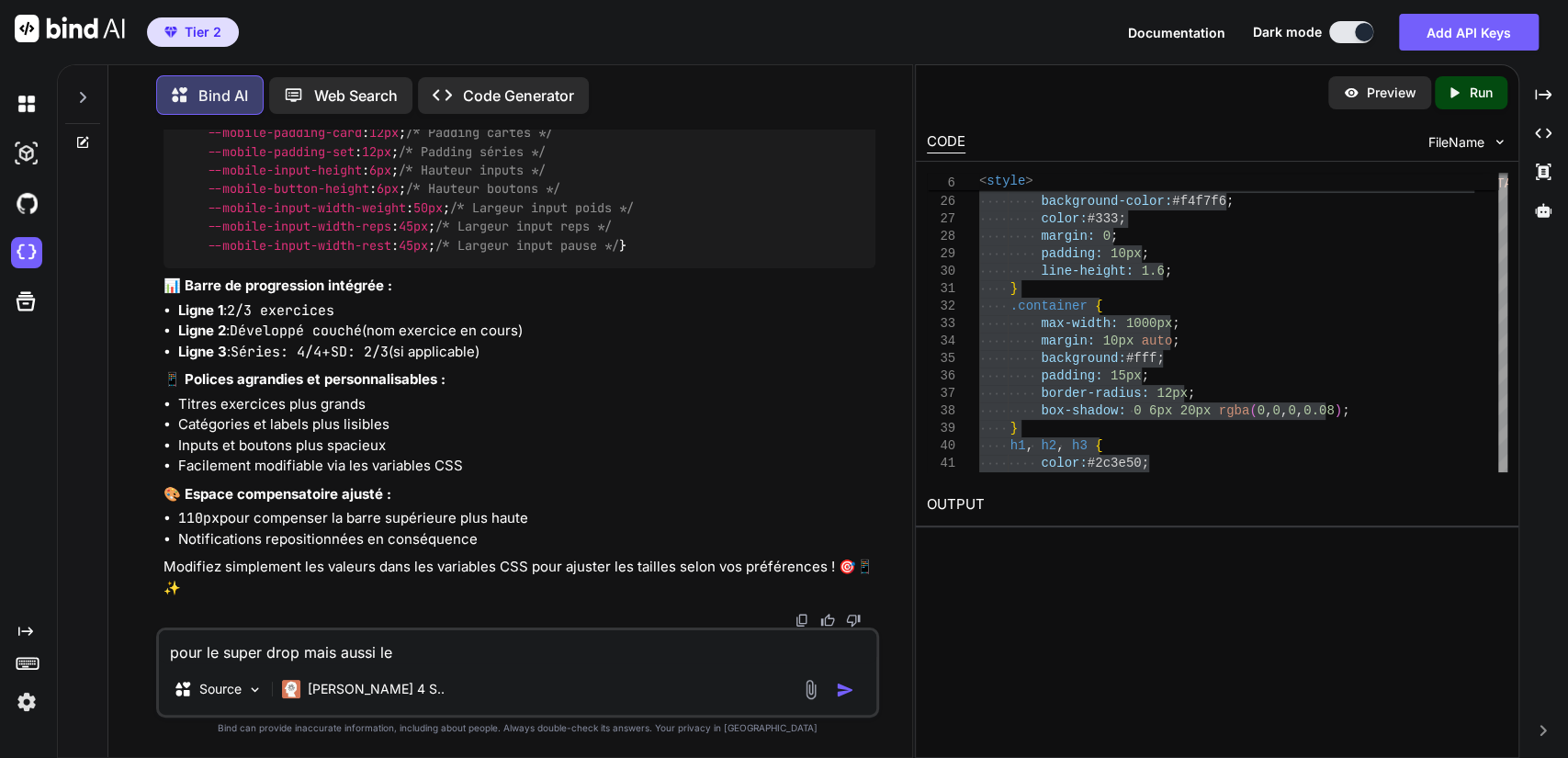
type textarea "pour le super drop mais aussi le"
type textarea "x"
type textarea "pour le super drop mais aussi le b"
type textarea "x"
type textarea "pour le super drop mais aussi le bo"
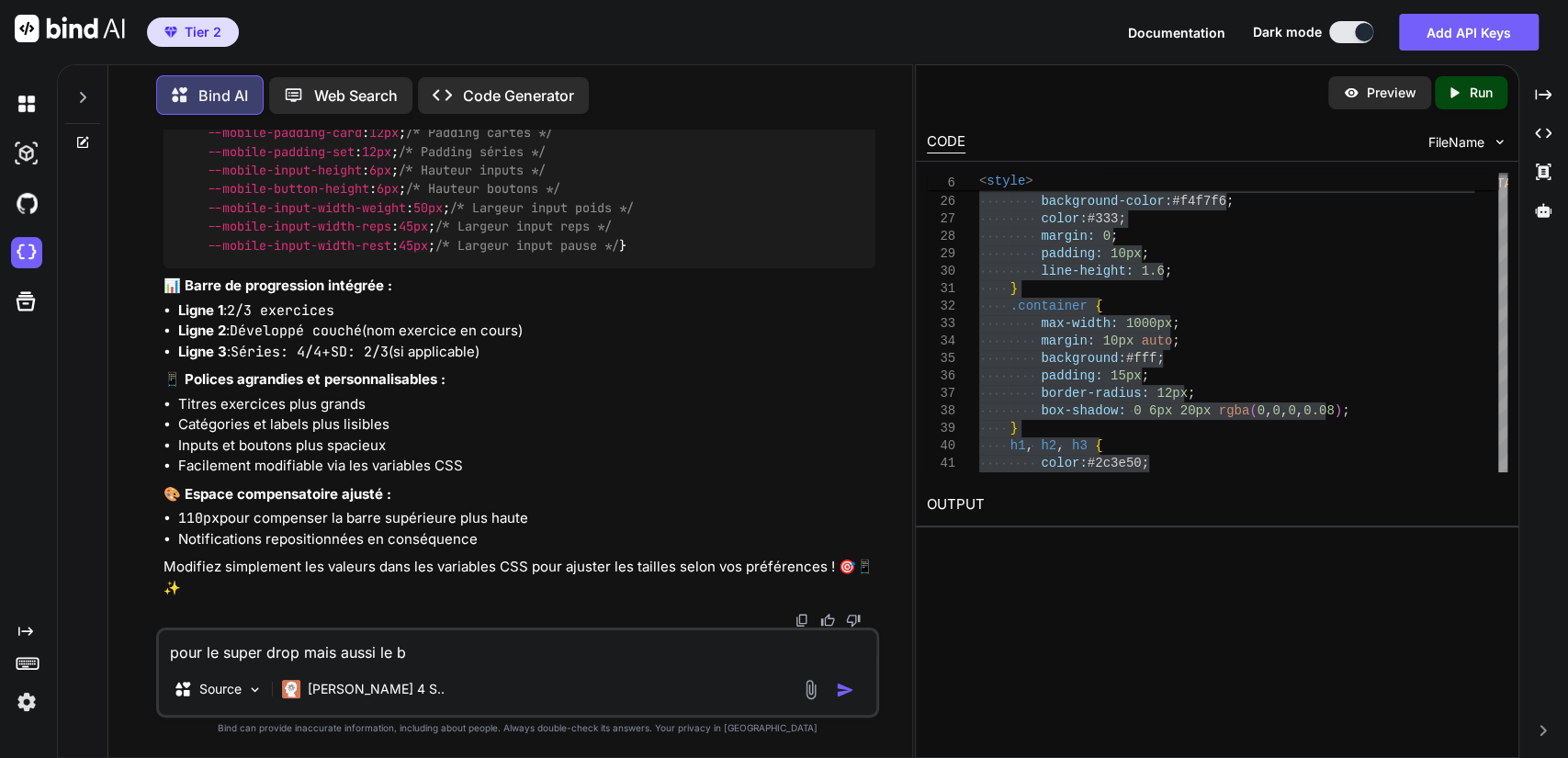
type textarea "x"
type textarea "pour le super drop mais aussi le bou"
type textarea "x"
type textarea "pour le super drop mais aussi le bout"
type textarea "x"
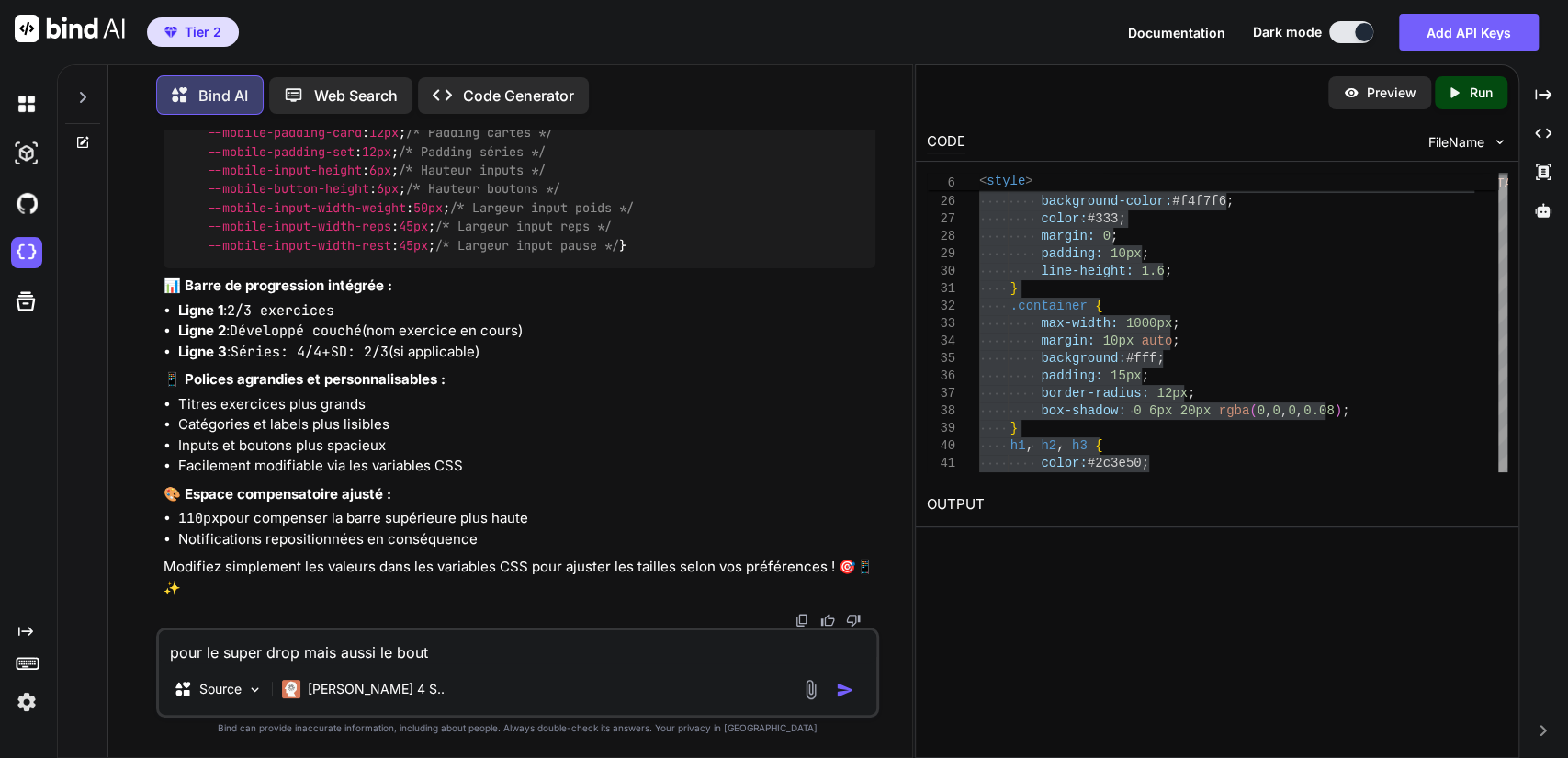
type textarea "pour le super drop mais aussi le bouto"
type textarea "x"
type textarea "pour le super drop mais aussi le bouton"
type textarea "x"
type textarea "pour le super drop mais aussi le bouton"
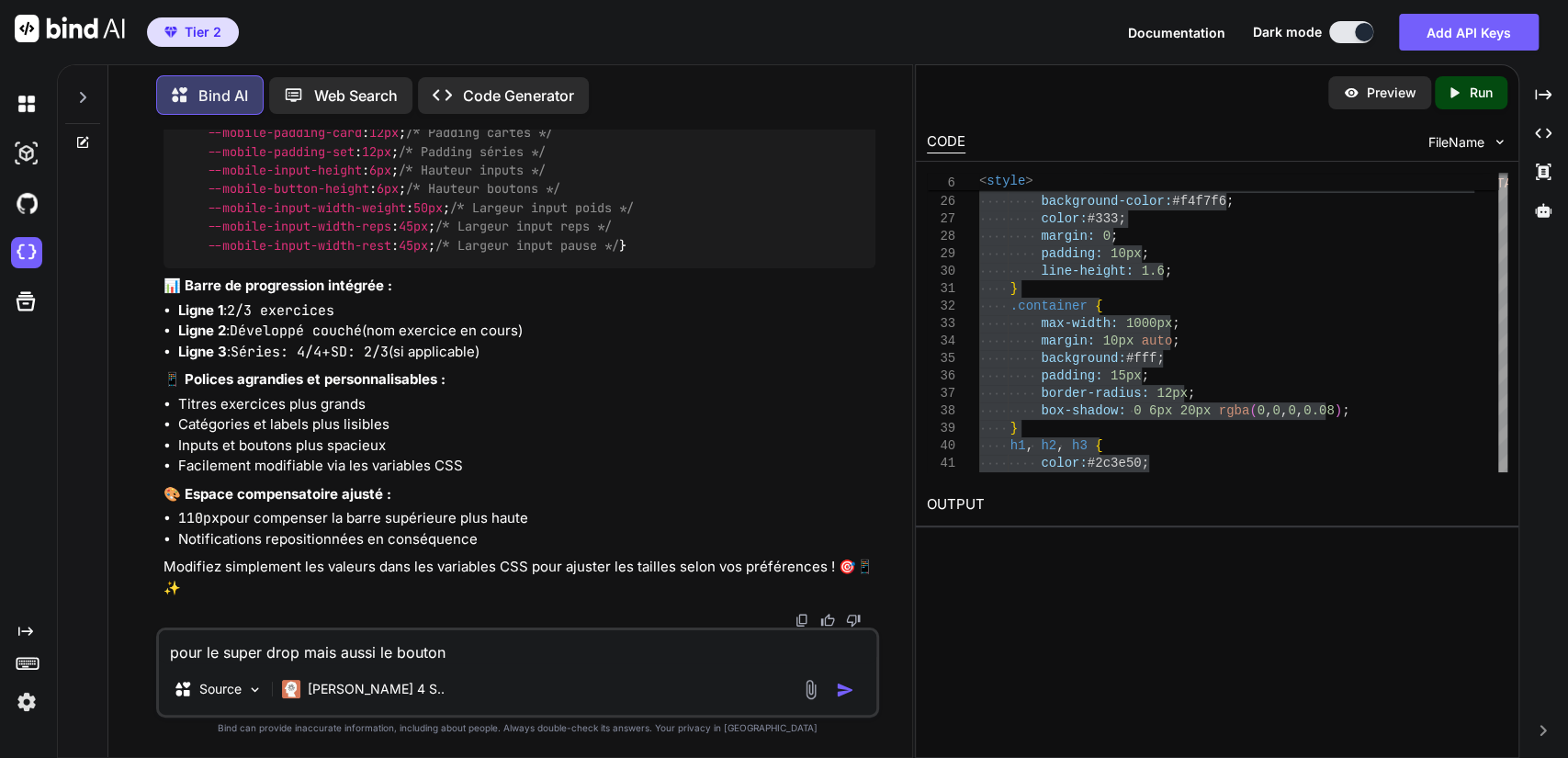
type textarea "x"
type textarea "pour le super drop mais aussi le bouton v"
type textarea "x"
type textarea "pour le super drop mais aussi le bouton va"
type textarea "x"
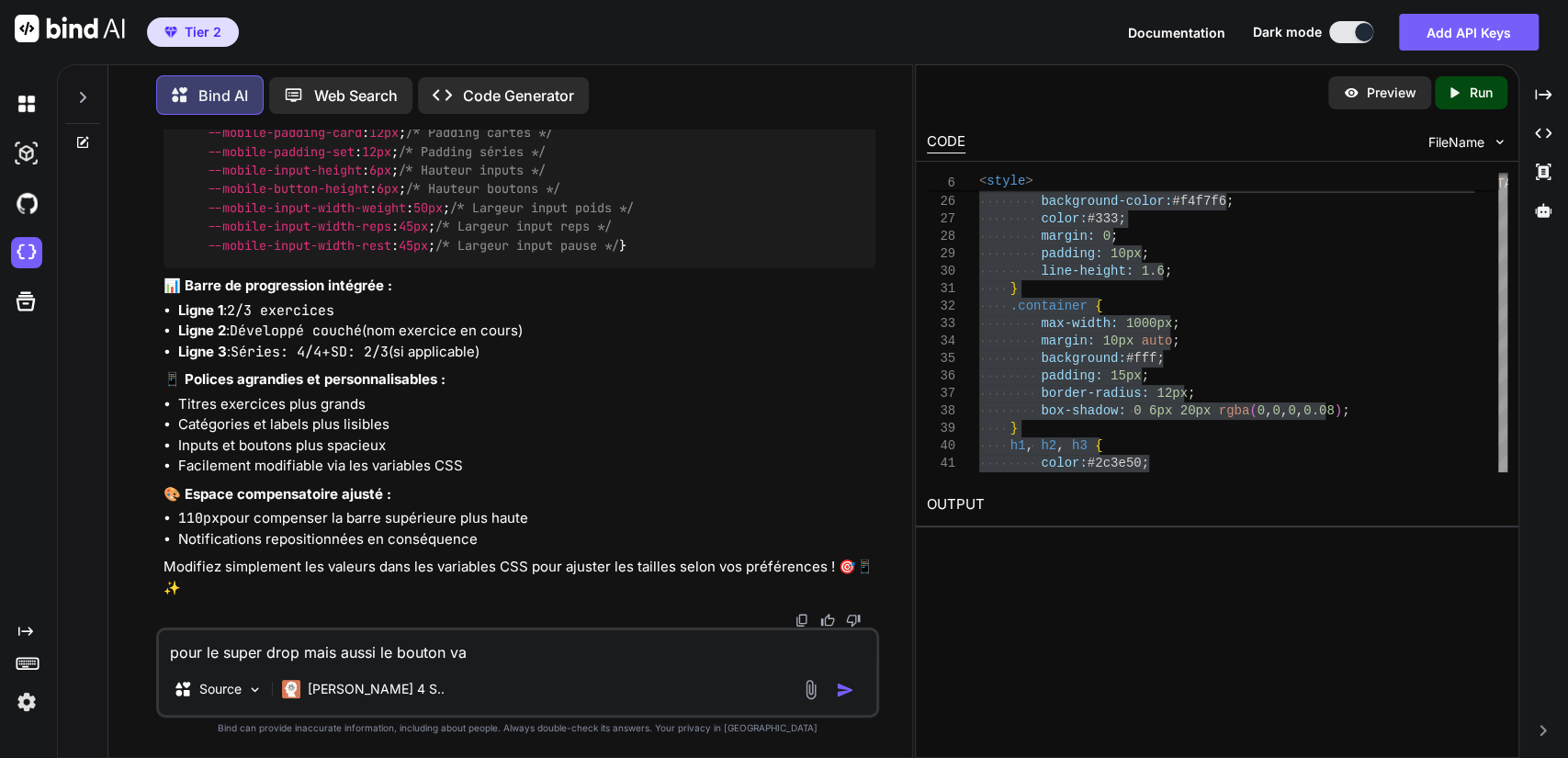
type textarea "pour le super drop mais aussi le bouton val"
type textarea "x"
type textarea "pour le super drop mais aussi le bouton vali"
type textarea "x"
type textarea "pour le super drop mais aussi le bouton valid"
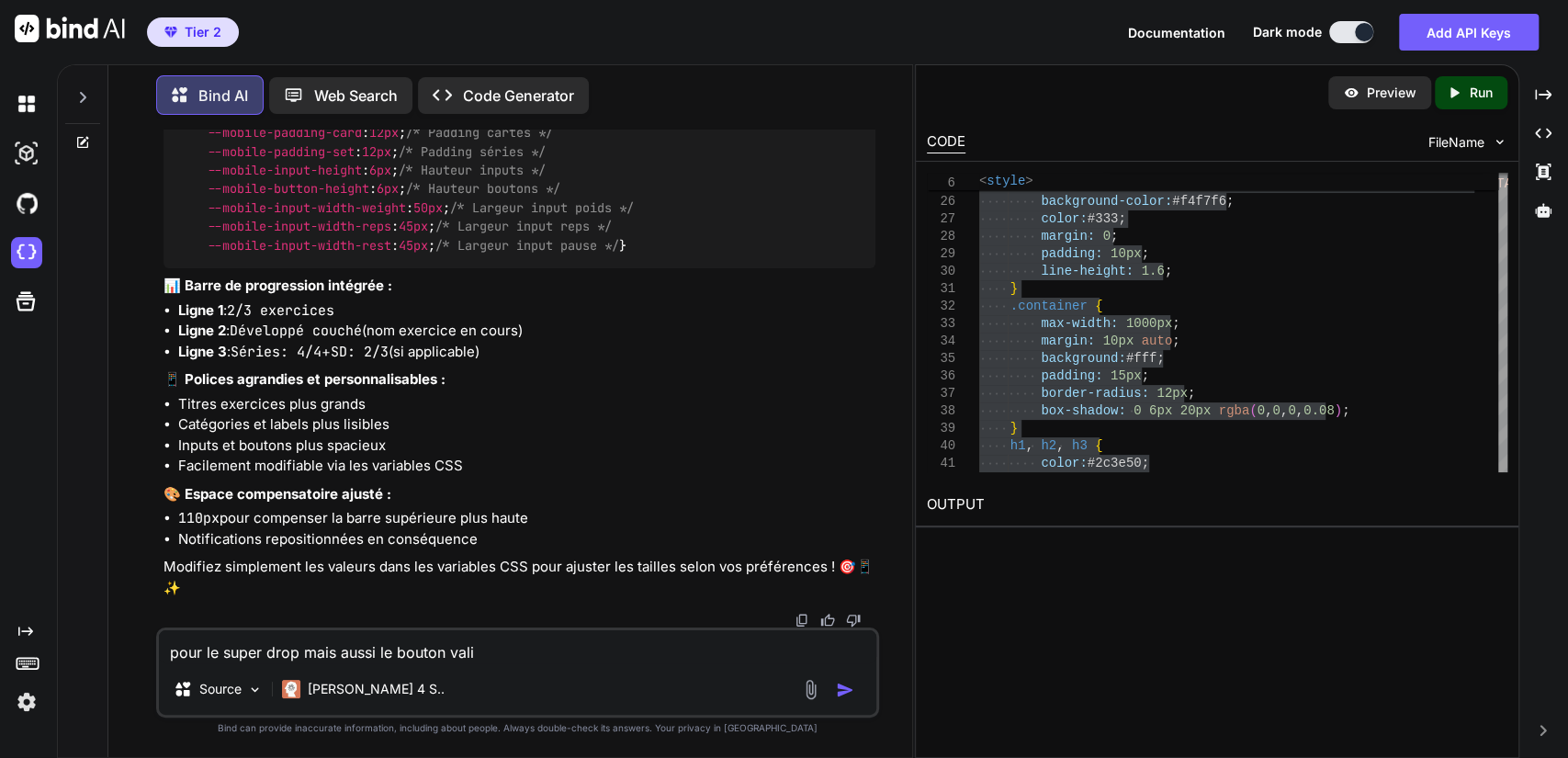
type textarea "x"
type textarea "pour le super drop mais aussi le bouton valide"
type textarea "x"
type textarea "pour le super drop mais aussi le bouton valider"
type textarea "x"
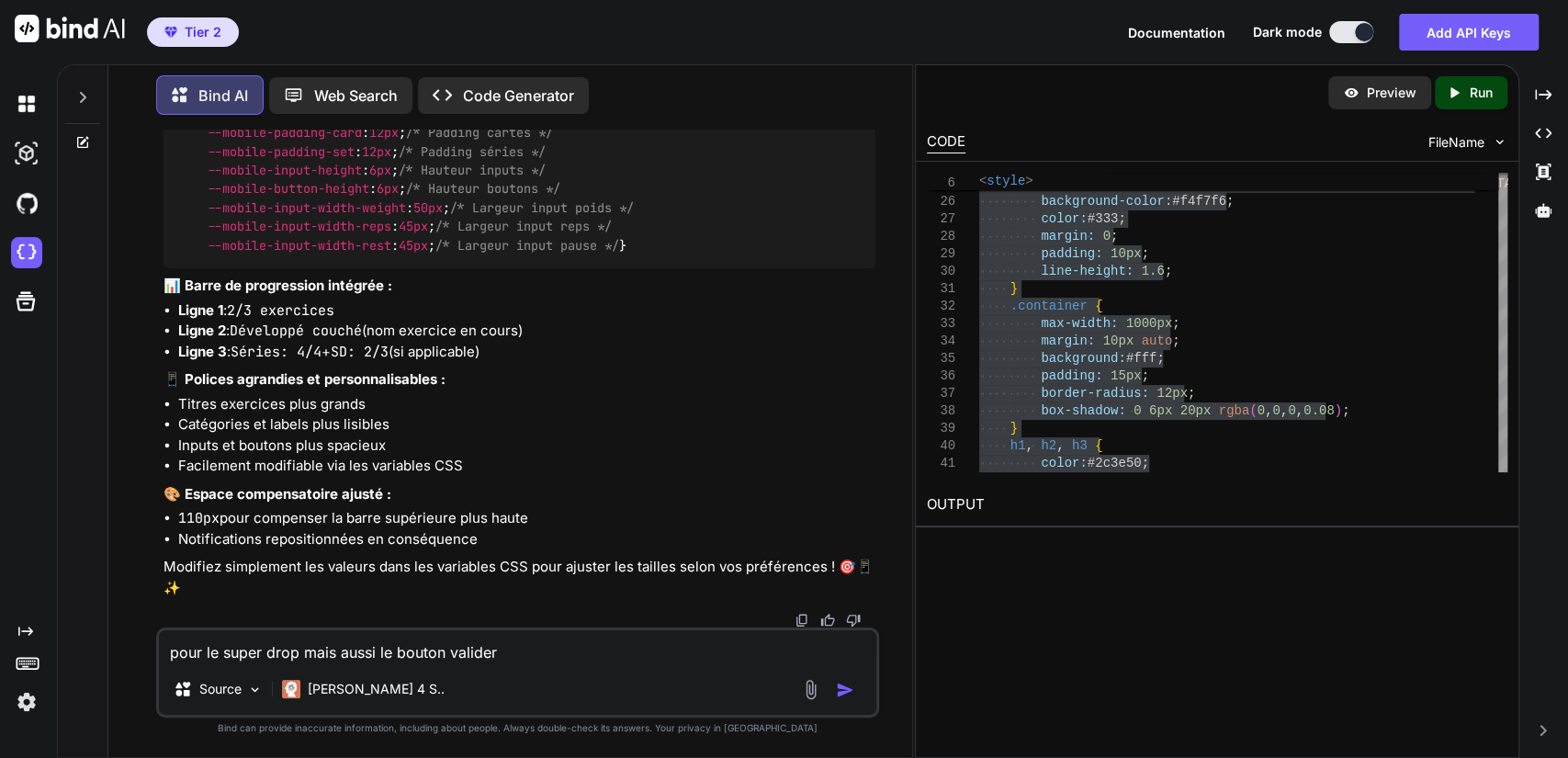
type textarea "pour le super drop mais aussi le bouton valider"
type textarea "x"
type textarea "pour le super drop mais aussi le bouton valider d"
type textarea "x"
type textarea "pour le super drop mais aussi le bouton valider de"
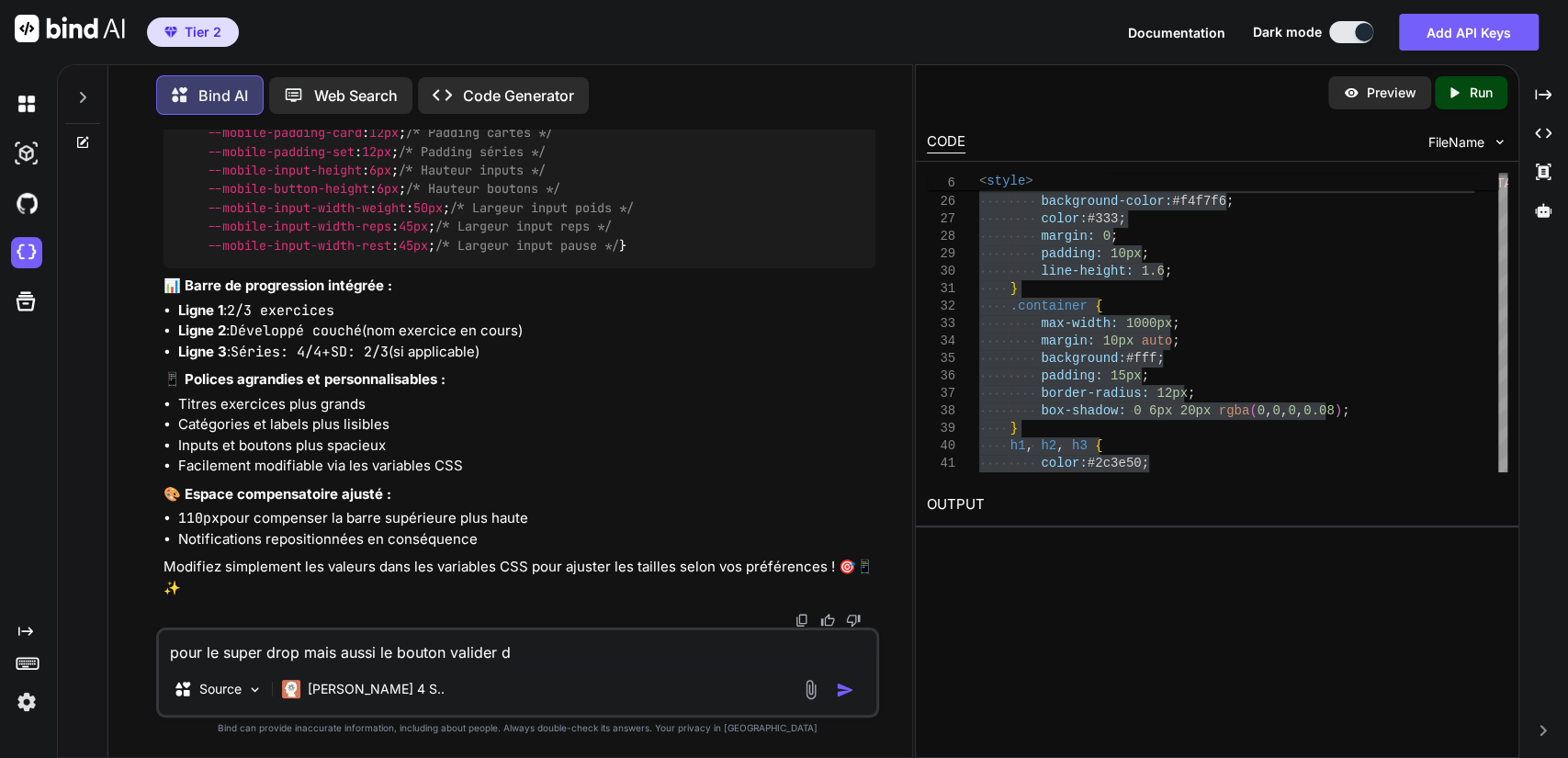
type textarea "x"
type textarea "pour le super drop mais aussi le bouton valider des"
type textarea "x"
type textarea "pour le super drop mais aussi le bouton valider dess"
type textarea "x"
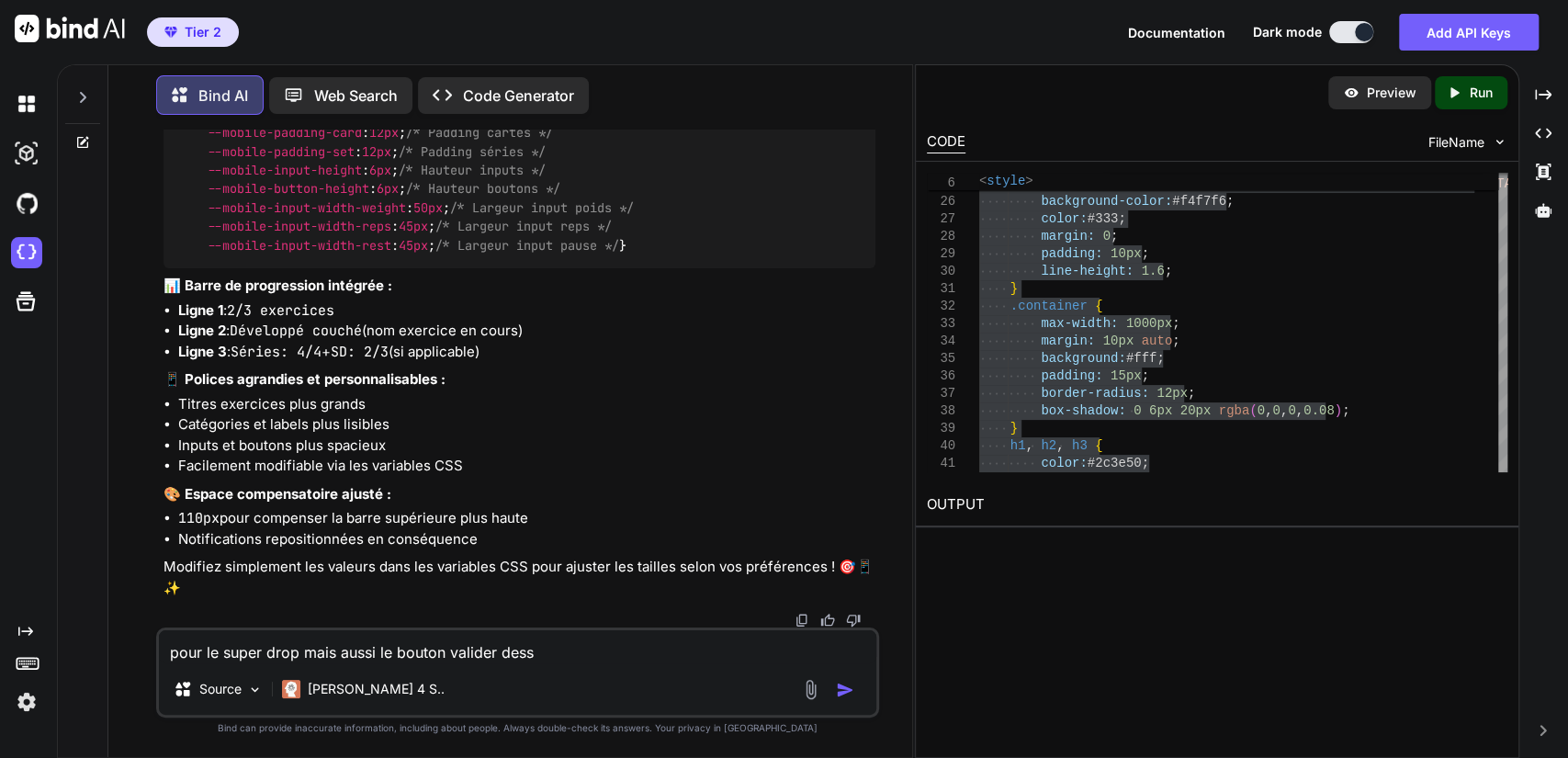
type textarea "pour le super drop mais aussi le bouton valider desso"
type textarea "x"
type textarea "pour le super drop mais aussi le bouton valider dessou"
type textarea "x"
type textarea "pour le super drop mais aussi le bouton valider dessous"
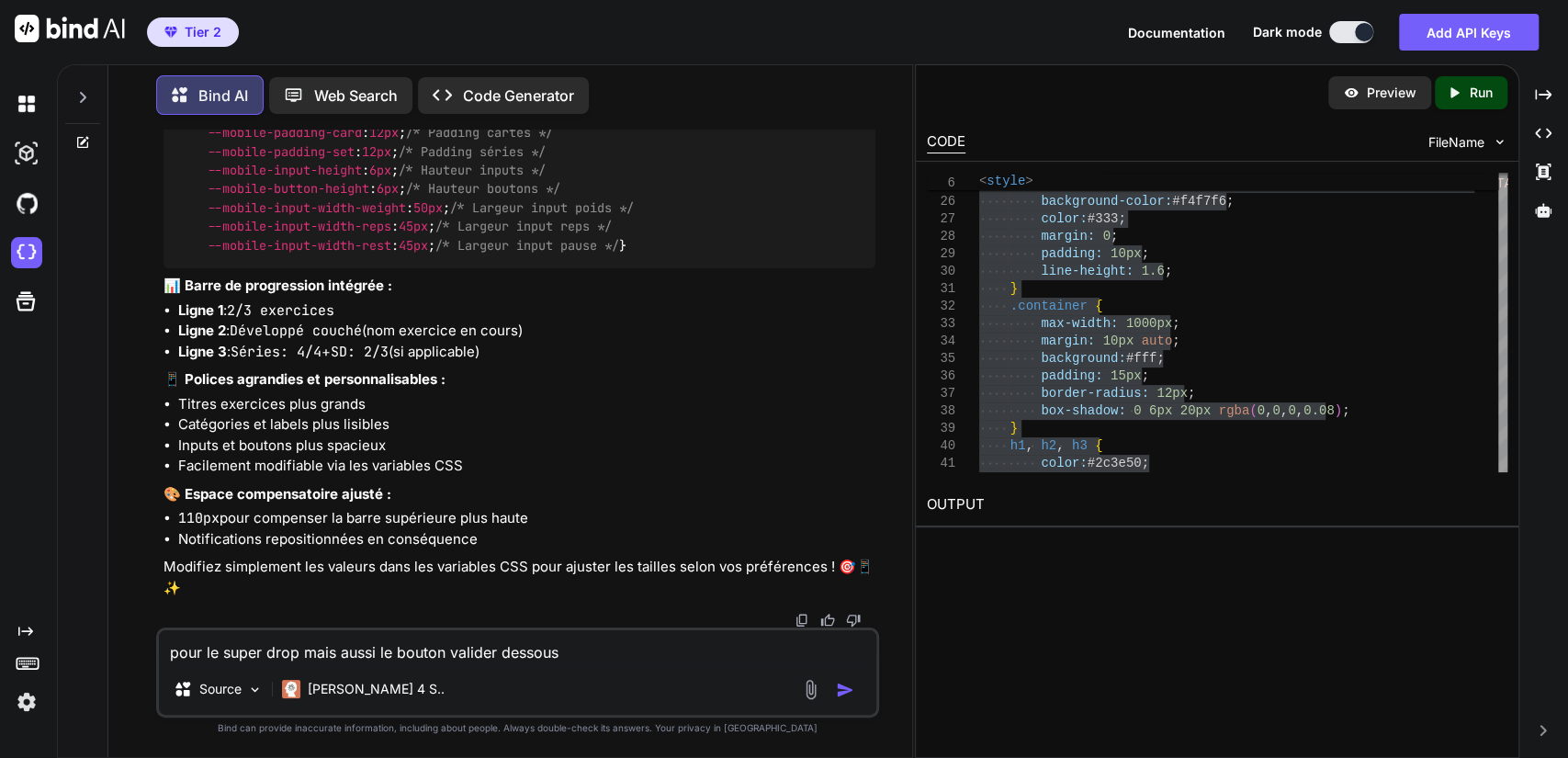
type textarea "x"
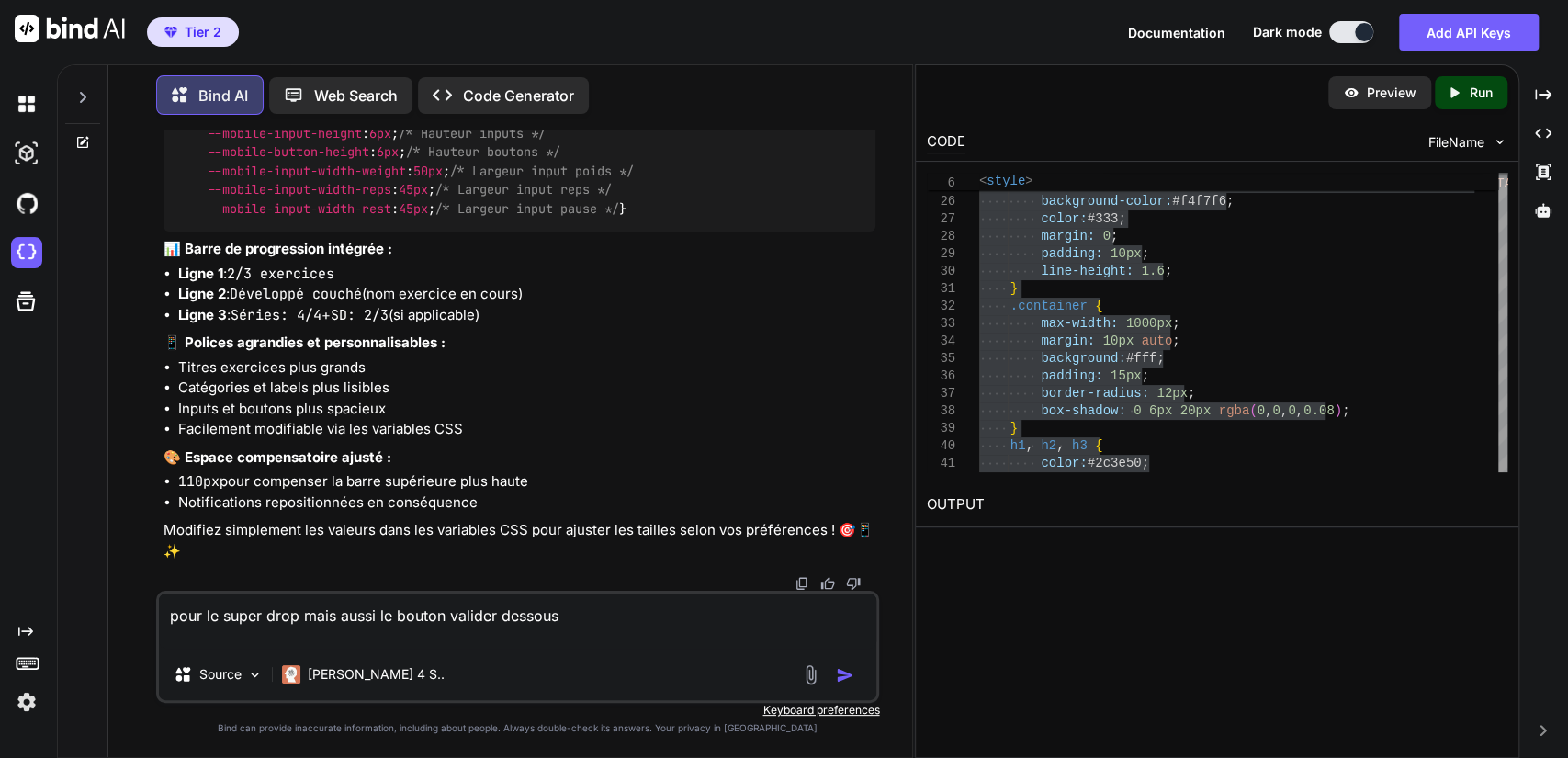
type textarea "pour le super drop mais aussi le bouton valider dessous c"
type textarea "x"
type textarea "pour le super drop mais aussi le bouton valider dessous co"
type textarea "x"
type textarea "pour le super drop mais aussi le bouton valider dessous com"
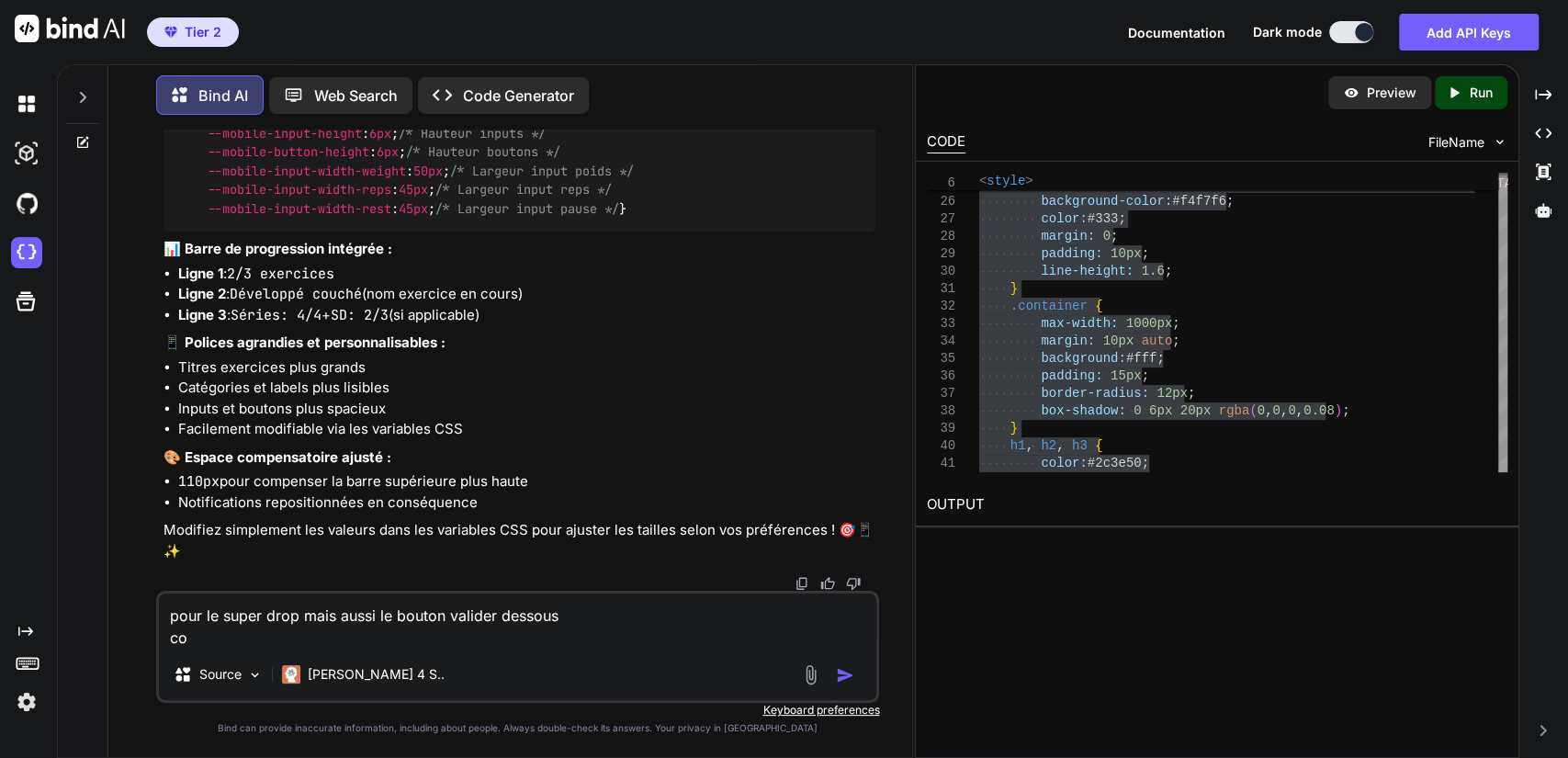
type textarea "x"
type textarea "pour le super drop mais aussi le bouton valider dessous comm"
type textarea "x"
type textarea "pour le super drop mais aussi le bouton valider dessous comme"
type textarea "x"
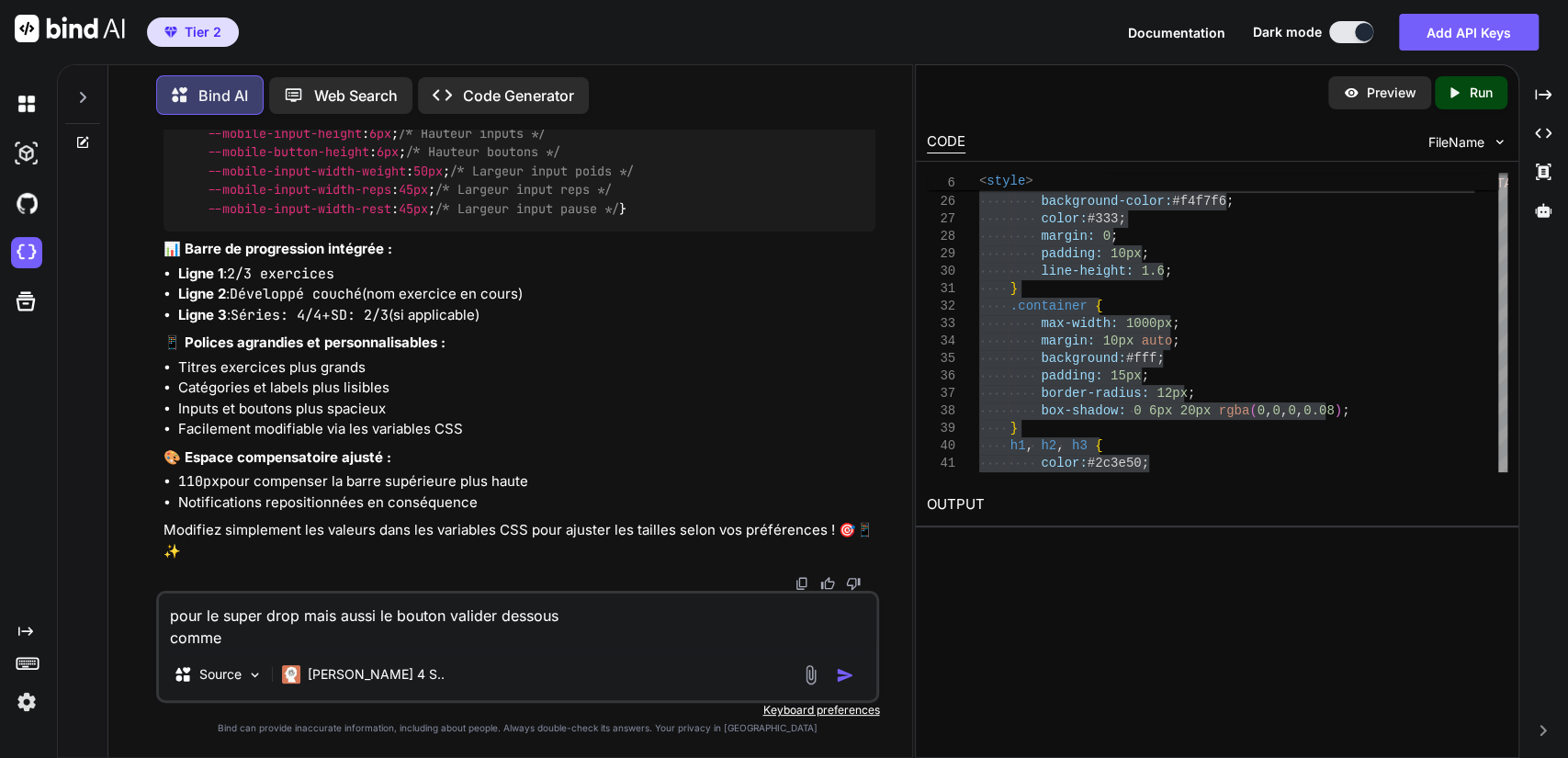
type textarea "pour le super drop mais aussi le bouton valider dessous commec"
type textarea "x"
type textarea "pour le super drop mais aussi le bouton valider dessous commece"
type textarea "x"
type textarea "pour le super drop mais aussi le bouton valider dessous commecel"
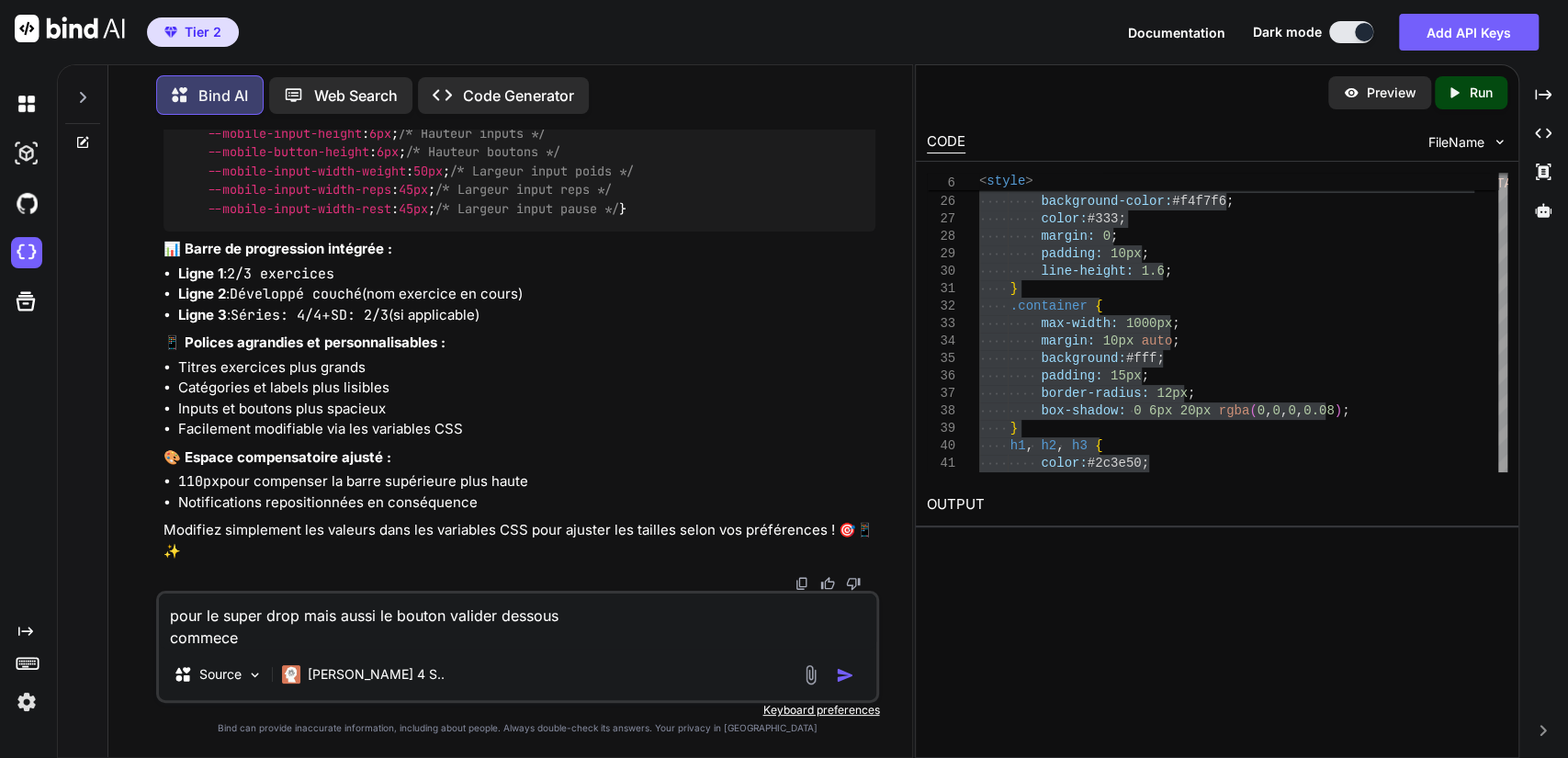
type textarea "x"
type textarea "pour le super drop mais aussi le bouton valider dessous commecela"
type textarea "x"
type textarea "pour le super drop mais aussi le bouton valider dessous commecela"
type textarea "x"
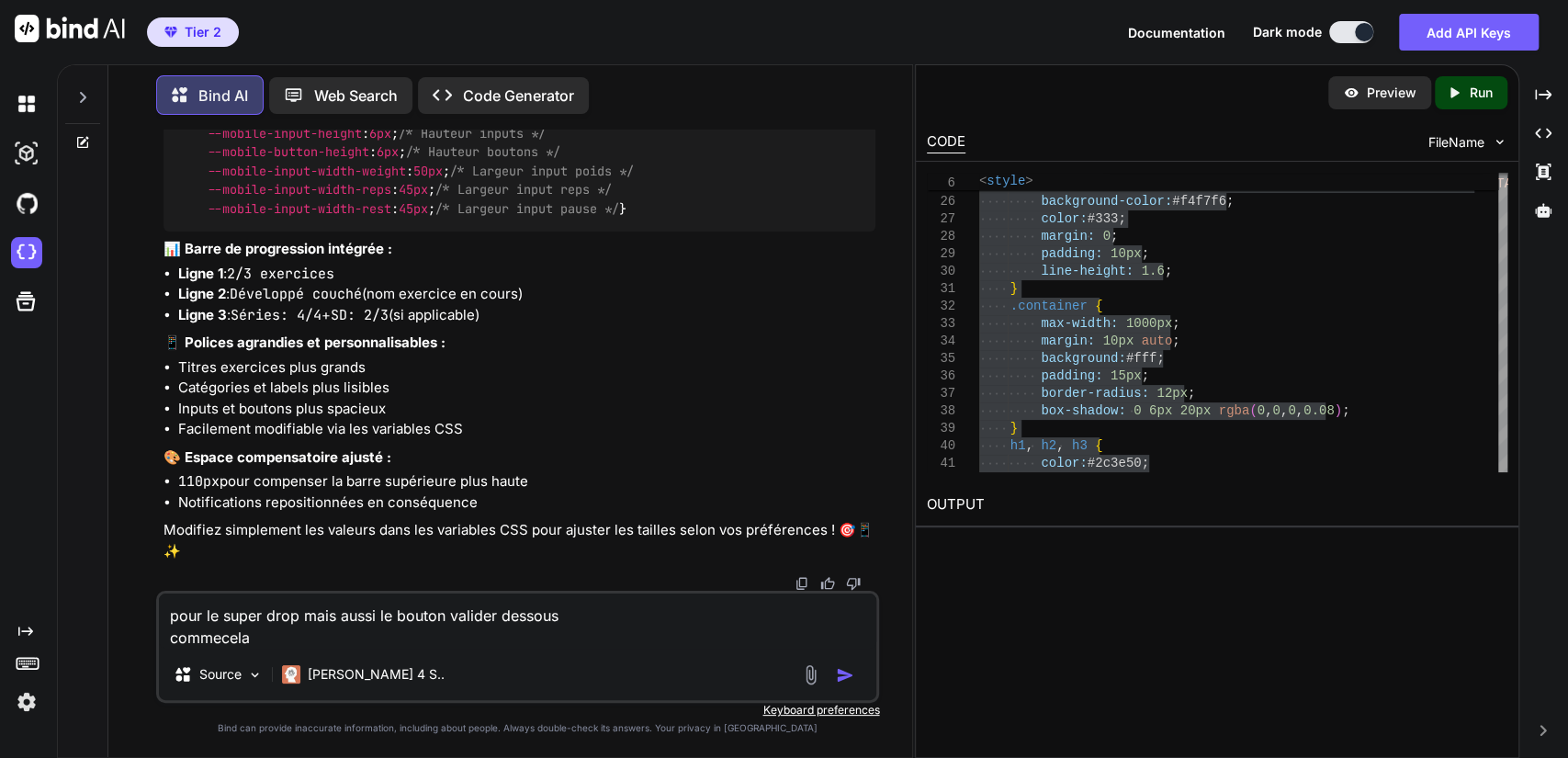
type textarea "pour le super drop mais aussi le bouton valider dessous commecela"
type textarea "x"
type textarea "pour le super drop mais aussi le bouton valider dessous commecel"
type textarea "x"
type textarea "pour le super drop mais aussi le bouton valider dessous commece"
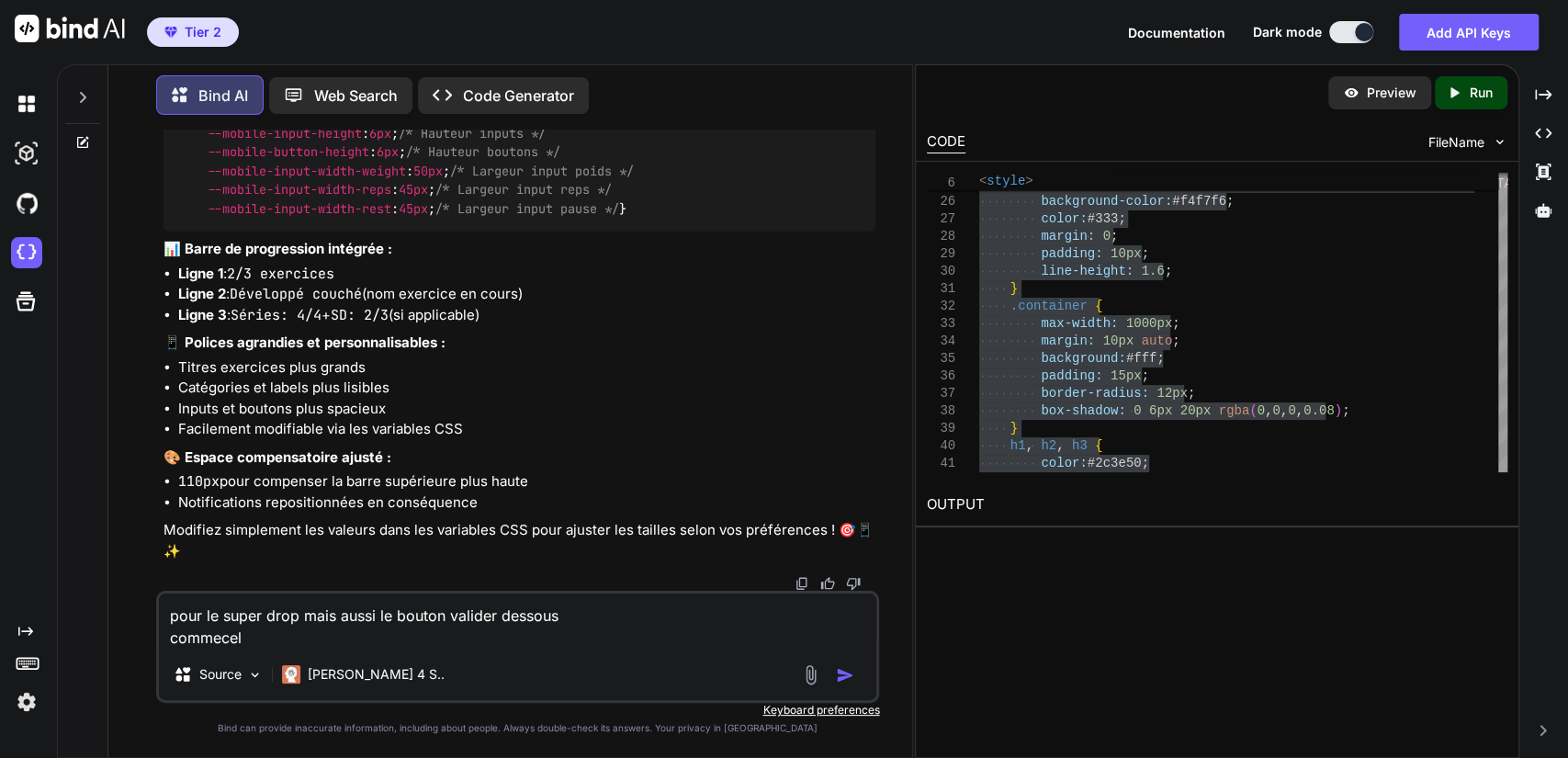
type textarea "x"
type textarea "pour le super drop mais aussi le bouton valider dessous commec"
type textarea "x"
type textarea "pour le super drop mais aussi le bouton valider dessous comme"
type textarea "x"
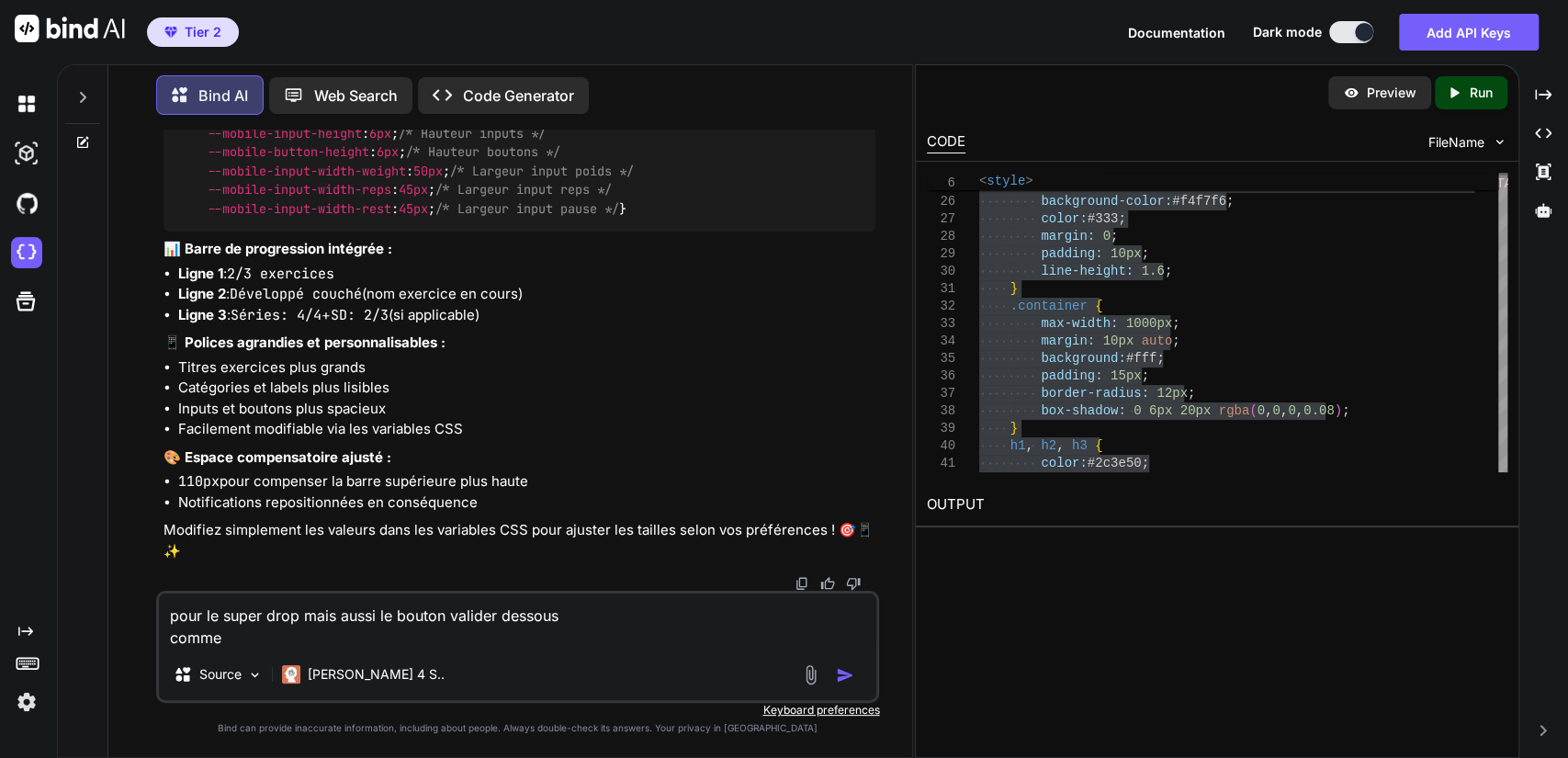
type textarea "pour le super drop mais aussi le bouton valider dessous comme"
type textarea "x"
type textarea "pour le super drop mais aussi le bouton valider dessous comme c"
type textarea "x"
type textarea "pour le super drop mais aussi le bouton valider dessous comme ce"
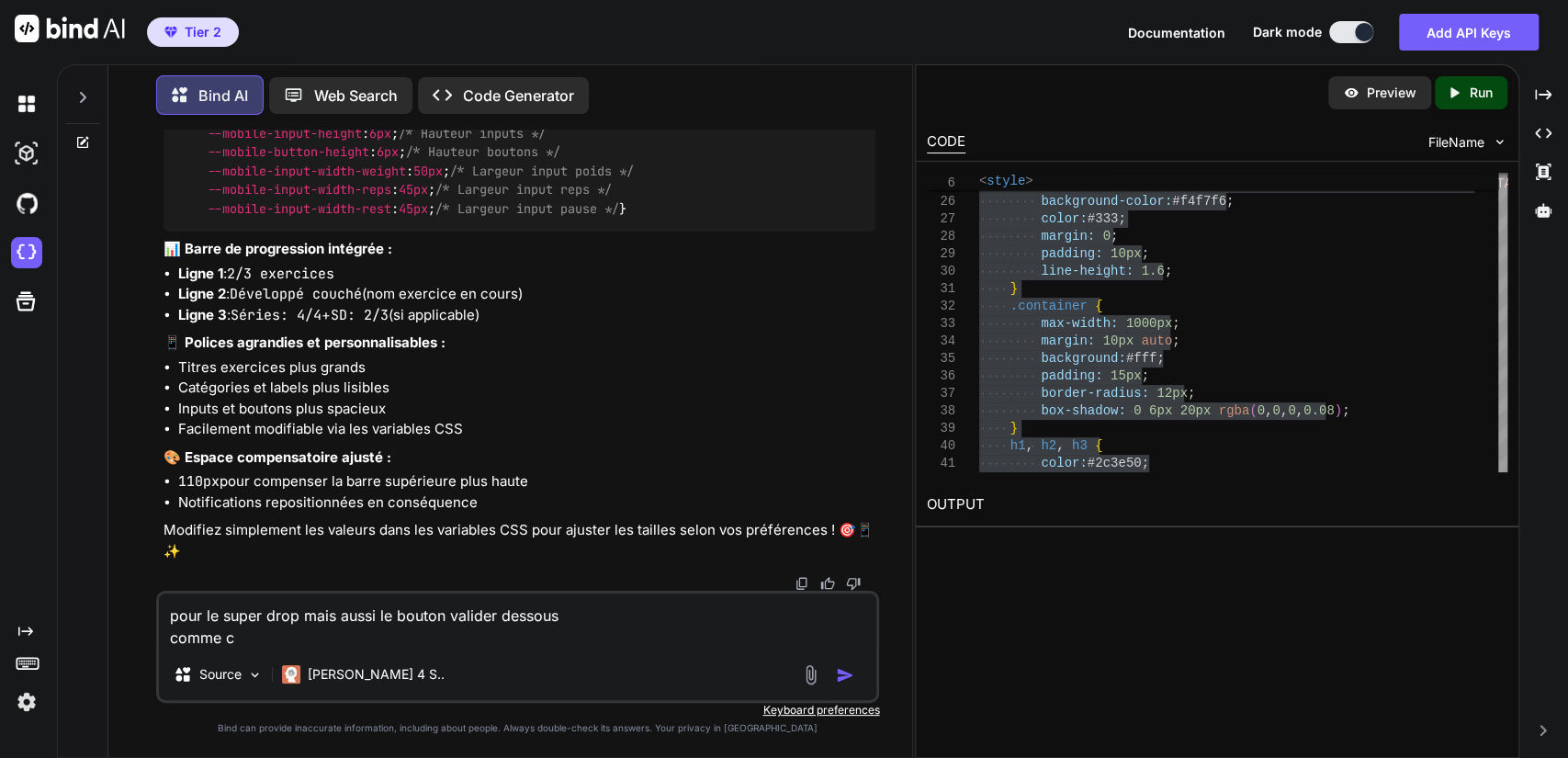
type textarea "x"
type textarea "pour le super drop mais aussi le bouton valider dessous comme cel"
type textarea "x"
type textarea "pour le super drop mais aussi le bouton valider dessous comme cela"
type textarea "x"
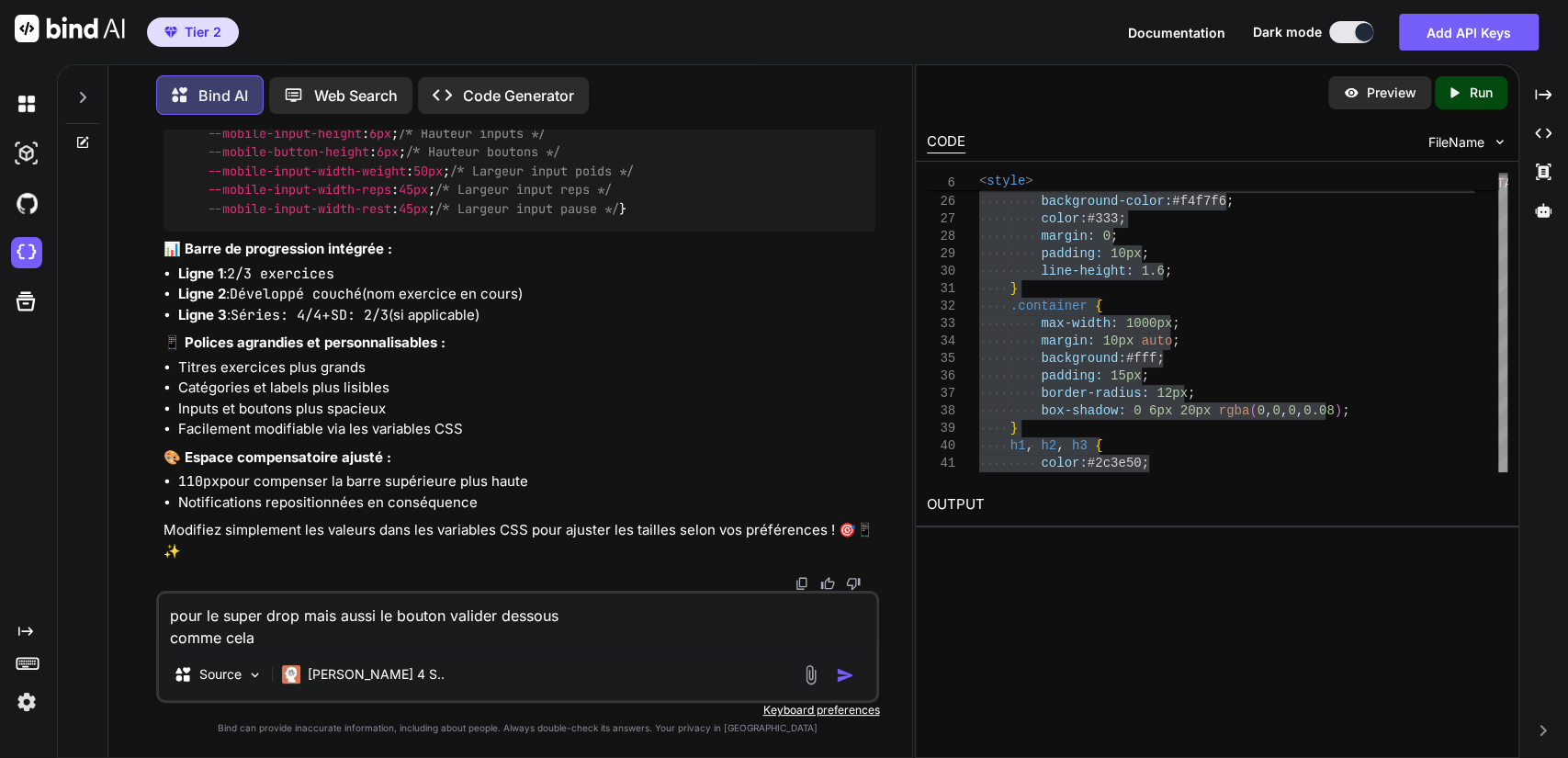
type textarea "pour le super drop mais aussi le bouton valider dessous comme cela"
type textarea "x"
type textarea "pour le super drop mais aussi le bouton valider dessous comme cela o"
type textarea "x"
type textarea "pour le super drop mais aussi le bouton valider dessous comme cela on"
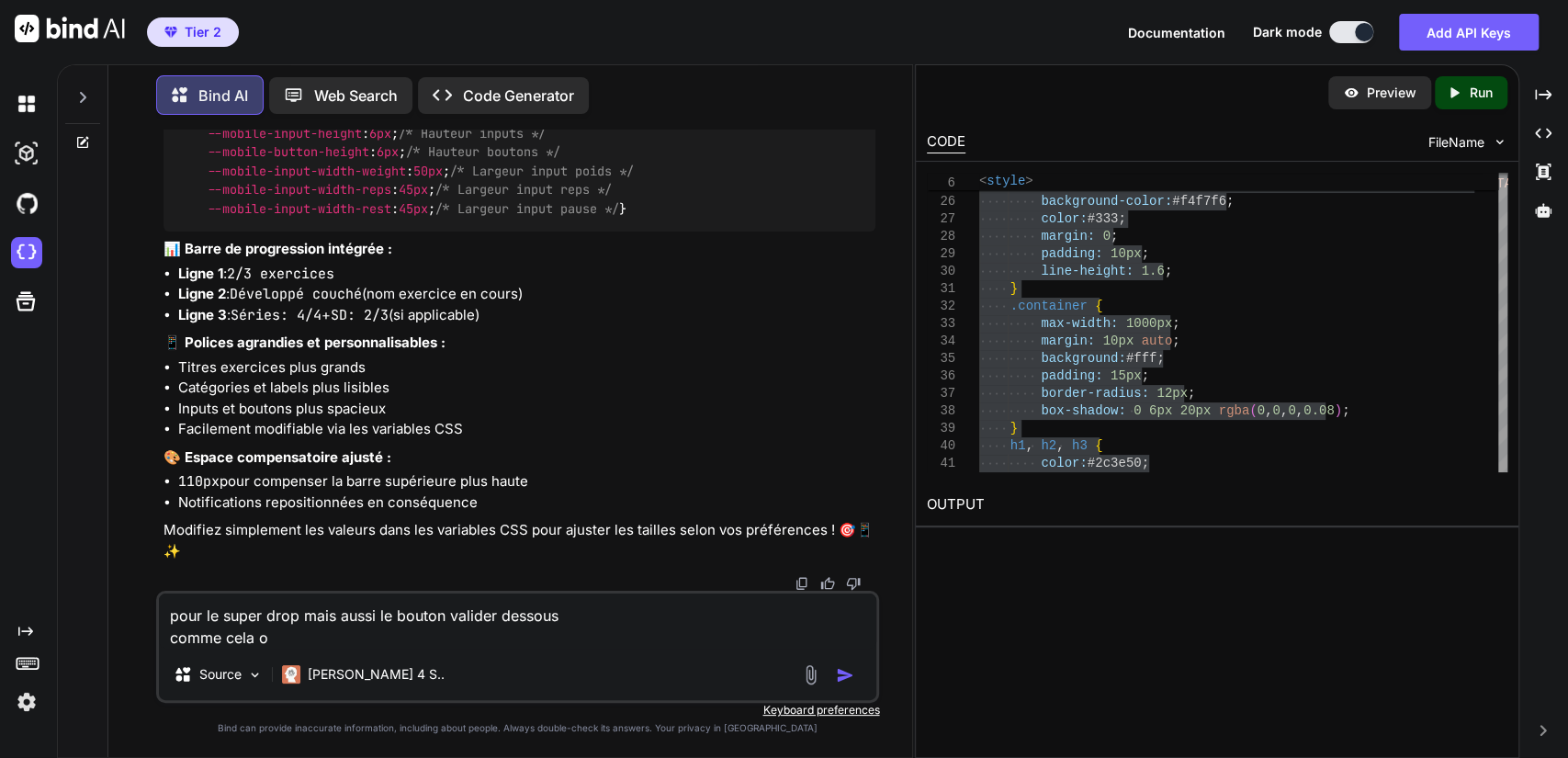
type textarea "x"
type textarea "pour le super drop mais aussi le bouton valider dessous comme cela on"
type textarea "x"
type textarea "pour le super drop mais aussi le bouton valider dessous comme cela on p"
type textarea "x"
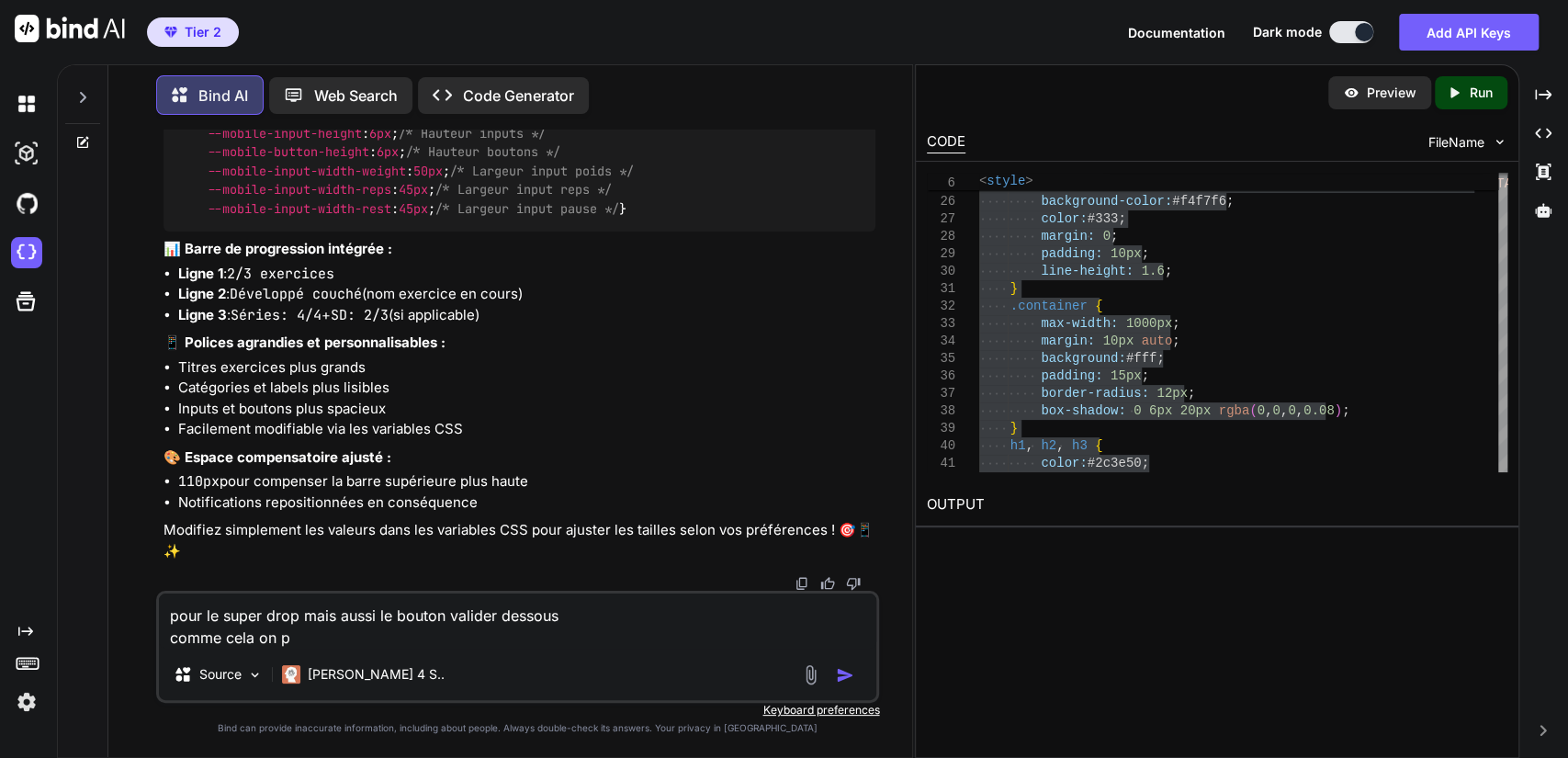
type textarea "pour le super drop mais aussi le bouton valider dessous comme cela on pe"
type textarea "x"
type textarea "pour le super drop mais aussi le bouton valider dessous comme cela on peu"
type textarea "x"
type textarea "pour le super drop mais aussi le bouton valider dessous comme cela on peu"
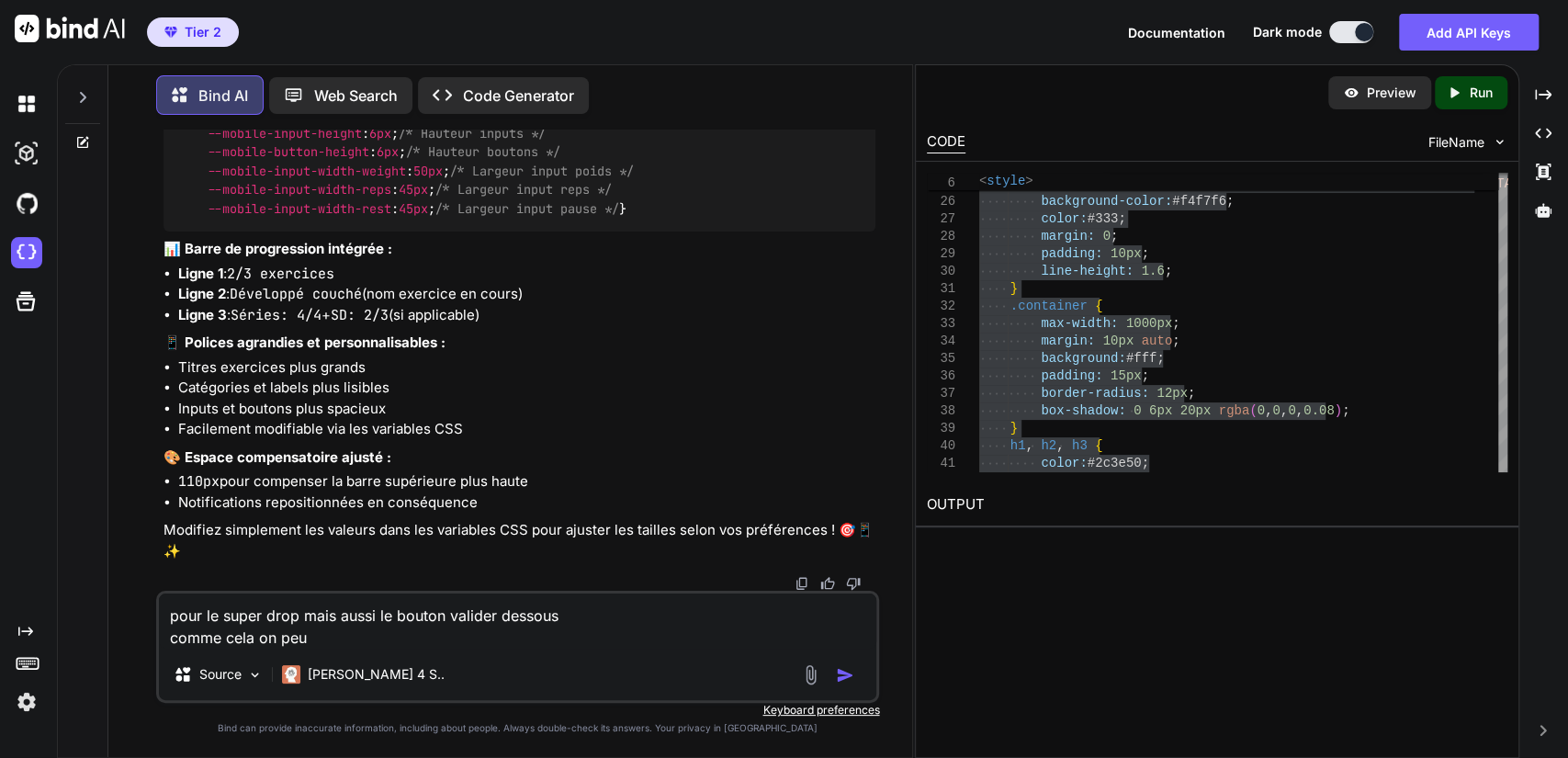
type textarea "x"
type textarea "pour le super drop mais aussi le bouton valider dessous comme cela on peu g"
type textarea "x"
type textarea "pour le super drop mais aussi le bouton valider dessous comme cela on peu gr"
type textarea "x"
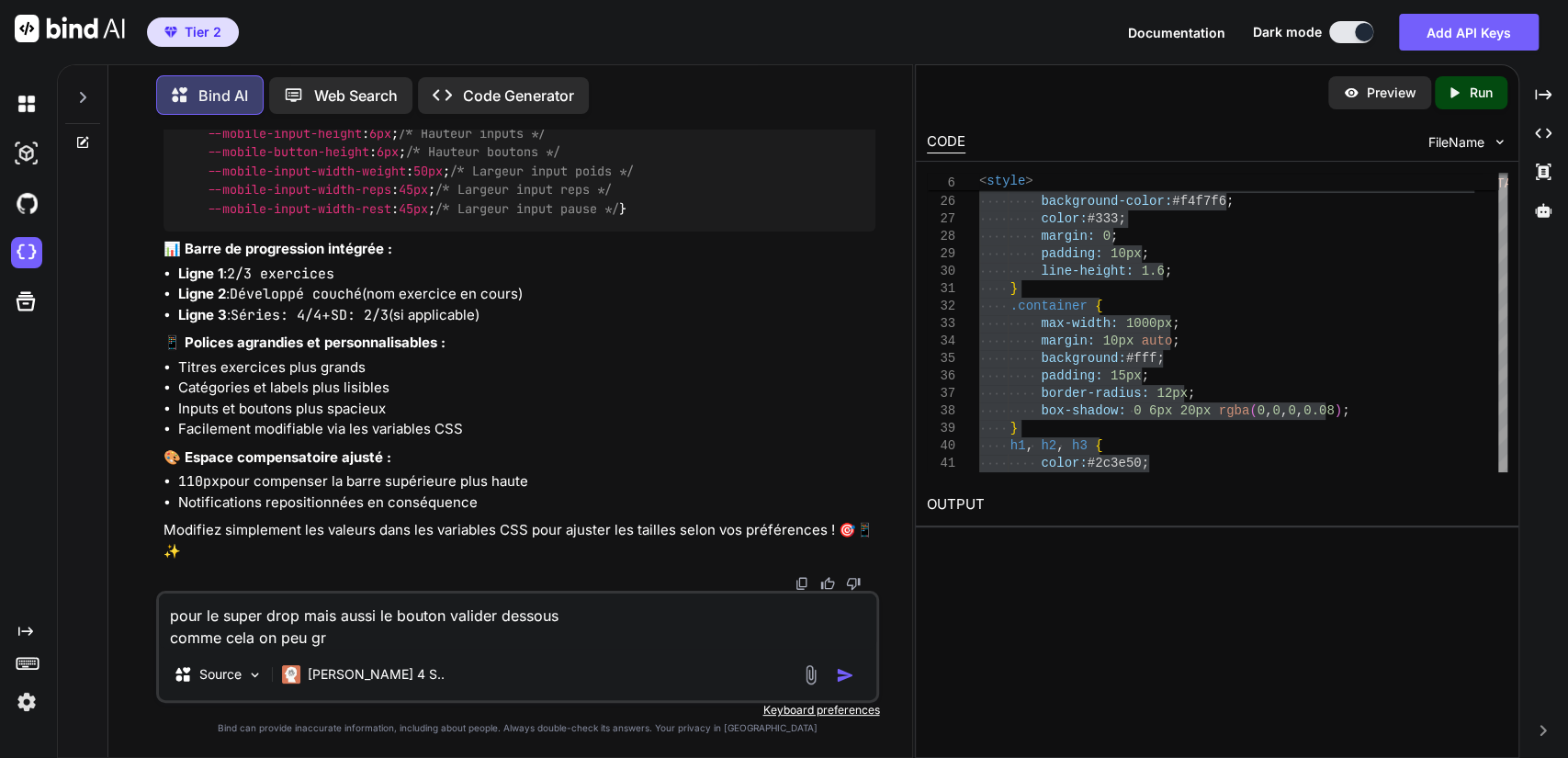
type textarea "pour le super drop mais aussi le bouton valider dessous comme cela on peu gro"
type textarea "x"
type textarea "pour le super drop mais aussi le bouton valider dessous comme cela on peu gros"
type textarea "x"
type textarea "pour le super drop mais aussi le bouton valider dessous comme cela on peu gross"
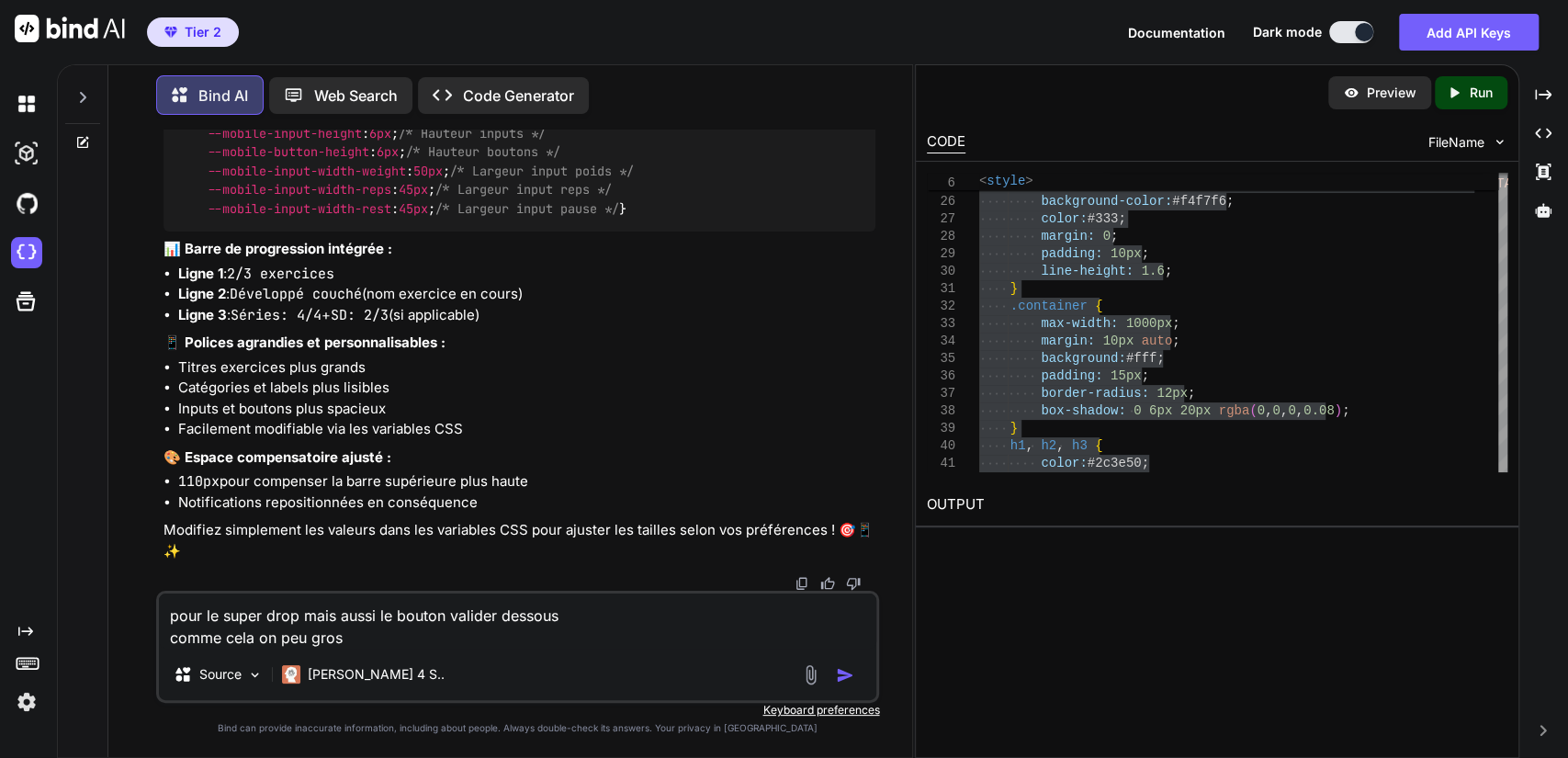
type textarea "x"
type textarea "pour le super drop mais aussi le bouton valider dessous comme cela on peu grossi"
type textarea "x"
type textarea "pour le super drop mais aussi le bouton valider dessous comme cela on peu gross…"
type textarea "x"
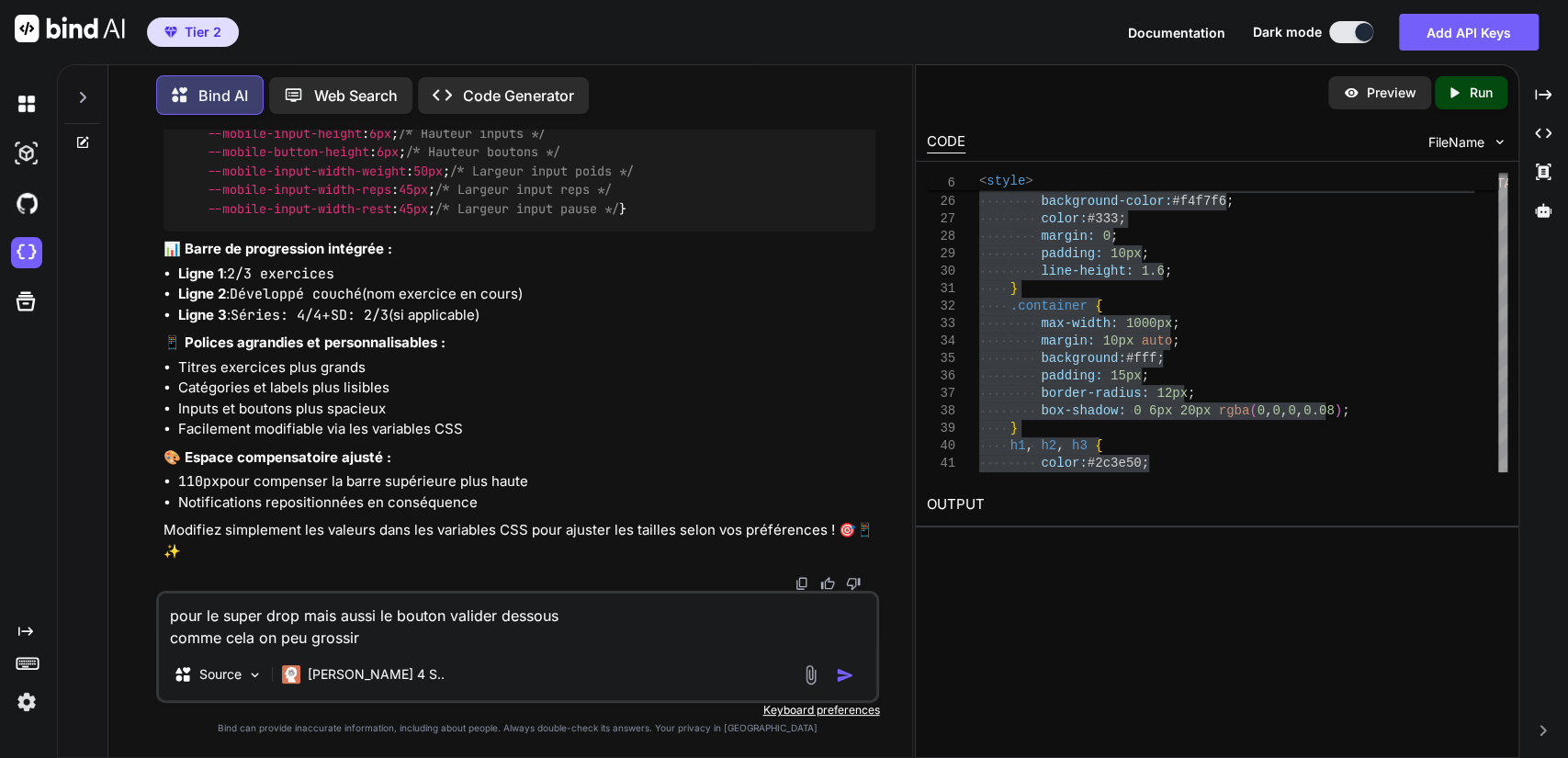
type textarea "pour le super drop mais aussi le bouton valider dessous comme cela on peu gross…"
type textarea "x"
type textarea "pour le super drop mais aussi le bouton valider dessous comme cela on peu gross…"
type textarea "x"
type textarea "pour le super drop mais aussi le bouton valider dessous comme cela on peu gross…"
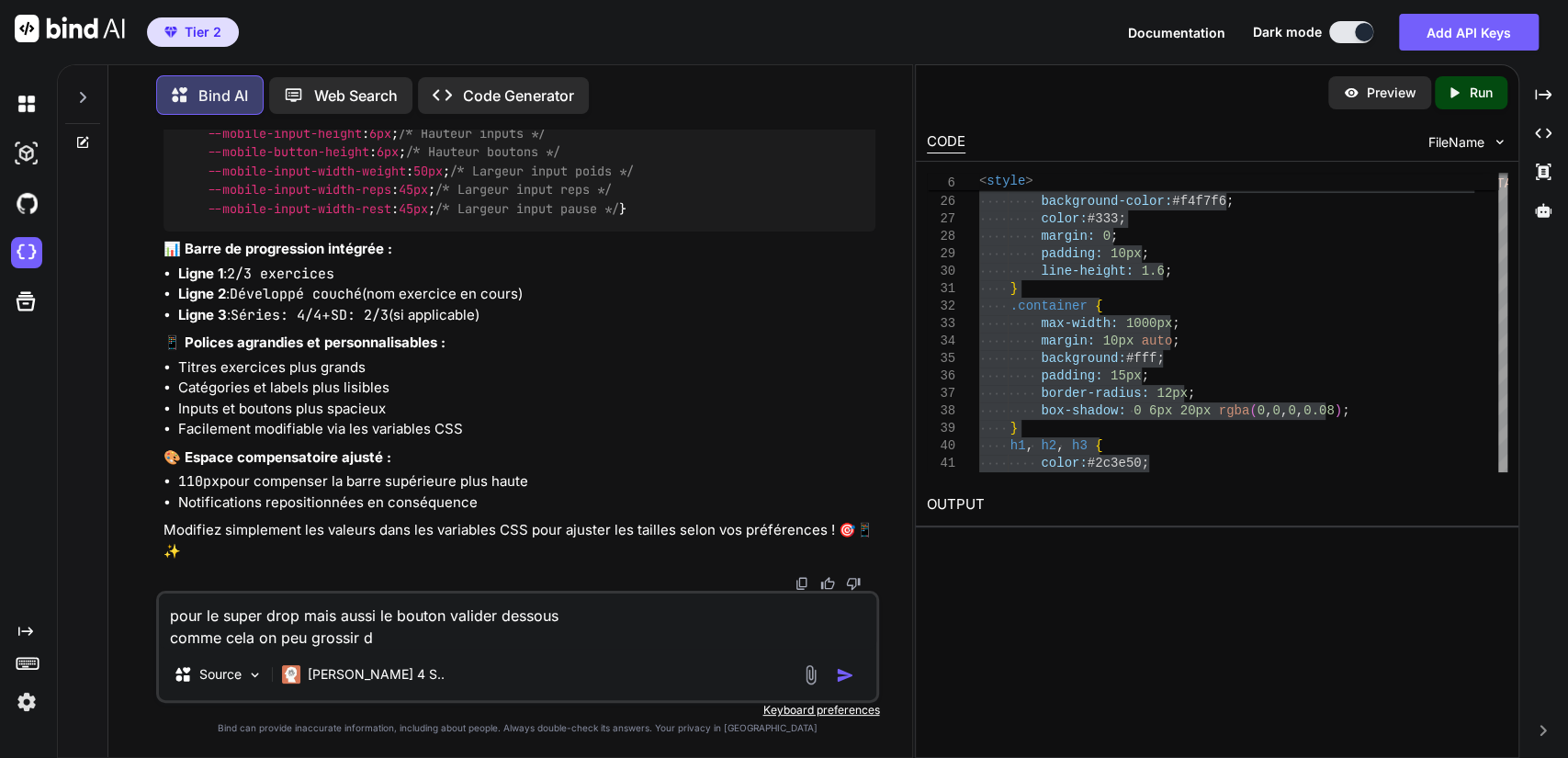
type textarea "x"
type textarea "pour le super drop mais aussi le bouton valider dessous comme cela on peu gross…"
type textarea "x"
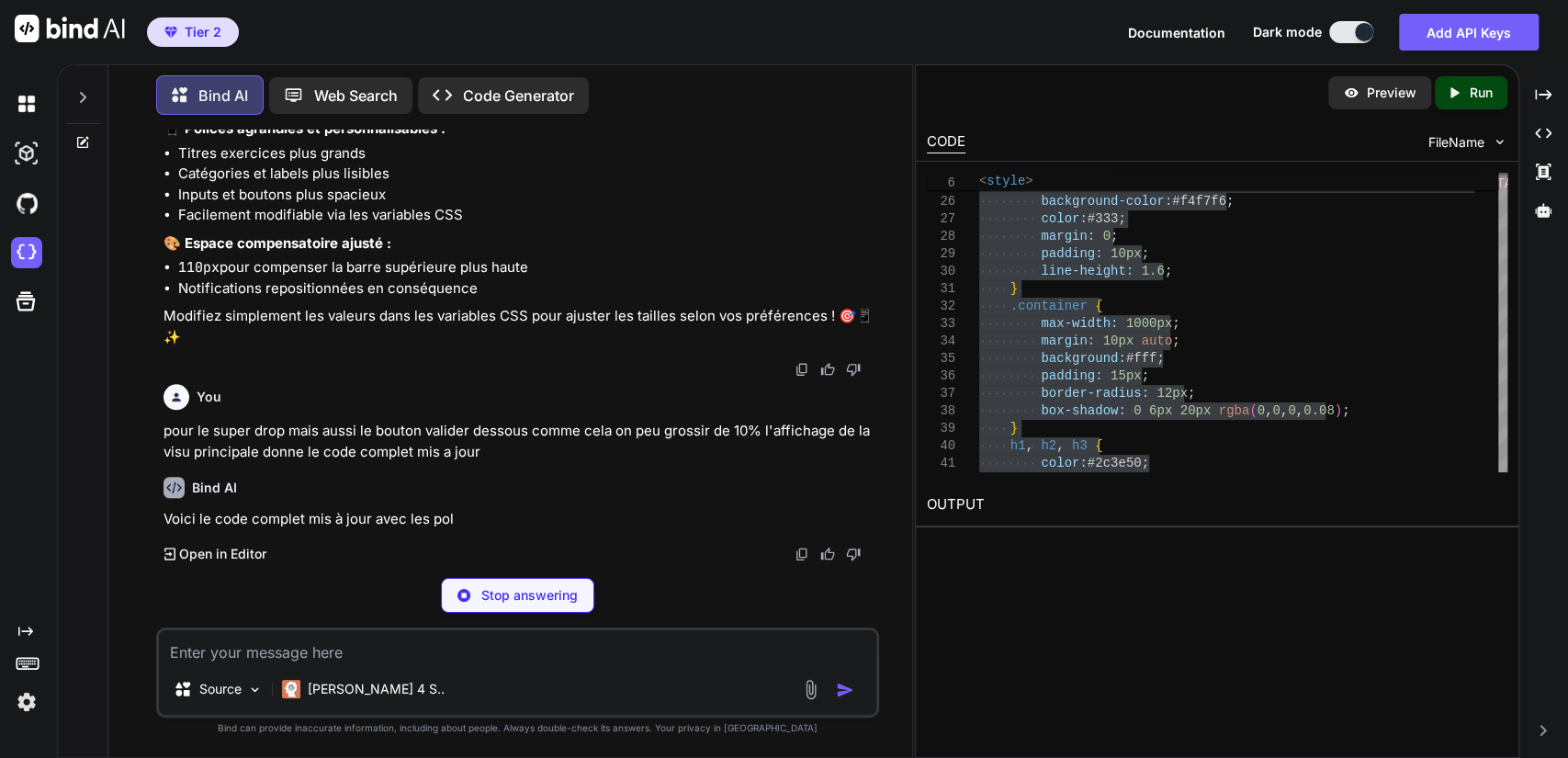
scroll to position [217499, 0]
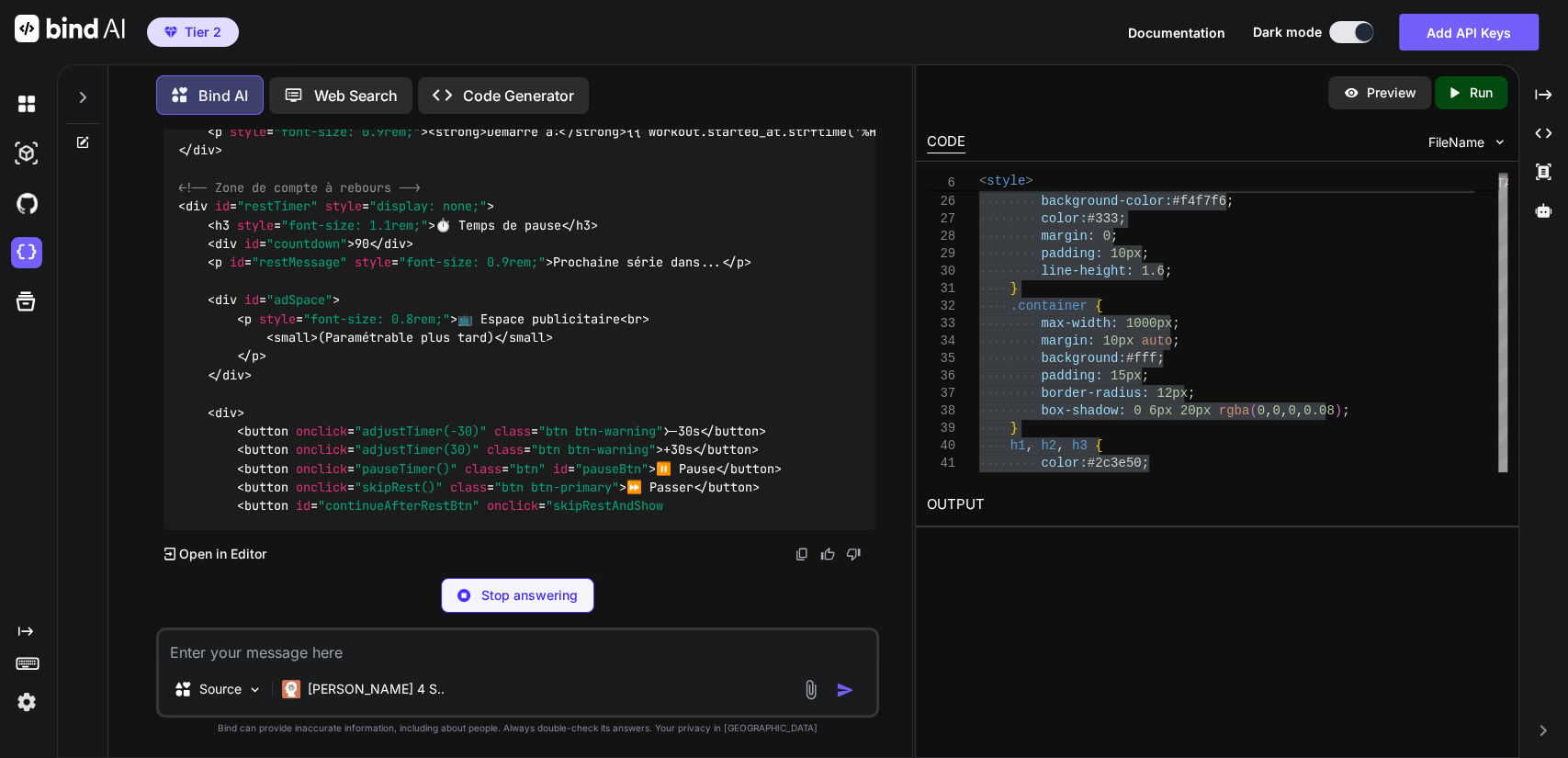
scroll to position [229840, 0]
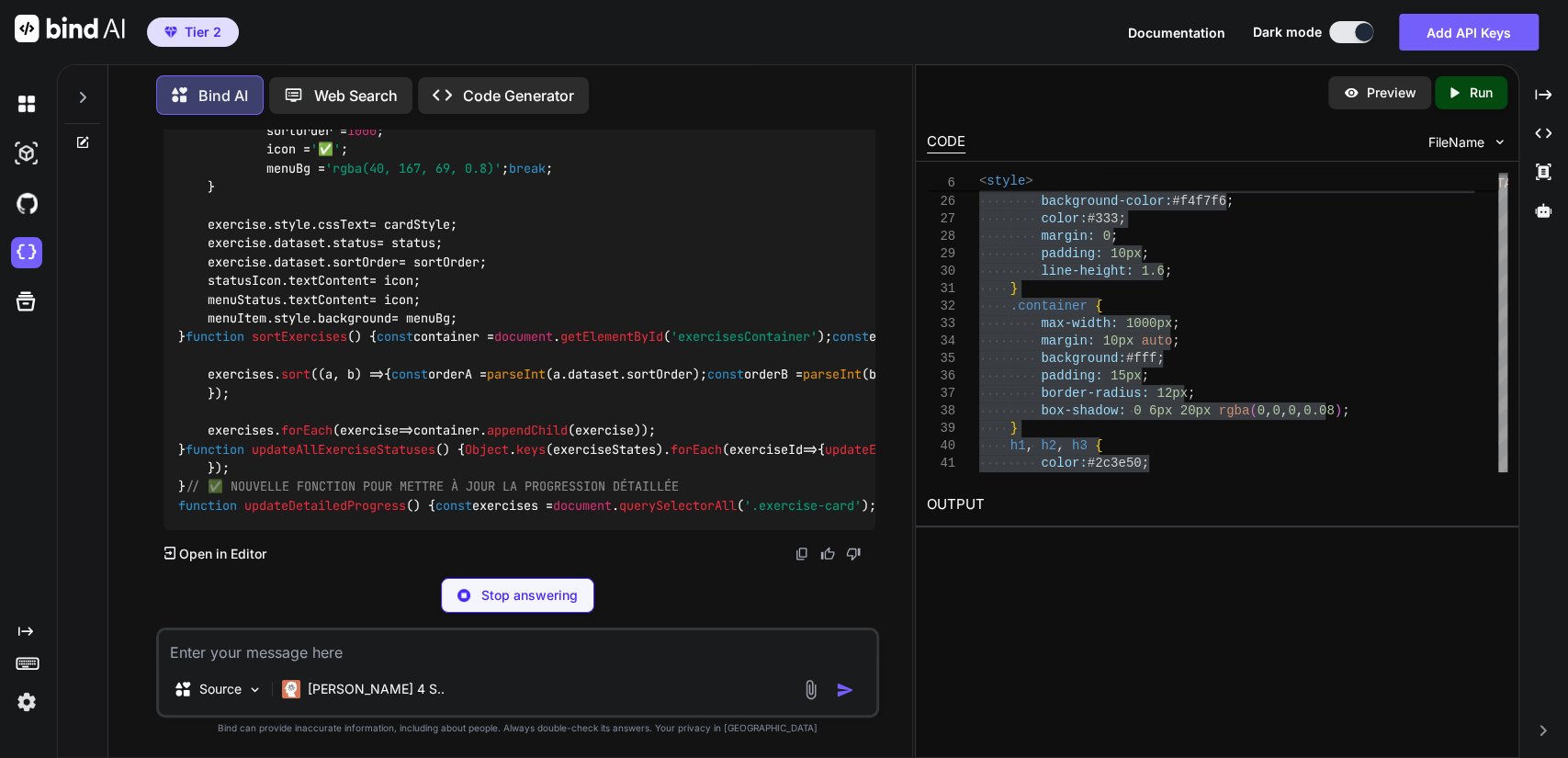
scroll to position [235220, 0]
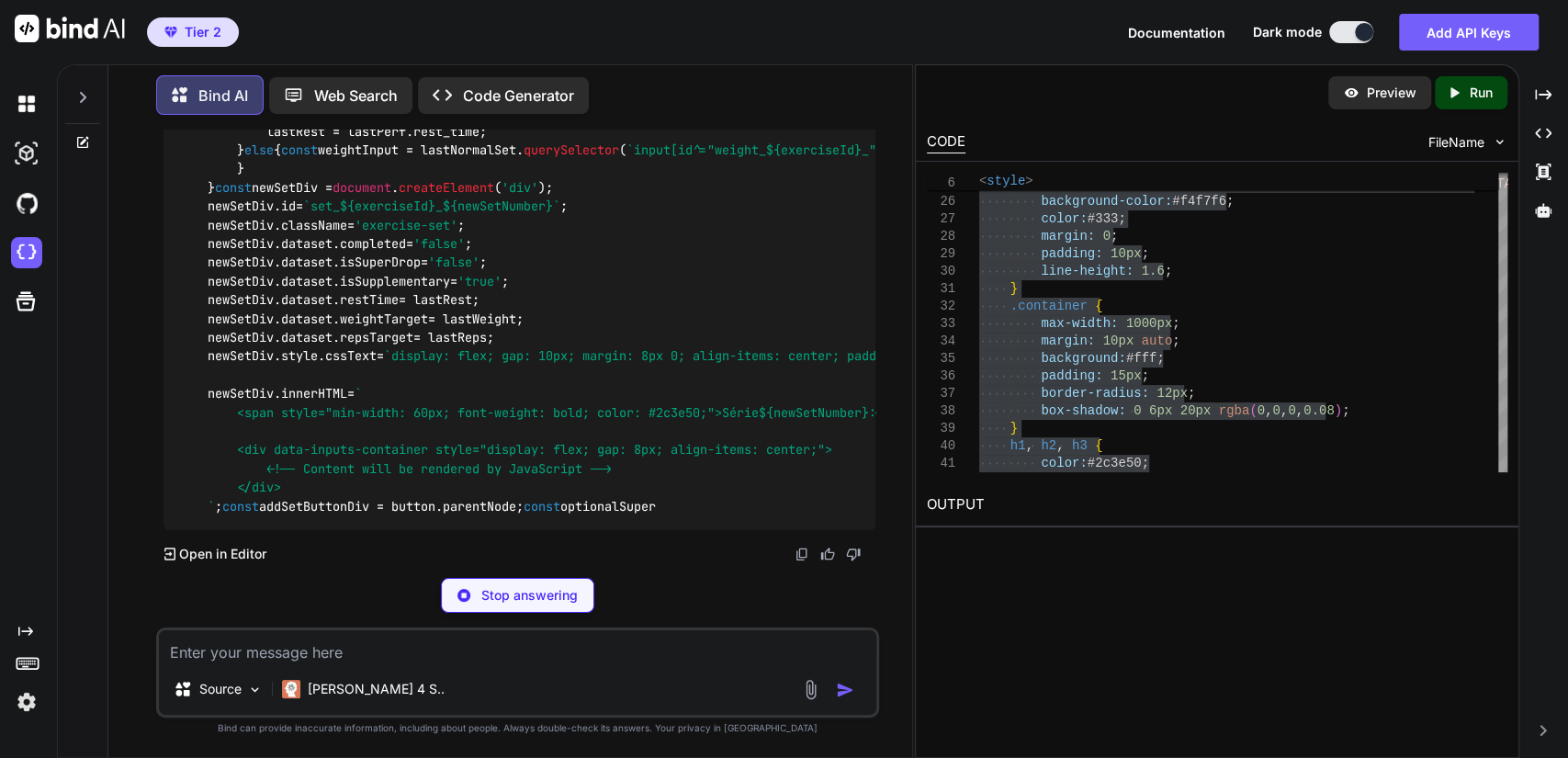
click at [184, 645] on textarea at bounding box center [518, 647] width 719 height 33
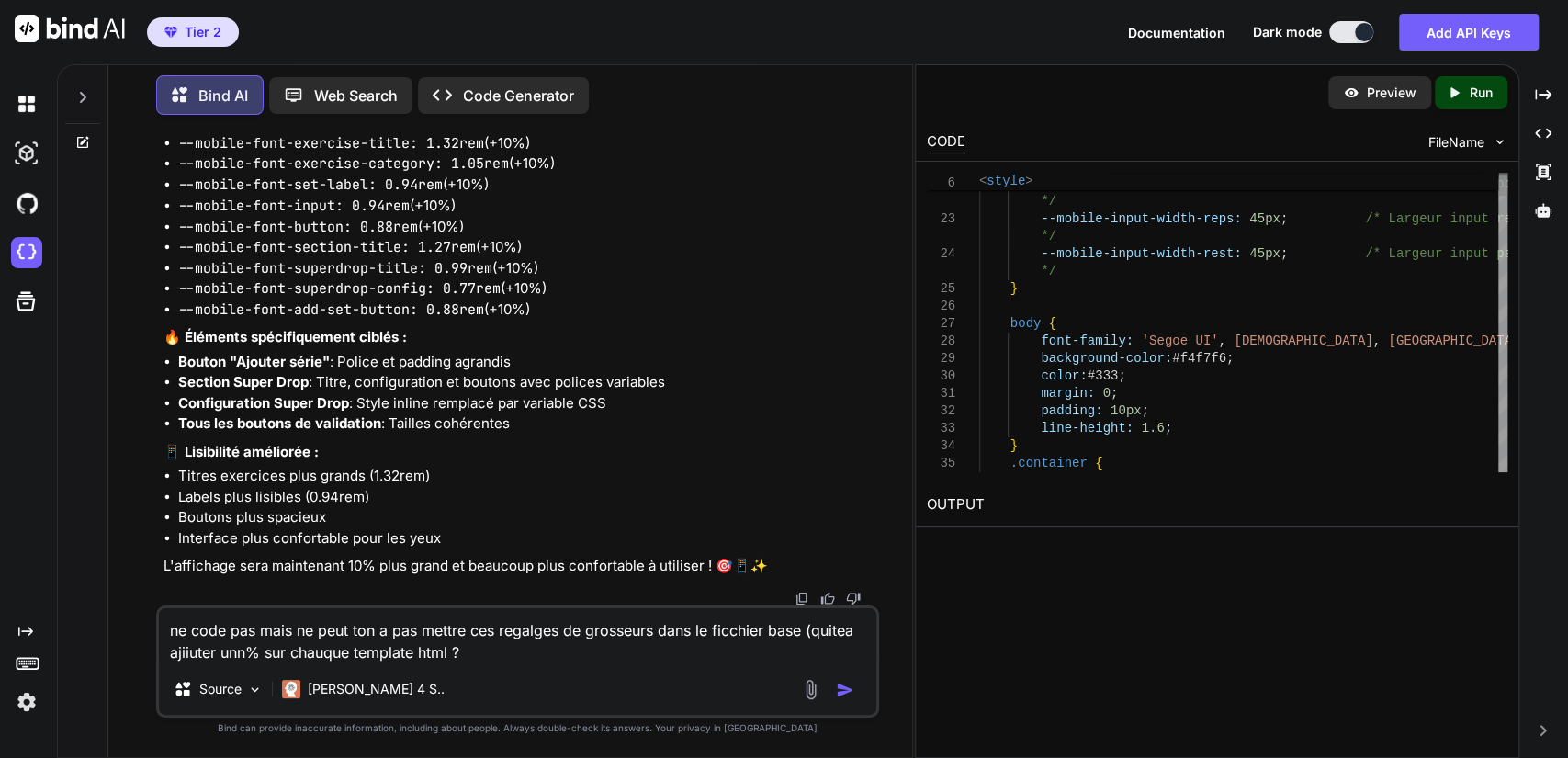
scroll to position [0, 0]
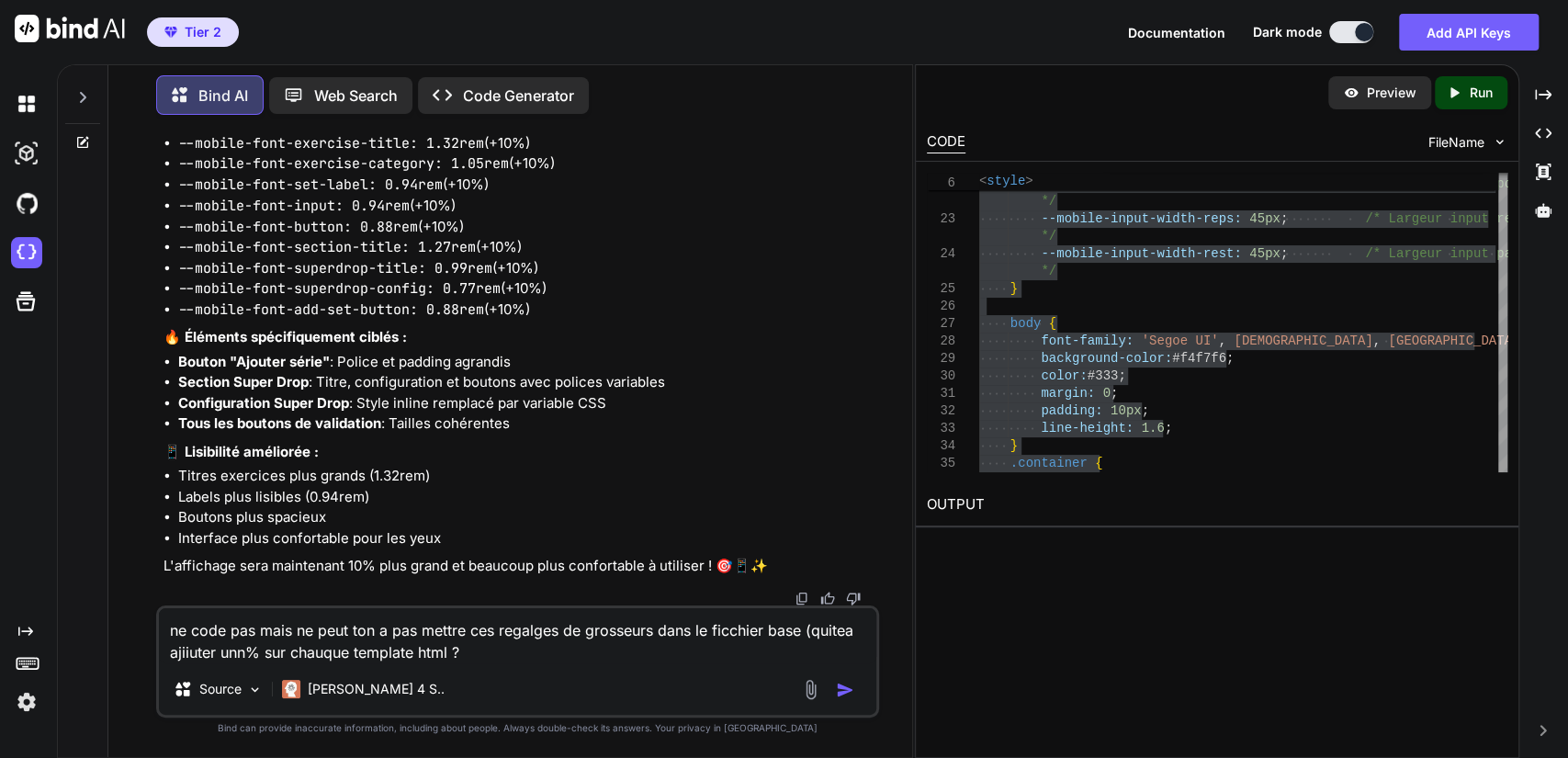
click at [843, 691] on img "button" at bounding box center [845, 691] width 18 height 18
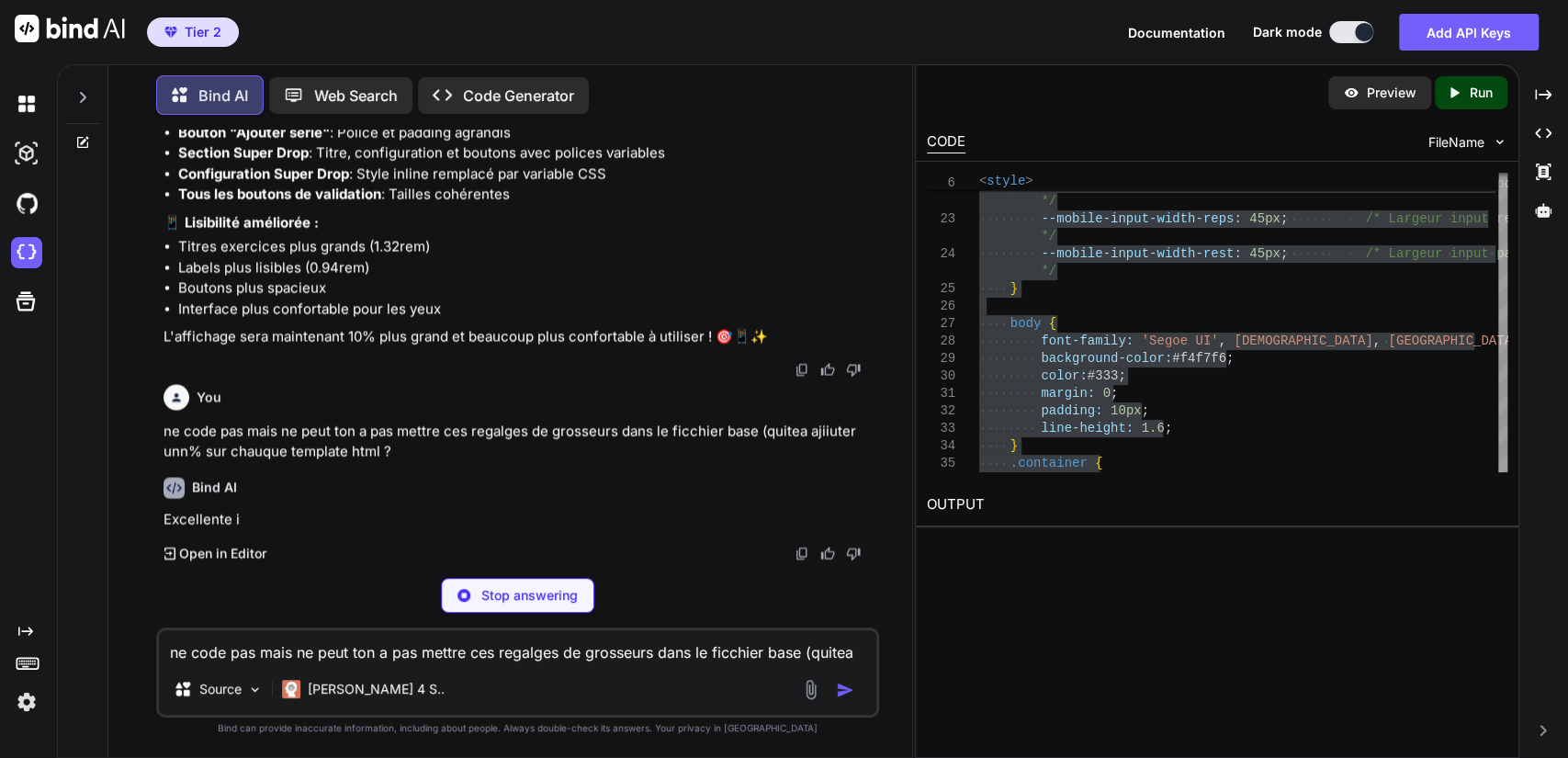
scroll to position [252944, 0]
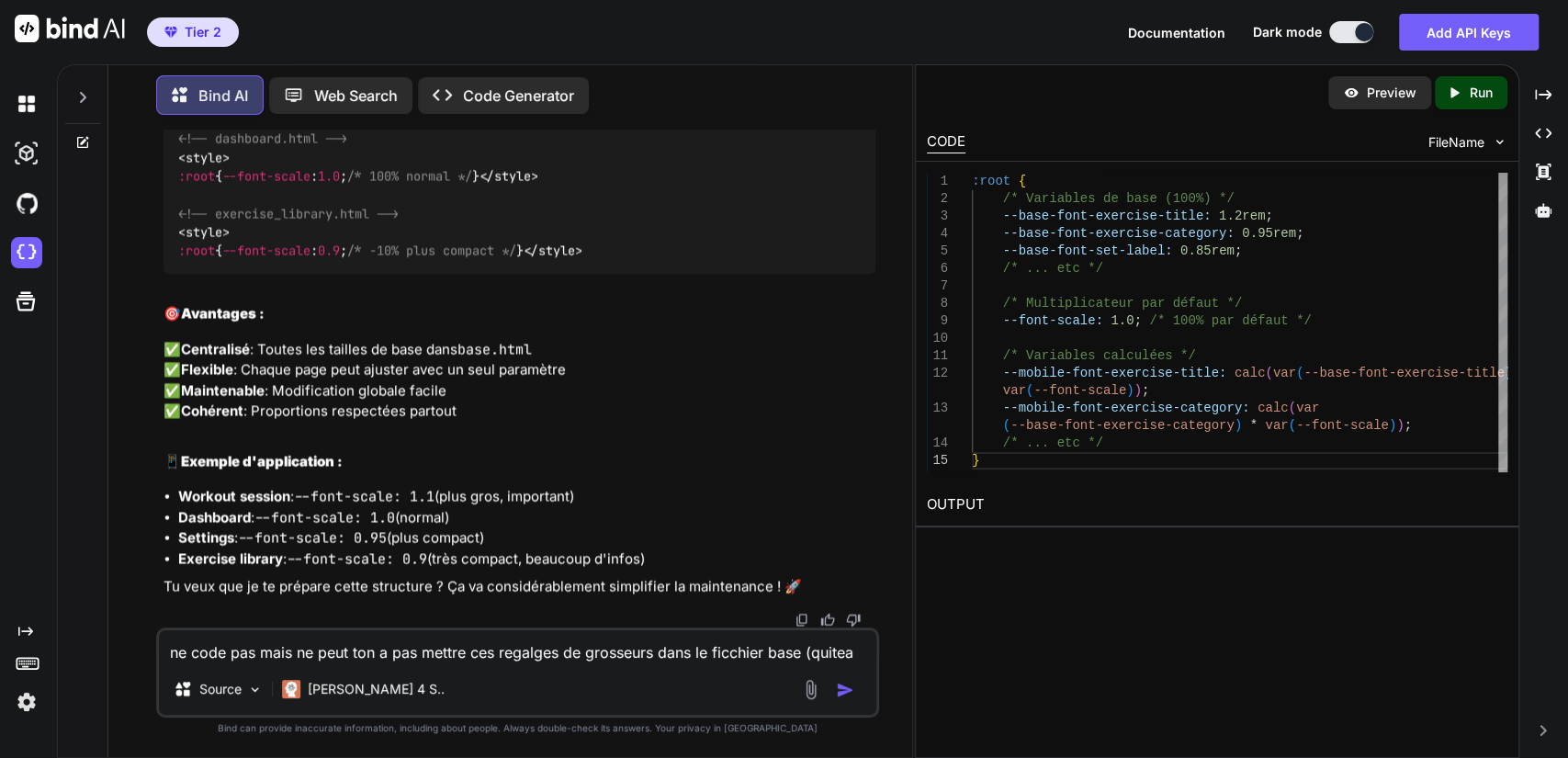
drag, startPoint x: 261, startPoint y: 590, endPoint x: 494, endPoint y: 620, distance: 234.9
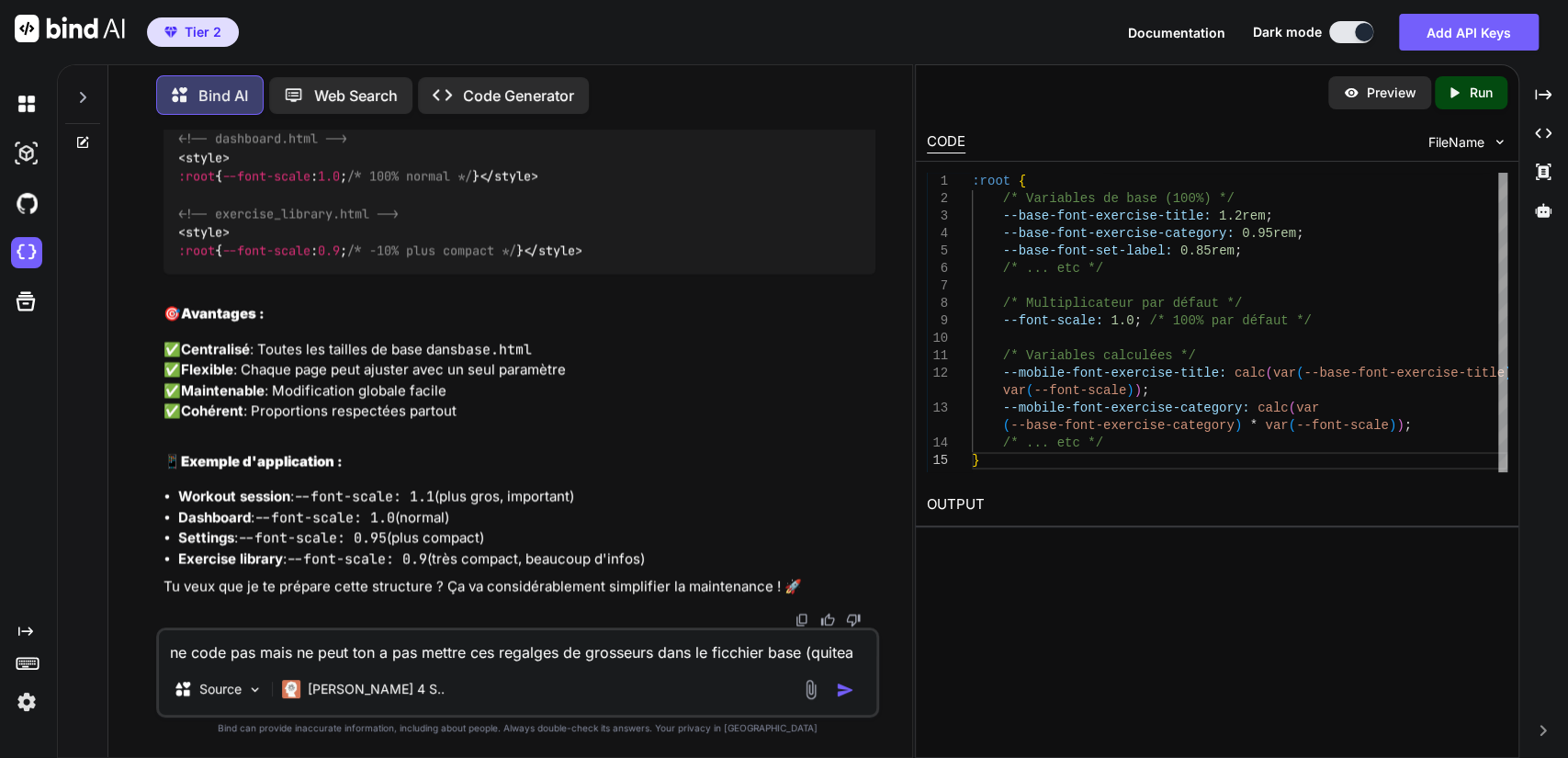
click at [343, 645] on textarea "ne code pas mais ne peut ton a pas mettre ces regalges de grosseurs dans le fic…" at bounding box center [518, 647] width 719 height 33
click at [693, 71] on div "Bind AI Web Search Created with Pixso. Code Generator" at bounding box center [518, 95] width 724 height 55
click at [302, 648] on textarea "ne code pas mais ne peut ton a pas mettre ces regalges de grosseurs dans le fic…" at bounding box center [518, 647] width 719 height 33
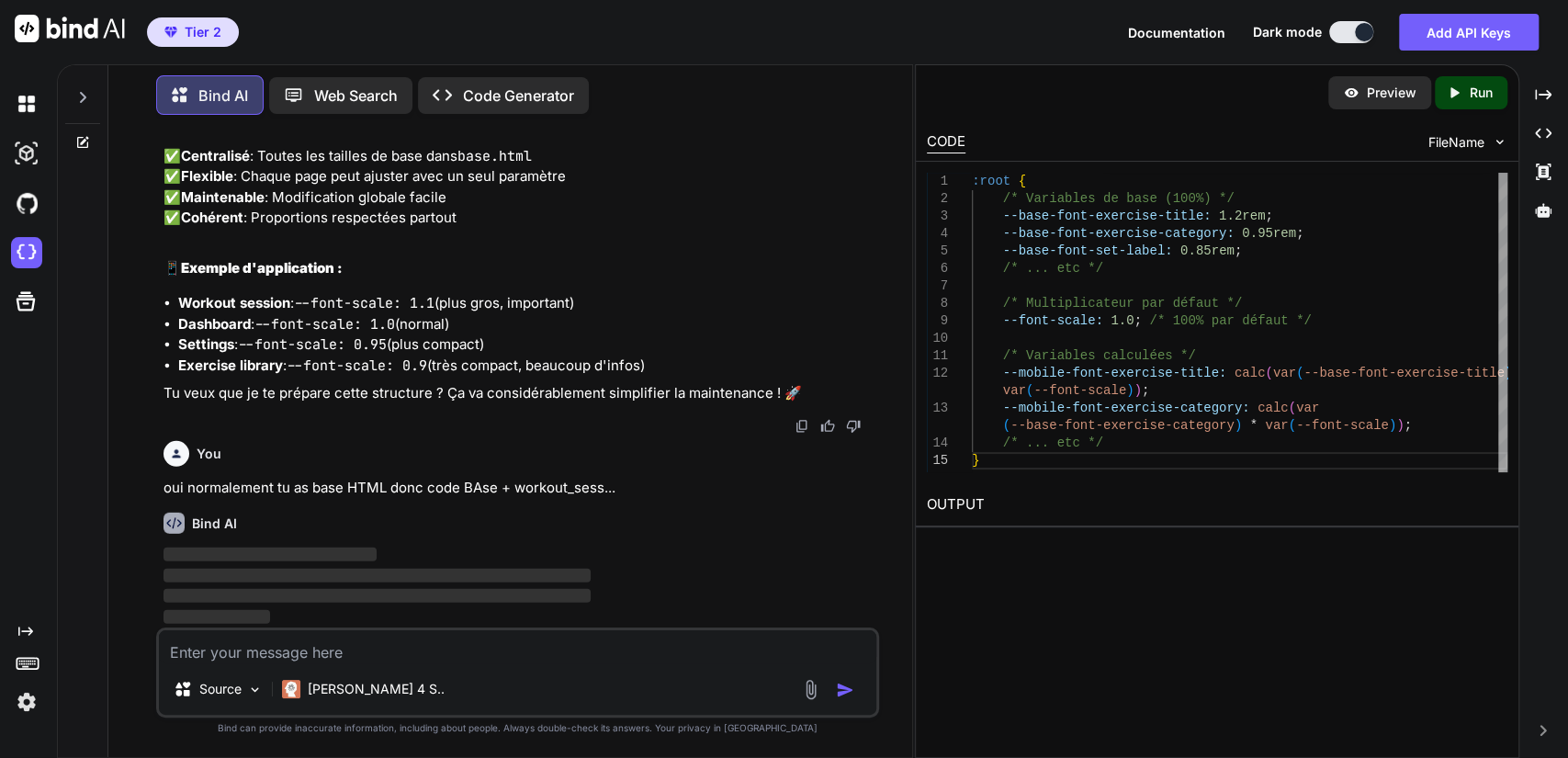
scroll to position [254456, 0]
click at [576, 489] on p "oui normalement tu as base HTML donc code BAse + workout_sess..." at bounding box center [520, 488] width 713 height 21
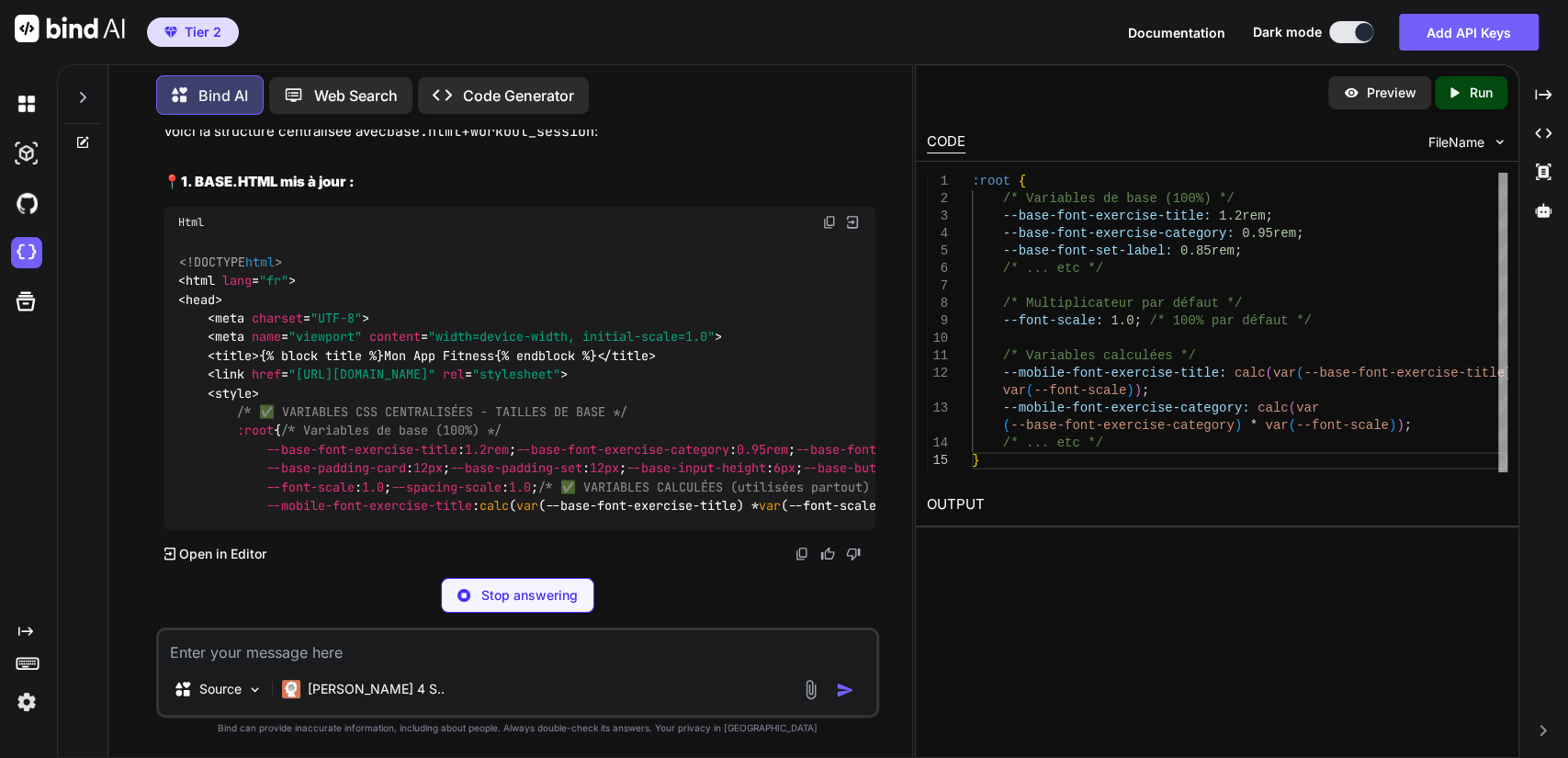
click at [473, 588] on div "Stop answering" at bounding box center [517, 595] width 153 height 35
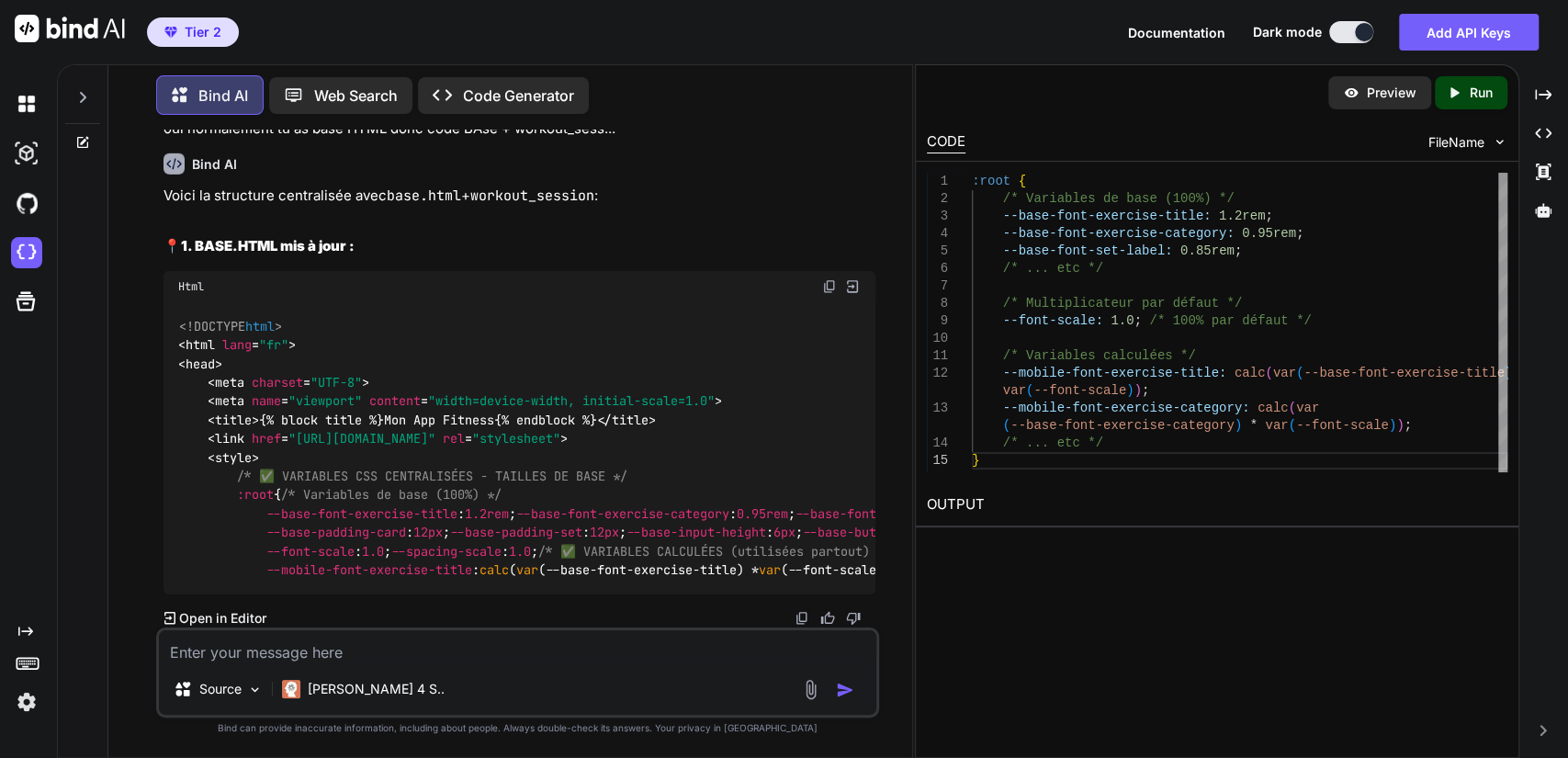
click at [346, 654] on textarea at bounding box center [518, 647] width 719 height 33
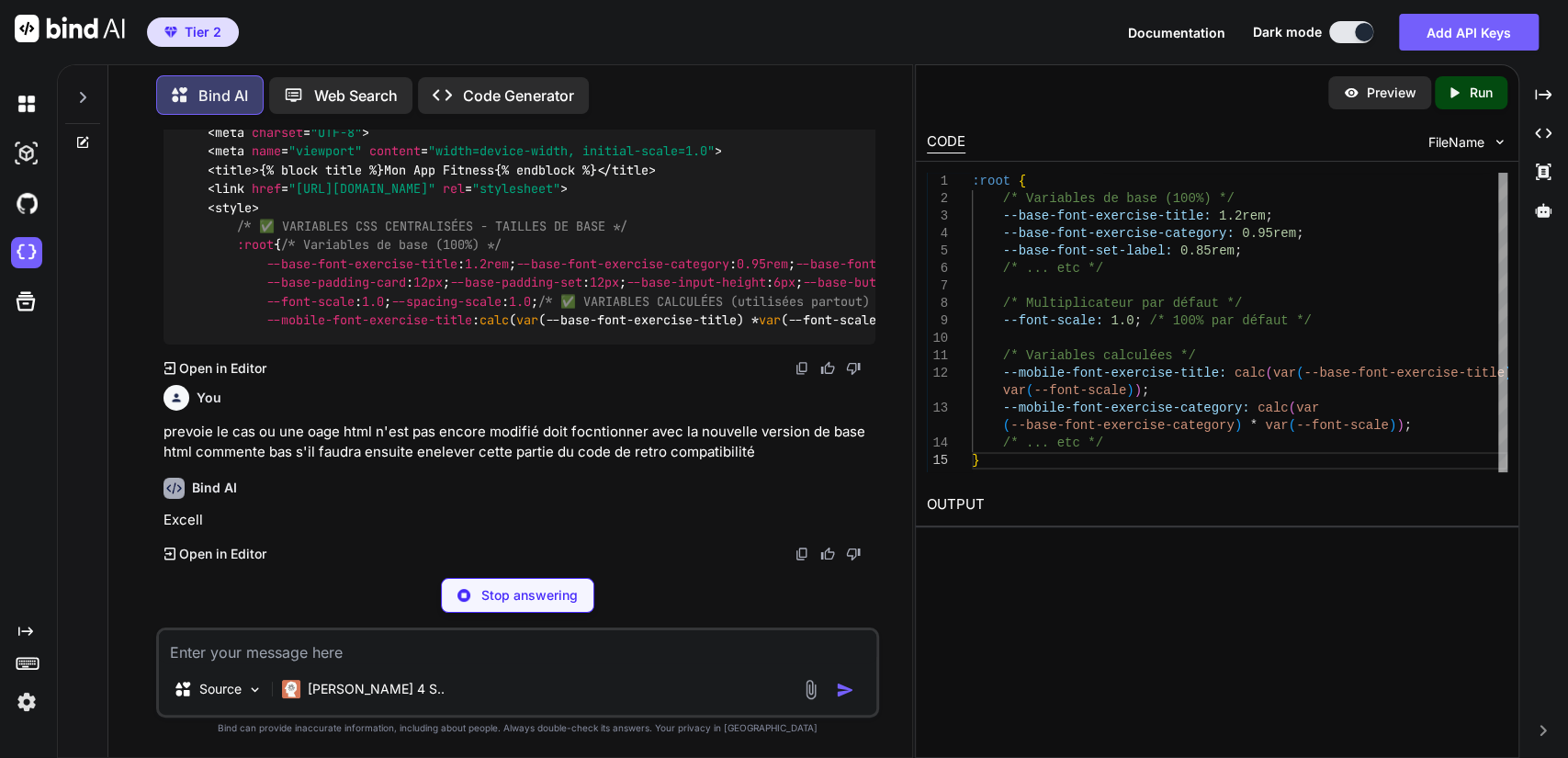
scroll to position [255671, 0]
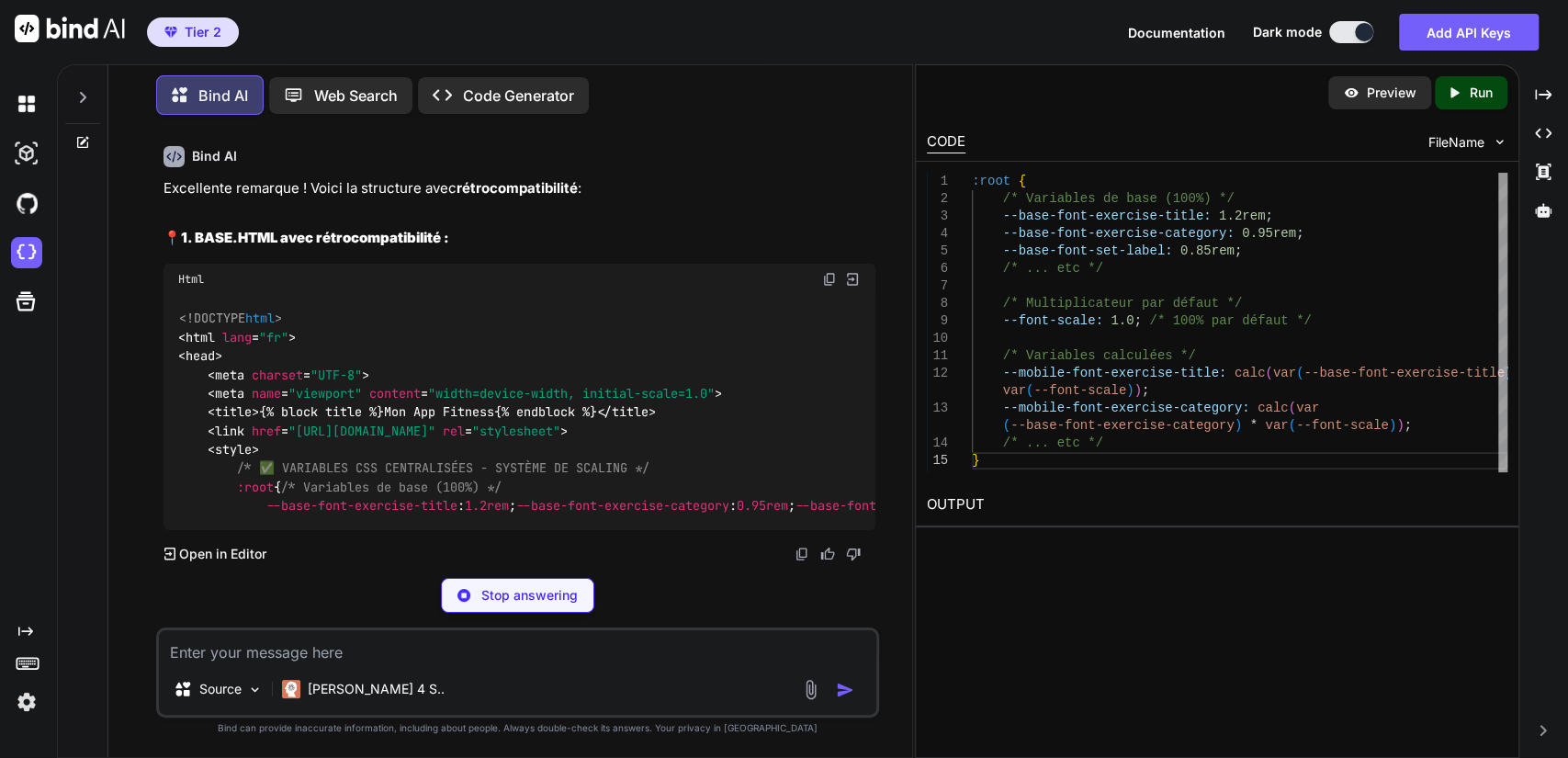
click at [565, 197] on strong "rétrocompatibilité" at bounding box center [517, 188] width 121 height 18
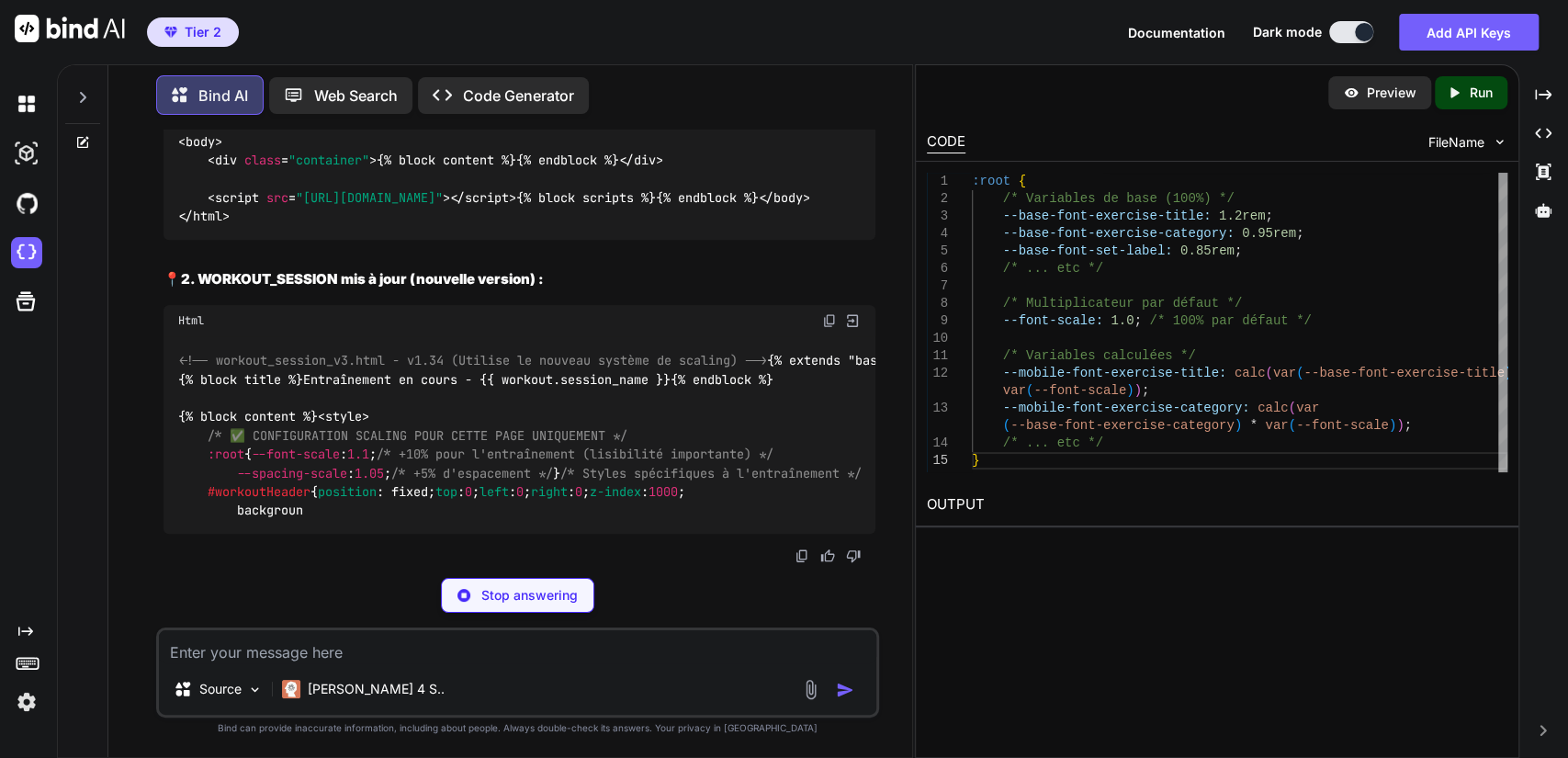
scroll to position [259596, 0]
